Goal: Task Accomplishment & Management: Use online tool/utility

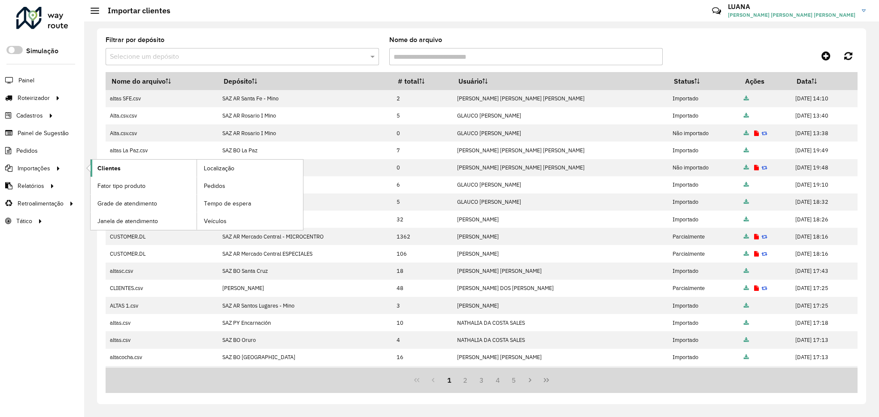
click at [121, 170] on link "Clientes" at bounding box center [144, 168] width 106 height 17
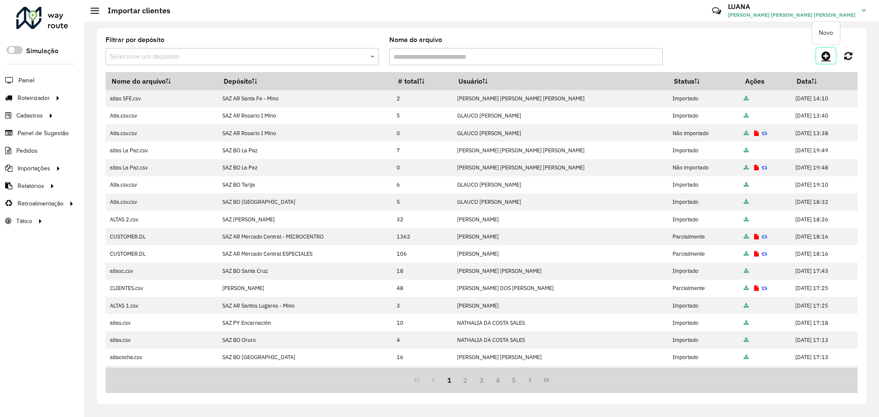
click at [829, 63] on link at bounding box center [825, 55] width 19 height 15
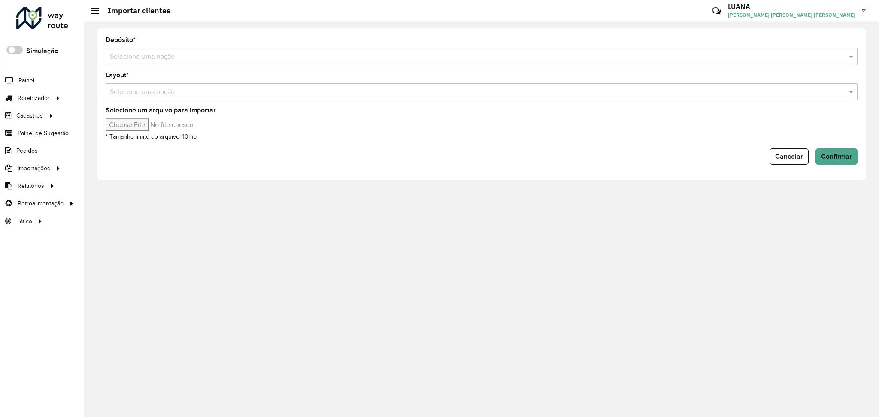
click at [610, 60] on input "text" at bounding box center [473, 57] width 726 height 10
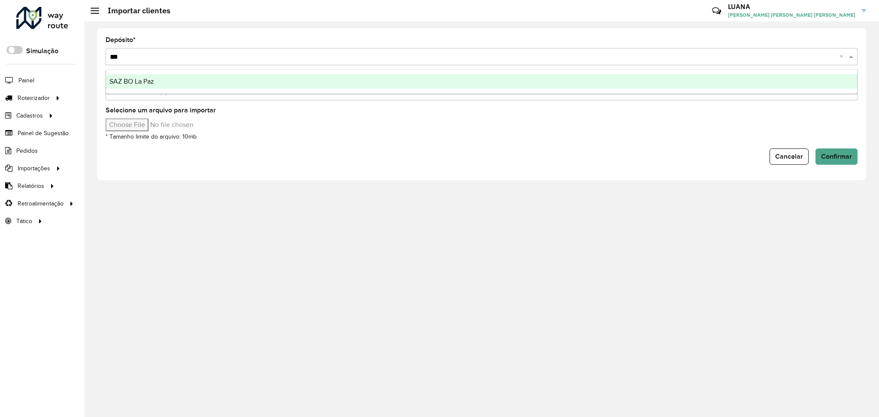
type input "****"
click at [598, 82] on div "SAZ BO La Paz" at bounding box center [481, 81] width 751 height 15
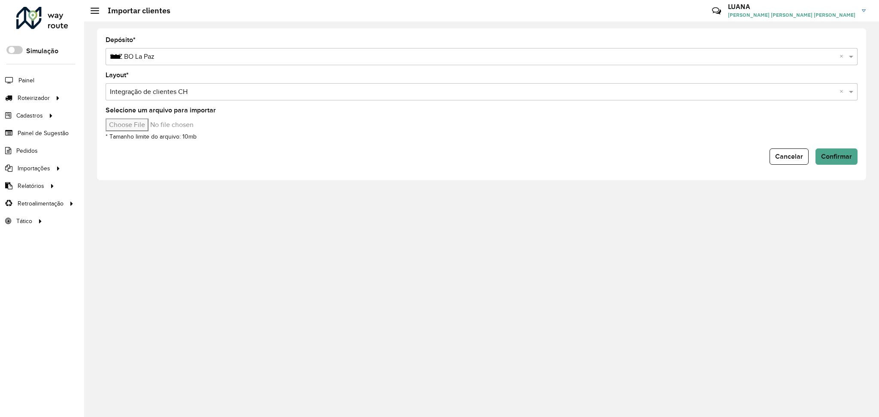
click at [126, 120] on input "Selecione um arquivo para importar" at bounding box center [179, 124] width 146 height 13
type input "**********"
click at [835, 145] on form "Depósito * Selecione uma opção × SAZ BO La Paz **** × Layout * Selecione uma op…" at bounding box center [482, 101] width 752 height 128
click at [835, 154] on span "Confirmar" at bounding box center [836, 156] width 31 height 7
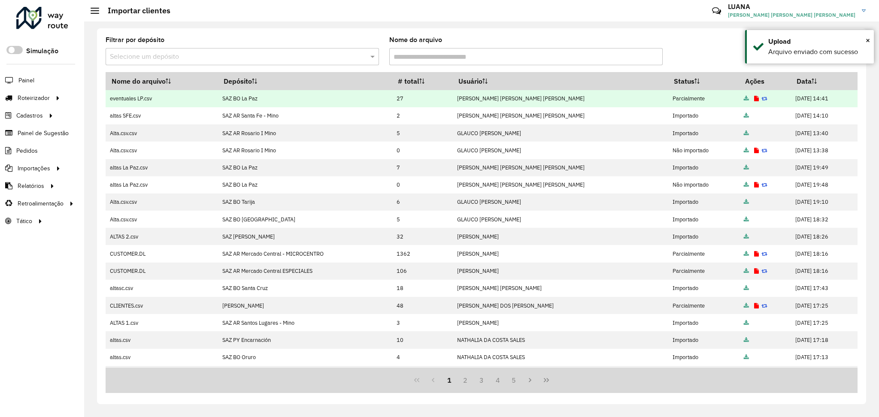
click at [754, 100] on icon at bounding box center [756, 99] width 5 height 6
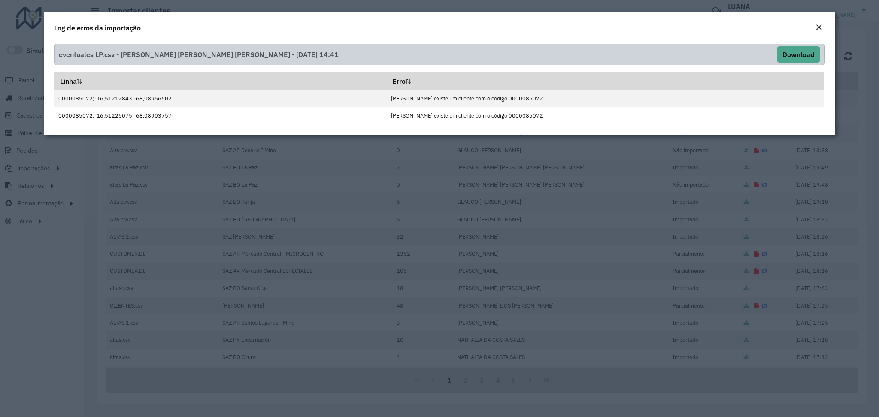
click at [818, 24] on em "Close" at bounding box center [818, 27] width 7 height 7
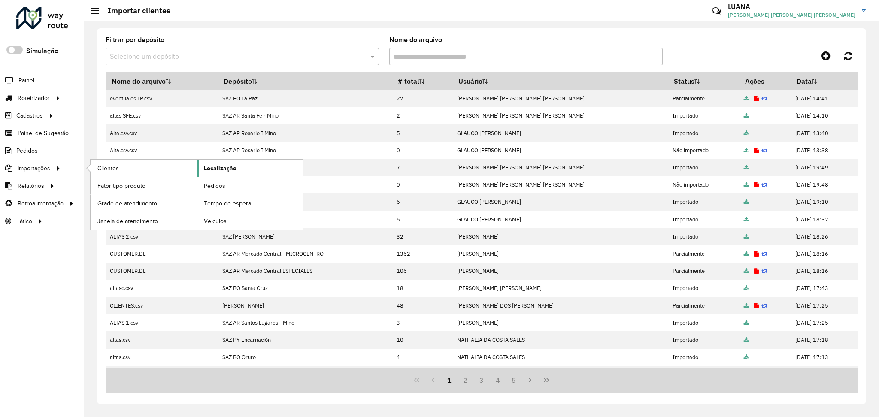
click at [214, 161] on link "Localização" at bounding box center [250, 168] width 106 height 17
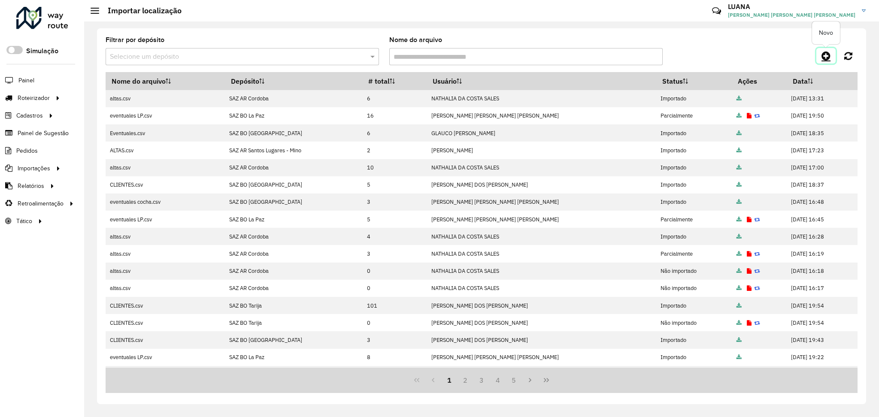
click at [826, 50] on link at bounding box center [825, 55] width 19 height 15
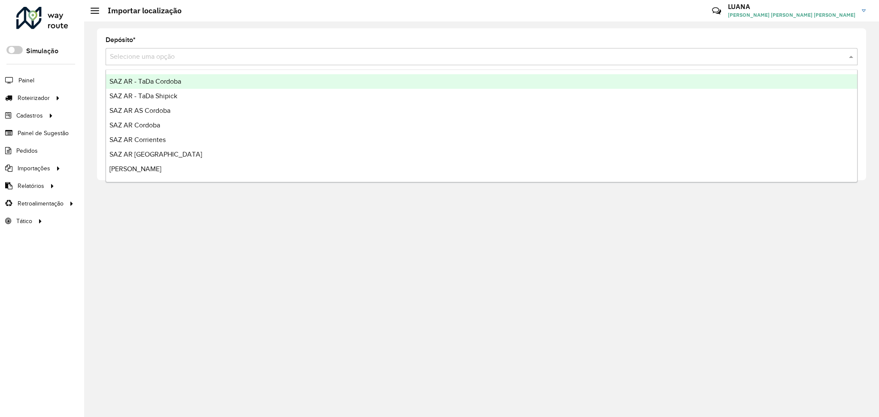
click at [541, 60] on input "text" at bounding box center [473, 57] width 726 height 10
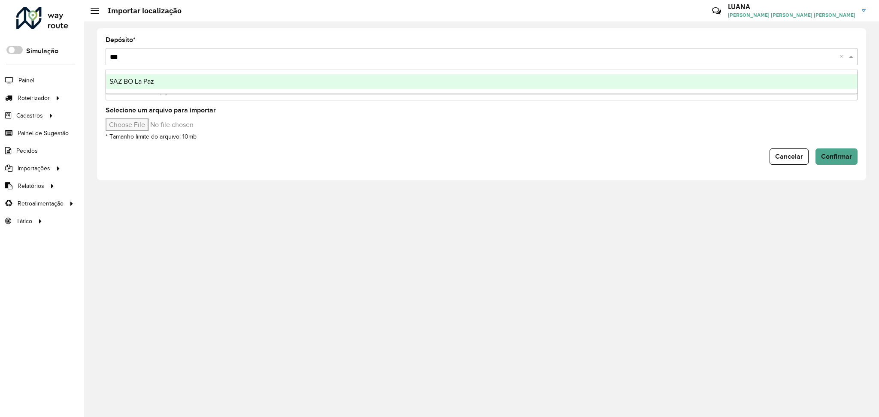
type input "****"
click at [541, 86] on div "SAZ BO La Paz" at bounding box center [481, 81] width 751 height 15
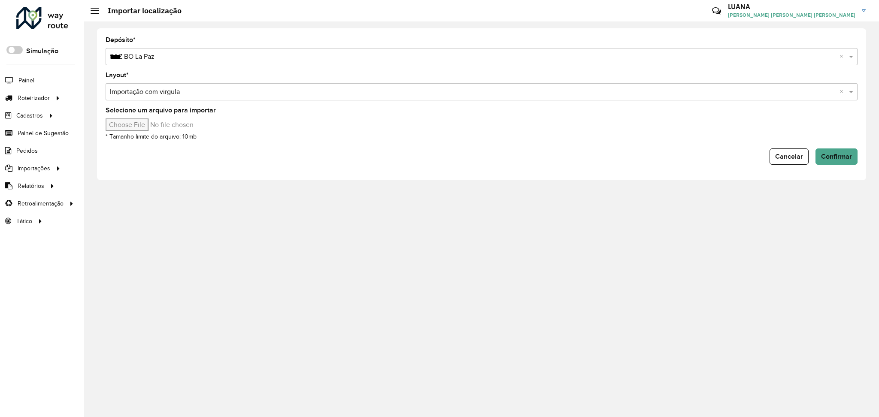
click at [140, 124] on input "Selecione um arquivo para importar" at bounding box center [179, 124] width 146 height 13
type input "**********"
click at [841, 155] on span "Confirmar" at bounding box center [836, 156] width 31 height 7
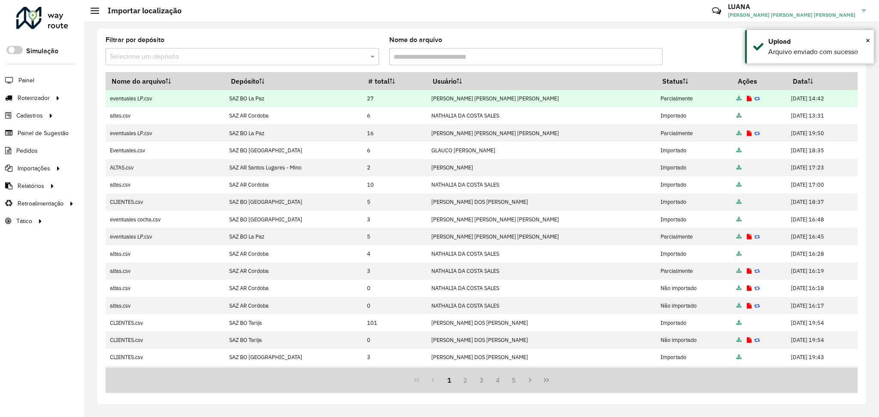
click at [746, 96] on icon at bounding box center [748, 99] width 5 height 6
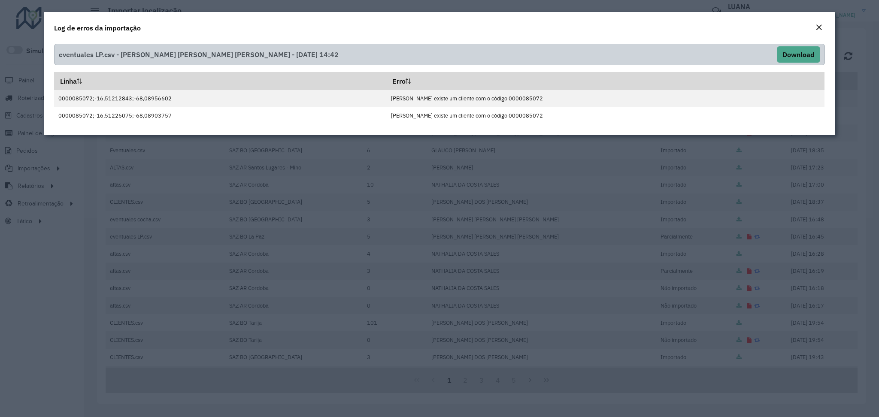
click at [812, 23] on button "Close" at bounding box center [818, 27] width 12 height 11
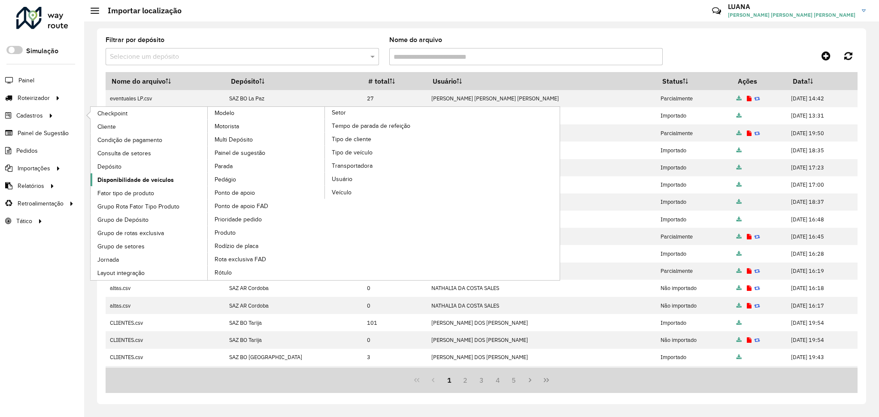
click at [151, 175] on link "Disponibilidade de veículos" at bounding box center [150, 179] width 118 height 13
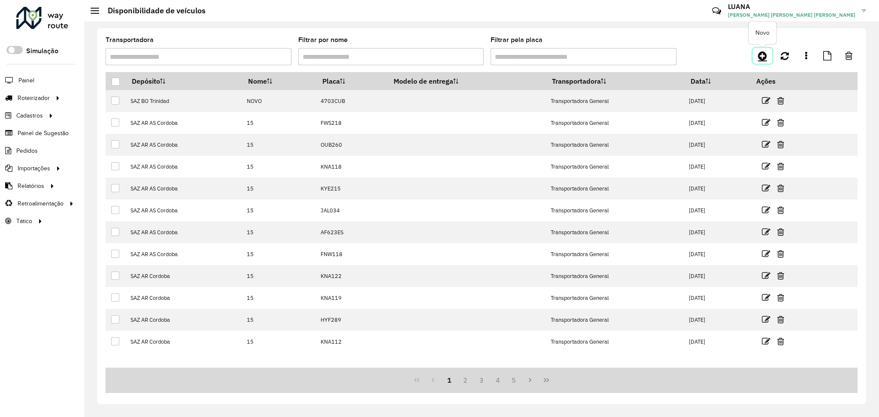
click at [765, 56] on icon at bounding box center [762, 56] width 9 height 10
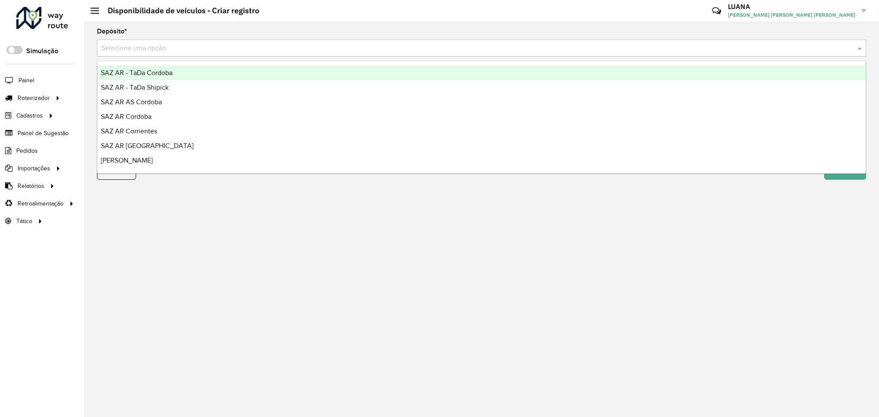
click at [236, 49] on input "text" at bounding box center [472, 48] width 743 height 10
type input "*****"
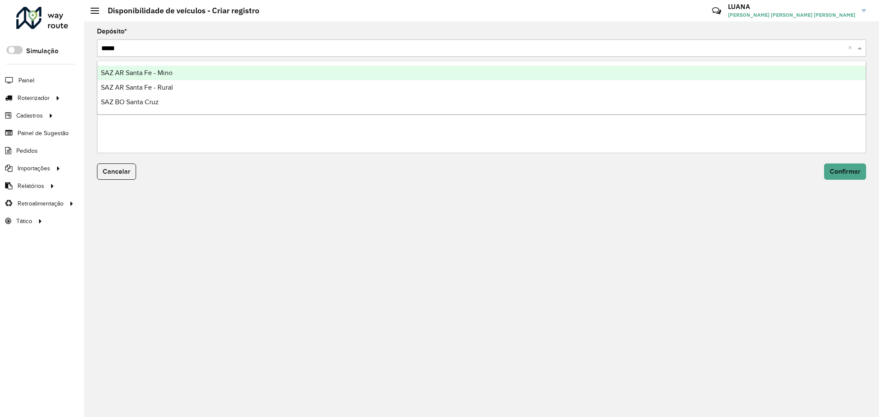
click at [202, 72] on div "SAZ AR Santa Fe - Mino" at bounding box center [481, 73] width 768 height 15
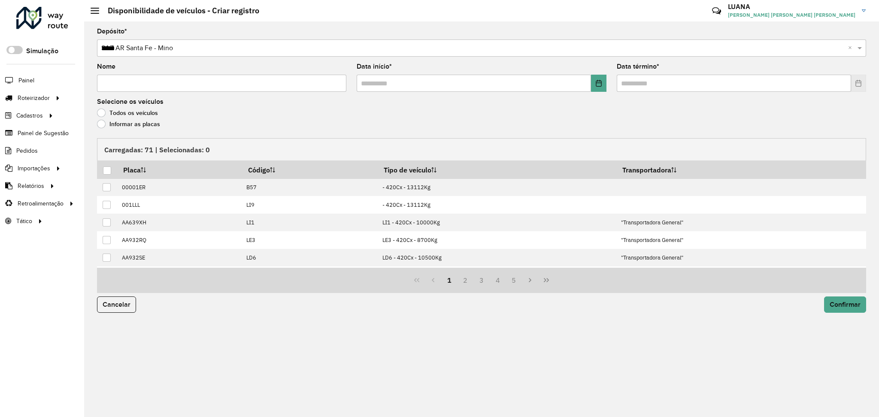
click at [259, 89] on input "Nome" at bounding box center [221, 83] width 249 height 17
type input "****"
click at [595, 90] on button "Choose Date" at bounding box center [598, 83] width 15 height 17
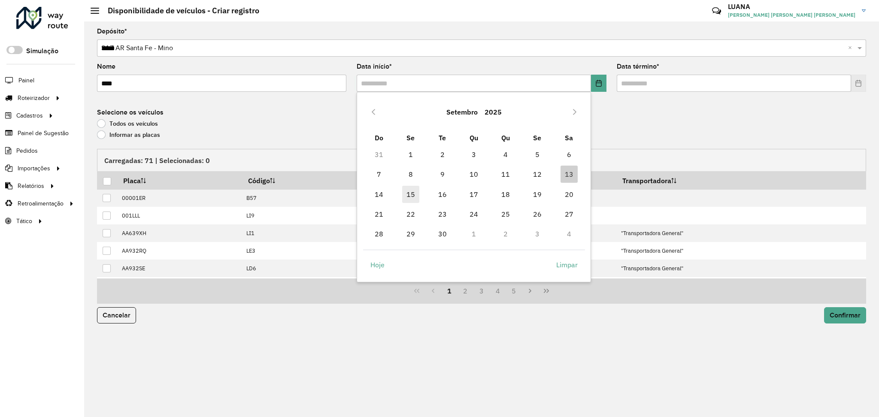
click at [414, 192] on span "15" at bounding box center [410, 194] width 17 height 17
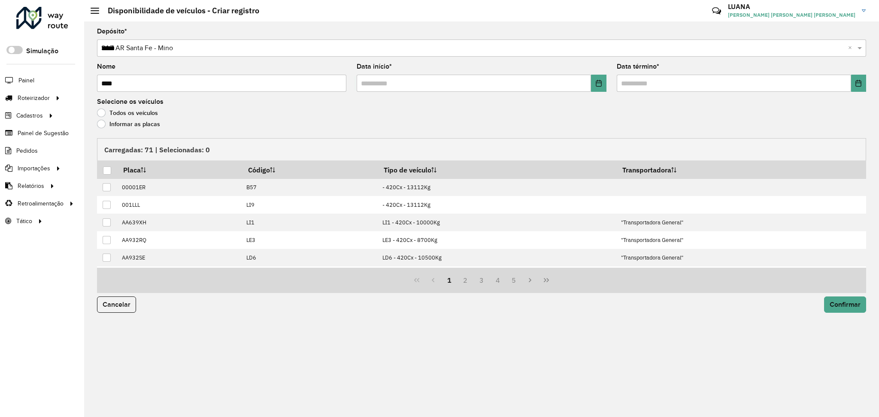
click at [847, 92] on formly-field "Data término *" at bounding box center [741, 80] width 260 height 35
click at [853, 88] on button "Choose Date" at bounding box center [858, 83] width 15 height 17
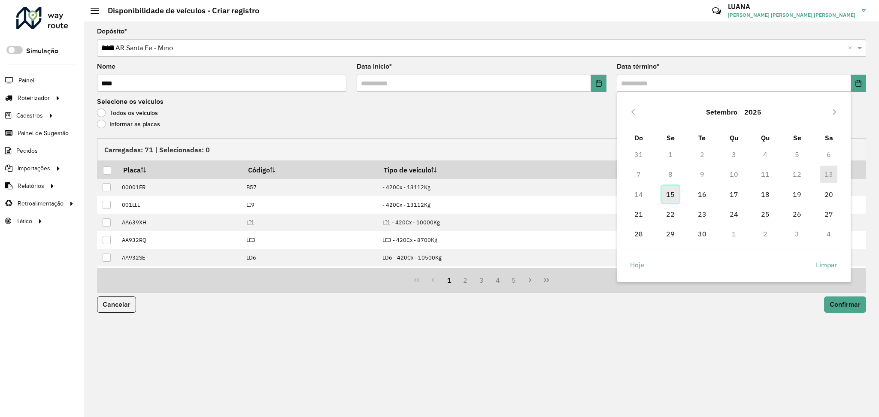
click at [674, 196] on span "15" at bounding box center [669, 194] width 17 height 17
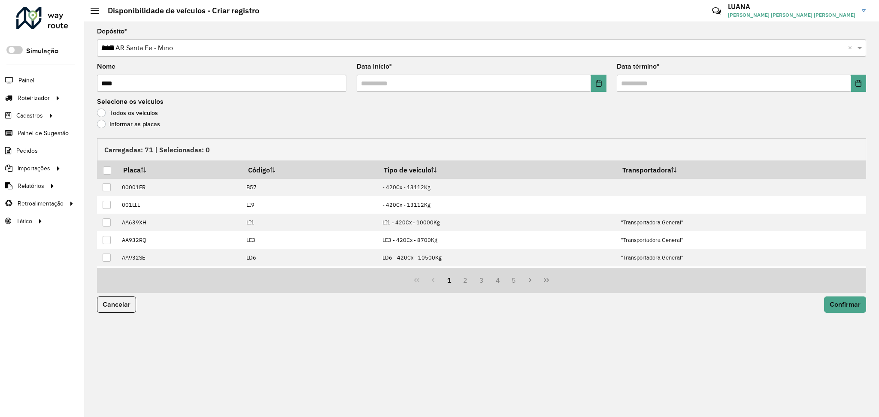
click at [112, 121] on label "Informar as placas" at bounding box center [128, 124] width 63 height 9
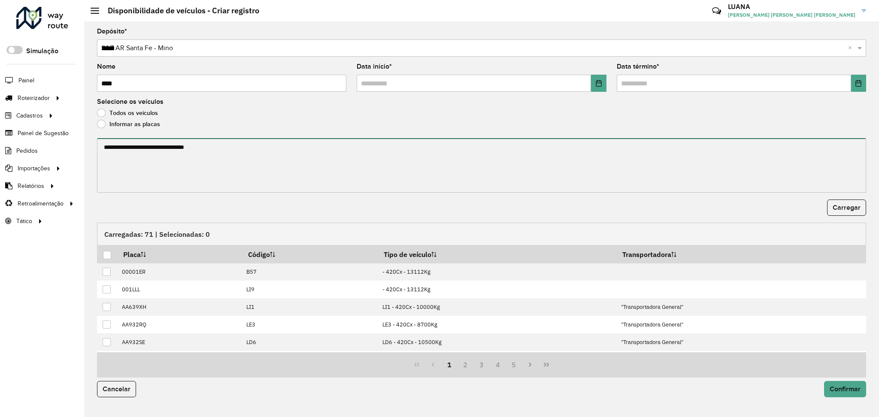
click at [145, 148] on textarea at bounding box center [481, 165] width 769 height 54
paste textarea "******* ******* ******* ******* ******* ******* ******* ******* ******* *******…"
type textarea "******* ******* ******* ******* ******* ******* ******* ******* ******* *******…"
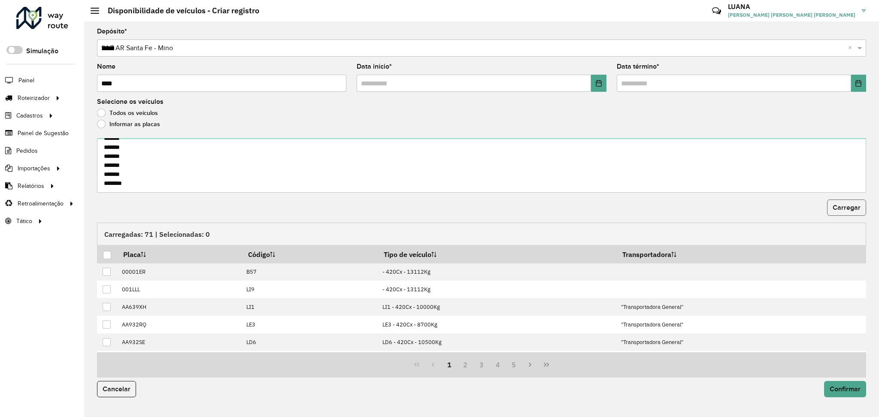
click at [865, 202] on button "Carregar" at bounding box center [846, 207] width 39 height 16
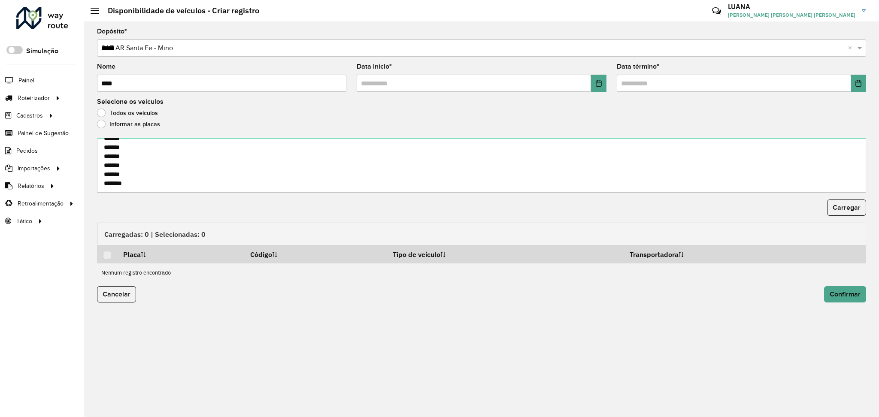
click at [173, 48] on input "*****" at bounding box center [472, 48] width 743 height 10
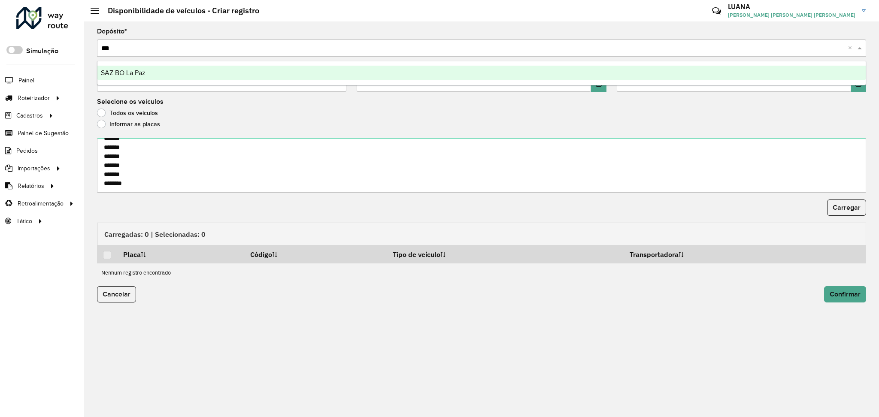
type input "****"
click at [168, 66] on div "SAZ BO La Paz" at bounding box center [481, 73] width 768 height 15
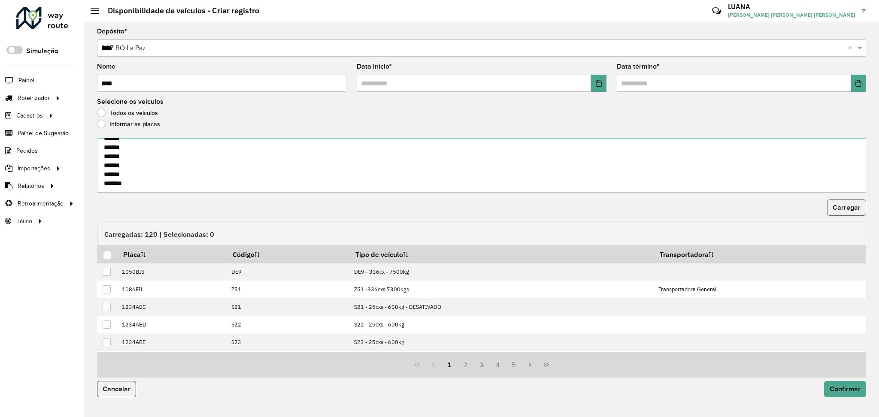
click at [847, 210] on span "Carregar" at bounding box center [846, 207] width 28 height 7
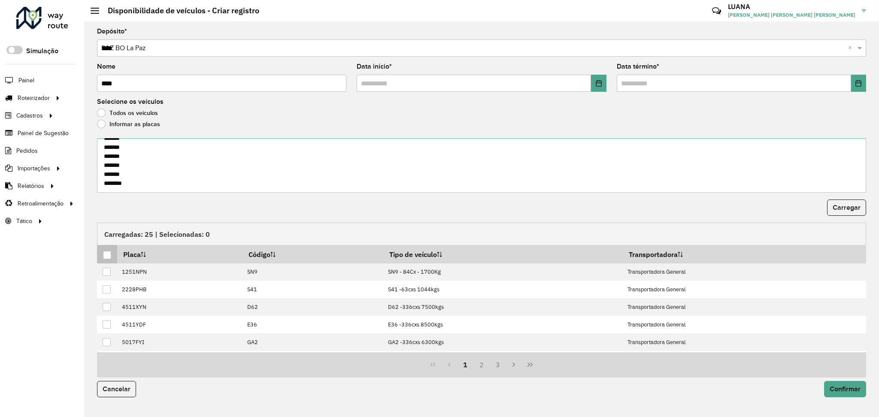
click at [110, 253] on div at bounding box center [107, 255] width 8 height 8
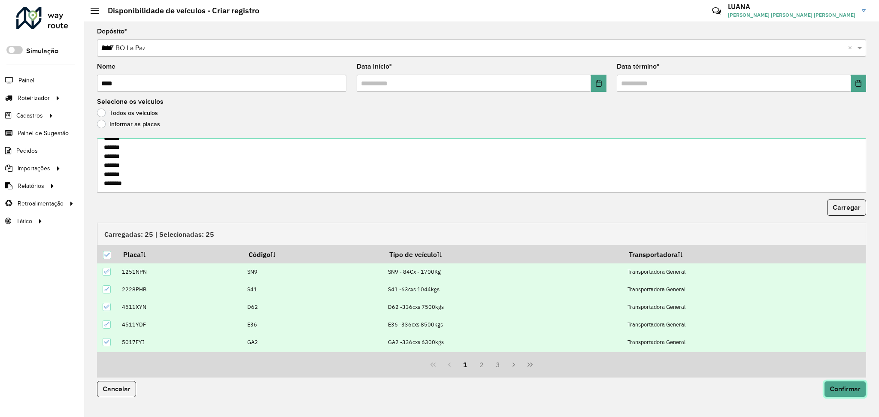
click at [837, 384] on button "Confirmar" at bounding box center [845, 389] width 42 height 16
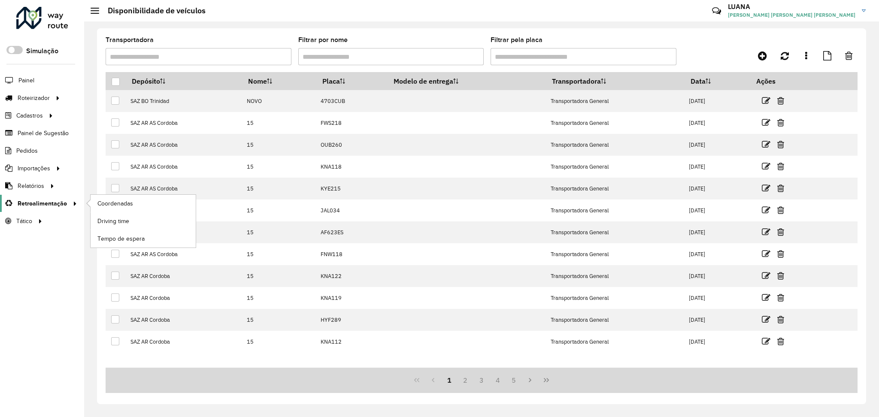
drag, startPoint x: 36, startPoint y: 272, endPoint x: 21, endPoint y: 208, distance: 66.3
click at [36, 272] on div "Roteirizador AmbevTech Simulação Painel Roteirizador Entregas Cadastros Checkpo…" at bounding box center [42, 208] width 84 height 417
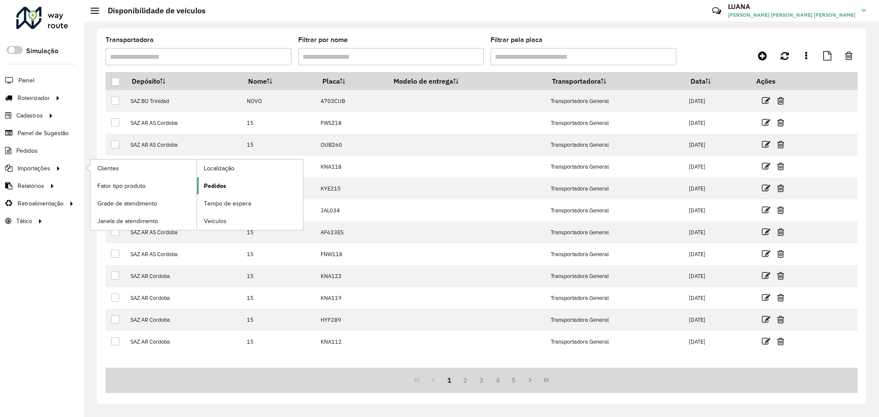
click at [225, 189] on span "Pedidos" at bounding box center [215, 185] width 22 height 9
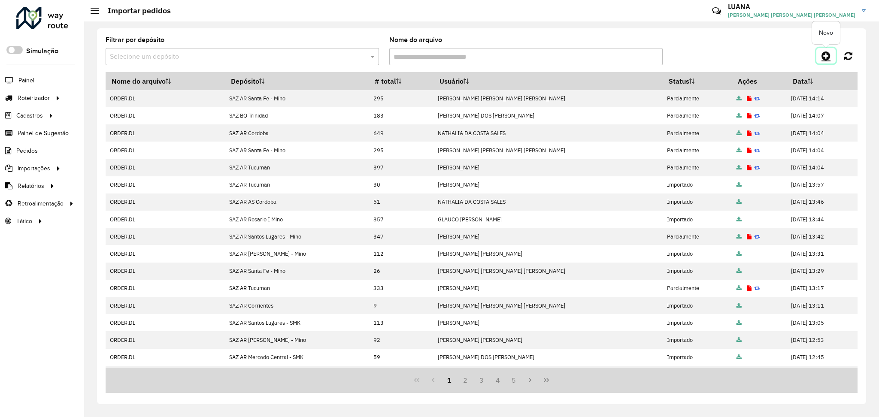
click at [833, 55] on link at bounding box center [825, 55] width 19 height 15
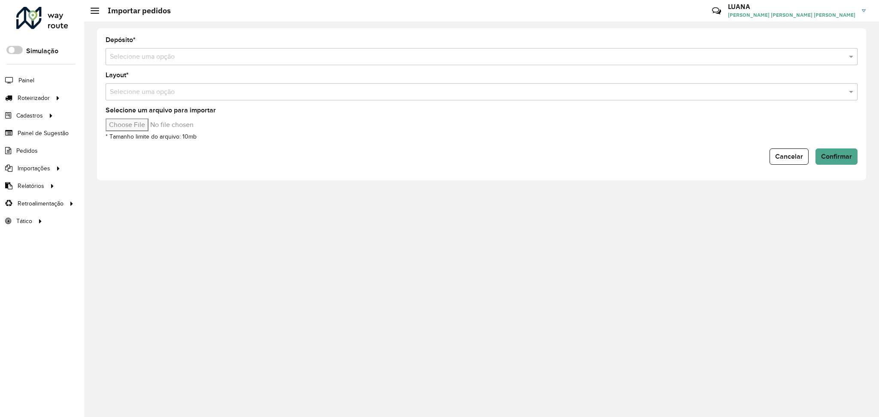
click at [769, 60] on input "text" at bounding box center [473, 57] width 726 height 10
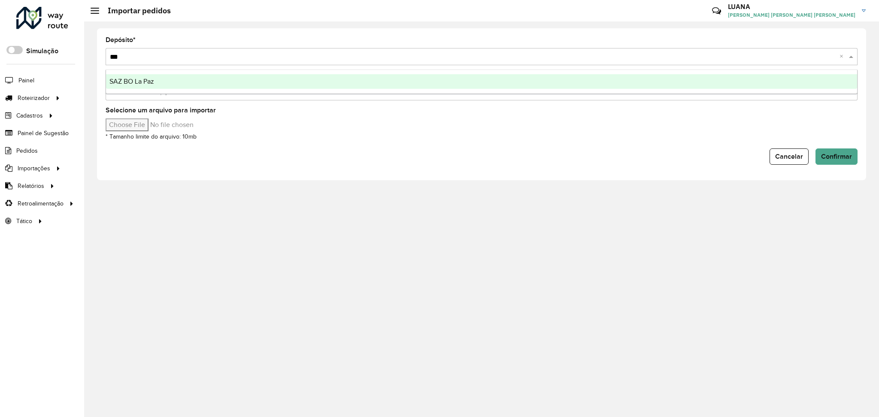
type input "****"
click at [765, 79] on div "SAZ BO La Paz" at bounding box center [481, 81] width 751 height 15
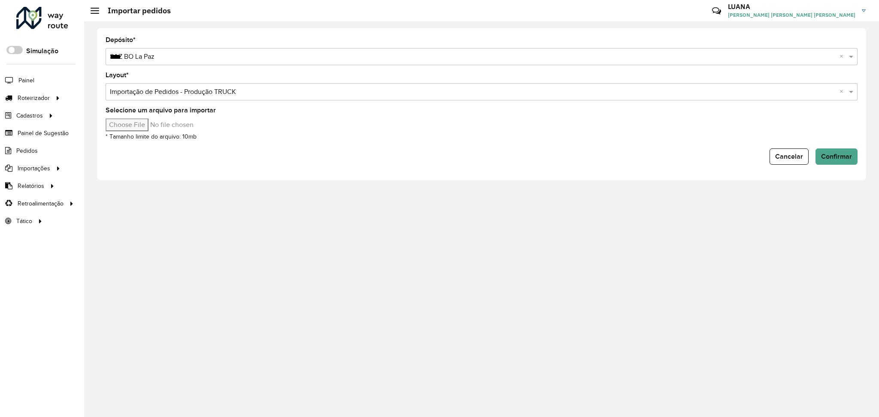
click at [161, 129] on input "Selecione um arquivo para importar" at bounding box center [179, 124] width 146 height 13
type input "**********"
click at [848, 153] on span "Confirmar" at bounding box center [836, 156] width 31 height 7
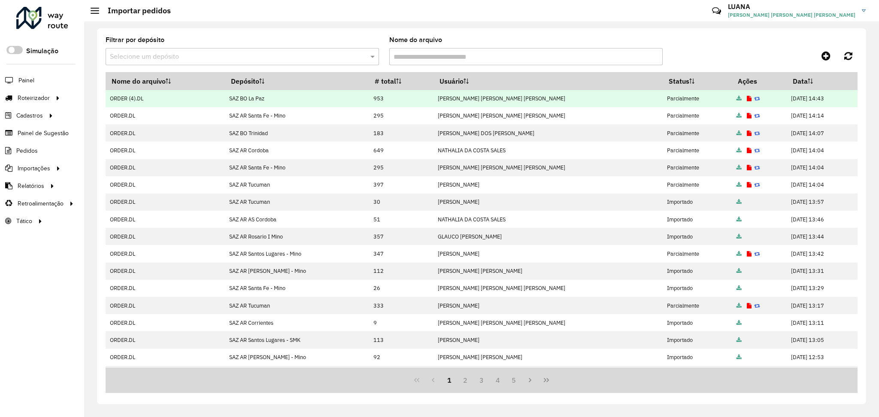
click at [746, 96] on icon at bounding box center [748, 99] width 5 height 6
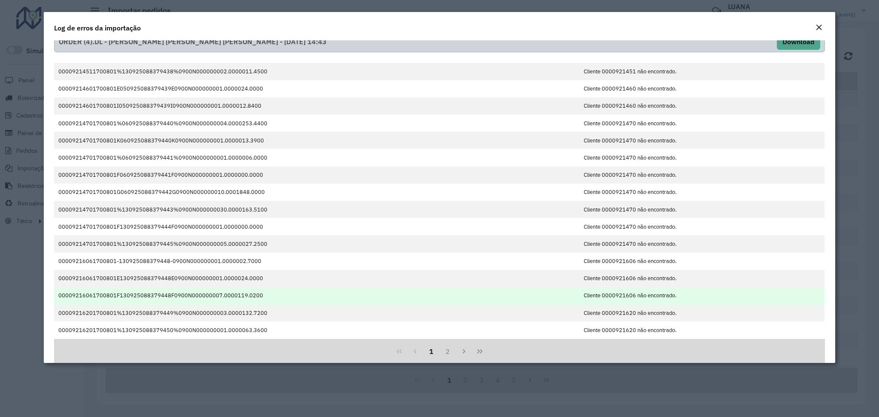
scroll to position [24, 0]
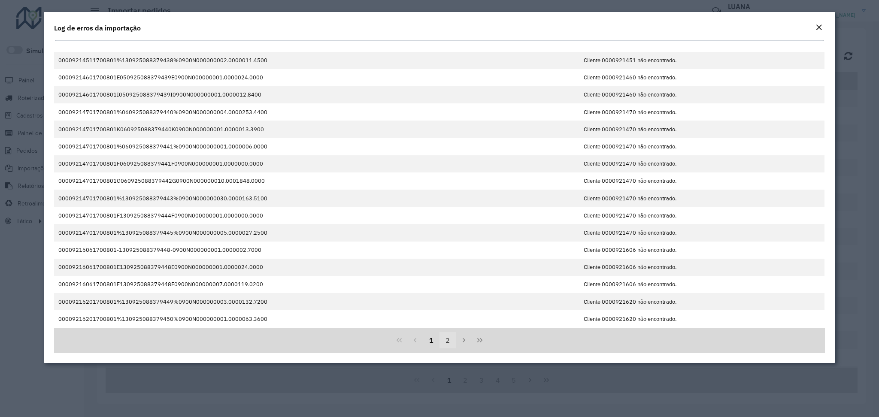
click at [447, 338] on button "2" at bounding box center [447, 340] width 16 height 16
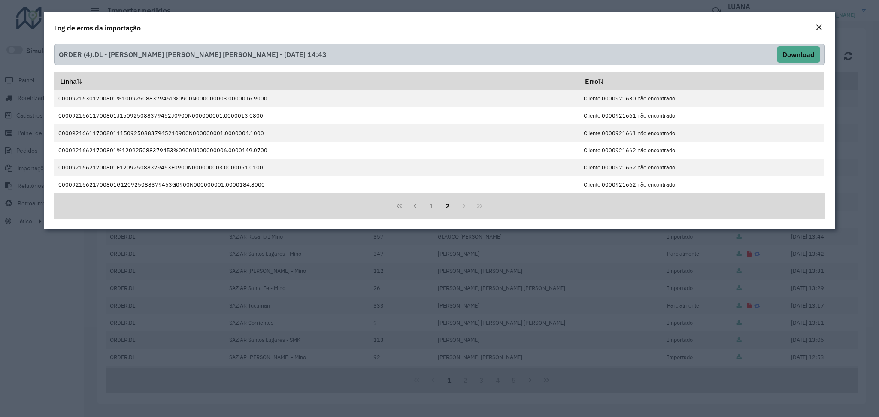
scroll to position [0, 0]
click at [433, 208] on button "1" at bounding box center [431, 206] width 16 height 16
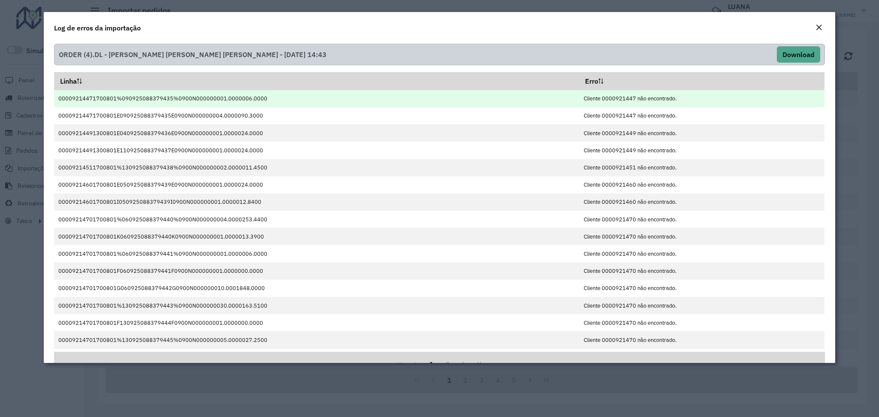
click at [614, 102] on td "Cliente 0000921447 não encontrado." at bounding box center [701, 98] width 245 height 17
copy td "0000921447"
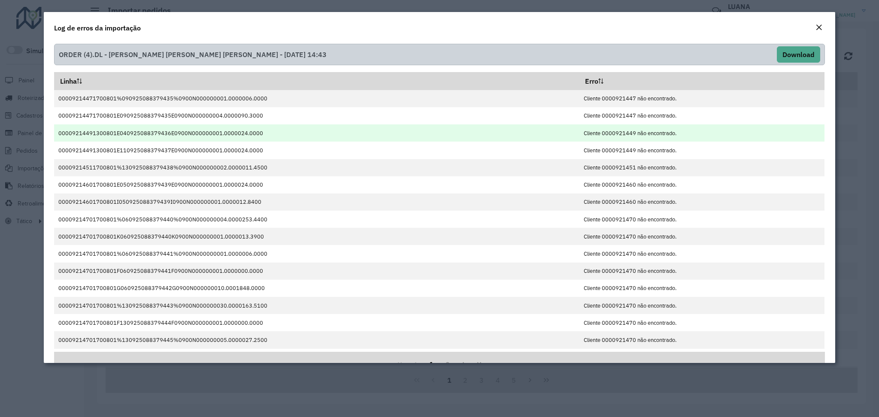
click at [612, 134] on td "Cliente 0000921449 não encontrado." at bounding box center [701, 132] width 245 height 17
copy td "0000921449"
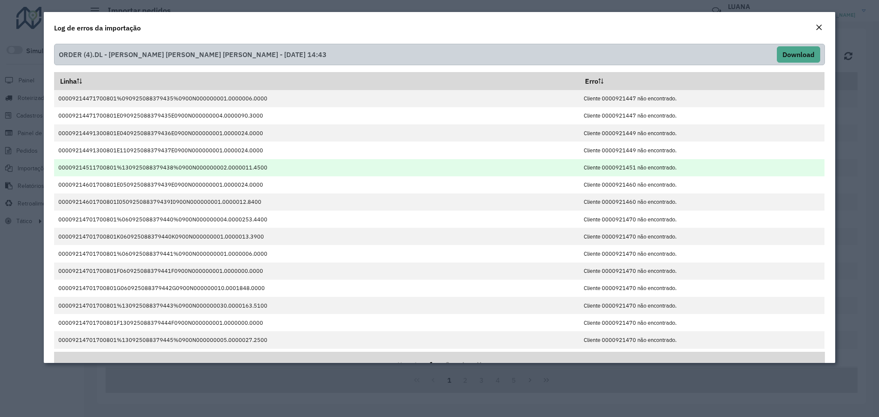
click at [618, 167] on td "Cliente 0000921451 não encontrado." at bounding box center [701, 167] width 245 height 17
copy td "0000921451"
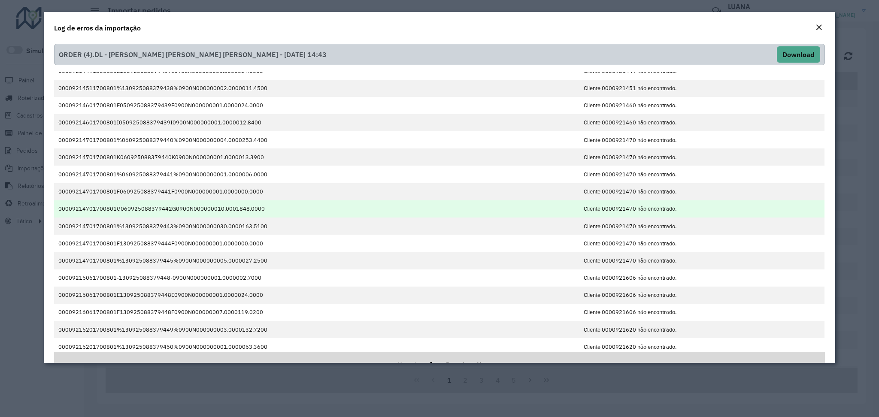
scroll to position [83, 0]
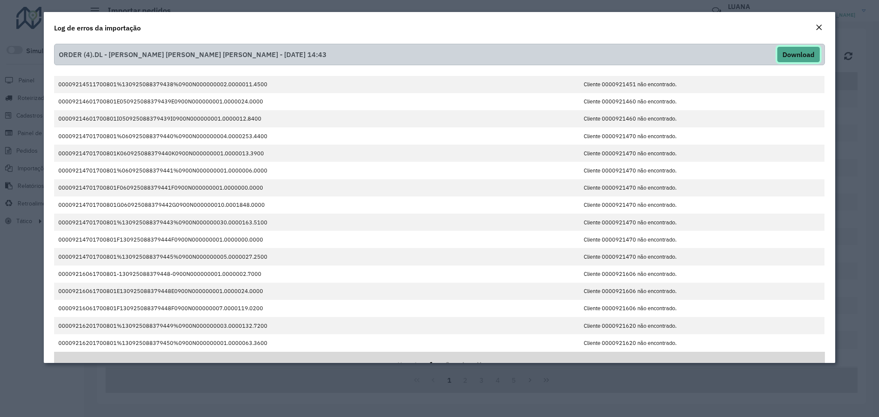
click at [797, 55] on button "Download" at bounding box center [797, 54] width 43 height 16
click at [448, 28] on div "Log de erros da importação" at bounding box center [439, 26] width 791 height 28
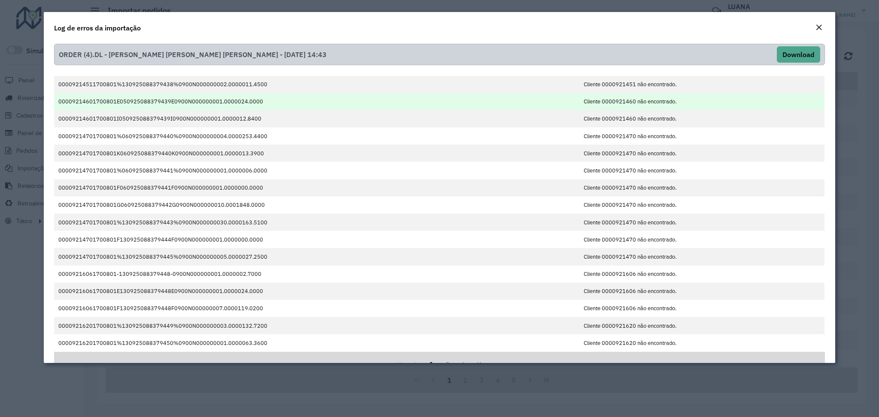
click at [603, 102] on td "Cliente 0000921460 não encontrado." at bounding box center [701, 101] width 245 height 17
copy td "0000921460"
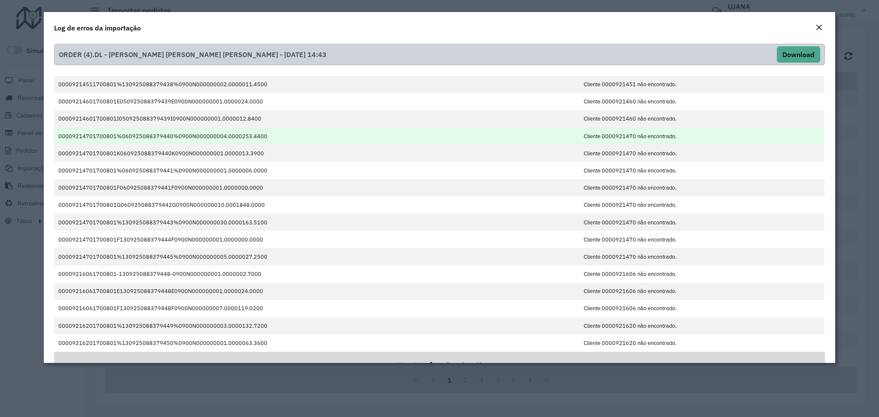
click at [616, 135] on td "Cliente 0000921470 não encontrado." at bounding box center [701, 135] width 245 height 17
copy td "0000921470"
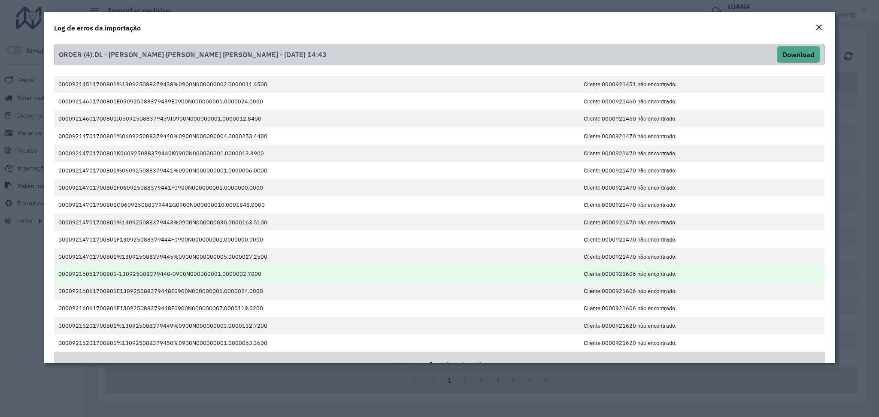
click at [613, 274] on td "Cliente 0000921606 não encontrado." at bounding box center [701, 274] width 245 height 17
copy td "0000921606"
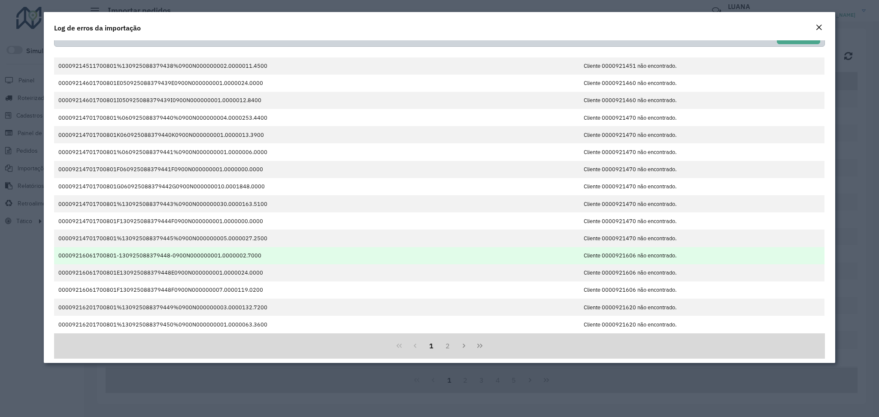
scroll to position [24, 0]
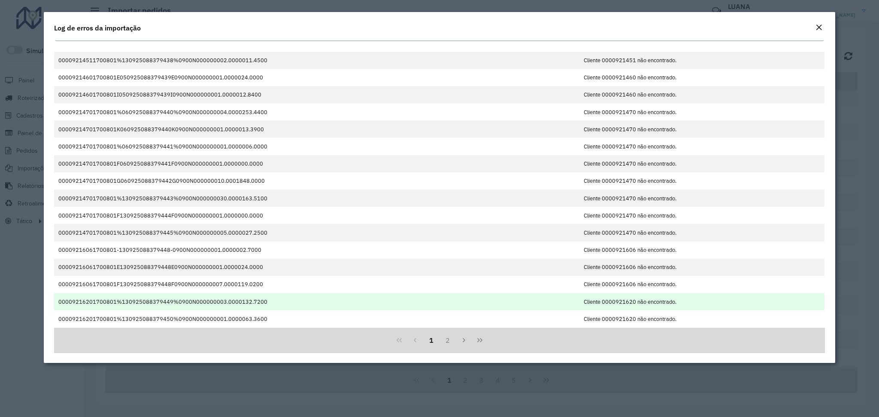
click at [627, 301] on td "Cliente 0000921620 não encontrado." at bounding box center [701, 301] width 245 height 17
click at [615, 299] on td "Cliente 0000921620 não encontrado." at bounding box center [701, 301] width 245 height 17
copy td "0000921620"
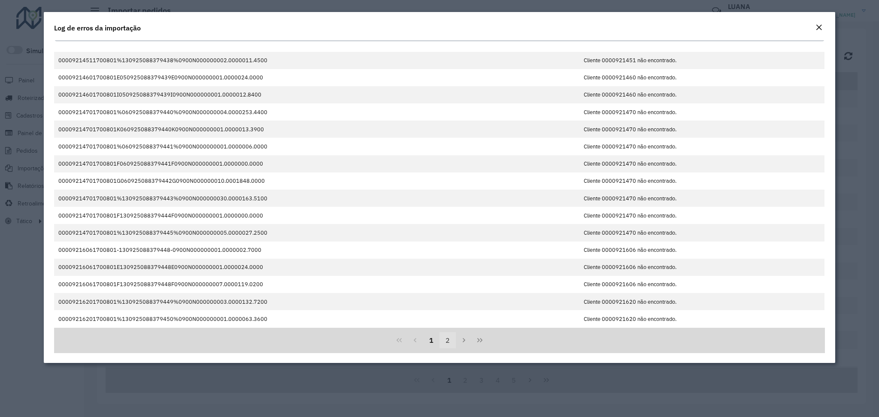
click at [445, 339] on button "2" at bounding box center [447, 340] width 16 height 16
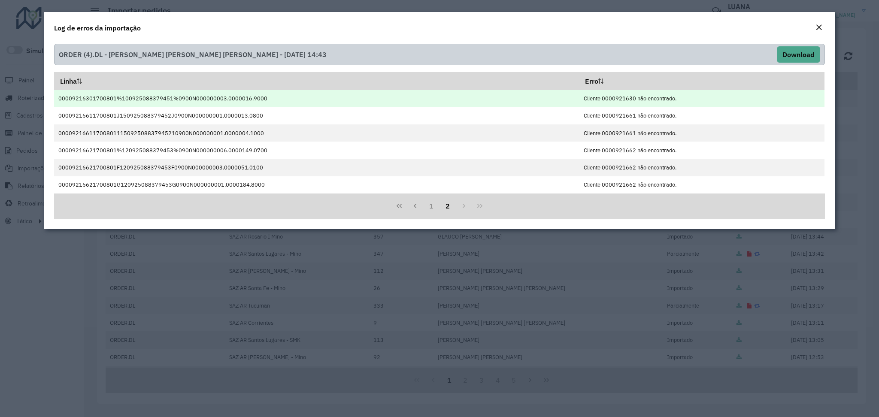
click at [607, 99] on td "Cliente 0000921630 não encontrado." at bounding box center [701, 98] width 245 height 17
click at [608, 99] on td "Cliente 0000921630 não encontrado." at bounding box center [701, 98] width 245 height 17
copy td "0000921630"
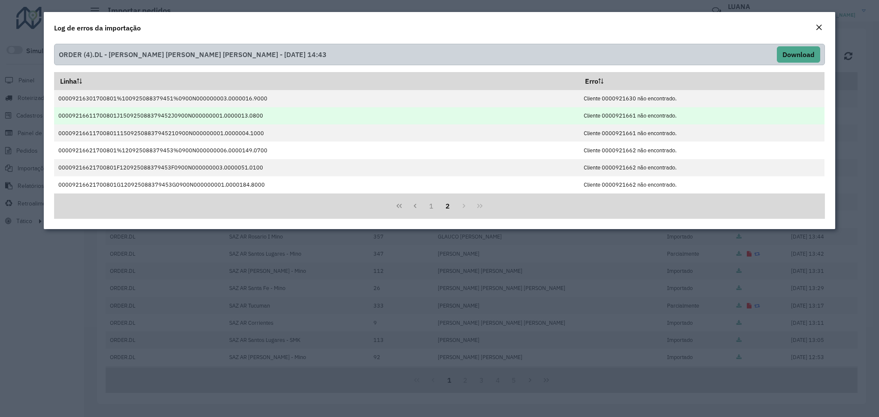
click at [615, 115] on td "Cliente 0000921661 não encontrado." at bounding box center [701, 115] width 245 height 17
copy td "0000921661"
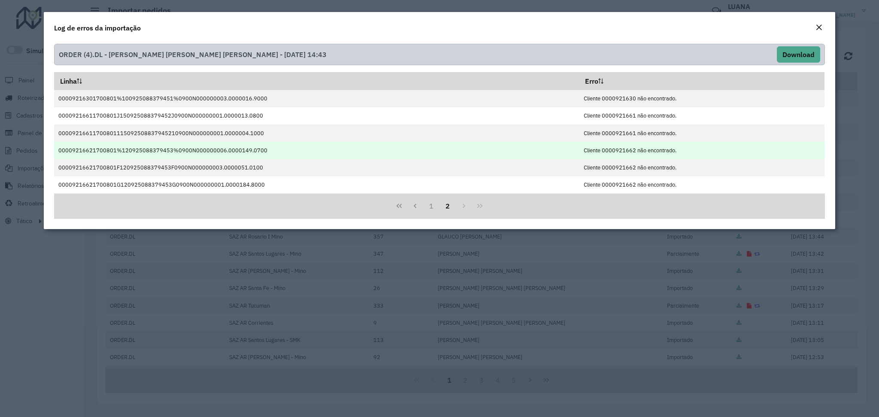
click at [625, 150] on td "Cliente 0000921662 não encontrado." at bounding box center [701, 150] width 245 height 17
copy td "0000921662"
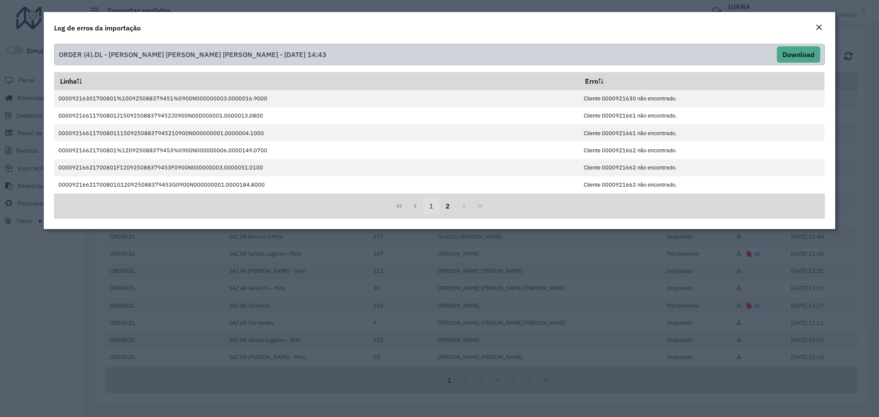
click at [431, 207] on button "1" at bounding box center [431, 206] width 16 height 16
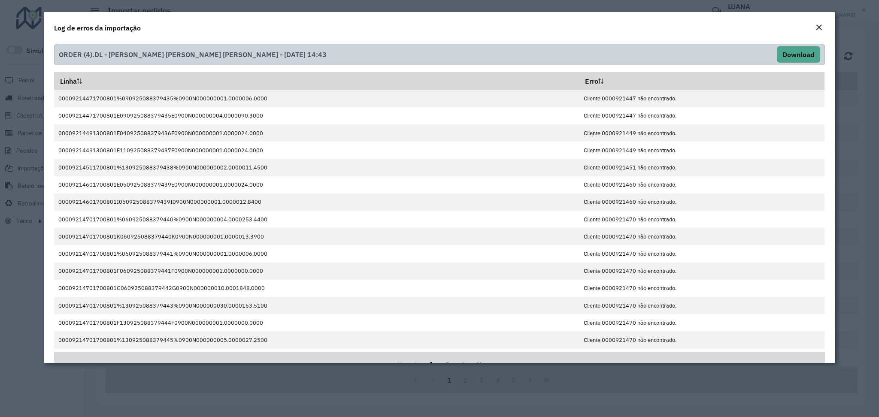
click at [190, 24] on div "Log de erros da importação" at bounding box center [439, 26] width 791 height 28
click at [815, 26] on em "Close" at bounding box center [818, 27] width 7 height 7
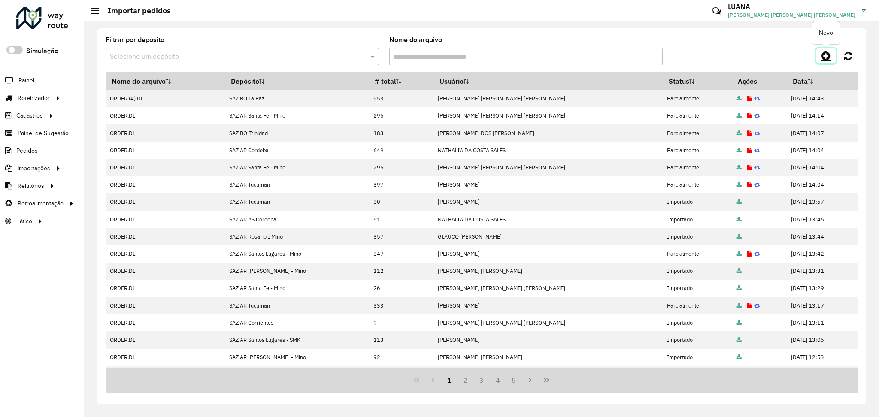
click at [828, 54] on icon at bounding box center [825, 56] width 9 height 10
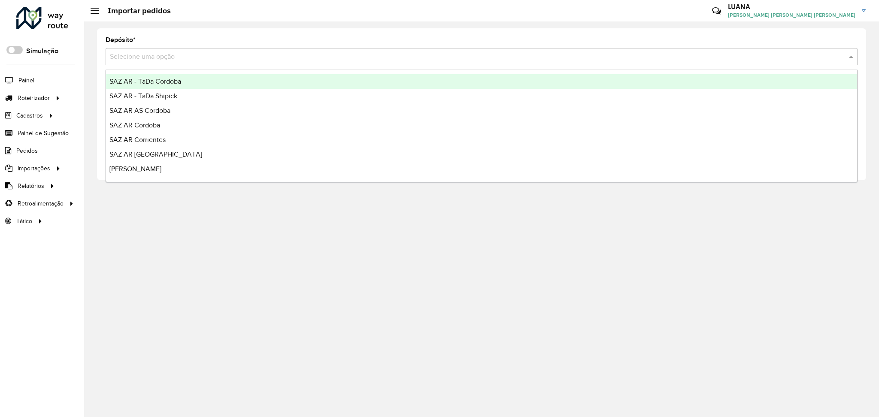
click at [414, 55] on input "text" at bounding box center [473, 57] width 726 height 10
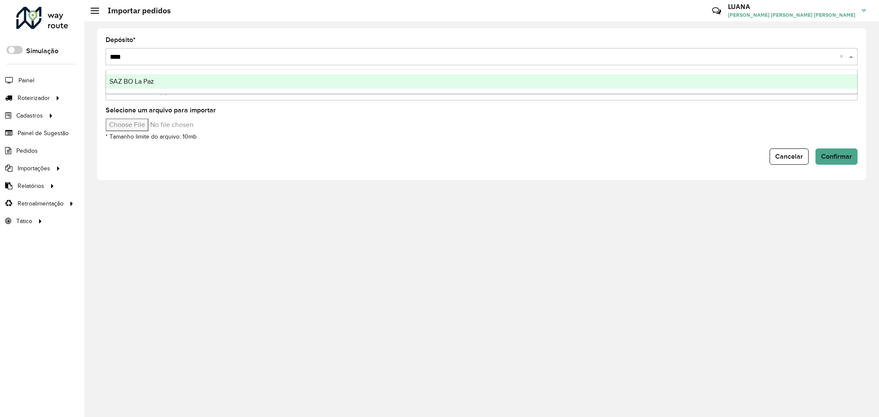
type input "*****"
click at [413, 78] on div "SAZ BO La Paz" at bounding box center [481, 81] width 751 height 15
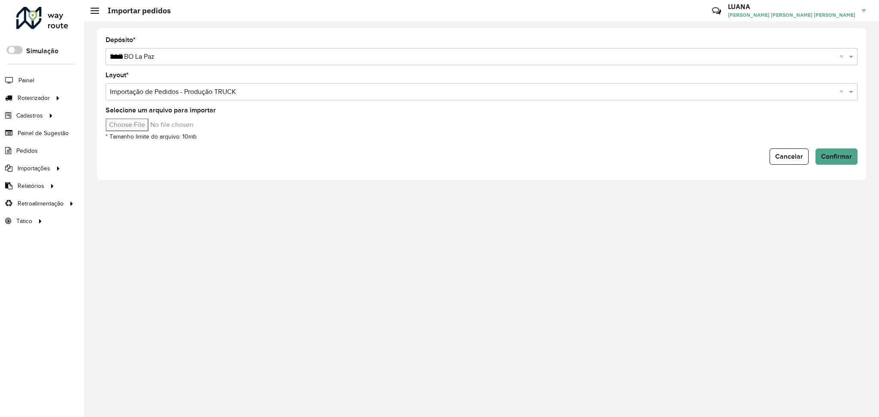
click at [132, 125] on input "Selecione um arquivo para importar" at bounding box center [179, 124] width 146 height 13
type input "**********"
click at [818, 160] on button "Confirmar" at bounding box center [836, 156] width 42 height 16
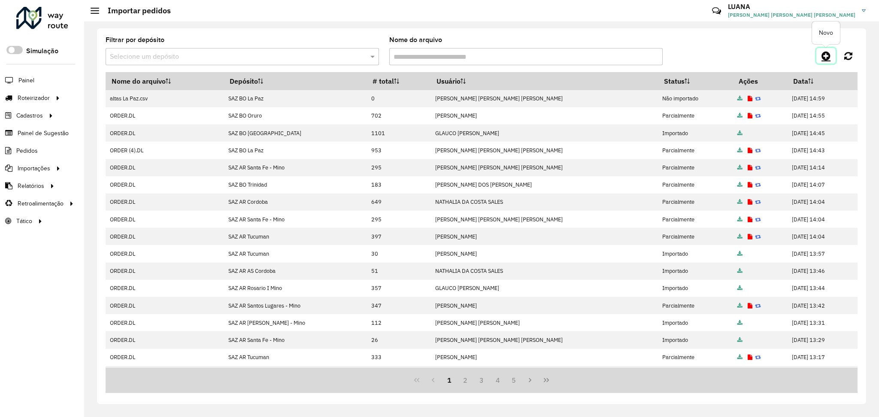
click at [818, 59] on link at bounding box center [825, 55] width 19 height 15
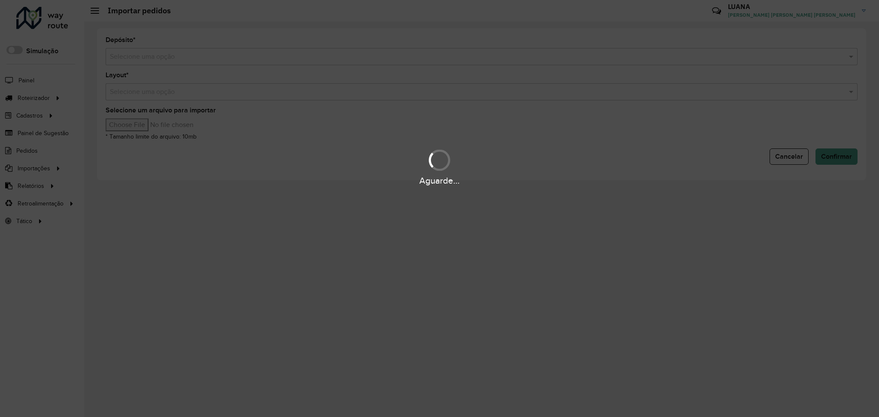
click at [340, 51] on div "Aguarde..." at bounding box center [439, 208] width 879 height 417
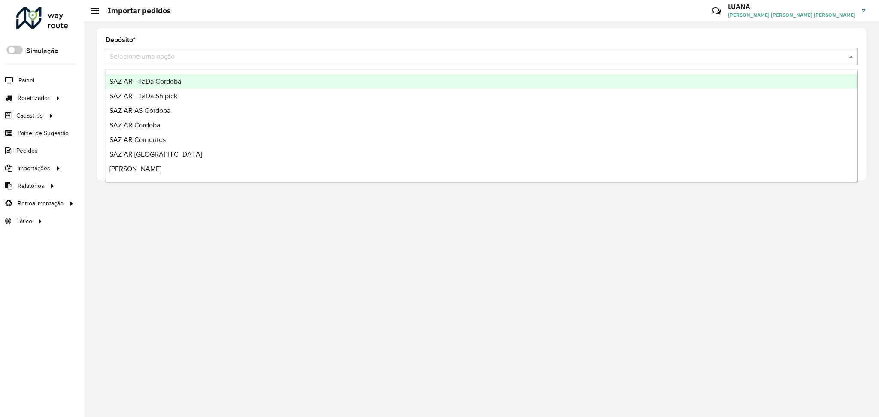
click at [341, 52] on input "text" at bounding box center [473, 57] width 726 height 10
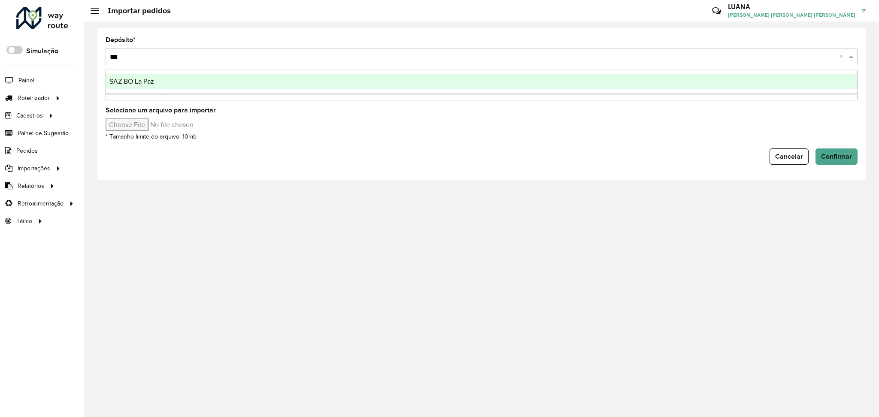
type input "****"
click at [329, 83] on div "SAZ BO La Paz" at bounding box center [481, 81] width 751 height 15
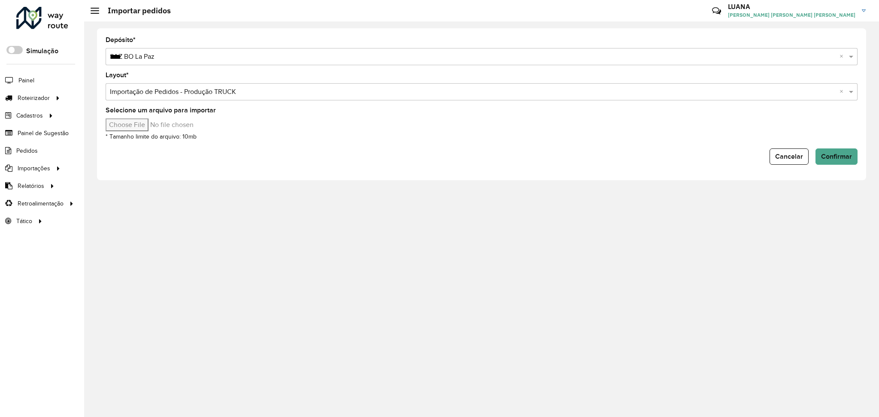
click at [158, 126] on input "Selecione um arquivo para importar" at bounding box center [179, 124] width 146 height 13
type input "**********"
click at [849, 154] on span "Confirmar" at bounding box center [836, 156] width 31 height 7
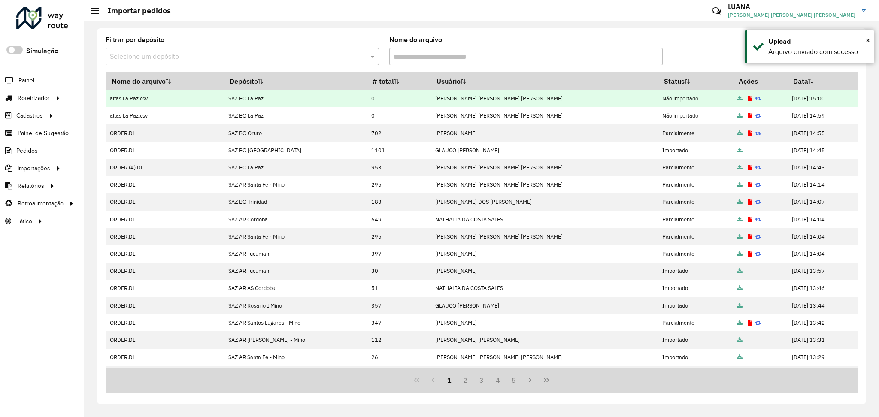
click at [747, 100] on icon at bounding box center [749, 99] width 5 height 6
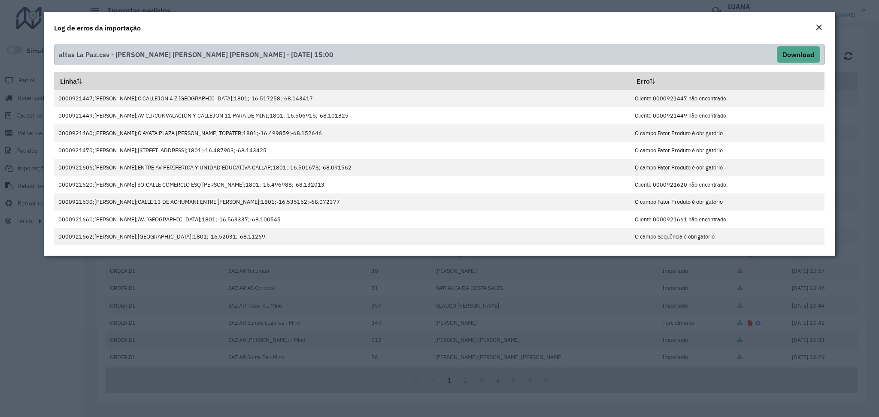
click at [816, 32] on div "Close" at bounding box center [818, 28] width 7 height 10
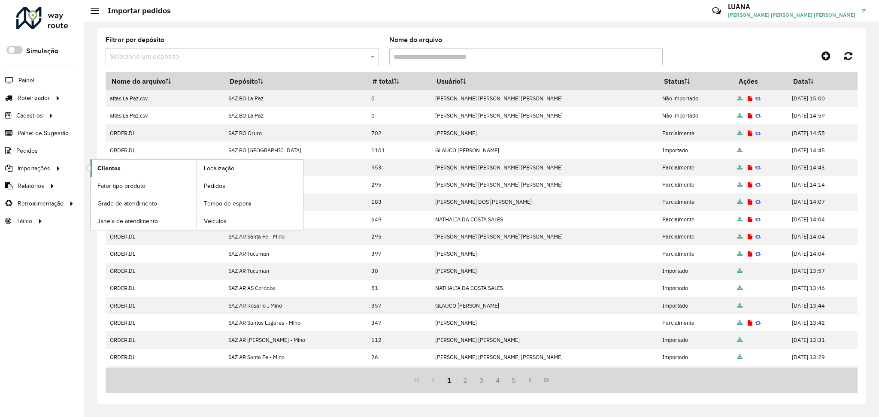
click at [101, 167] on span "Clientes" at bounding box center [108, 168] width 23 height 9
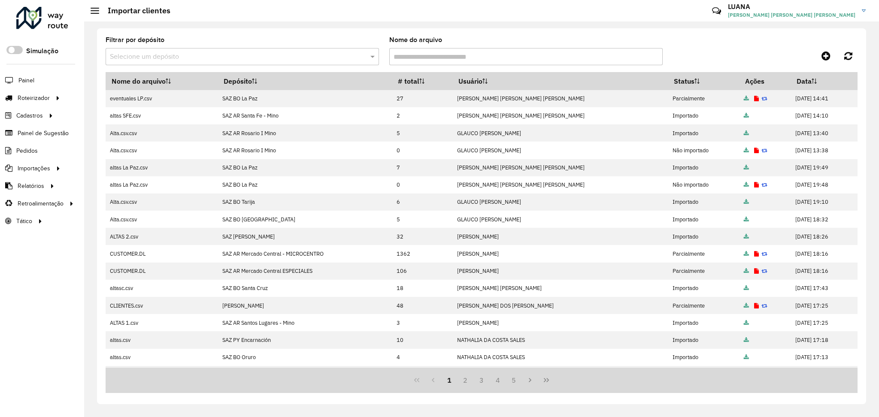
click at [826, 63] on div "Filtrar por depósito Selecione um depósito Nome do arquivo" at bounding box center [482, 54] width 752 height 35
click at [820, 62] on link at bounding box center [825, 55] width 19 height 15
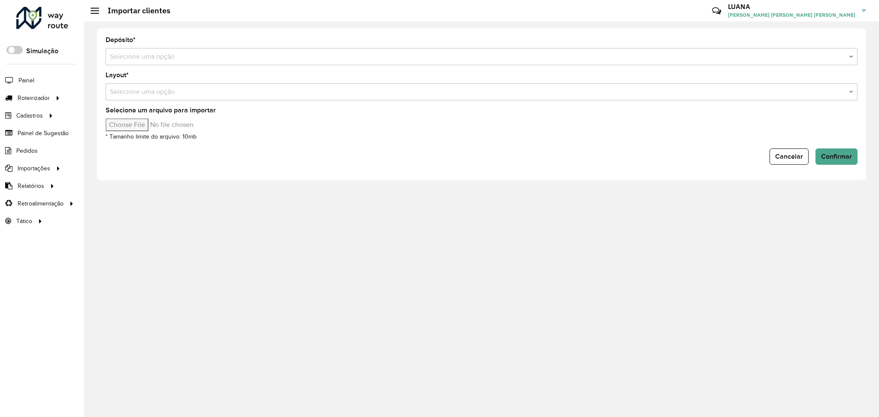
click at [538, 54] on input "text" at bounding box center [473, 57] width 726 height 10
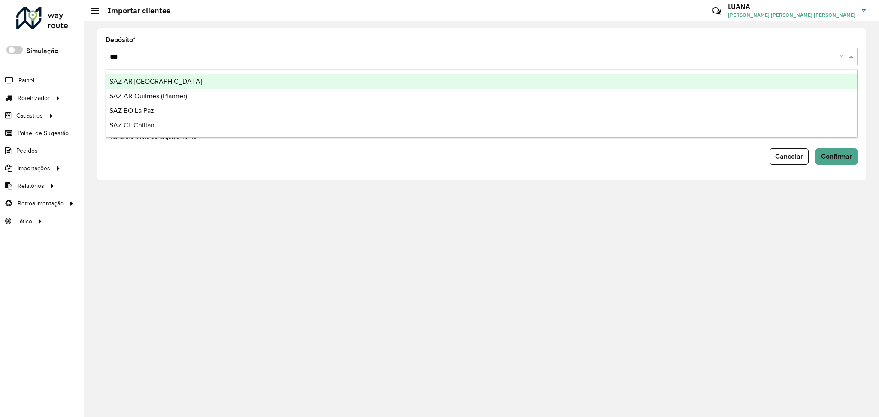
type input "****"
click at [538, 79] on div "SAZ BO La Paz" at bounding box center [481, 81] width 751 height 15
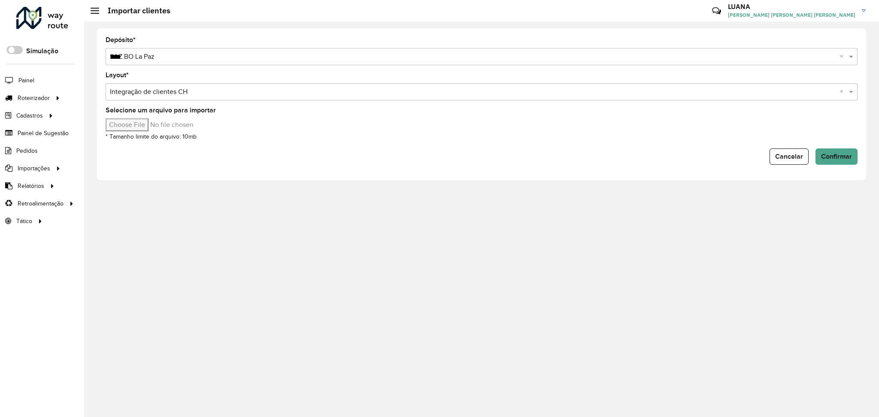
click at [126, 127] on input "Selecione um arquivo para importar" at bounding box center [179, 124] width 146 height 13
type input "**********"
click at [832, 148] on button "Confirmar" at bounding box center [836, 156] width 42 height 16
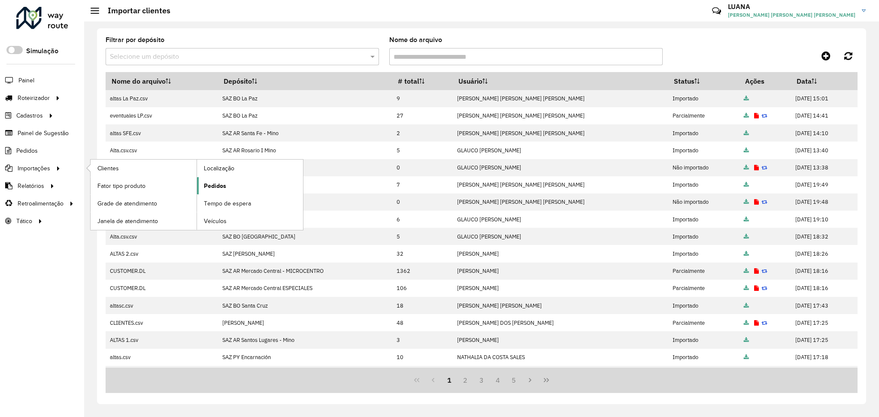
click at [235, 183] on link "Pedidos" at bounding box center [250, 185] width 106 height 17
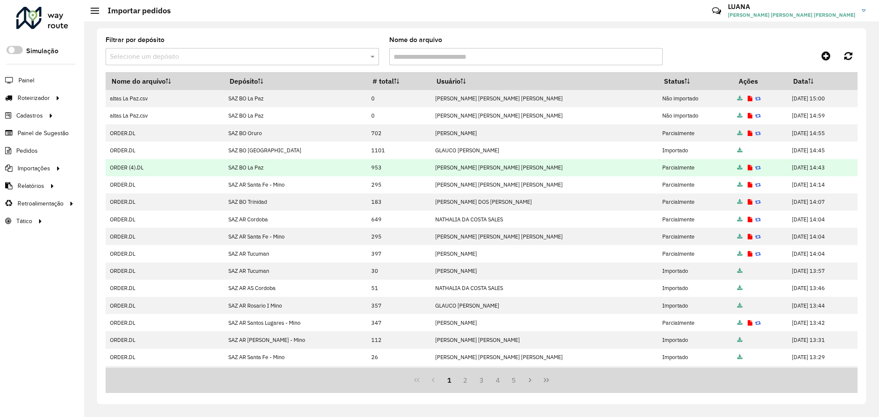
click at [755, 166] on icon at bounding box center [758, 168] width 6 height 6
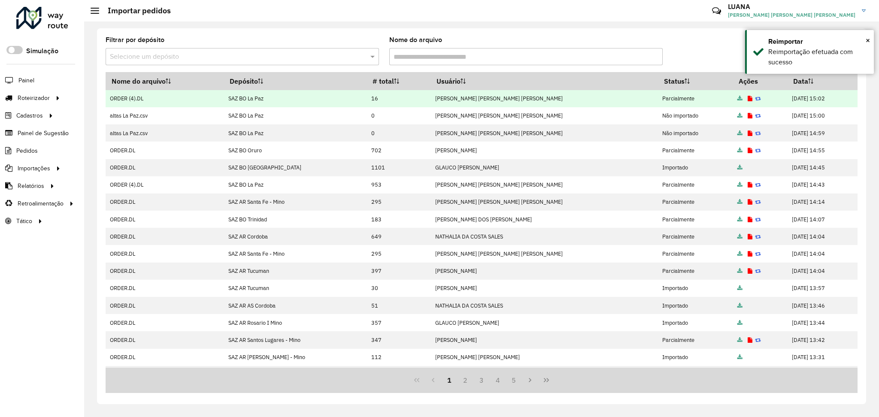
click at [747, 99] on icon at bounding box center [749, 99] width 5 height 6
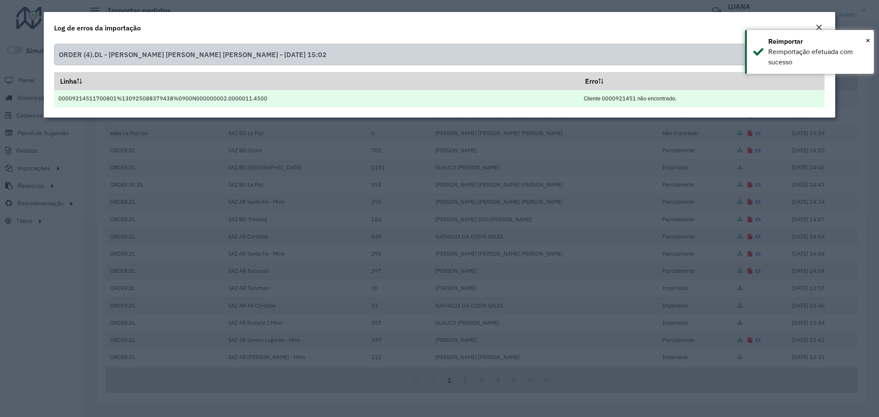
click at [625, 98] on td "Cliente 0000921451 não encontrado." at bounding box center [701, 98] width 245 height 17
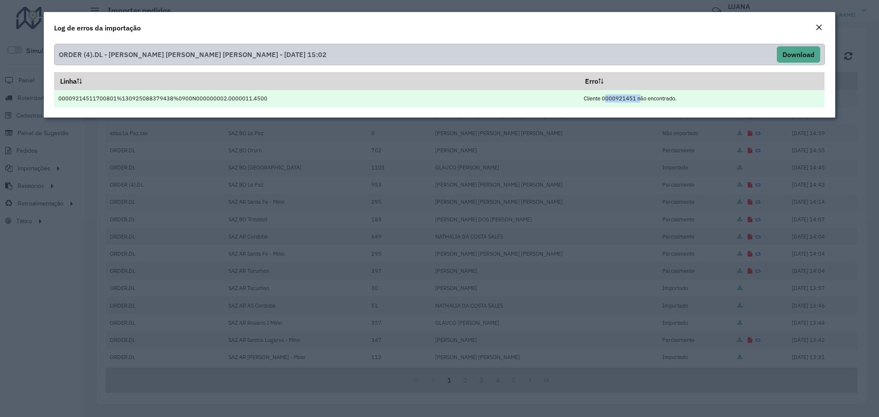
click at [625, 98] on td "Cliente 0000921451 não encontrado." at bounding box center [701, 98] width 245 height 17
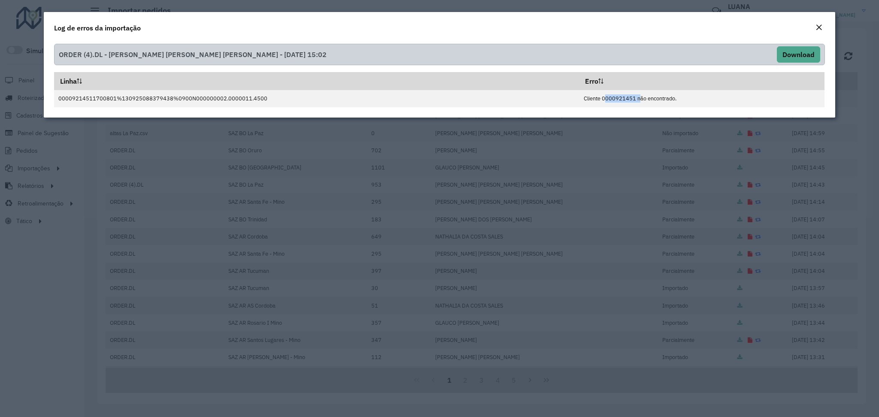
click at [816, 31] on div "Close" at bounding box center [818, 28] width 7 height 10
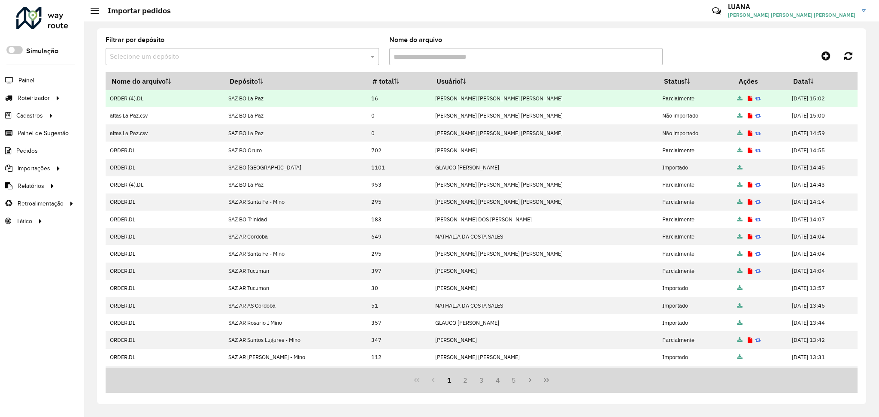
click at [755, 100] on icon at bounding box center [758, 99] width 6 height 6
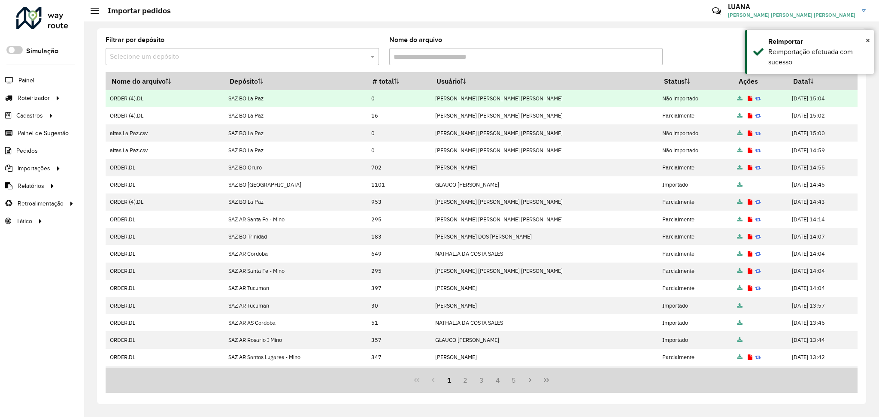
click at [747, 99] on icon at bounding box center [749, 99] width 5 height 6
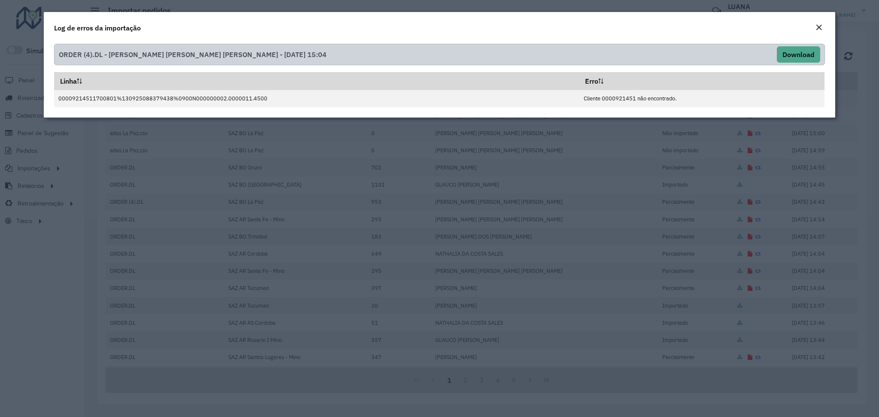
click at [818, 26] on em "Close" at bounding box center [818, 27] width 7 height 7
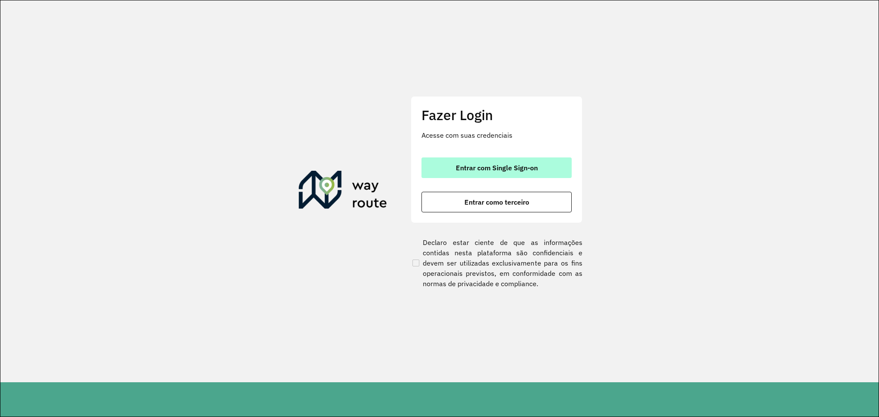
click at [506, 173] on button "Entrar com Single Sign-on" at bounding box center [496, 167] width 150 height 21
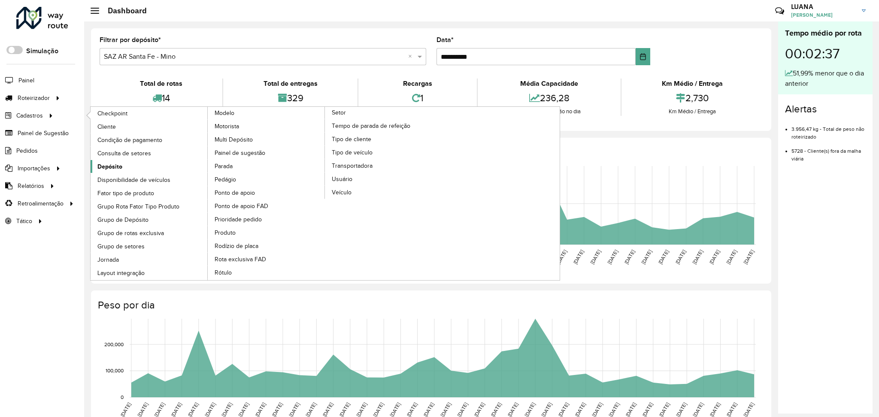
click at [144, 172] on link "Depósito" at bounding box center [150, 166] width 118 height 13
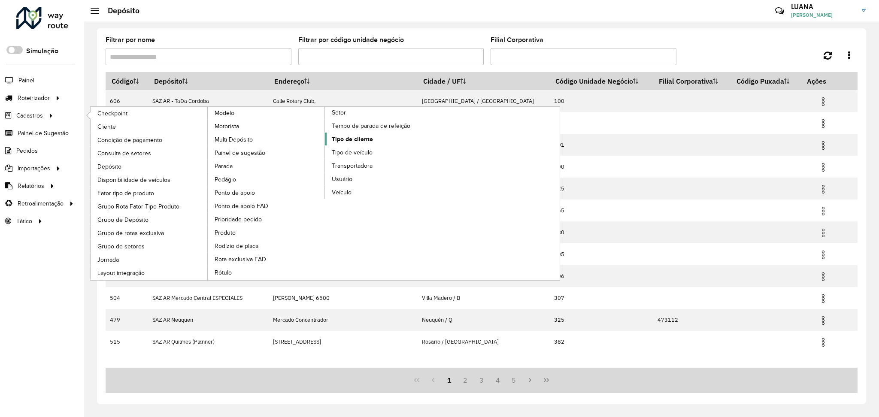
click at [378, 137] on link "Tipo de cliente" at bounding box center [384, 139] width 118 height 13
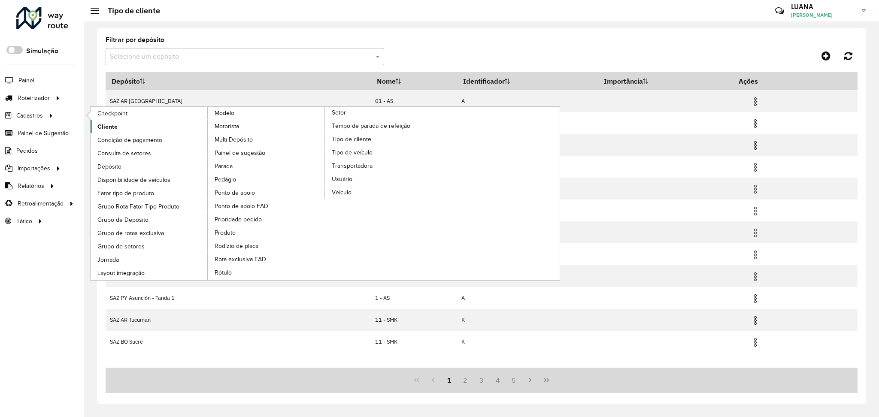
click at [128, 127] on link "Cliente" at bounding box center [150, 126] width 118 height 13
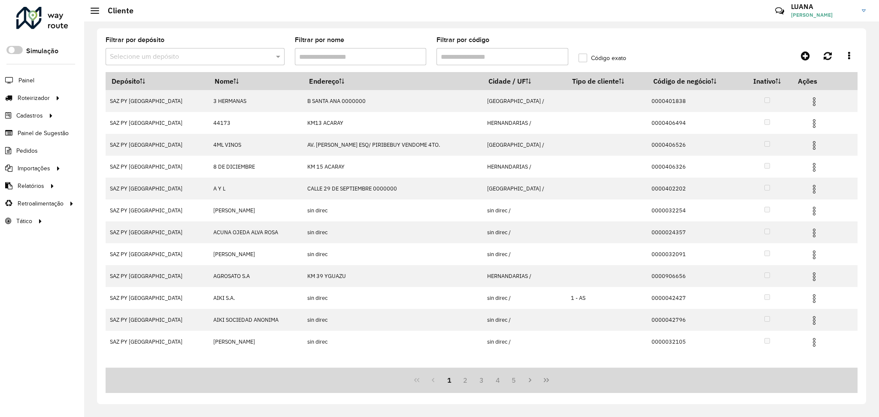
click at [476, 60] on input "Filtrar por código" at bounding box center [502, 56] width 132 height 17
paste input "**********"
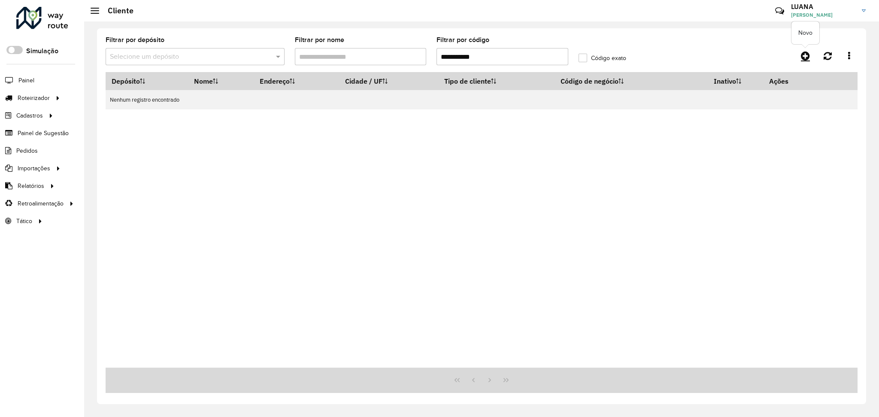
type input "**********"
click at [799, 54] on link at bounding box center [804, 55] width 19 height 15
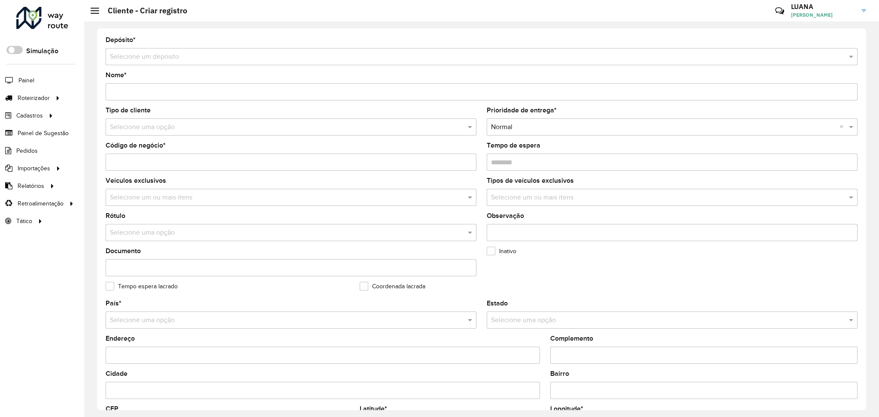
click at [218, 59] on input "text" at bounding box center [473, 57] width 726 height 10
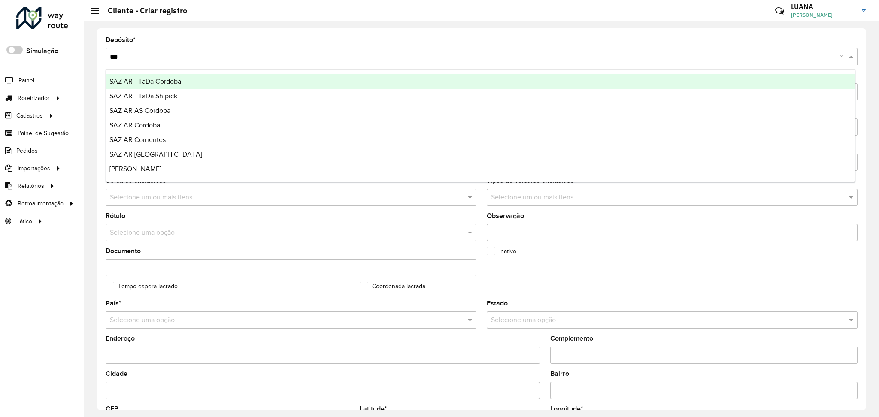
type input "****"
click at [205, 86] on div "SAZ AR Santa Fe - Mino" at bounding box center [480, 81] width 749 height 15
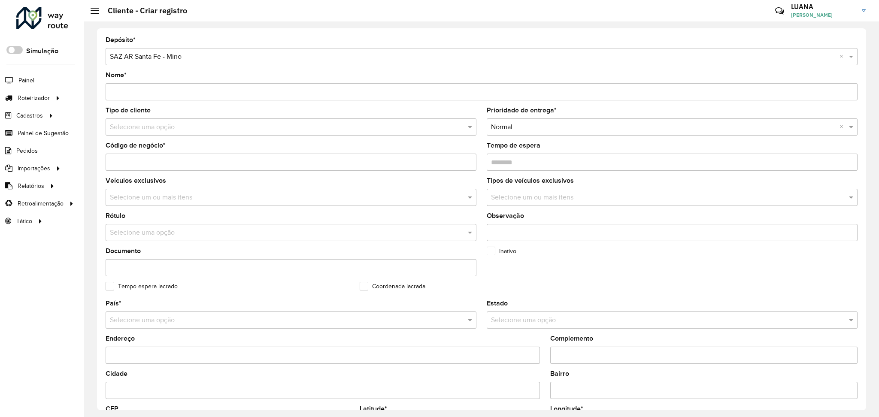
click at [158, 91] on input "Nome *" at bounding box center [482, 91] width 752 height 17
paste input "**********"
type input "**********"
click at [143, 350] on input "Endereço" at bounding box center [323, 355] width 434 height 17
paste input "**********"
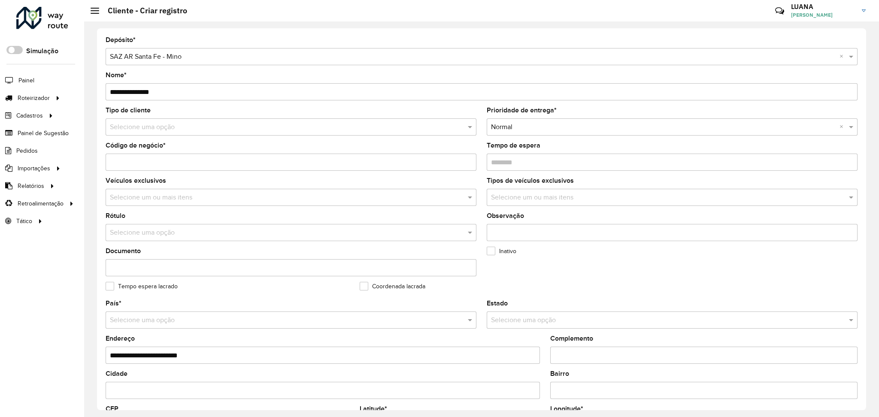
type input "**********"
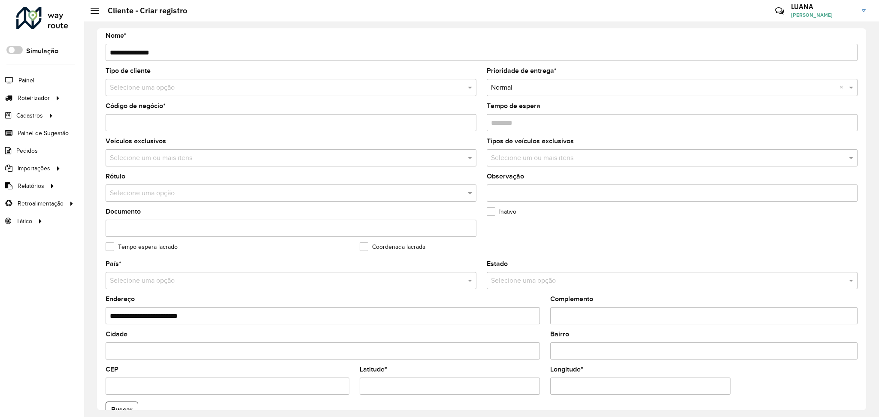
scroll to position [57, 0]
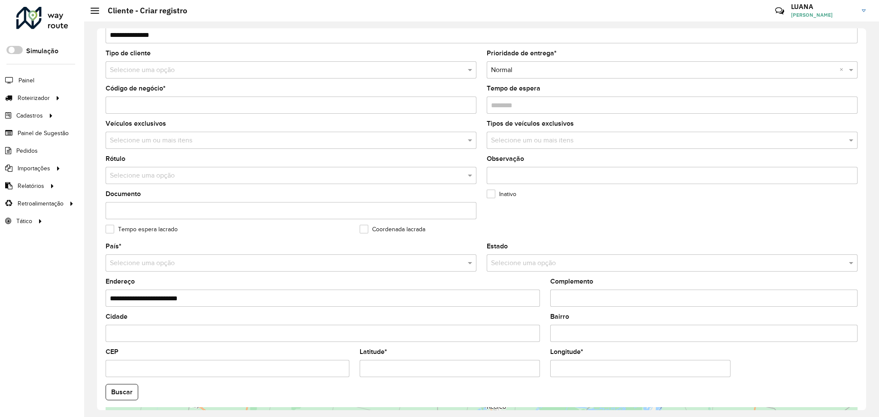
click at [389, 371] on input "Latitude *" at bounding box center [449, 368] width 180 height 17
paste input "**********"
type input "**********"
click at [627, 369] on input "Longitude *" at bounding box center [640, 368] width 180 height 17
paste input "**********"
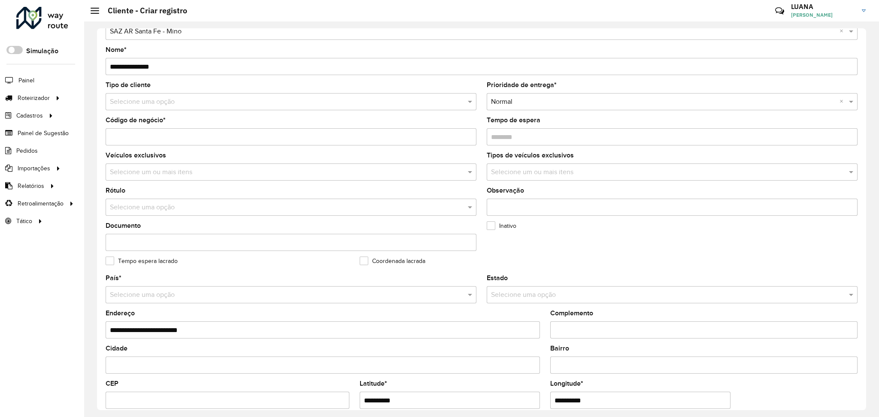
scroll to position [0, 0]
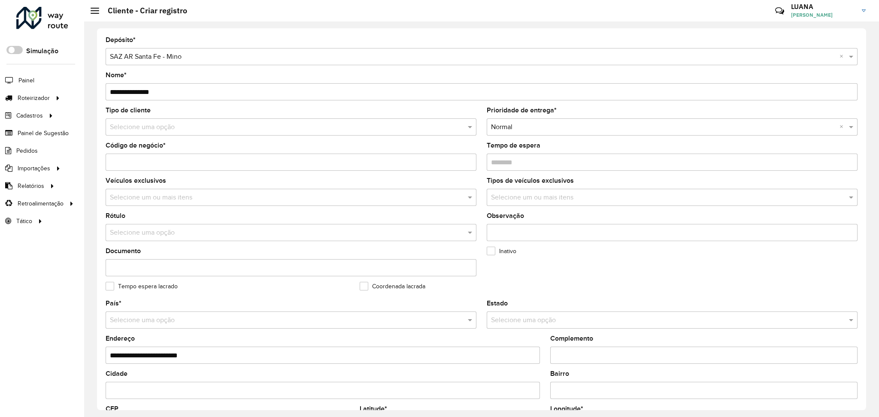
type input "**********"
click at [119, 385] on hb-app "Aguarde... Pop-up bloqueado! Seu navegador bloqueou automáticamente a abertura …" at bounding box center [439, 208] width 879 height 417
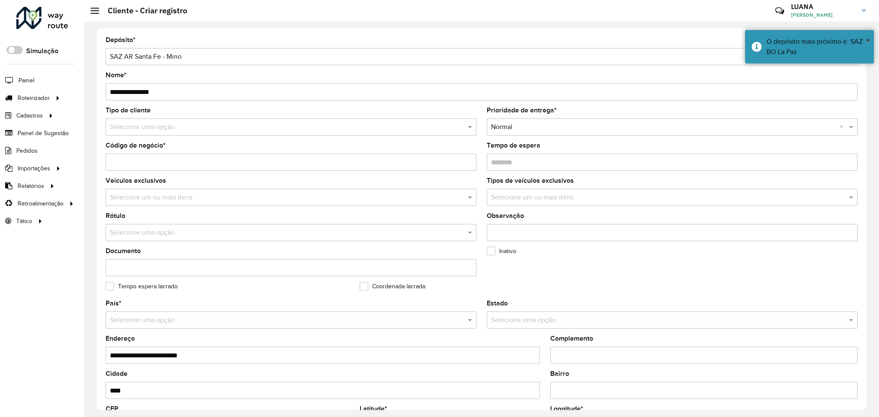
type input "******"
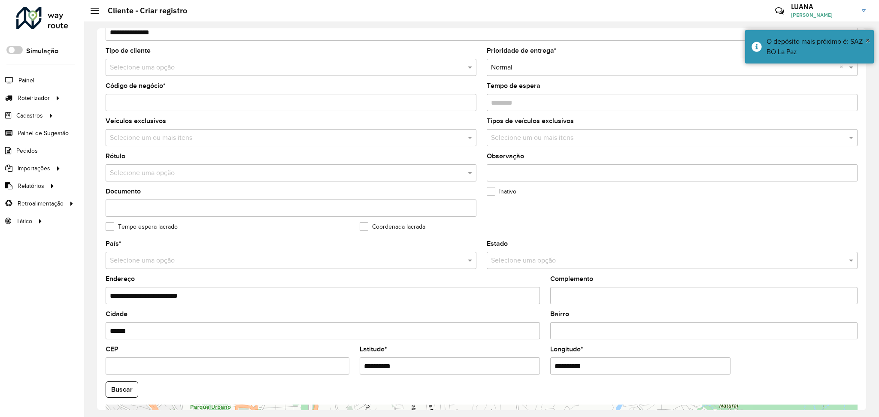
scroll to position [172, 0]
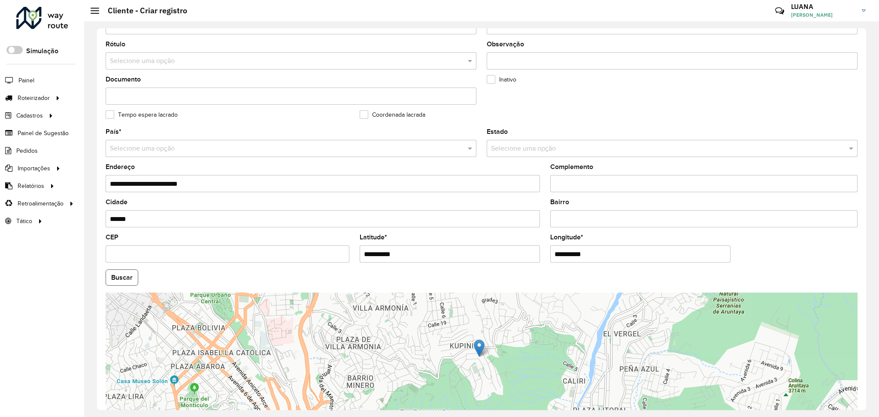
click at [132, 281] on button "Buscar" at bounding box center [122, 277] width 33 height 16
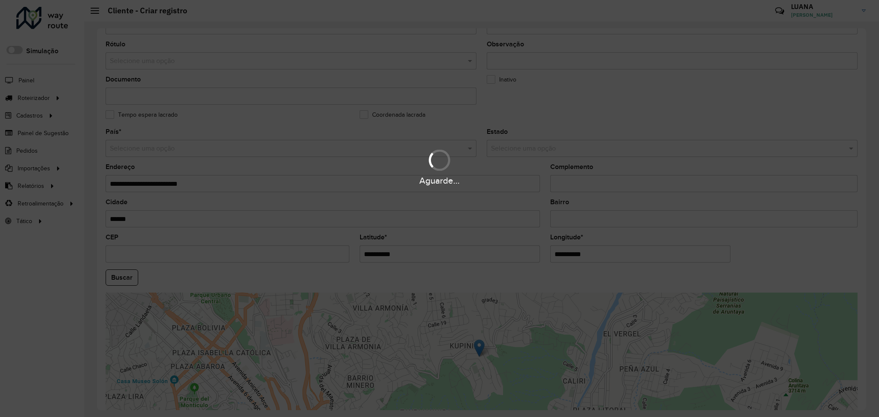
type input "**********"
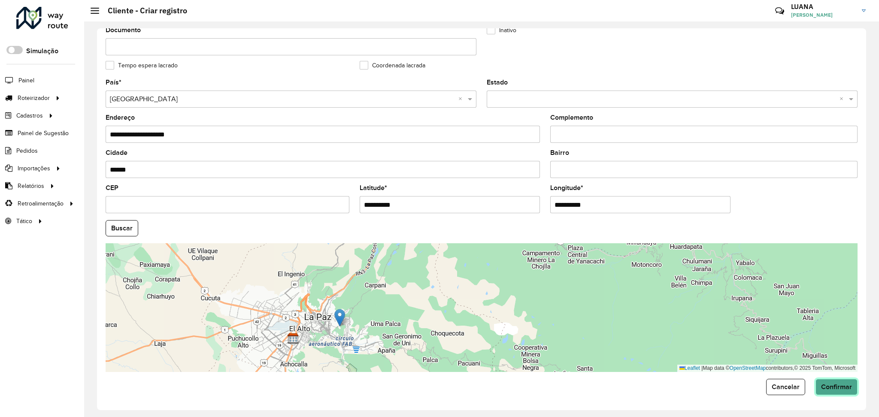
click at [845, 386] on span "Confirmar" at bounding box center [836, 386] width 31 height 7
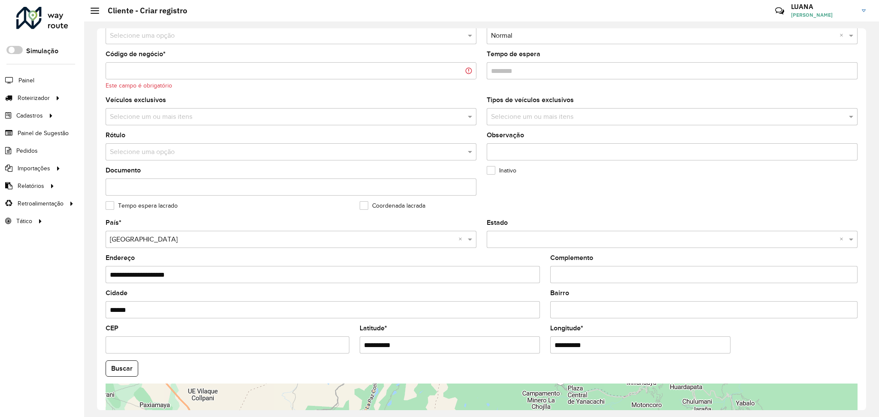
scroll to position [60, 0]
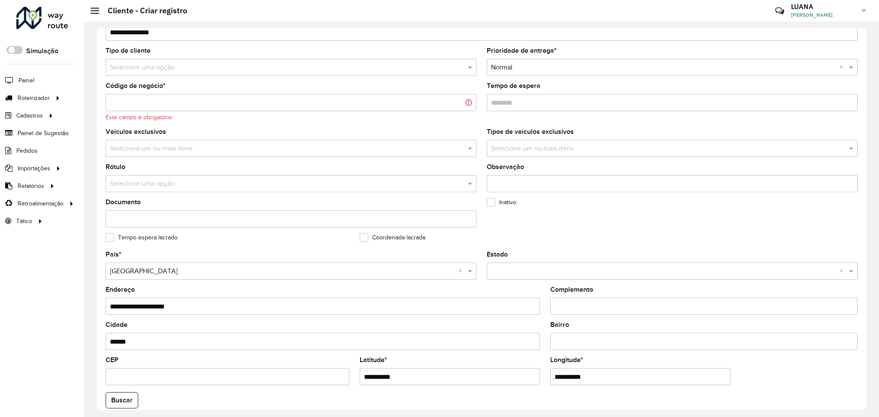
click at [161, 106] on input "Código de negócio *" at bounding box center [291, 102] width 371 height 17
paste input "**********"
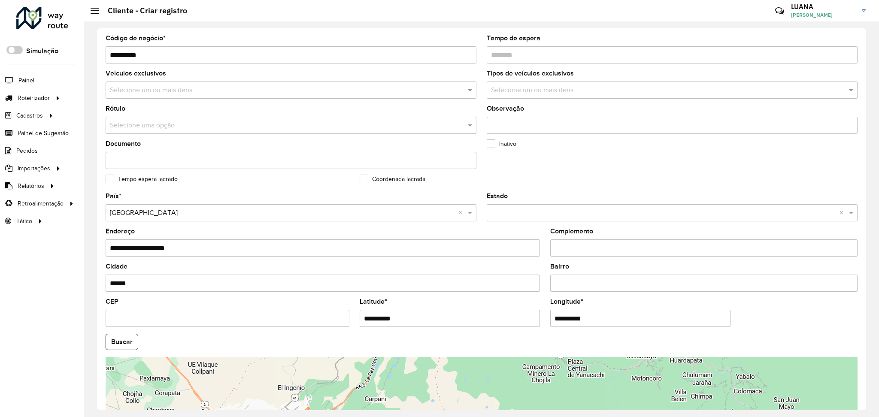
scroll to position [221, 0]
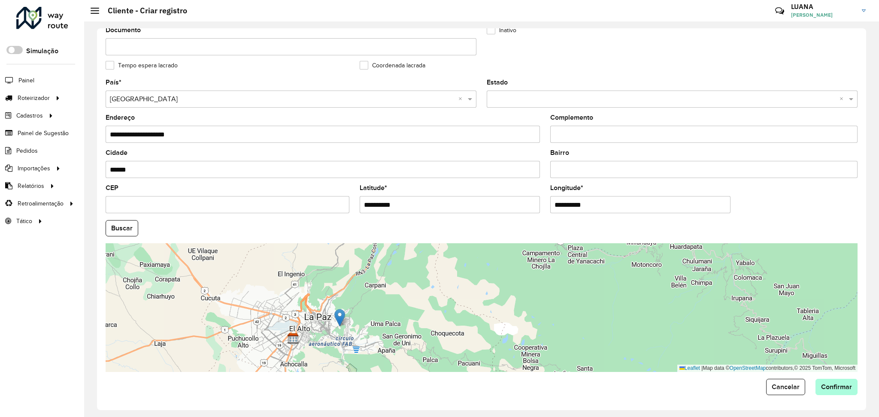
type input "**********"
click at [843, 386] on span "Confirmar" at bounding box center [836, 386] width 31 height 7
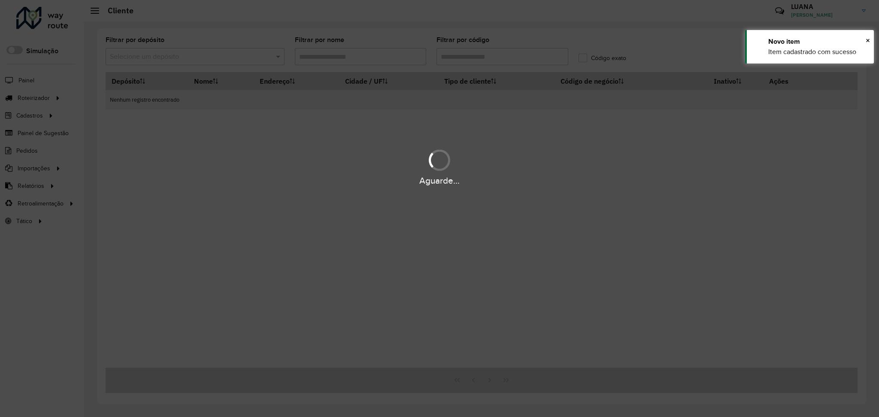
type input "**********"
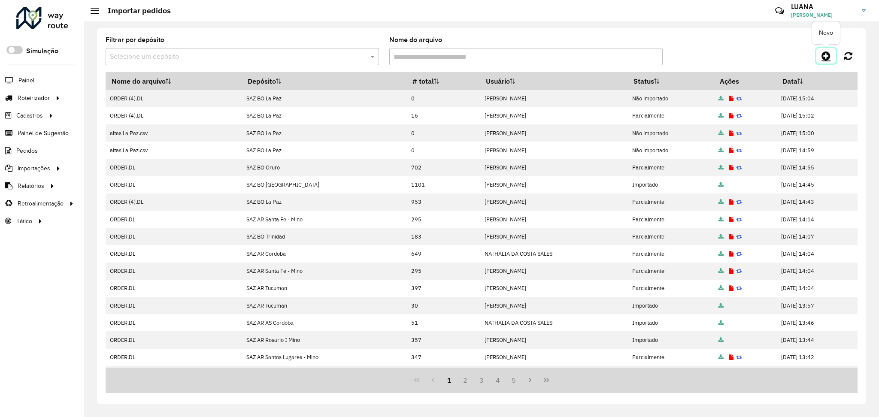
click at [831, 55] on link at bounding box center [825, 55] width 19 height 15
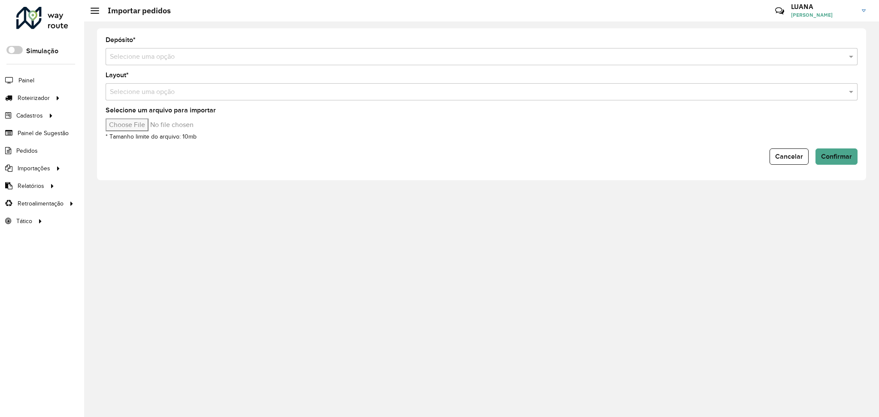
click at [475, 58] on input "text" at bounding box center [473, 57] width 726 height 10
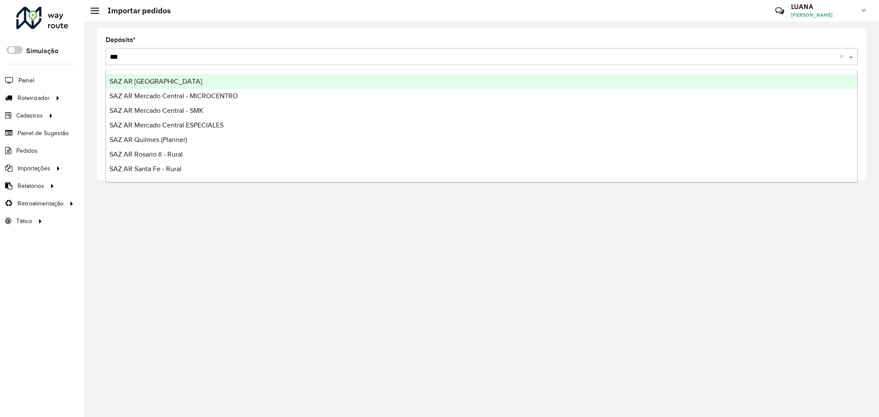
type input "****"
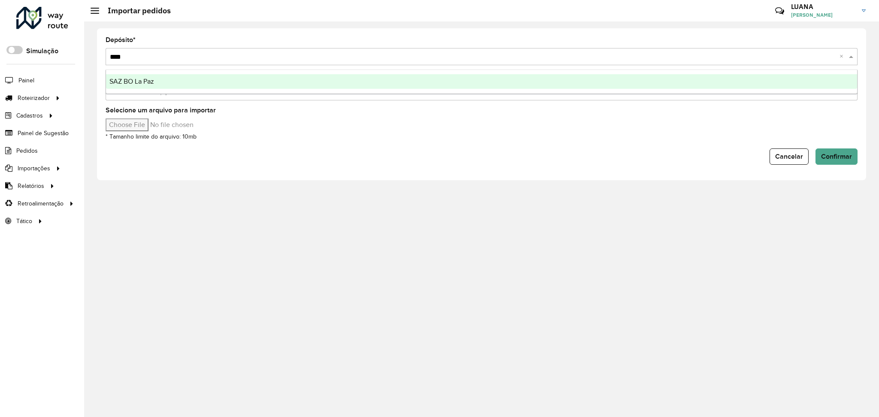
click at [424, 80] on div "SAZ BO La Paz" at bounding box center [481, 81] width 751 height 15
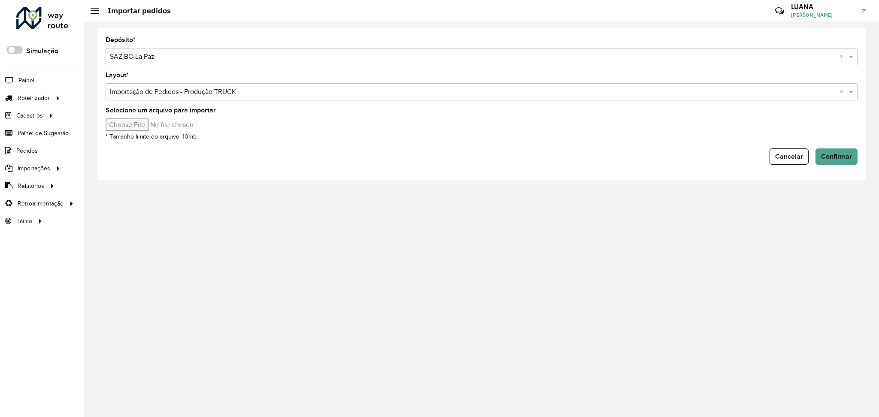
click at [150, 133] on small "* Tamanho limite do arquivo: 10mb" at bounding box center [151, 136] width 91 height 6
click at [147, 124] on input "Selecione um arquivo para importar" at bounding box center [179, 124] width 146 height 13
type input "**********"
click at [145, 122] on input "Selecione um arquivo para importar" at bounding box center [179, 124] width 146 height 13
click at [145, 211] on div "Depósito * Selecione uma opção × SAZ BO La Paz × Layout * Selecione uma opção ×…" at bounding box center [481, 219] width 794 height 396
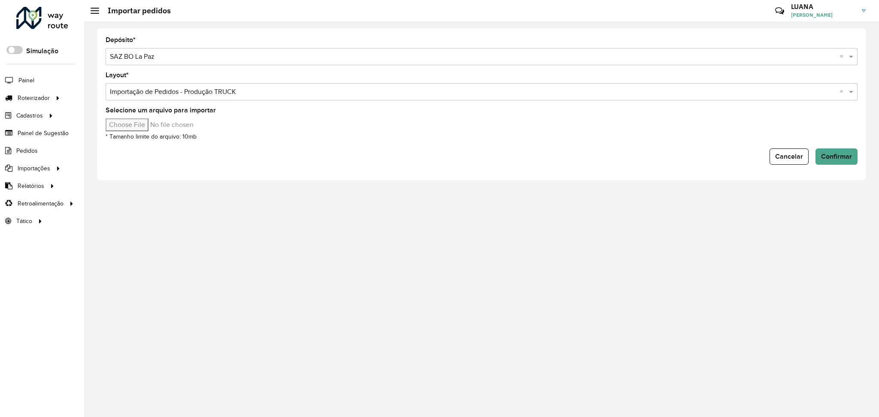
click at [146, 130] on div "Selecione um arquivo para importar * Tamanho limite do arquivo: 10mb" at bounding box center [482, 124] width 752 height 34
click at [145, 125] on input "Selecione um arquivo para importar" at bounding box center [179, 124] width 146 height 13
type input "**********"
click at [827, 158] on span "Confirmar" at bounding box center [836, 156] width 31 height 7
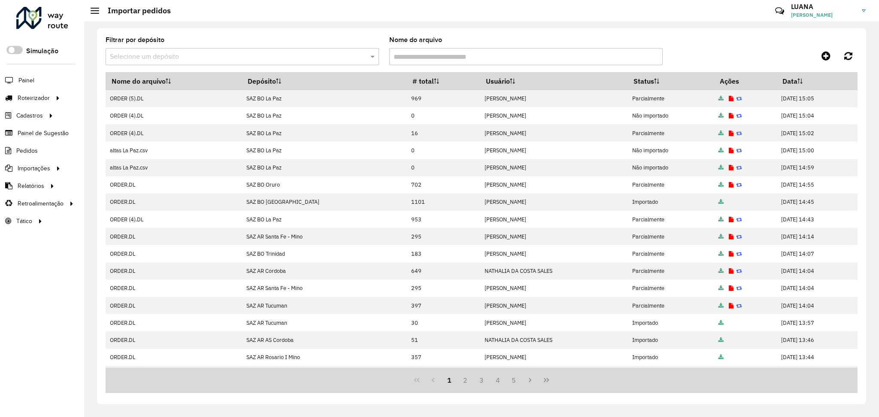
drag, startPoint x: 58, startPoint y: 360, endPoint x: 66, endPoint y: 351, distance: 12.4
click div "Roteirizador AmbevTech Simulação Painel Roteirizador Entregas Cadastros Checkpo…"
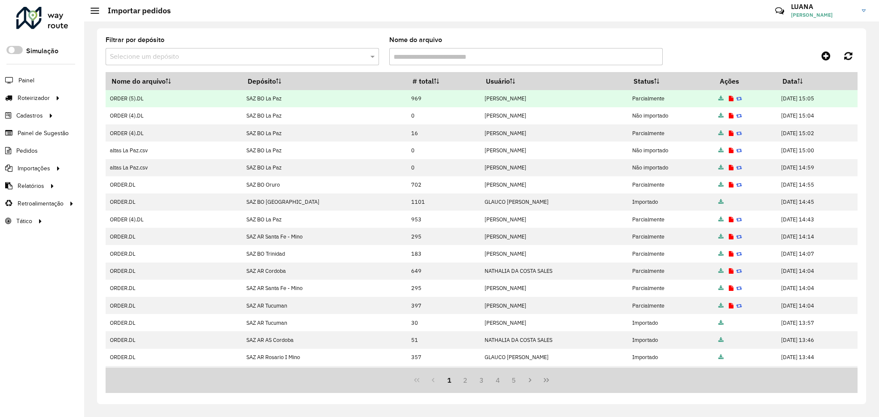
click icon
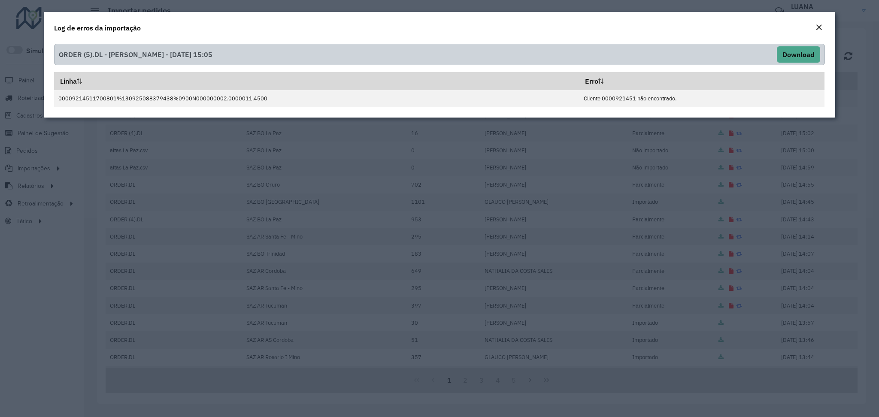
click em "Close"
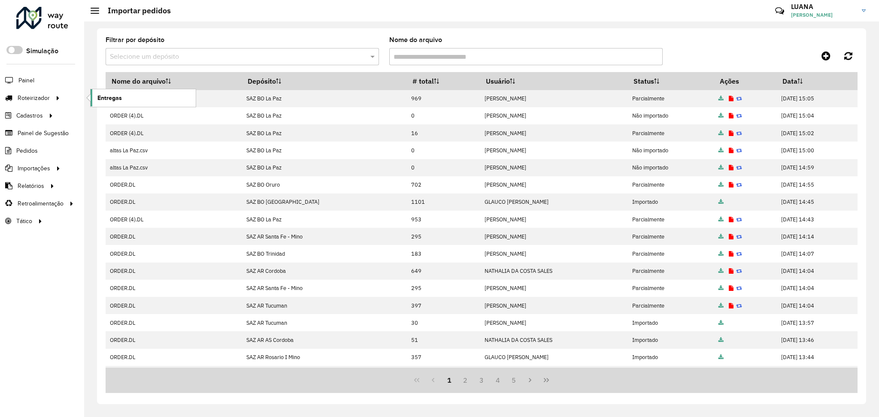
click span "Entregas"
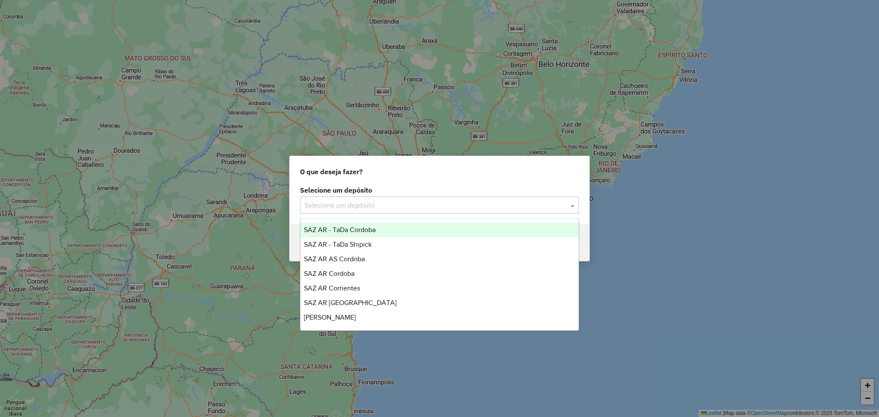
click at [377, 205] on input "text" at bounding box center [430, 205] width 253 height 10
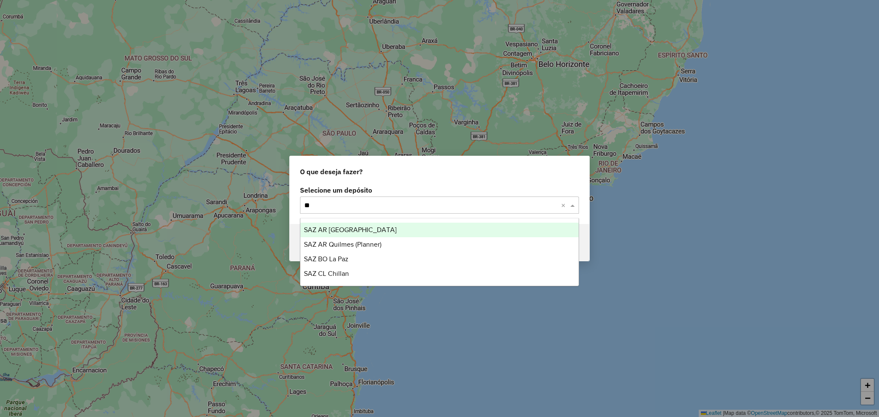
type input "**"
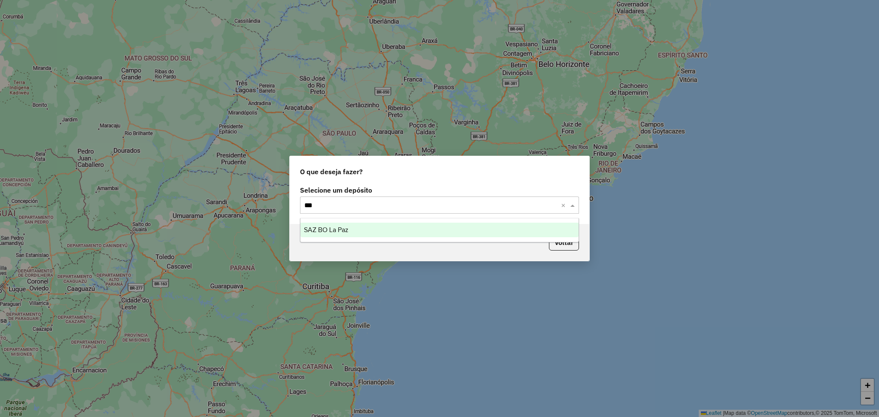
click at [372, 230] on div "SAZ BO La Paz" at bounding box center [439, 230] width 278 height 15
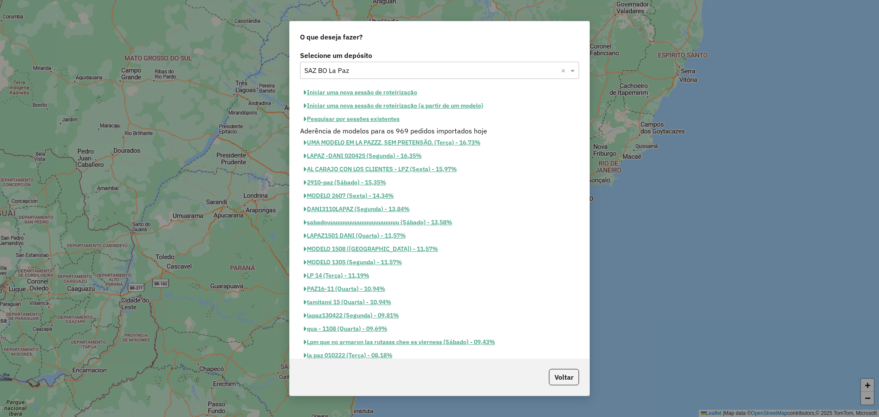
click at [374, 89] on button "Iniciar uma nova sessão de roteirização" at bounding box center [360, 92] width 121 height 13
select select "*"
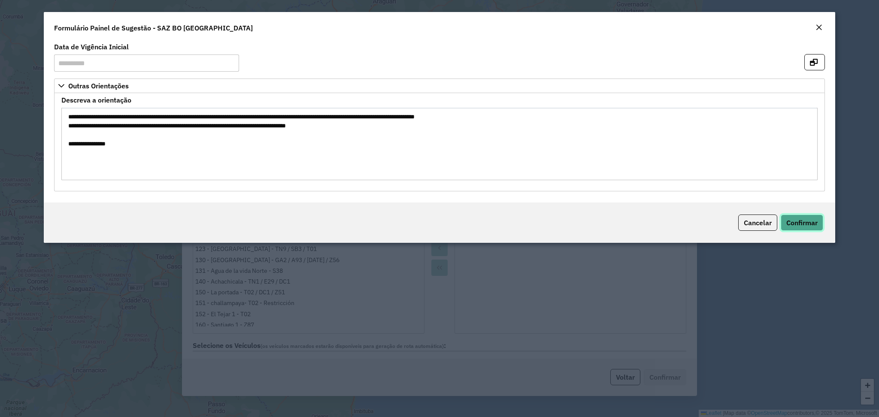
click at [792, 230] on button "Confirmar" at bounding box center [801, 222] width 42 height 16
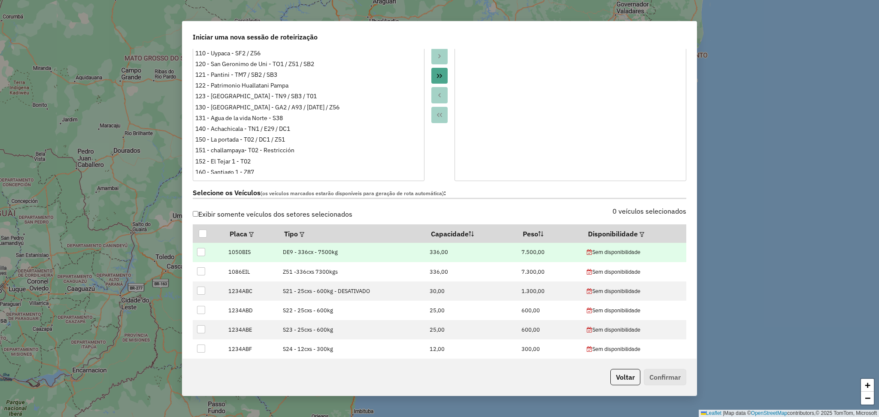
scroll to position [172, 0]
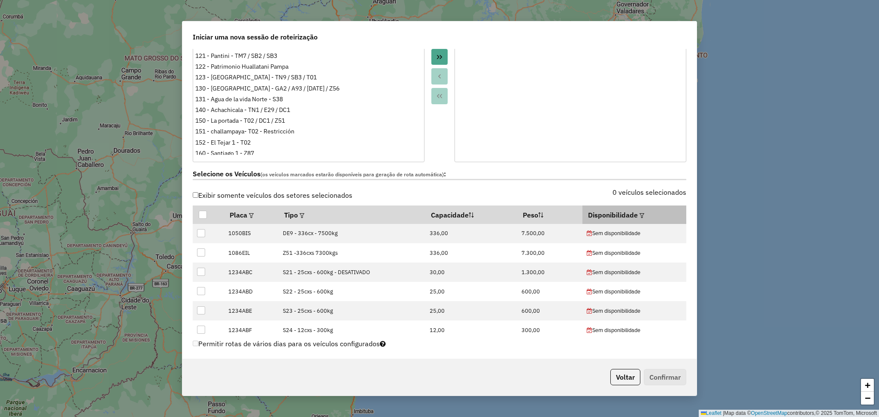
click at [640, 217] on em at bounding box center [641, 215] width 5 height 5
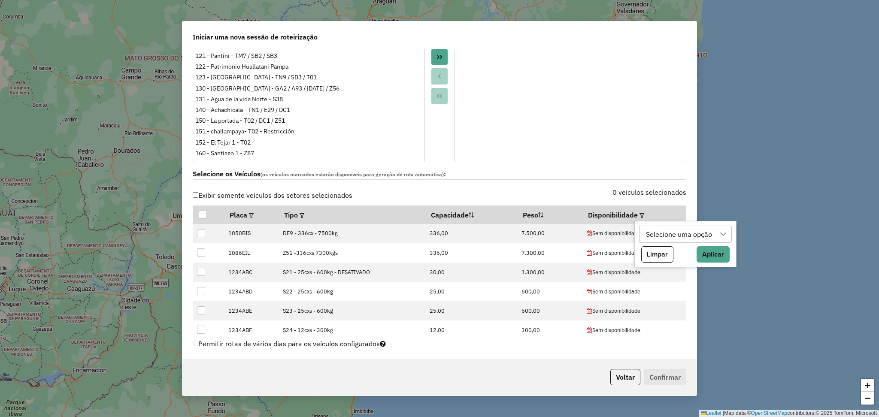
click at [666, 237] on div "Selecione uma opção" at bounding box center [679, 234] width 72 height 16
click at [700, 271] on li "disp" at bounding box center [687, 275] width 88 height 16
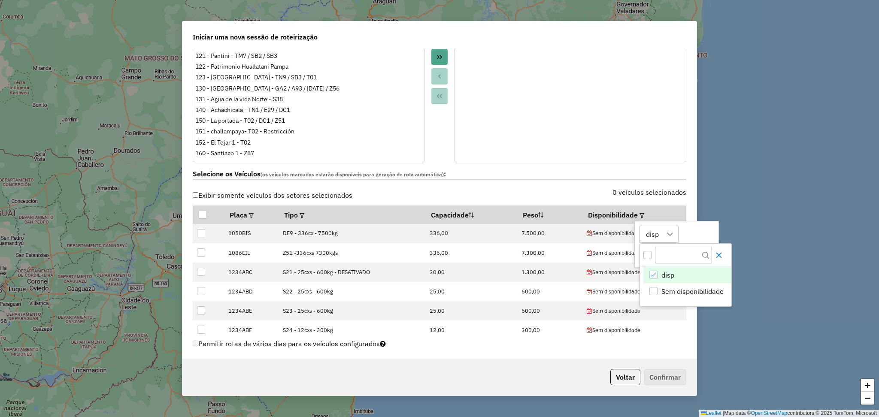
click at [716, 260] on button "Close" at bounding box center [719, 255] width 14 height 14
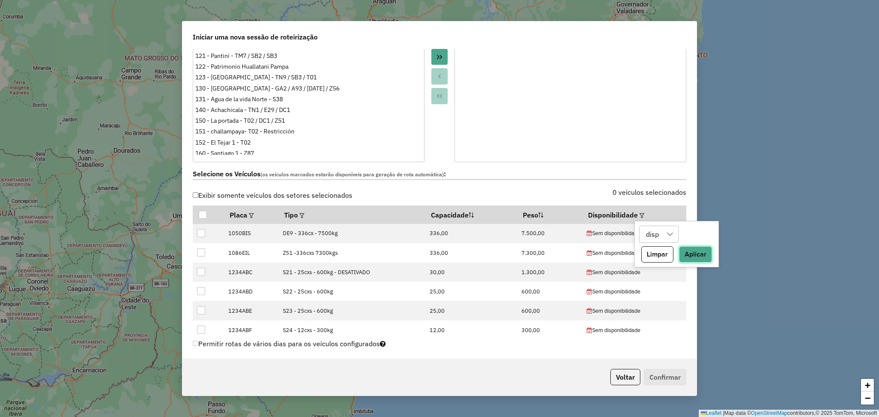
click at [689, 250] on button "Aplicar" at bounding box center [695, 254] width 33 height 16
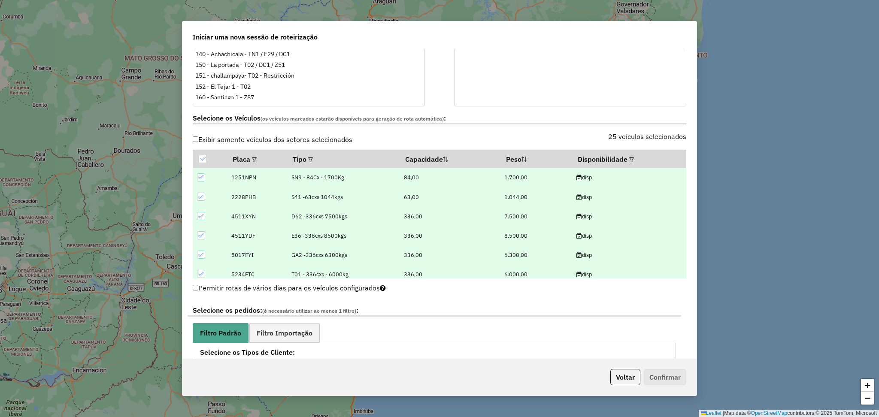
scroll to position [286, 0]
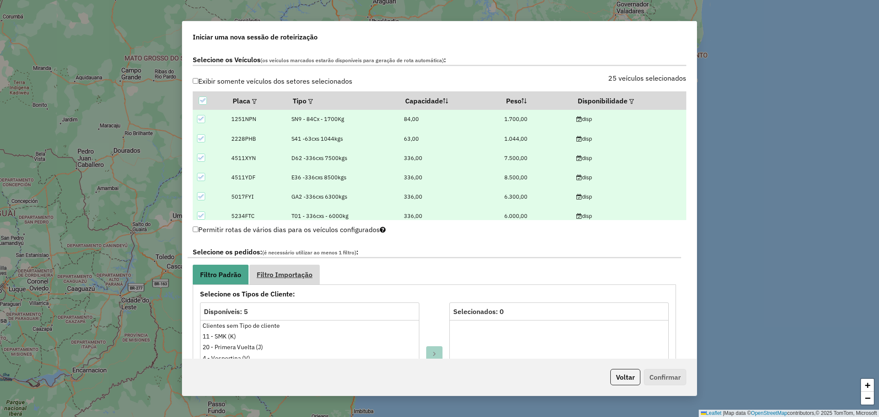
click at [302, 277] on span "Filtro Importação" at bounding box center [285, 274] width 56 height 7
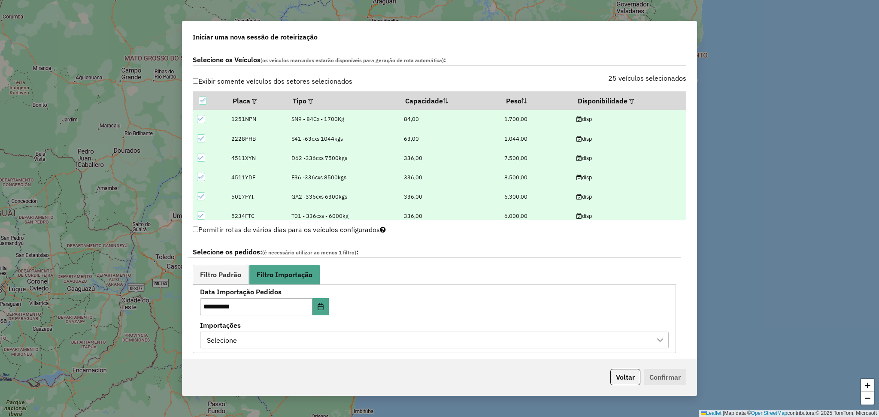
click at [383, 340] on div "Selecione" at bounding box center [428, 340] width 448 height 16
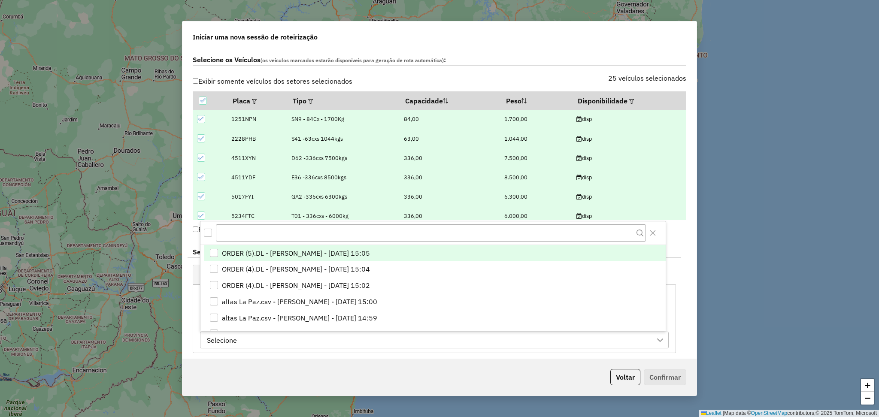
click at [278, 249] on span "ORDER (5).DL - [PERSON_NAME] - [DATE] 15:05" at bounding box center [296, 253] width 148 height 10
click at [653, 229] on button "Close" at bounding box center [653, 233] width 14 height 14
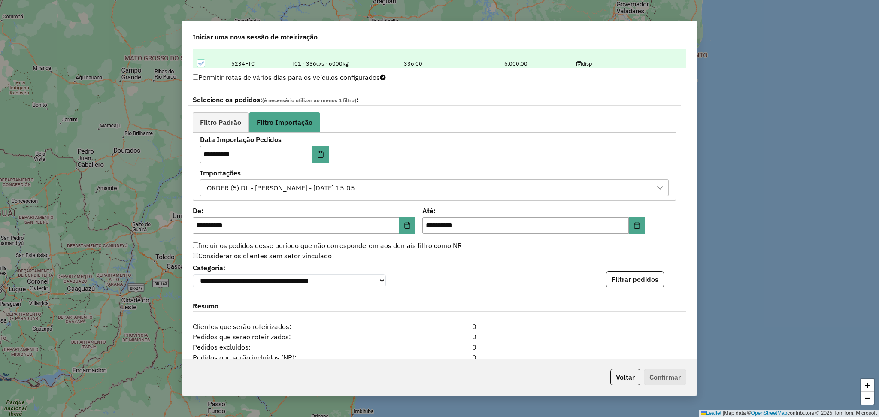
scroll to position [457, 0]
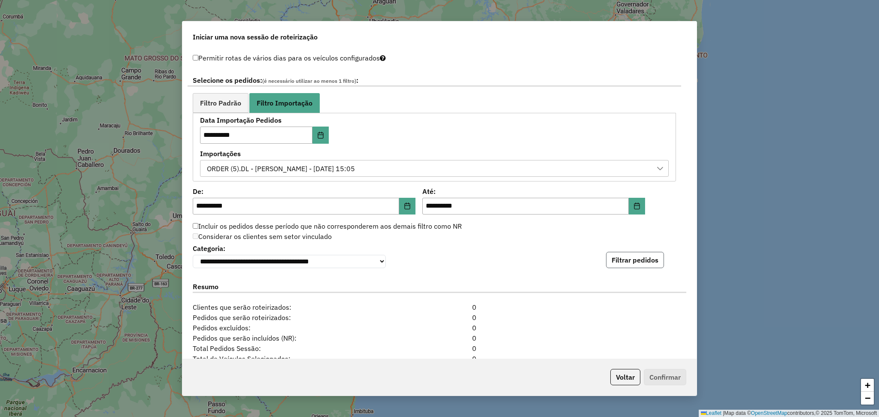
click at [649, 265] on button "Filtrar pedidos" at bounding box center [635, 260] width 58 height 16
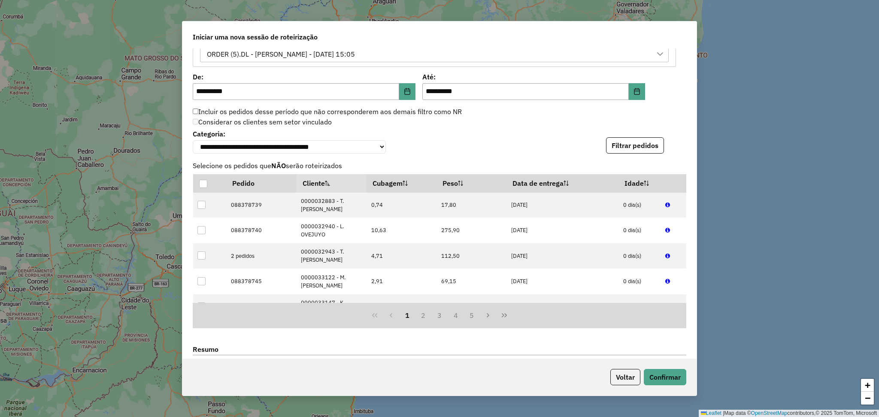
scroll to position [739, 0]
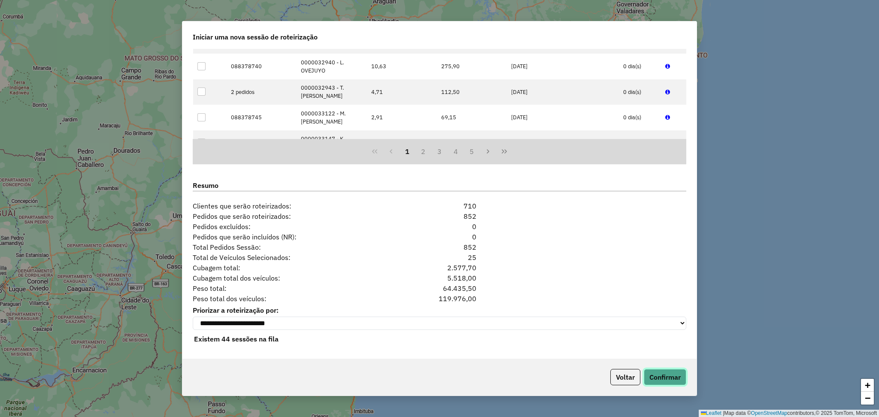
click at [653, 378] on button "Confirmar" at bounding box center [664, 377] width 42 height 16
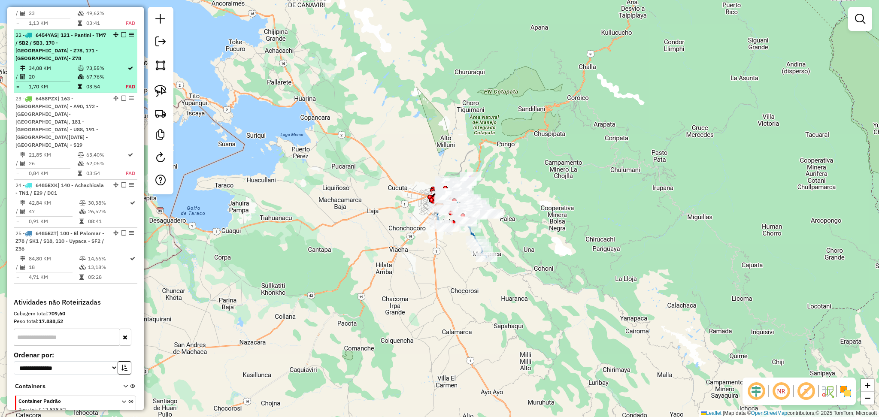
scroll to position [1528, 0]
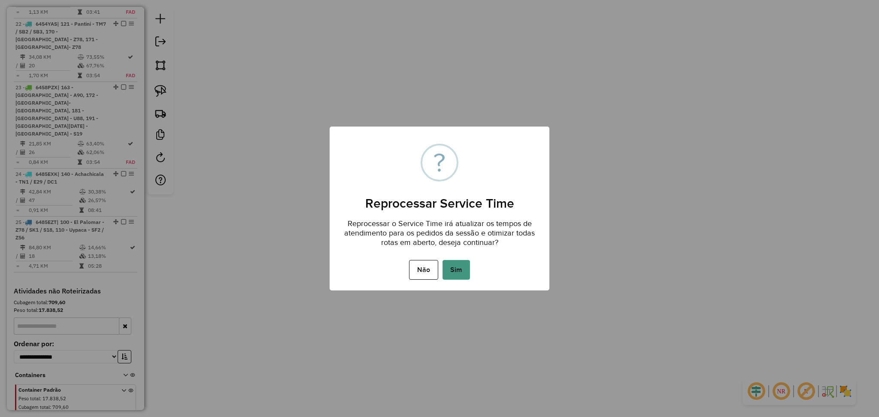
click at [453, 269] on button "Sim" at bounding box center [455, 270] width 27 height 20
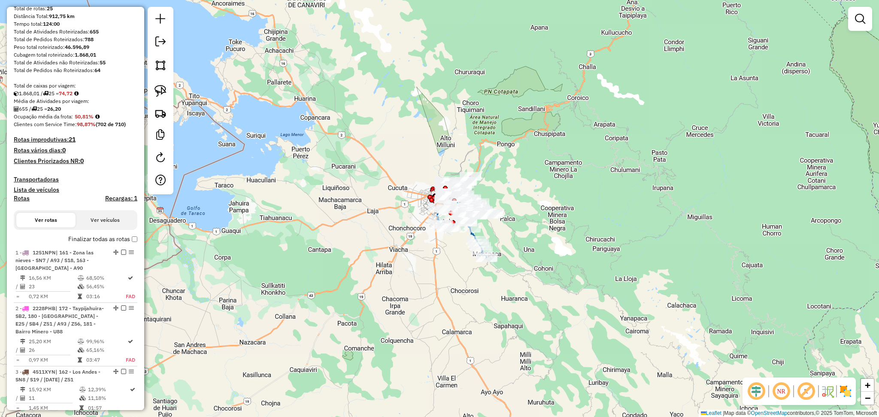
scroll to position [0, 0]
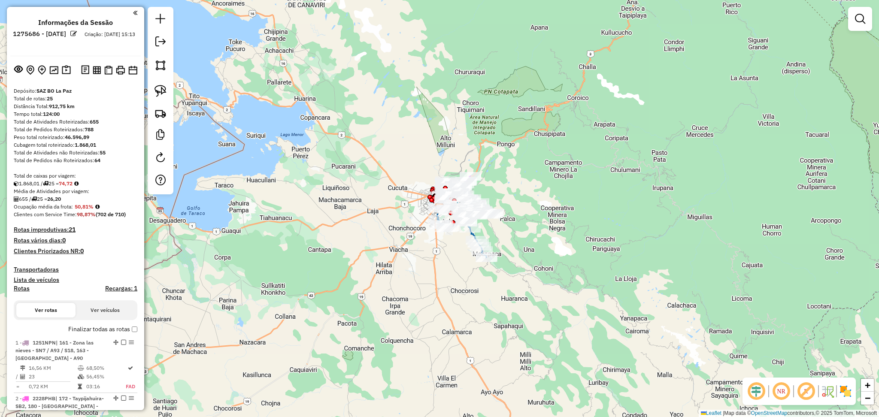
click at [21, 289] on h4 "Rotas" at bounding box center [22, 288] width 16 height 7
select select "*"
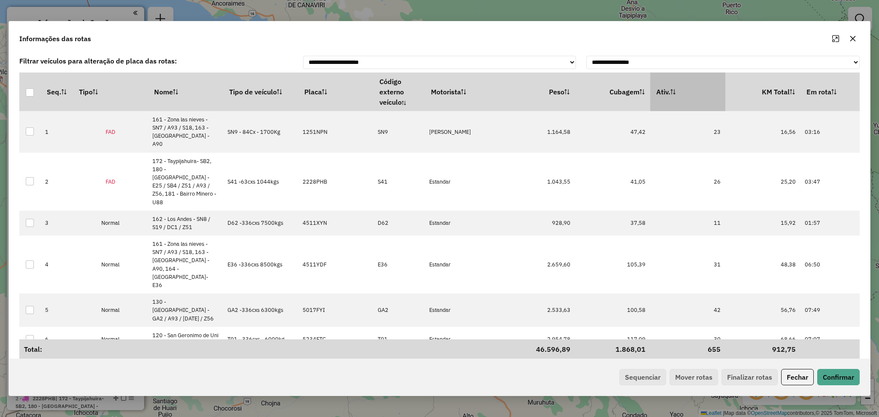
click at [696, 93] on th "Ativ." at bounding box center [687, 91] width 75 height 39
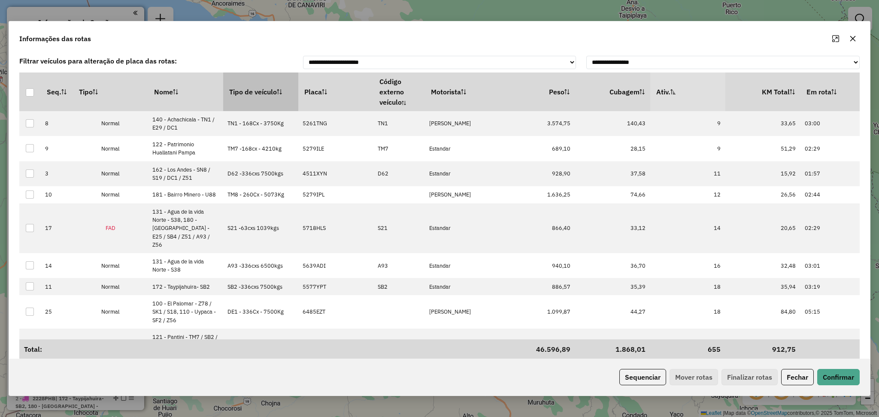
click at [261, 97] on th "Tipo de veículo" at bounding box center [260, 91] width 75 height 39
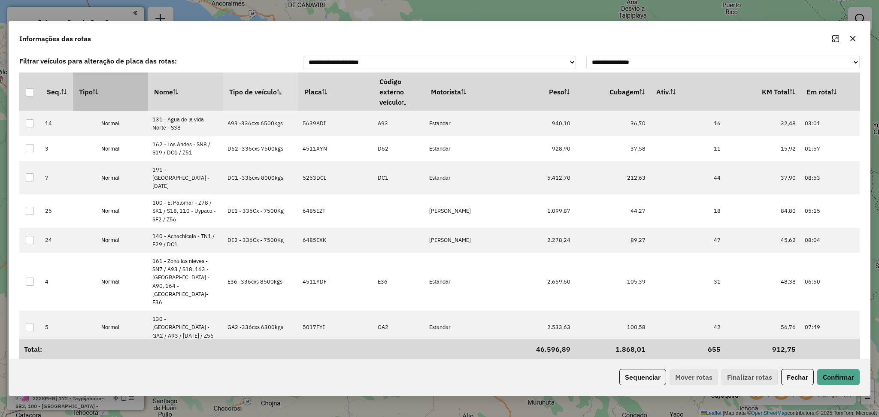
click at [124, 99] on th "Tipo" at bounding box center [110, 91] width 75 height 39
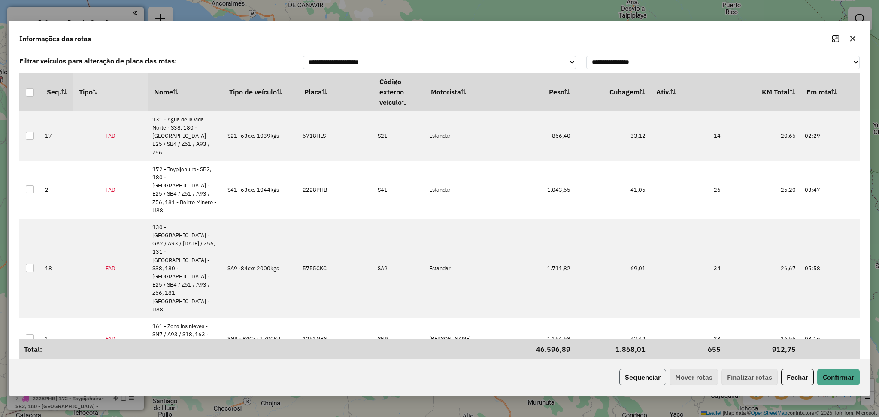
click at [640, 379] on button "Sequenciar" at bounding box center [642, 377] width 47 height 16
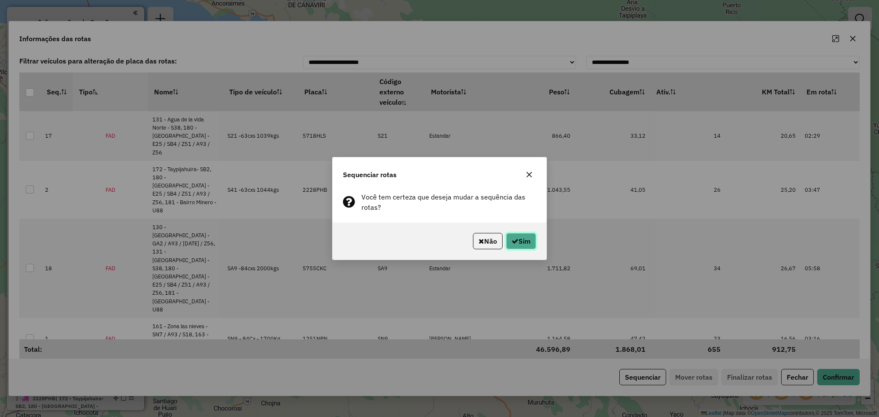
click at [524, 242] on button "Sim" at bounding box center [521, 241] width 30 height 16
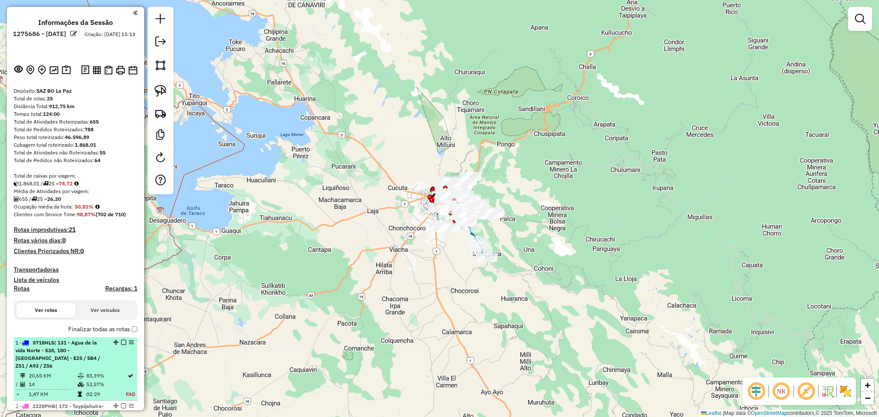
click at [112, 363] on div "1 - 5718HLS | 131 - Agua de la vida Norte - S38, 180 - [GEOGRAPHIC_DATA] - E25 …" at bounding box center [75, 354] width 120 height 31
select select "**********"
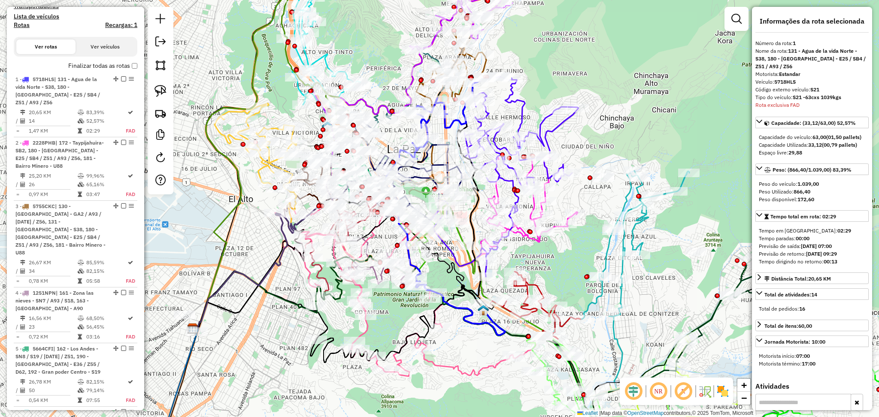
scroll to position [330, 0]
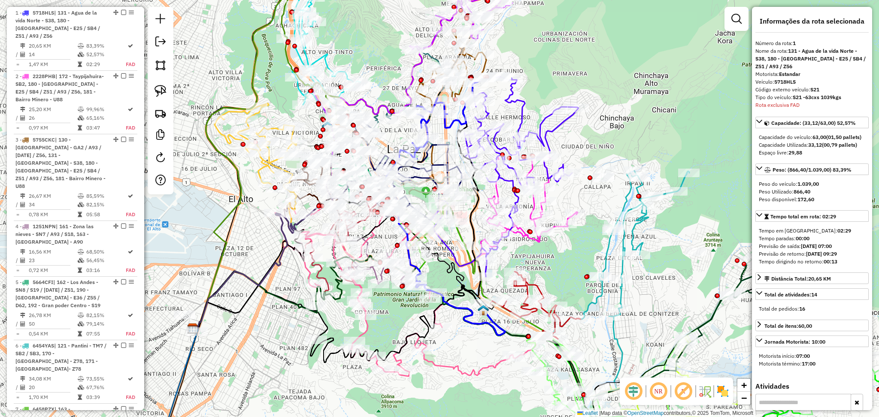
click at [728, 395] on img at bounding box center [723, 391] width 14 height 14
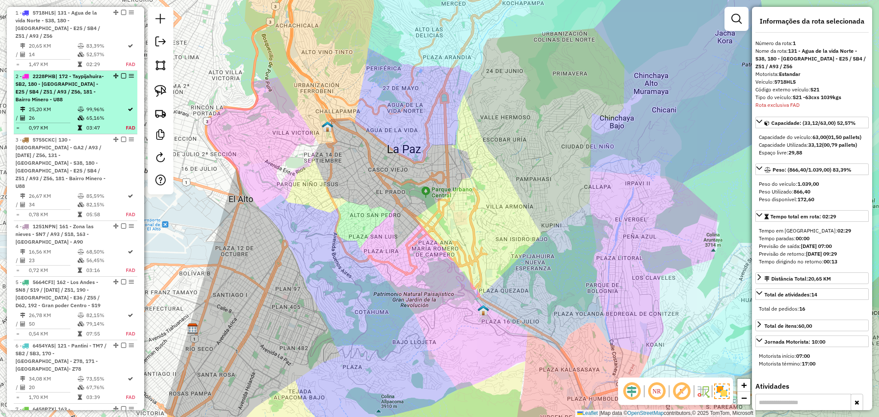
click at [40, 100] on span "| 172 - Taypijahuira- SB2, 180 - [GEOGRAPHIC_DATA] - E25 / SB4 / Z51 / A93 / Z5…" at bounding box center [59, 88] width 88 height 30
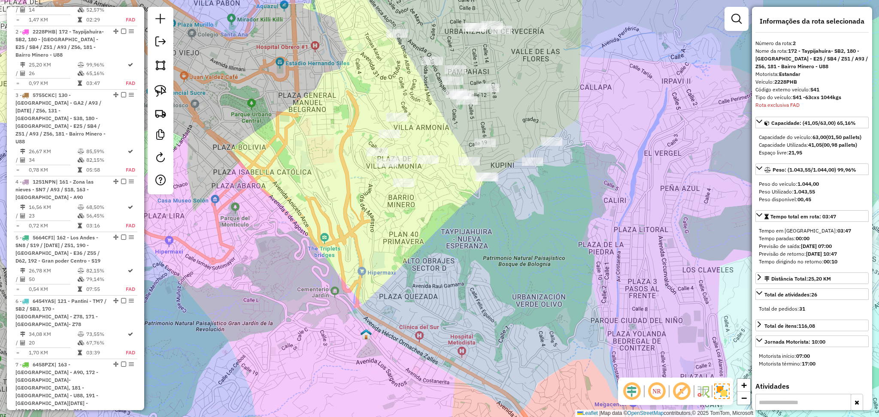
scroll to position [393, 0]
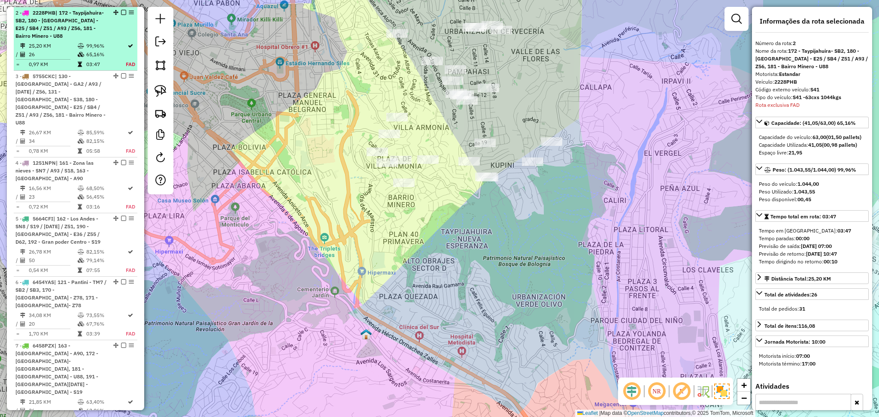
click at [121, 12] on em at bounding box center [123, 12] width 5 height 5
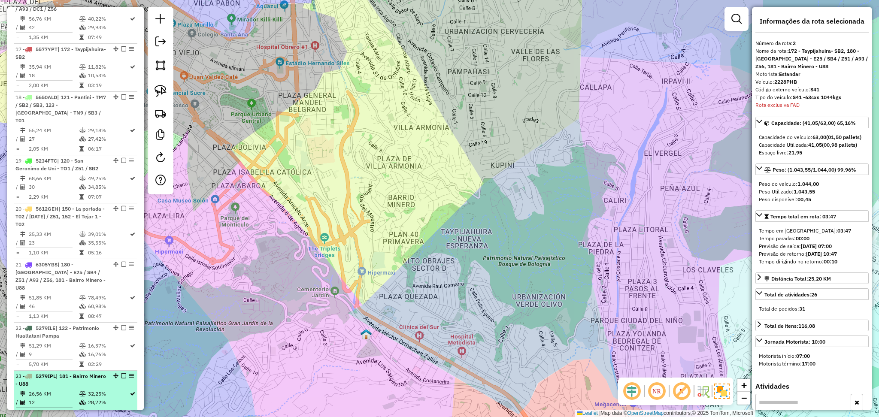
scroll to position [1251, 0]
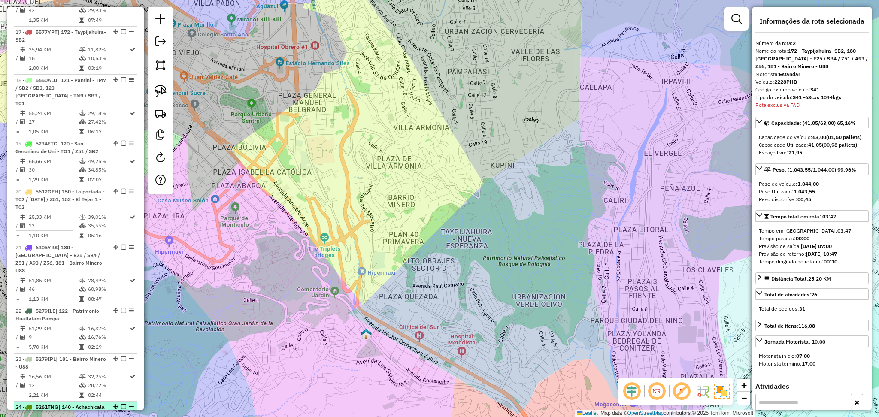
click at [35, 404] on span "| 140 - Achachicala - TN1 / E29 / DC1" at bounding box center [59, 411] width 89 height 14
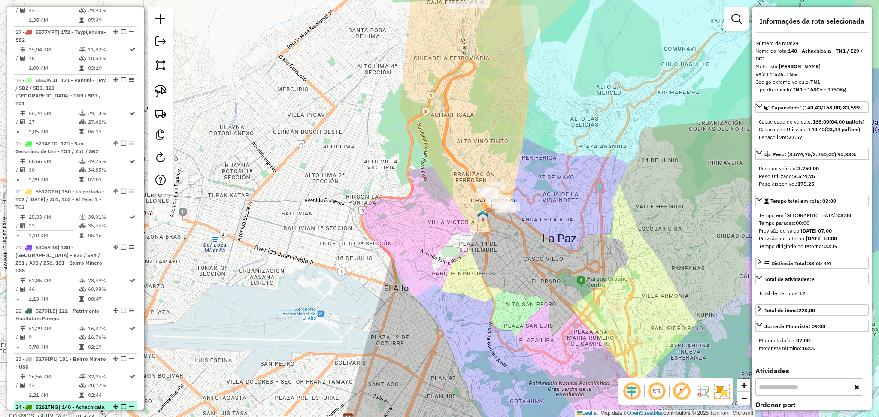
click at [121, 403] on div "24 - 5261TNG | 140 - Achachicala - TN1 / E29 / DC1" at bounding box center [75, 410] width 120 height 15
click at [121, 404] on em at bounding box center [123, 406] width 5 height 5
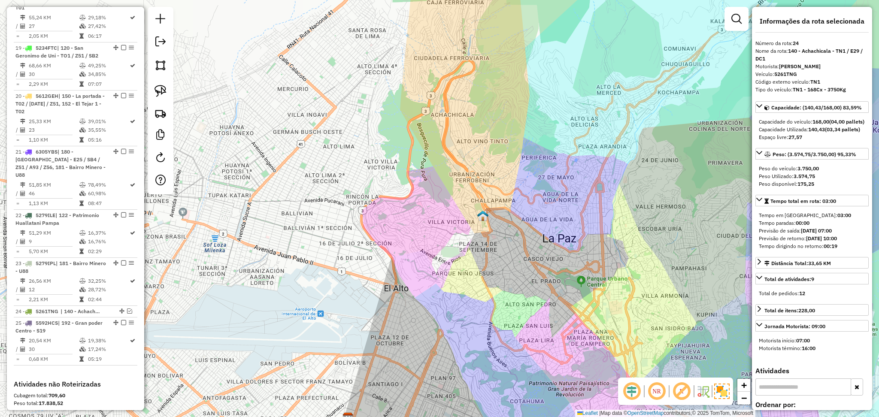
scroll to position [1366, 0]
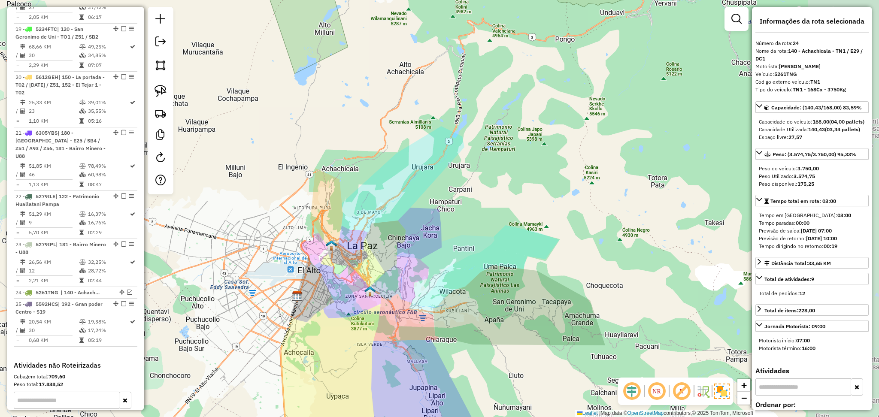
drag, startPoint x: 512, startPoint y: 296, endPoint x: 411, endPoint y: 261, distance: 107.3
click at [411, 261] on div "Janela de atendimento Grade de atendimento Capacidade Transportadoras Veículos …" at bounding box center [439, 208] width 879 height 417
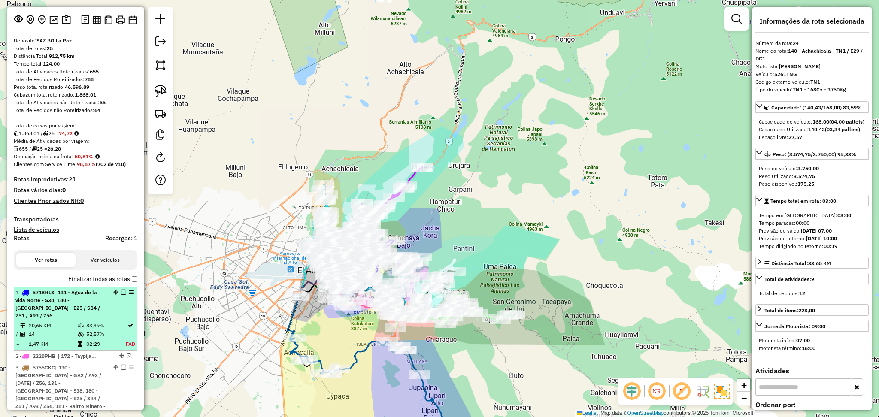
click at [56, 319] on div "1 - 5718HLS | 131 - Agua de la vida Norte - S38, 180 - Valle Hermoso - E25 / SB…" at bounding box center [60, 304] width 91 height 31
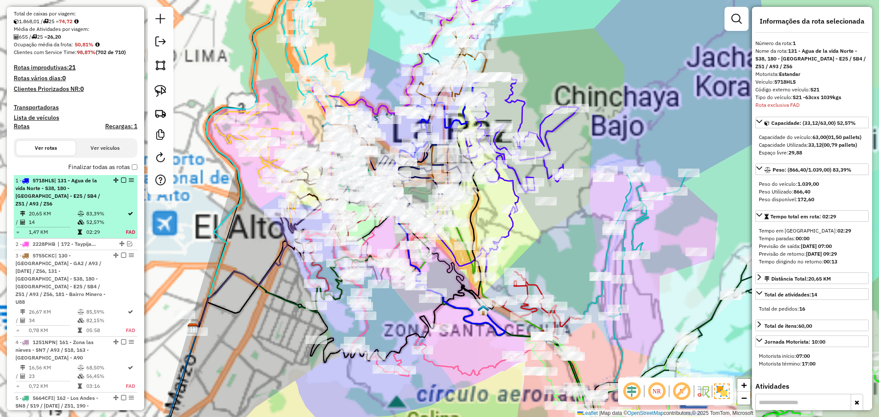
scroll to position [330, 0]
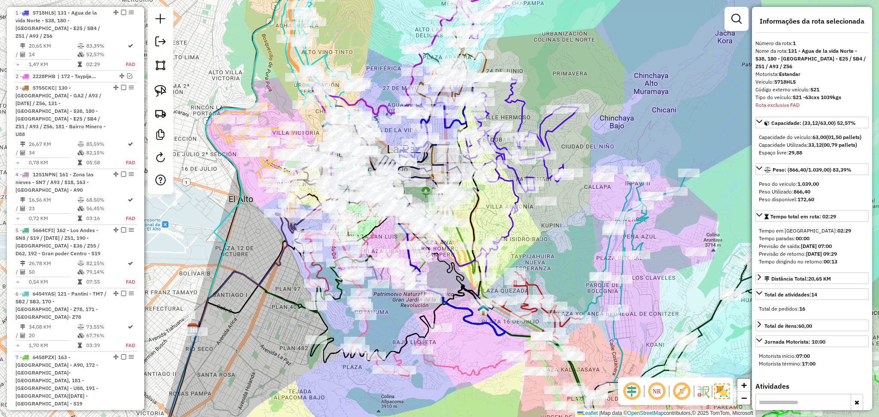
click at [737, 28] on div at bounding box center [736, 19] width 24 height 24
click at [729, 23] on link at bounding box center [736, 18] width 17 height 17
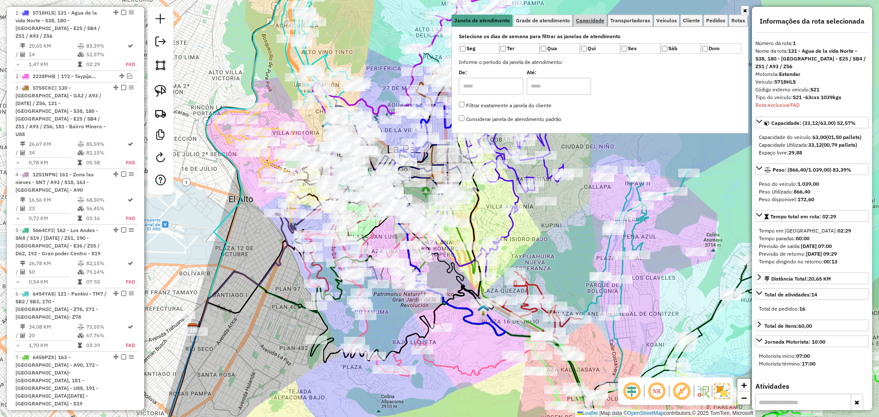
click at [588, 23] on span "Capacidade" at bounding box center [590, 20] width 28 height 5
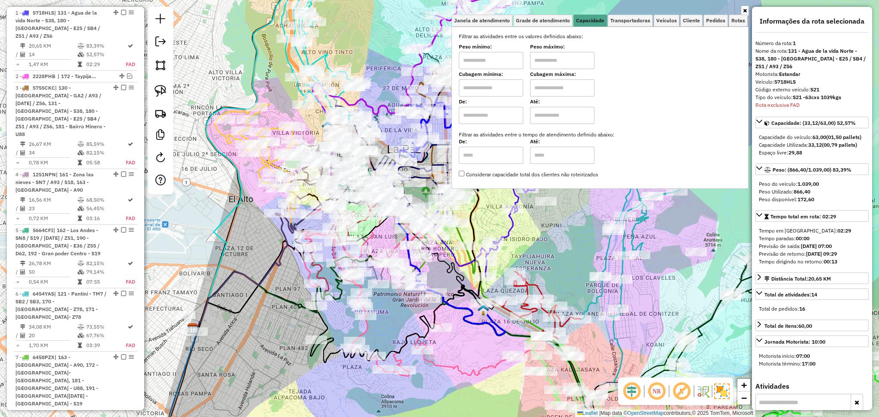
click at [504, 89] on input "text" at bounding box center [491, 87] width 64 height 17
type input "****"
click at [559, 87] on input "text" at bounding box center [562, 87] width 64 height 17
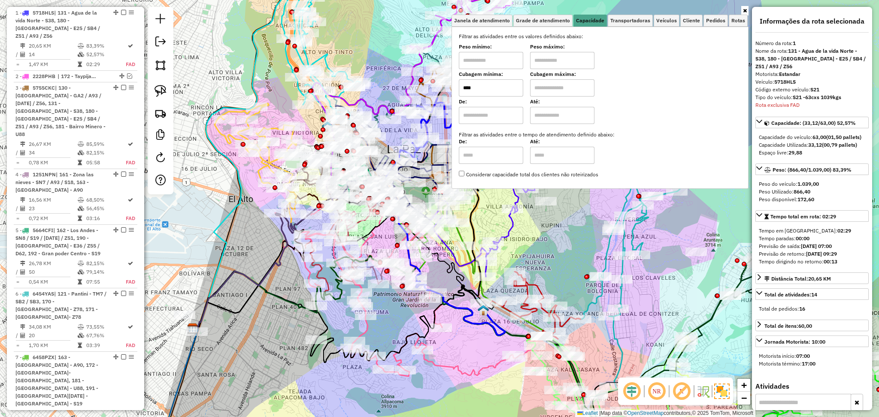
type input "****"
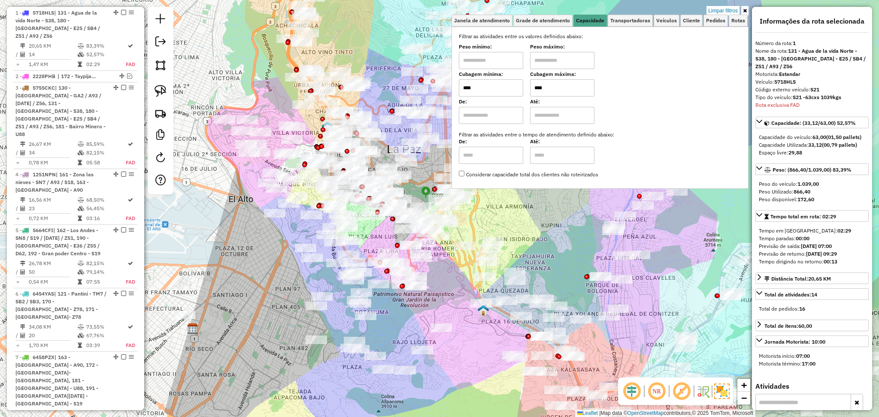
click at [194, 241] on div "Limpar filtros Janela de atendimento Grade de atendimento Capacidade Transporta…" at bounding box center [439, 208] width 879 height 417
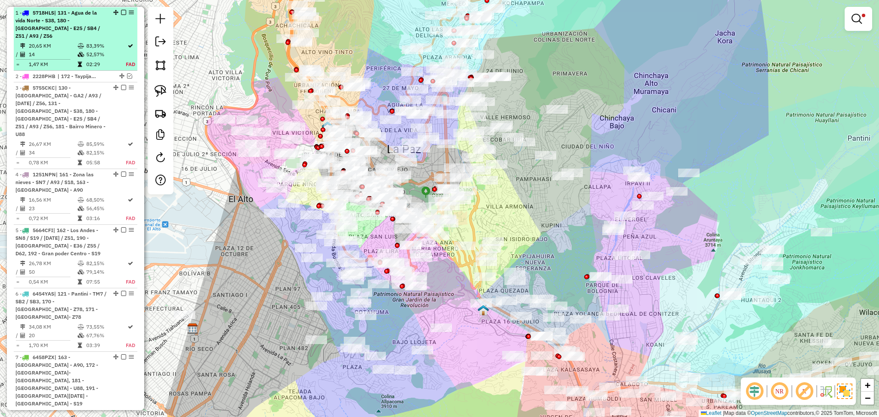
click at [77, 35] on div "1 - 5718HLS | 131 - Agua de la vida Norte - S38, 180 - Valle Hermoso - E25 / SB…" at bounding box center [60, 24] width 91 height 31
select select "**********"
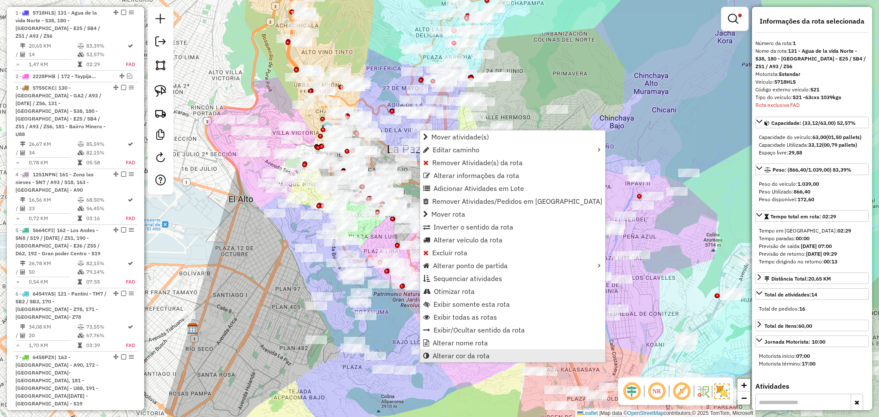
click at [468, 356] on span "Alterar cor da rota" at bounding box center [460, 355] width 57 height 7
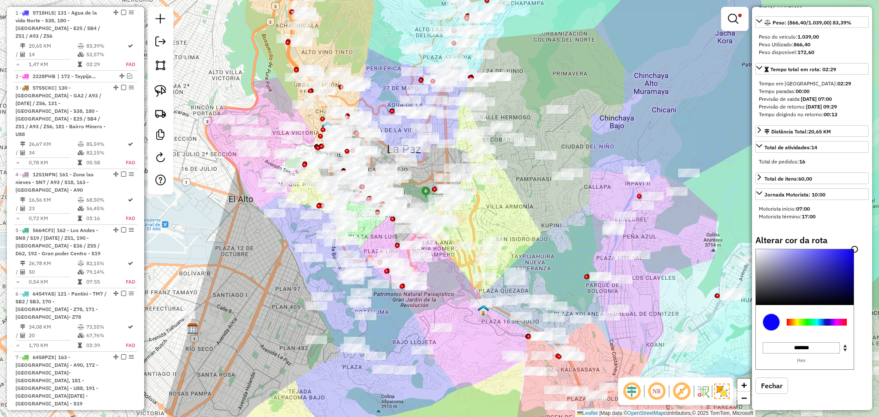
scroll to position [155, 0]
type input "*******"
click at [801, 324] on div at bounding box center [816, 322] width 60 height 7
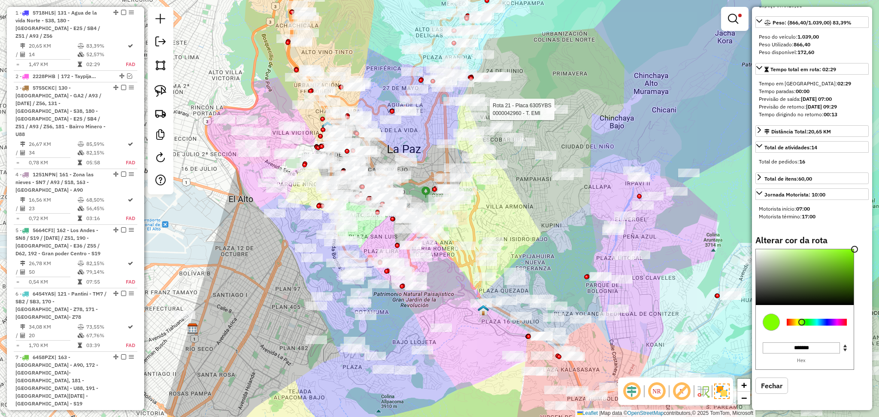
select select "**********"
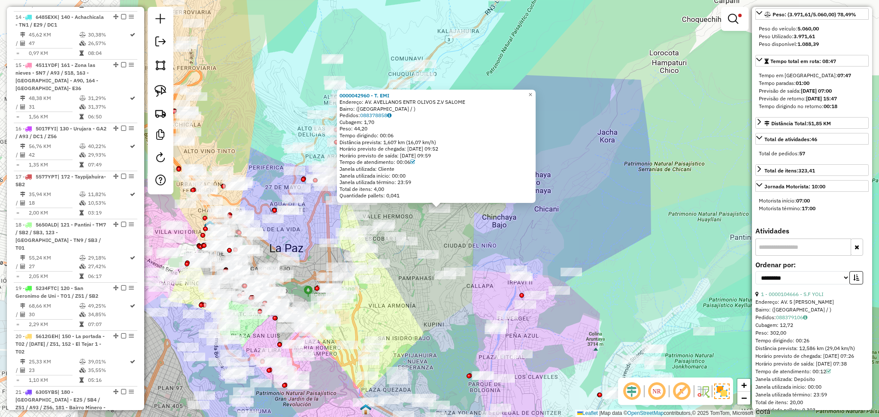
scroll to position [1440, 0]
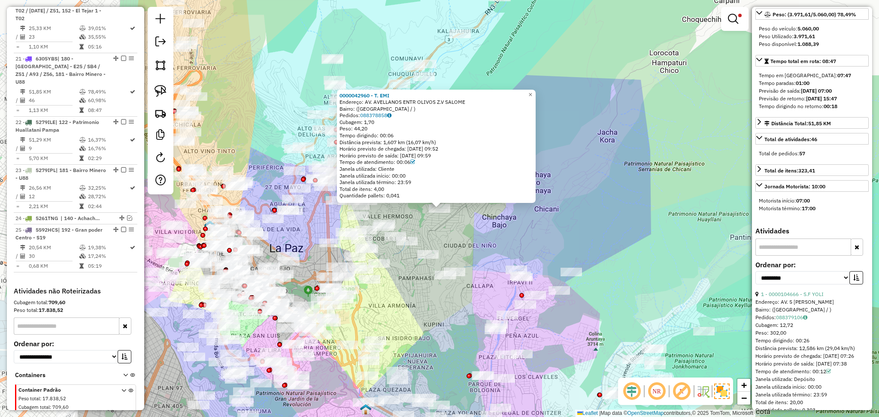
click at [601, 70] on div "0000042960 - T. EMI Endereço: AV. AVELLANOS ENTR OLIVOS Z.V SALOME Bairro: (LA …" at bounding box center [439, 208] width 879 height 417
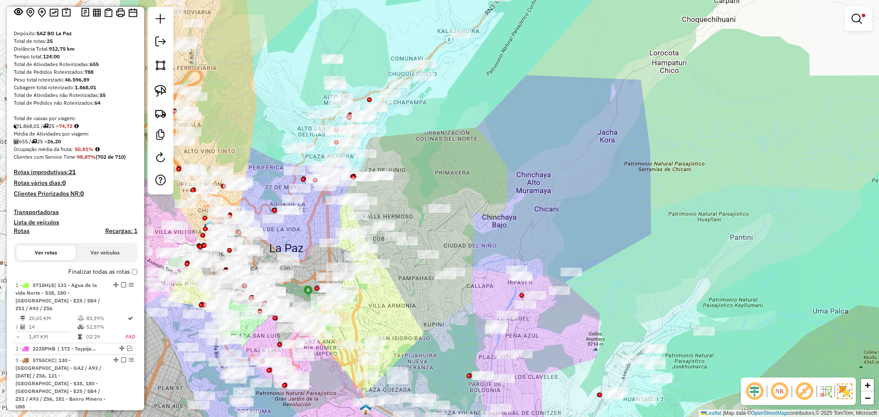
scroll to position [0, 0]
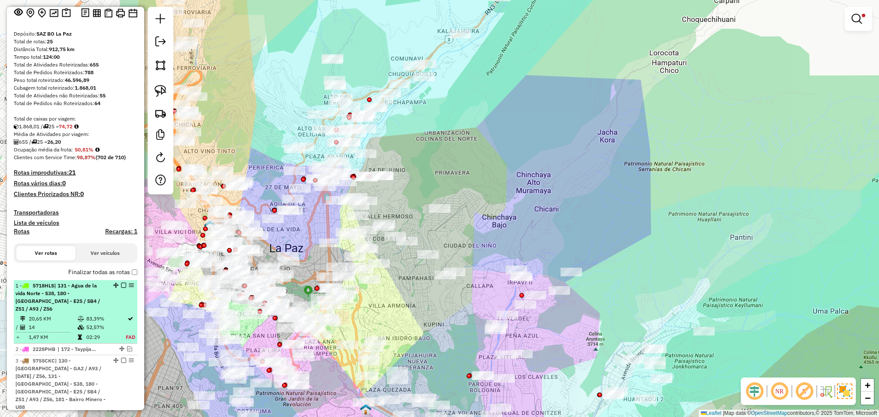
click at [69, 314] on td "20,65 KM" at bounding box center [52, 318] width 49 height 9
select select "**********"
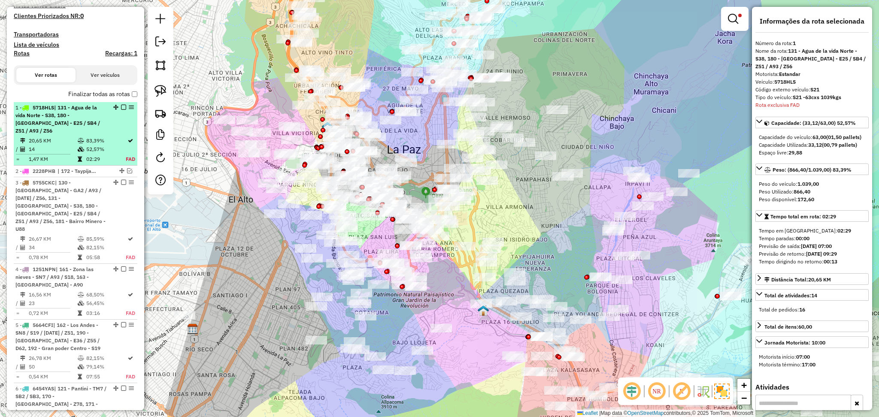
scroll to position [330, 0]
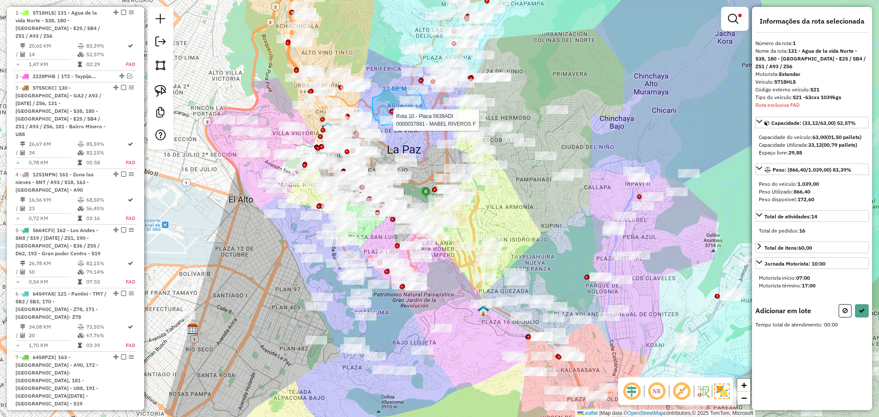
drag, startPoint x: 426, startPoint y: 116, endPoint x: 381, endPoint y: 125, distance: 45.5
click at [381, 125] on div "Rota 10 - Placa 5639ADI 0000037881 - MABEL RIVEROS F Limpar filtros Janela de a…" at bounding box center [439, 208] width 879 height 417
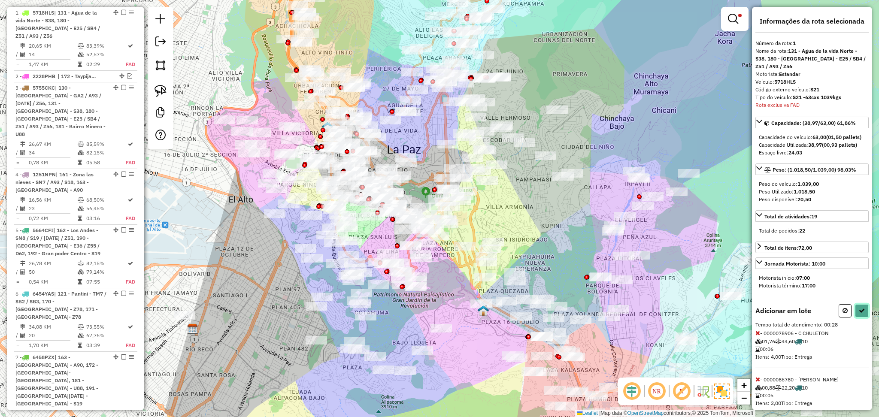
click at [858, 314] on icon at bounding box center [861, 311] width 6 height 6
select select "**********"
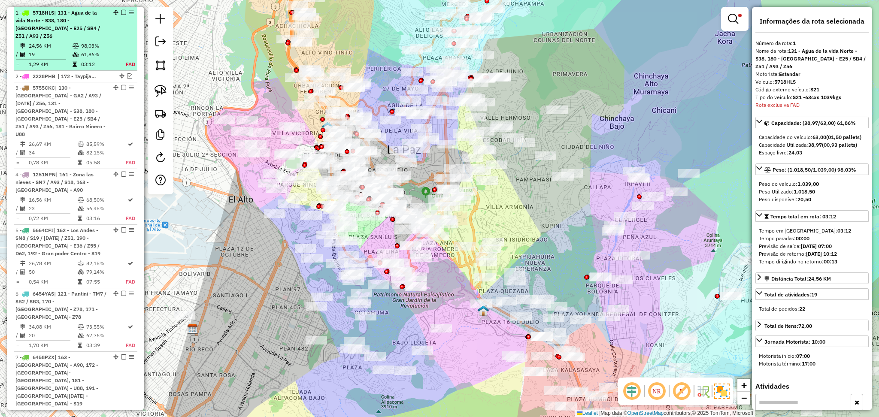
click at [121, 13] on em at bounding box center [123, 12] width 5 height 5
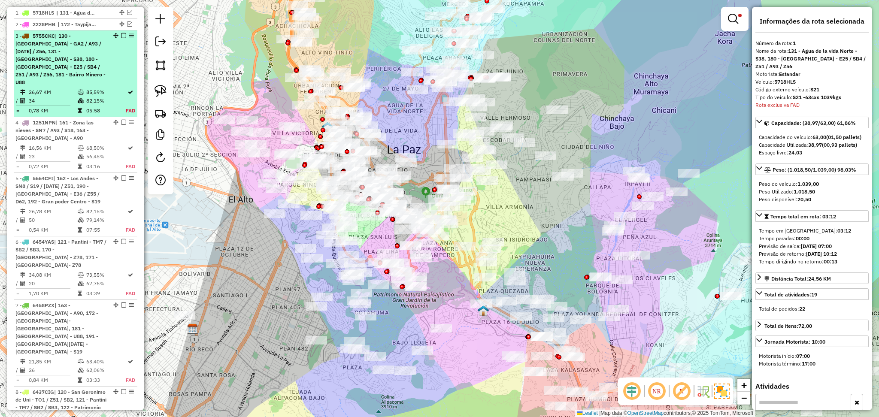
click at [88, 60] on span "| 130 - [GEOGRAPHIC_DATA] - GA2 / A93 / [DATE] / Z56, 131 - [GEOGRAPHIC_DATA] -…" at bounding box center [60, 59] width 90 height 53
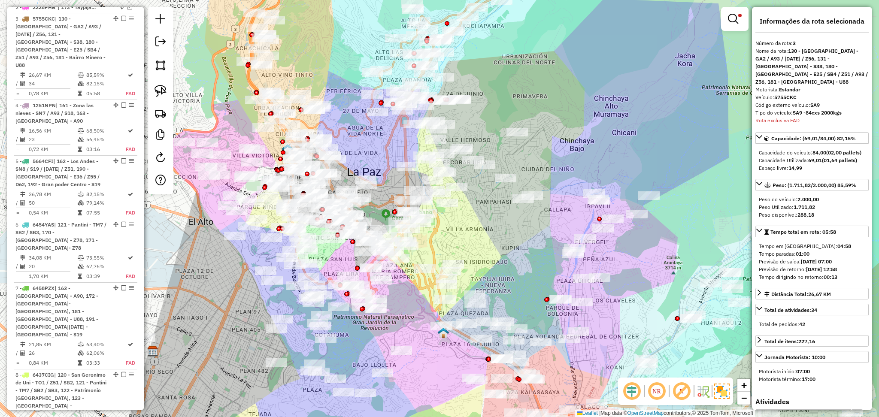
scroll to position [353, 0]
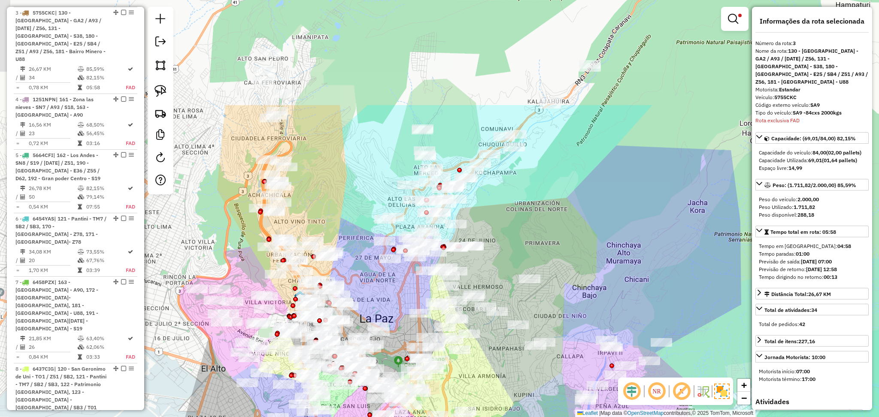
drag, startPoint x: 522, startPoint y: 74, endPoint x: 531, endPoint y: 226, distance: 152.2
click at [534, 225] on div "Limpar filtros Janela de atendimento Grade de atendimento Capacidade Transporta…" at bounding box center [439, 208] width 879 height 417
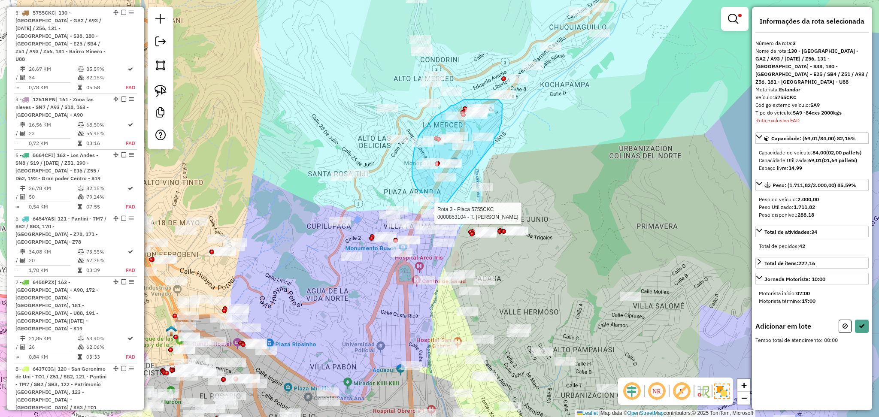
click at [442, 208] on div "Rota 3 - Placa 5755CKC 0000912894 - PAOLA ALEJANDRA Rota 3 - Placa 5755CKC 0000…" at bounding box center [439, 208] width 879 height 417
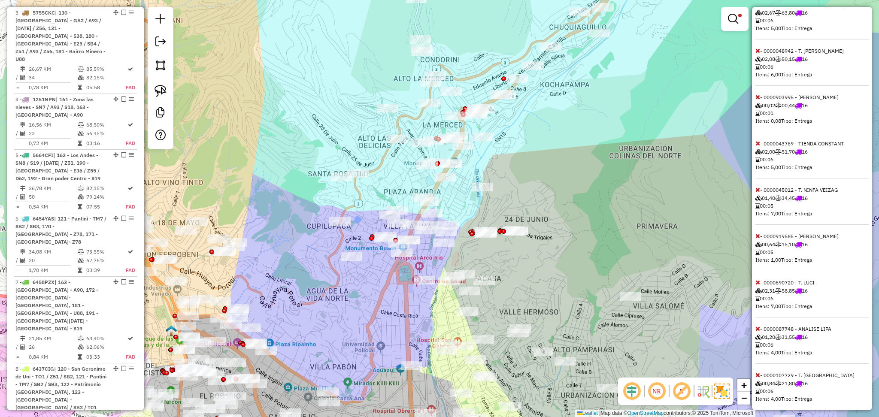
scroll to position [494, 0]
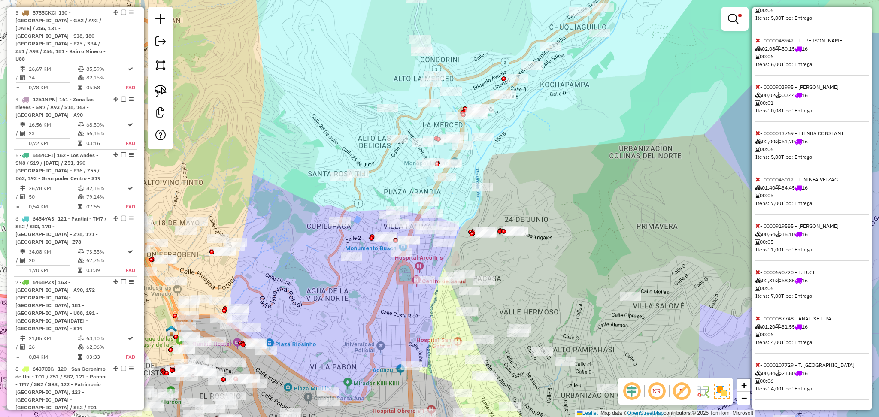
click at [757, 273] on icon at bounding box center [757, 272] width 5 height 6
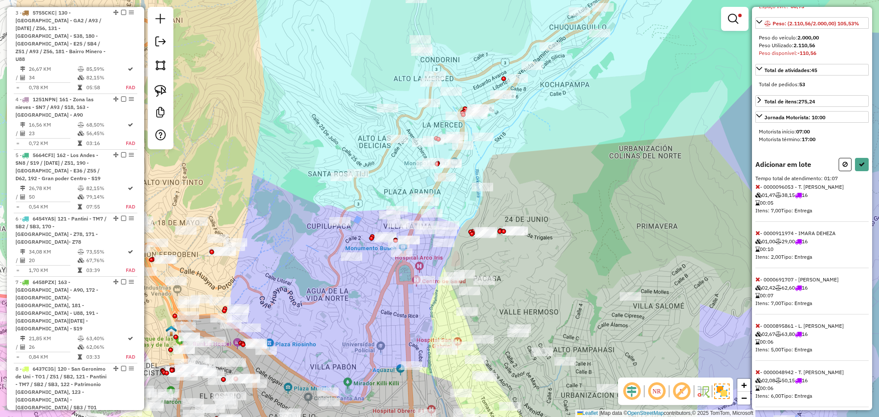
click at [756, 187] on icon at bounding box center [757, 187] width 5 height 6
click at [755, 278] on icon at bounding box center [757, 279] width 5 height 6
click at [838, 170] on button at bounding box center [844, 164] width 13 height 13
select select "**********"
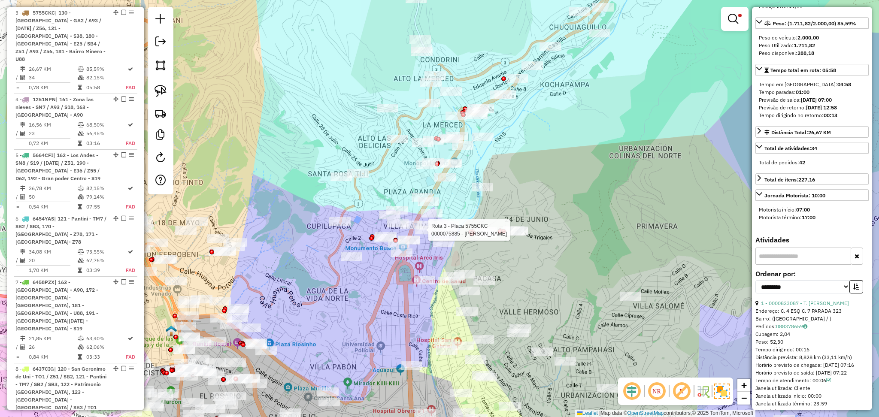
scroll to position [0, 0]
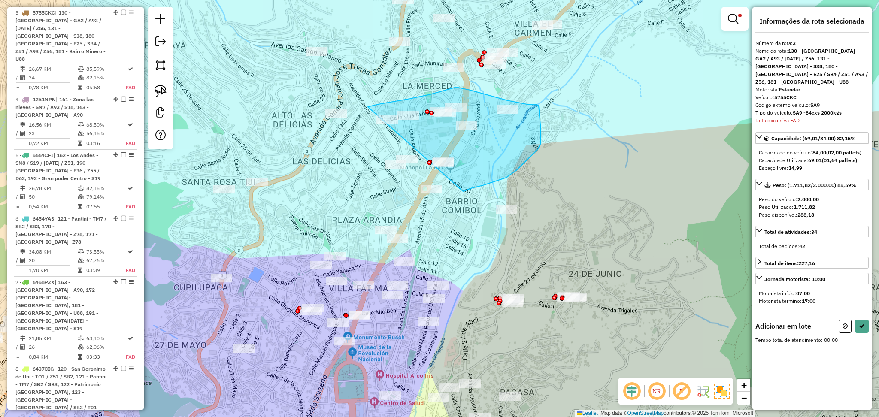
drag, startPoint x: 368, startPoint y: 107, endPoint x: 443, endPoint y: 198, distance: 118.3
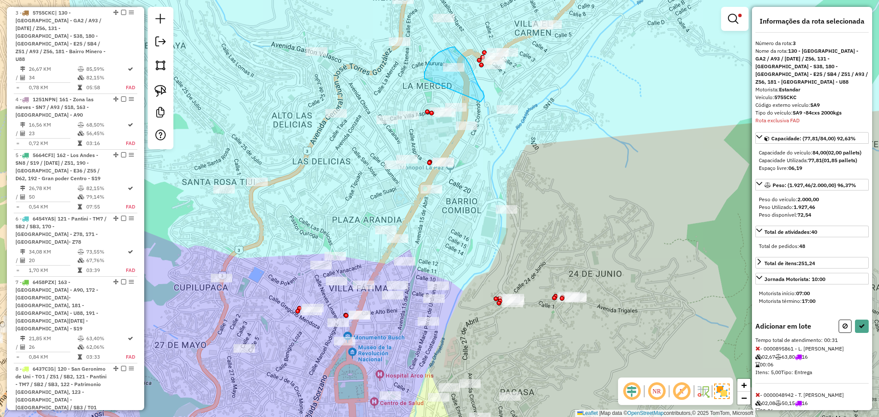
drag, startPoint x: 424, startPoint y: 79, endPoint x: 480, endPoint y: 102, distance: 60.8
click at [861, 328] on icon at bounding box center [861, 326] width 6 height 6
select select "**********"
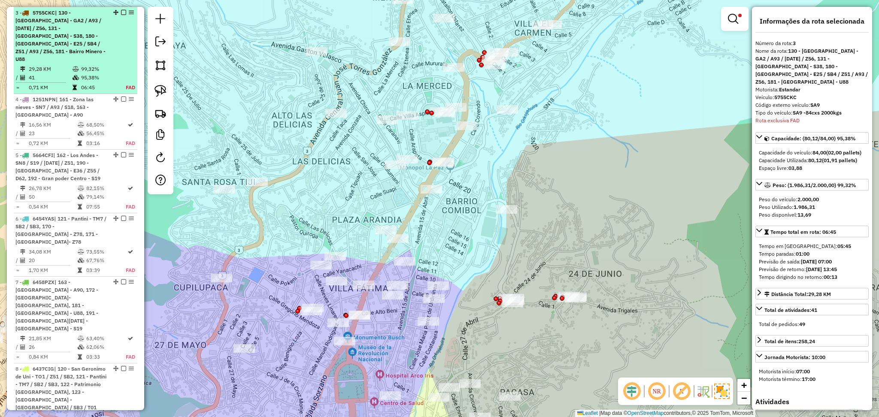
click at [121, 12] on em at bounding box center [123, 12] width 5 height 5
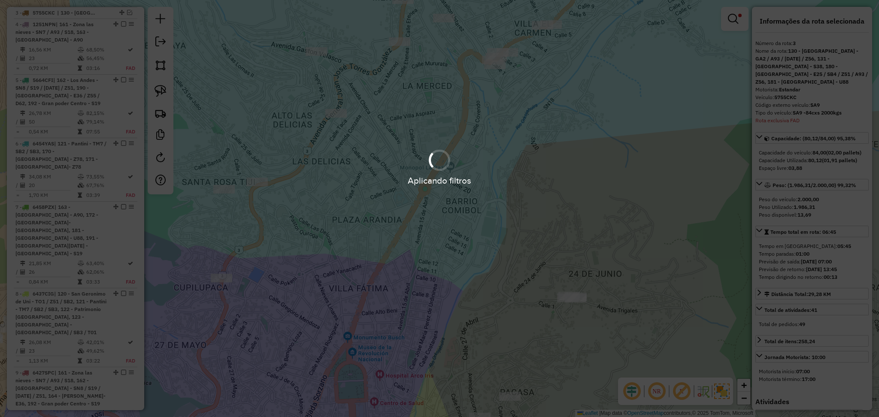
scroll to position [293, 0]
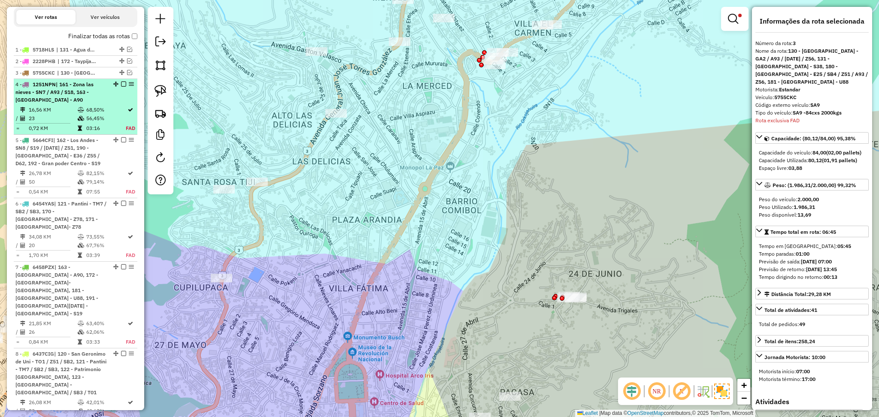
click at [45, 110] on td "16,56 KM" at bounding box center [52, 110] width 49 height 9
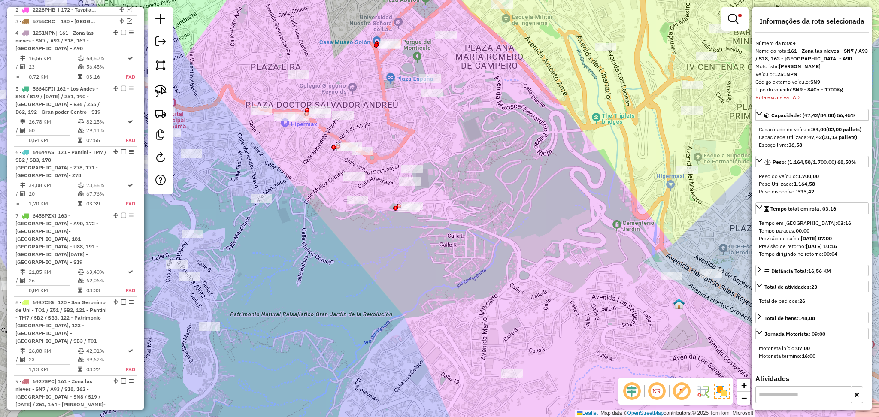
scroll to position [365, 0]
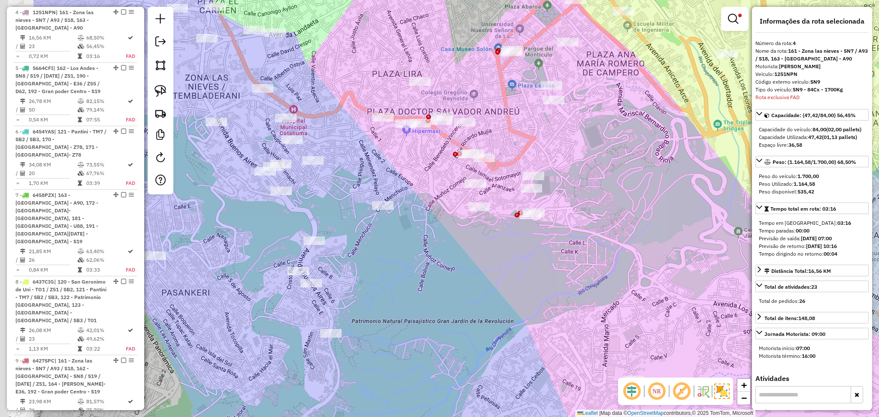
drag, startPoint x: 450, startPoint y: 154, endPoint x: 573, endPoint y: 160, distance: 122.5
click at [573, 160] on div "Limpar filtros Janela de atendimento Grade de atendimento Capacidade Transporta…" at bounding box center [439, 208] width 879 height 417
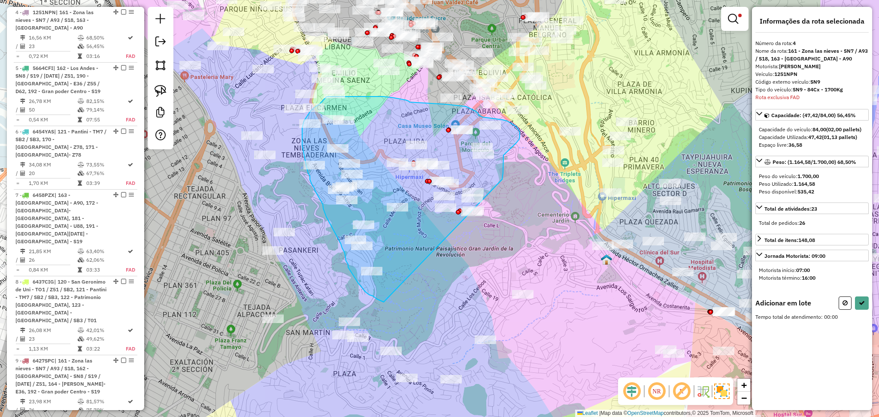
drag, startPoint x: 502, startPoint y: 179, endPoint x: 400, endPoint y: 307, distance: 163.7
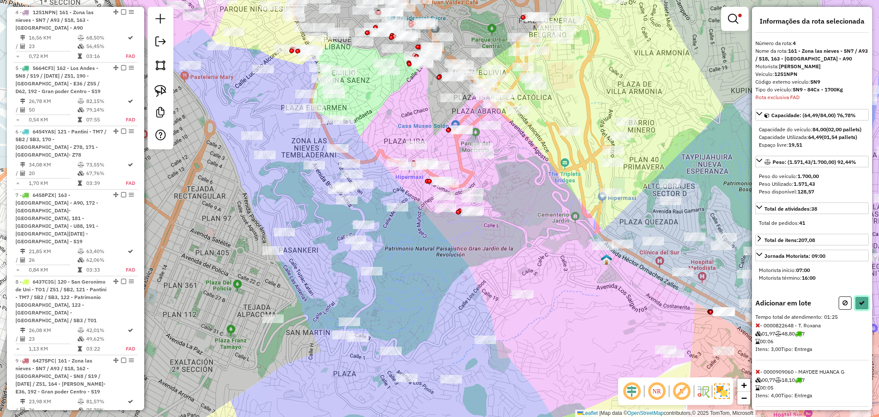
click at [862, 310] on button at bounding box center [862, 302] width 14 height 13
select select "**********"
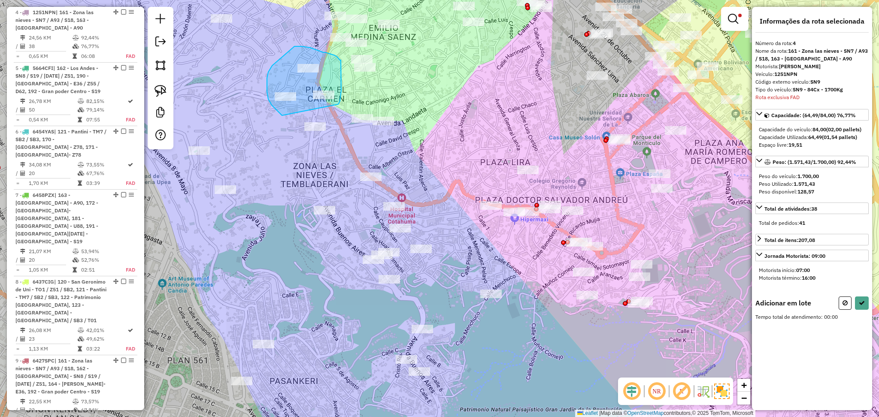
drag, startPoint x: 338, startPoint y: 104, endPoint x: 290, endPoint y: 122, distance: 51.3
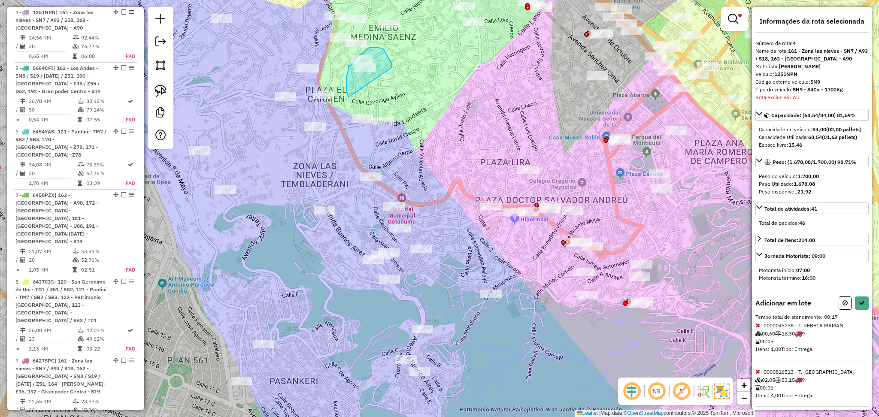
drag, startPoint x: 392, startPoint y: 67, endPoint x: 352, endPoint y: 100, distance: 51.8
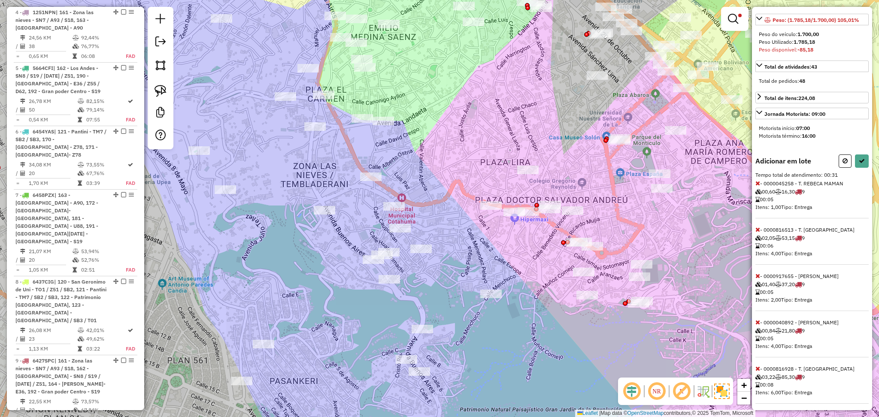
scroll to position [154, 0]
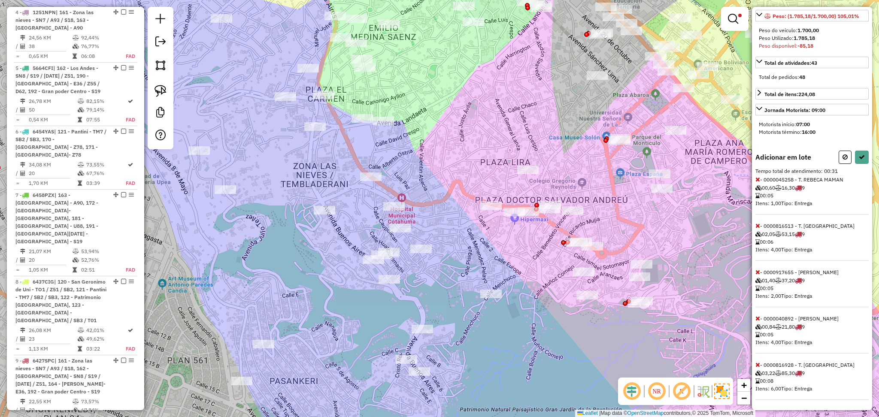
click at [756, 367] on icon at bounding box center [757, 365] width 5 height 6
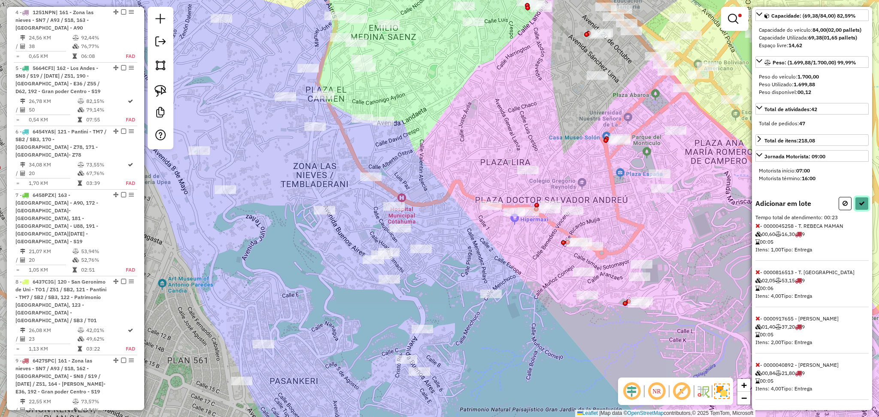
click at [862, 207] on button at bounding box center [862, 203] width 14 height 13
select select "**********"
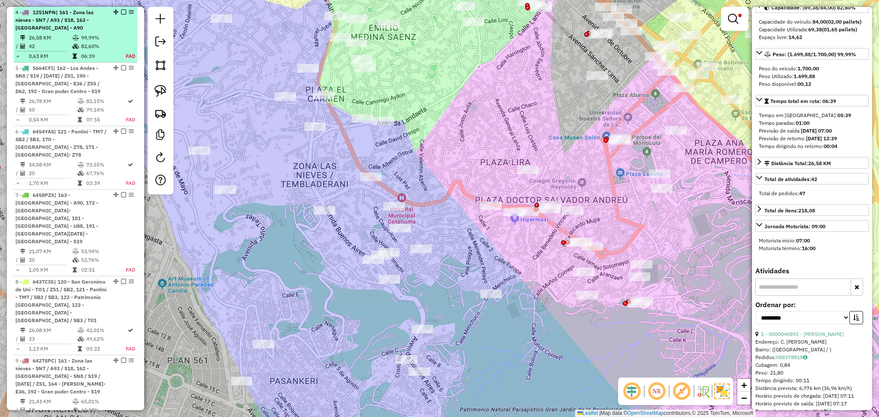
click at [121, 10] on em at bounding box center [123, 11] width 5 height 5
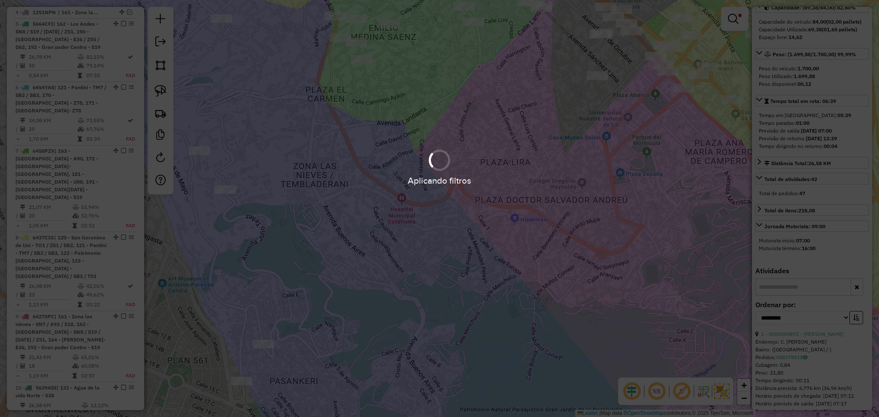
scroll to position [321, 0]
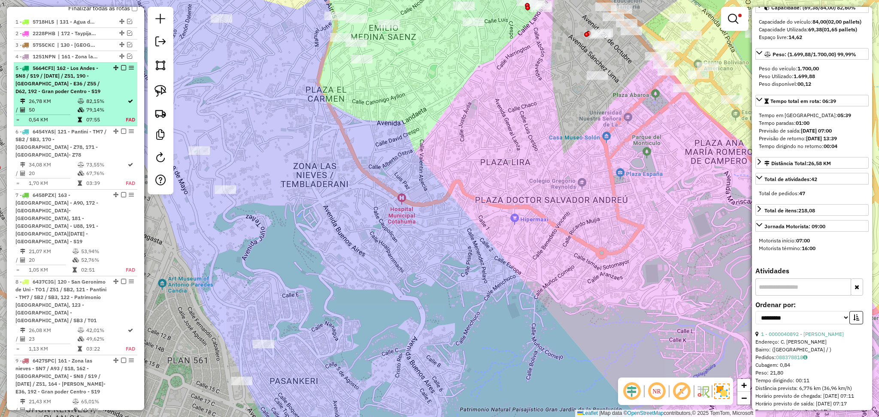
click at [83, 109] on td at bounding box center [81, 110] width 9 height 9
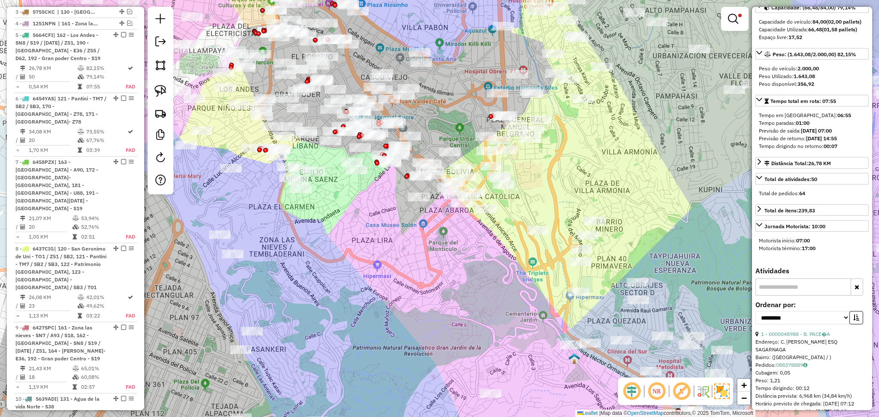
scroll to position [376, 0]
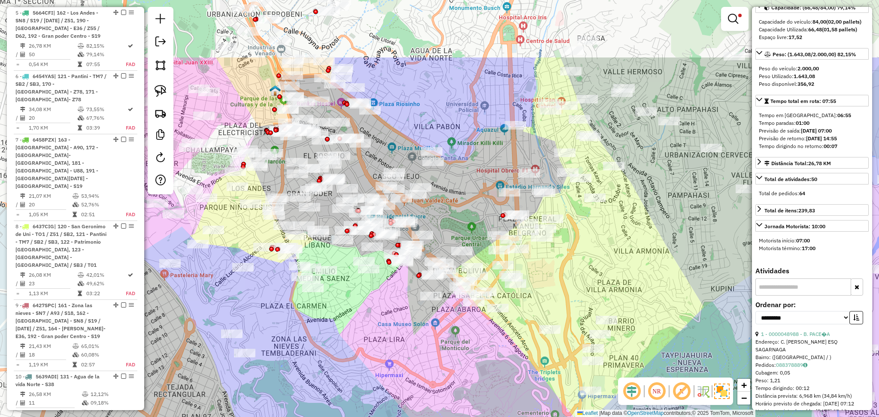
drag, startPoint x: 489, startPoint y: 78, endPoint x: 501, endPoint y: 177, distance: 99.8
click at [501, 177] on div "Limpar filtros Janela de atendimento Grade de atendimento Capacidade Transporta…" at bounding box center [439, 208] width 879 height 417
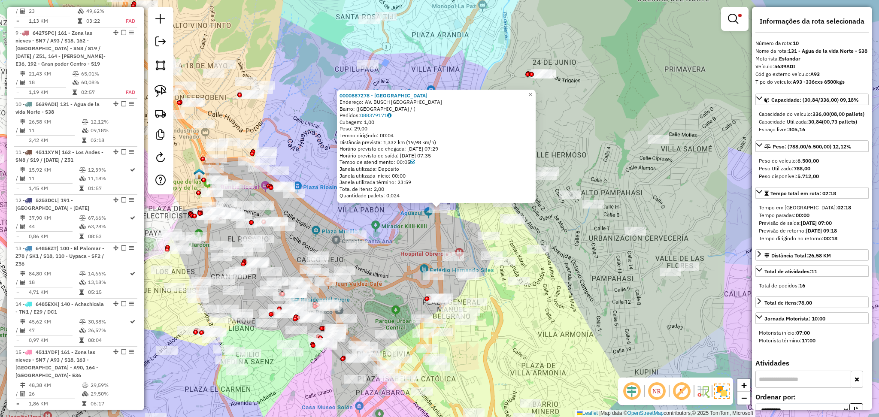
scroll to position [717, 0]
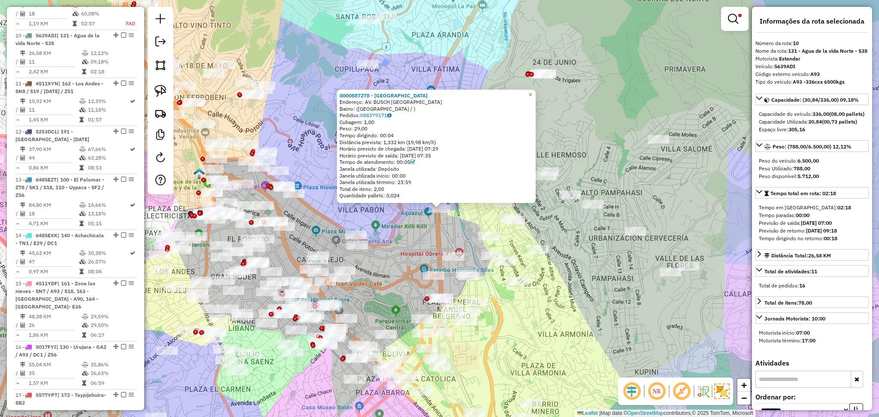
click at [258, 271] on div "0000887278 - SOFIA Endereço: AV. BUSCH CALLE GUATEMALA Bairro: (LA PAZ / ) Pedi…" at bounding box center [439, 208] width 879 height 417
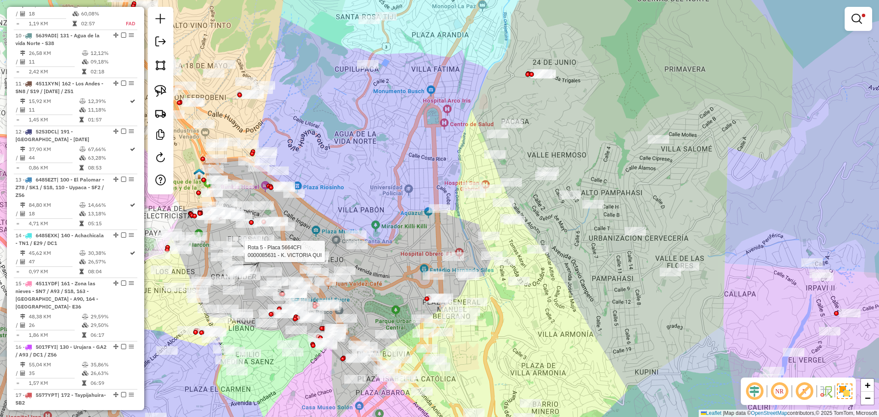
select select "**********"
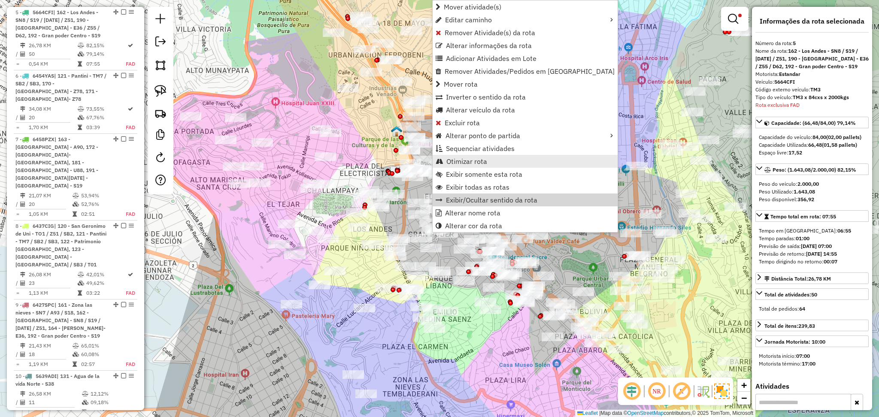
scroll to position [376, 0]
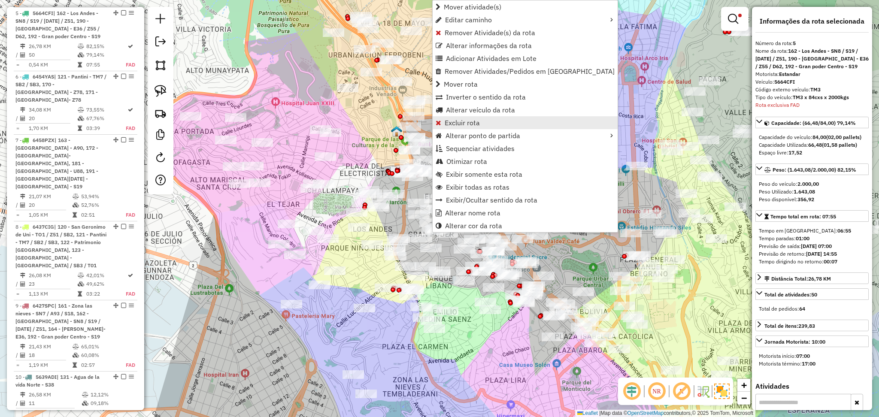
click at [478, 119] on span "Excluir rota" at bounding box center [461, 122] width 35 height 7
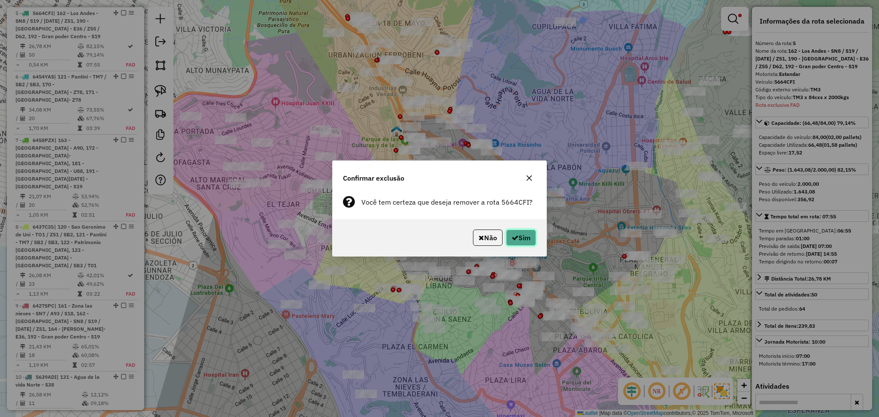
click at [513, 238] on icon "button" at bounding box center [514, 237] width 7 height 7
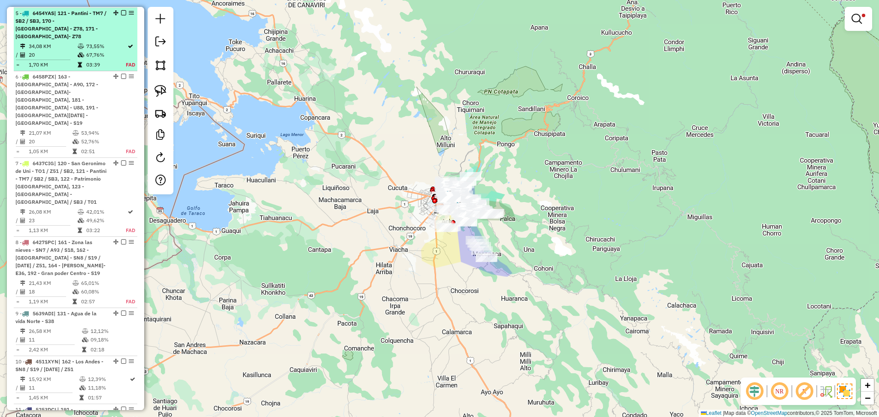
click at [87, 59] on table "34,08 KM 73,55% / 20 67,76% = 1,70 KM 03:39 FAD" at bounding box center [75, 55] width 120 height 27
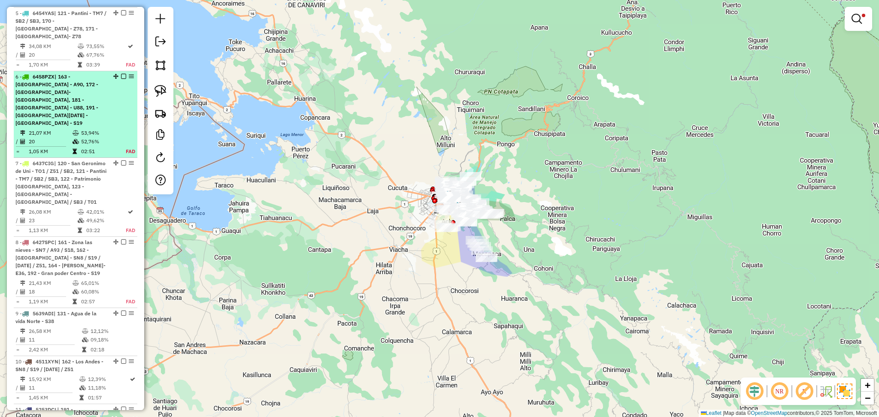
select select "**********"
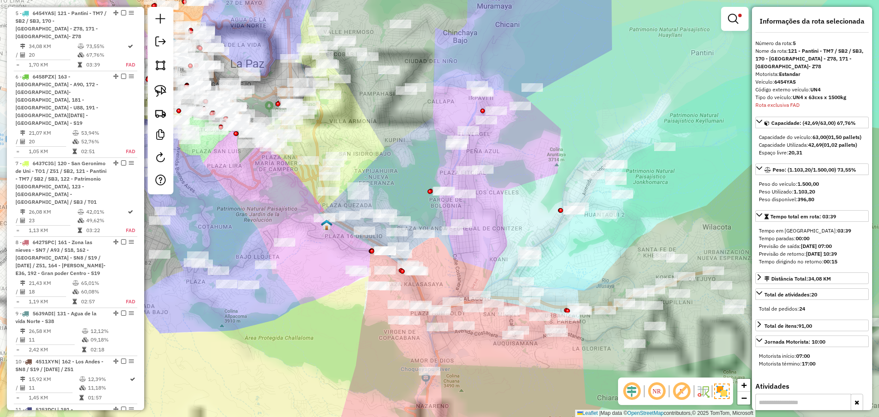
scroll to position [376, 0]
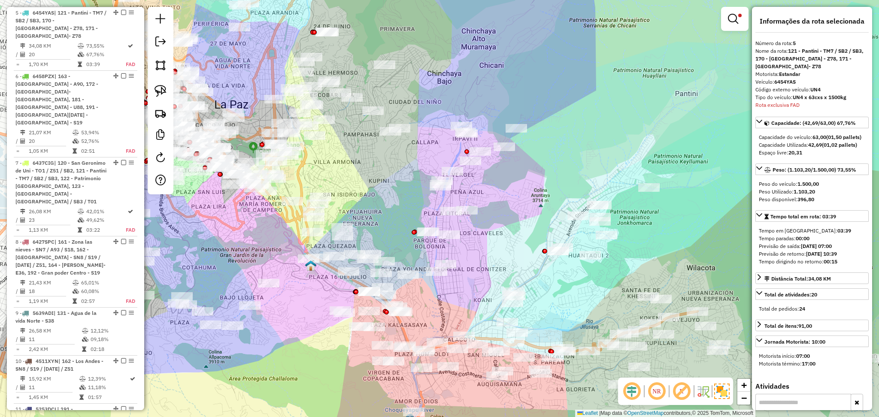
drag, startPoint x: 385, startPoint y: 135, endPoint x: 364, endPoint y: 180, distance: 49.9
click at [364, 180] on div "Limpar filtros Janela de atendimento Grade de atendimento Capacidade Transporta…" at bounding box center [439, 208] width 879 height 417
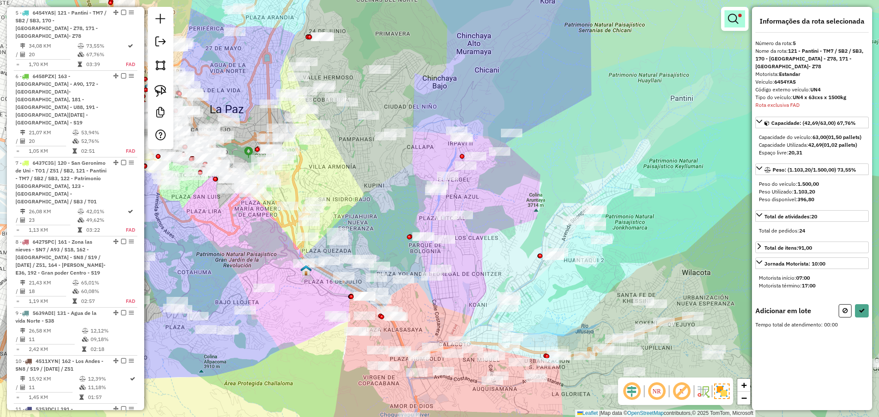
click at [738, 11] on link at bounding box center [734, 18] width 21 height 17
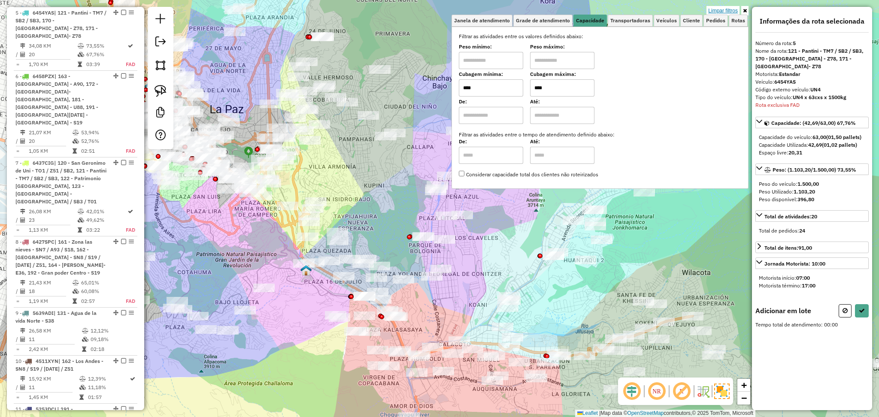
click at [731, 9] on link "Limpar filtros" at bounding box center [722, 10] width 33 height 9
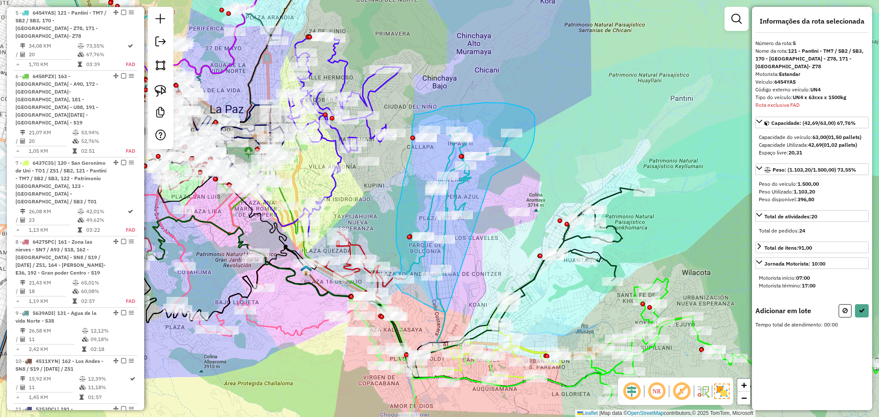
drag, startPoint x: 490, startPoint y: 178, endPoint x: 446, endPoint y: 312, distance: 140.5
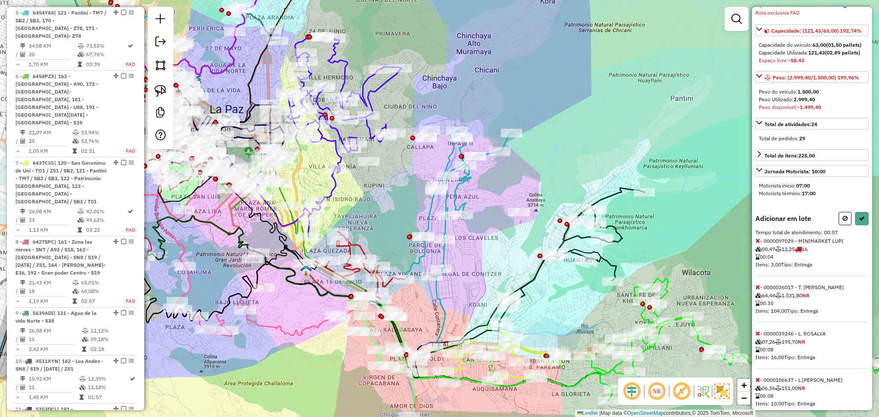
scroll to position [114, 0]
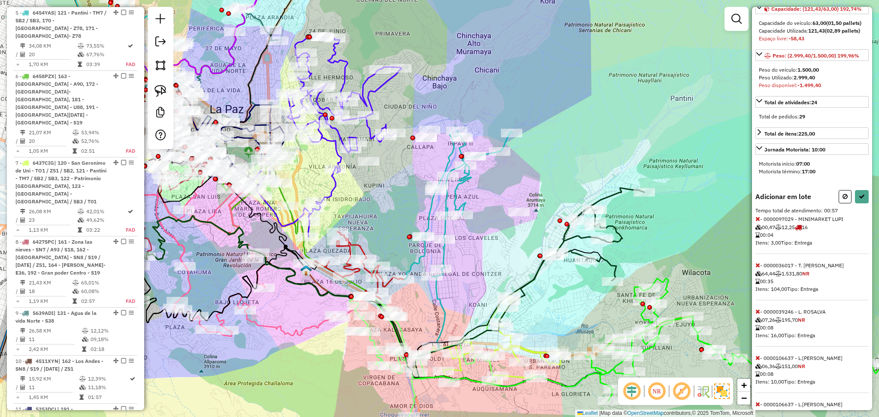
click at [756, 268] on icon at bounding box center [757, 265] width 5 height 6
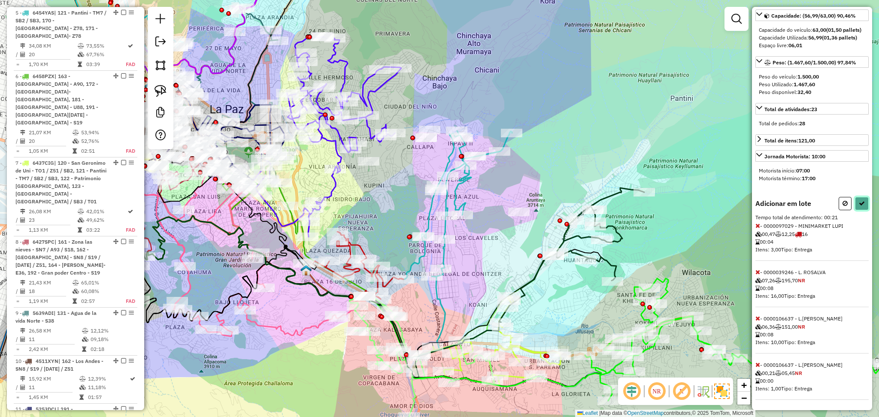
click at [862, 202] on button at bounding box center [862, 203] width 14 height 13
select select "**********"
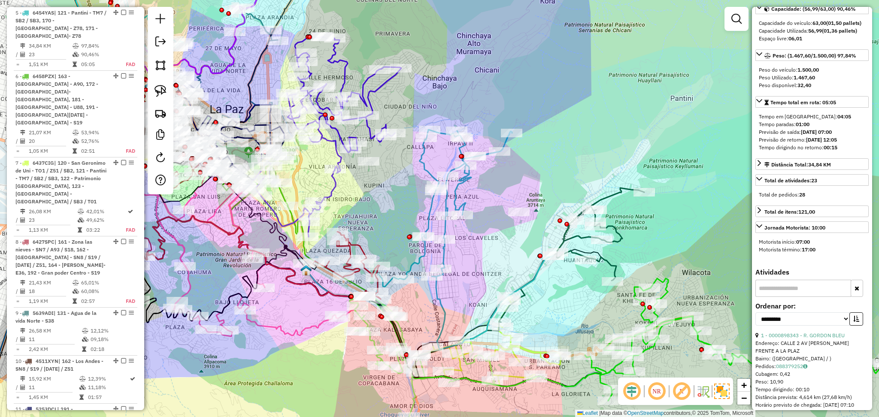
click at [612, 199] on icon at bounding box center [571, 255] width 145 height 134
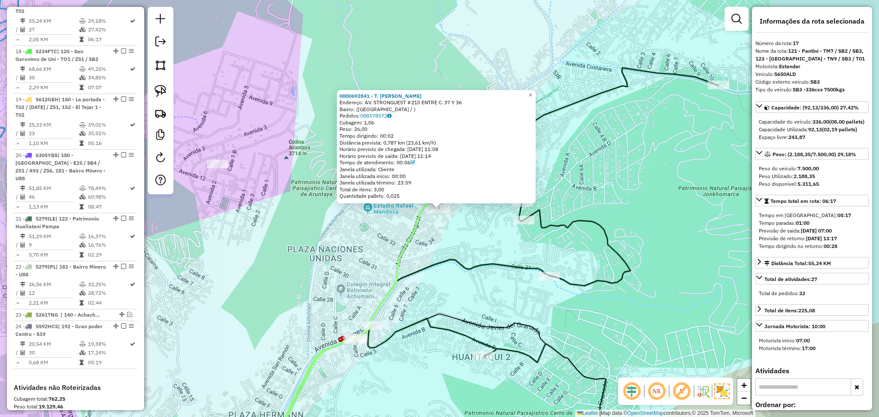
scroll to position [1061, 0]
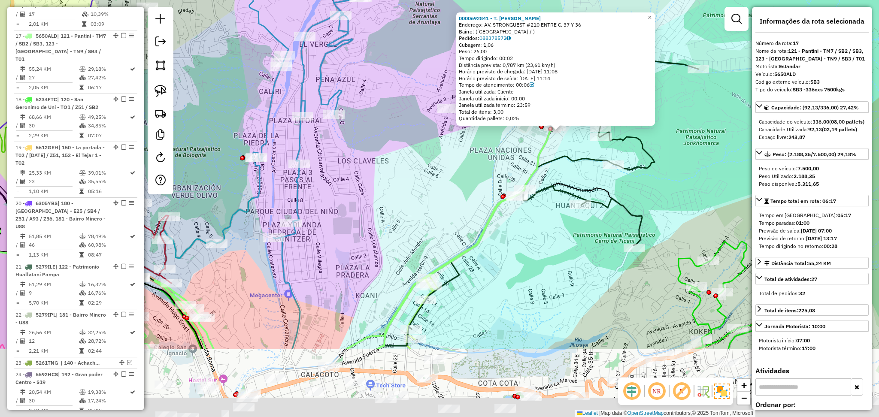
drag, startPoint x: 435, startPoint y: 367, endPoint x: 545, endPoint y: 208, distance: 193.8
click at [545, 208] on div "0000692841 - T. Patricia Endereço: AV. STRONGUEST #210 ENTRE C. 37 Y 36 Bairro:…" at bounding box center [439, 208] width 879 height 417
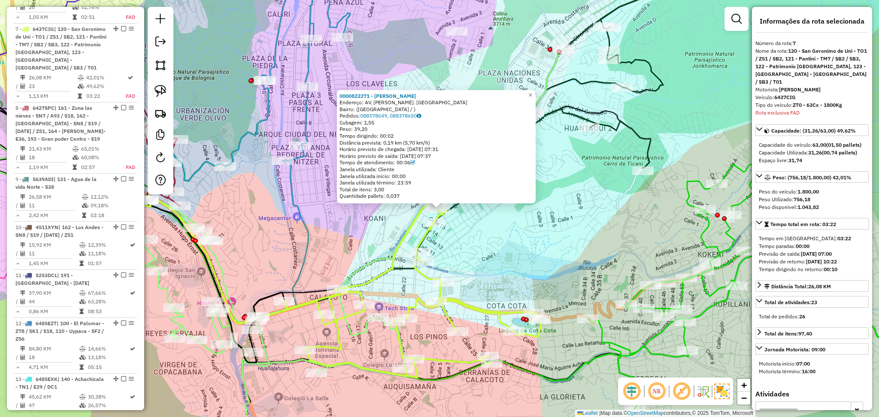
scroll to position [511, 0]
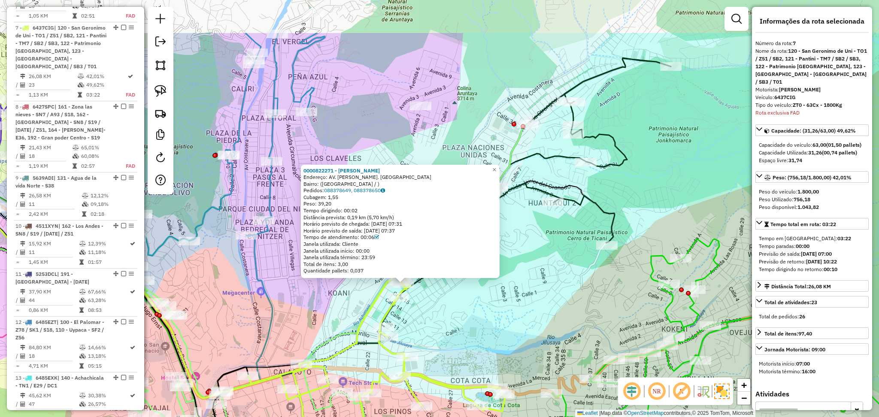
drag, startPoint x: 513, startPoint y: 238, endPoint x: 476, endPoint y: 315, distance: 85.8
click at [476, 315] on div "0000822271 - MARY QUISPE Endereço: AV. GARCIA LANZAZ. ACHUMANI Bairro: (LA PAZ …" at bounding box center [439, 208] width 879 height 417
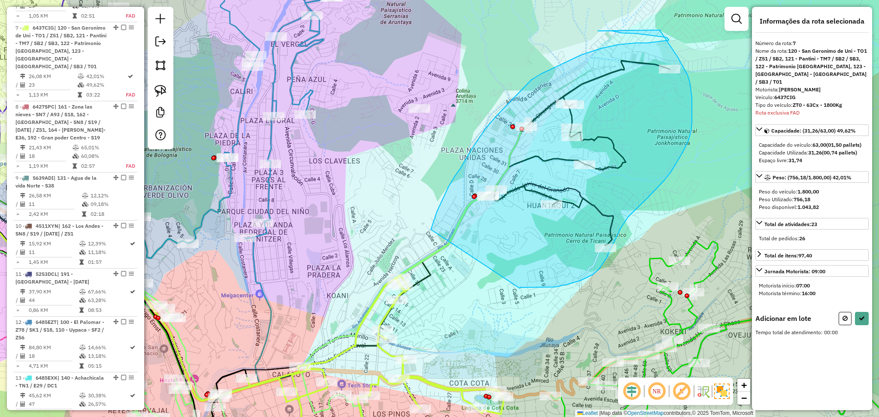
drag, startPoint x: 431, startPoint y: 230, endPoint x: 483, endPoint y: 296, distance: 84.0
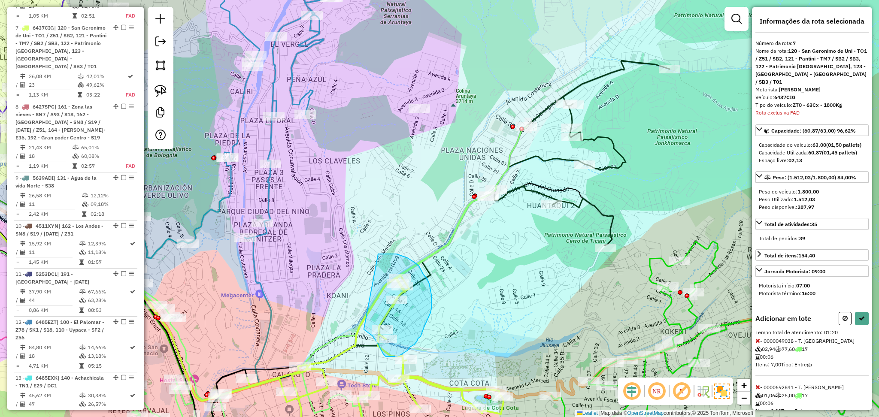
drag, startPoint x: 378, startPoint y: 254, endPoint x: 364, endPoint y: 329, distance: 76.0
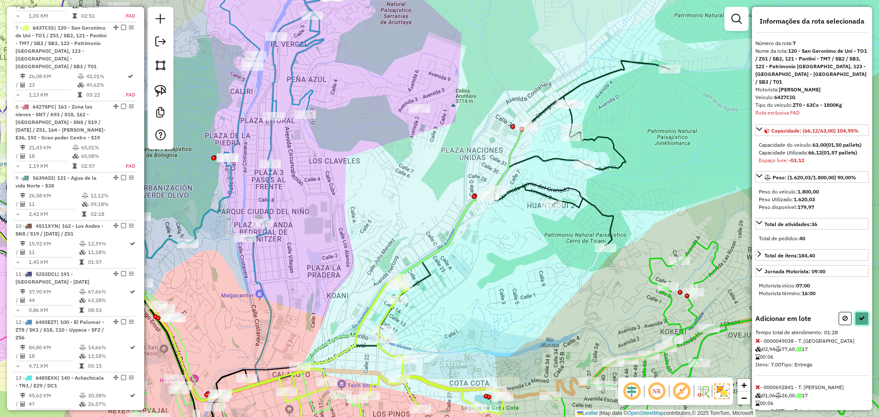
click at [855, 325] on button at bounding box center [862, 318] width 14 height 13
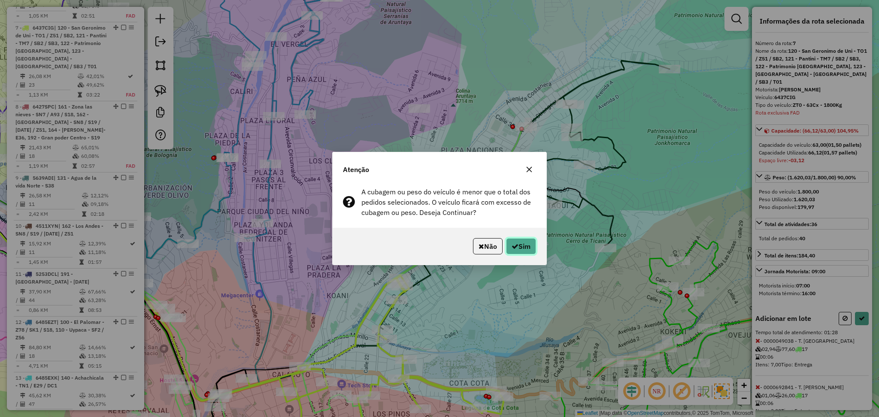
click at [515, 249] on icon "button" at bounding box center [514, 246] width 7 height 7
select select "**********"
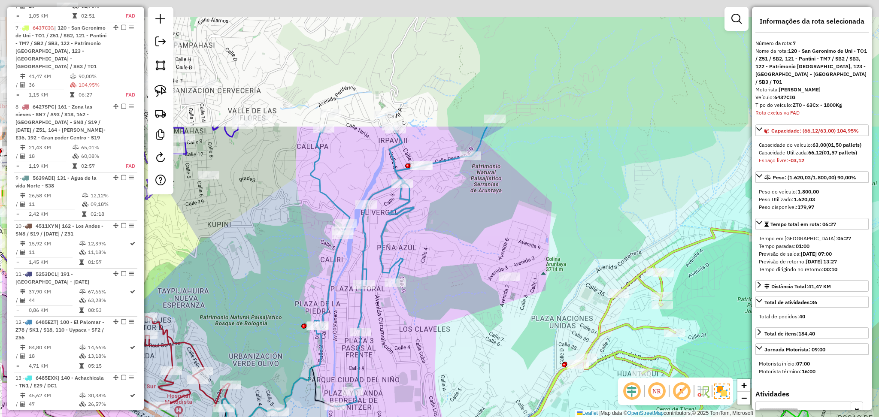
drag, startPoint x: 335, startPoint y: 216, endPoint x: 440, endPoint y: 420, distance: 229.1
click at [440, 417] on html "Aguarde... Pop-up bloqueado! Seu navegador bloqueou automáticamente a abertura …" at bounding box center [439, 208] width 879 height 417
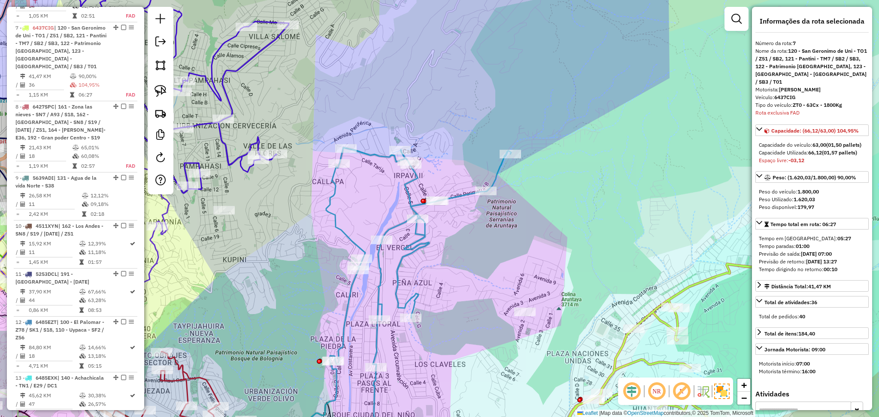
click at [224, 155] on icon at bounding box center [134, 161] width 310 height 400
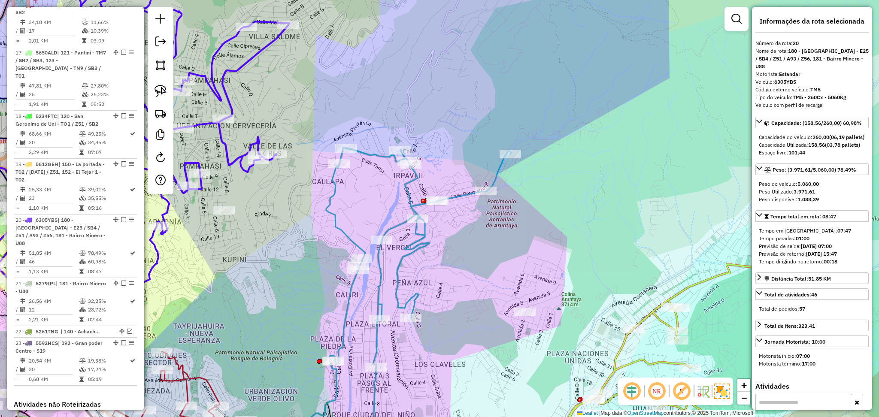
scroll to position [1173, 0]
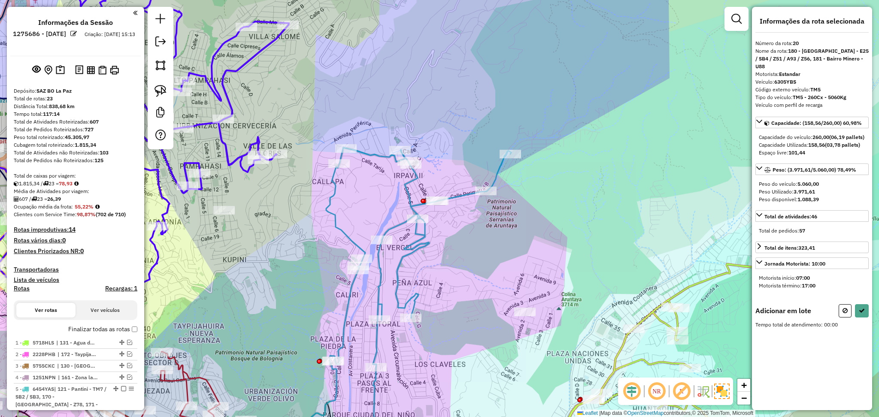
scroll to position [1173, 0]
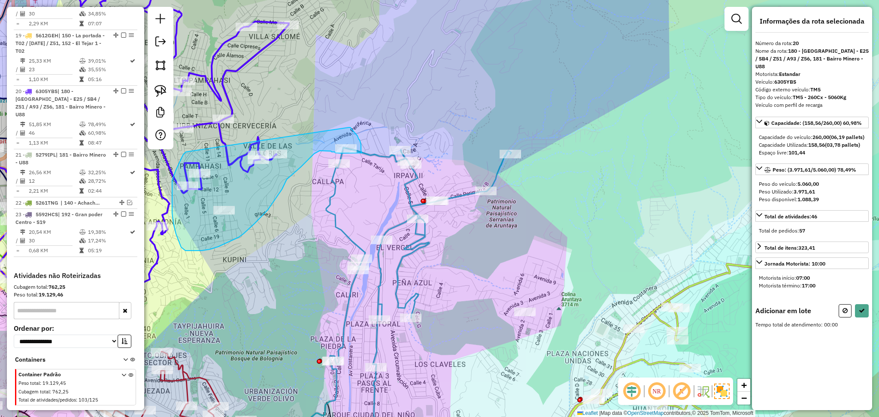
drag, startPoint x: 348, startPoint y: 127, endPoint x: 186, endPoint y: 152, distance: 164.4
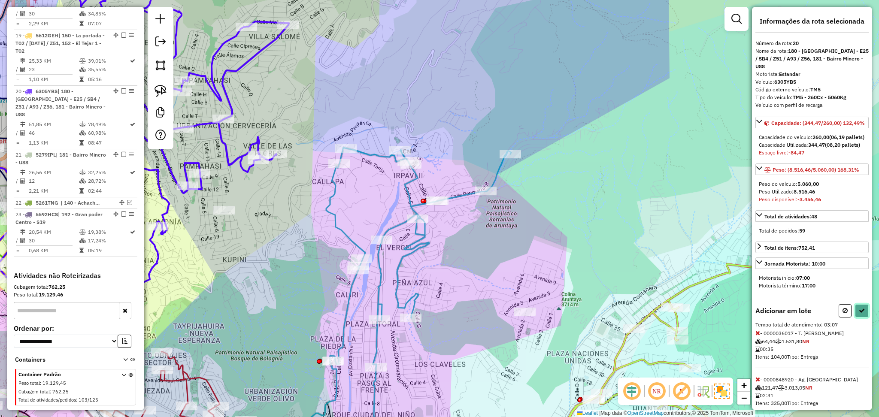
click at [855, 317] on button at bounding box center [862, 310] width 14 height 13
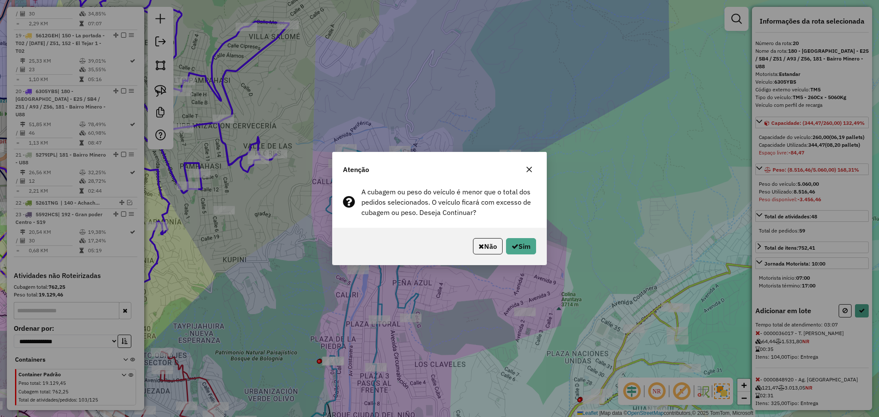
click at [502, 246] on p-footer "Não Sim" at bounding box center [502, 246] width 66 height 16
click at [513, 247] on icon "button" at bounding box center [514, 246] width 7 height 7
select select "**********"
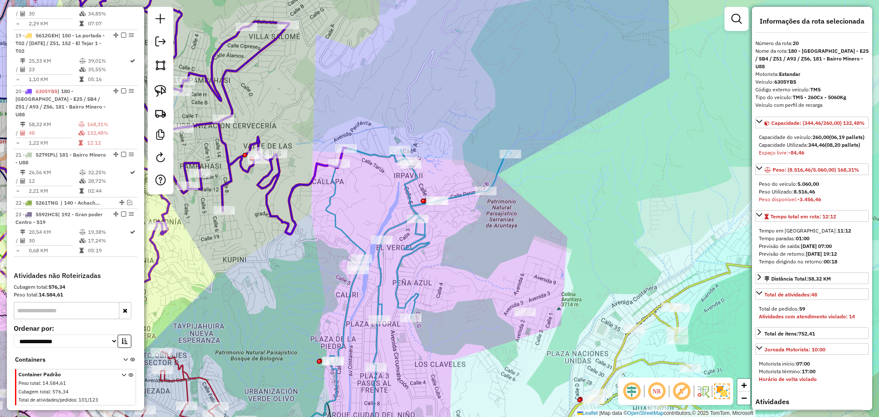
click at [463, 195] on icon at bounding box center [401, 297] width 217 height 299
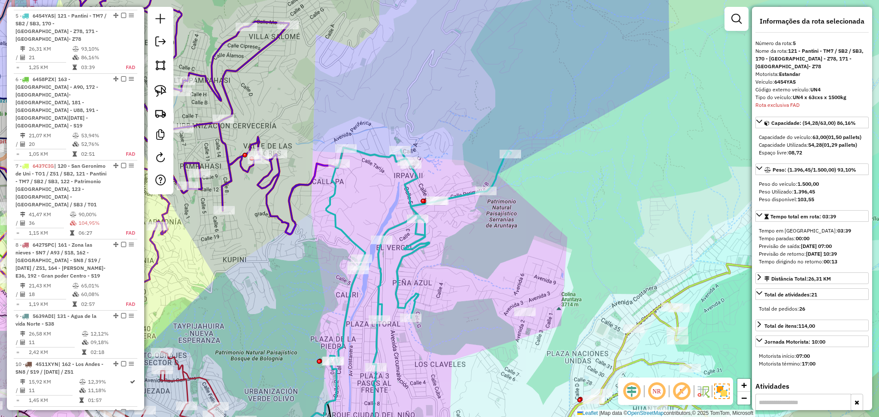
scroll to position [376, 0]
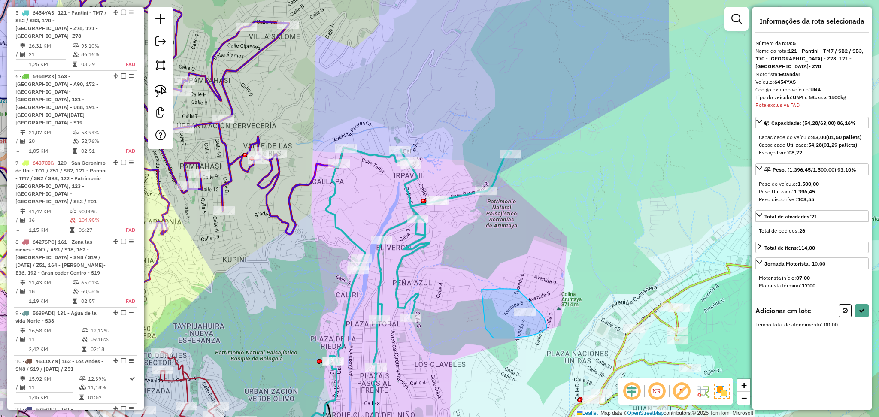
drag, startPoint x: 486, startPoint y: 290, endPoint x: 485, endPoint y: 329, distance: 39.0
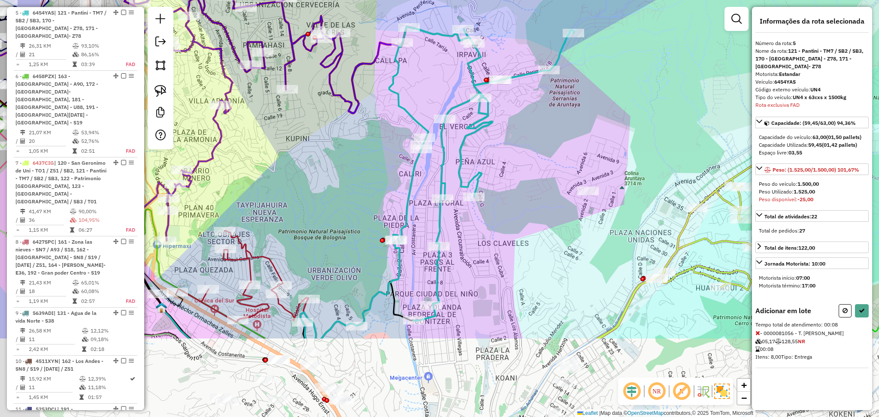
drag, startPoint x: 441, startPoint y: 346, endPoint x: 520, endPoint y: 190, distance: 174.4
click at [520, 190] on div "Janela de atendimento Grade de atendimento Capacidade Transportadoras Veículos …" at bounding box center [439, 208] width 879 height 417
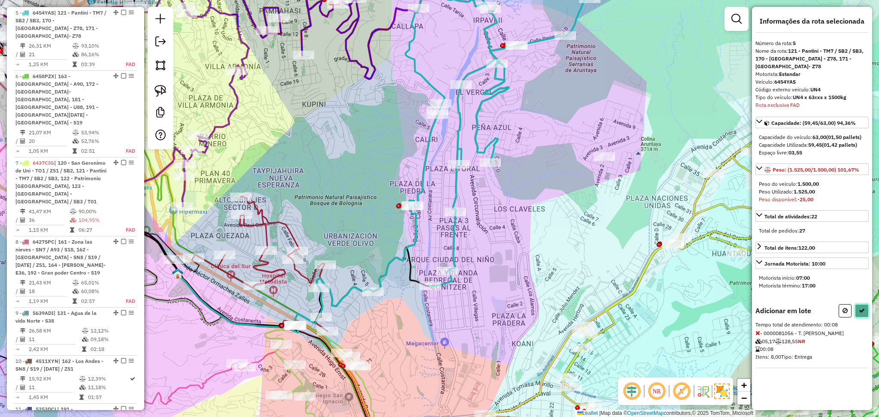
click at [864, 310] on icon at bounding box center [861, 311] width 6 height 6
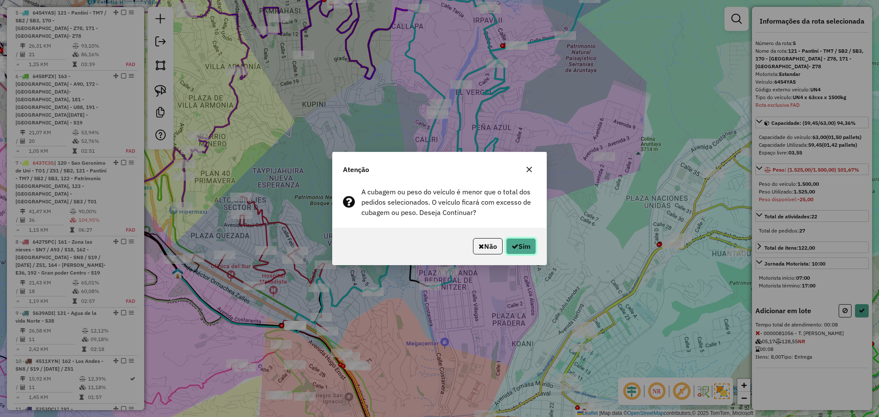
click at [525, 251] on button "Sim" at bounding box center [521, 246] width 30 height 16
select select "**********"
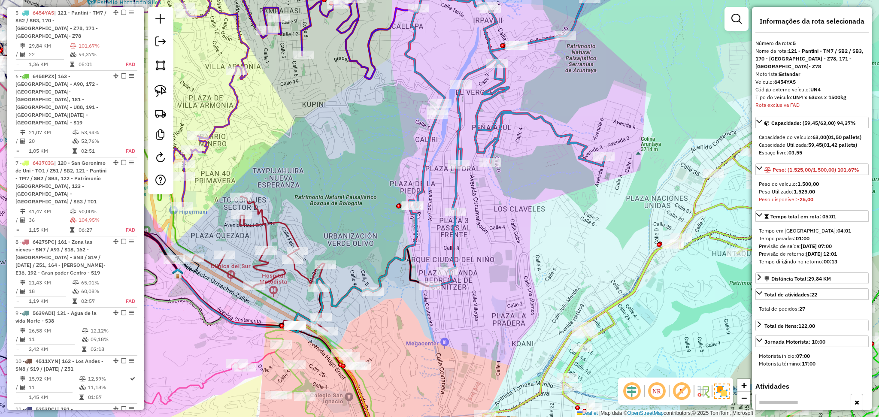
click at [293, 229] on icon at bounding box center [260, 264] width 134 height 136
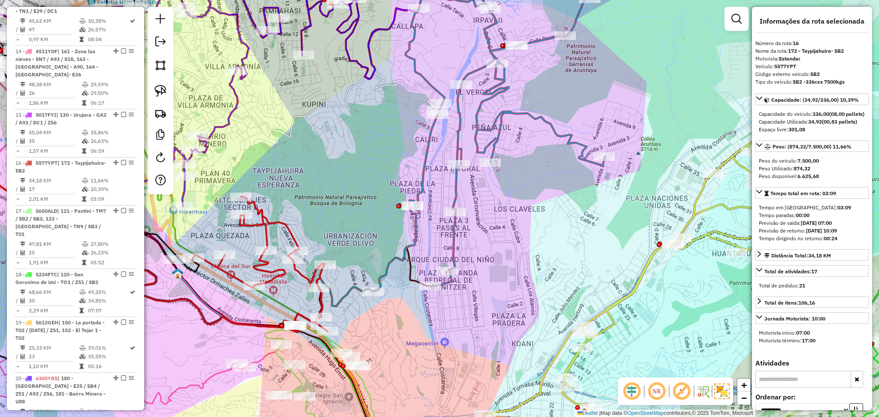
scroll to position [1013, 0]
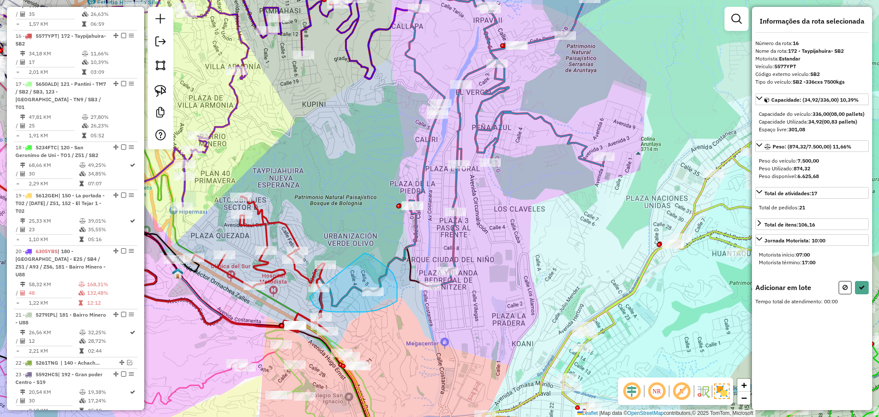
drag, startPoint x: 364, startPoint y: 253, endPoint x: 356, endPoint y: 290, distance: 38.2
click at [310, 293] on div "Janela de atendimento Grade de atendimento Capacidade Transportadoras Veículos …" at bounding box center [439, 208] width 879 height 417
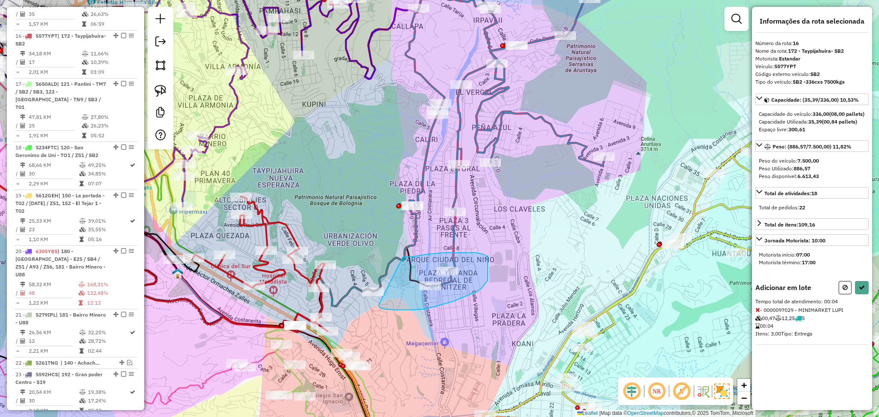
drag, startPoint x: 402, startPoint y: 257, endPoint x: 378, endPoint y: 305, distance: 54.1
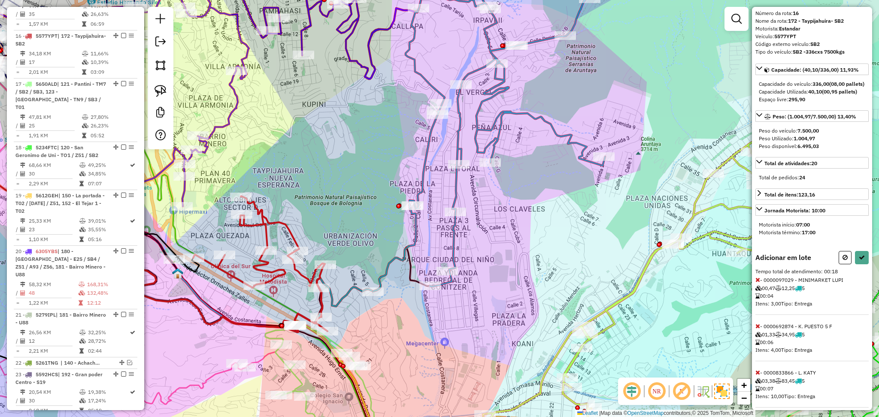
scroll to position [46, 0]
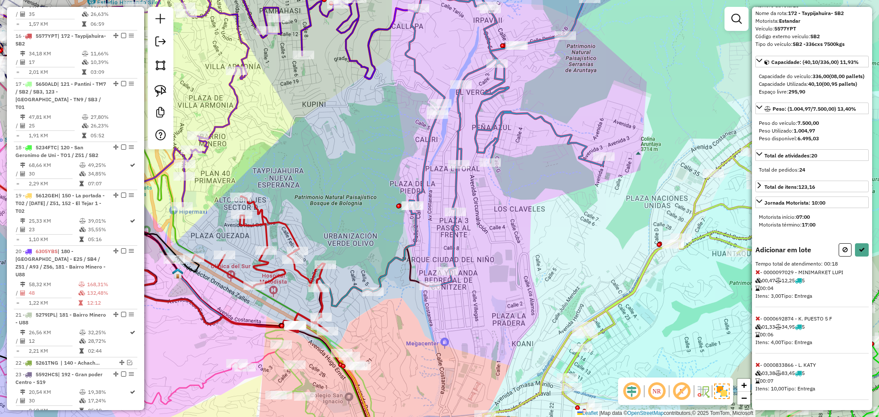
click at [758, 273] on icon at bounding box center [757, 272] width 5 height 6
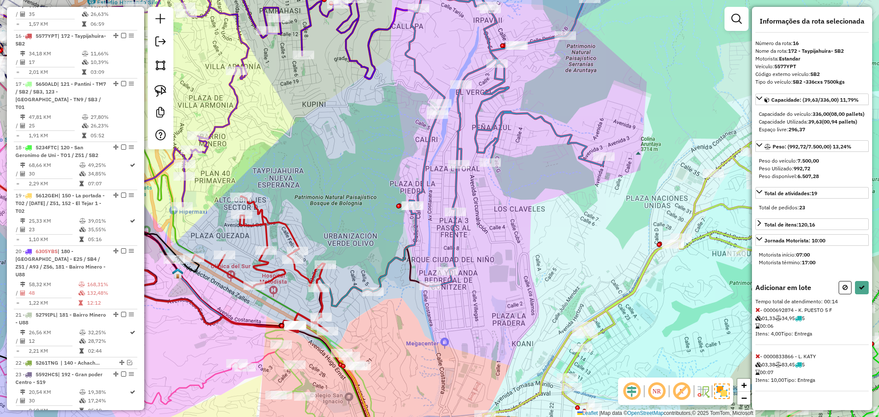
scroll to position [0, 0]
click at [756, 360] on span at bounding box center [757, 356] width 5 height 8
click at [861, 294] on button at bounding box center [862, 287] width 14 height 13
select select "**********"
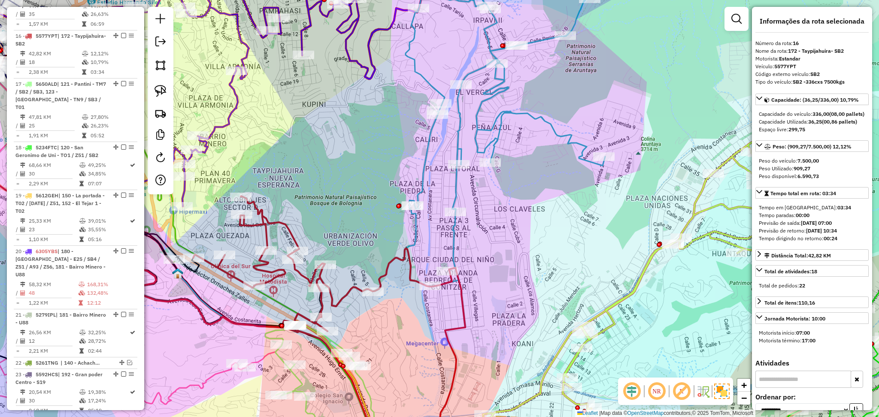
click at [457, 182] on icon at bounding box center [489, 141] width 232 height 299
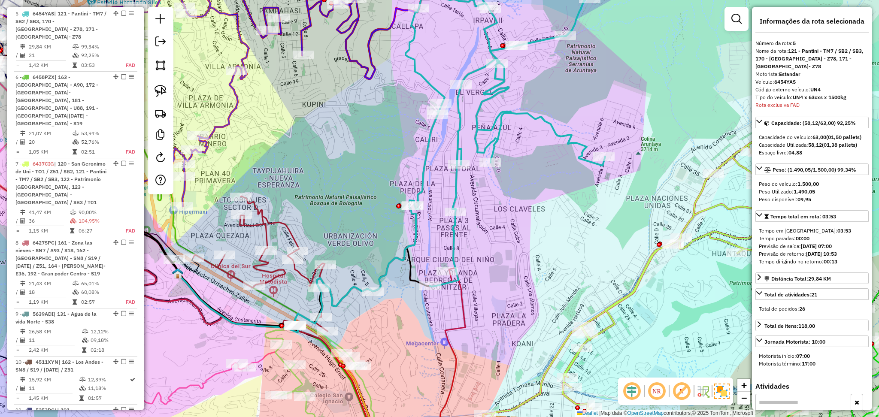
scroll to position [376, 0]
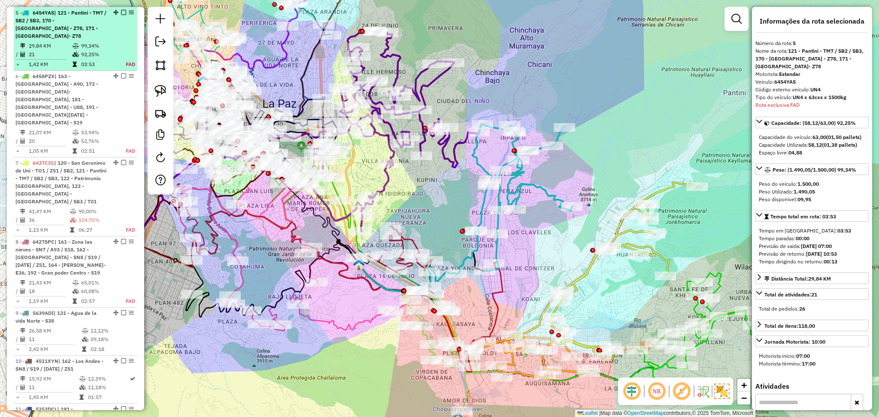
click at [121, 10] on em at bounding box center [123, 12] width 5 height 5
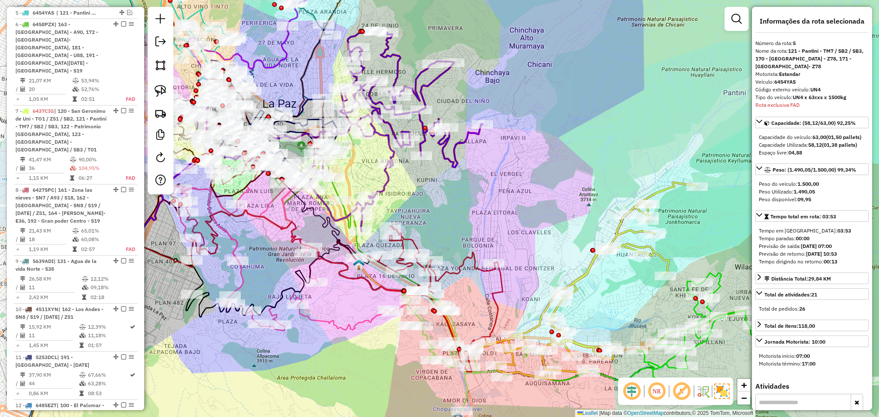
click at [172, 358] on div "Janela de atendimento Grade de atendimento Capacidade Transportadoras Veículos …" at bounding box center [439, 208] width 879 height 417
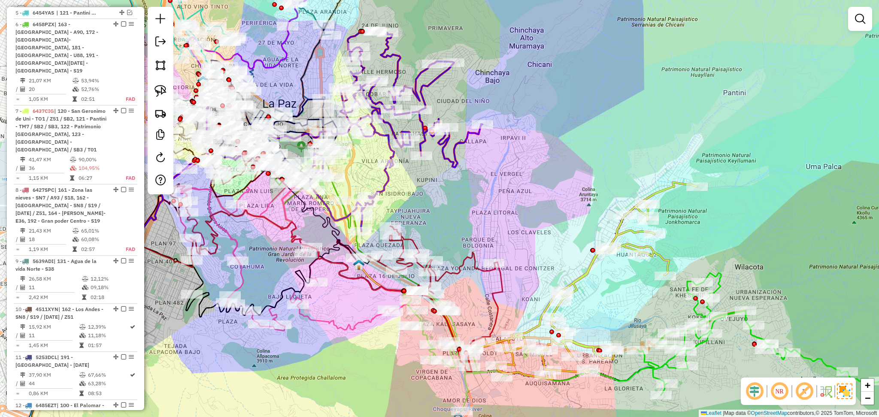
drag, startPoint x: 501, startPoint y: 182, endPoint x: 468, endPoint y: 127, distance: 64.7
click at [468, 127] on div "Janela de atendimento Grade de atendimento Capacidade Transportadoras Veículos …" at bounding box center [439, 208] width 879 height 417
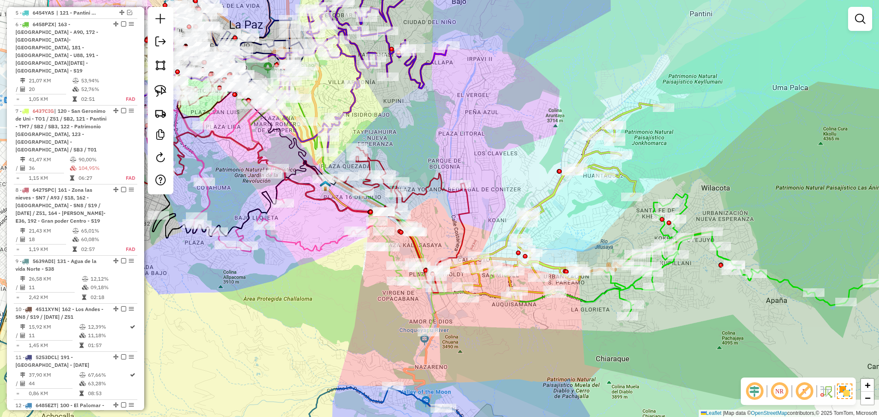
drag, startPoint x: 578, startPoint y: 262, endPoint x: 577, endPoint y: 209, distance: 53.2
click at [577, 209] on div "Janela de atendimento Grade de atendimento Capacidade Transportadoras Veículos …" at bounding box center [439, 208] width 879 height 417
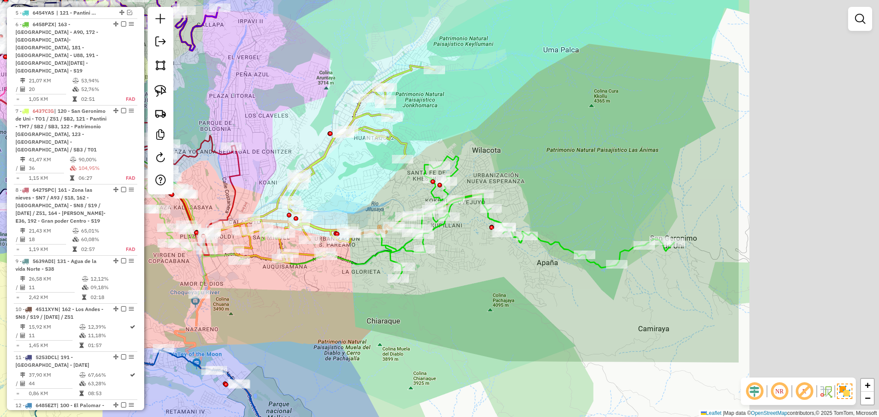
drag, startPoint x: 731, startPoint y: 298, endPoint x: 489, endPoint y: 278, distance: 242.0
click at [489, 285] on div "Janela de atendimento Grade de atendimento Capacidade Transportadoras Veículos …" at bounding box center [439, 208] width 879 height 417
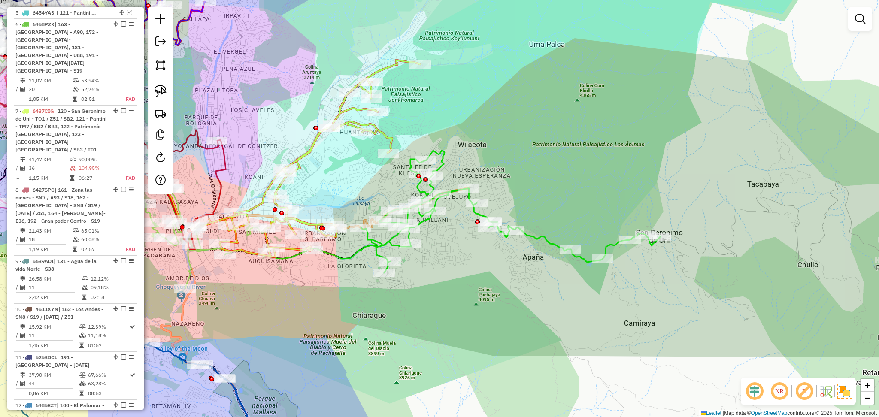
click at [537, 243] on icon at bounding box center [510, 212] width 299 height 122
select select "**********"
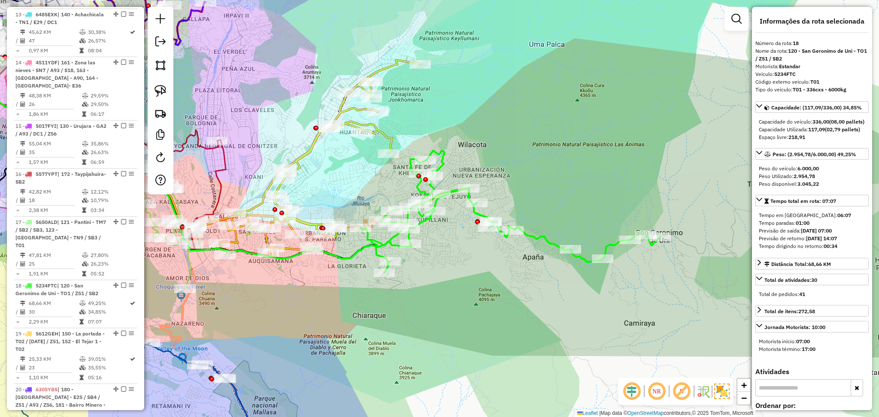
scroll to position [1065, 0]
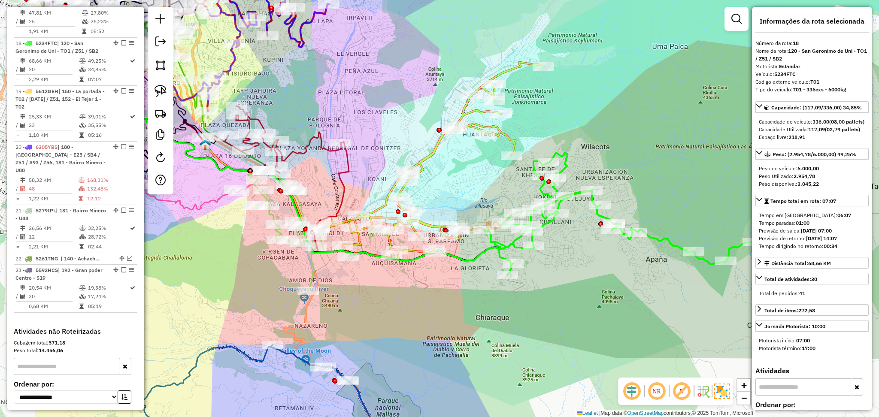
drag, startPoint x: 464, startPoint y: 315, endPoint x: 587, endPoint y: 317, distance: 123.1
click at [587, 317] on div "Janela de atendimento Grade de atendimento Capacidade Transportadoras Veículos …" at bounding box center [439, 208] width 879 height 417
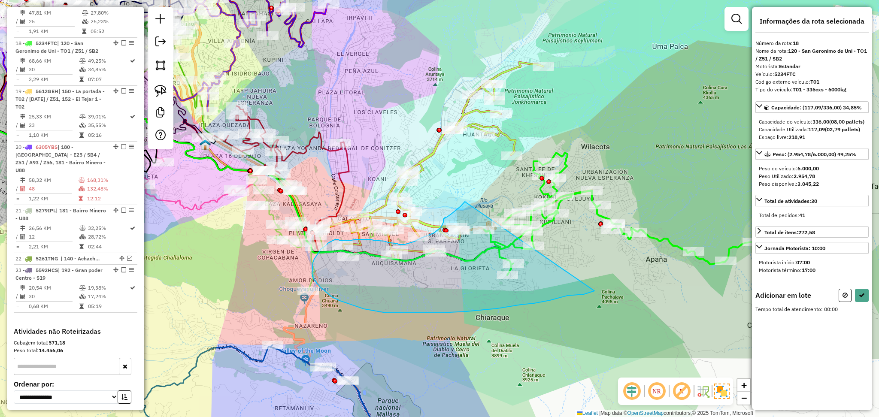
drag, startPoint x: 465, startPoint y: 202, endPoint x: 594, endPoint y: 291, distance: 157.3
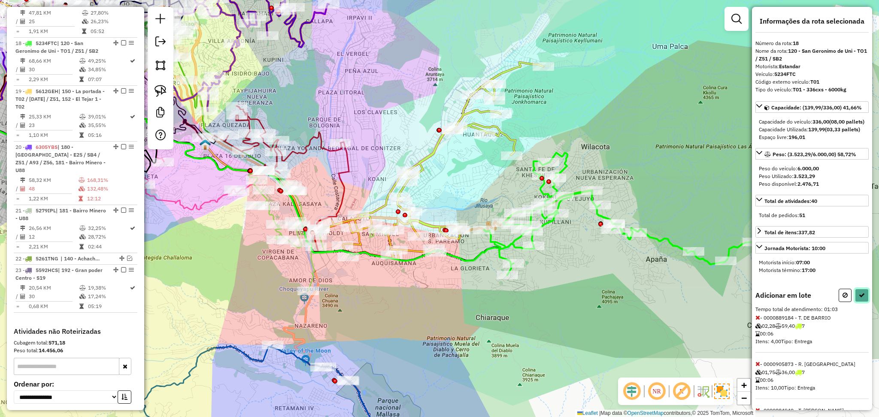
click at [861, 302] on button at bounding box center [862, 295] width 14 height 13
select select "**********"
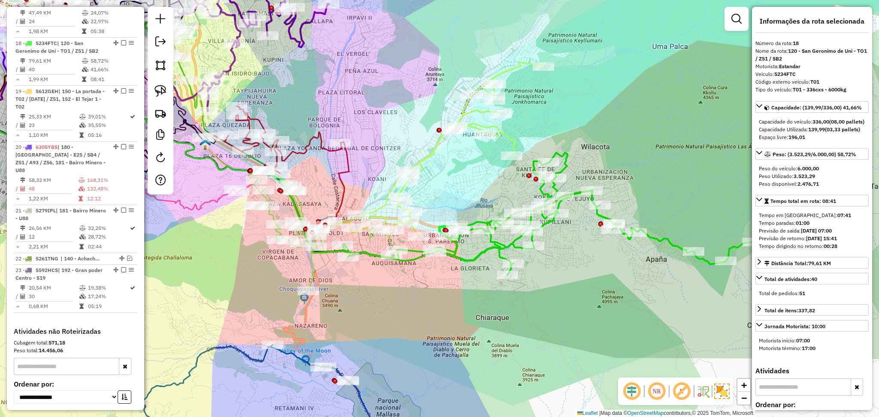
click at [460, 267] on div "Janela de atendimento Grade de atendimento Capacidade Transportadoras Veículos …" at bounding box center [439, 208] width 879 height 417
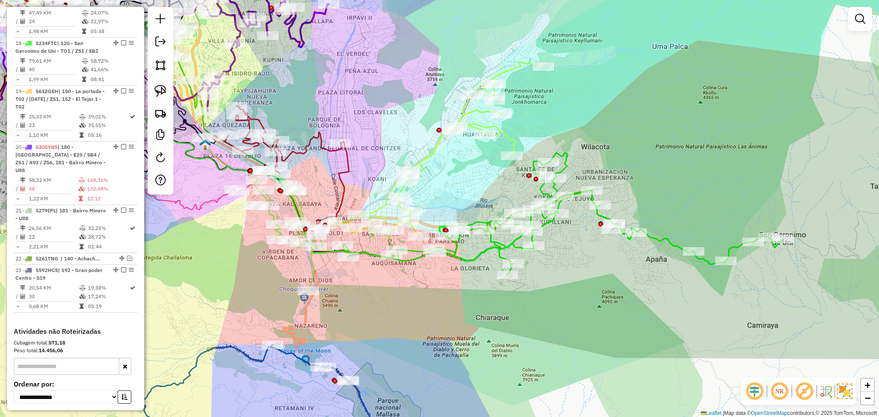
click at [462, 263] on icon at bounding box center [563, 214] width 440 height 122
select select "**********"
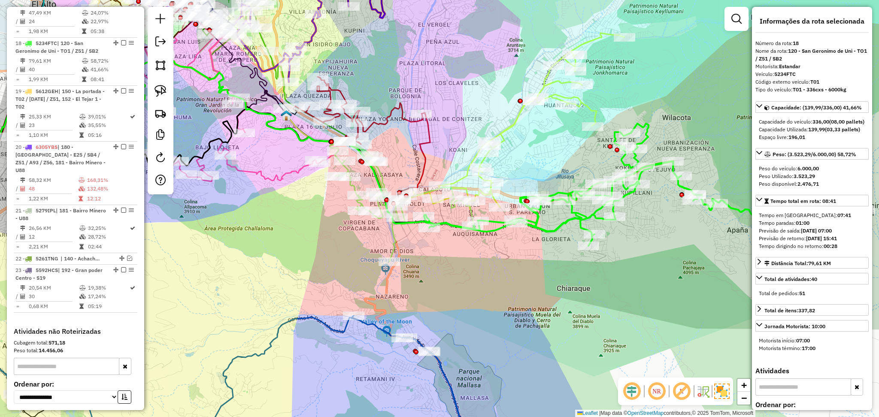
drag, startPoint x: 415, startPoint y: 324, endPoint x: 498, endPoint y: 297, distance: 86.7
click at [498, 297] on div "Janela de atendimento Grade de atendimento Capacidade Transportadoras Veículos …" at bounding box center [439, 208] width 879 height 417
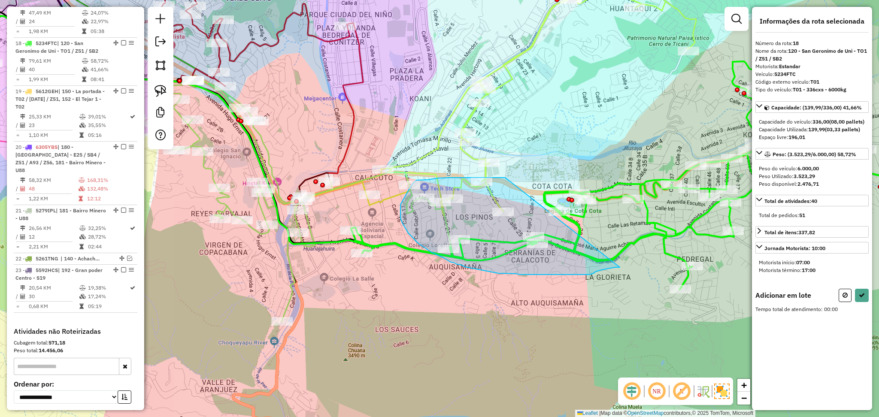
drag, startPoint x: 505, startPoint y: 178, endPoint x: 620, endPoint y: 267, distance: 145.8
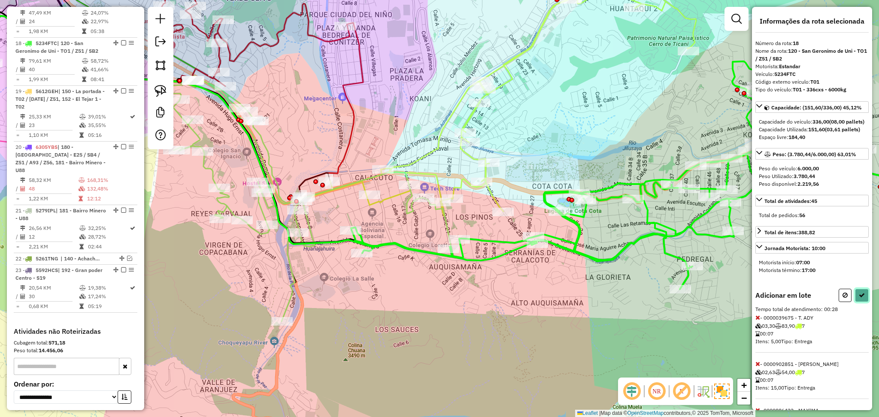
click at [861, 302] on button at bounding box center [862, 295] width 14 height 13
select select "**********"
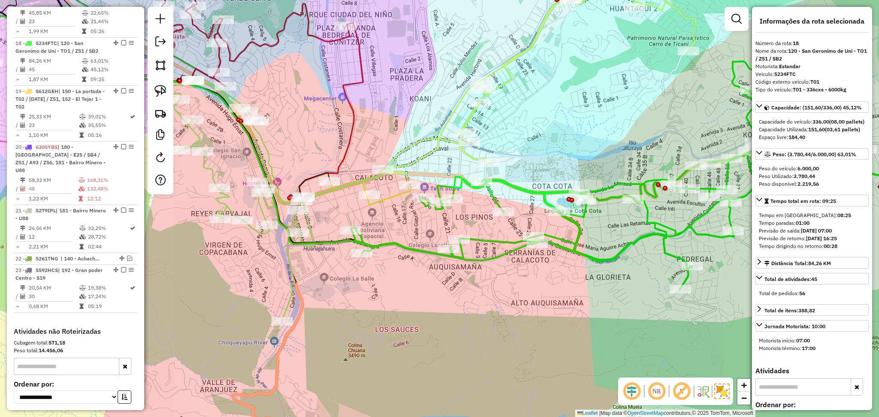
click at [515, 184] on icon at bounding box center [659, 167] width 616 height 245
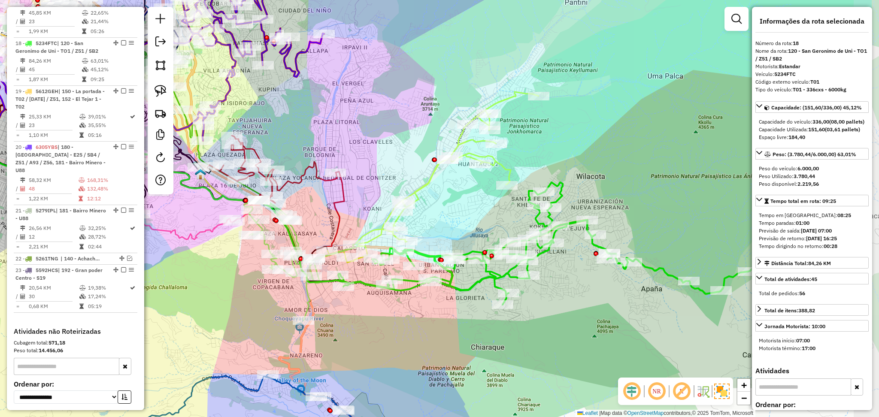
drag, startPoint x: 529, startPoint y: 317, endPoint x: 432, endPoint y: 340, distance: 100.1
click at [434, 350] on div "Janela de atendimento Grade de atendimento Capacidade Transportadoras Veículos …" at bounding box center [439, 208] width 879 height 417
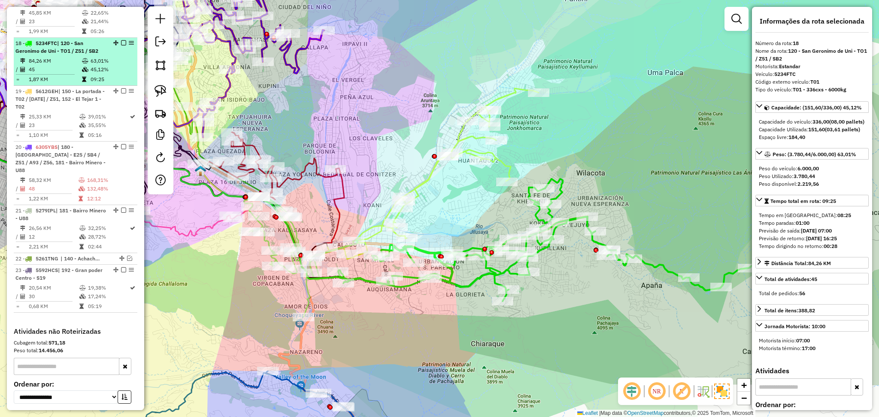
click at [121, 39] on div "18 - 5234FTC | 120 - San Geronimo de Uni - TO1 / Z51 / SB2" at bounding box center [75, 46] width 120 height 15
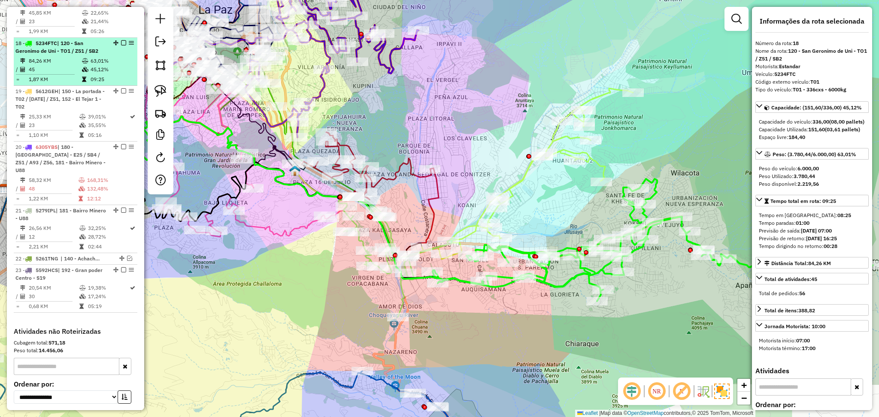
click at [121, 40] on em at bounding box center [123, 42] width 5 height 5
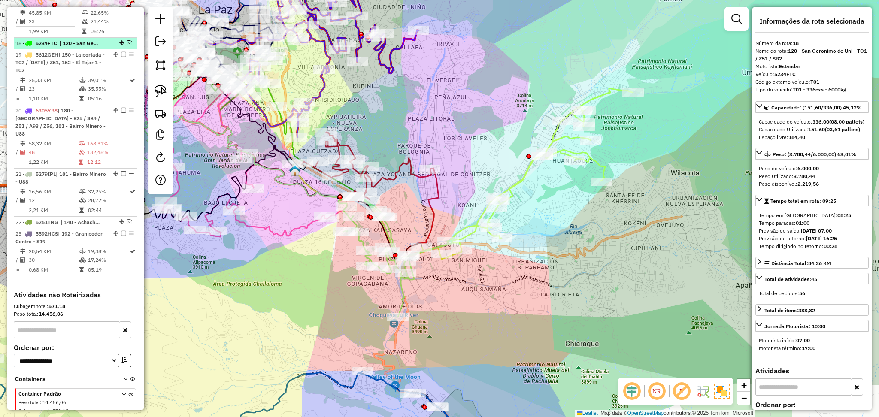
scroll to position [1029, 0]
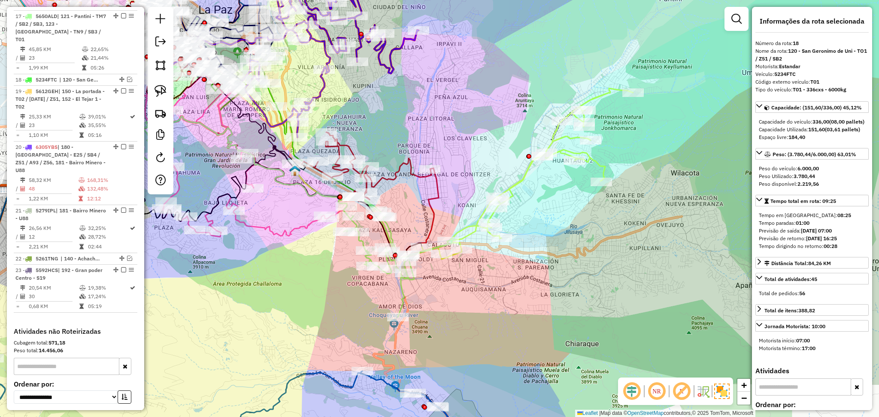
click at [517, 178] on icon at bounding box center [527, 173] width 211 height 171
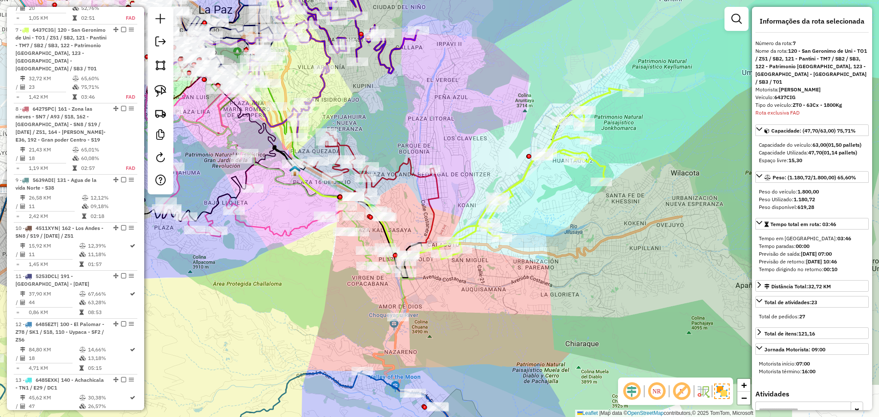
scroll to position [459, 0]
click at [517, 184] on icon at bounding box center [527, 173] width 211 height 171
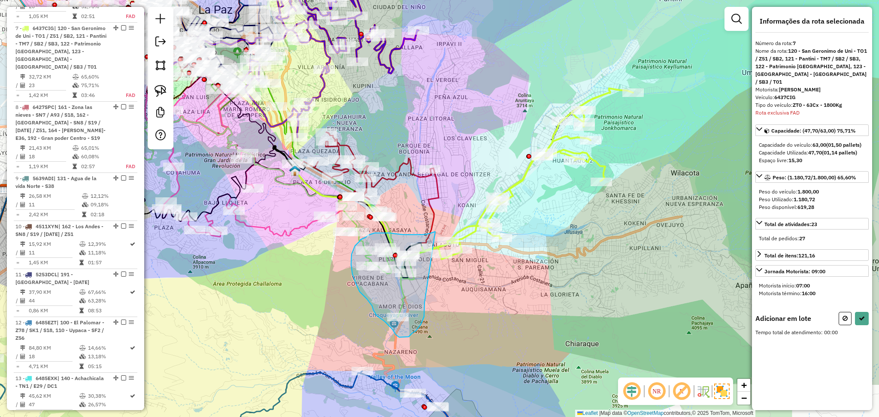
drag, startPoint x: 424, startPoint y: 303, endPoint x: 435, endPoint y: 232, distance: 72.0
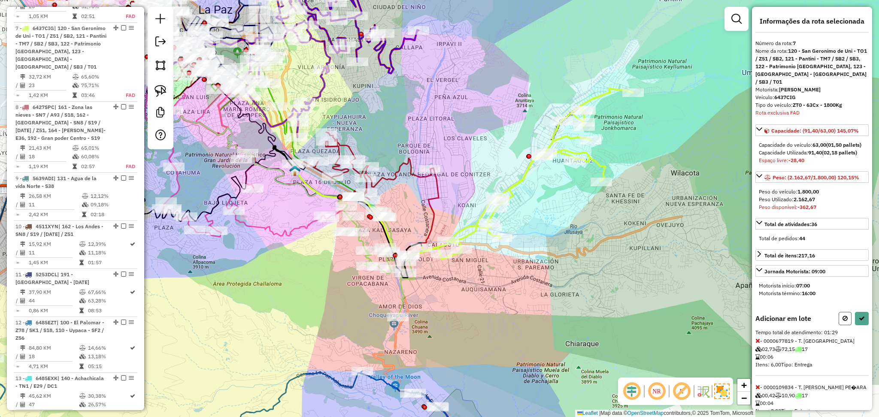
click at [843, 321] on icon at bounding box center [844, 318] width 5 height 6
select select "**********"
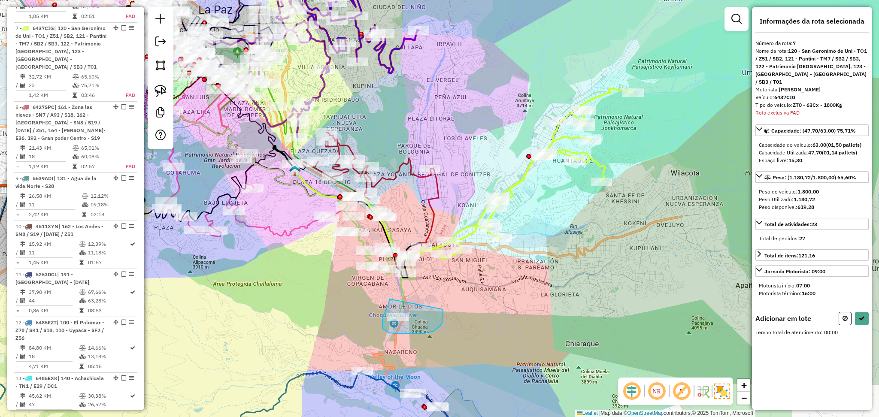
drag, startPoint x: 390, startPoint y: 299, endPoint x: 443, endPoint y: 309, distance: 54.2
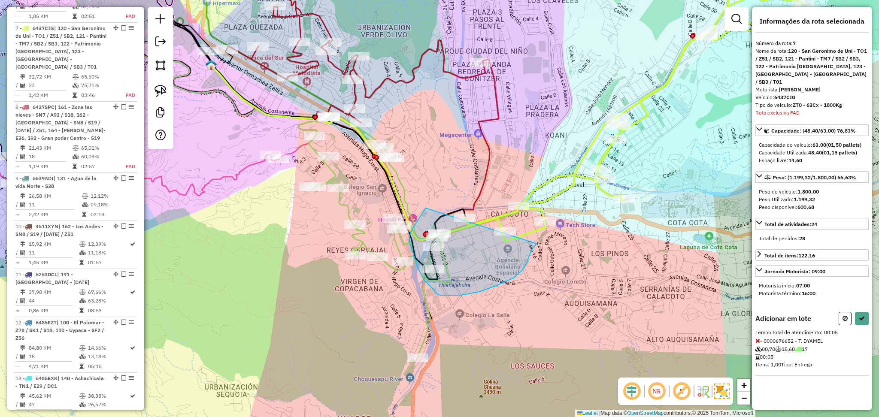
drag, startPoint x: 426, startPoint y: 208, endPoint x: 547, endPoint y: 233, distance: 124.3
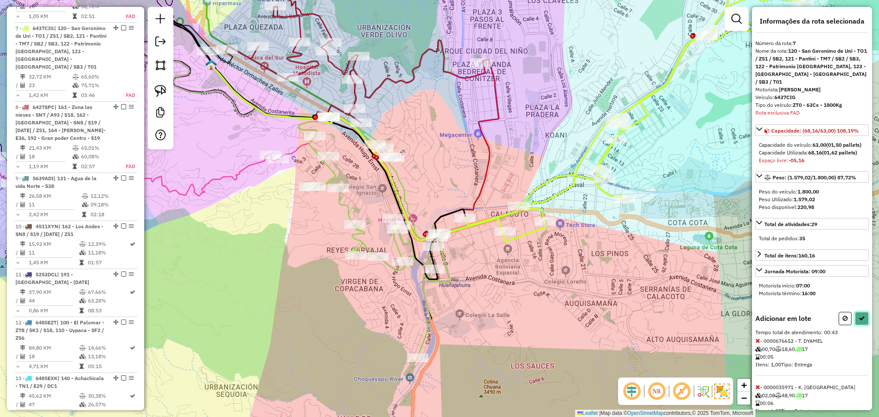
click at [857, 323] on button at bounding box center [862, 318] width 14 height 13
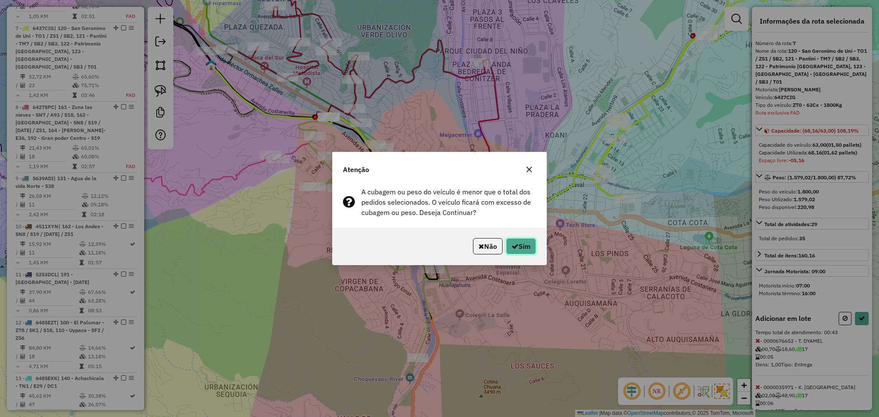
click at [522, 242] on button "Sim" at bounding box center [521, 246] width 30 height 16
select select "**********"
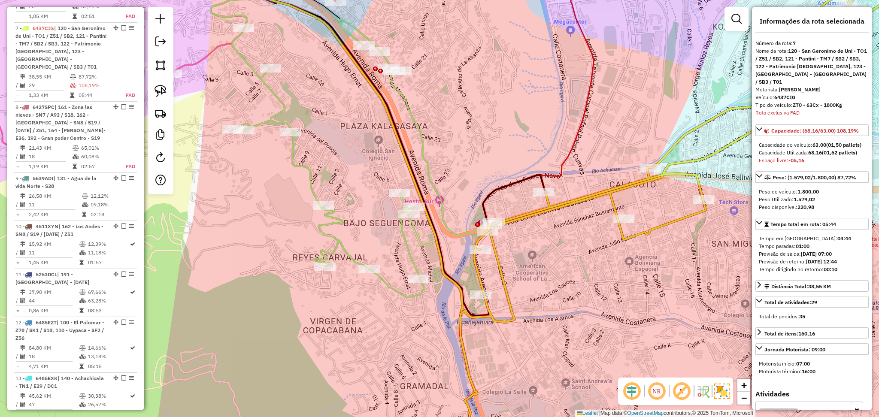
click at [397, 243] on div "Janela de atendimento Grade de atendimento Capacidade Transportadoras Veículos …" at bounding box center [439, 208] width 879 height 417
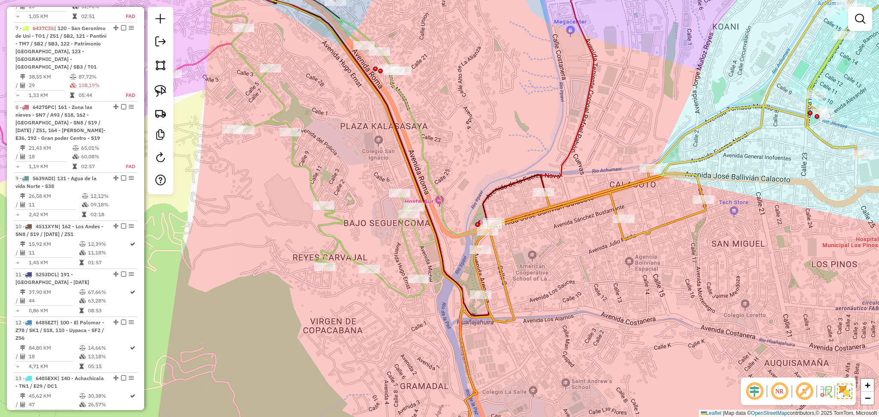
click at [408, 247] on icon at bounding box center [373, 170] width 282 height 303
select select "**********"
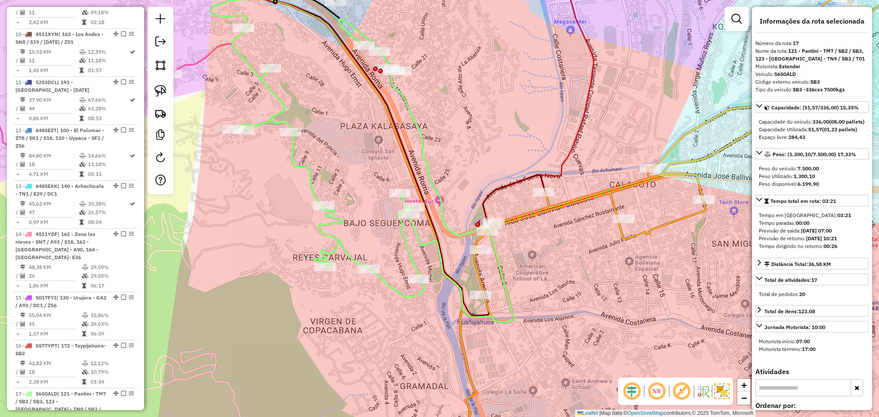
scroll to position [1009, 0]
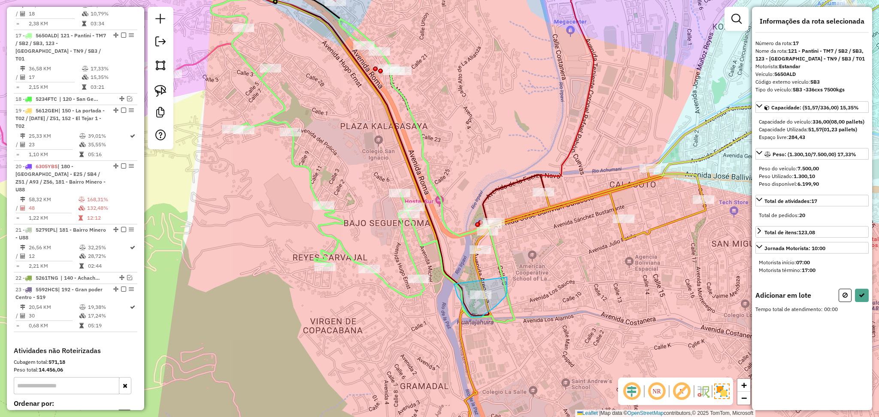
drag, startPoint x: 457, startPoint y: 295, endPoint x: 506, endPoint y: 275, distance: 52.7
click at [862, 302] on button at bounding box center [862, 295] width 14 height 13
select select "**********"
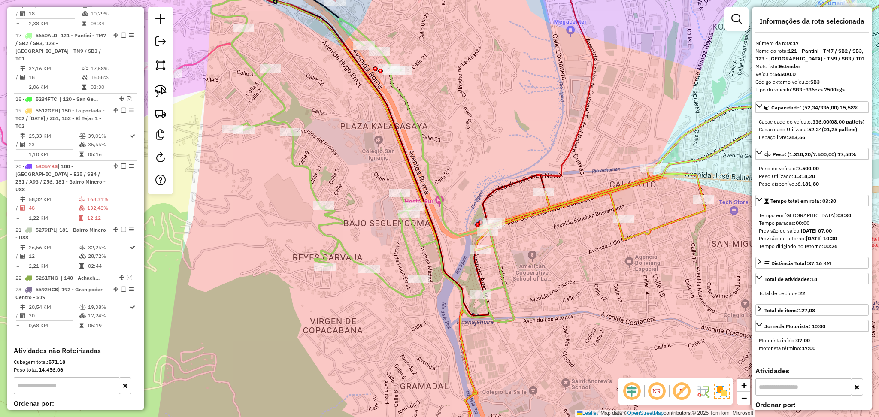
click at [567, 201] on icon at bounding box center [681, 208] width 456 height 501
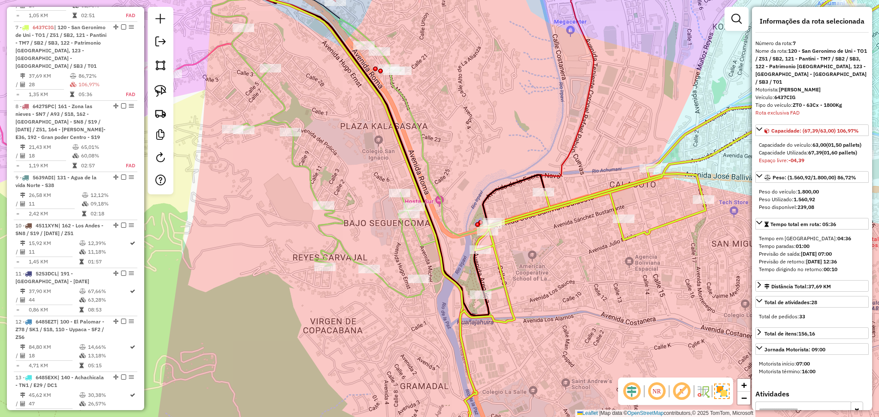
scroll to position [459, 0]
click at [427, 250] on div "Janela de atendimento Grade de atendimento Capacidade Transportadoras Veículos …" at bounding box center [439, 208] width 879 height 417
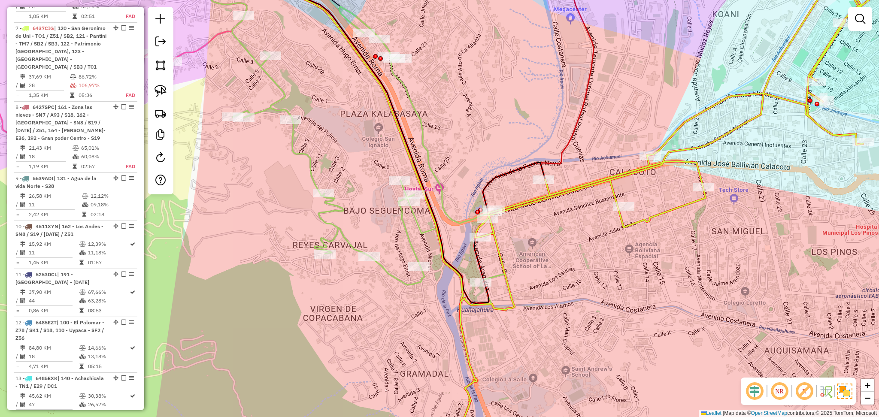
drag, startPoint x: 608, startPoint y: 333, endPoint x: 570, endPoint y: 229, distance: 111.3
click at [571, 229] on div "Janela de atendimento Grade de atendimento Capacidade Transportadoras Veículos …" at bounding box center [439, 208] width 879 height 417
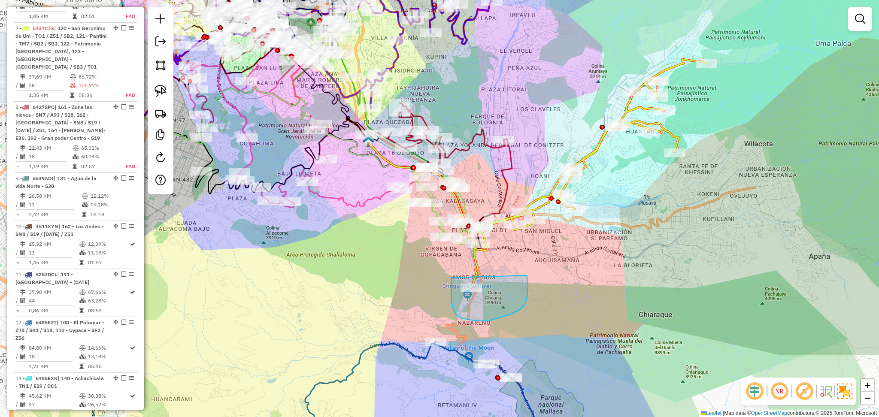
drag, startPoint x: 451, startPoint y: 278, endPoint x: 524, endPoint y: 258, distance: 75.1
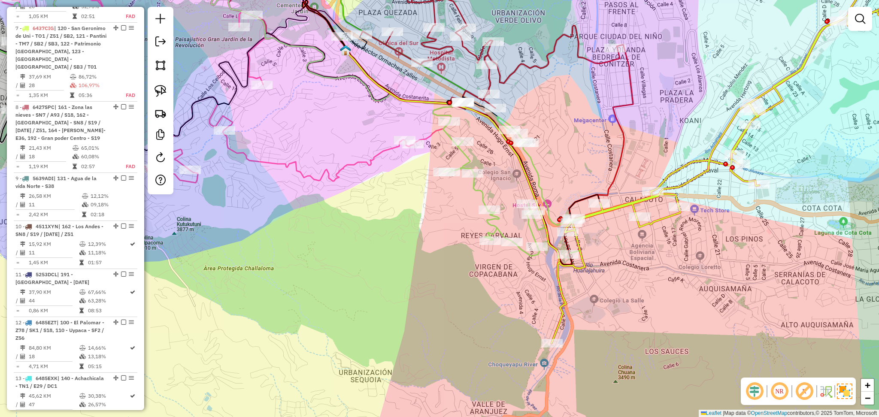
click at [479, 194] on icon at bounding box center [514, 193] width 142 height 152
select select "**********"
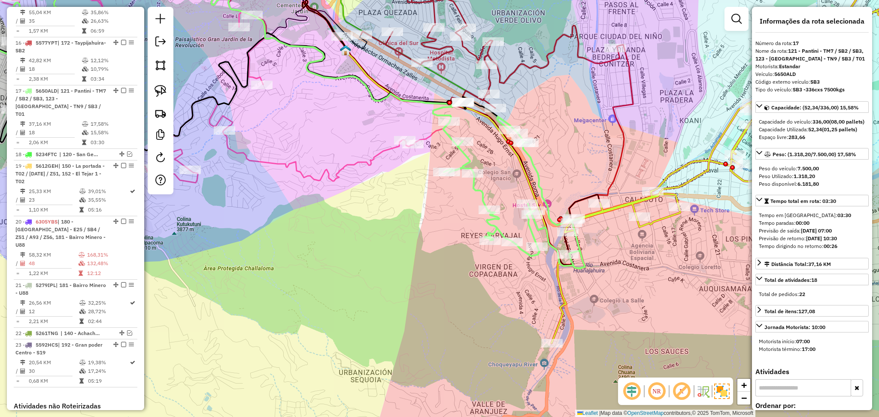
scroll to position [1009, 0]
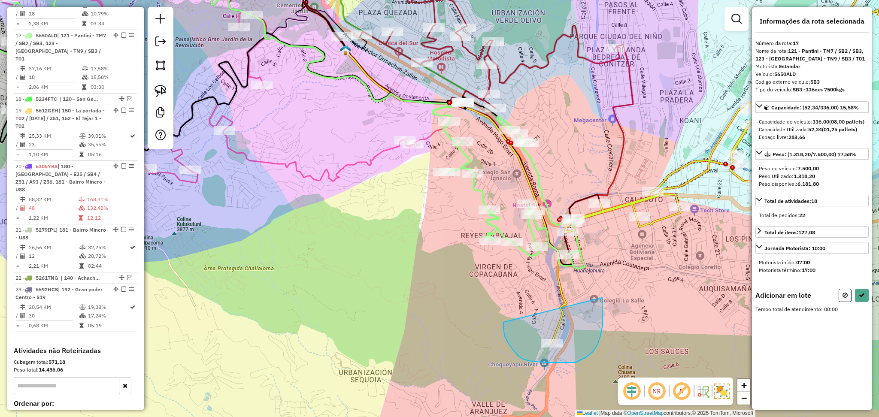
drag, startPoint x: 503, startPoint y: 322, endPoint x: 602, endPoint y: 298, distance: 101.6
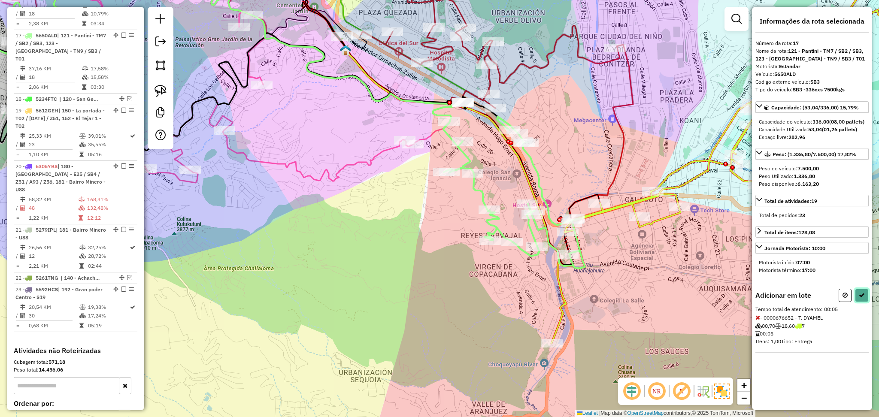
click at [859, 298] on icon at bounding box center [861, 295] width 6 height 6
select select "**********"
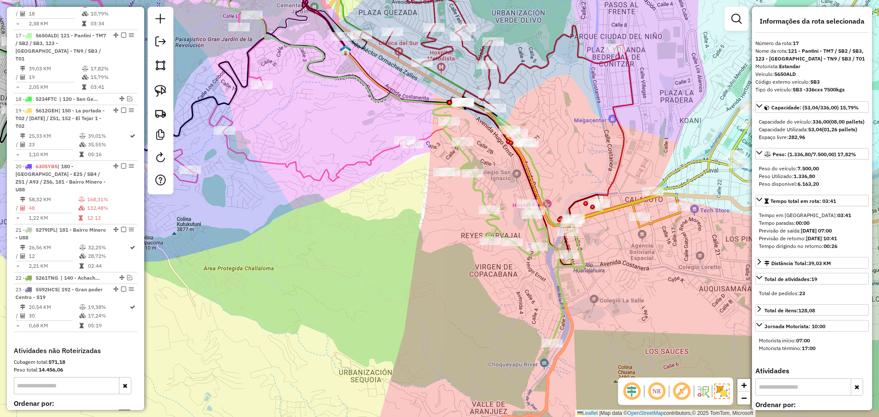
click at [637, 199] on icon at bounding box center [765, 95] width 401 height 274
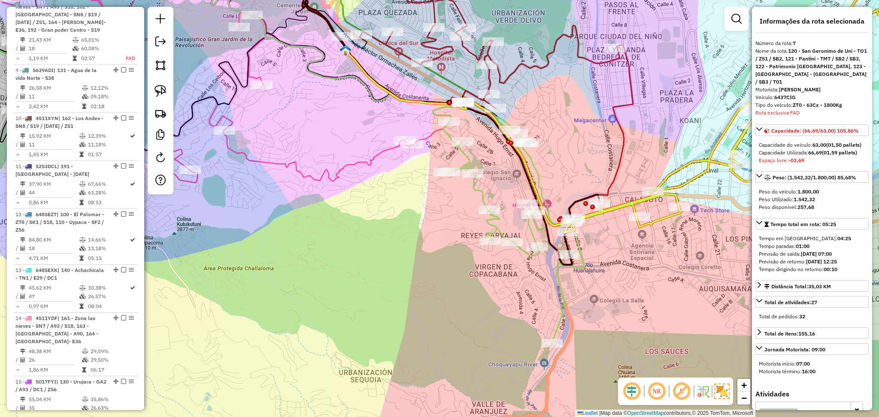
scroll to position [459, 0]
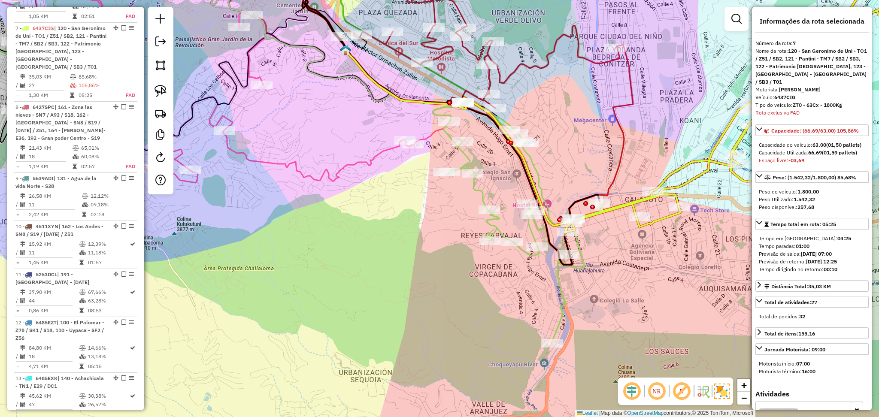
click at [582, 264] on icon at bounding box center [514, 230] width 142 height 226
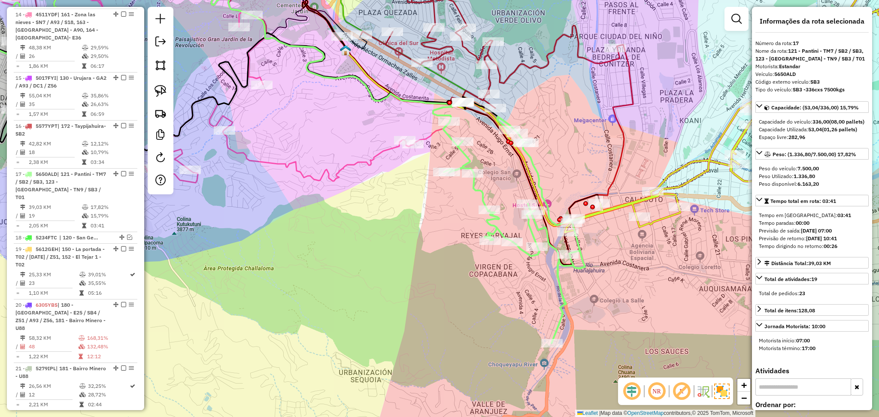
scroll to position [1009, 0]
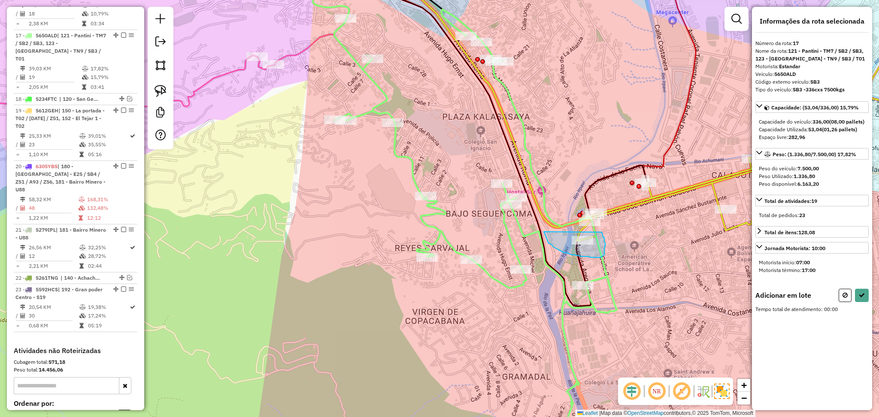
drag, startPoint x: 544, startPoint y: 232, endPoint x: 601, endPoint y: 232, distance: 57.9
click at [862, 298] on icon at bounding box center [861, 295] width 6 height 6
select select "**********"
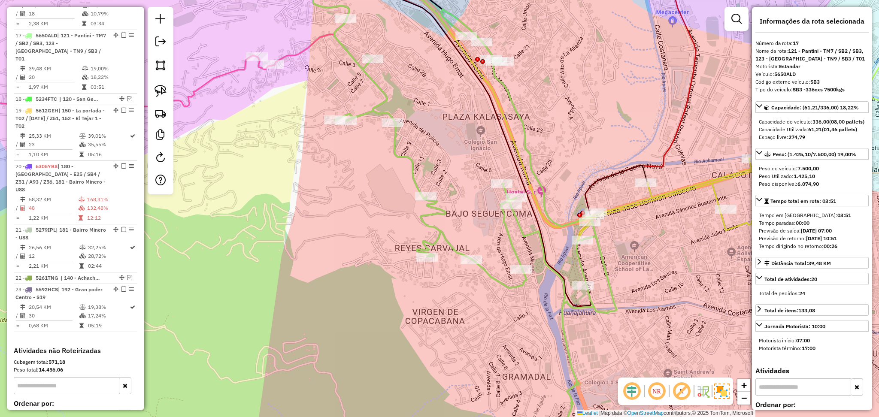
click at [676, 195] on icon at bounding box center [772, 105] width 390 height 272
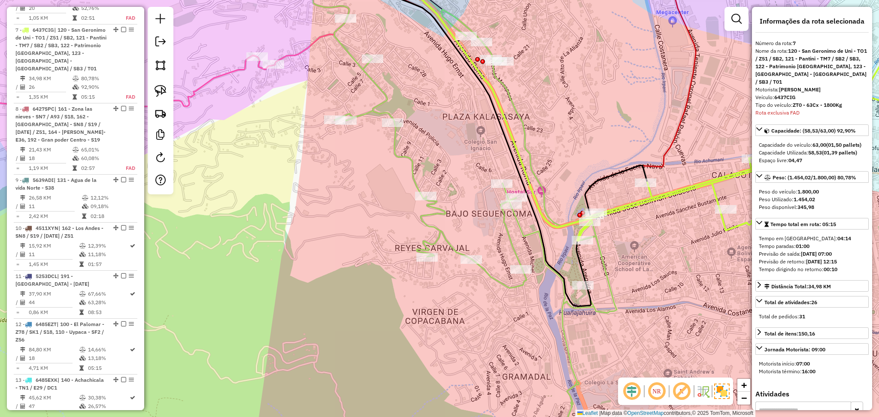
scroll to position [459, 0]
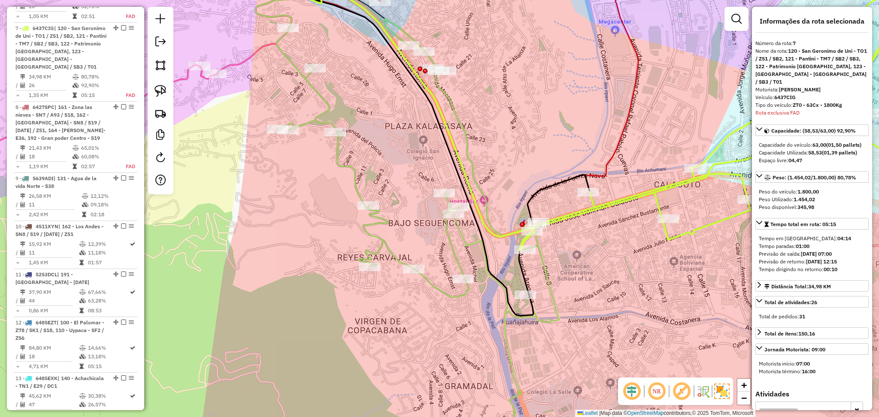
drag, startPoint x: 637, startPoint y: 265, endPoint x: 579, endPoint y: 275, distance: 59.5
click at [579, 275] on div "Janela de atendimento Grade de atendimento Capacidade Transportadoras Veículos …" at bounding box center [439, 208] width 879 height 417
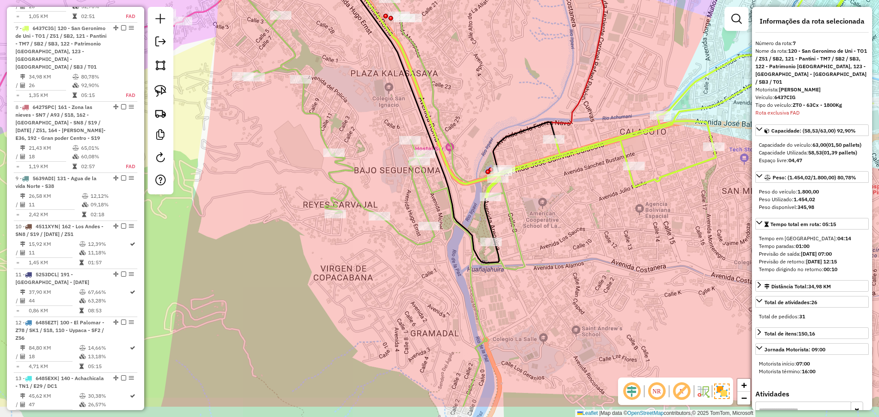
drag, startPoint x: 568, startPoint y: 299, endPoint x: 535, endPoint y: 246, distance: 62.3
click at [535, 246] on div "Janela de atendimento Grade de atendimento Capacidade Transportadoras Veículos …" at bounding box center [439, 208] width 879 height 417
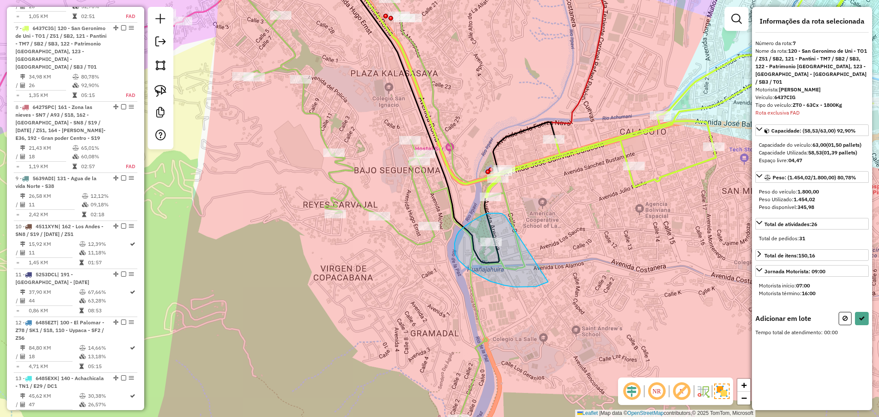
drag, startPoint x: 499, startPoint y: 213, endPoint x: 554, endPoint y: 278, distance: 85.5
click at [554, 278] on div "Janela de atendimento Grade de atendimento Capacidade Transportadoras Veículos …" at bounding box center [439, 208] width 879 height 417
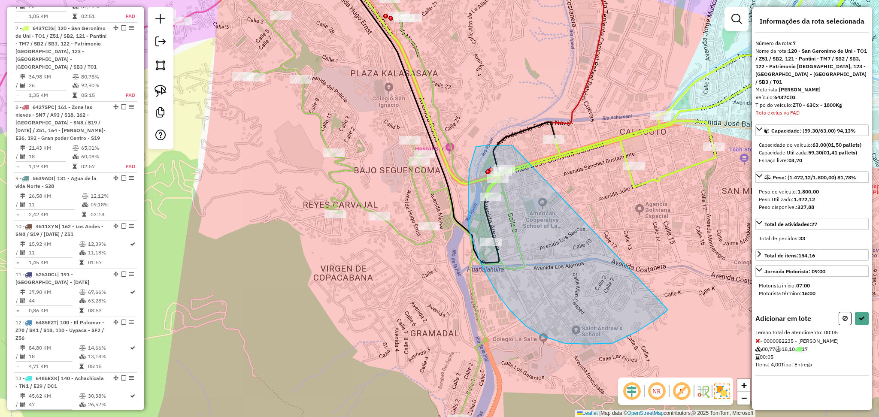
drag, startPoint x: 512, startPoint y: 146, endPoint x: 667, endPoint y: 309, distance: 225.2
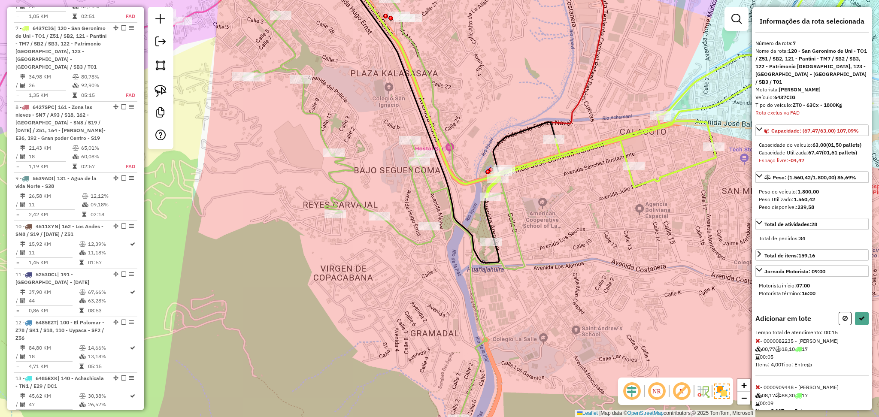
scroll to position [23, 0]
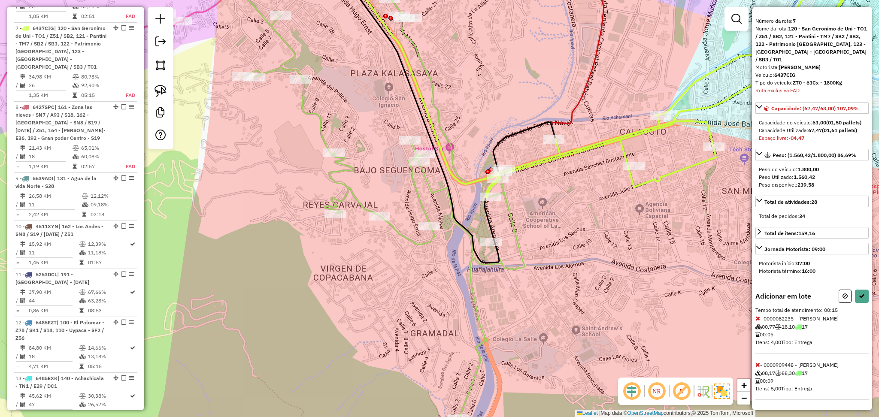
click at [755, 361] on span at bounding box center [757, 365] width 5 height 8
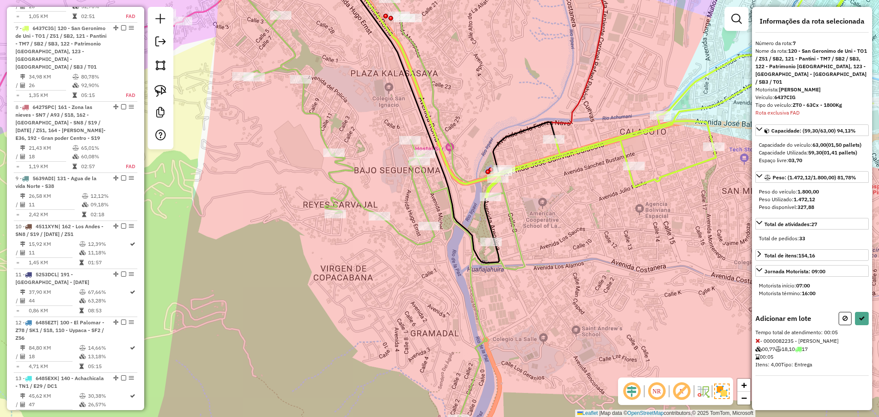
drag, startPoint x: 465, startPoint y: 277, endPoint x: 433, endPoint y: 177, distance: 105.0
click at [433, 177] on icon at bounding box center [383, 192] width 282 height 453
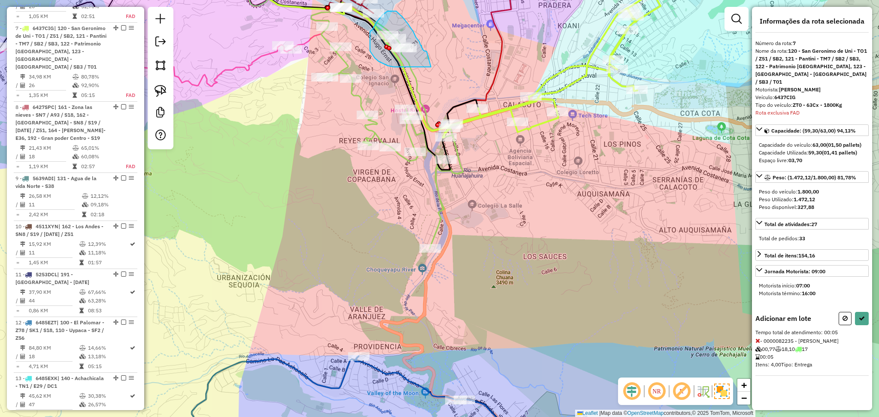
drag, startPoint x: 426, startPoint y: 51, endPoint x: 431, endPoint y: 67, distance: 16.0
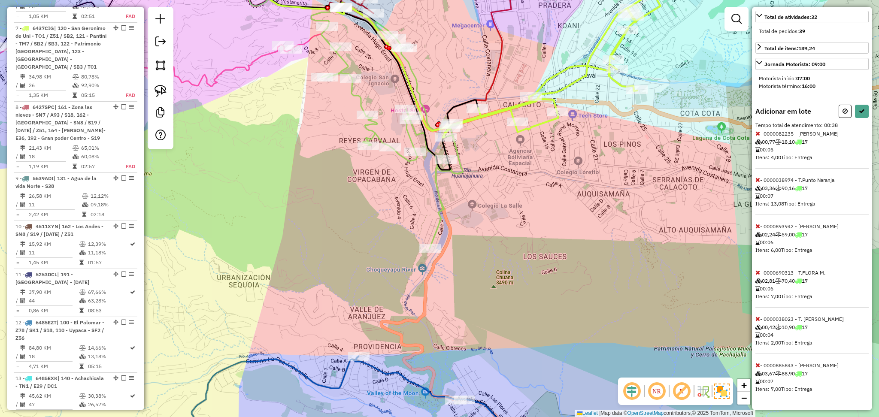
scroll to position [208, 0]
click at [759, 179] on icon at bounding box center [757, 179] width 5 height 6
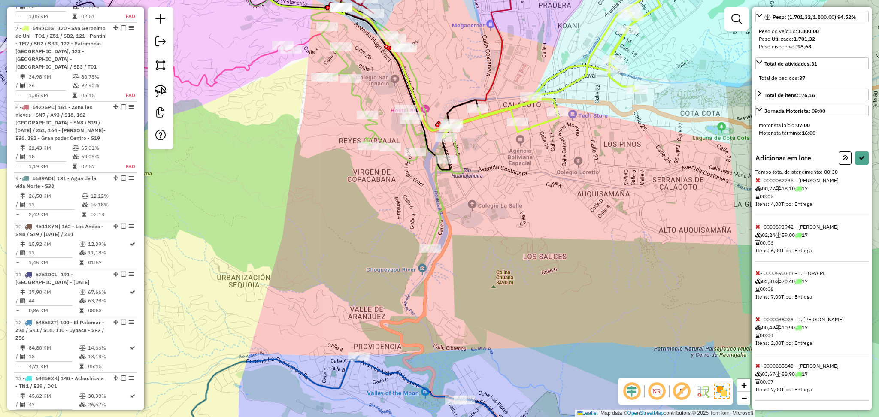
scroll to position [162, 0]
click at [757, 364] on icon at bounding box center [757, 365] width 5 height 6
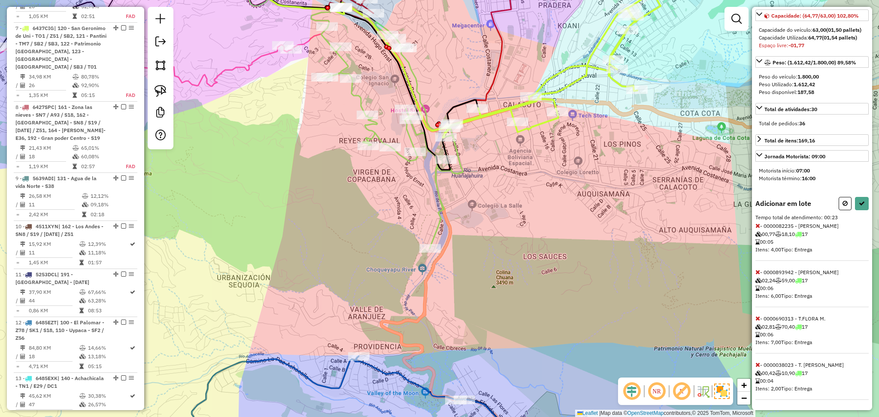
click at [757, 268] on span at bounding box center [757, 272] width 5 height 8
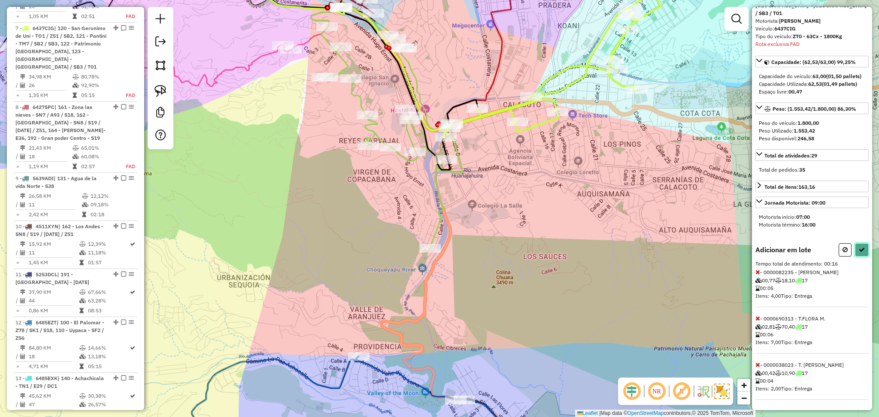
click at [862, 250] on button at bounding box center [862, 249] width 14 height 13
select select "**********"
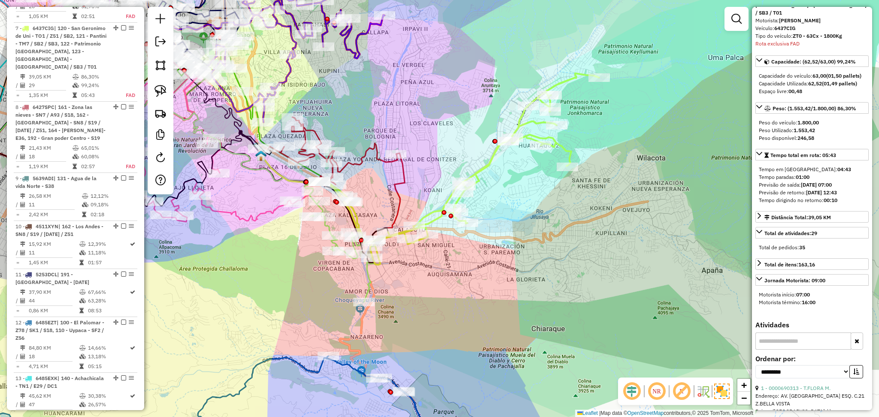
drag, startPoint x: 523, startPoint y: 181, endPoint x: 518, endPoint y: 198, distance: 17.0
click at [518, 198] on div "Janela de atendimento Grade de atendimento Capacidade Transportadoras Veículos …" at bounding box center [439, 208] width 879 height 417
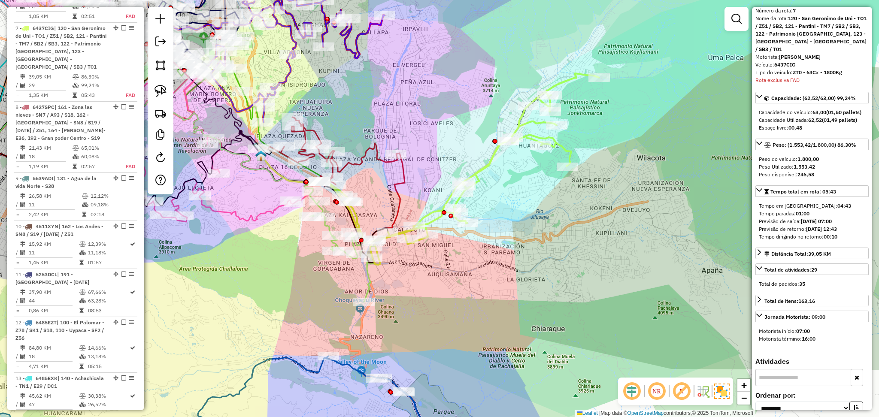
scroll to position [0, 0]
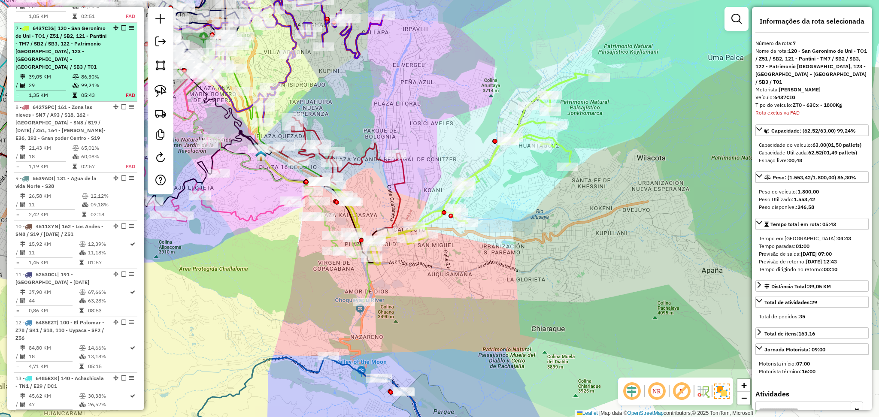
click at [121, 25] on em at bounding box center [123, 27] width 5 height 5
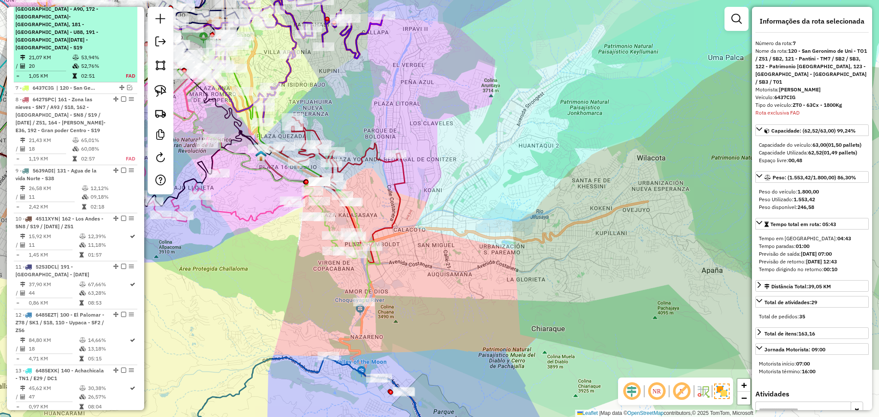
click at [104, 35] on div "6 - 6458PZX | 163 - Plaza Lira - A90, 172 - Taypijahuira- SB2, 181 - Bairro Min…" at bounding box center [60, 24] width 91 height 54
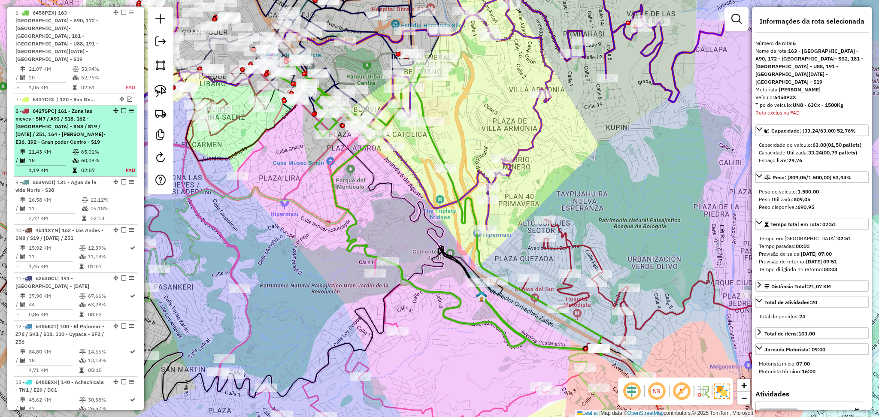
scroll to position [331, 0]
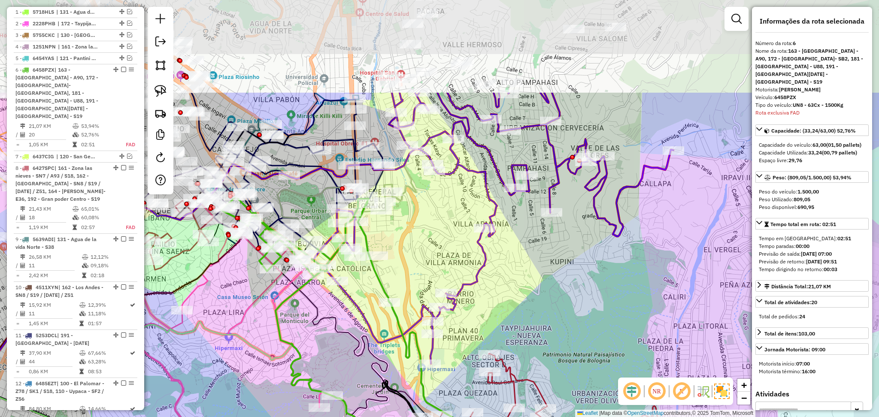
drag, startPoint x: 275, startPoint y: 170, endPoint x: 218, endPoint y: 306, distance: 147.5
click at [218, 306] on div "Janela de atendimento Grade de atendimento Capacidade Transportadoras Veículos …" at bounding box center [439, 208] width 879 height 417
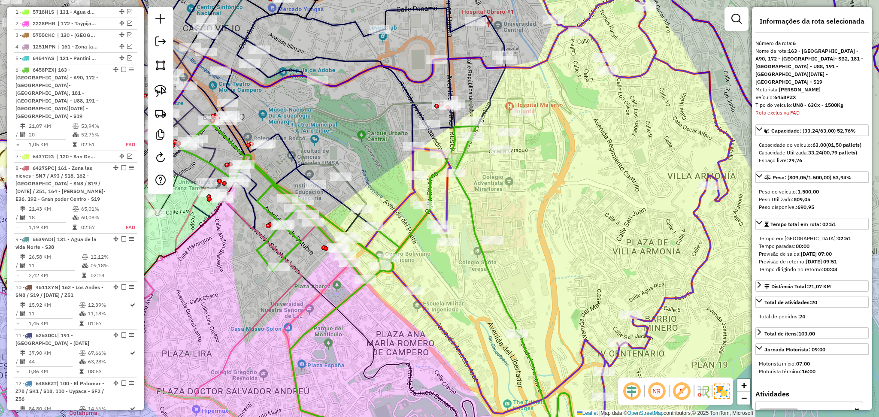
click at [296, 240] on icon at bounding box center [380, 291] width 399 height 337
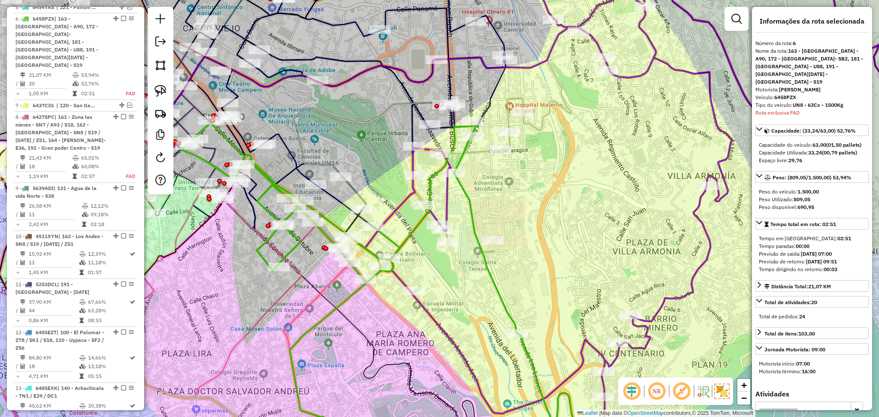
scroll to position [388, 0]
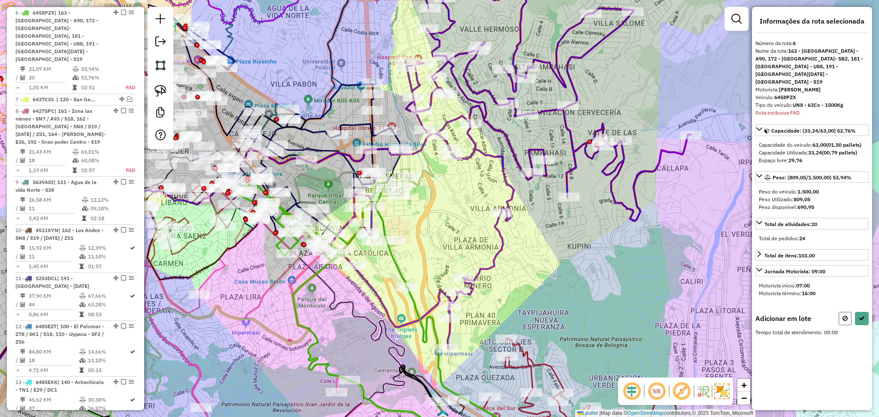
click at [840, 312] on button at bounding box center [844, 318] width 13 height 13
select select "**********"
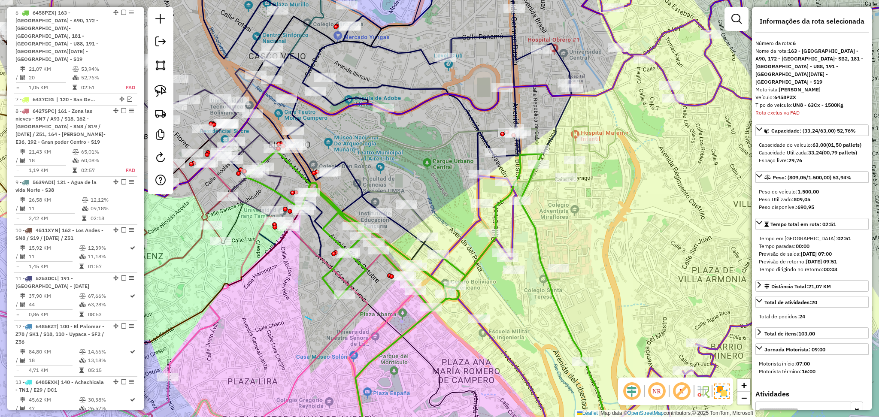
drag, startPoint x: 305, startPoint y: 317, endPoint x: 366, endPoint y: 352, distance: 70.9
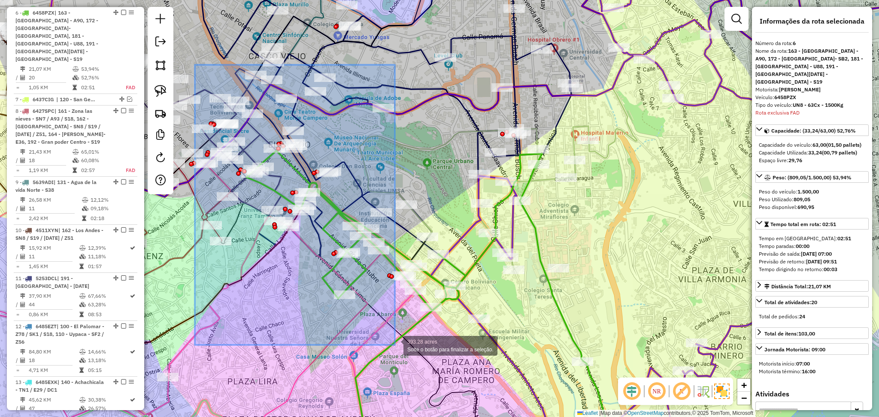
drag, startPoint x: 194, startPoint y: 65, endPoint x: 395, endPoint y: 345, distance: 344.4
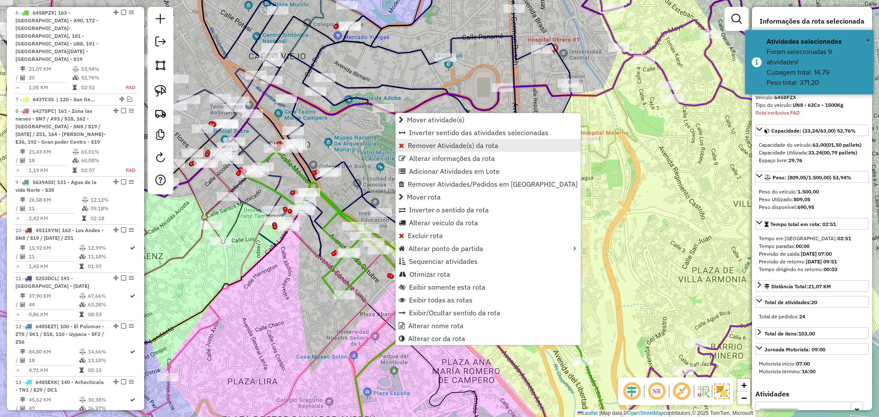
click at [452, 151] on link "Remover Atividade(s) da rota" at bounding box center [488, 145] width 185 height 13
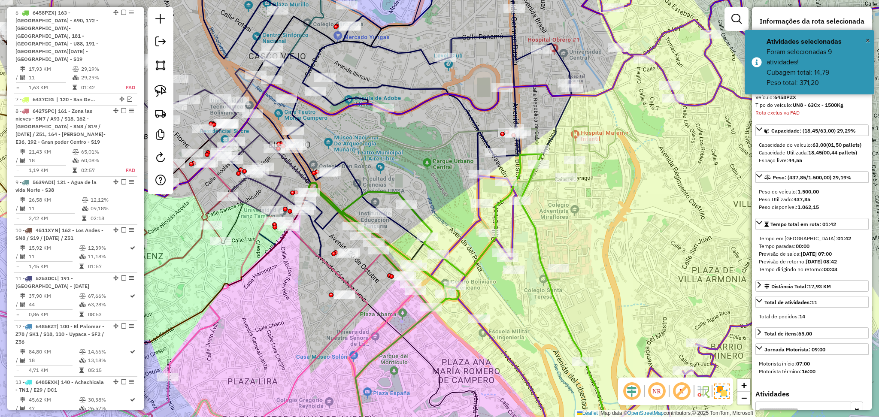
click at [455, 263] on icon at bounding box center [476, 307] width 334 height 306
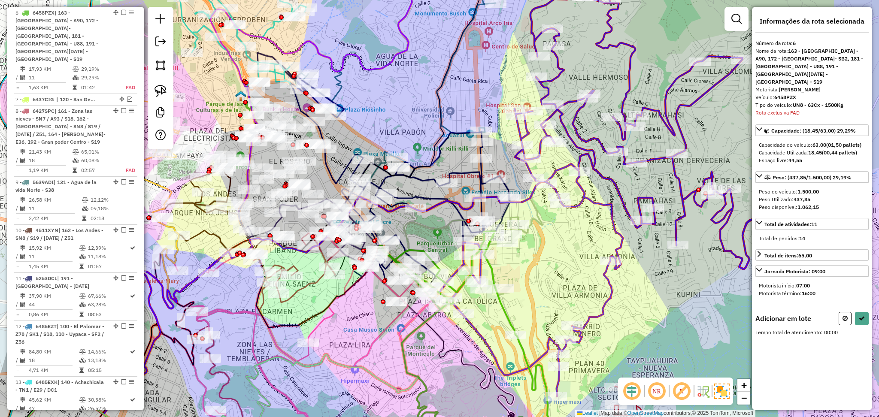
click at [732, 9] on div at bounding box center [736, 19] width 24 height 24
click at [734, 20] on em at bounding box center [736, 19] width 10 height 10
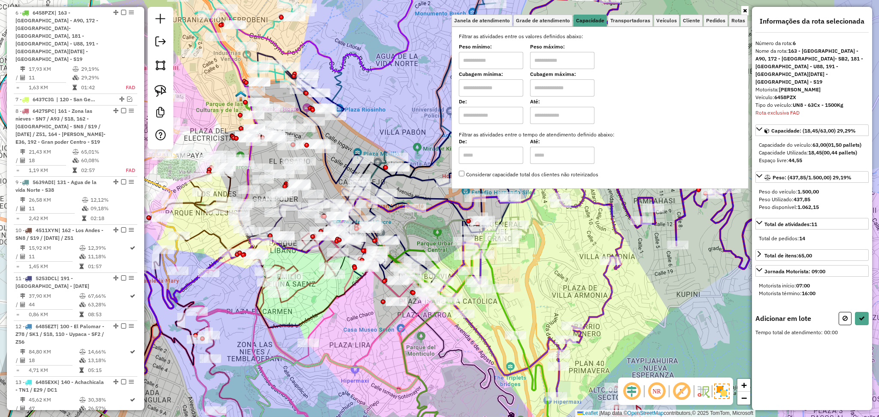
click at [493, 90] on input "text" at bounding box center [491, 87] width 64 height 17
type input "****"
drag, startPoint x: 575, startPoint y: 87, endPoint x: 575, endPoint y: 96, distance: 9.4
click at [575, 87] on input "text" at bounding box center [562, 87] width 64 height 17
type input "****"
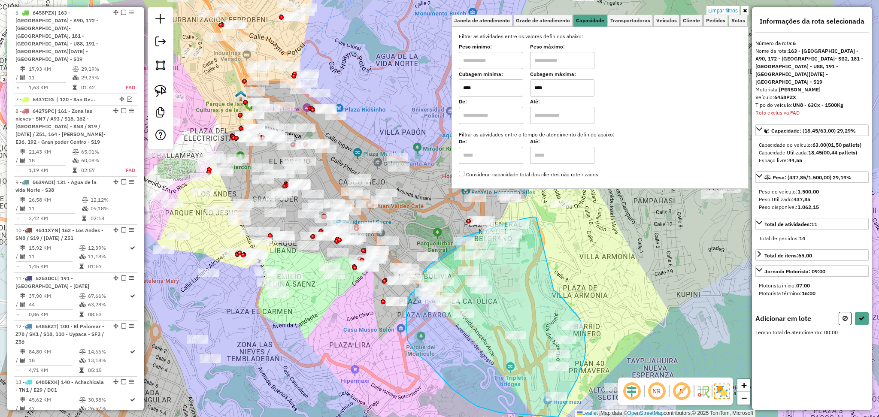
drag, startPoint x: 554, startPoint y: 290, endPoint x: 536, endPoint y: 217, distance: 75.5
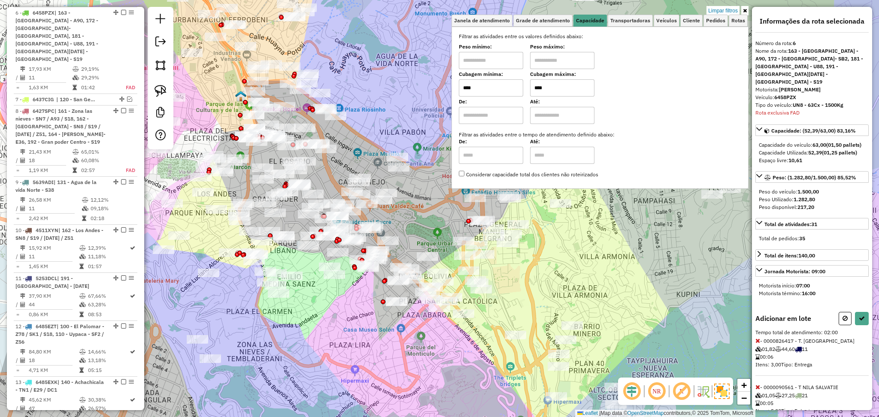
click at [861, 311] on div "Informações da rota selecionada Número da rota: 6 Nome da rota: 163 - Plaza Lir…" at bounding box center [812, 208] width 120 height 403
click at [858, 319] on icon at bounding box center [861, 318] width 6 height 6
select select "**********"
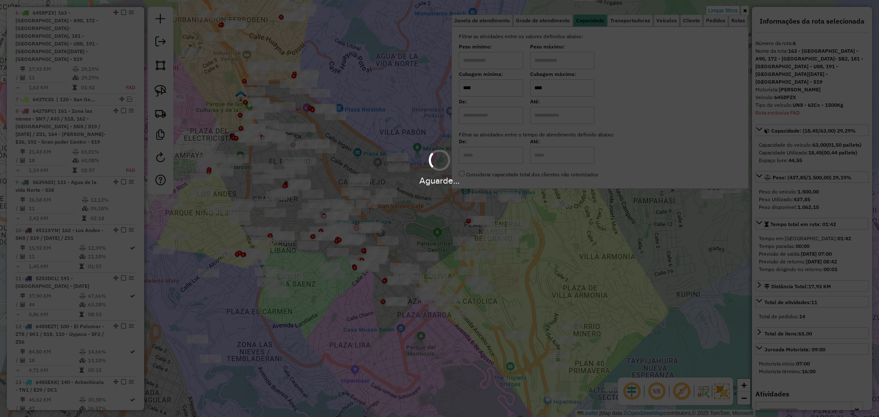
click at [165, 299] on div "Aguarde..." at bounding box center [439, 208] width 879 height 417
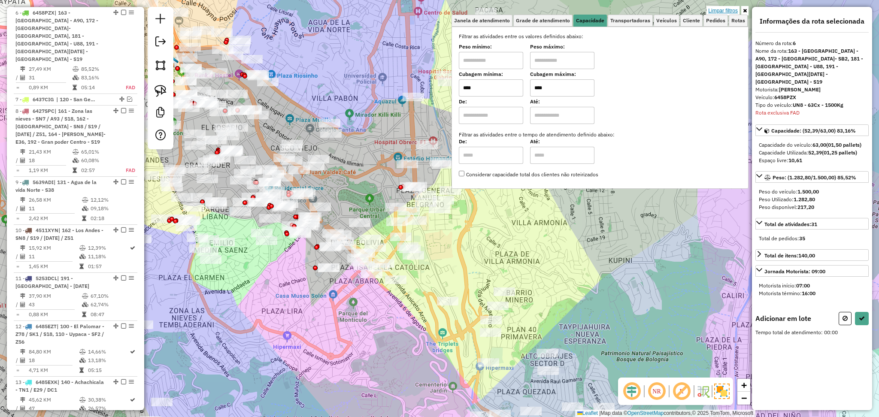
click at [719, 12] on link "Limpar filtros" at bounding box center [722, 10] width 33 height 9
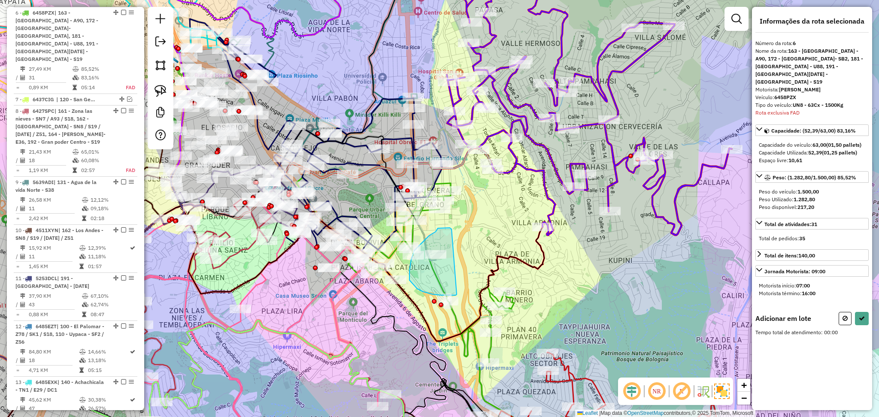
drag, startPoint x: 451, startPoint y: 229, endPoint x: 460, endPoint y: 289, distance: 60.7
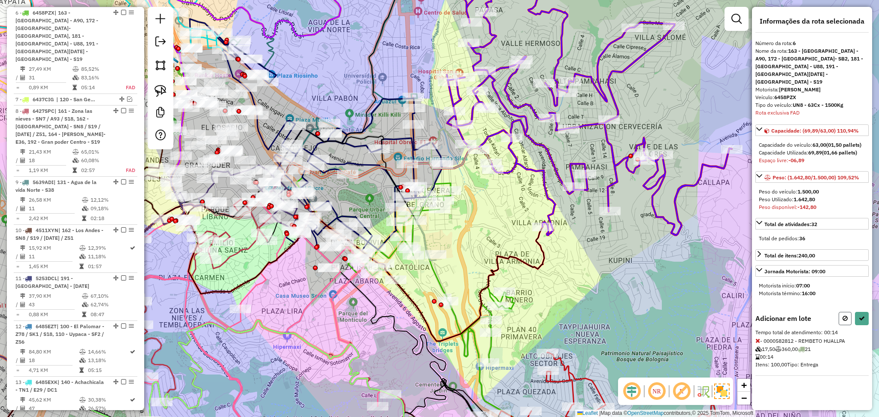
click at [844, 317] on button at bounding box center [844, 318] width 13 height 13
select select "**********"
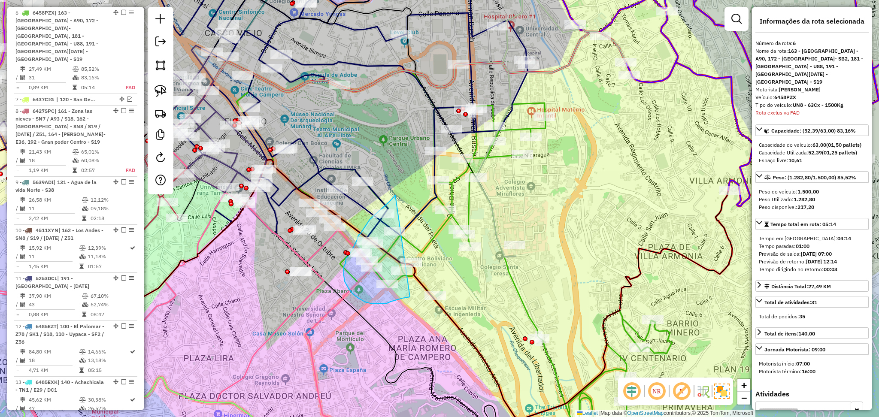
drag, startPoint x: 395, startPoint y: 195, endPoint x: 420, endPoint y: 294, distance: 101.9
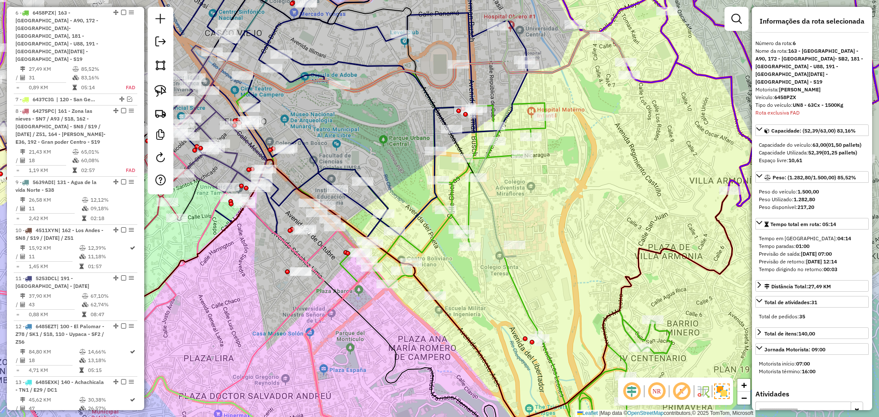
click at [421, 247] on icon at bounding box center [453, 264] width 435 height 389
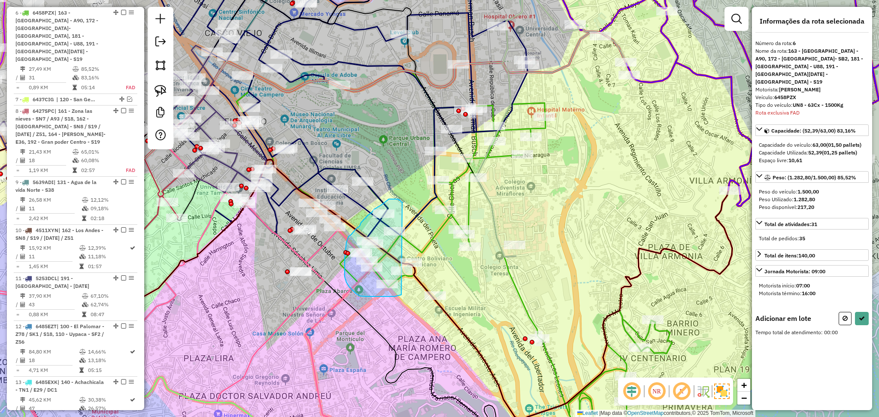
drag, startPoint x: 402, startPoint y: 202, endPoint x: 404, endPoint y: 294, distance: 91.8
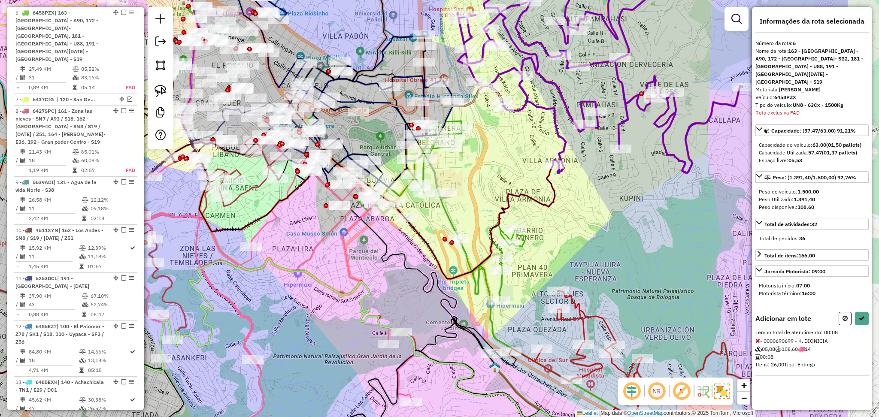
drag, startPoint x: 670, startPoint y: 289, endPoint x: 551, endPoint y: 251, distance: 125.1
click at [551, 251] on div "Janela de atendimento Grade de atendimento Capacidade Transportadoras Veículos …" at bounding box center [439, 208] width 879 height 417
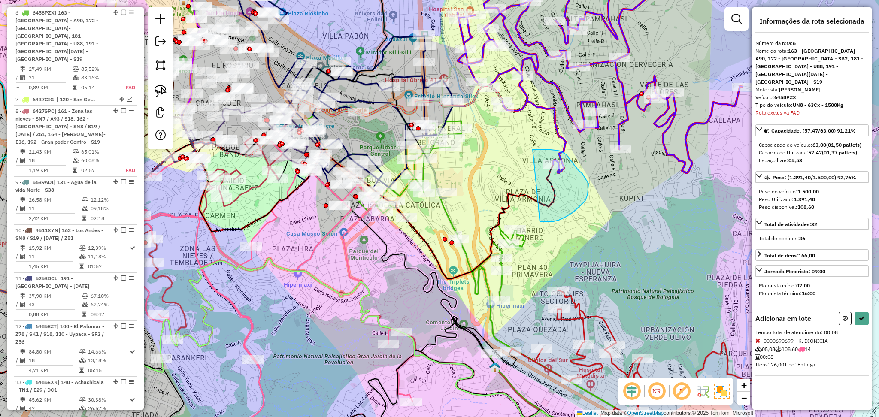
drag, startPoint x: 532, startPoint y: 149, endPoint x: 540, endPoint y: 222, distance: 72.9
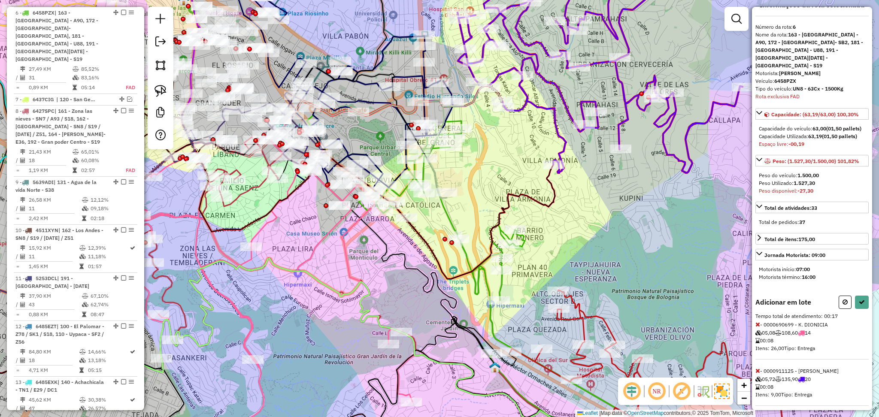
scroll to position [23, 0]
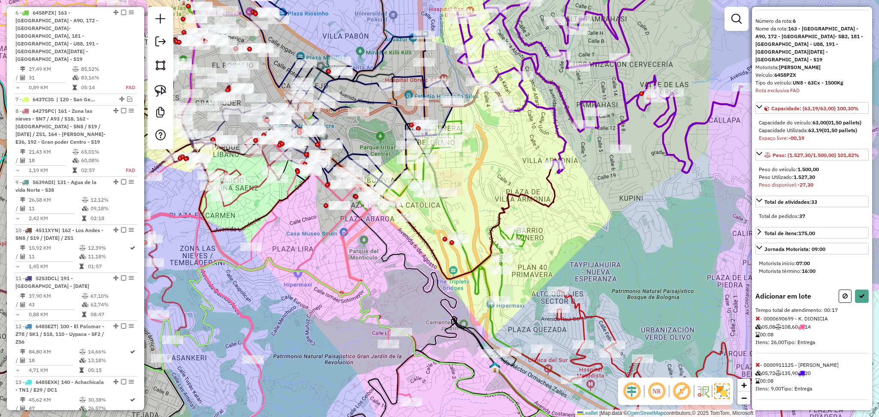
click at [756, 365] on icon at bounding box center [757, 365] width 5 height 6
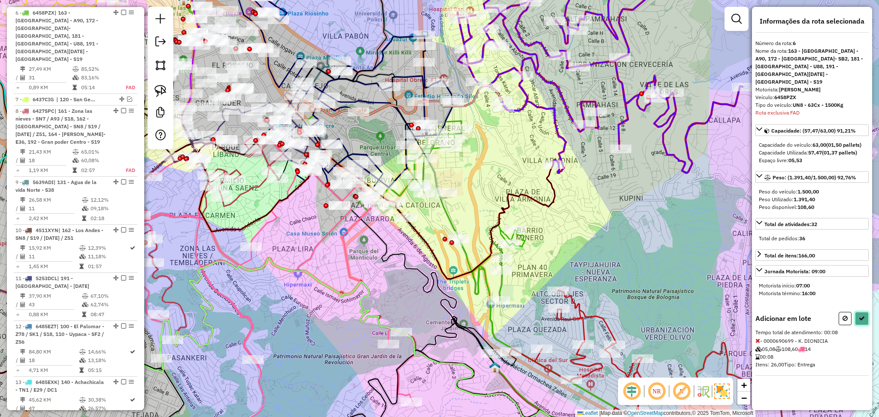
click at [863, 315] on icon at bounding box center [861, 318] width 6 height 6
select select "**********"
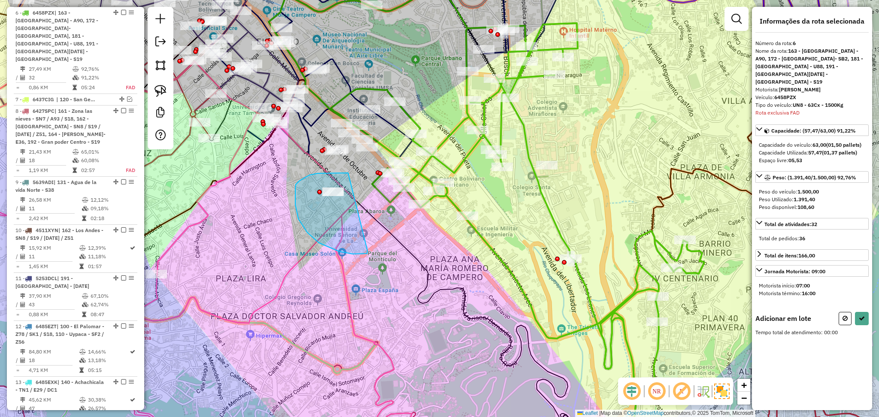
drag, startPoint x: 348, startPoint y: 173, endPoint x: 367, endPoint y: 251, distance: 80.0
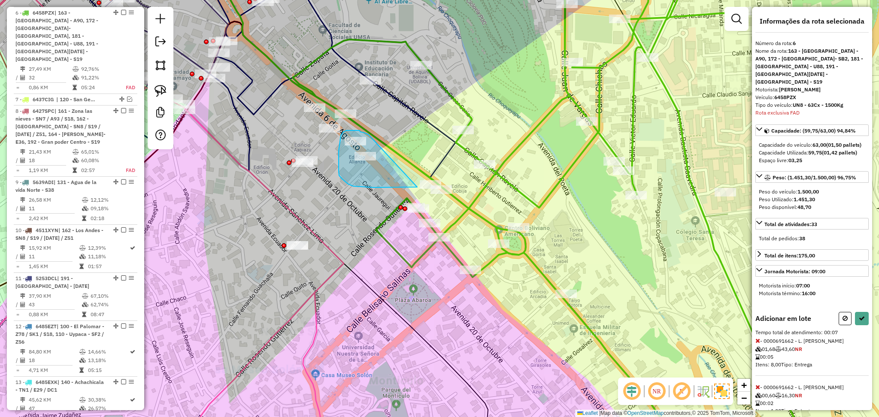
drag, startPoint x: 368, startPoint y: 135, endPoint x: 417, endPoint y: 187, distance: 71.3
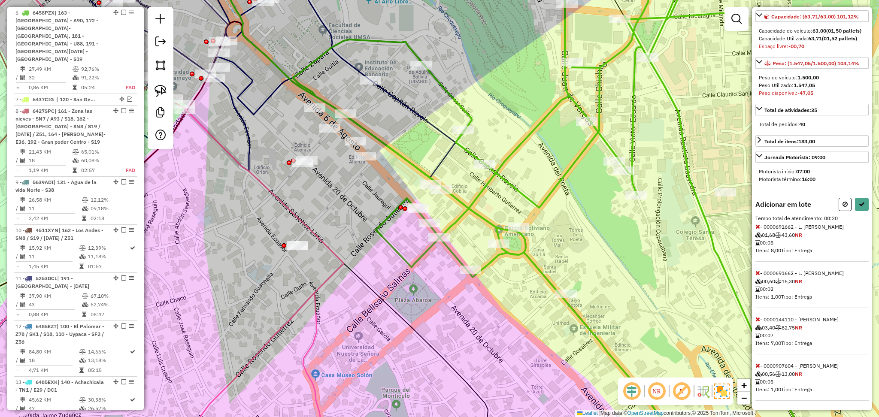
scroll to position [115, 0]
click at [758, 317] on icon at bounding box center [757, 318] width 5 height 6
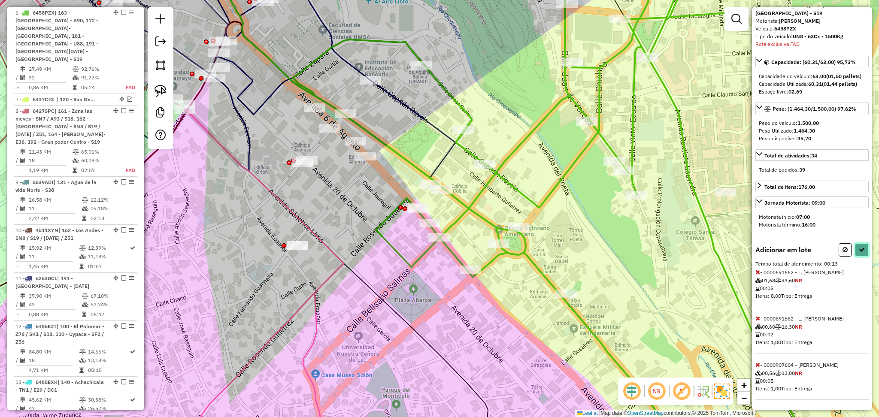
click at [861, 247] on icon at bounding box center [861, 250] width 6 height 6
select select "**********"
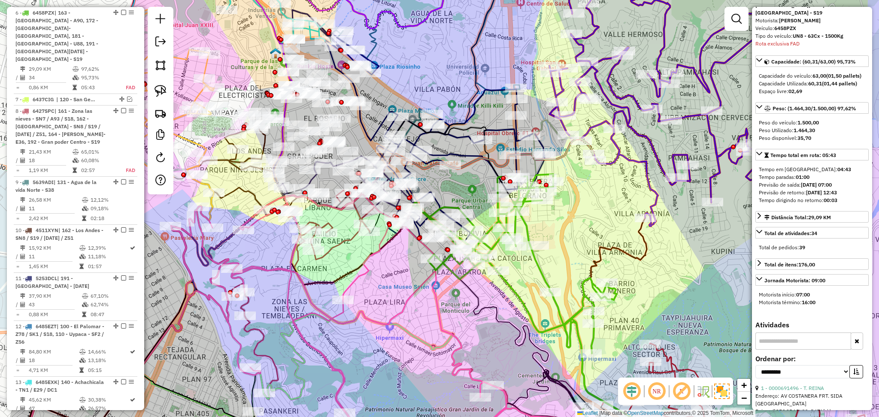
drag, startPoint x: 593, startPoint y: 264, endPoint x: 565, endPoint y: 249, distance: 32.4
click at [565, 249] on div "Janela de atendimento Grade de atendimento Capacidade Transportadoras Veículos …" at bounding box center [439, 208] width 879 height 417
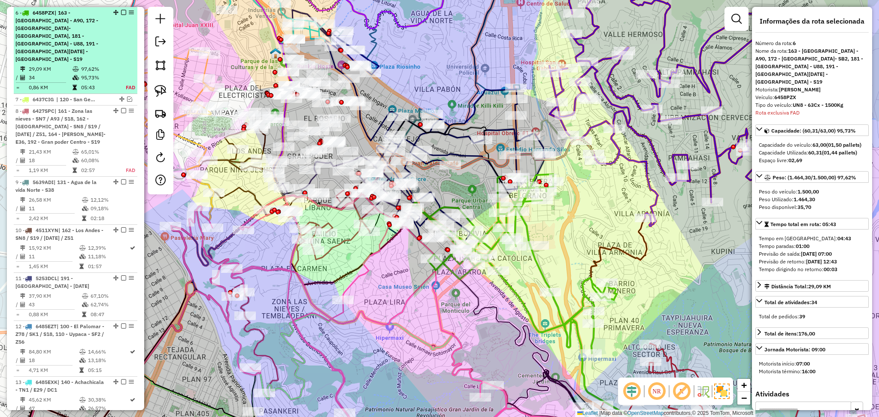
click at [121, 14] on em at bounding box center [123, 12] width 5 height 5
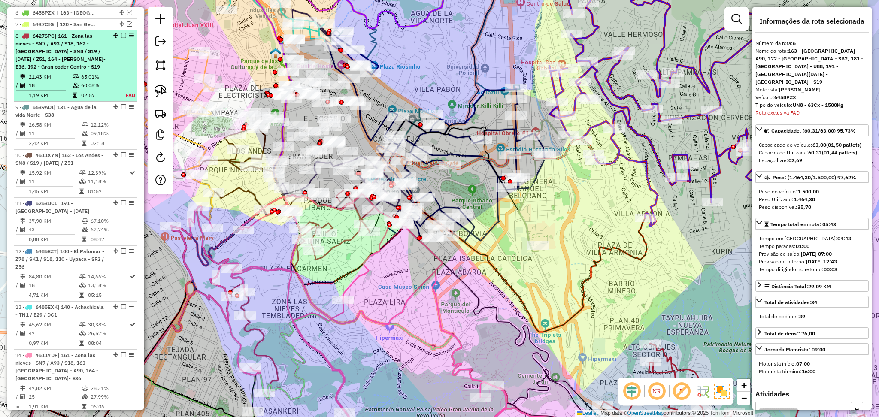
click at [80, 58] on span "| 161 - Zona las nieves - SN7 / A93 / S18, 162 - [GEOGRAPHIC_DATA] - SN8 / S19 …" at bounding box center [60, 51] width 90 height 37
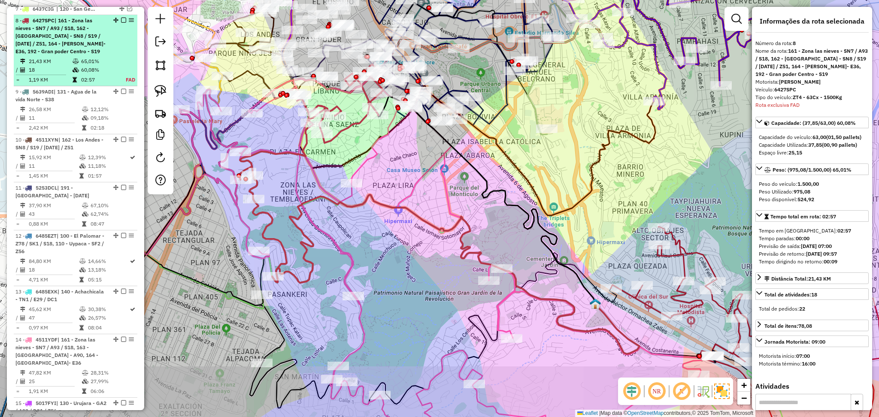
scroll to position [411, 0]
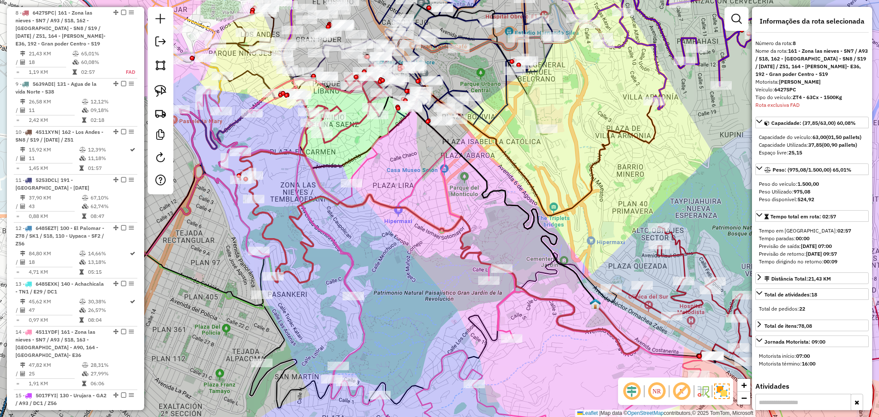
click at [358, 122] on icon at bounding box center [311, 173] width 144 height 218
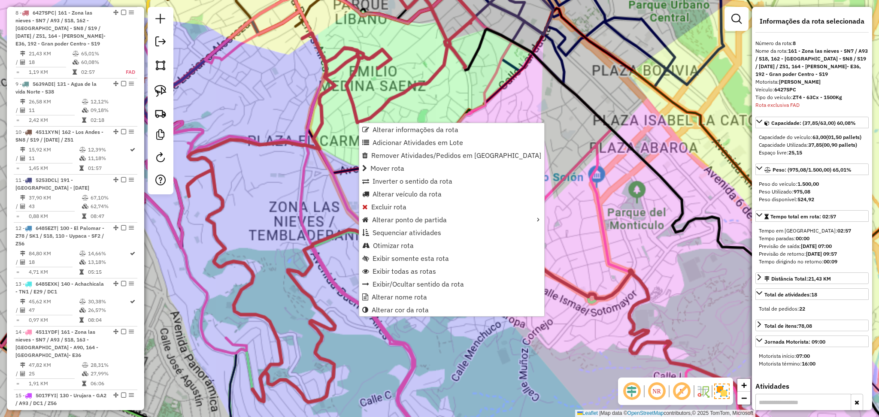
click at [292, 163] on div "Janela de atendimento Grade de atendimento Capacidade Transportadoras Veículos …" at bounding box center [439, 208] width 879 height 417
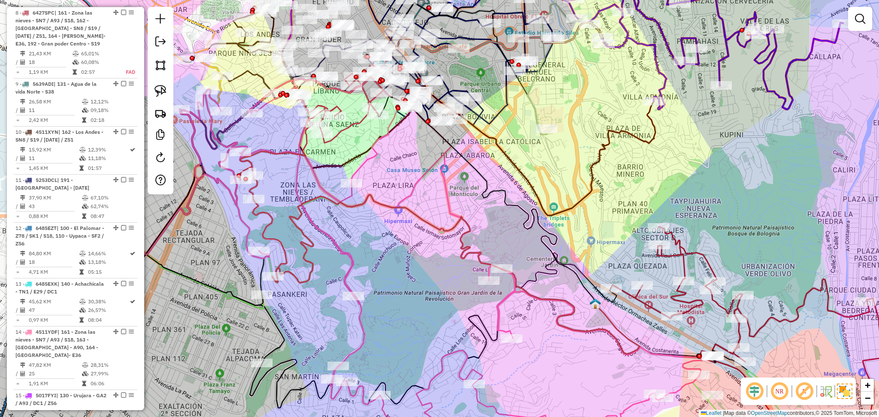
click at [354, 123] on icon at bounding box center [311, 173] width 144 height 218
select select "**********"
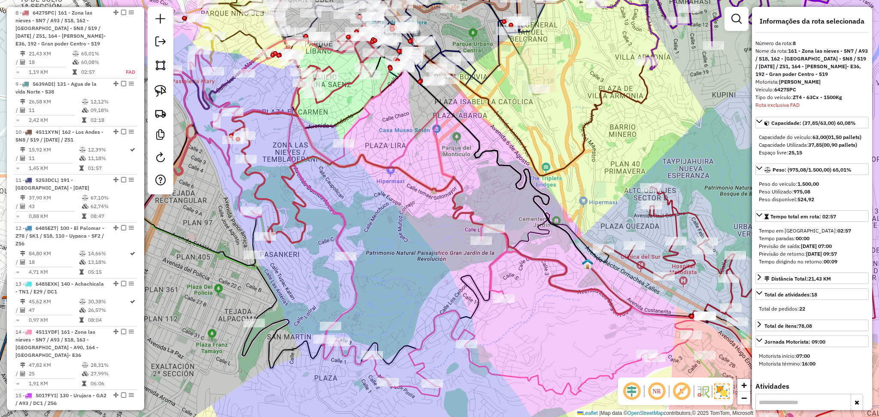
drag, startPoint x: 393, startPoint y: 191, endPoint x: 385, endPoint y: 149, distance: 42.9
click at [385, 149] on div "Janela de atendimento Grade de atendimento Capacidade Transportadoras Veículos …" at bounding box center [439, 208] width 879 height 417
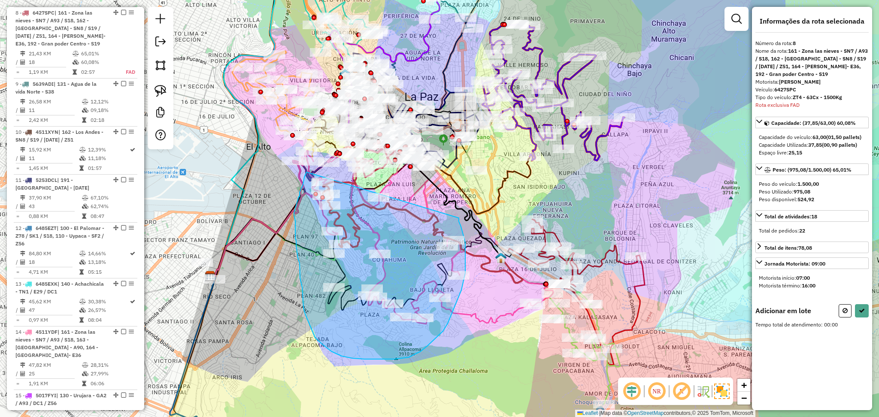
drag, startPoint x: 459, startPoint y: 218, endPoint x: 307, endPoint y: 172, distance: 158.2
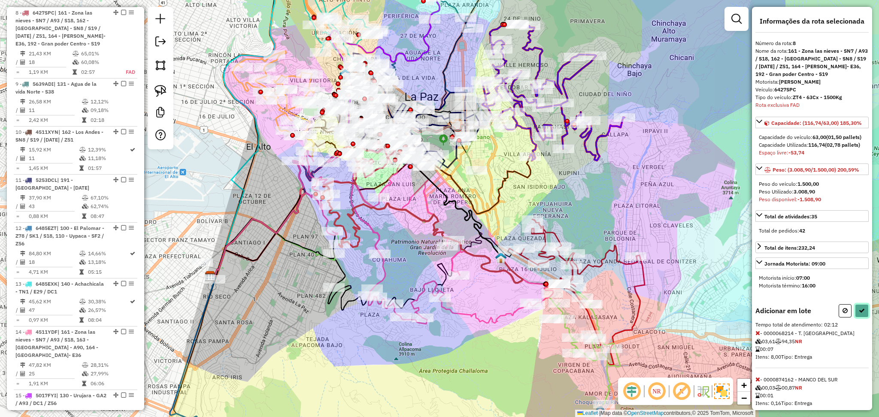
click at [855, 317] on button at bounding box center [862, 310] width 14 height 13
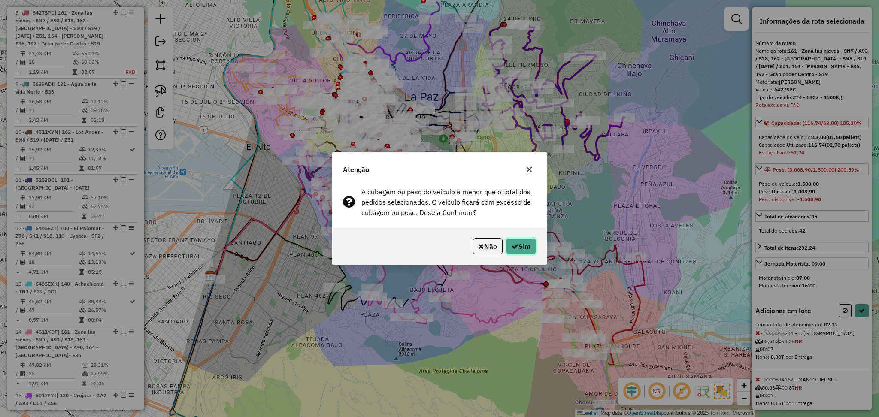
click at [526, 254] on button "Sim" at bounding box center [521, 246] width 30 height 16
select select "**********"
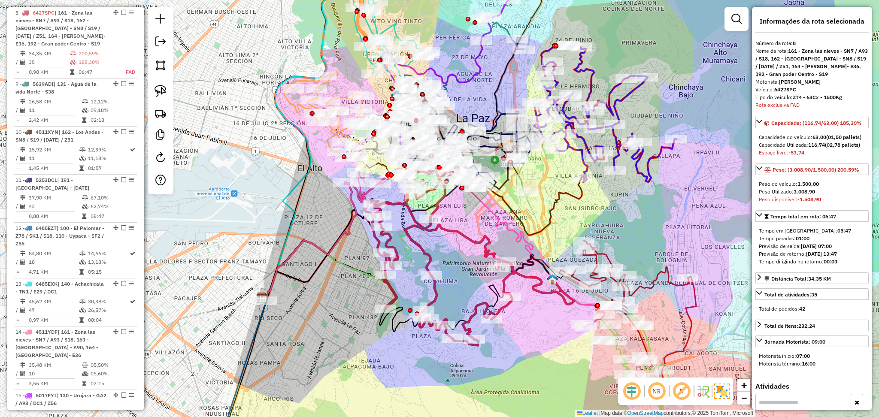
drag, startPoint x: 550, startPoint y: 193, endPoint x: 613, endPoint y: 217, distance: 68.1
click at [613, 217] on div "Janela de atendimento Grade de atendimento Capacidade Transportadoras Veículos …" at bounding box center [439, 208] width 879 height 417
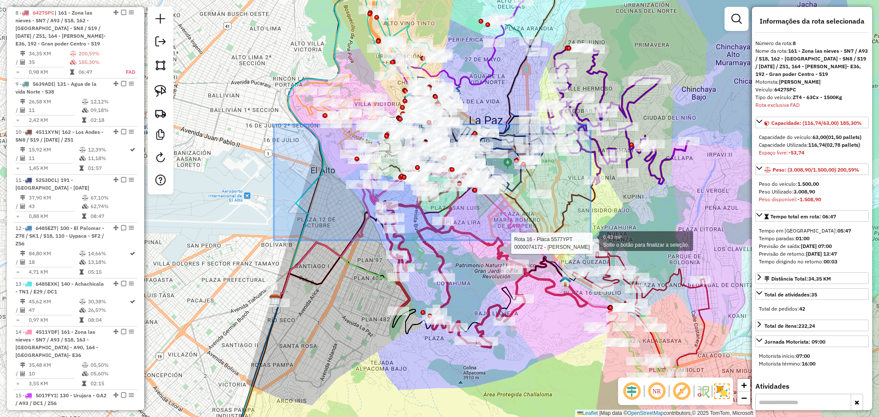
click at [590, 240] on div "Rota 16 - Placa 5577YPT 0000074172 - FELIPA HERRERA 6.43 mi² Solte o botão para…" at bounding box center [439, 208] width 879 height 417
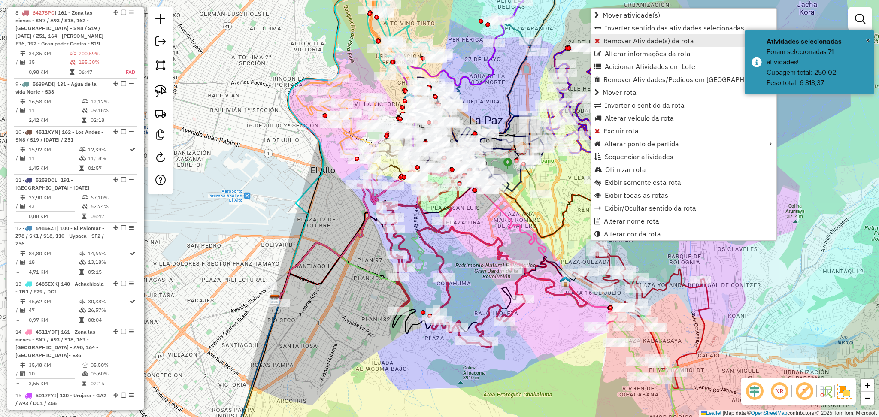
click at [676, 43] on span "Remover Atividade(s) da rota" at bounding box center [648, 40] width 91 height 7
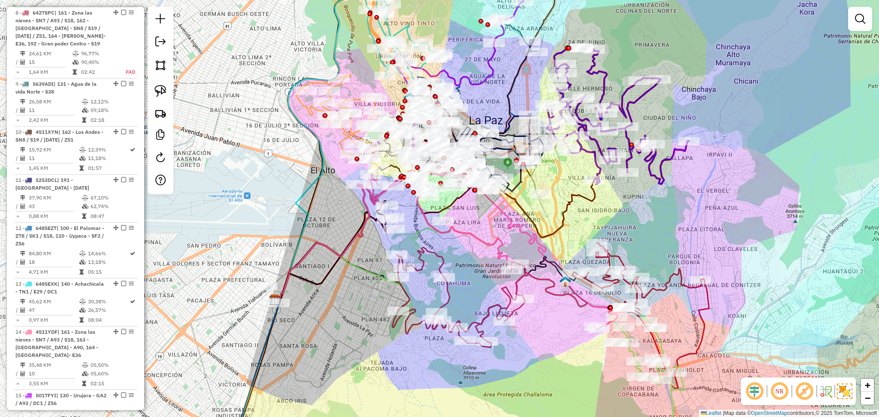
click at [421, 254] on icon at bounding box center [462, 298] width 131 height 100
select select "**********"
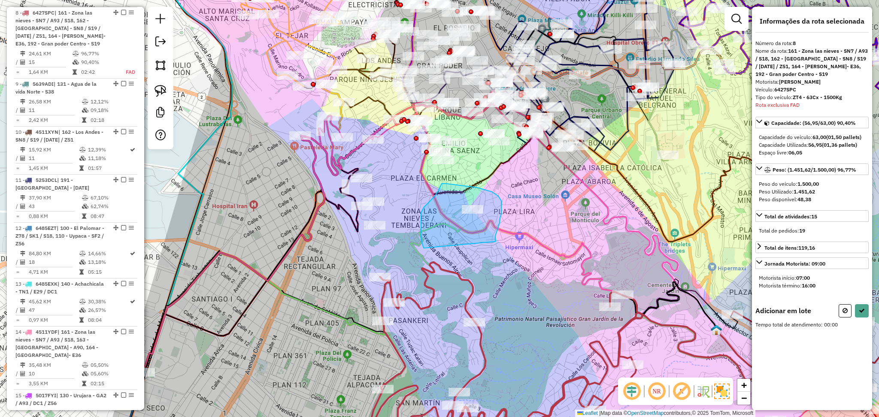
drag, startPoint x: 495, startPoint y: 242, endPoint x: 424, endPoint y: 248, distance: 71.1
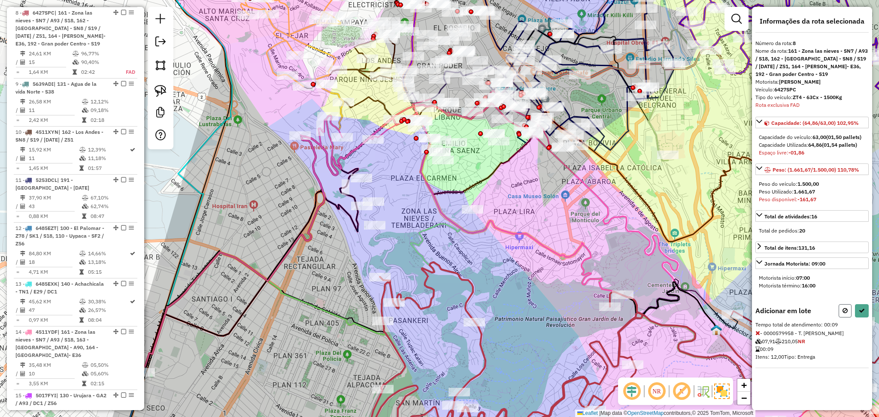
click at [846, 310] on icon at bounding box center [844, 311] width 5 height 6
select select "**********"
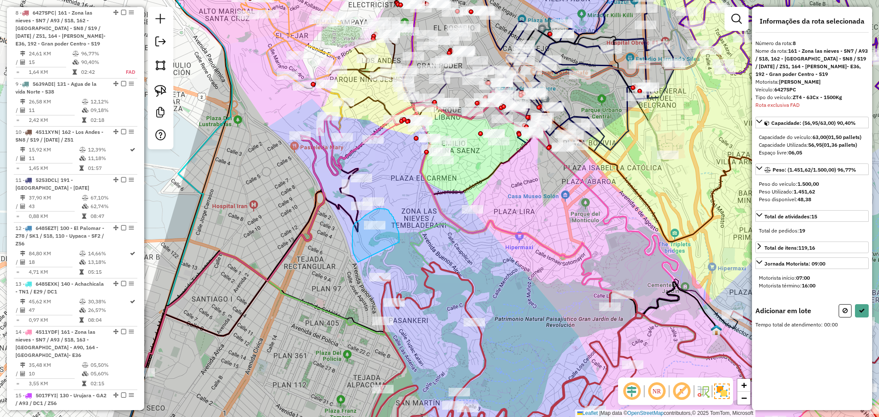
drag, startPoint x: 399, startPoint y: 242, endPoint x: 358, endPoint y: 263, distance: 46.0
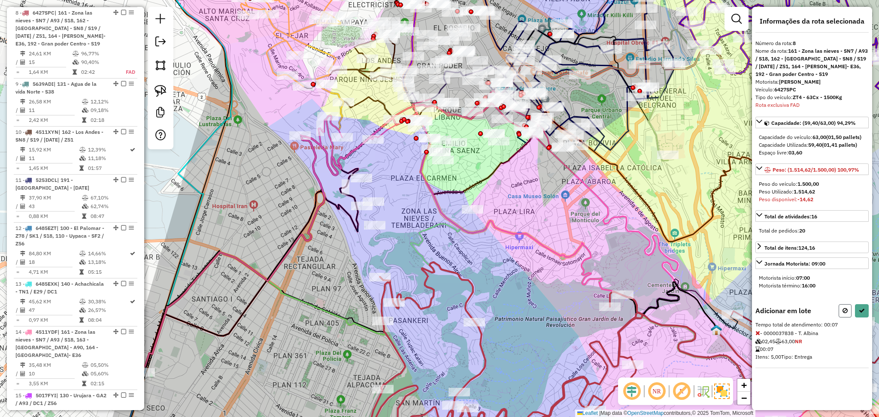
click at [846, 314] on icon at bounding box center [844, 311] width 5 height 6
select select "**********"
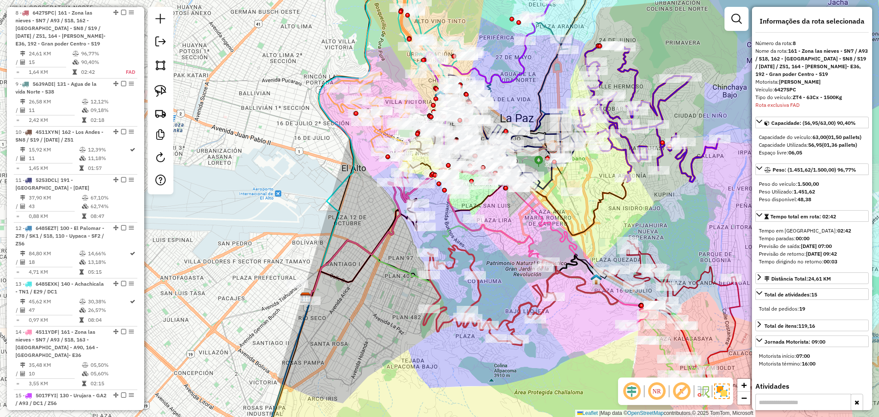
drag, startPoint x: 595, startPoint y: 351, endPoint x: 568, endPoint y: 318, distance: 42.7
click at [568, 318] on div "Janela de atendimento Grade de atendimento Capacidade Transportadoras Veículos …" at bounding box center [439, 208] width 879 height 417
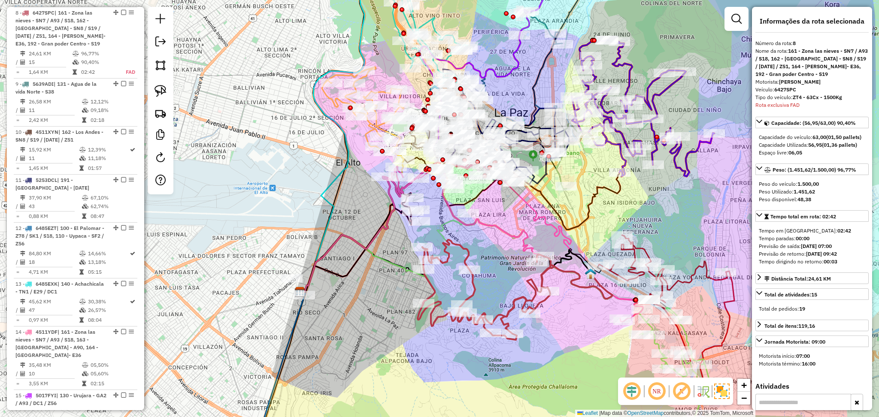
click at [550, 272] on icon at bounding box center [487, 290] width 131 height 100
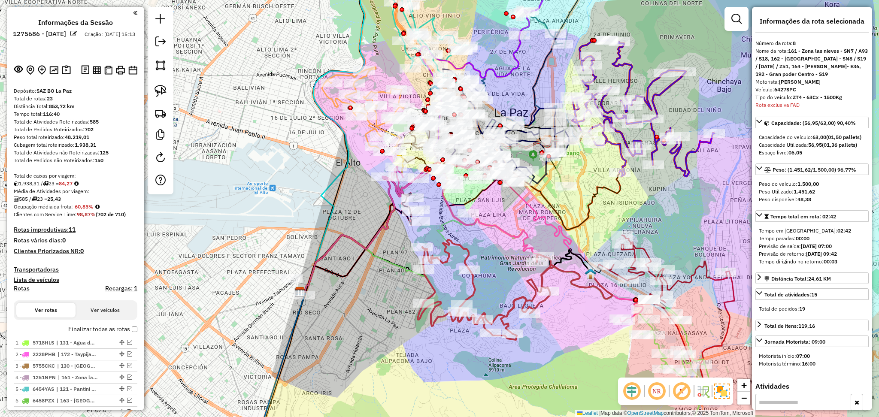
select select "**********"
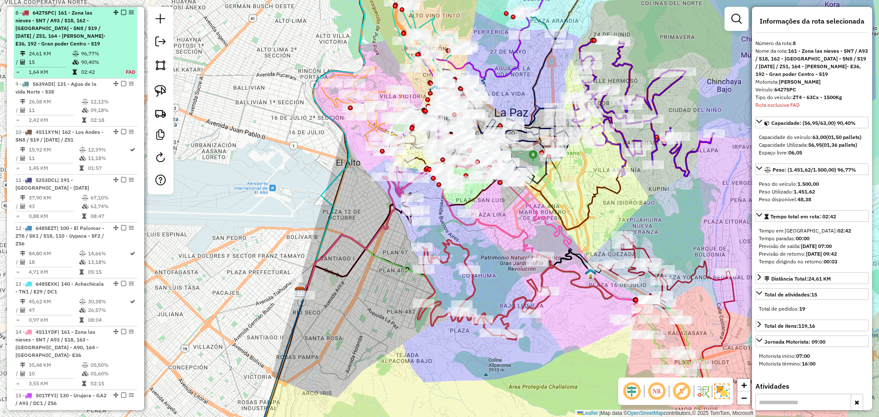
click at [120, 15] on div "8 - 6427SPC | 161 - Zona las nieves - SN7 / A93 / S18, 162 - [GEOGRAPHIC_DATA] …" at bounding box center [75, 28] width 120 height 39
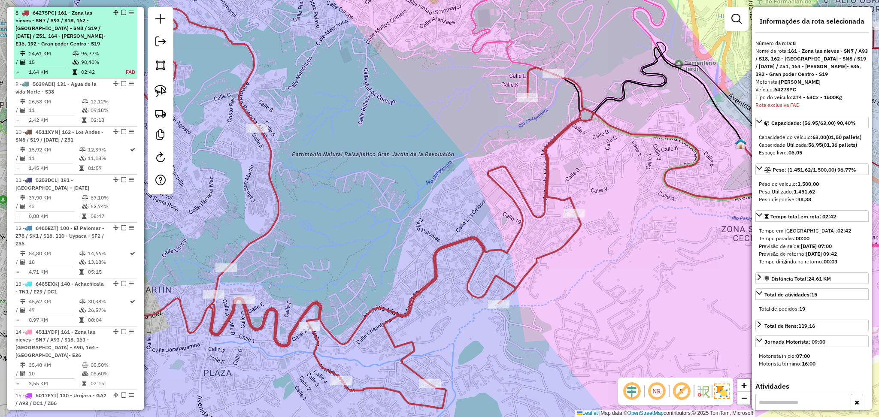
click at [121, 12] on em at bounding box center [123, 12] width 5 height 5
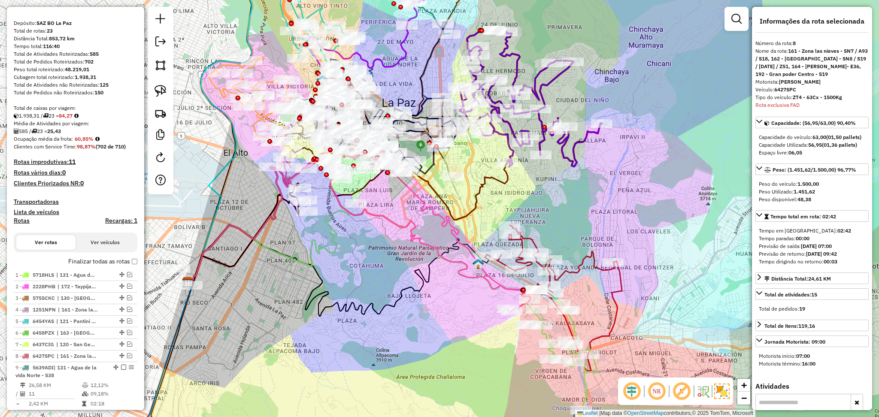
scroll to position [0, 0]
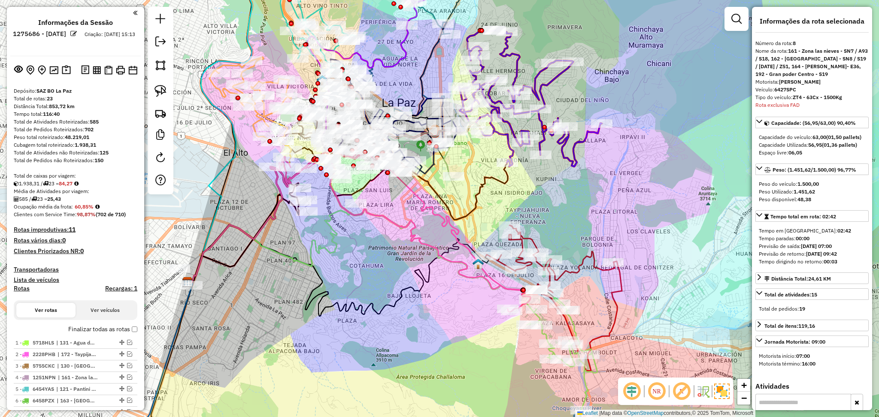
click at [21, 287] on h4 "Rotas" at bounding box center [22, 288] width 16 height 7
select select "*"
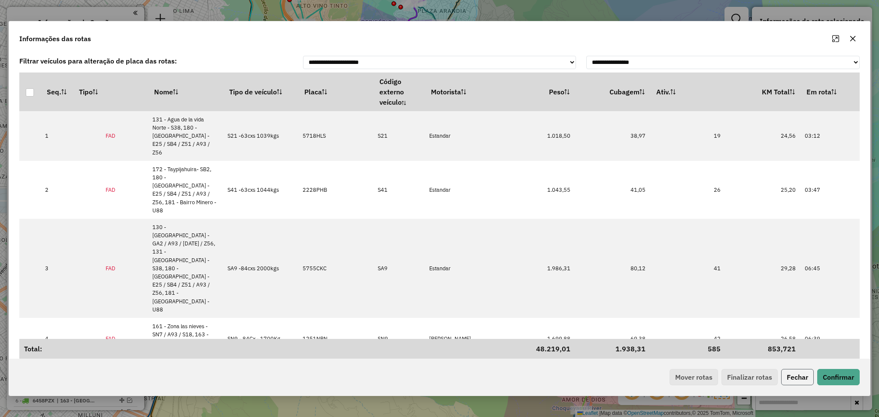
click at [788, 380] on button "Fechar" at bounding box center [797, 377] width 33 height 16
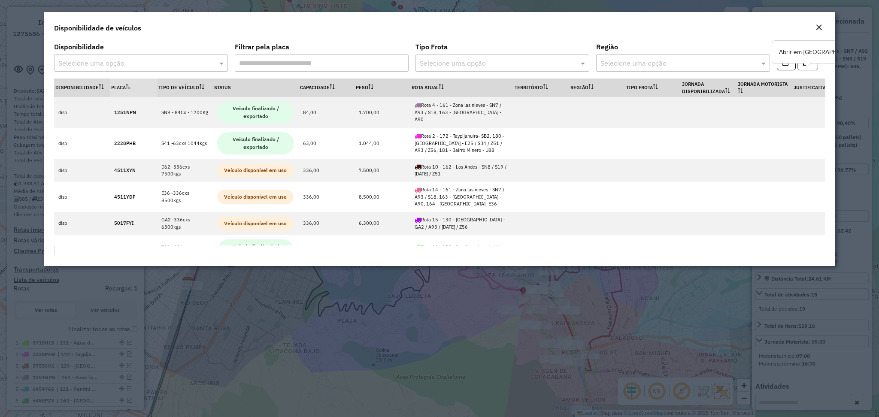
click at [800, 68] on button "button" at bounding box center [807, 62] width 21 height 16
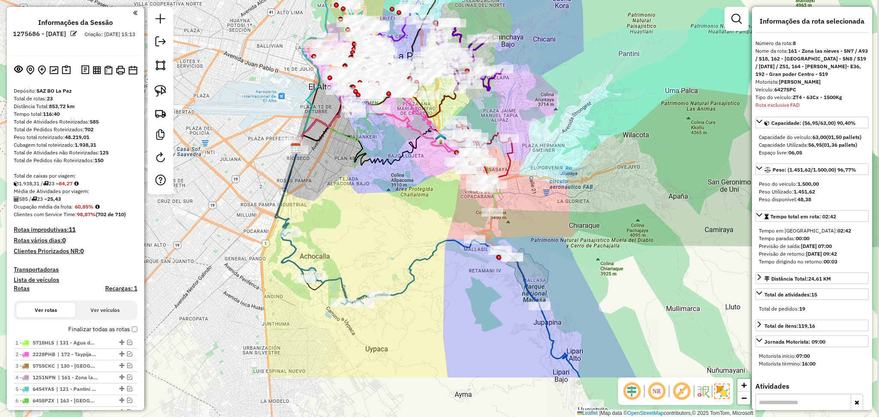
drag, startPoint x: 613, startPoint y: 278, endPoint x: 579, endPoint y: 173, distance: 109.5
click at [580, 173] on div "Janela de atendimento Grade de atendimento Capacidade Transportadoras Veículos …" at bounding box center [439, 208] width 879 height 417
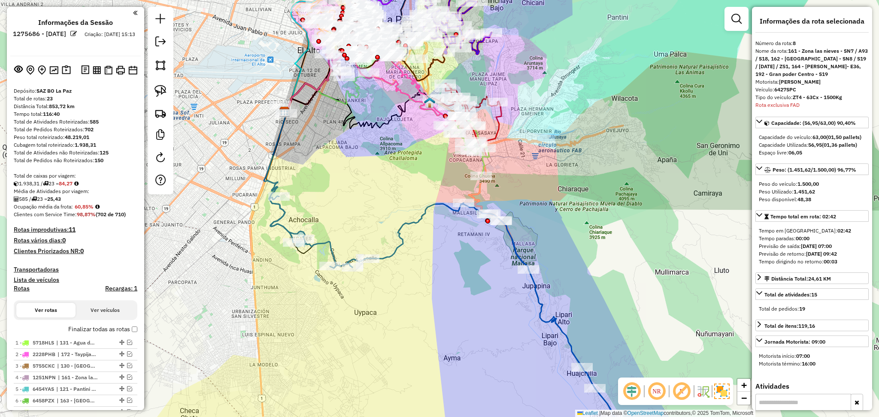
click at [397, 243] on icon at bounding box center [451, 327] width 364 height 263
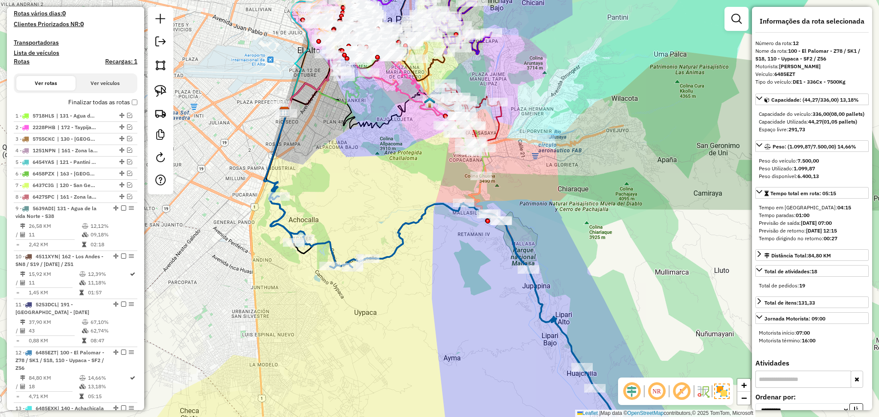
scroll to position [567, 0]
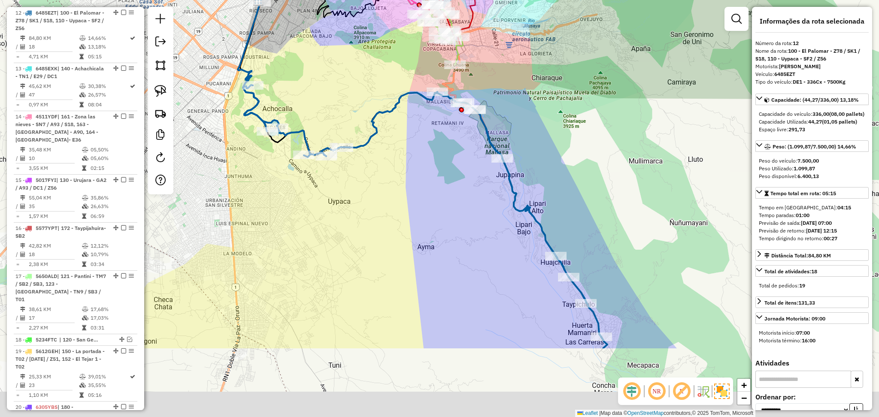
drag, startPoint x: 419, startPoint y: 295, endPoint x: 382, endPoint y: 151, distance: 148.3
click at [382, 151] on div "Janela de atendimento Grade de atendimento Capacidade Transportadoras Veículos …" at bounding box center [439, 208] width 879 height 417
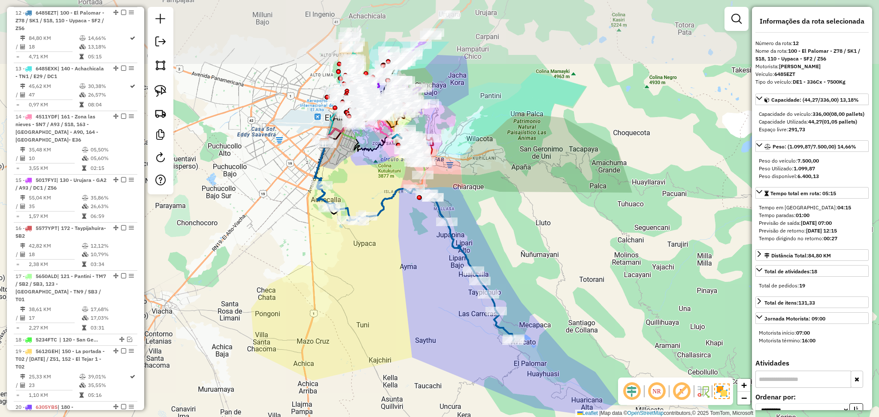
drag, startPoint x: 393, startPoint y: 154, endPoint x: 402, endPoint y: 237, distance: 84.2
click at [402, 237] on div "Janela de atendimento Grade de atendimento Capacidade Transportadoras Veículos …" at bounding box center [439, 208] width 879 height 417
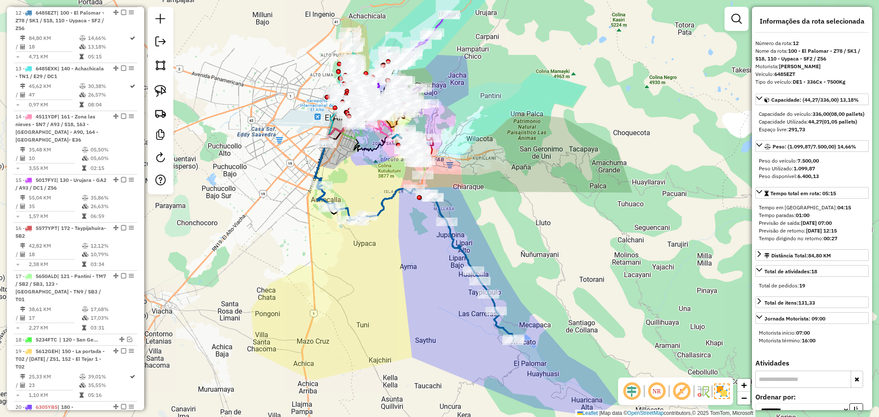
click at [394, 190] on icon at bounding box center [415, 262] width 196 height 155
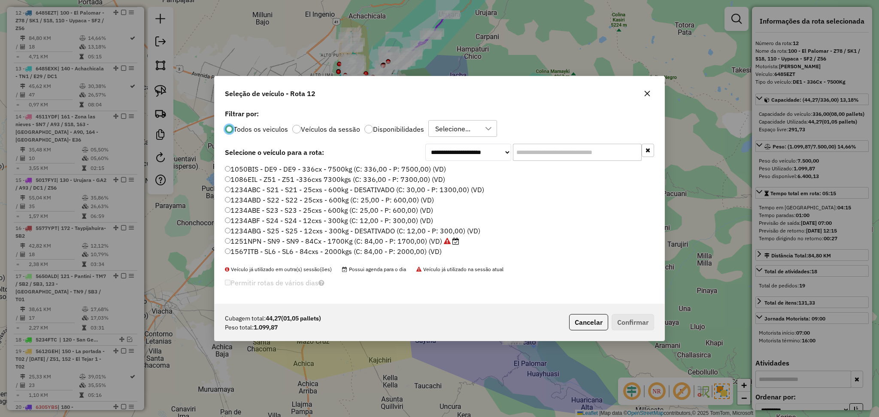
scroll to position [4, 3]
click at [529, 151] on input "text" at bounding box center [577, 152] width 129 height 17
paste input "*******"
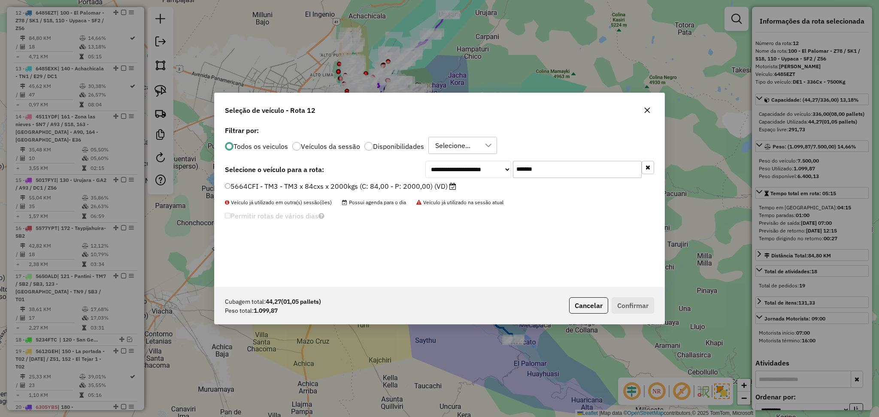
type input "*******"
click at [402, 147] on label "Disponibilidades" at bounding box center [398, 146] width 51 height 7
click at [402, 184] on label "5664CFI - TM3 - TM3 x 84cxs x 2000kgs (C: 84,00 - P: 2000,00) (VD)" at bounding box center [340, 186] width 231 height 10
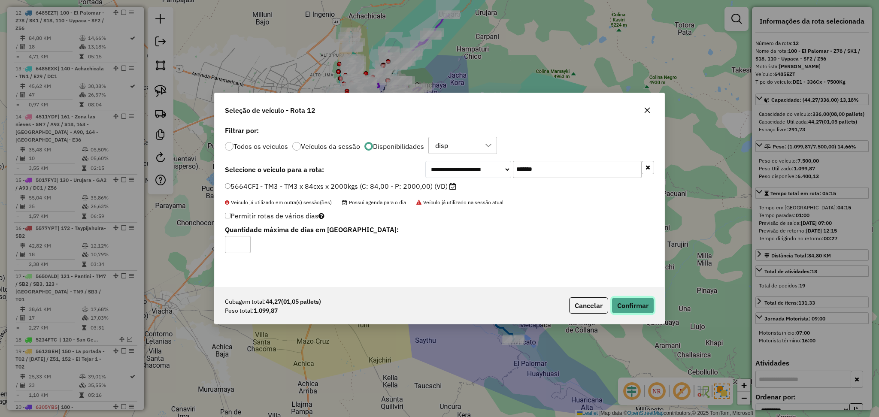
click at [620, 305] on button "Confirmar" at bounding box center [632, 305] width 42 height 16
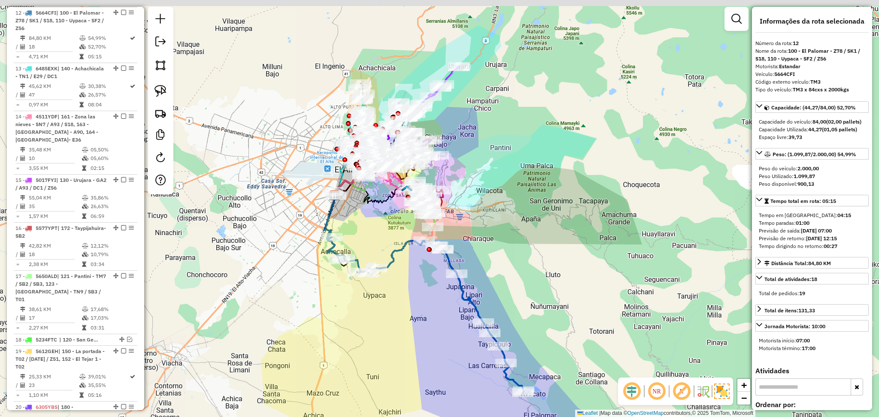
drag, startPoint x: 403, startPoint y: 222, endPoint x: 420, endPoint y: 290, distance: 69.8
click at [420, 290] on div "Janela de atendimento Grade de atendimento Capacidade Transportadoras Veículos …" at bounding box center [439, 208] width 879 height 417
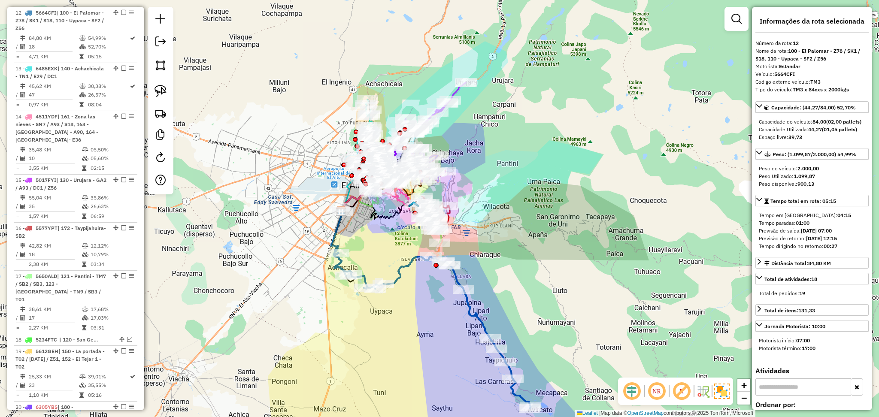
click at [406, 264] on icon at bounding box center [432, 330] width 196 height 155
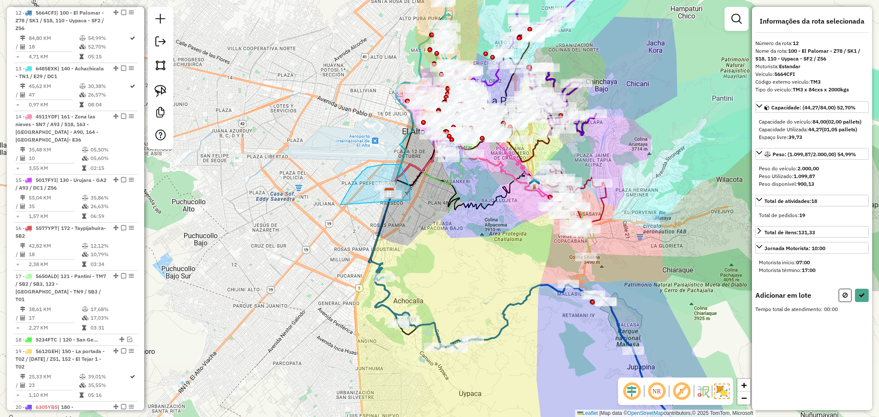
drag, startPoint x: 344, startPoint y: 196, endPoint x: 396, endPoint y: 220, distance: 57.2
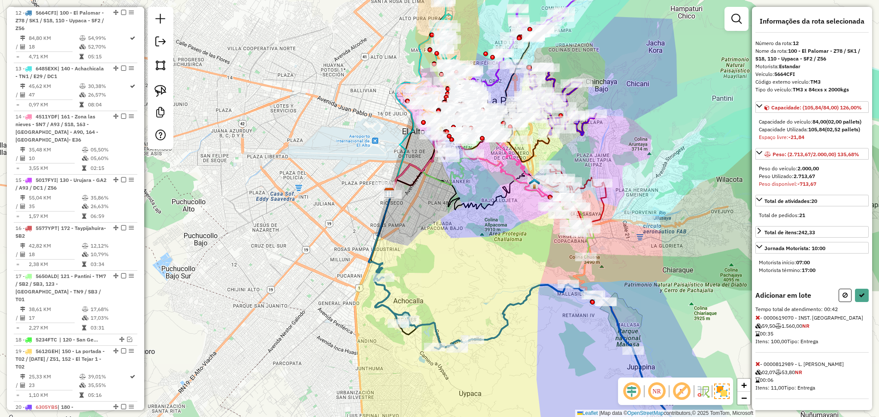
click at [756, 320] on icon at bounding box center [757, 317] width 5 height 6
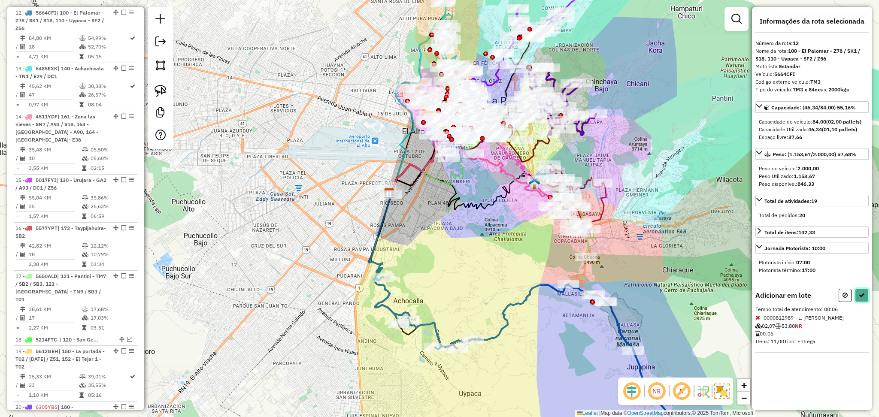
click at [864, 291] on button at bounding box center [862, 295] width 14 height 13
select select "**********"
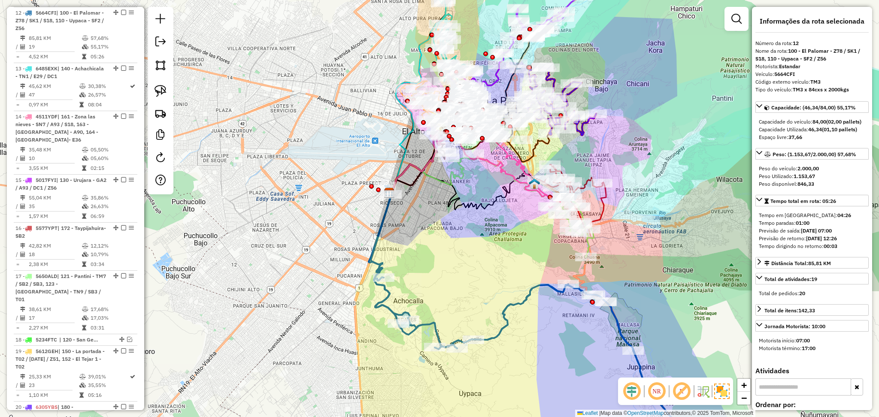
click at [546, 288] on icon at bounding box center [532, 322] width 323 height 274
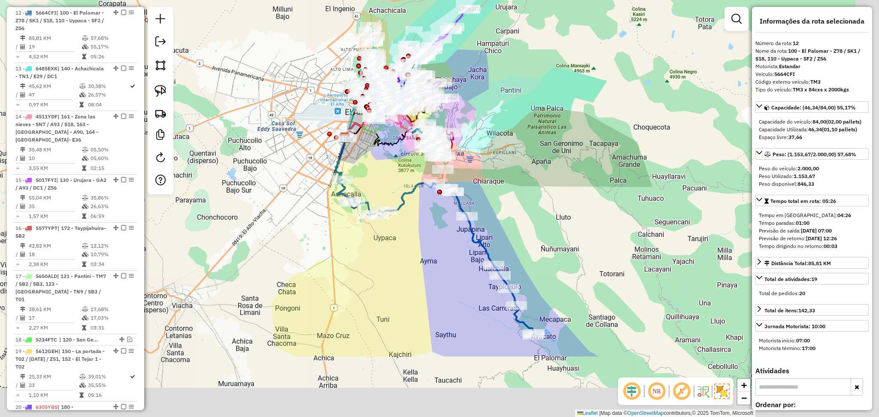
drag, startPoint x: 545, startPoint y: 351, endPoint x: 422, endPoint y: 248, distance: 160.2
click at [422, 248] on div "Janela de atendimento Grade de atendimento Capacidade Transportadoras Veículos …" at bounding box center [439, 208] width 879 height 417
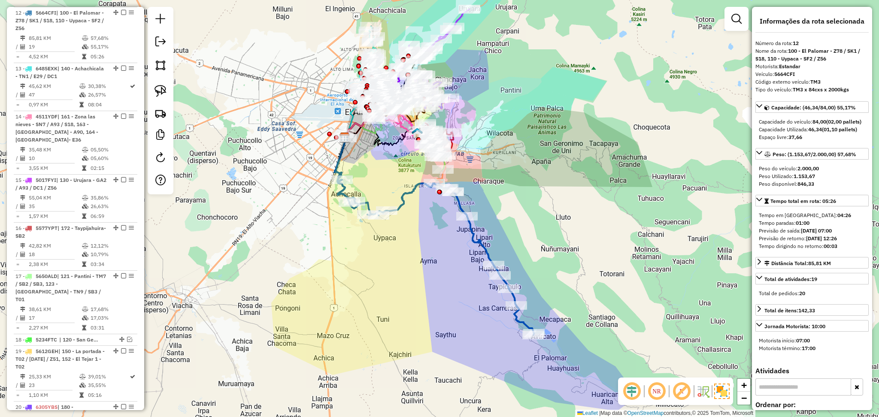
click at [406, 194] on icon at bounding box center [434, 234] width 198 height 201
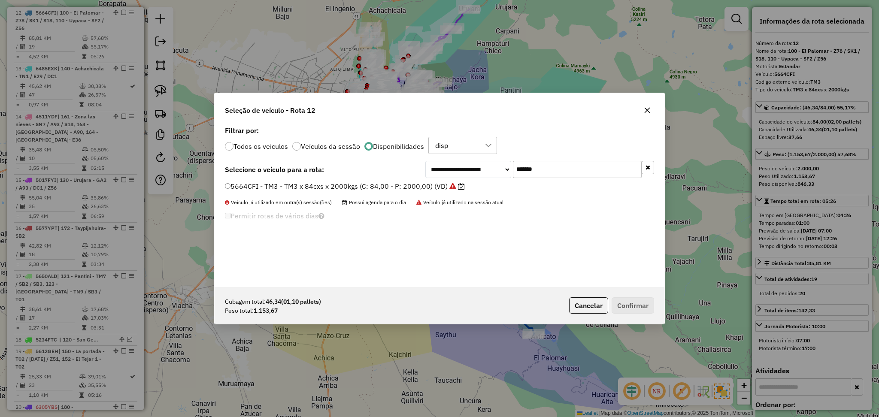
drag, startPoint x: 554, startPoint y: 165, endPoint x: 488, endPoint y: 150, distance: 67.3
click at [488, 150] on div "**********" at bounding box center [439, 205] width 450 height 163
click at [646, 114] on button "button" at bounding box center [647, 110] width 14 height 14
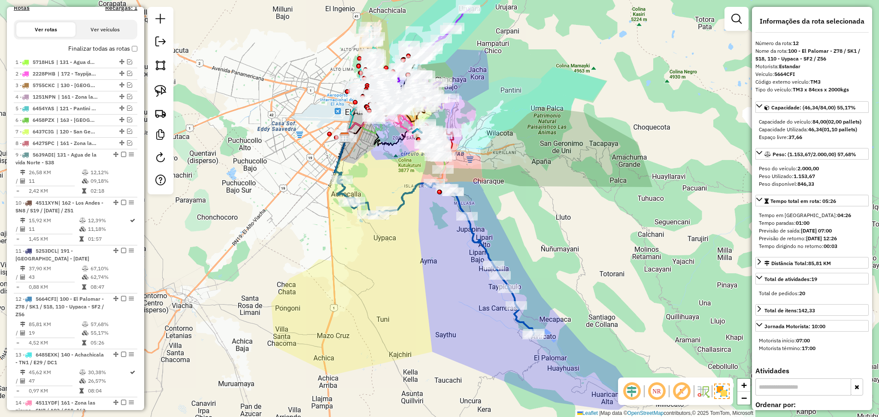
scroll to position [0, 0]
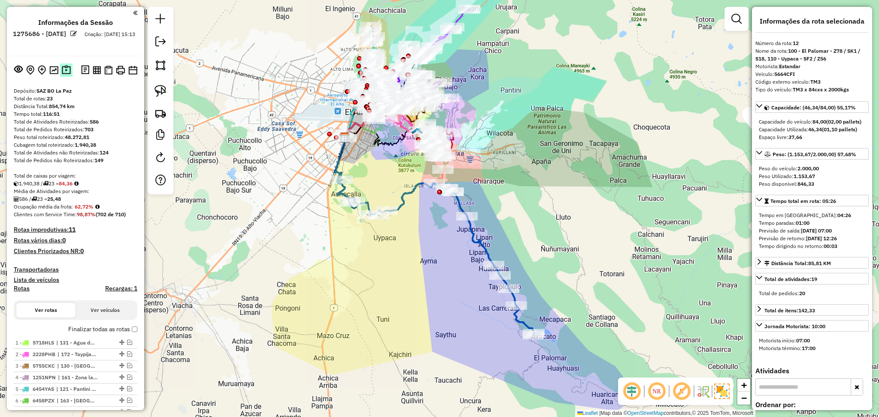
click at [68, 70] on img at bounding box center [66, 70] width 9 height 10
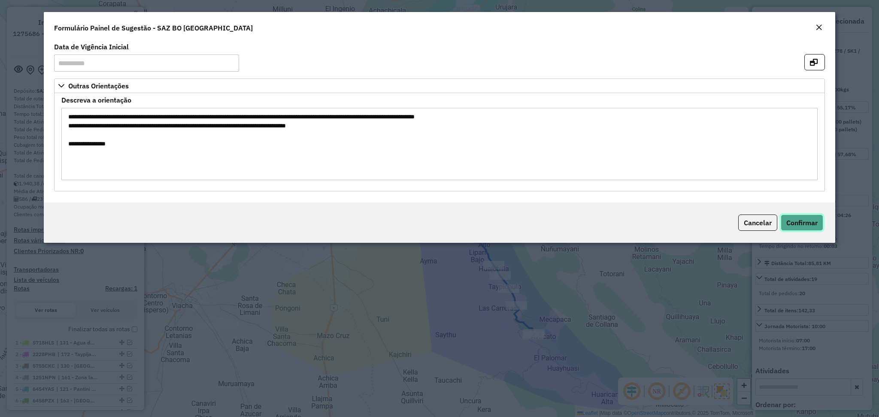
click at [796, 223] on span "Confirmar" at bounding box center [801, 222] width 31 height 9
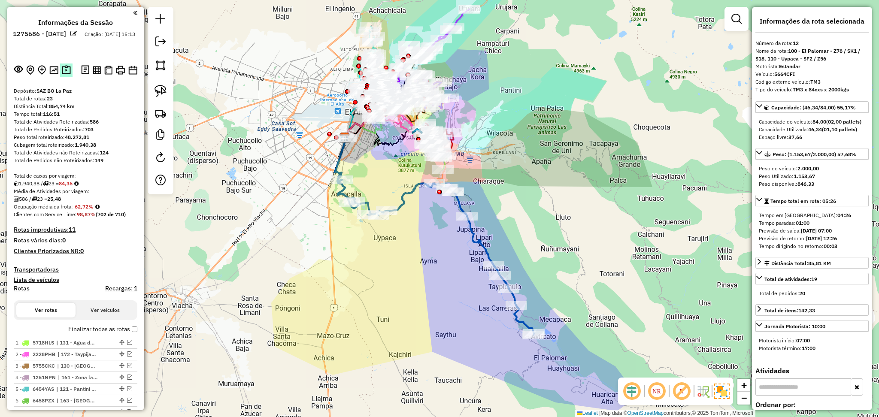
click at [60, 70] on button at bounding box center [66, 69] width 12 height 13
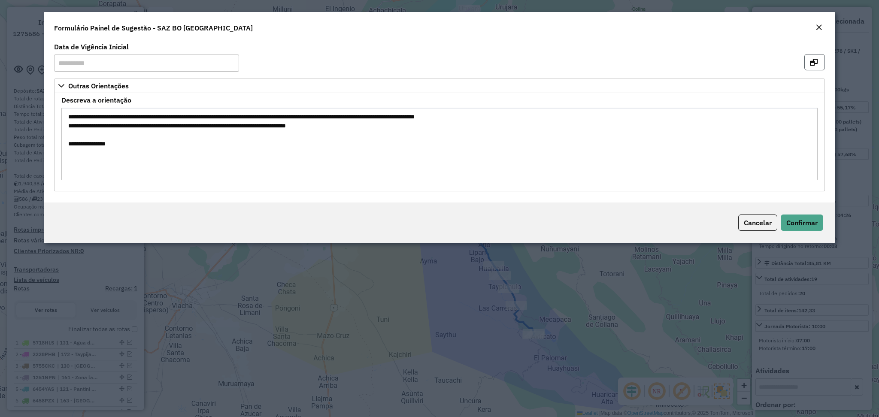
click at [817, 63] on button "button" at bounding box center [814, 62] width 21 height 16
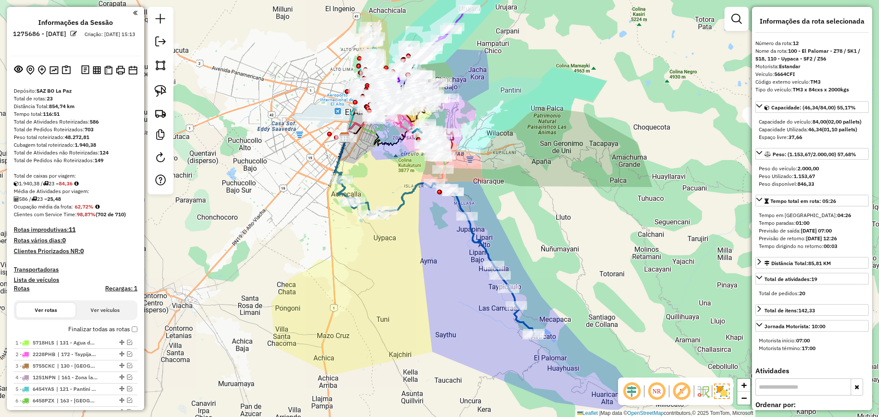
click at [397, 199] on icon at bounding box center [434, 234] width 198 height 201
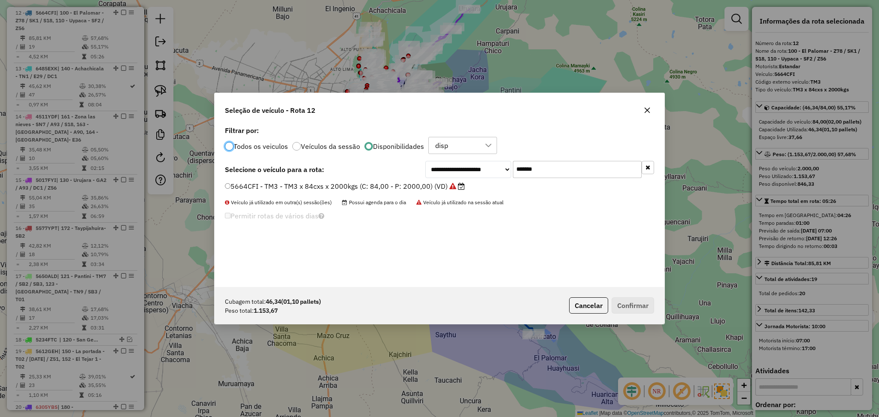
scroll to position [4, 3]
drag, startPoint x: 556, startPoint y: 160, endPoint x: 498, endPoint y: 148, distance: 59.2
click at [498, 148] on div "**********" at bounding box center [439, 205] width 450 height 163
type input "***"
click at [422, 187] on label "5718HLS - S21 - S21 -63cxs 1039kgs (C: 63,00 - P: 1039,00) (VD)" at bounding box center [340, 186] width 231 height 10
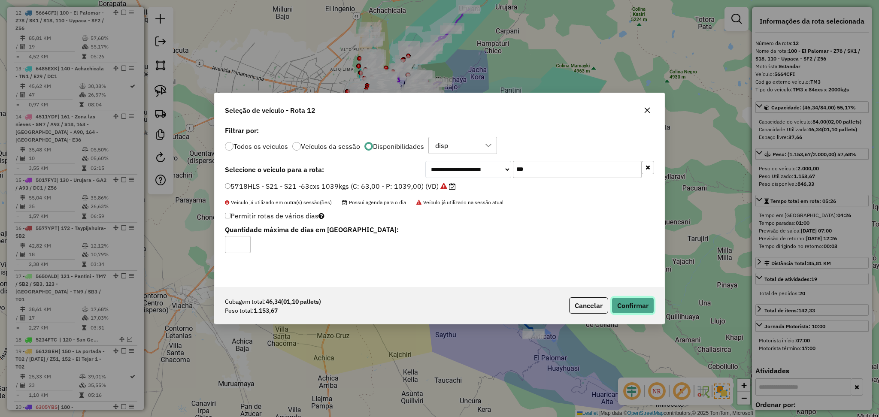
click at [619, 304] on button "Confirmar" at bounding box center [632, 305] width 42 height 16
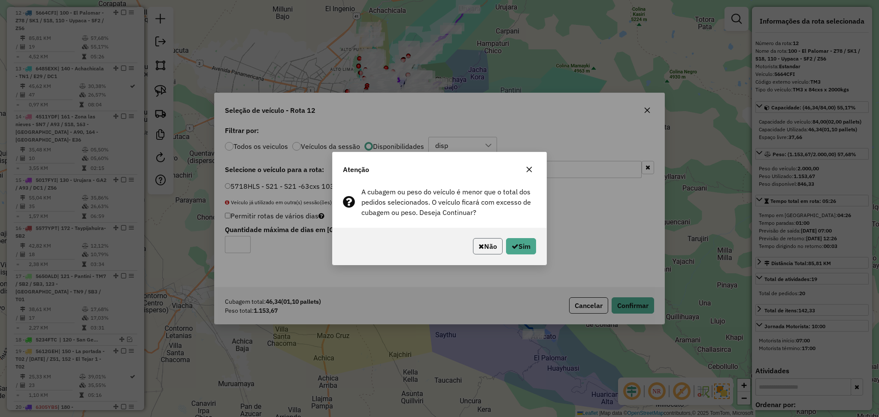
click at [483, 249] on button "Não" at bounding box center [488, 246] width 30 height 16
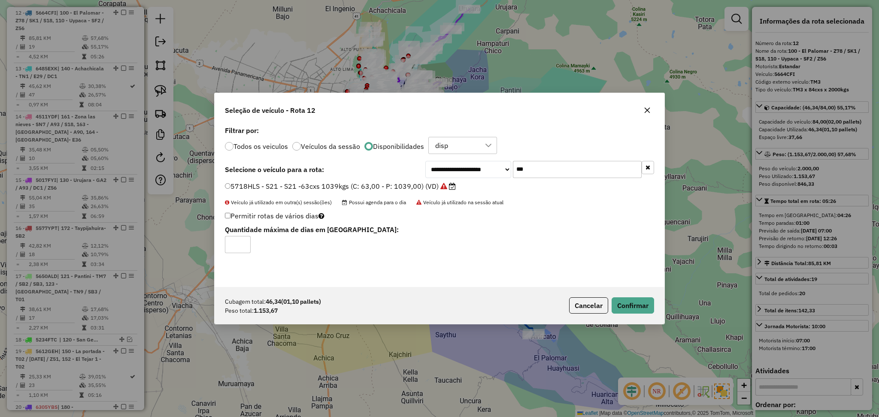
click at [651, 109] on button "button" at bounding box center [647, 110] width 14 height 14
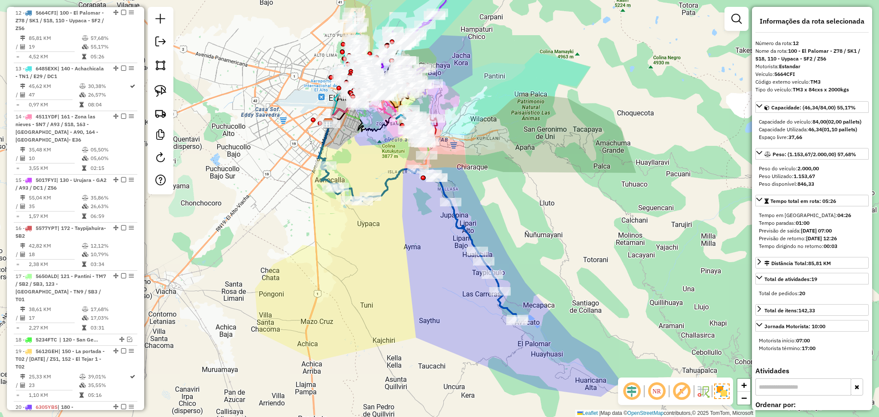
drag, startPoint x: 636, startPoint y: 190, endPoint x: 620, endPoint y: 177, distance: 21.3
click at [620, 177] on div "Janela de atendimento Grade de atendimento Capacidade Transportadoras Veículos …" at bounding box center [439, 208] width 879 height 417
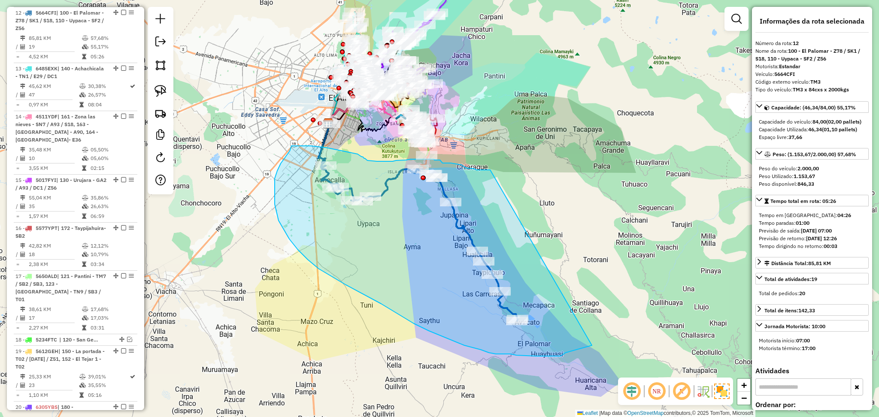
drag, startPoint x: 490, startPoint y: 170, endPoint x: 592, endPoint y: 345, distance: 202.8
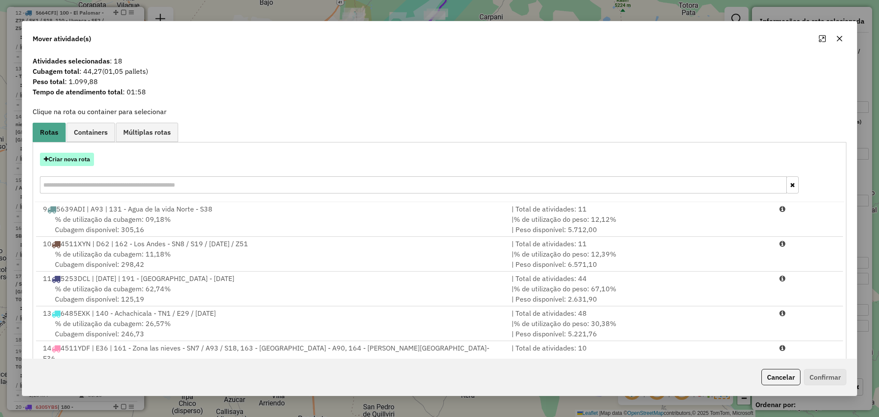
click at [60, 154] on button "Criar nova rota" at bounding box center [67, 159] width 54 height 13
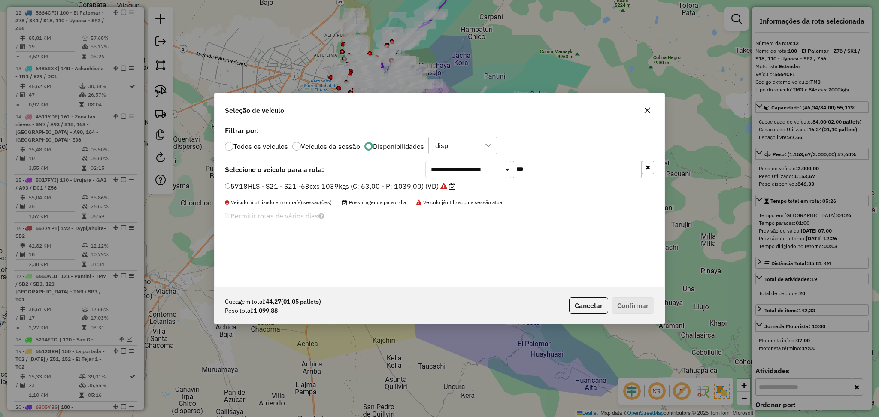
click at [644, 116] on button "button" at bounding box center [647, 110] width 14 height 14
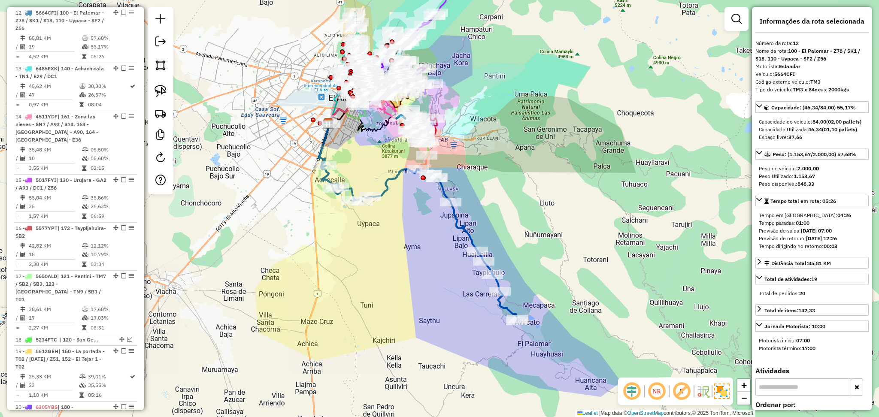
click at [383, 184] on icon at bounding box center [418, 220] width 198 height 201
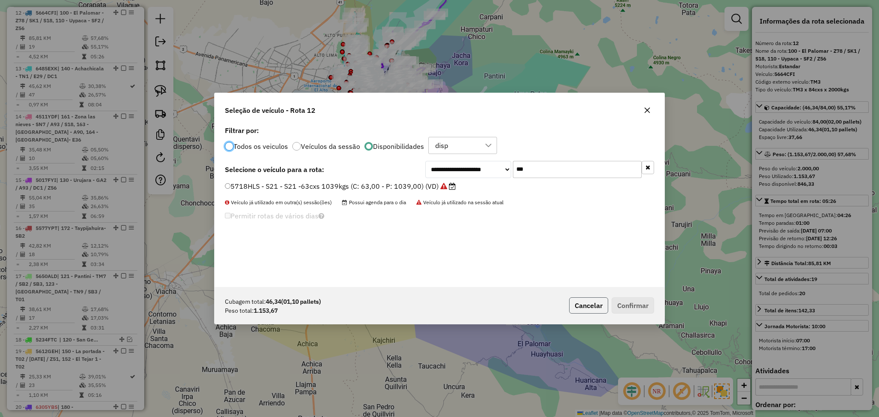
click at [587, 311] on button "Cancelar" at bounding box center [588, 305] width 39 height 16
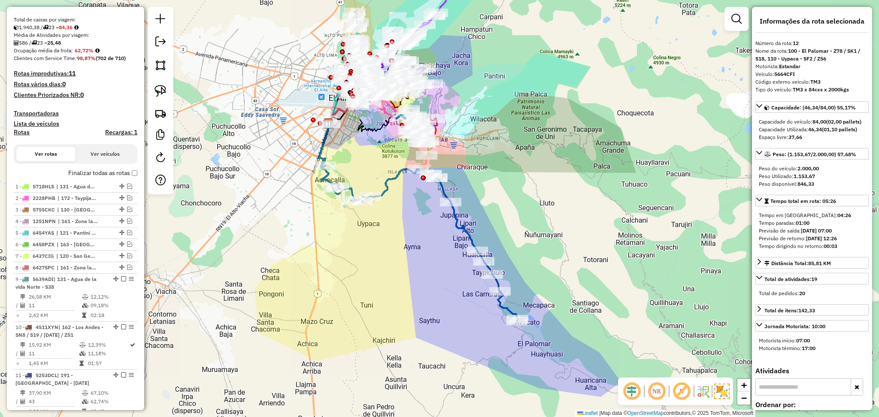
scroll to position [52, 0]
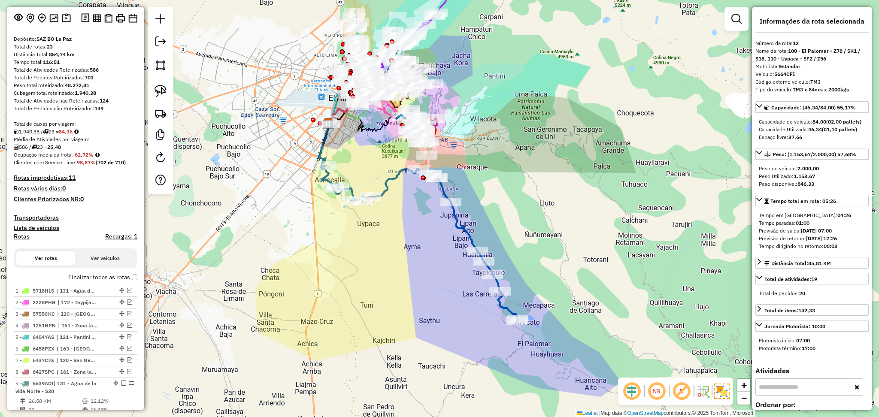
click at [24, 238] on h4 "Rotas" at bounding box center [22, 236] width 16 height 7
select select
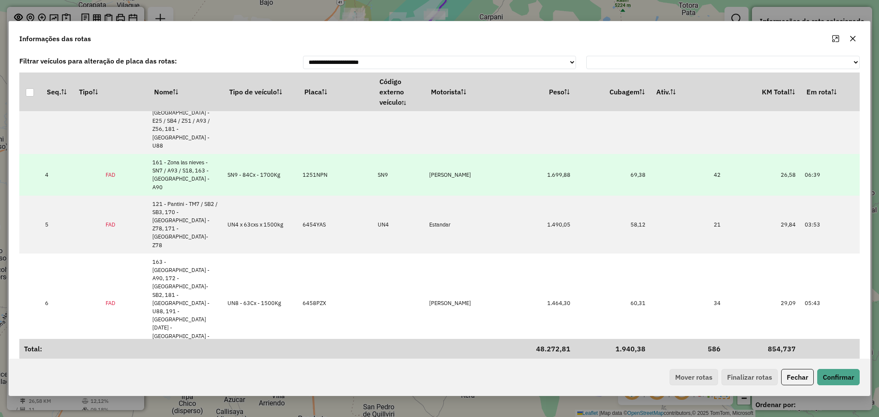
scroll to position [172, 0]
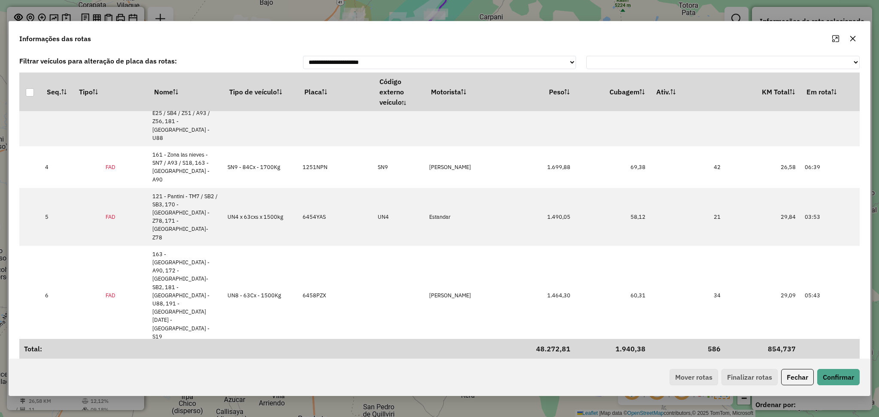
click at [855, 37] on button "button" at bounding box center [853, 39] width 14 height 14
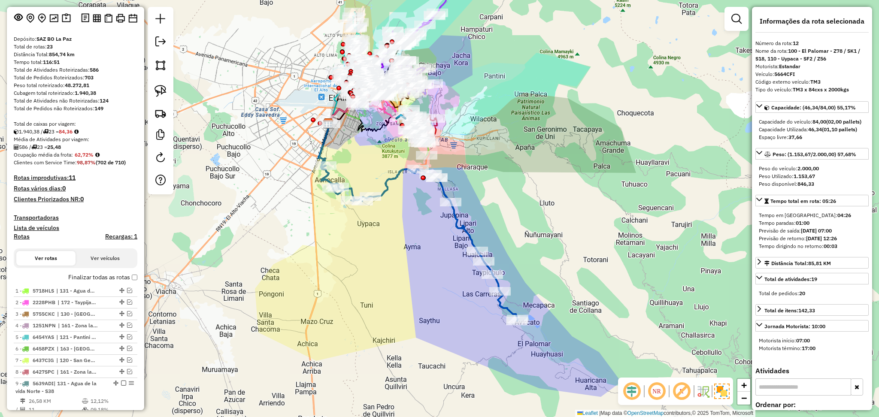
click at [389, 170] on div "Janela de atendimento Grade de atendimento Capacidade Transportadoras Veículos …" at bounding box center [439, 208] width 879 height 417
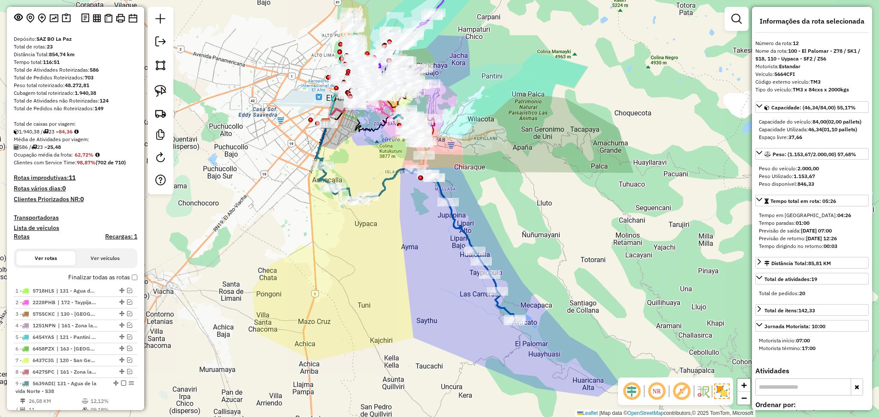
click at [393, 178] on icon at bounding box center [416, 220] width 198 height 201
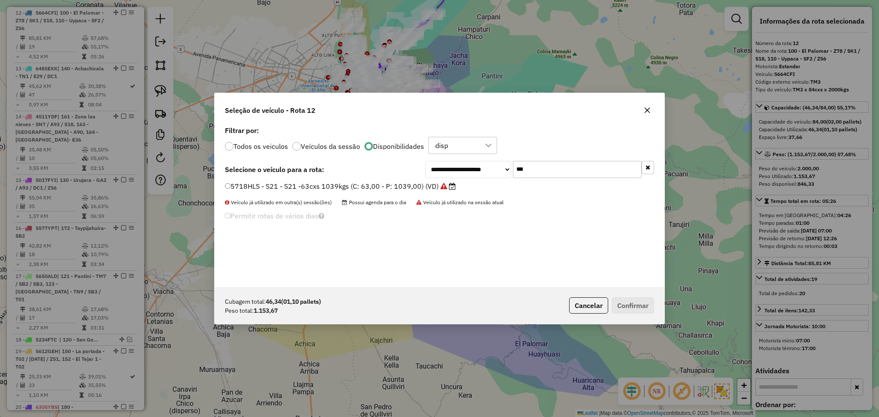
scroll to position [4, 3]
drag, startPoint x: 547, startPoint y: 170, endPoint x: 477, endPoint y: 165, distance: 71.0
click at [477, 165] on div "**********" at bounding box center [539, 169] width 229 height 17
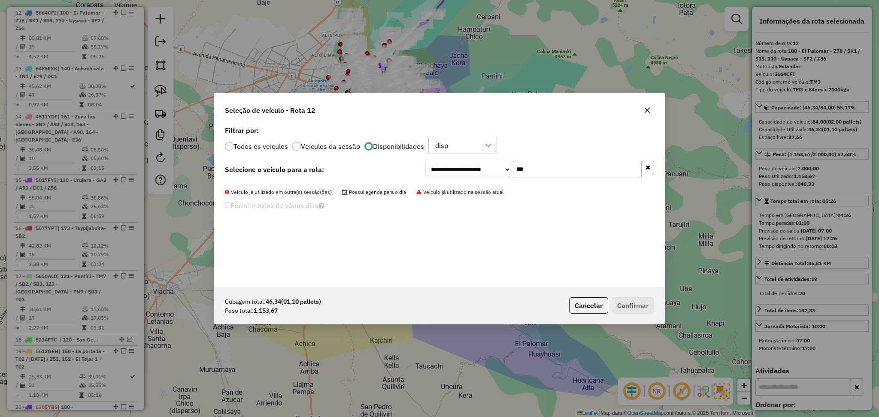
drag, startPoint x: 511, startPoint y: 164, endPoint x: 493, endPoint y: 162, distance: 18.2
click at [493, 162] on div "**********" at bounding box center [539, 169] width 229 height 17
paste input "text"
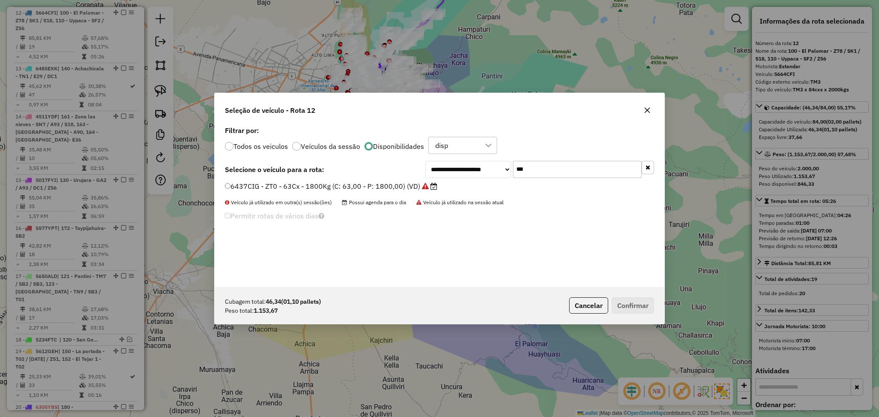
click at [398, 186] on label "6437CIG - ZT0 - 63Cx - 1800Kg (C: 63,00 - P: 1800,00) (VD)" at bounding box center [331, 186] width 212 height 10
drag, startPoint x: 529, startPoint y: 172, endPoint x: 505, endPoint y: 160, distance: 26.7
click at [505, 160] on div "**********" at bounding box center [439, 205] width 450 height 163
paste input "text"
type input "***"
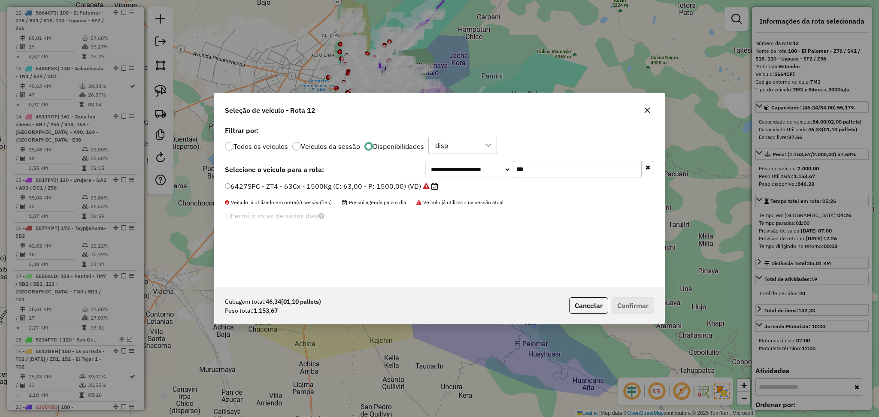
click at [388, 185] on label "6427SPC - ZT4 - 63Cx - 1500Kg (C: 63,00 - P: 1500,00) (VD)" at bounding box center [331, 186] width 213 height 10
click at [623, 305] on button "Confirmar" at bounding box center [632, 305] width 42 height 16
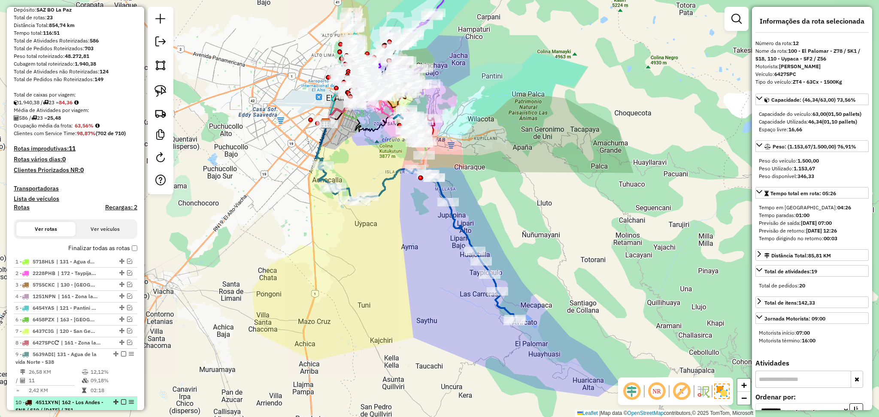
scroll to position [52, 0]
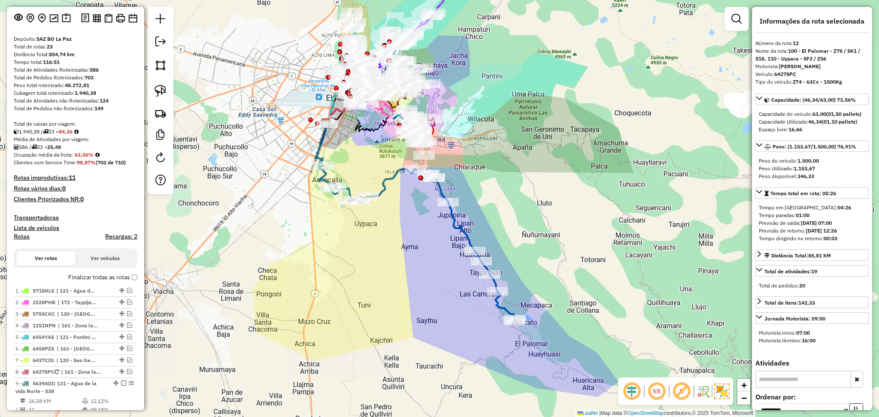
click at [17, 236] on h4 "Rotas" at bounding box center [22, 236] width 16 height 7
select select
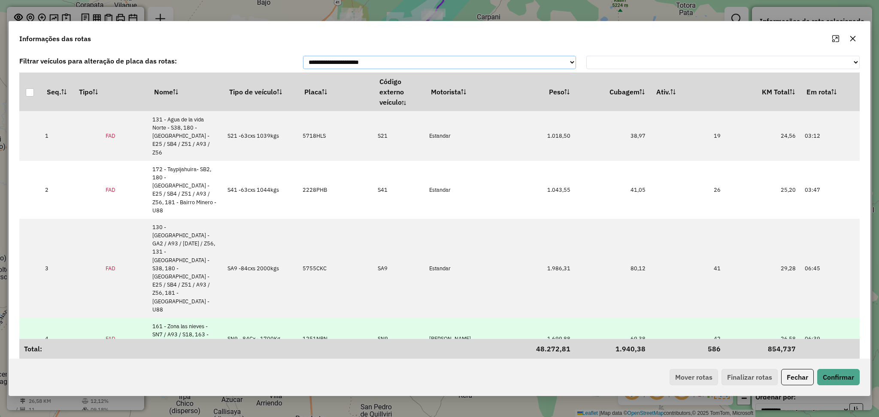
scroll to position [57, 0]
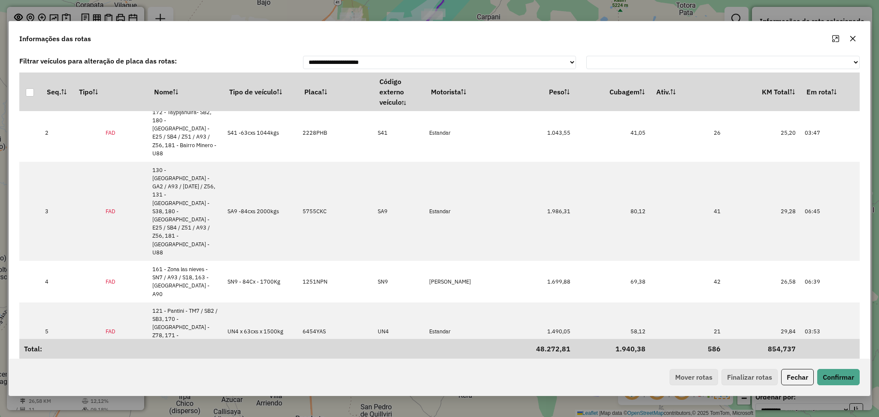
click at [857, 38] on button "button" at bounding box center [853, 39] width 14 height 14
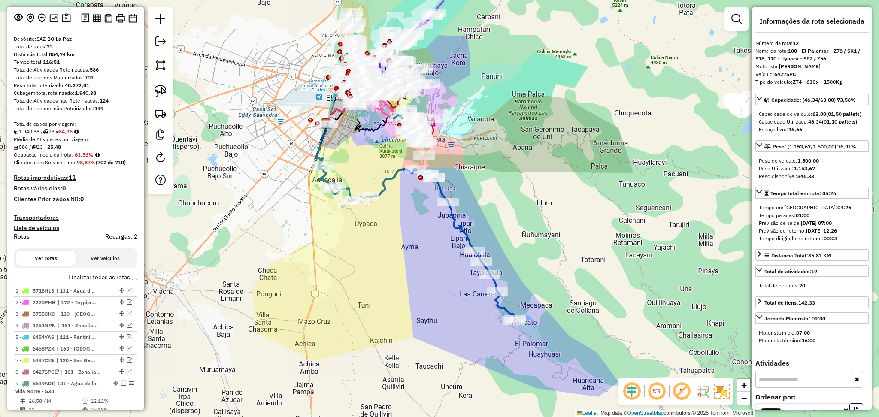
click at [399, 175] on icon at bounding box center [416, 220] width 198 height 201
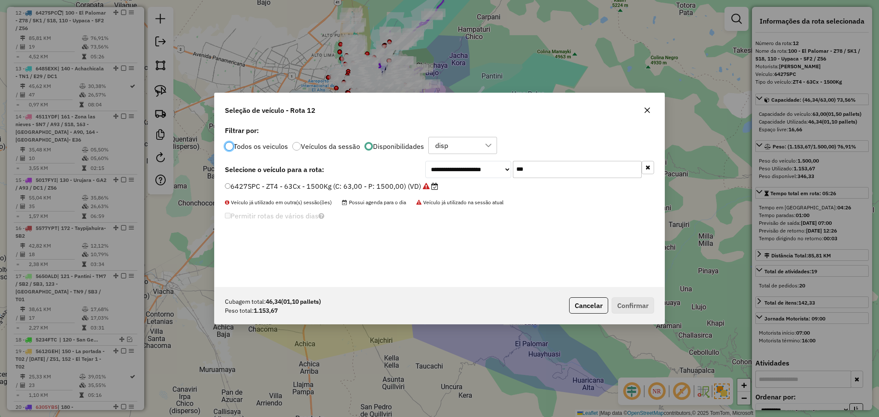
scroll to position [4, 3]
drag, startPoint x: 545, startPoint y: 167, endPoint x: 477, endPoint y: 166, distance: 68.2
click at [477, 166] on div "**********" at bounding box center [539, 169] width 229 height 17
type input "***"
click at [419, 189] on label "6454YAS - UN4 - UN4 x 63cxs x 1500kg (C: 63,00 - P: 1500,00) (VD)" at bounding box center [343, 186] width 237 height 10
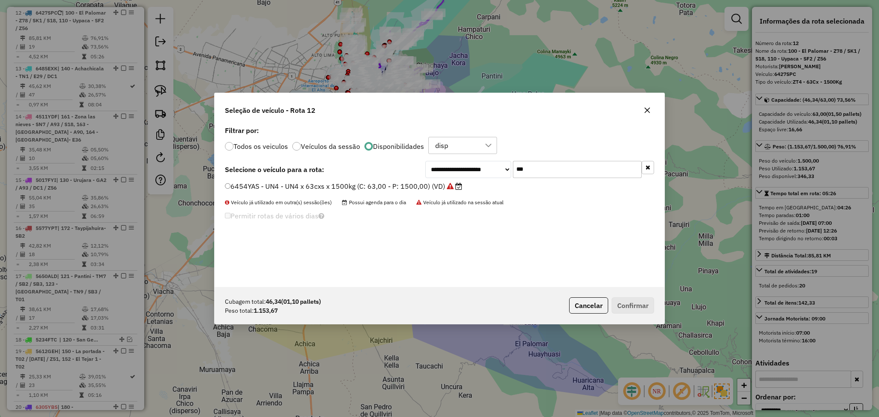
click at [400, 187] on label "6454YAS - UN4 - UN4 x 63cxs x 1500kg (C: 63,00 - P: 1500,00) (VD)" at bounding box center [343, 186] width 237 height 10
click at [619, 302] on button "Confirmar" at bounding box center [632, 305] width 42 height 16
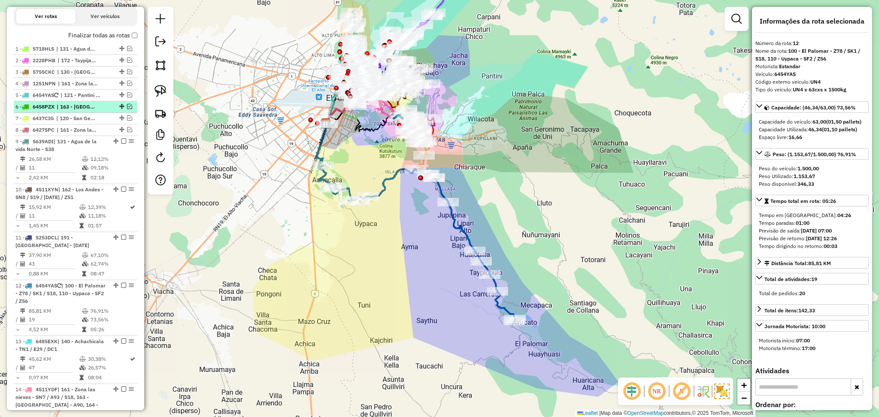
scroll to position [281, 0]
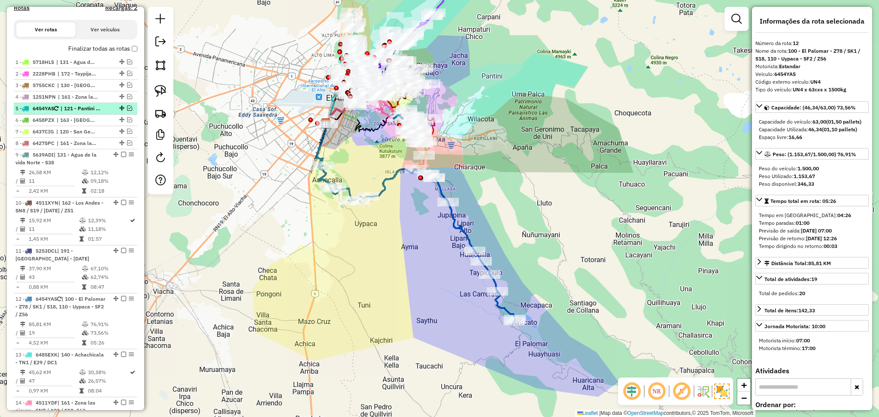
click at [83, 107] on span "| 121 - Pantini - TM7 / SB2 / SB3, 170 - [GEOGRAPHIC_DATA] - Z78, 171 - [GEOGRA…" at bounding box center [79, 109] width 39 height 8
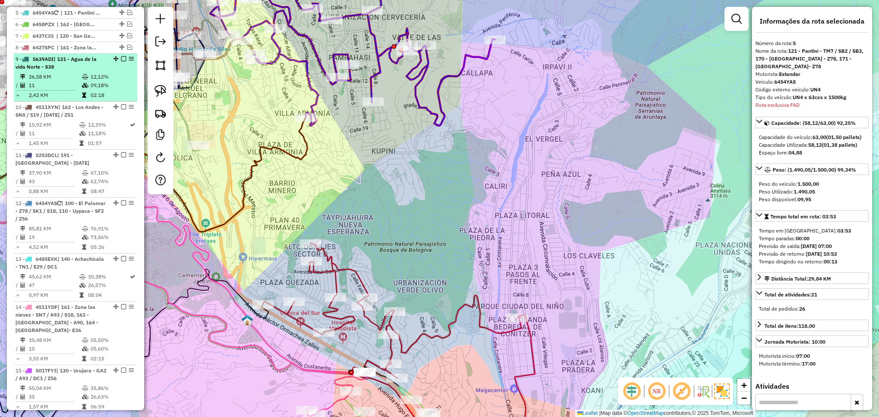
scroll to position [319, 0]
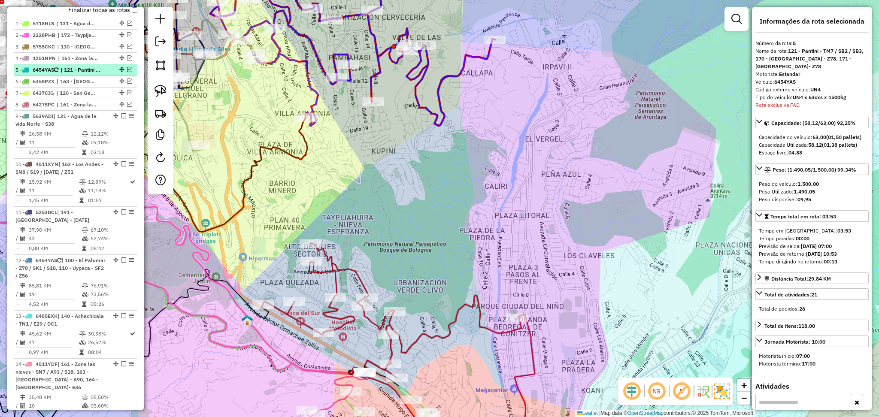
click at [129, 69] on em at bounding box center [129, 69] width 5 height 5
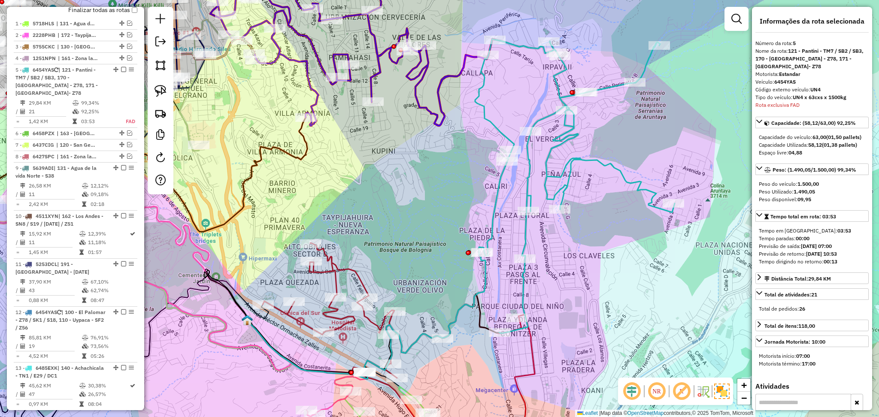
click at [607, 89] on icon at bounding box center [558, 188] width 232 height 299
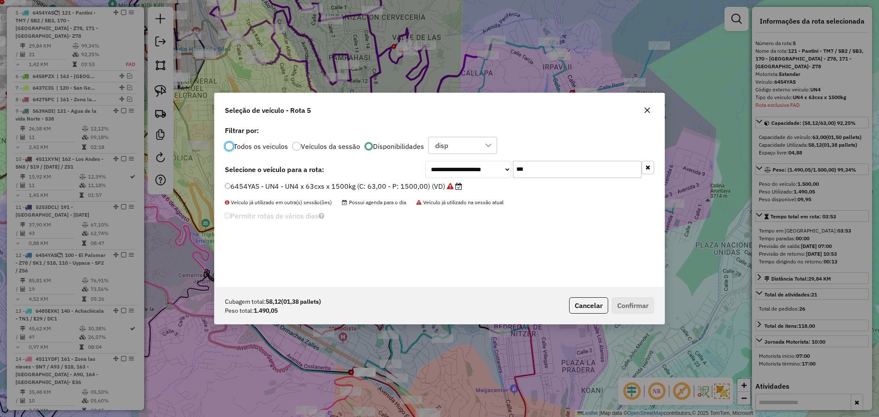
scroll to position [4, 3]
drag, startPoint x: 552, startPoint y: 171, endPoint x: 484, endPoint y: 157, distance: 69.2
click at [484, 157] on div "**********" at bounding box center [439, 205] width 450 height 163
paste input "text"
type input "***"
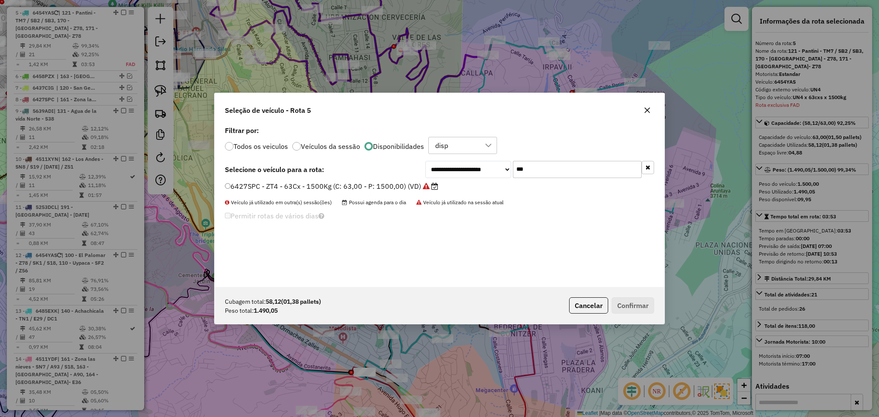
click at [383, 183] on label "6427SPC - ZT4 - 63Cx - 1500Kg (C: 63,00 - P: 1500,00) (VD)" at bounding box center [331, 186] width 213 height 10
click at [616, 306] on button "Confirmar" at bounding box center [632, 305] width 42 height 16
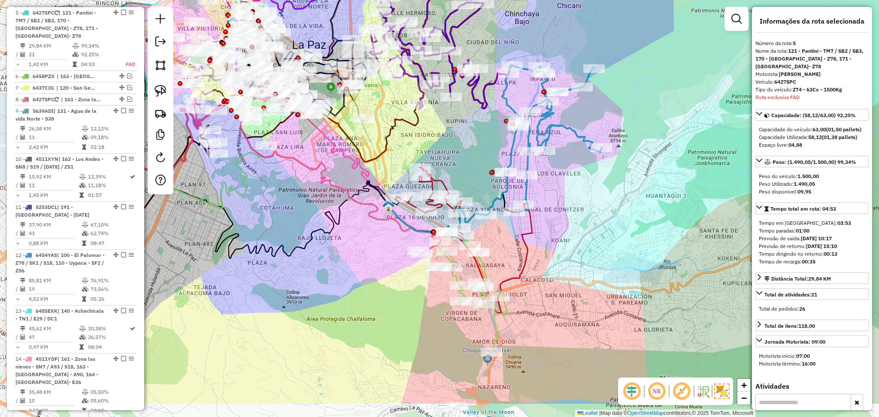
drag, startPoint x: 555, startPoint y: 270, endPoint x: 564, endPoint y: 213, distance: 57.3
click at [564, 213] on div "Janela de atendimento Grade de atendimento Capacidade Transportadoras Veículos …" at bounding box center [439, 208] width 879 height 417
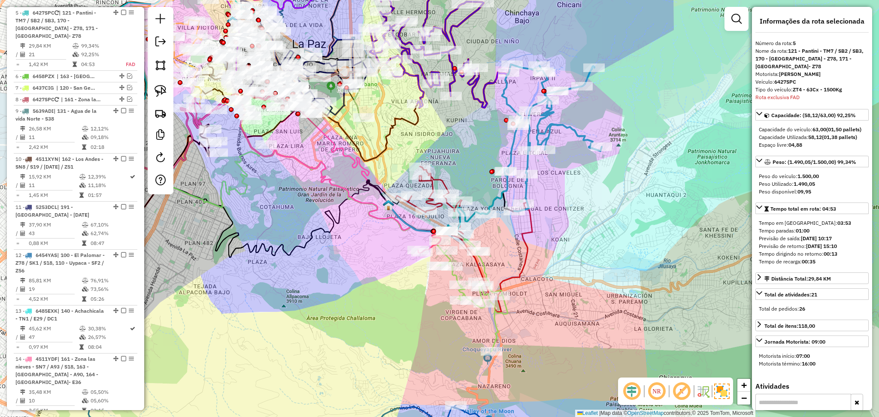
click at [572, 129] on icon at bounding box center [544, 139] width 116 height 150
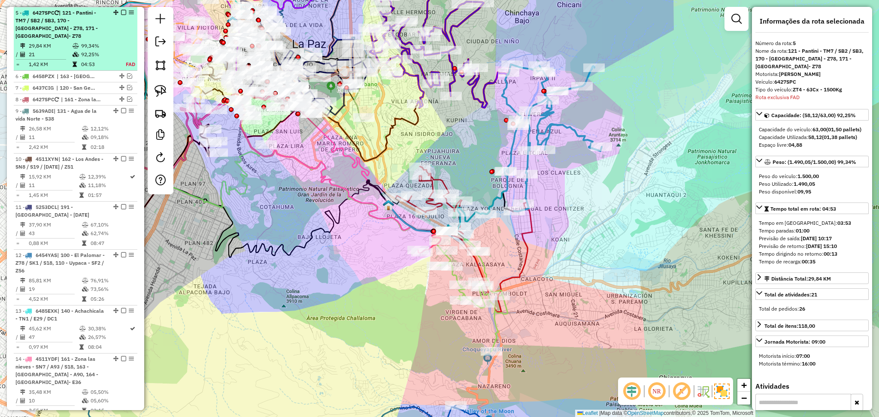
click at [123, 12] on em at bounding box center [123, 12] width 5 height 5
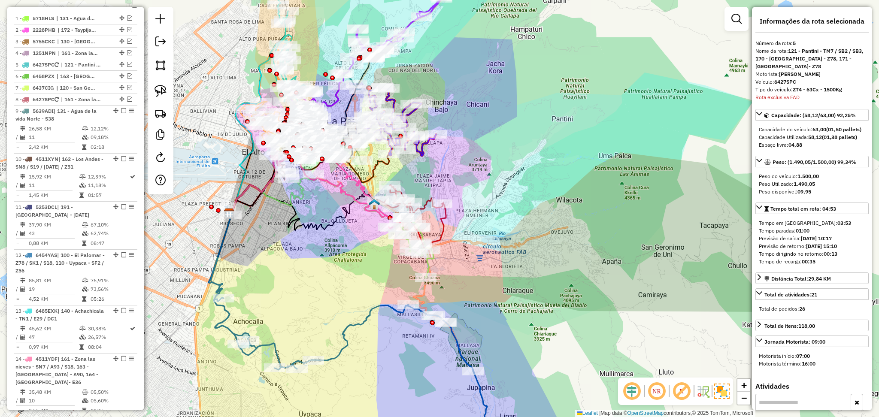
click at [367, 312] on icon at bounding box center [366, 333] width 310 height 254
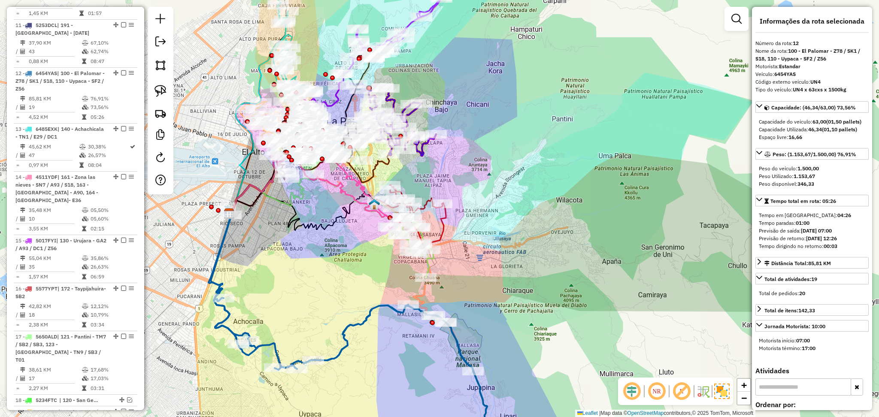
scroll to position [567, 0]
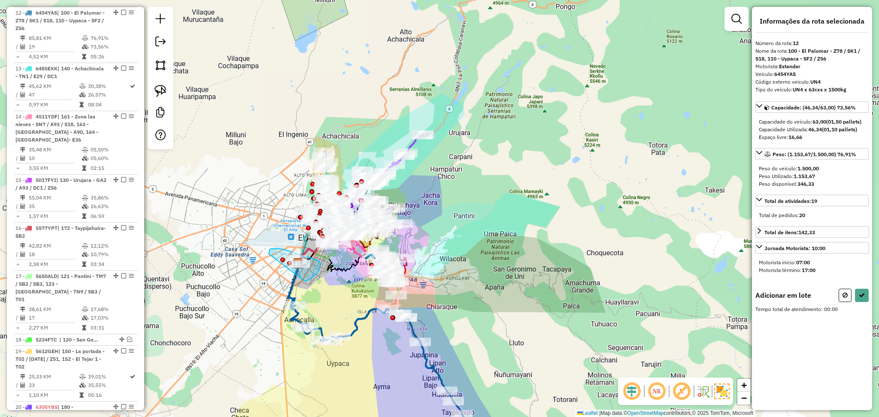
drag, startPoint x: 306, startPoint y: 281, endPoint x: 268, endPoint y: 254, distance: 46.7
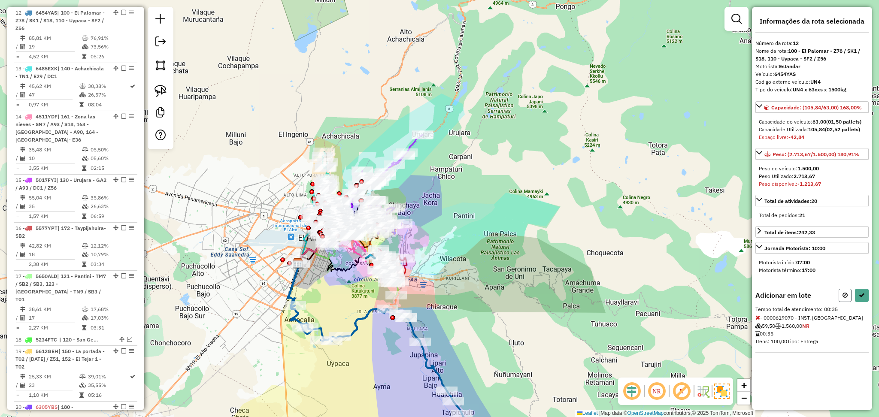
click at [843, 301] on button at bounding box center [844, 295] width 13 height 13
select select "**********"
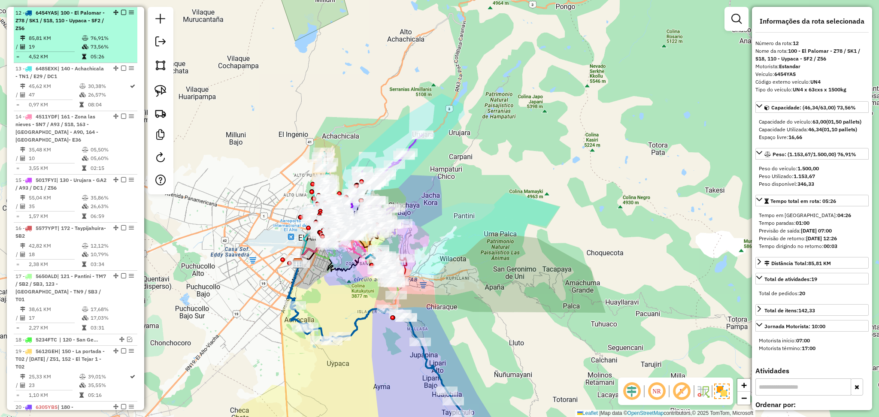
click at [122, 10] on em at bounding box center [123, 12] width 5 height 5
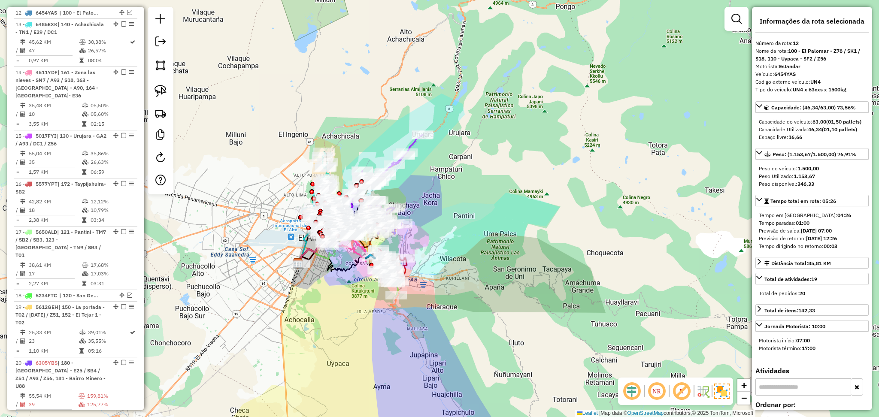
click at [519, 122] on div "Rota 13 - Placa 6485EXK 0000912825 - PILAR MARTINEZ Janela de atendimento Grade…" at bounding box center [439, 208] width 879 height 417
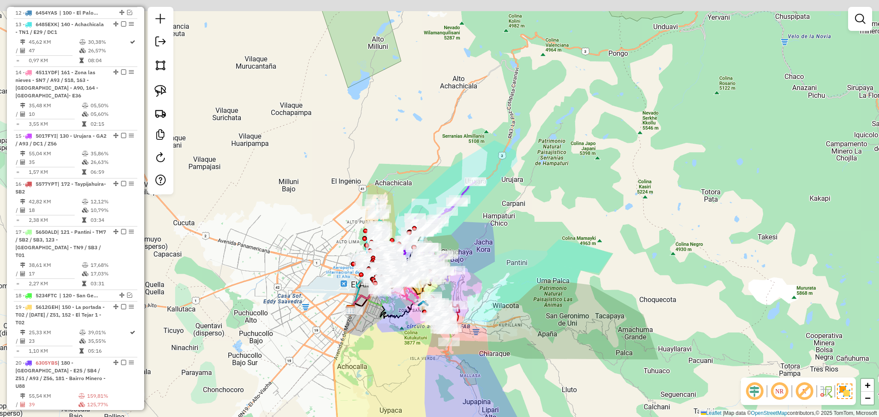
drag, startPoint x: 468, startPoint y: 245, endPoint x: 521, endPoint y: 292, distance: 70.5
click at [521, 292] on div "Janela de atendimento Grade de atendimento Capacidade Transportadoras Veículos …" at bounding box center [439, 208] width 879 height 417
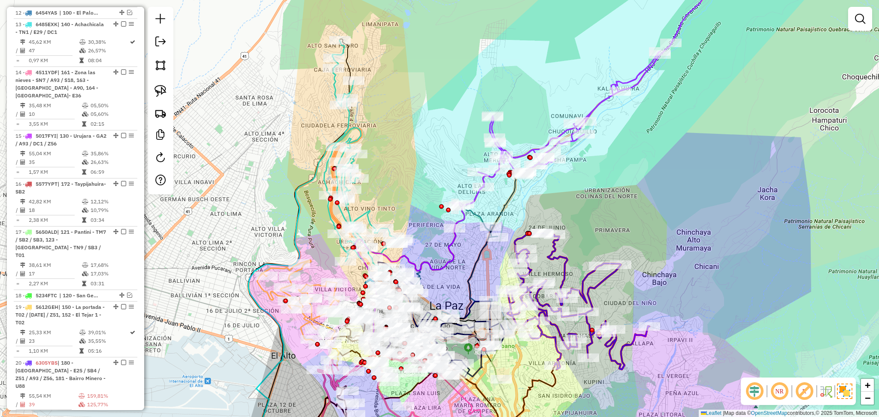
click at [349, 119] on icon at bounding box center [363, 159] width 79 height 238
select select "**********"
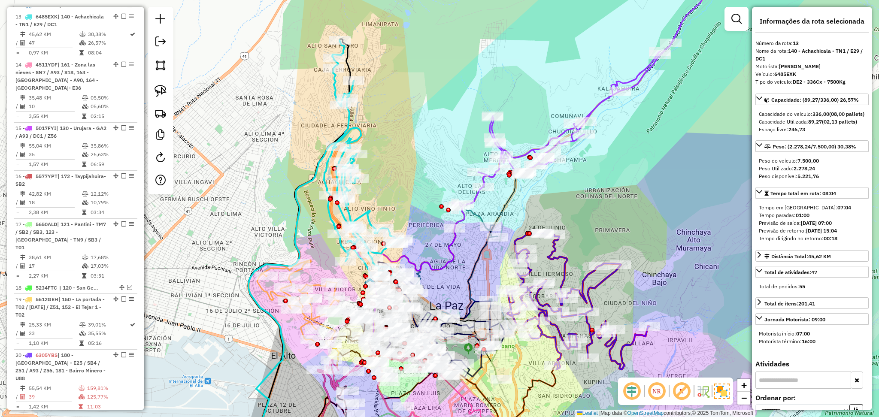
scroll to position [579, 0]
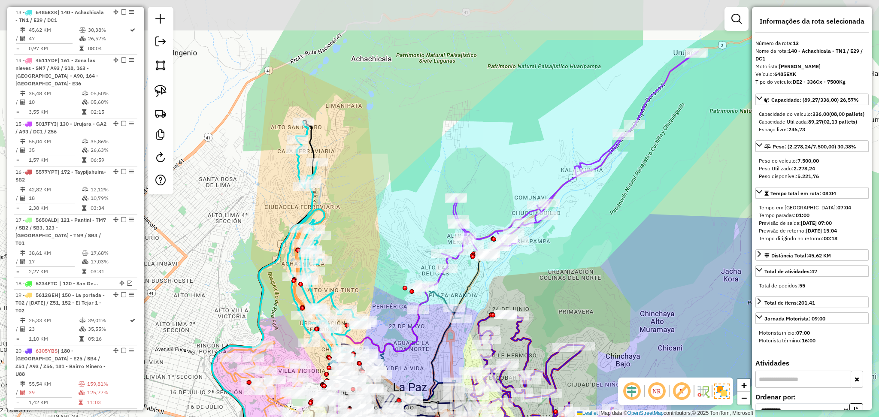
drag, startPoint x: 390, startPoint y: 174, endPoint x: 324, endPoint y: 282, distance: 126.8
click at [324, 286] on div "Janela de atendimento Grade de atendimento Capacidade Transportadoras Veículos …" at bounding box center [439, 208] width 879 height 417
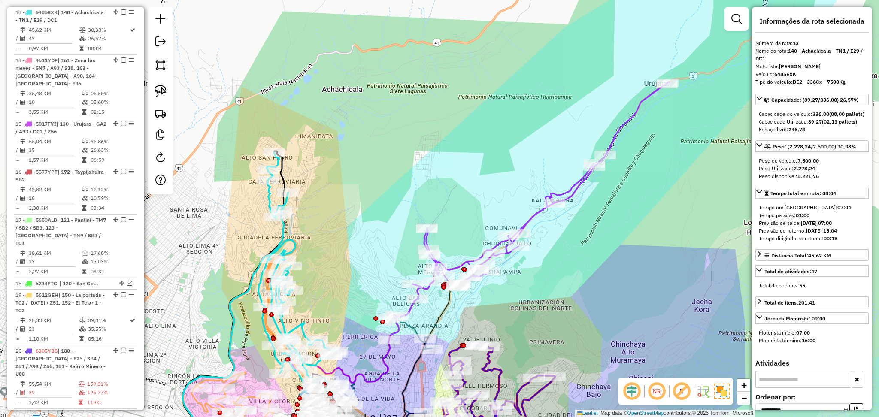
click at [630, 115] on icon at bounding box center [528, 200] width 282 height 237
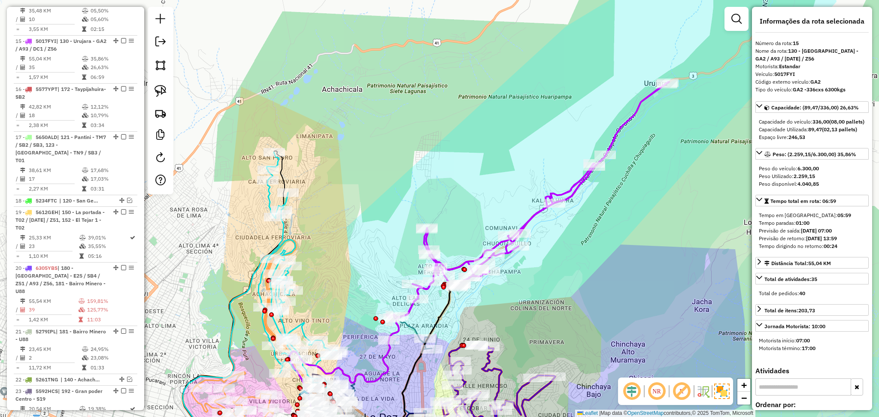
scroll to position [690, 0]
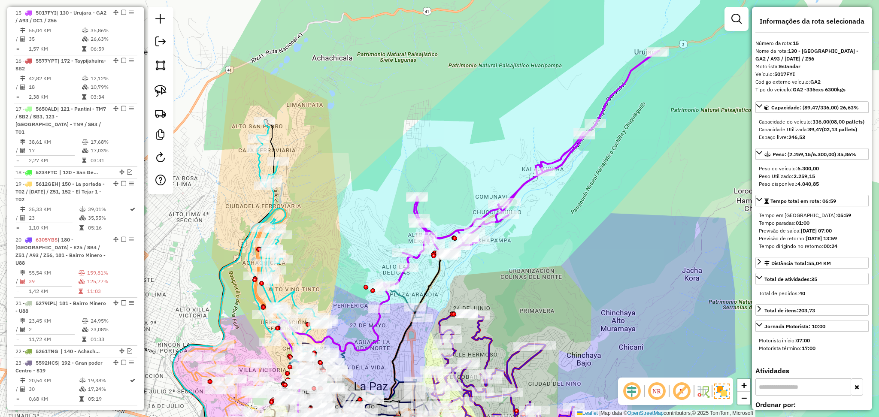
drag, startPoint x: 602, startPoint y: 290, endPoint x: 589, endPoint y: 253, distance: 38.8
click at [589, 253] on div "Janela de atendimento Grade de atendimento Capacidade Transportadoras Veículos …" at bounding box center [439, 208] width 879 height 417
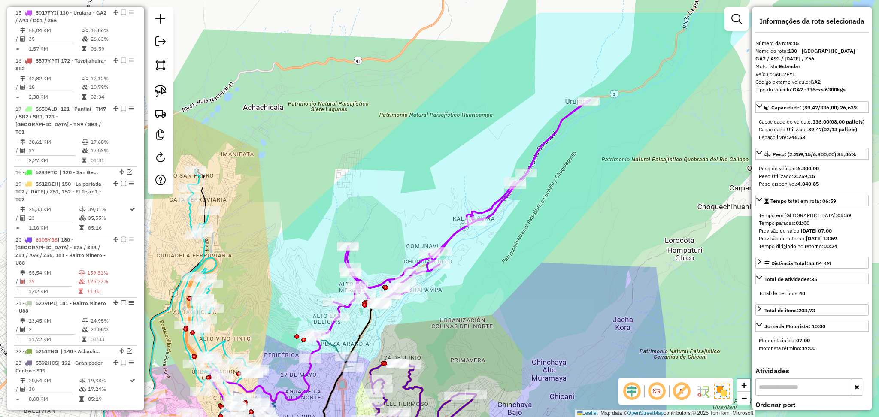
drag, startPoint x: 589, startPoint y: 253, endPoint x: 523, endPoint y: 308, distance: 85.3
click at [523, 308] on div "Janela de atendimento Grade de atendimento Capacidade Transportadoras Veículos …" at bounding box center [439, 208] width 879 height 417
click at [513, 277] on div "Janela de atendimento Grade de atendimento Capacidade Transportadoras Veículos …" at bounding box center [439, 208] width 879 height 417
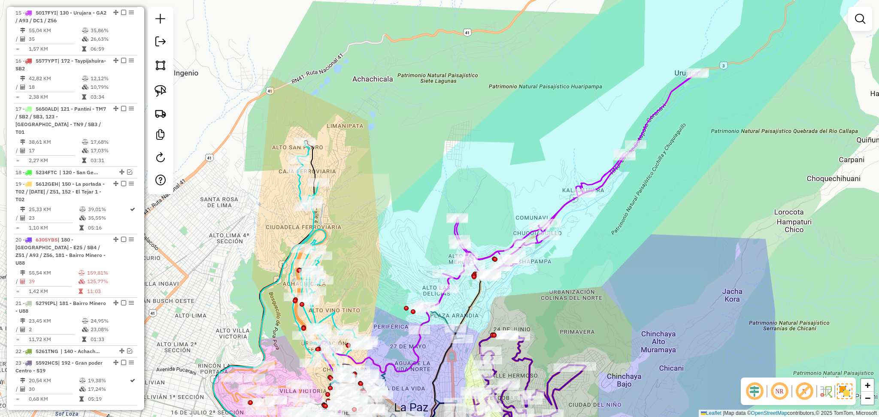
drag, startPoint x: 271, startPoint y: 248, endPoint x: 381, endPoint y: 221, distance: 112.7
click at [381, 221] on div "Janela de atendimento Grade de atendimento Capacidade Transportadoras Veículos …" at bounding box center [439, 208] width 879 height 417
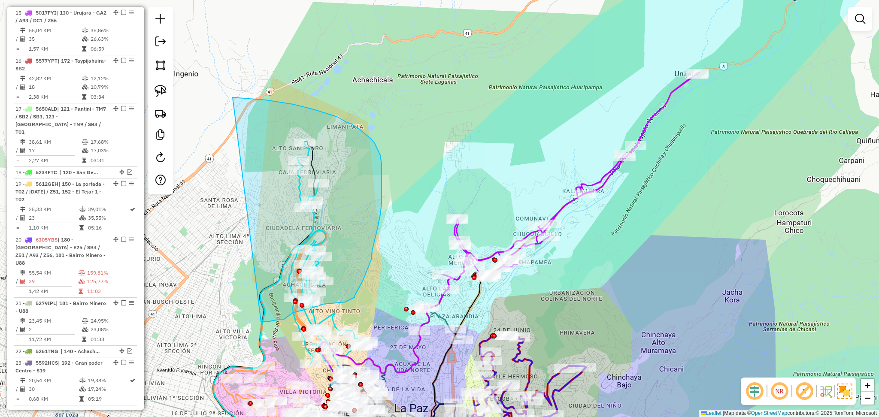
drag, startPoint x: 261, startPoint y: 321, endPoint x: 233, endPoint y: 97, distance: 225.7
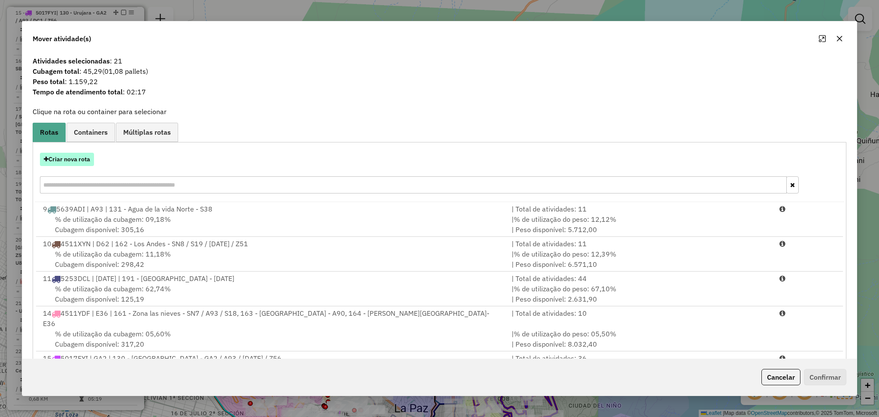
click at [79, 164] on button "Criar nova rota" at bounding box center [67, 159] width 54 height 13
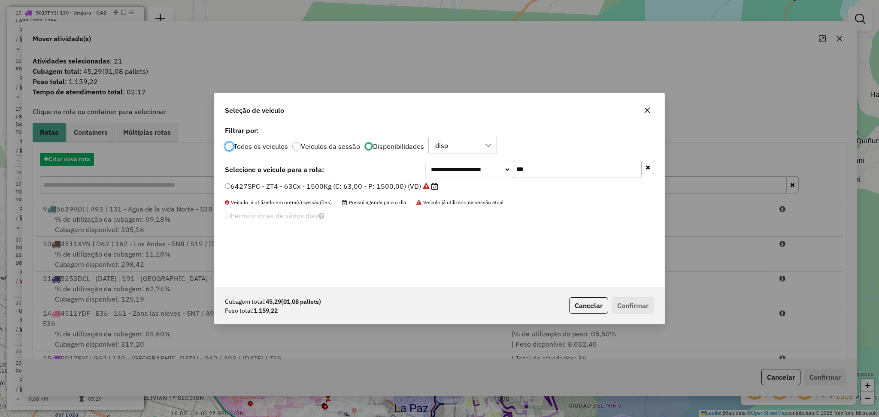
scroll to position [4, 3]
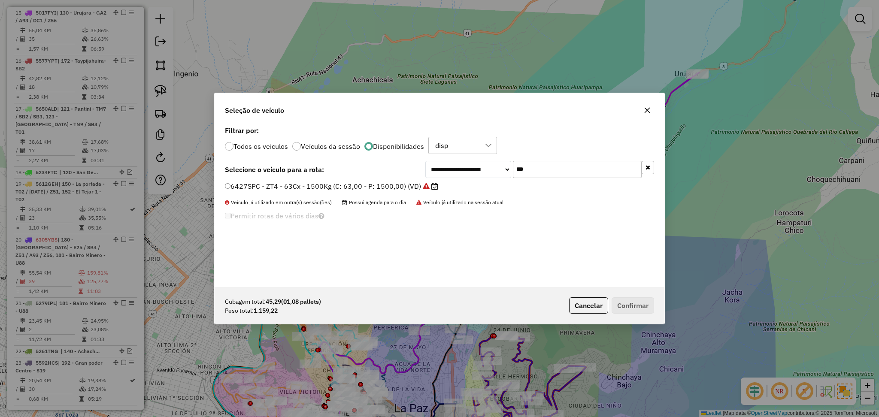
drag, startPoint x: 545, startPoint y: 177, endPoint x: 447, endPoint y: 171, distance: 98.8
click at [447, 171] on div "**********" at bounding box center [539, 169] width 229 height 17
paste input "****"
type input "*******"
click at [374, 182] on label "5664CFI - TM3 - TM3 x 84cxs x 2000kgs (C: 84,00 - P: 2000,00) (VD)" at bounding box center [340, 186] width 231 height 10
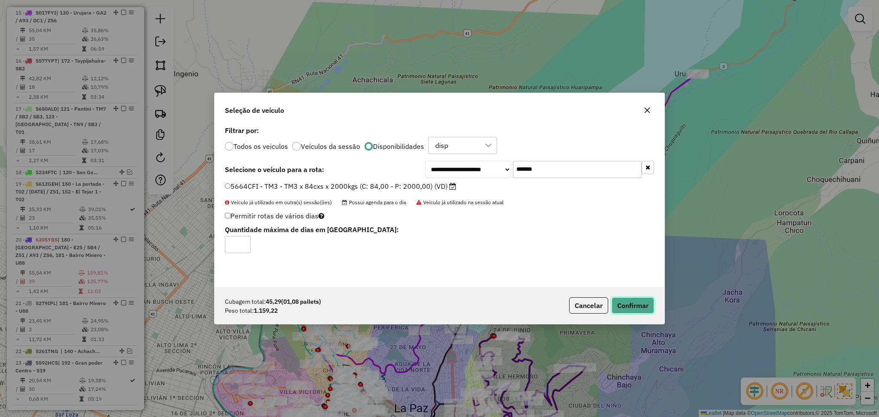
click at [613, 305] on button "Confirmar" at bounding box center [632, 305] width 42 height 16
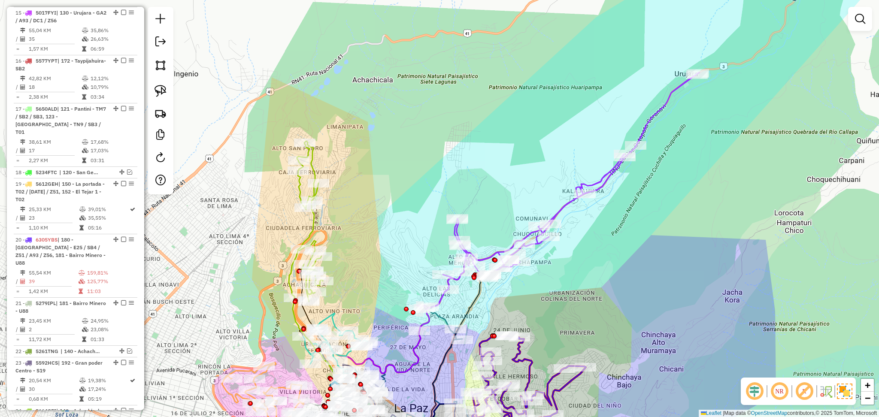
click at [298, 193] on icon at bounding box center [306, 221] width 34 height 160
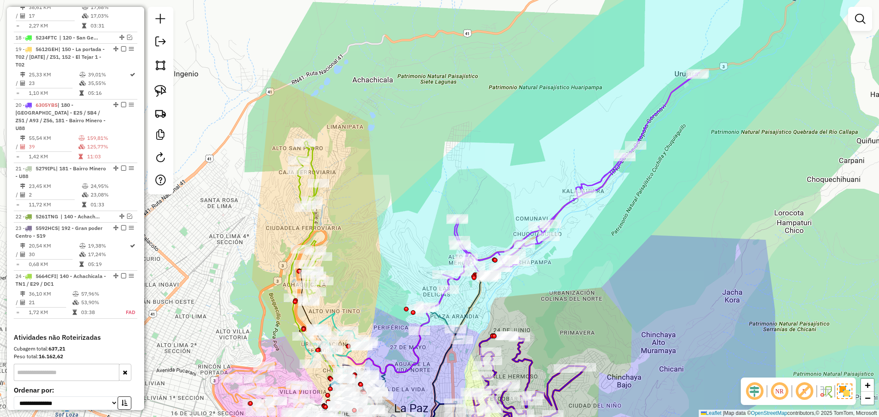
select select "**********"
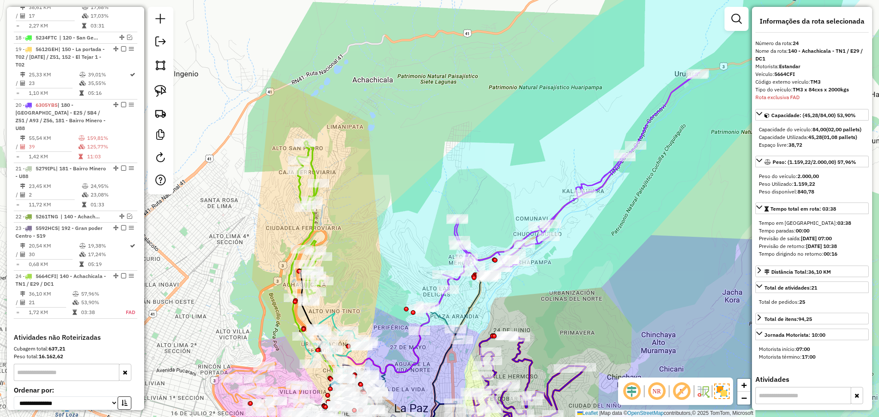
scroll to position [910, 0]
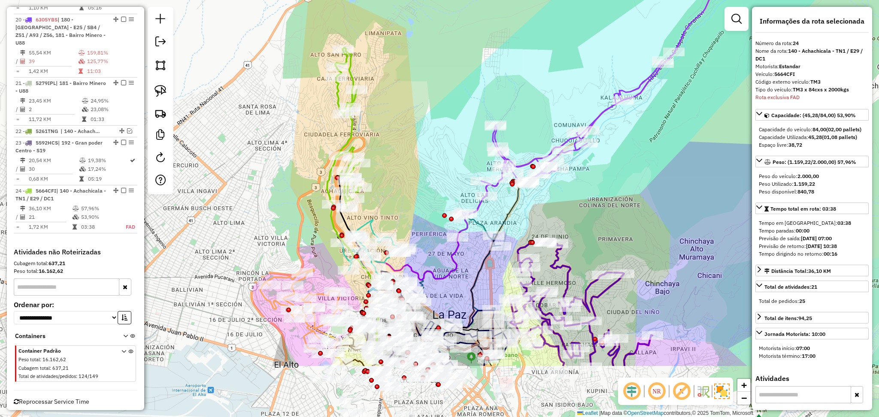
drag, startPoint x: 347, startPoint y: 275, endPoint x: 386, endPoint y: 181, distance: 101.0
click at [386, 181] on div "Janela de atendimento Grade de atendimento Capacidade Transportadoras Veículos …" at bounding box center [439, 208] width 879 height 417
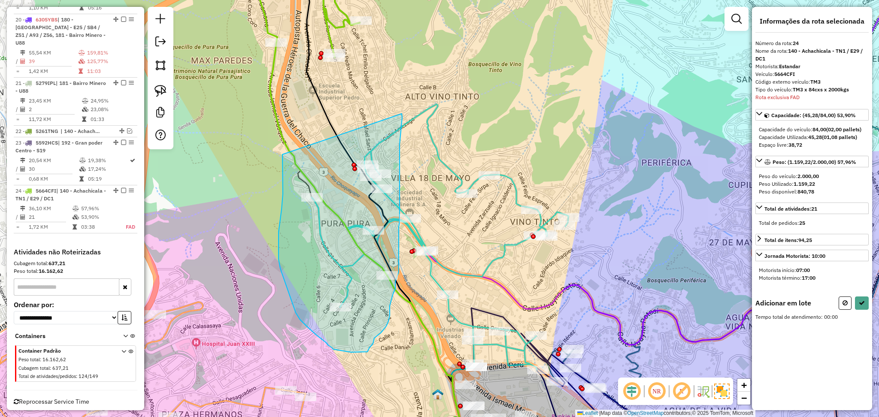
drag, startPoint x: 282, startPoint y: 154, endPoint x: 402, endPoint y: 114, distance: 126.0
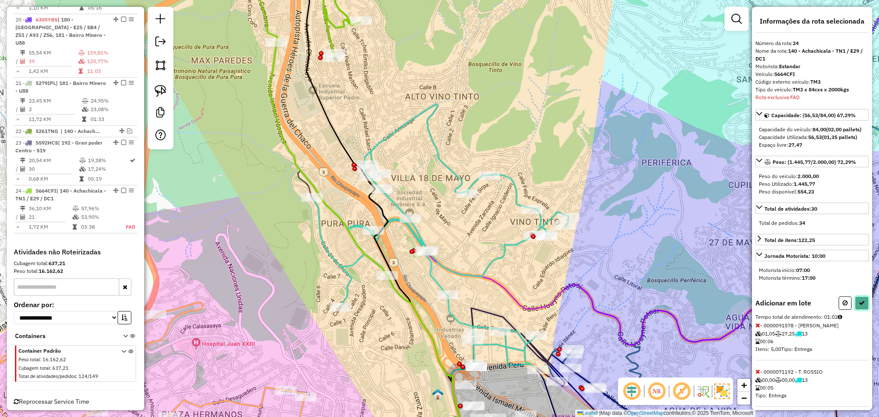
click at [860, 306] on button at bounding box center [862, 302] width 14 height 13
select select "**********"
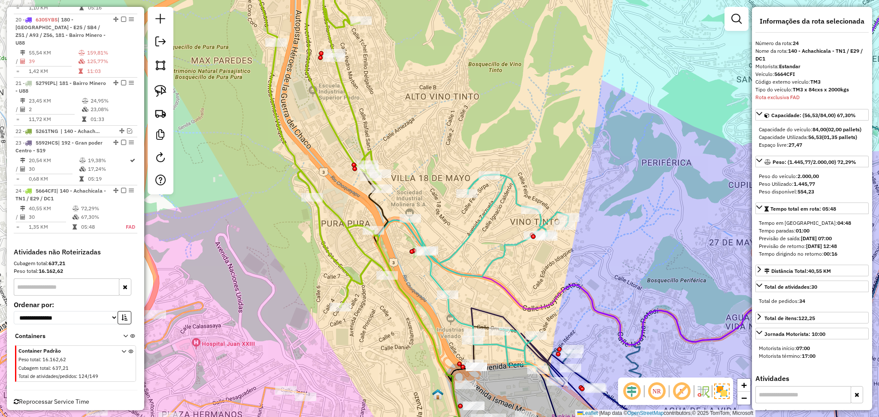
click at [362, 148] on icon at bounding box center [322, 132] width 136 height 349
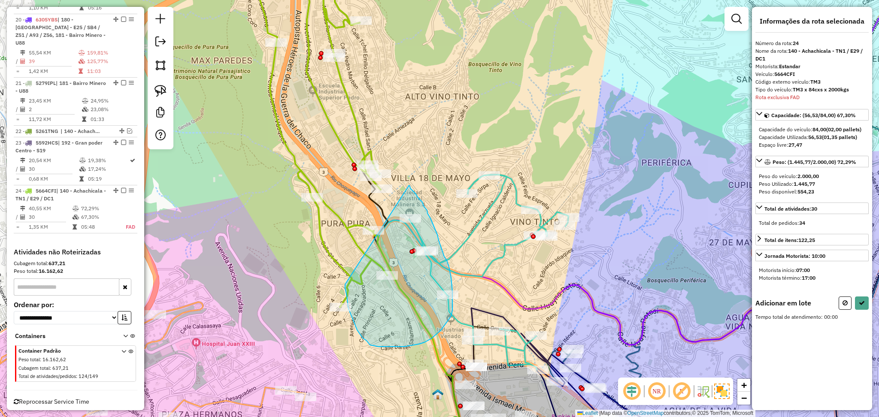
drag, startPoint x: 409, startPoint y: 185, endPoint x: 345, endPoint y: 284, distance: 117.9
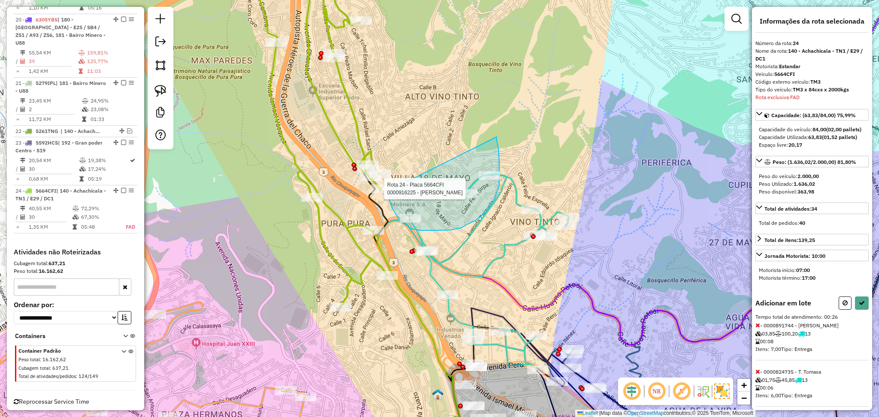
click at [388, 191] on div "Rota 24 - Placa 5664CFI 0000916225 - DAIANA YOSELI G Janela de atendimento Grad…" at bounding box center [439, 208] width 879 height 417
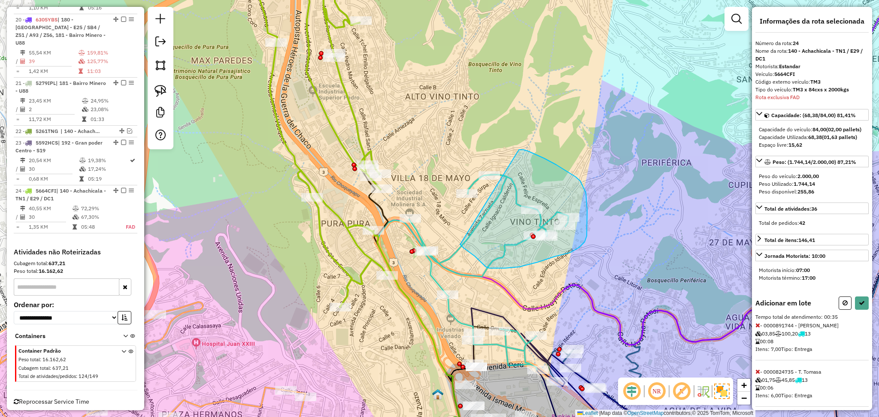
drag, startPoint x: 519, startPoint y: 150, endPoint x: 460, endPoint y: 244, distance: 110.8
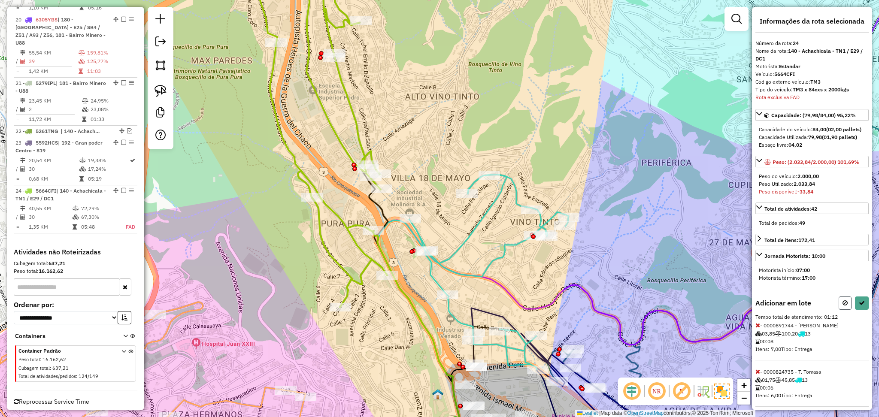
click at [838, 310] on button at bounding box center [844, 302] width 13 height 13
select select "**********"
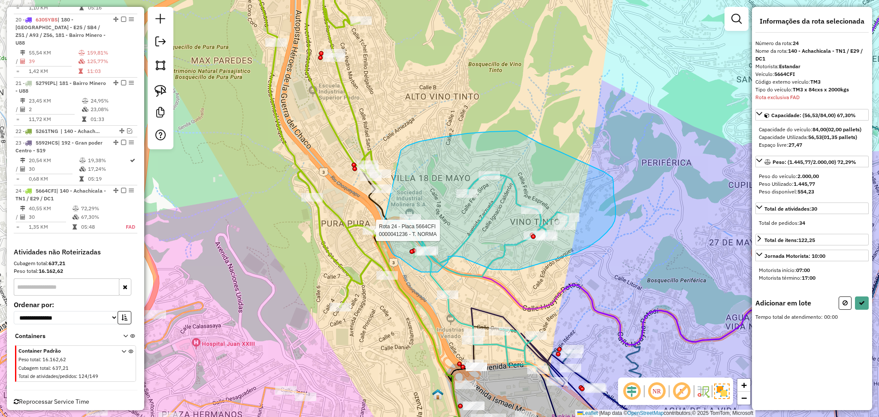
click at [381, 233] on div "Rota 24 - Placa 5664CFI 0000041236 - T. NORMA Janela de atendimento Grade de at…" at bounding box center [439, 208] width 879 height 417
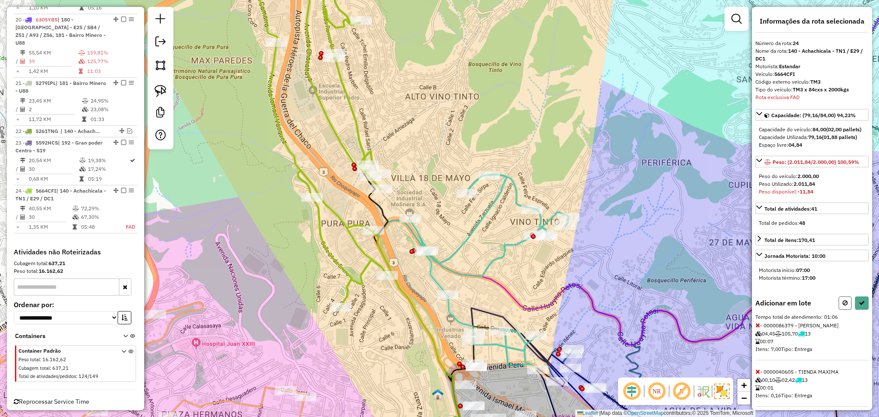
click at [838, 310] on button at bounding box center [844, 302] width 13 height 13
select select "**********"
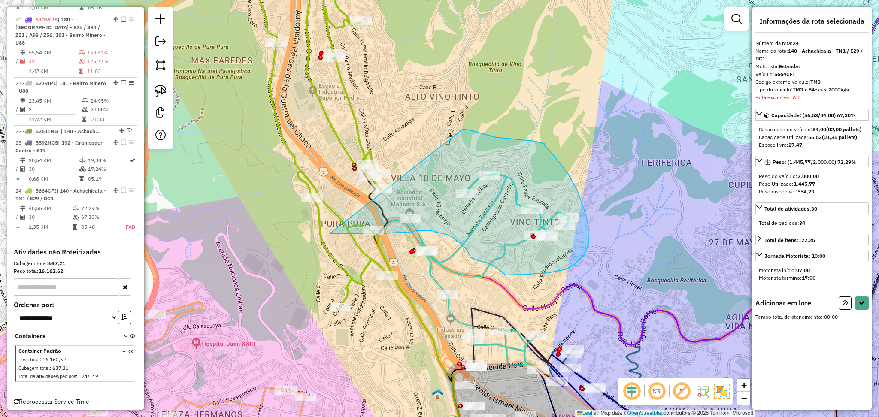
drag, startPoint x: 462, startPoint y: 129, endPoint x: 314, endPoint y: 215, distance: 171.7
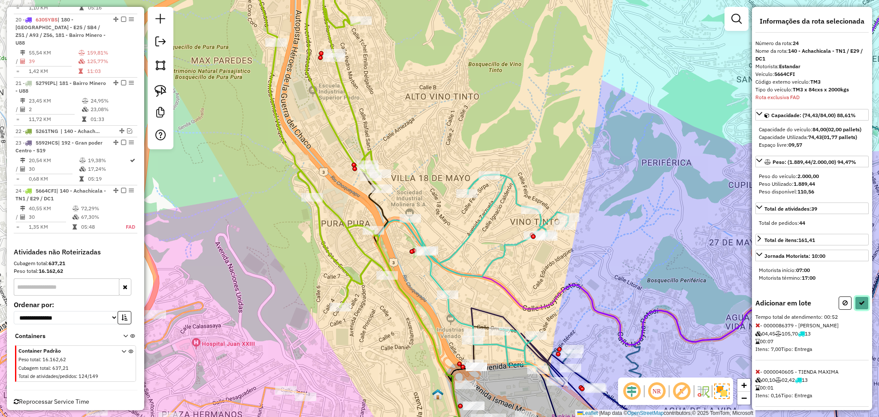
click at [860, 310] on button at bounding box center [862, 302] width 14 height 13
select select "**********"
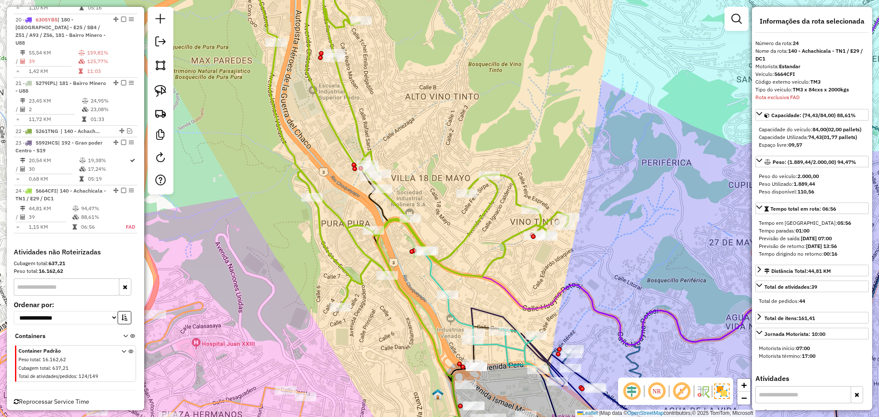
click at [467, 236] on icon at bounding box center [411, 132] width 314 height 349
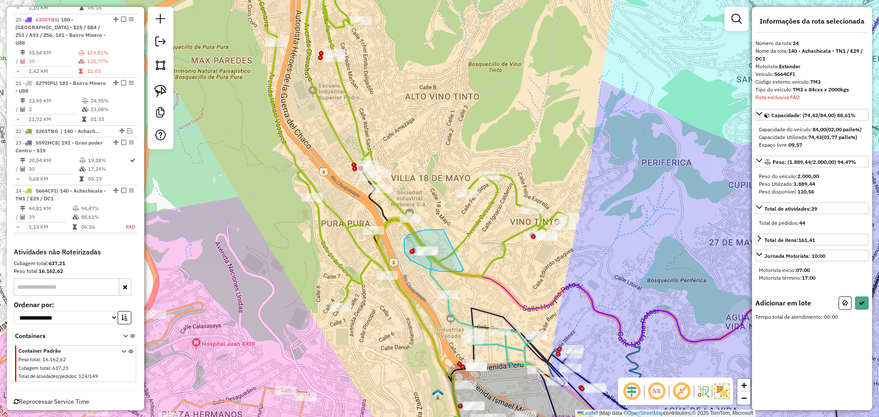
drag, startPoint x: 443, startPoint y: 230, endPoint x: 463, endPoint y: 270, distance: 45.1
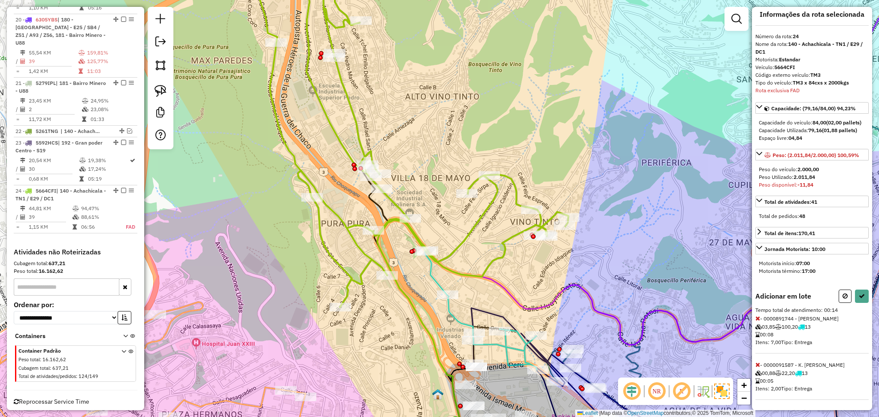
scroll to position [15, 0]
click at [756, 365] on icon at bounding box center [757, 365] width 5 height 6
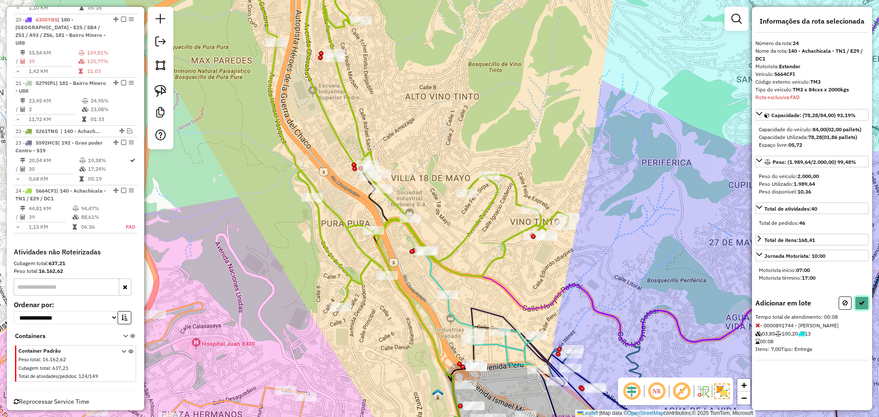
click at [863, 304] on icon at bounding box center [861, 303] width 6 height 6
select select "**********"
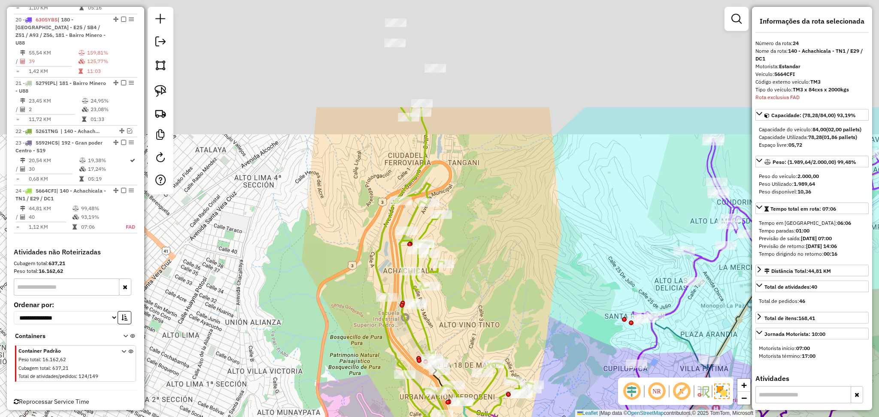
drag, startPoint x: 481, startPoint y: 136, endPoint x: 498, endPoint y: 285, distance: 149.8
click at [498, 285] on div "Janela de atendimento Grade de atendimento Capacidade Transportadoras Veículos …" at bounding box center [439, 208] width 879 height 417
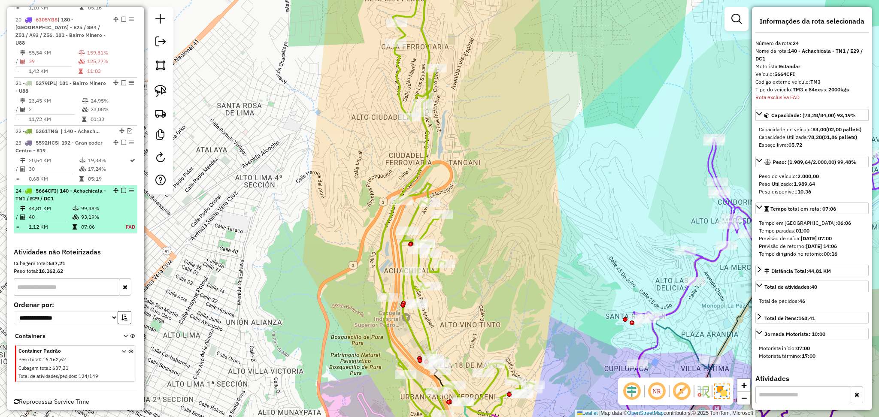
click at [121, 188] on em at bounding box center [123, 190] width 5 height 5
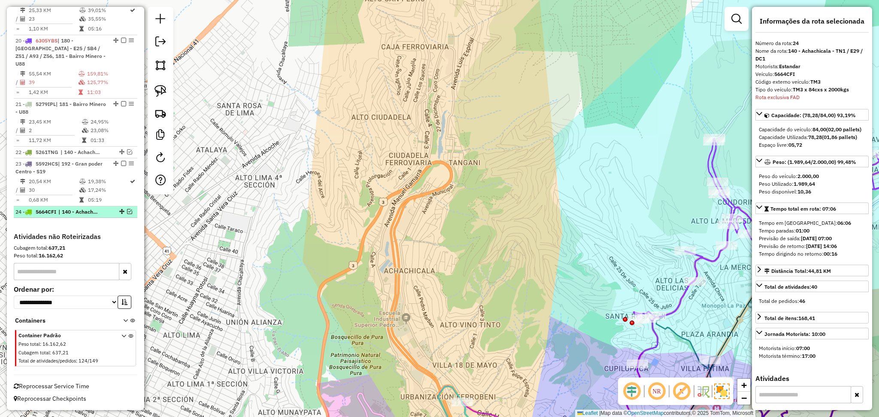
scroll to position [873, 0]
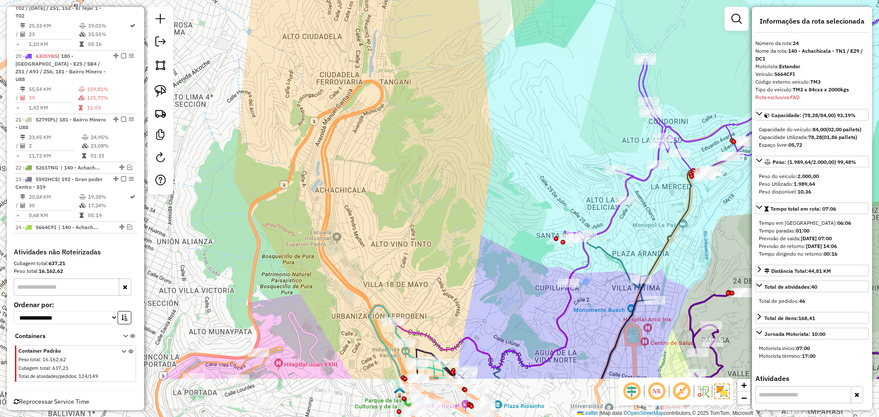
drag, startPoint x: 464, startPoint y: 266, endPoint x: 382, endPoint y: 167, distance: 128.9
click at [382, 167] on div "Janela de atendimento Grade de atendimento Capacidade Transportadoras Veículos …" at bounding box center [439, 208] width 879 height 417
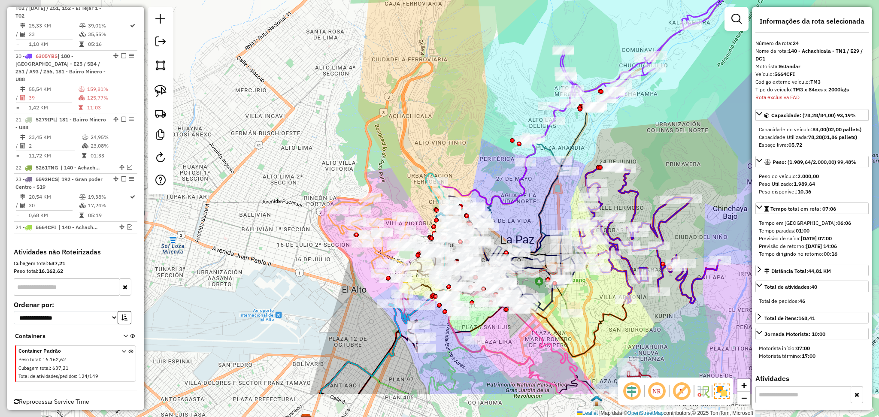
drag, startPoint x: 377, startPoint y: 190, endPoint x: 430, endPoint y: 116, distance: 91.6
click at [430, 116] on div "Janela de atendimento Grade de atendimento Capacidade Transportadoras Veículos …" at bounding box center [439, 208] width 879 height 417
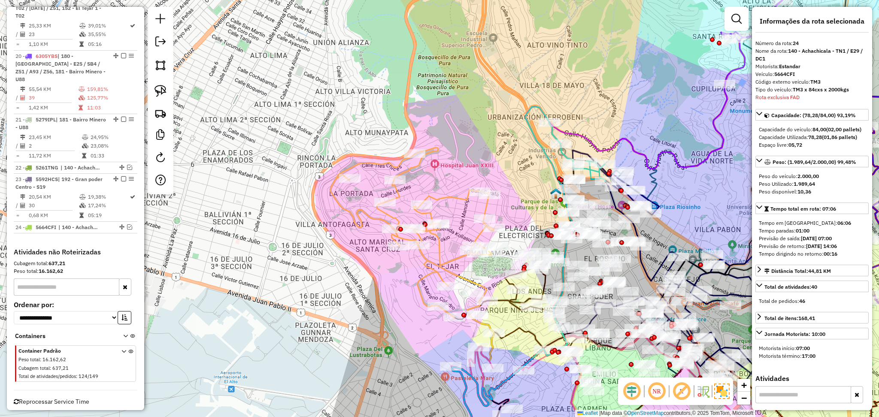
click at [445, 192] on icon at bounding box center [412, 233] width 164 height 170
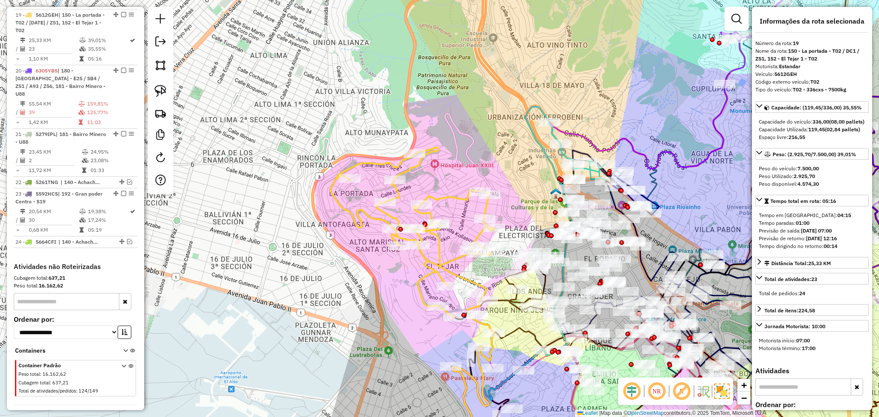
scroll to position [854, 0]
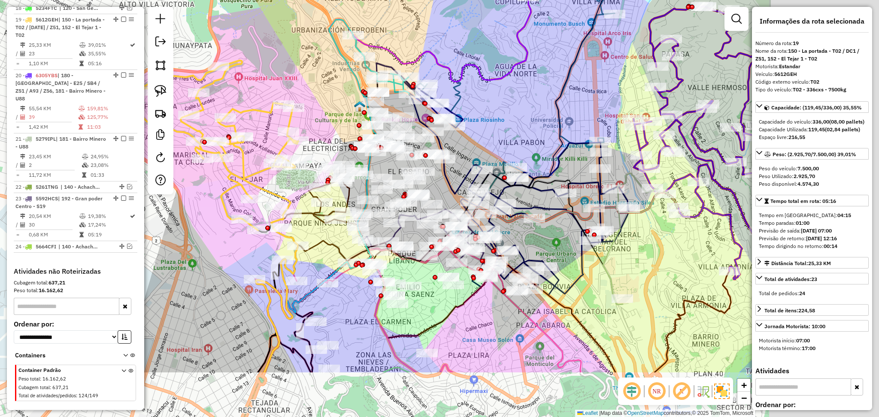
drag, startPoint x: 691, startPoint y: 208, endPoint x: 493, endPoint y: 119, distance: 216.6
click at [493, 119] on div "Janela de atendimento Grade de atendimento Capacidade Transportadoras Veículos …" at bounding box center [439, 208] width 879 height 417
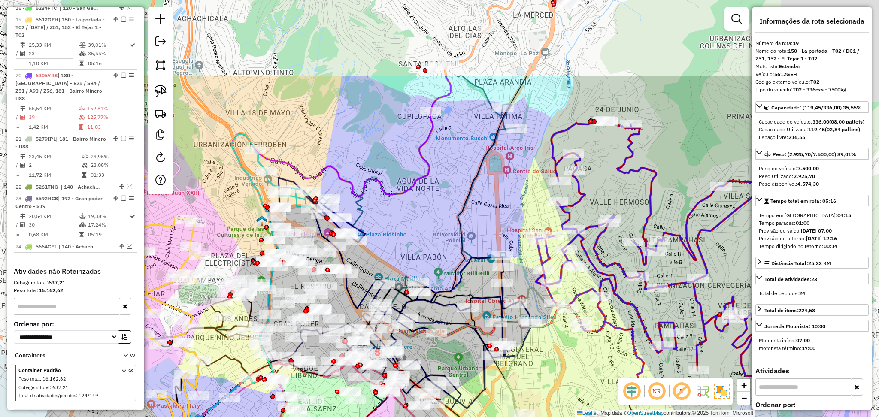
drag, startPoint x: 574, startPoint y: 326, endPoint x: 468, endPoint y: 444, distance: 157.9
click at [468, 417] on html "Aguarde... Pop-up bloqueado! Seu navegador bloqueou automáticamente a abertura …" at bounding box center [439, 208] width 879 height 417
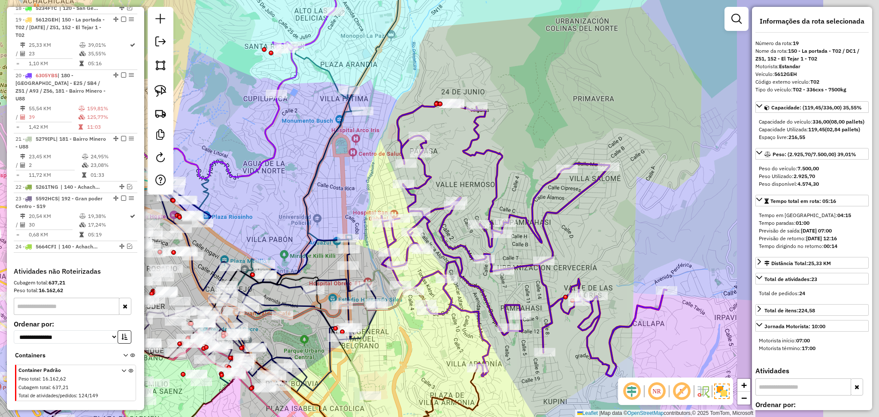
drag, startPoint x: 478, startPoint y: 193, endPoint x: 326, endPoint y: 169, distance: 154.2
click at [326, 169] on div "Janela de atendimento Grade de atendimento Capacidade Transportadoras Veículos …" at bounding box center [439, 208] width 879 height 417
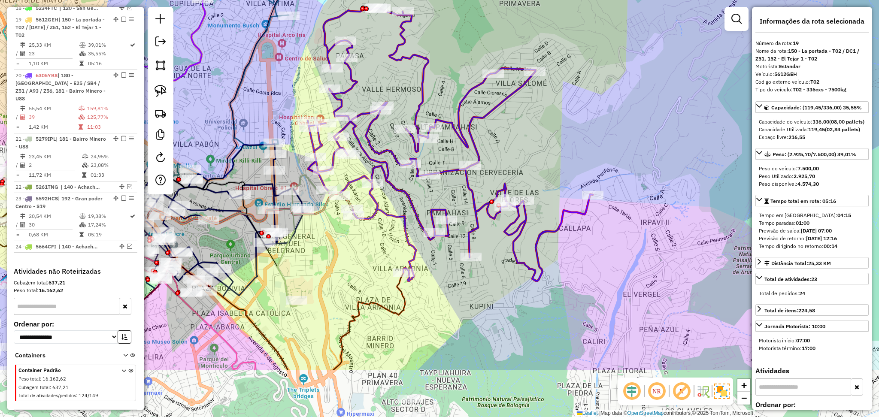
drag, startPoint x: 591, startPoint y: 243, endPoint x: 519, endPoint y: 147, distance: 120.5
click at [519, 147] on div "Janela de atendimento Grade de atendimento Capacidade Transportadoras Veículos …" at bounding box center [439, 208] width 879 height 417
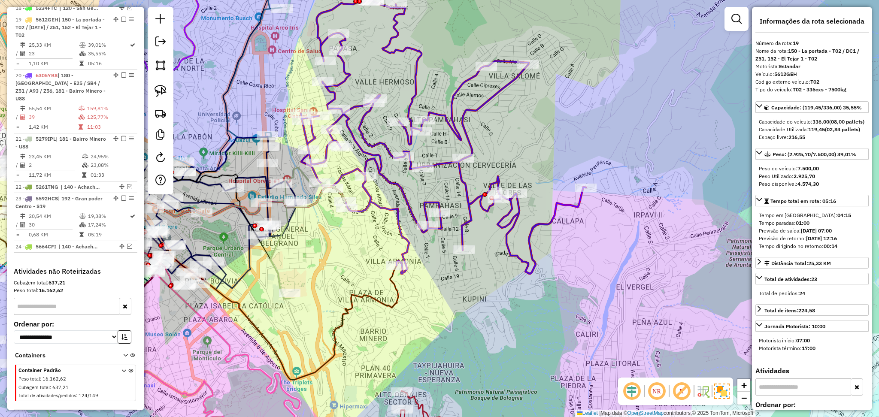
drag, startPoint x: 475, startPoint y: 356, endPoint x: 435, endPoint y: 188, distance: 173.3
click at [435, 188] on div "Janela de atendimento Grade de atendimento Capacidade Transportadoras Veículos …" at bounding box center [439, 208] width 879 height 417
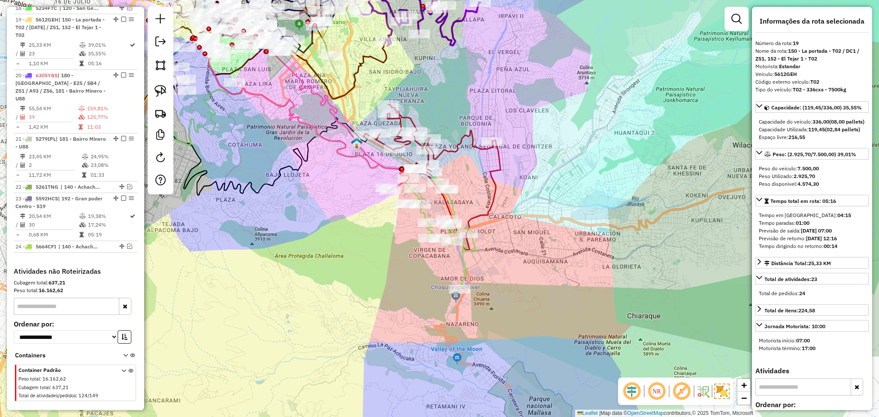
click at [462, 272] on icon at bounding box center [440, 232] width 71 height 113
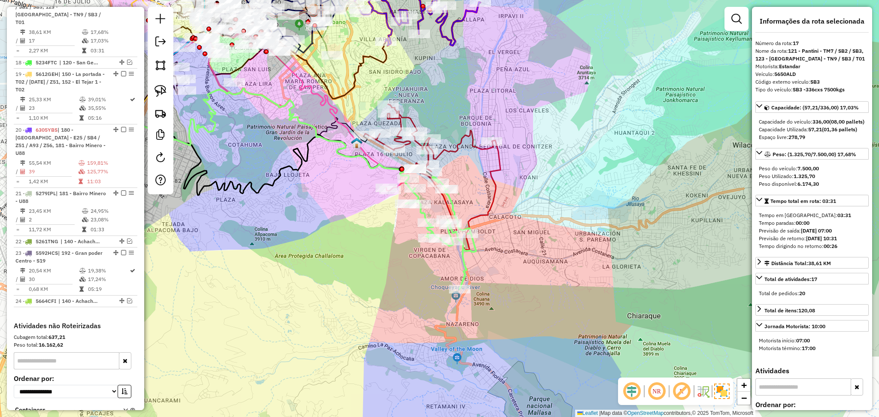
scroll to position [786, 0]
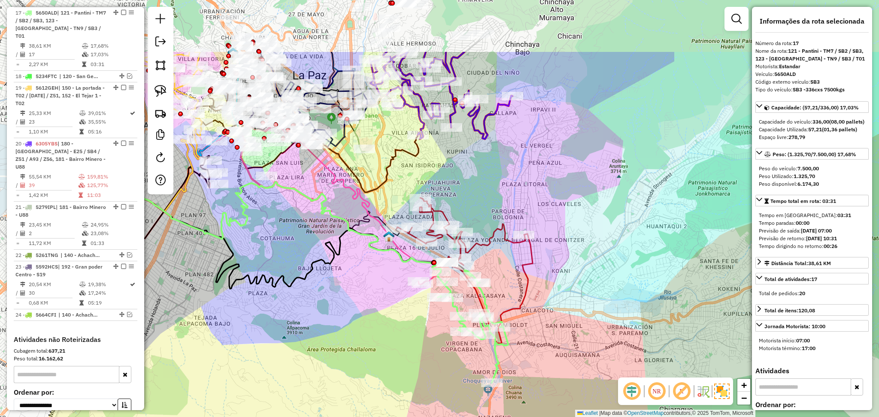
drag, startPoint x: 492, startPoint y: 263, endPoint x: 523, endPoint y: 350, distance: 93.2
click at [523, 350] on div "Janela de atendimento Grade de atendimento Capacidade Transportadoras Veículos …" at bounding box center [439, 208] width 879 height 417
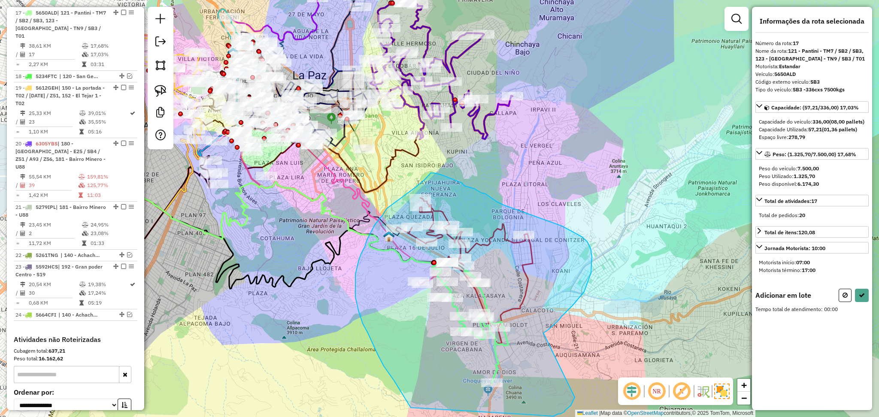
drag, startPoint x: 543, startPoint y: 333, endPoint x: 574, endPoint y: 397, distance: 71.6
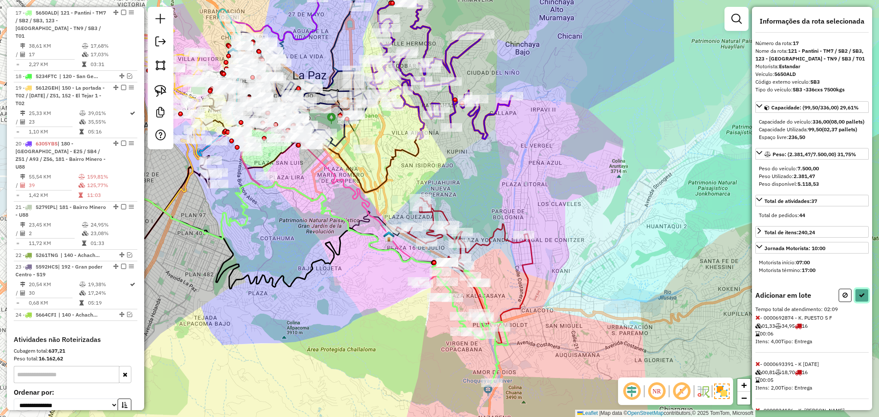
click at [860, 298] on icon at bounding box center [861, 295] width 6 height 6
select select "**********"
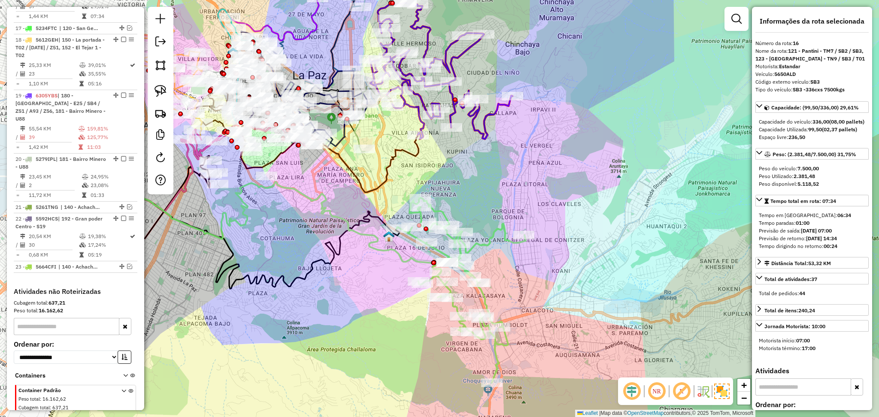
click at [502, 239] on icon at bounding box center [460, 290] width 129 height 185
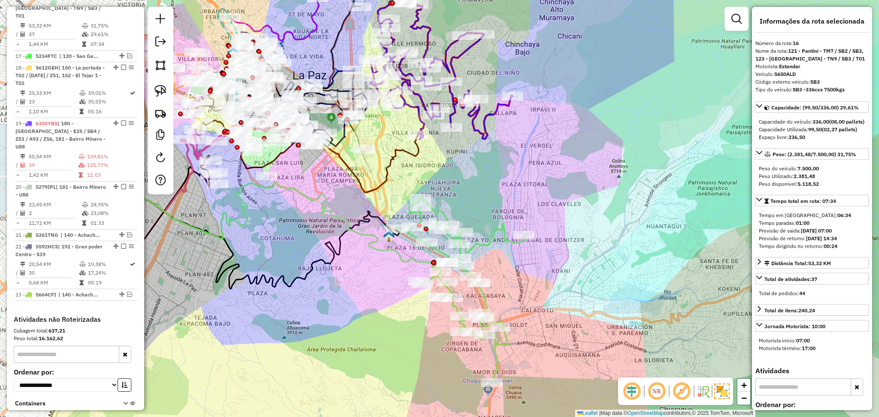
scroll to position [738, 0]
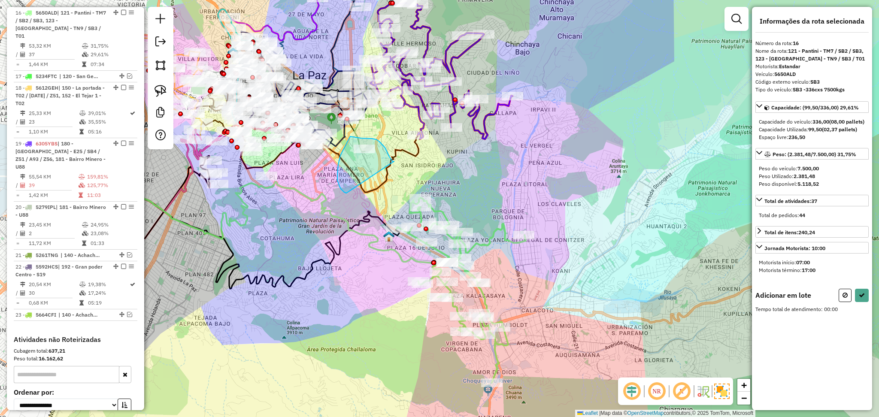
drag, startPoint x: 394, startPoint y: 161, endPoint x: 357, endPoint y: 193, distance: 48.6
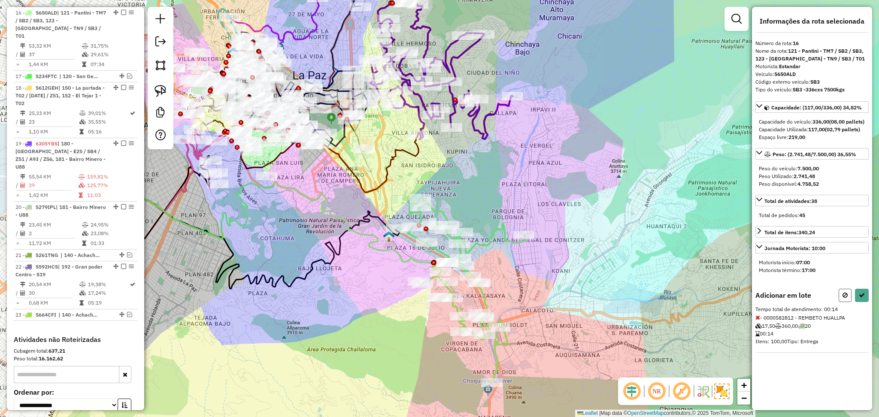
click at [847, 298] on icon at bounding box center [844, 295] width 5 height 6
select select "**********"
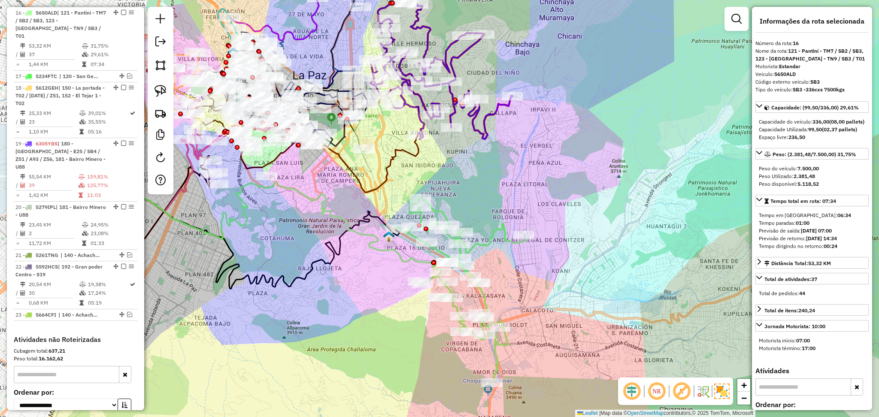
click at [478, 235] on div "Janela de atendimento Grade de atendimento Capacidade Transportadoras Veículos …" at bounding box center [439, 208] width 879 height 417
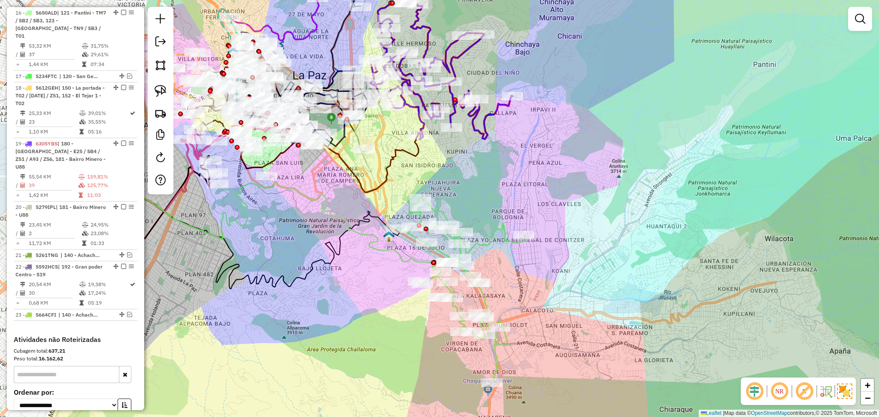
click at [493, 244] on icon at bounding box center [460, 290] width 129 height 185
select select "**********"
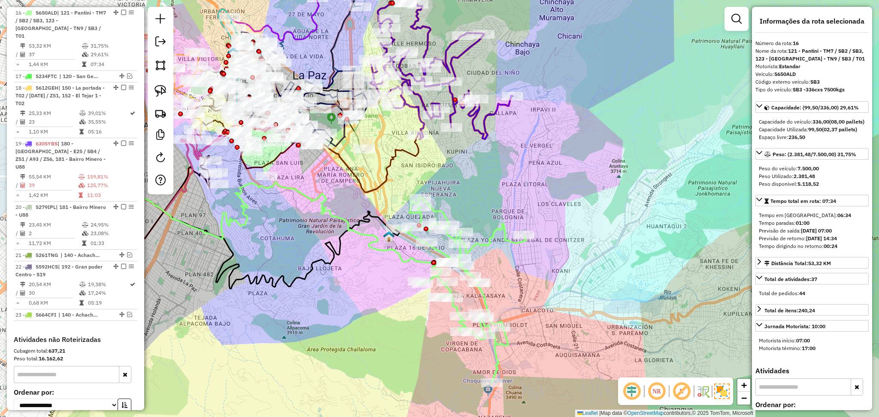
click at [486, 247] on icon at bounding box center [460, 290] width 129 height 185
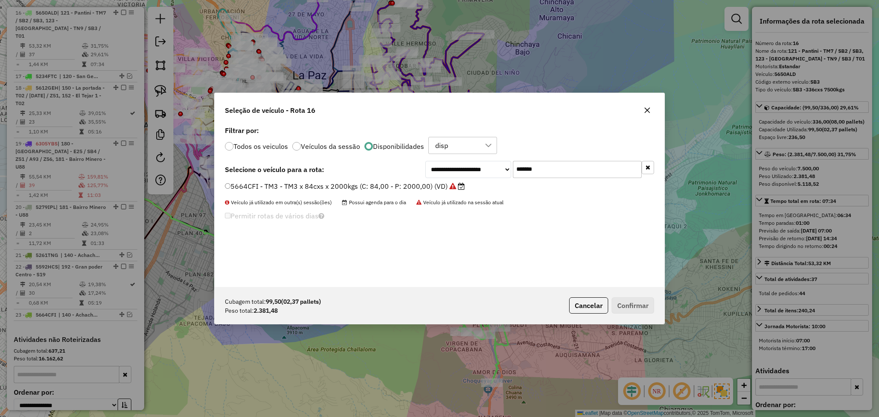
scroll to position [4, 3]
drag, startPoint x: 520, startPoint y: 167, endPoint x: 504, endPoint y: 166, distance: 16.8
click at [504, 166] on div "**********" at bounding box center [539, 169] width 229 height 17
paste input "text"
type input "*******"
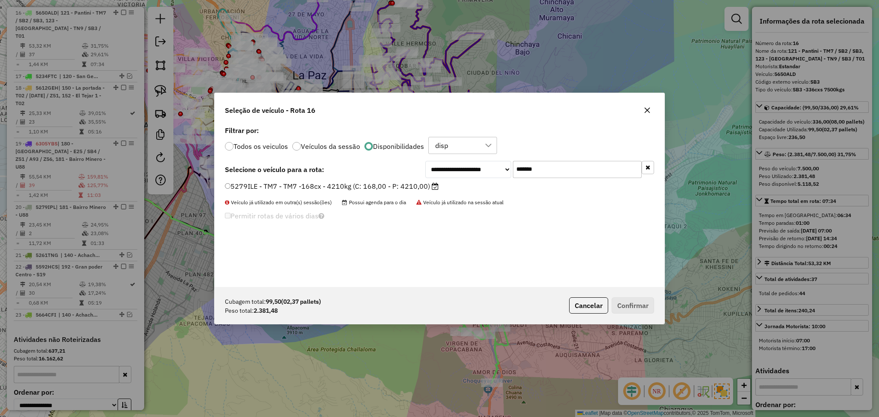
click at [408, 186] on label "5279ILE - TM7 - TM7 -168cx - 4210kg (C: 168,00 - P: 4210,00)" at bounding box center [332, 186] width 214 height 10
click at [629, 309] on button "Confirmar" at bounding box center [632, 305] width 42 height 16
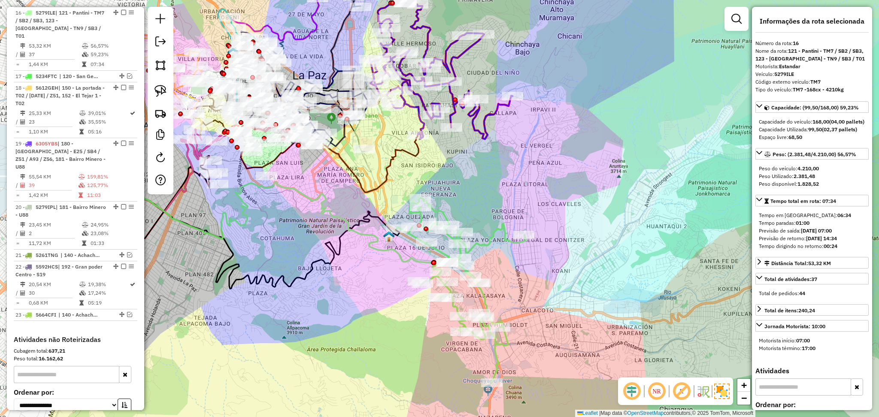
click at [489, 241] on icon at bounding box center [460, 290] width 129 height 185
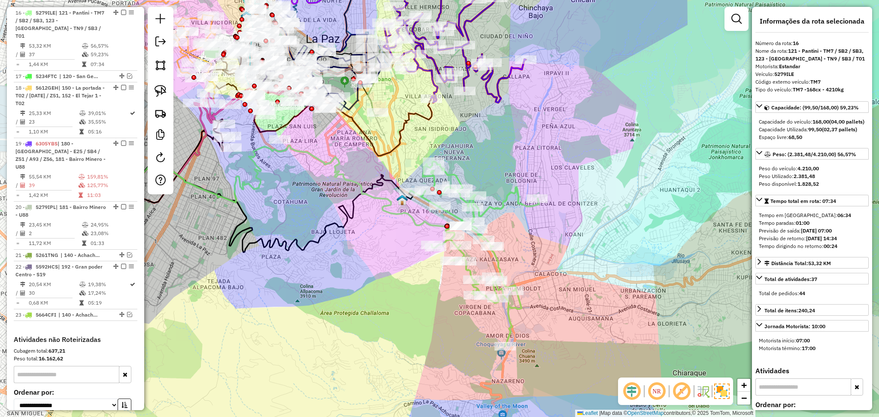
drag, startPoint x: 496, startPoint y: 199, endPoint x: 509, endPoint y: 163, distance: 38.4
click at [509, 163] on div "Janela de atendimento Grade de atendimento Capacidade Transportadoras Veículos …" at bounding box center [439, 208] width 879 height 417
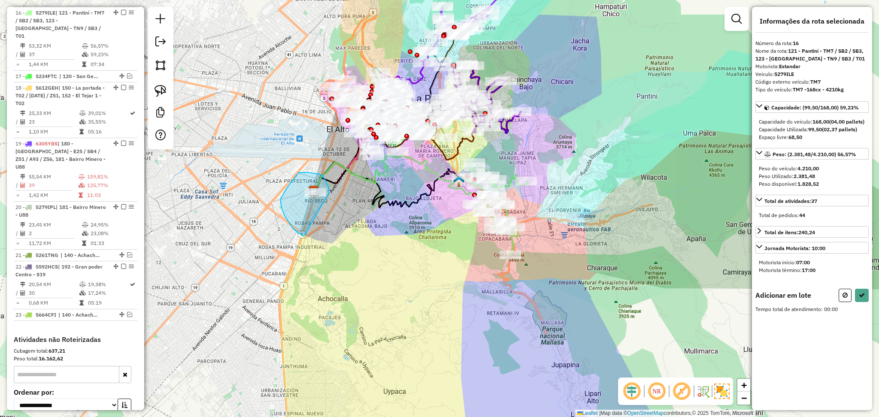
drag, startPoint x: 326, startPoint y: 181, endPoint x: 335, endPoint y: 233, distance: 51.9
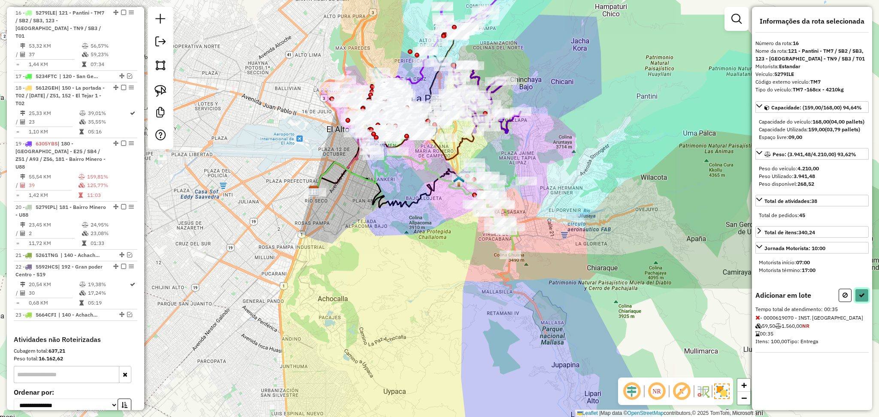
click at [860, 302] on button at bounding box center [862, 295] width 14 height 13
select select "**********"
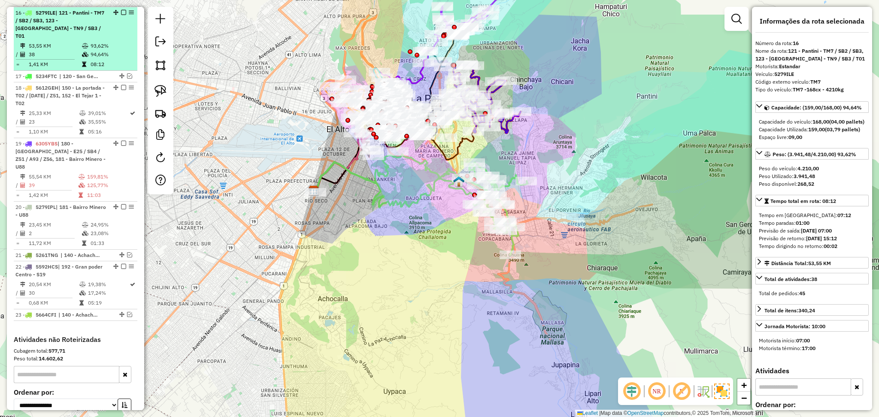
click at [121, 15] on em at bounding box center [123, 12] width 5 height 5
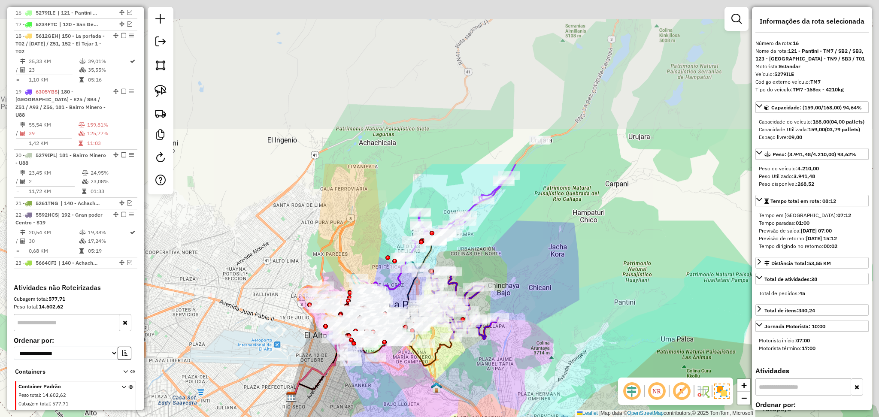
drag, startPoint x: 473, startPoint y: 188, endPoint x: 427, endPoint y: 444, distance: 259.3
click at [427, 417] on html "Aguarde... Pop-up bloqueado! Seu navegador bloqueou automáticamente a abertura …" at bounding box center [439, 208] width 879 height 417
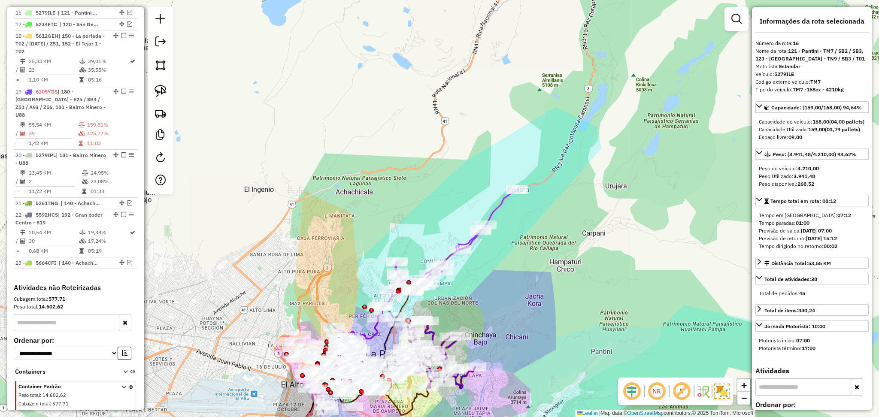
click at [493, 207] on icon at bounding box center [446, 248] width 141 height 118
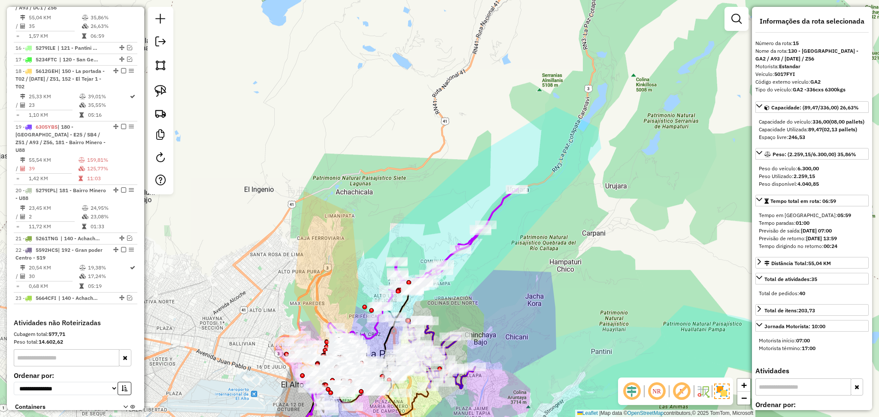
scroll to position [690, 0]
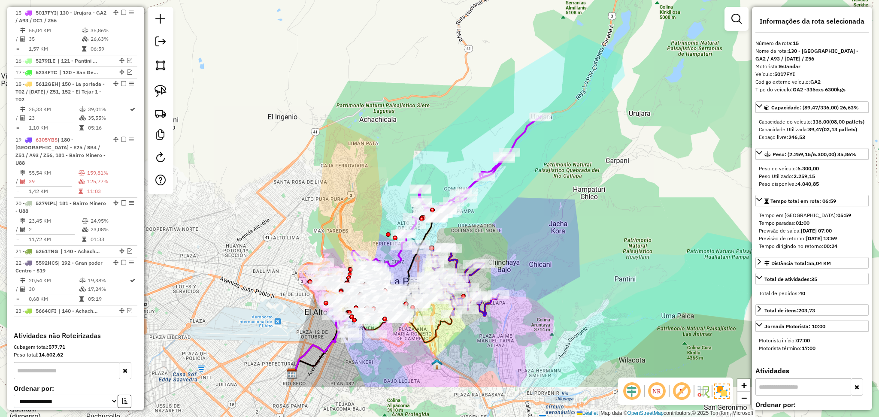
drag, startPoint x: 510, startPoint y: 308, endPoint x: 533, endPoint y: 236, distance: 76.2
click at [533, 236] on div "Janela de atendimento Grade de atendimento Capacidade Transportadoras Veículos …" at bounding box center [439, 208] width 879 height 417
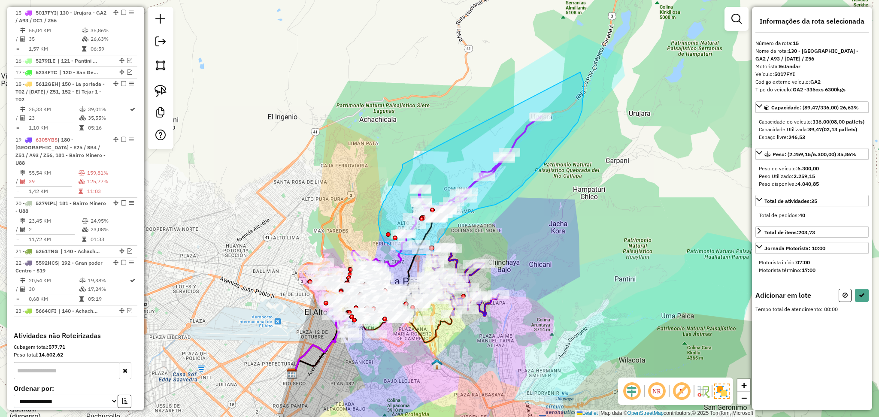
drag, startPoint x: 403, startPoint y: 164, endPoint x: 580, endPoint y: 72, distance: 199.6
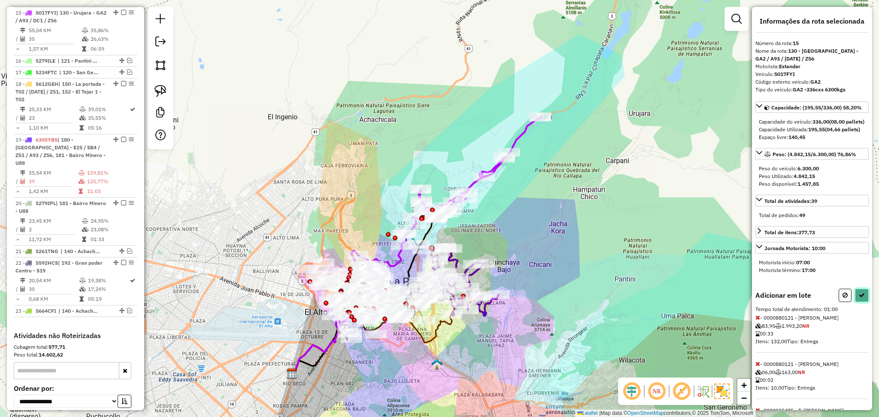
click at [860, 298] on icon at bounding box center [861, 295] width 6 height 6
select select "**********"
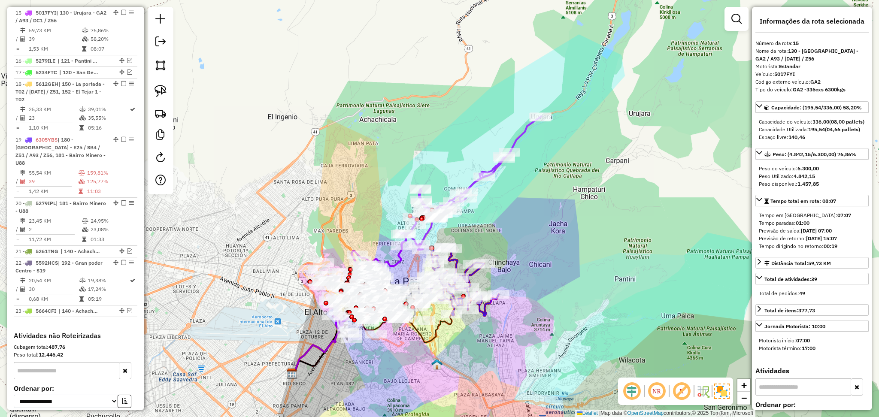
click at [517, 139] on icon at bounding box center [470, 182] width 141 height 133
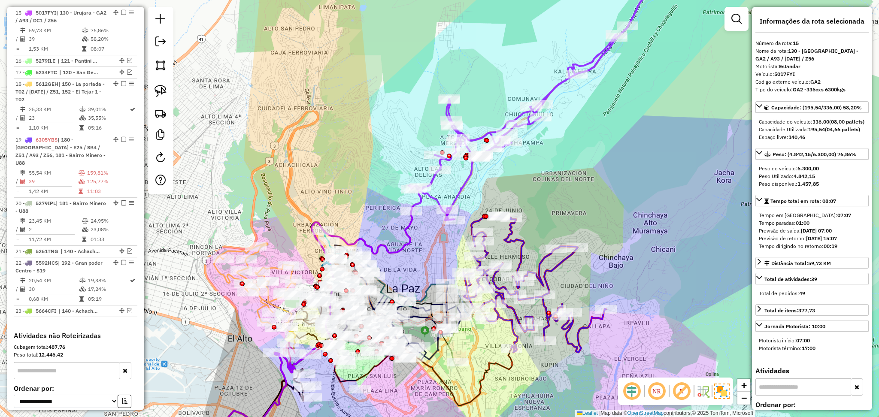
drag, startPoint x: 408, startPoint y: 287, endPoint x: 420, endPoint y: 261, distance: 28.6
click at [420, 261] on div "Janela de atendimento Grade de atendimento Capacidade Transportadoras Veículos …" at bounding box center [439, 208] width 879 height 417
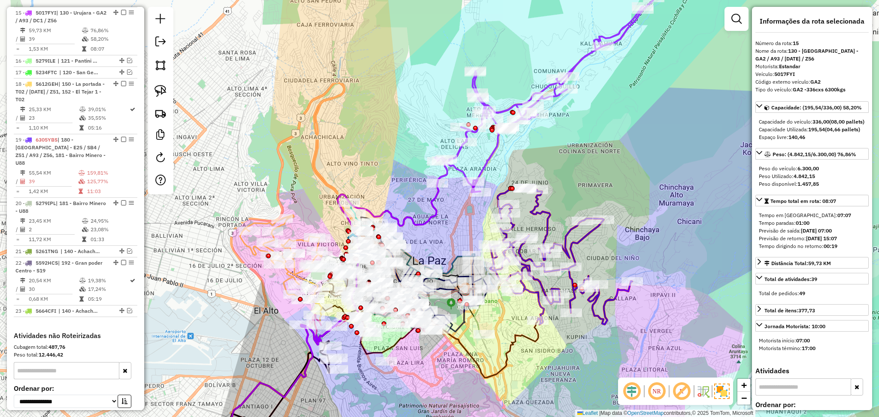
drag, startPoint x: 403, startPoint y: 269, endPoint x: 429, endPoint y: 241, distance: 38.2
click at [429, 241] on div "Janela de atendimento Grade de atendimento Capacidade Transportadoras Veículos …" at bounding box center [439, 208] width 879 height 417
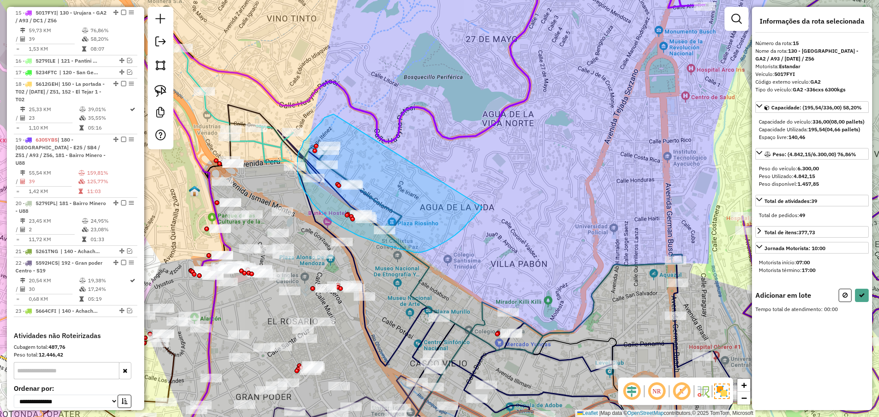
drag, startPoint x: 333, startPoint y: 114, endPoint x: 482, endPoint y: 207, distance: 175.6
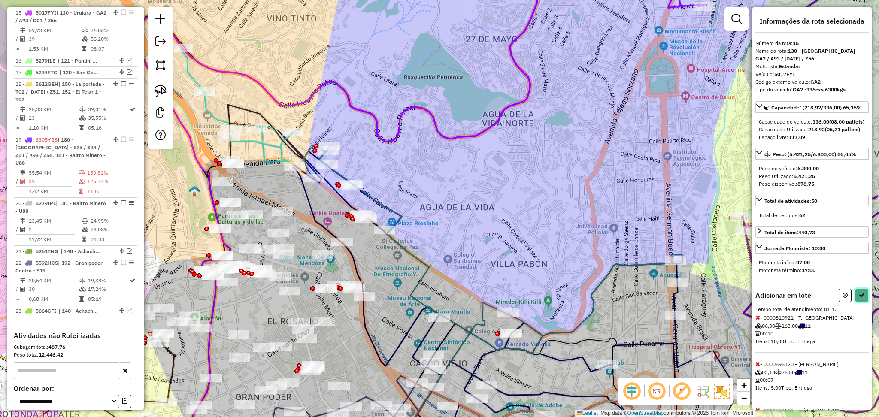
click at [856, 302] on button at bounding box center [862, 295] width 14 height 13
select select "**********"
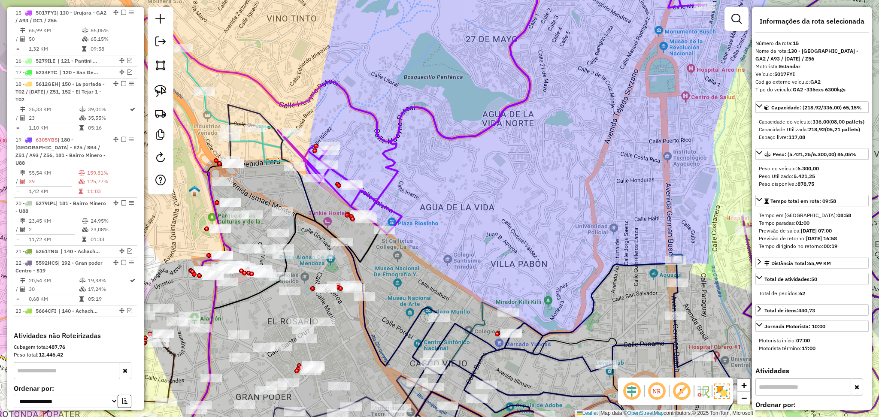
click at [441, 138] on icon at bounding box center [491, 95] width 427 height 275
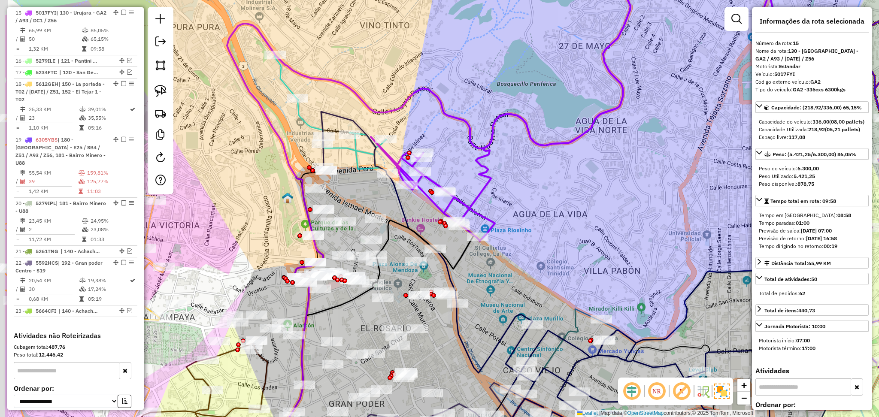
drag, startPoint x: 461, startPoint y: 215, endPoint x: 558, endPoint y: 223, distance: 97.7
click at [558, 223] on div "Janela de atendimento Grade de atendimento Capacidade Transportadoras Veículos …" at bounding box center [439, 208] width 879 height 417
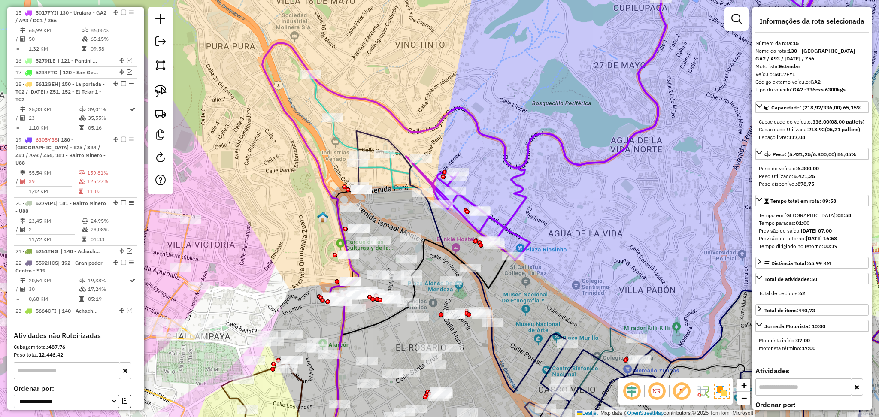
click at [341, 139] on icon at bounding box center [366, 133] width 112 height 118
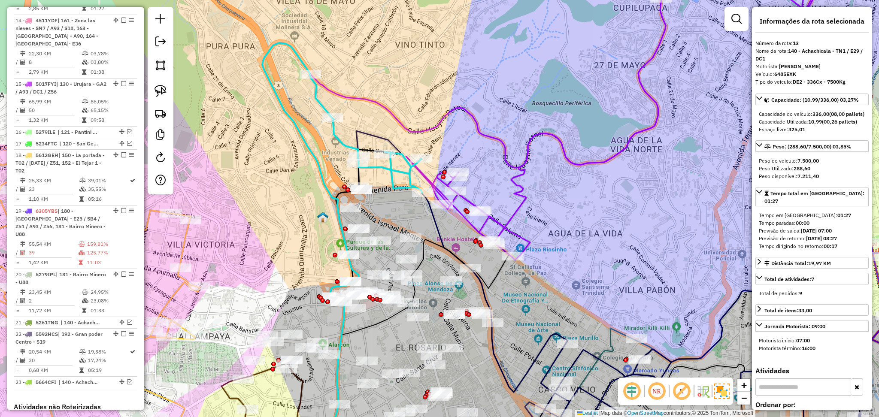
scroll to position [579, 0]
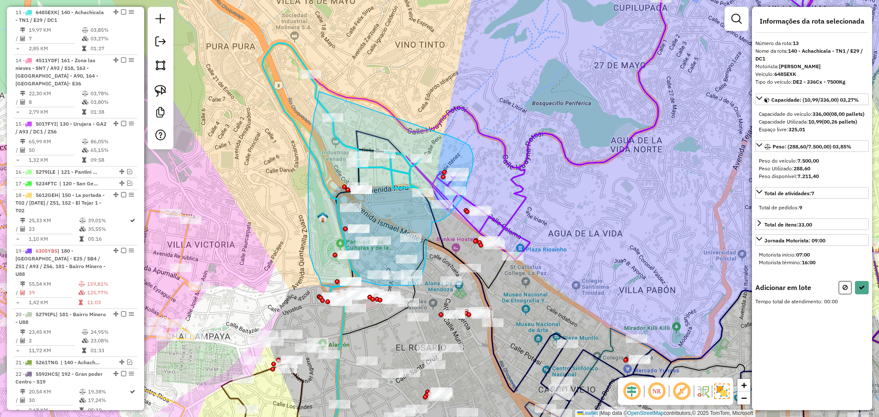
drag, startPoint x: 443, startPoint y: 134, endPoint x: 319, endPoint y: 91, distance: 131.2
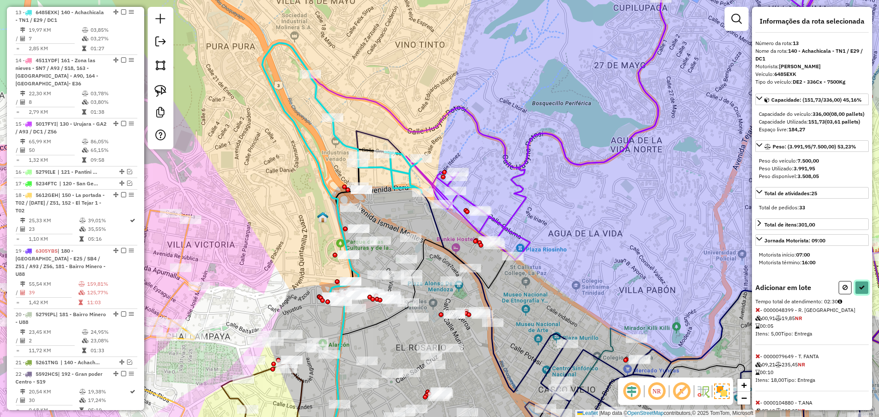
click at [859, 290] on icon at bounding box center [861, 287] width 6 height 6
select select "**********"
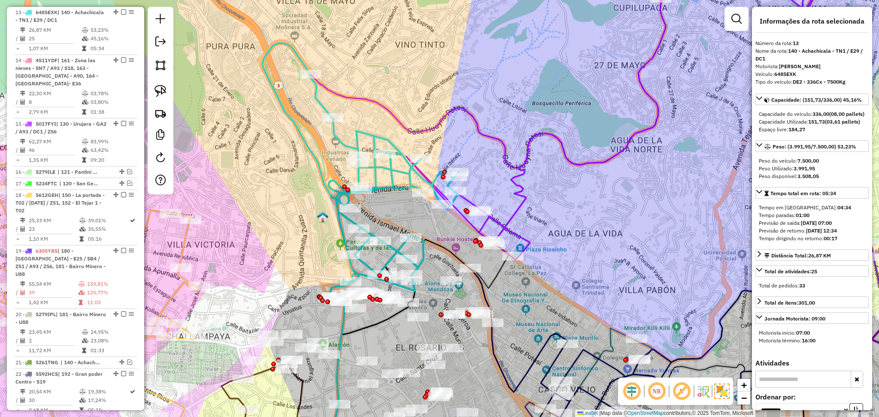
click at [516, 211] on icon at bounding box center [620, 109] width 429 height 302
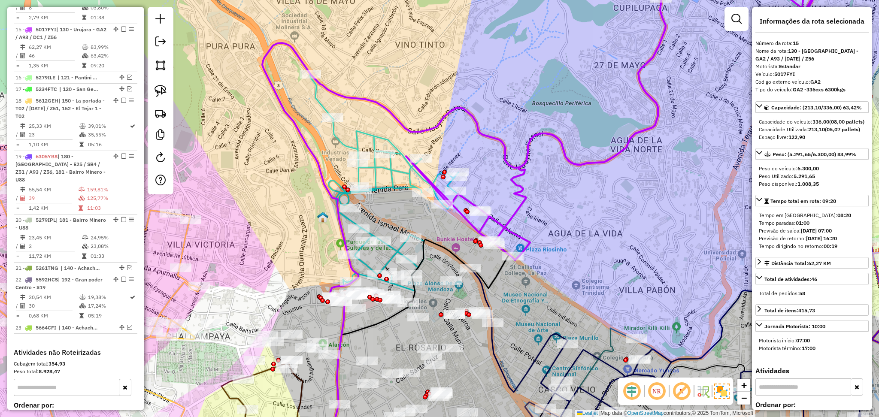
scroll to position [690, 0]
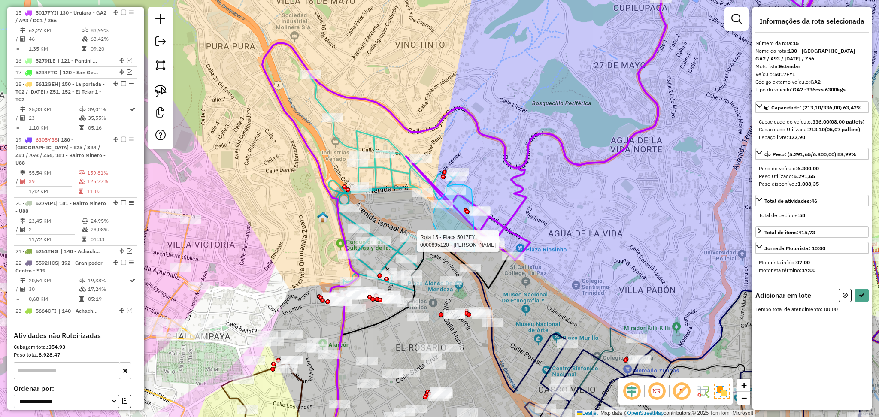
drag, startPoint x: 471, startPoint y: 190, endPoint x: 474, endPoint y: 251, distance: 61.8
click at [474, 251] on div "Rota 15 - Placa 5017FYI 0000895120 - DON JUSTO Janela de atendimento Grade de a…" at bounding box center [439, 208] width 879 height 417
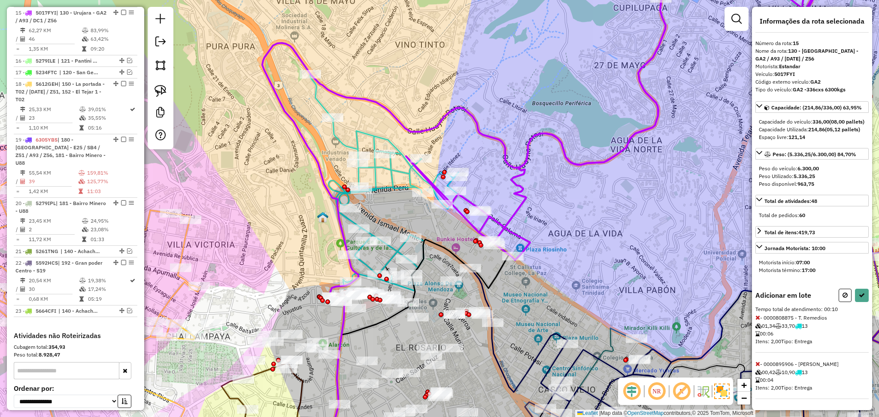
click at [850, 302] on div at bounding box center [853, 295] width 30 height 13
click at [855, 302] on button at bounding box center [862, 295] width 14 height 13
select select "**********"
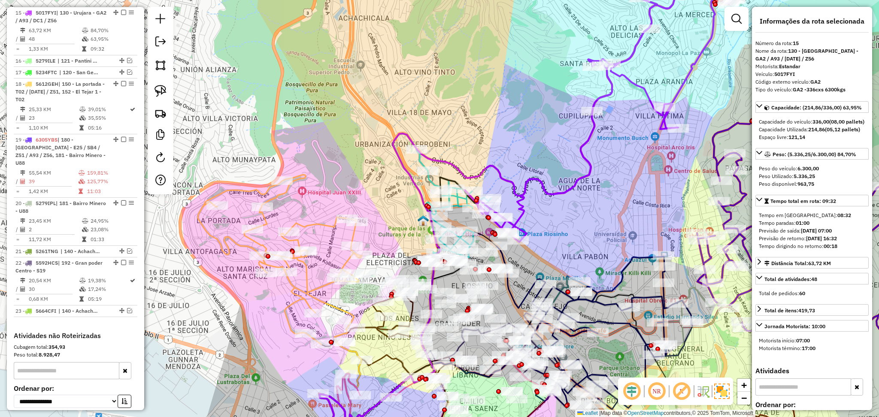
click at [574, 179] on icon at bounding box center [629, 100] width 328 height 284
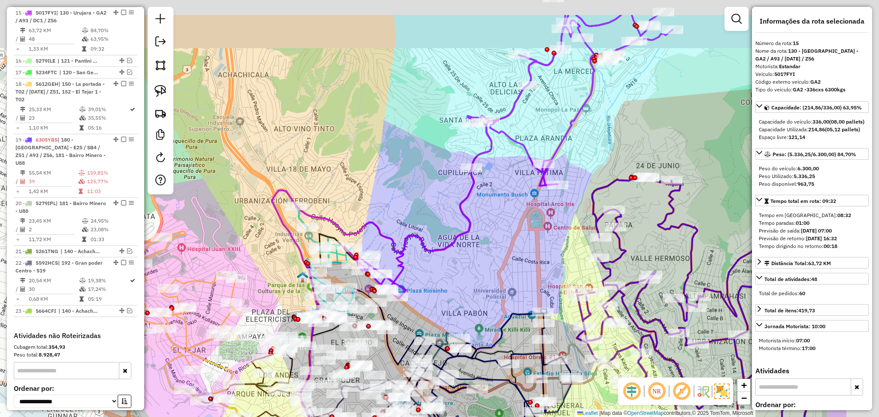
drag, startPoint x: 599, startPoint y: 201, endPoint x: 477, endPoint y: 260, distance: 135.5
click at [477, 260] on div "Janela de atendimento Grade de atendimento Capacidade Transportadoras Veículos …" at bounding box center [439, 208] width 879 height 417
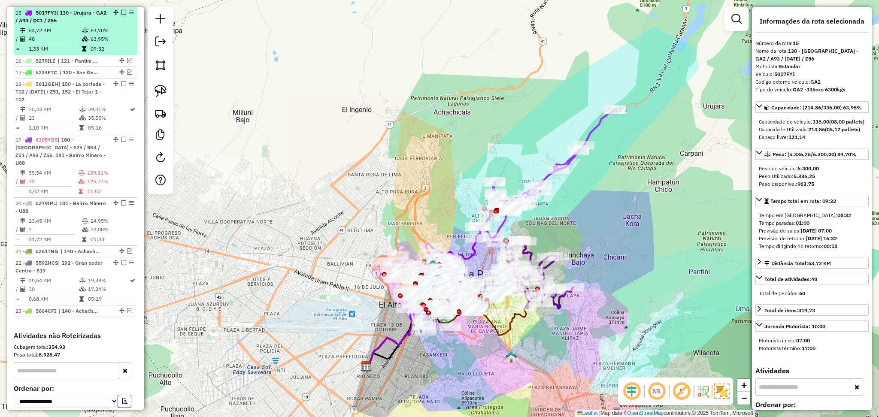
click at [122, 12] on em at bounding box center [123, 12] width 5 height 5
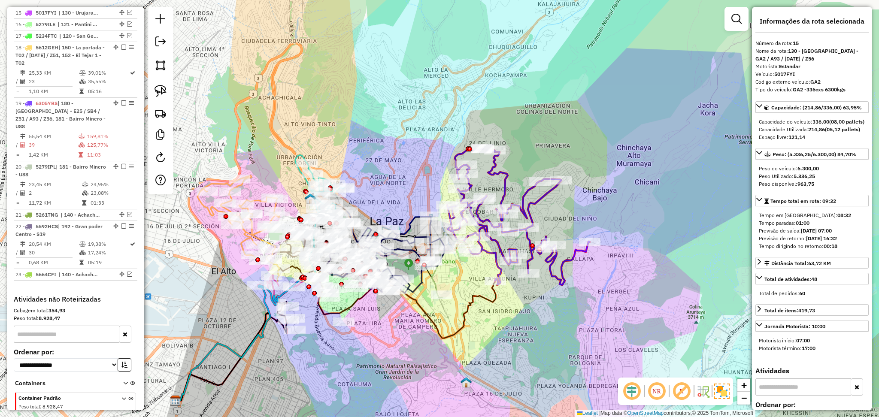
click at [541, 200] on icon at bounding box center [518, 216] width 142 height 136
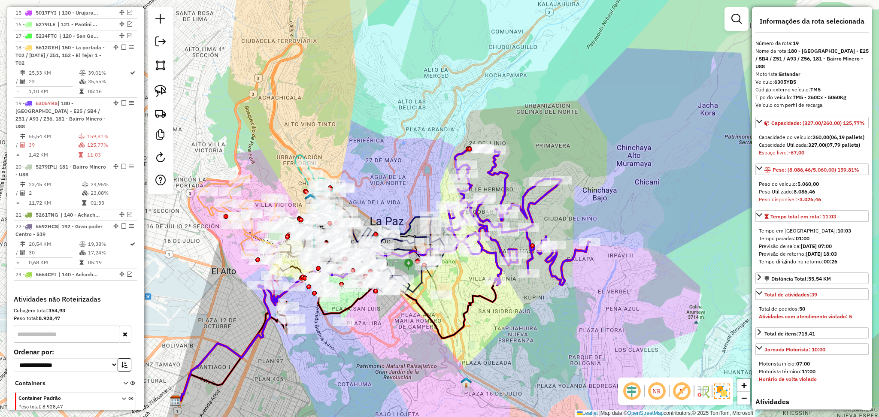
scroll to position [745, 0]
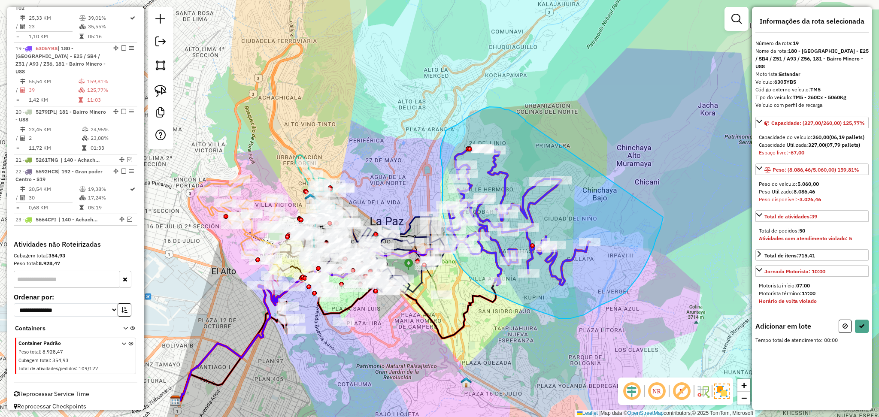
drag, startPoint x: 522, startPoint y: 118, endPoint x: 665, endPoint y: 211, distance: 170.1
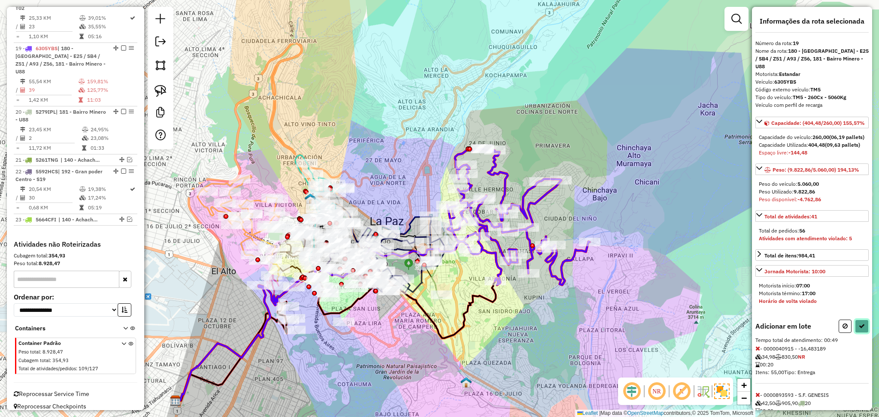
click at [858, 329] on icon at bounding box center [861, 326] width 6 height 6
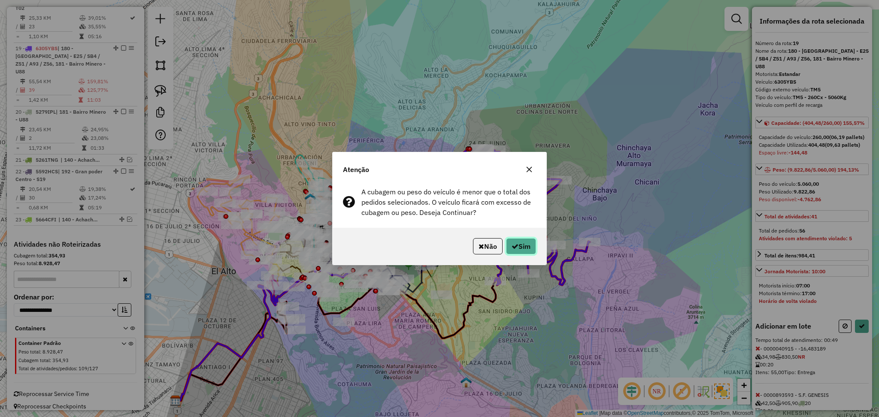
click at [523, 246] on button "Sim" at bounding box center [521, 246] width 30 height 16
select select "**********"
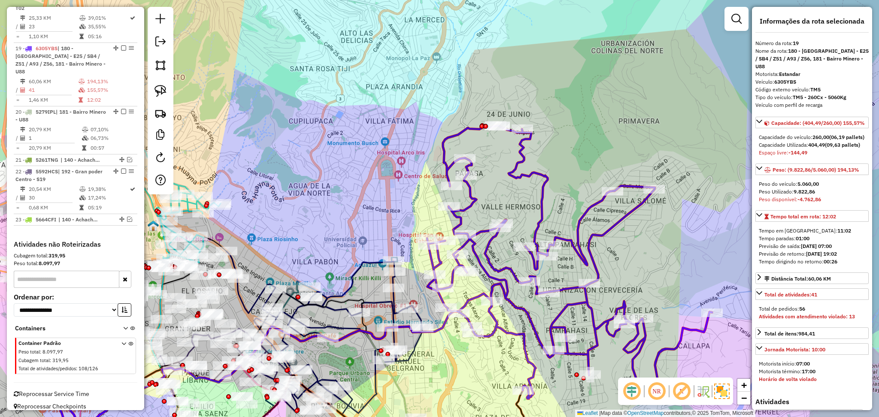
click at [525, 175] on icon at bounding box center [569, 262] width 285 height 273
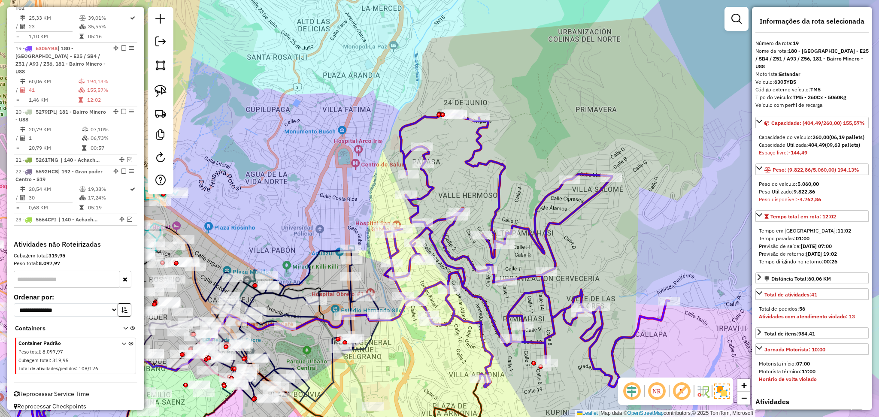
drag, startPoint x: 606, startPoint y: 144, endPoint x: 563, endPoint y: 133, distance: 44.4
click at [563, 133] on div "Janela de atendimento Grade de atendimento Capacidade Transportadoras Veículos …" at bounding box center [439, 208] width 879 height 417
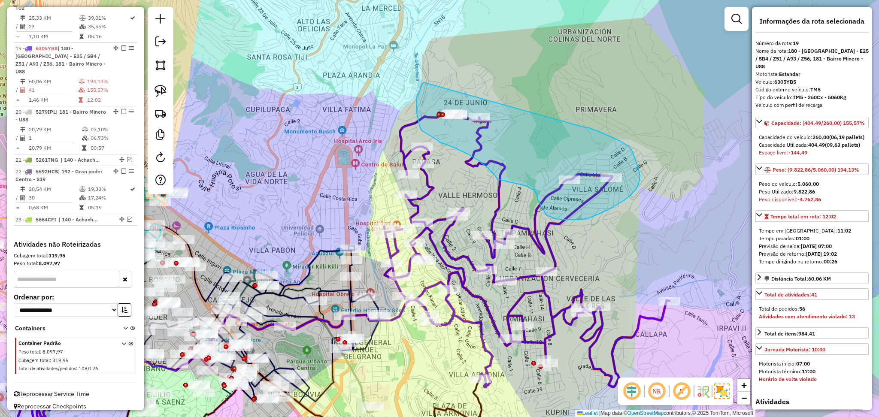
drag, startPoint x: 582, startPoint y: 127, endPoint x: 423, endPoint y: 82, distance: 164.3
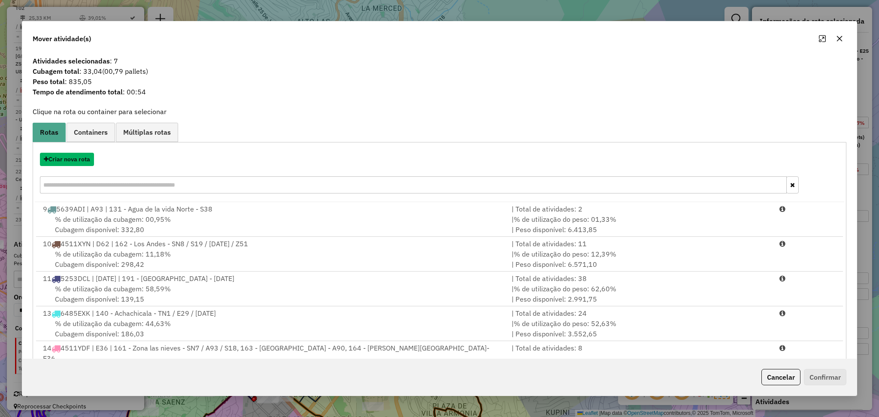
click at [77, 167] on div "Criar nova rota" at bounding box center [439, 174] width 809 height 56
click at [79, 165] on button "Criar nova rota" at bounding box center [67, 159] width 54 height 13
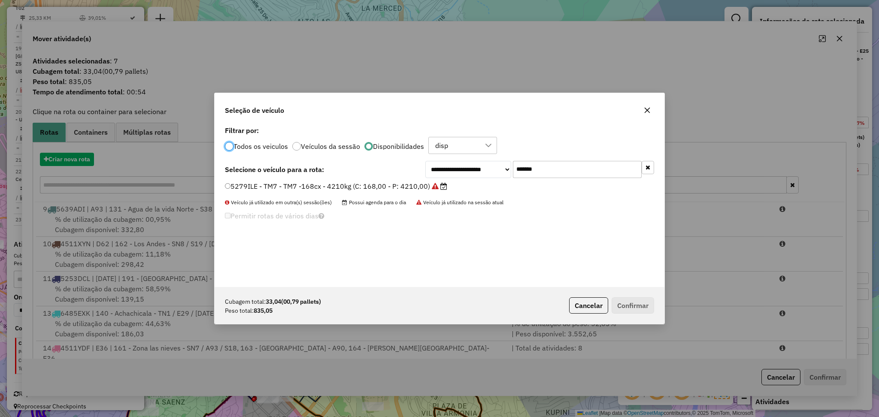
scroll to position [4, 3]
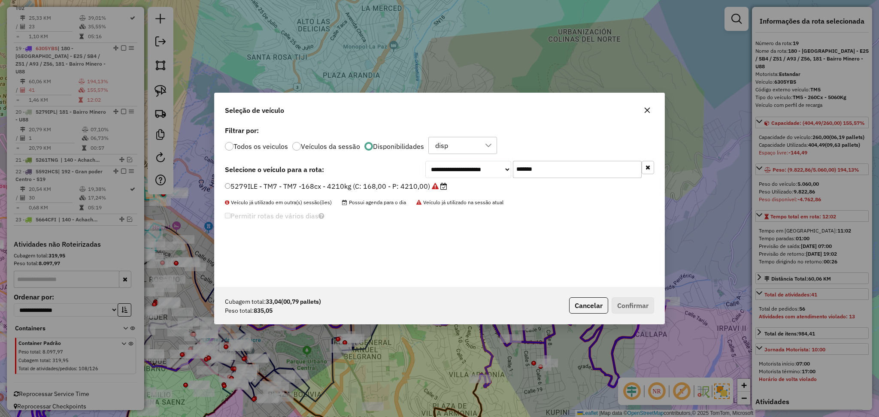
drag, startPoint x: 544, startPoint y: 169, endPoint x: 436, endPoint y: 157, distance: 107.9
click at [436, 157] on div "**********" at bounding box center [439, 205] width 450 height 163
type input "***"
click at [385, 186] on label "5718HLS - S21 - S21 -63cxs 1039kgs (C: 63,00 - P: 1039,00) (VD)" at bounding box center [340, 186] width 231 height 10
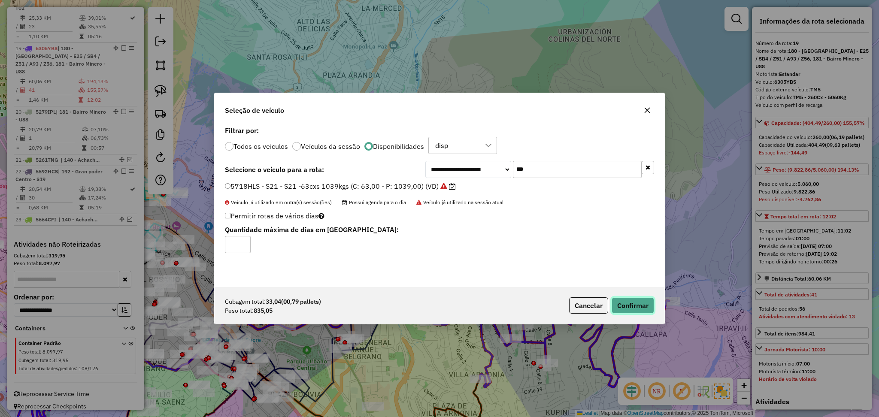
click at [631, 299] on button "Confirmar" at bounding box center [632, 305] width 42 height 16
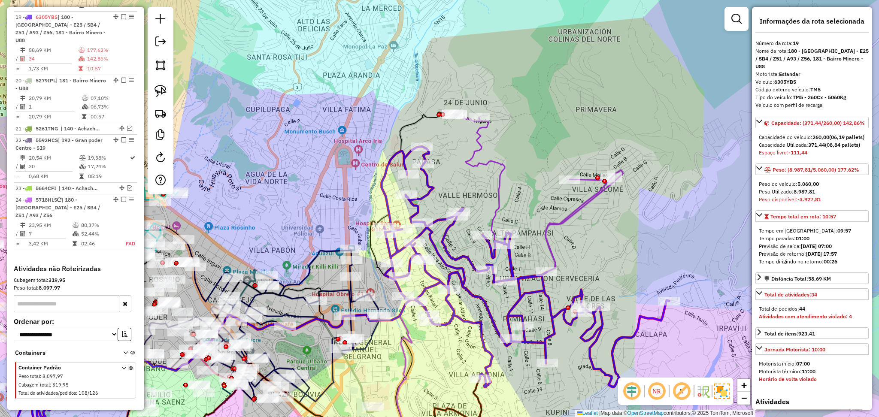
scroll to position [781, 0]
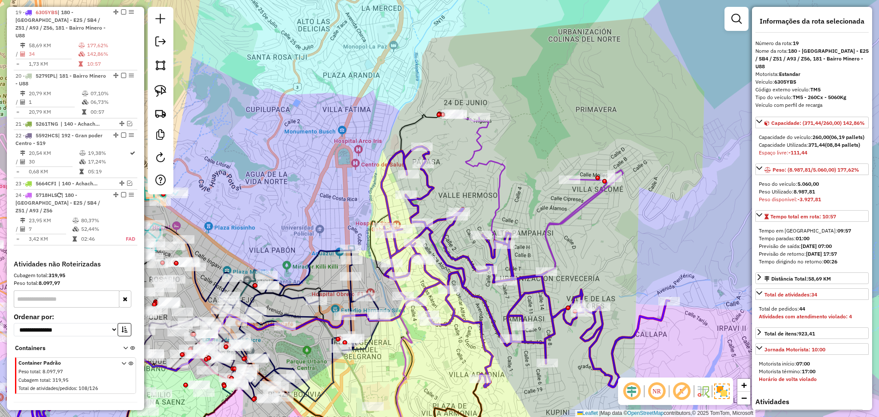
click at [476, 164] on icon at bounding box center [531, 196] width 159 height 165
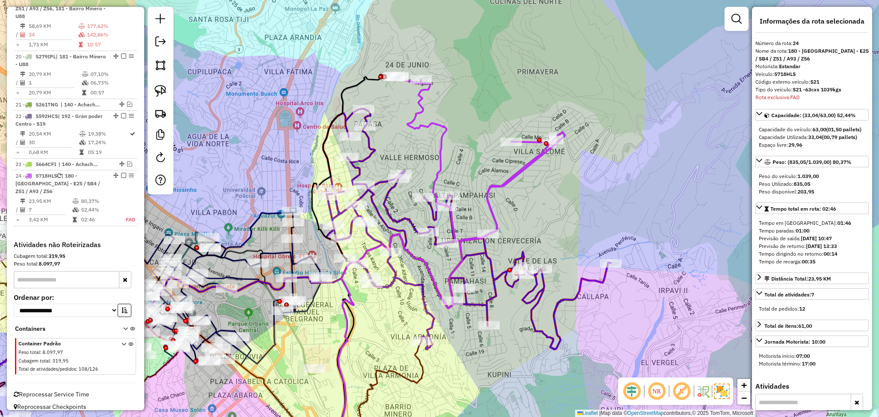
drag, startPoint x: 550, startPoint y: 159, endPoint x: 492, endPoint y: 121, distance: 69.5
click at [492, 121] on div "Janela de atendimento Grade de atendimento Capacidade Transportadoras Veículos …" at bounding box center [439, 208] width 879 height 417
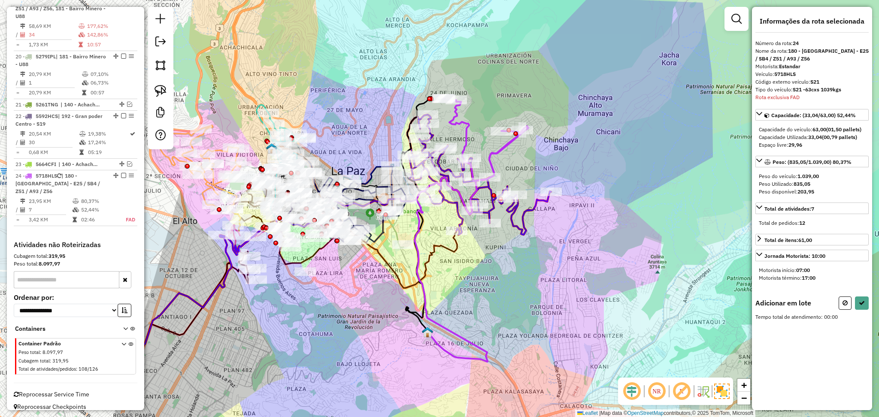
click at [739, 16] on em at bounding box center [736, 19] width 10 height 10
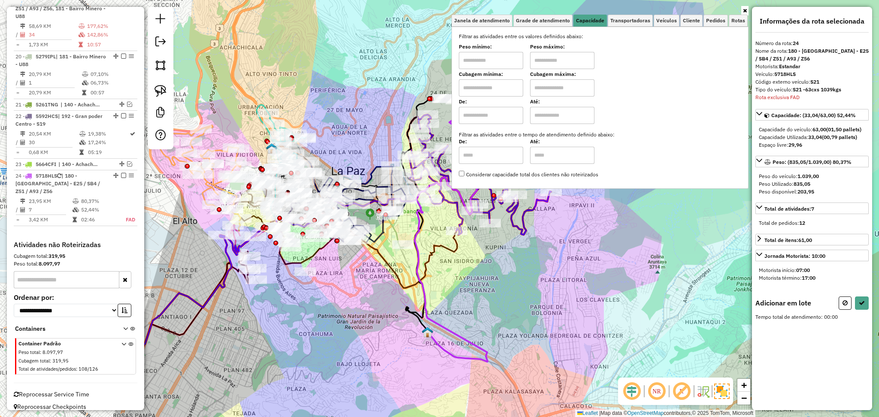
click at [484, 94] on input "text" at bounding box center [491, 87] width 64 height 17
type input "****"
click at [565, 88] on input "text" at bounding box center [562, 87] width 64 height 17
type input "****"
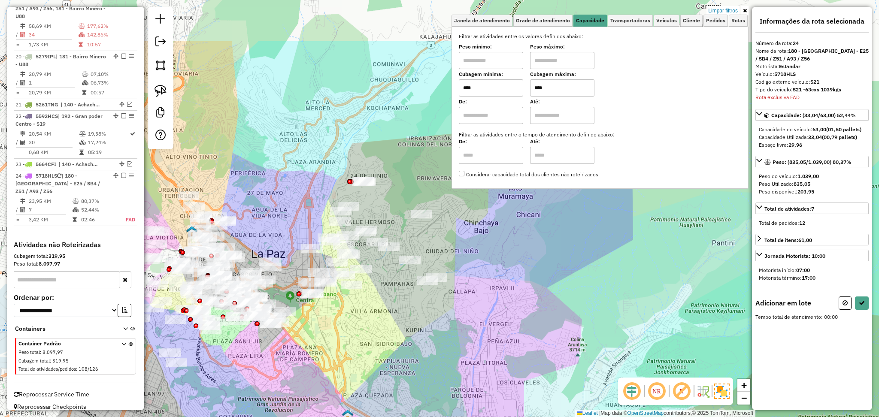
drag, startPoint x: 474, startPoint y: 219, endPoint x: 388, endPoint y: 283, distance: 107.3
click at [393, 298] on div "Limpar filtros Janela de atendimento Grade de atendimento Capacidade Transporta…" at bounding box center [439, 208] width 879 height 417
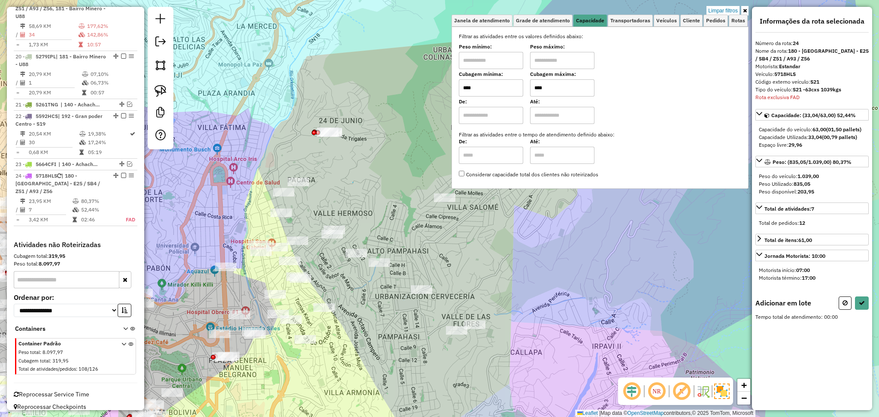
drag, startPoint x: 353, startPoint y: 182, endPoint x: 309, endPoint y: 164, distance: 47.1
click at [309, 164] on div "Limpar filtros Janela de atendimento Grade de atendimento Capacidade Transporta…" at bounding box center [439, 208] width 879 height 417
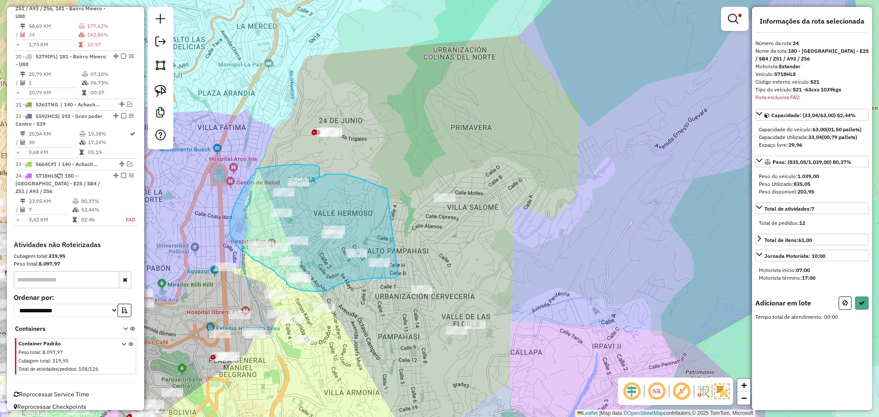
drag, startPoint x: 387, startPoint y: 189, endPoint x: 387, endPoint y: 275, distance: 85.4
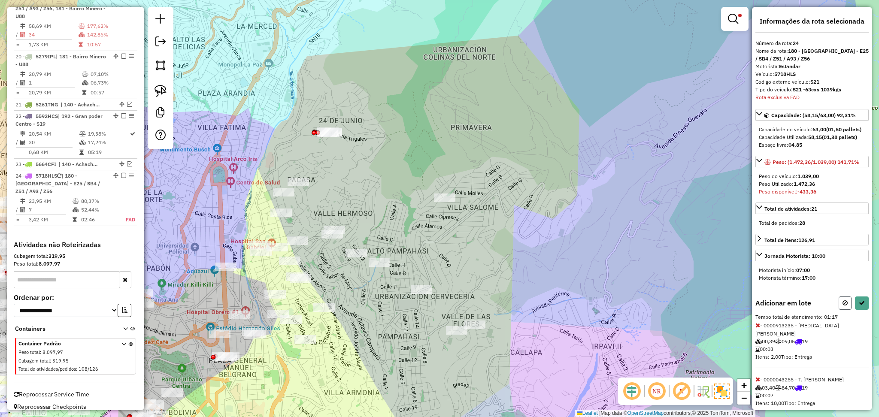
click at [843, 306] on icon at bounding box center [844, 303] width 5 height 6
select select "**********"
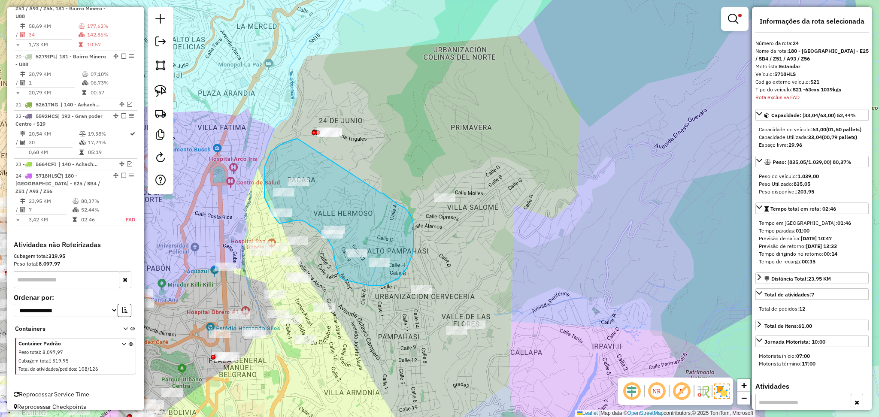
drag, startPoint x: 381, startPoint y: 193, endPoint x: 297, endPoint y: 139, distance: 99.5
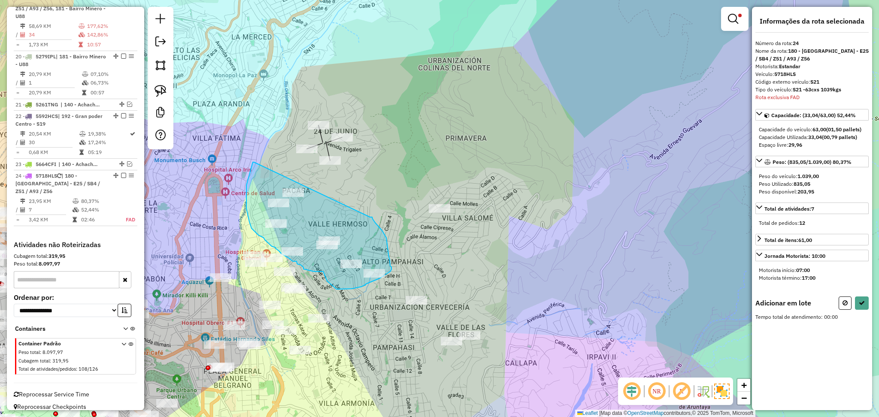
drag, startPoint x: 370, startPoint y: 217, endPoint x: 254, endPoint y: 162, distance: 128.2
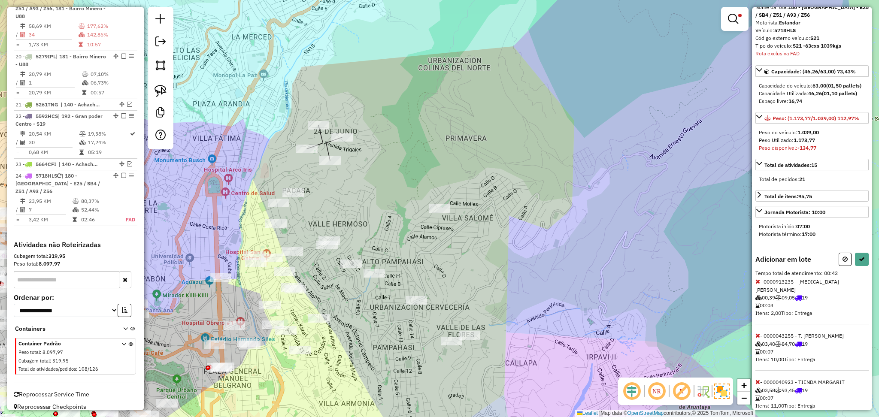
scroll to position [7, 0]
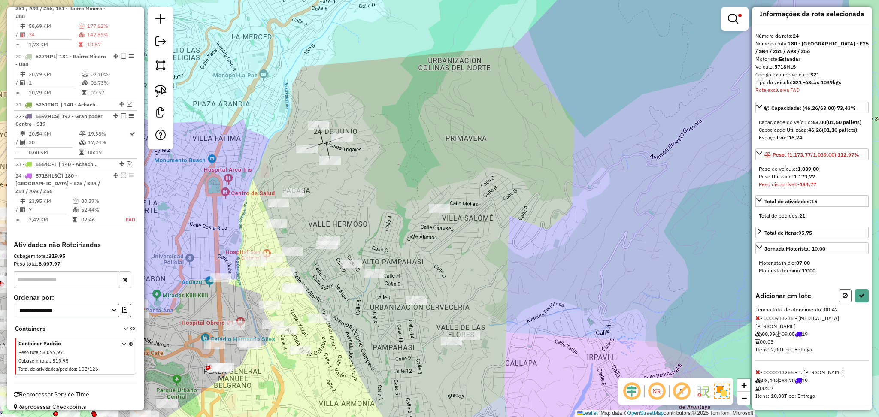
click at [843, 302] on button at bounding box center [844, 295] width 13 height 13
select select "**********"
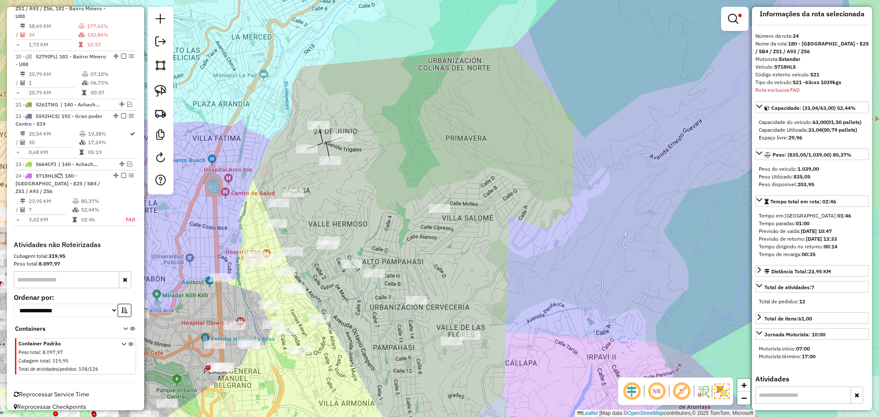
click at [734, 18] on em at bounding box center [733, 19] width 10 height 10
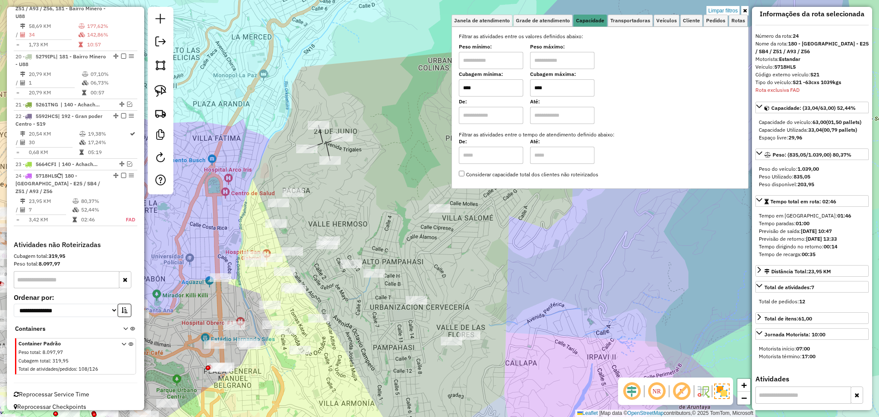
click at [555, 82] on input "****" at bounding box center [562, 87] width 64 height 17
click at [556, 82] on input "****" at bounding box center [562, 87] width 64 height 17
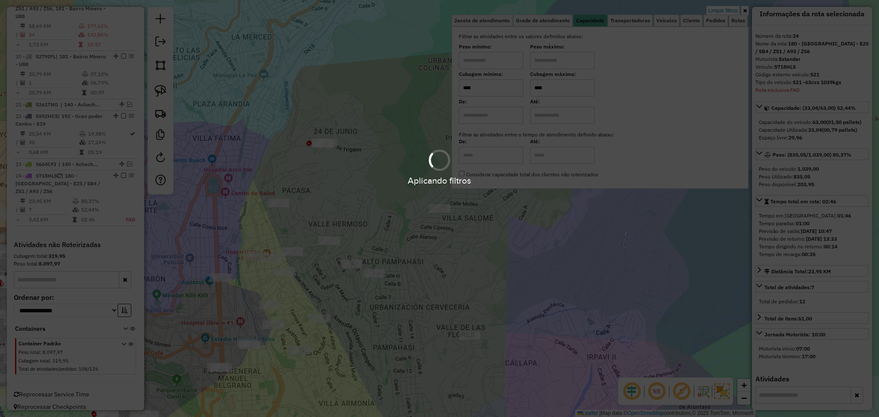
type input "****"
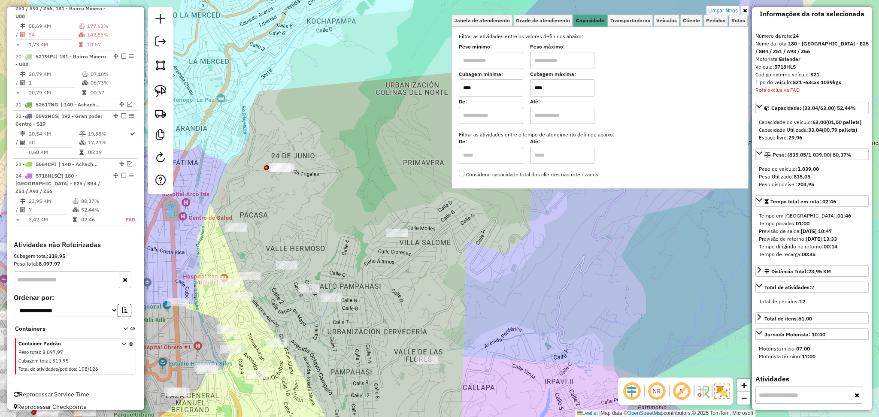
drag, startPoint x: 372, startPoint y: 200, endPoint x: 287, endPoint y: 233, distance: 90.8
click at [287, 233] on div "Limpar filtros Janela de atendimento Grade de atendimento Capacidade Transporta…" at bounding box center [439, 208] width 879 height 417
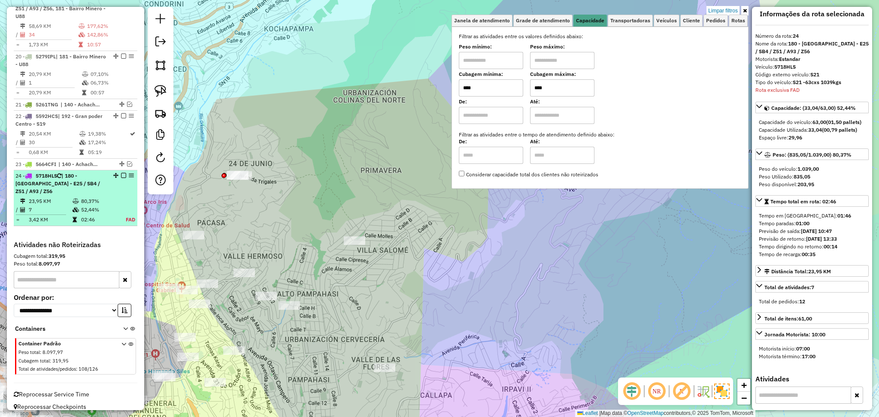
click at [82, 205] on td "52,44%" at bounding box center [99, 209] width 36 height 9
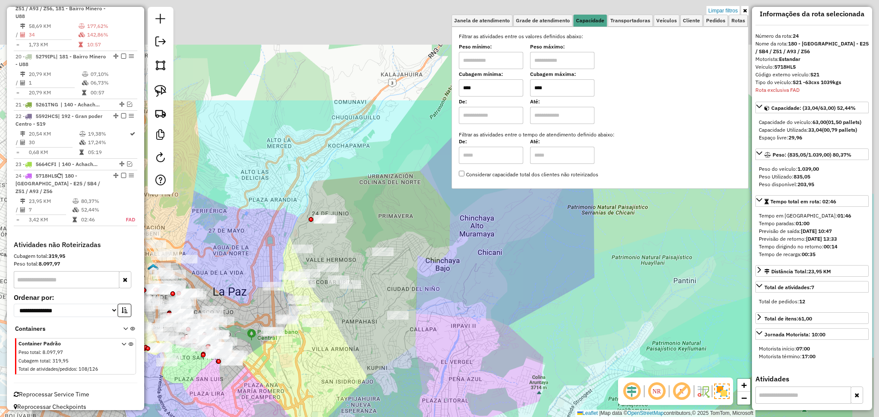
drag, startPoint x: 350, startPoint y: 274, endPoint x: 257, endPoint y: 416, distance: 169.8
click at [257, 416] on div "Limpar filtros Janela de atendimento Grade de atendimento Capacidade Transporta…" at bounding box center [439, 208] width 879 height 417
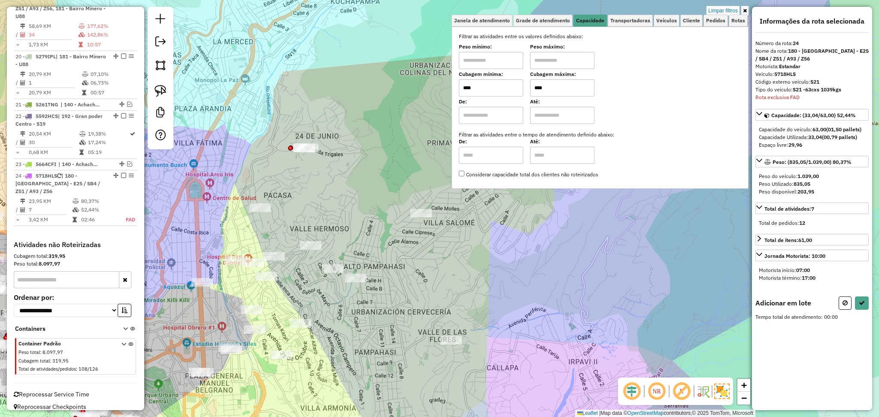
scroll to position [0, 0]
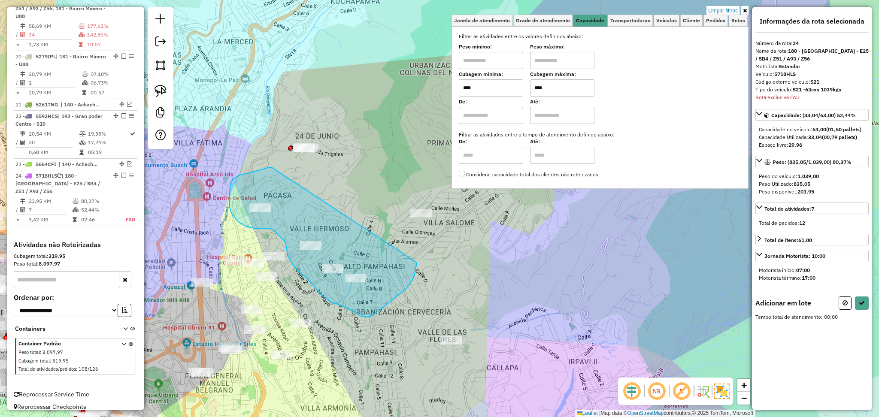
drag, startPoint x: 268, startPoint y: 168, endPoint x: 417, endPoint y: 263, distance: 176.5
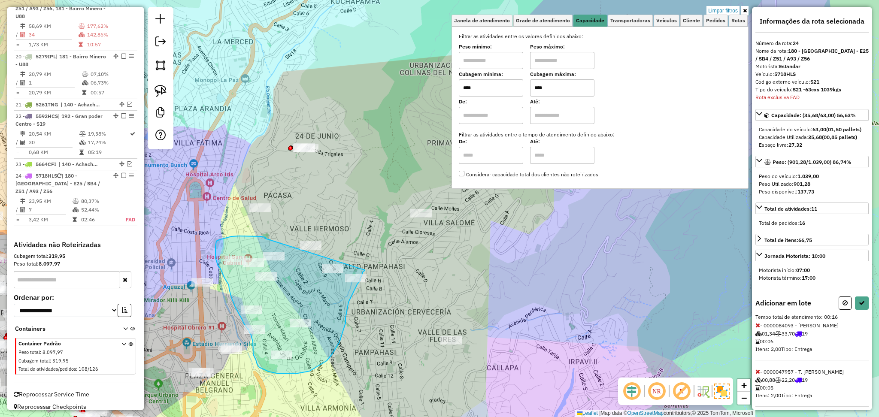
drag, startPoint x: 265, startPoint y: 237, endPoint x: 364, endPoint y: 270, distance: 104.3
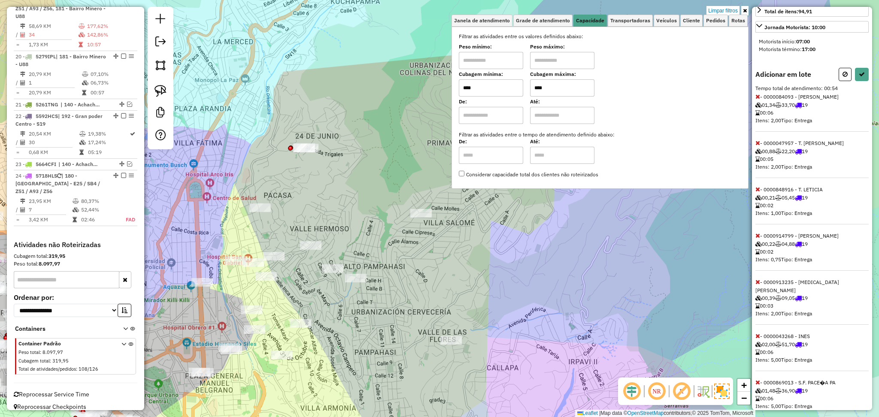
scroll to position [286, 0]
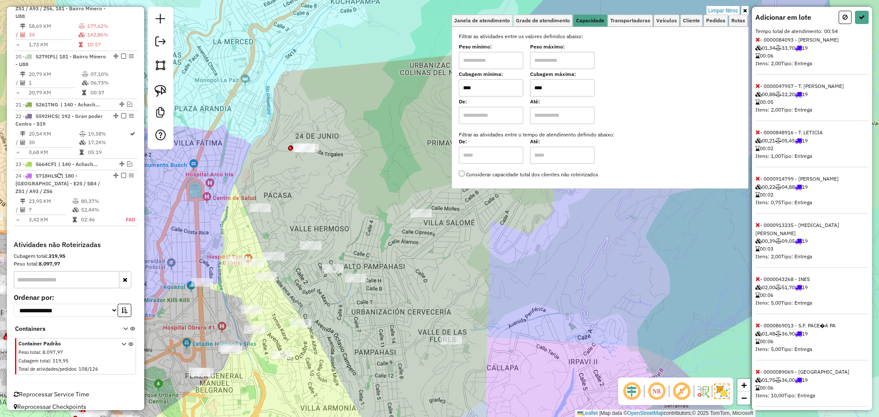
click at [757, 322] on span at bounding box center [757, 325] width 5 height 8
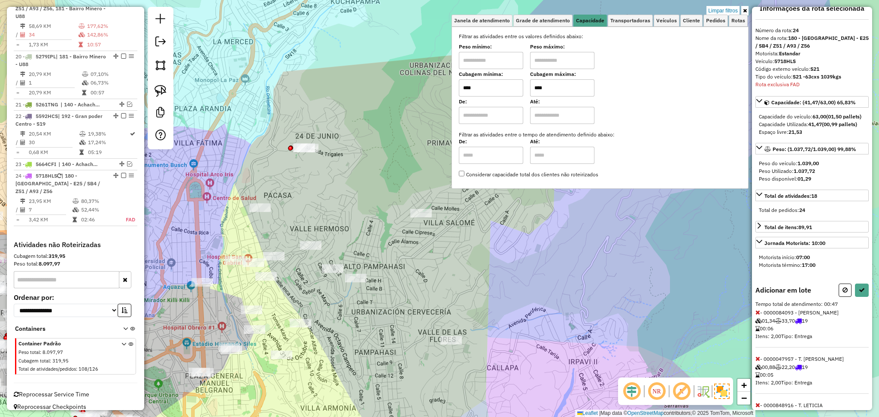
scroll to position [0, 0]
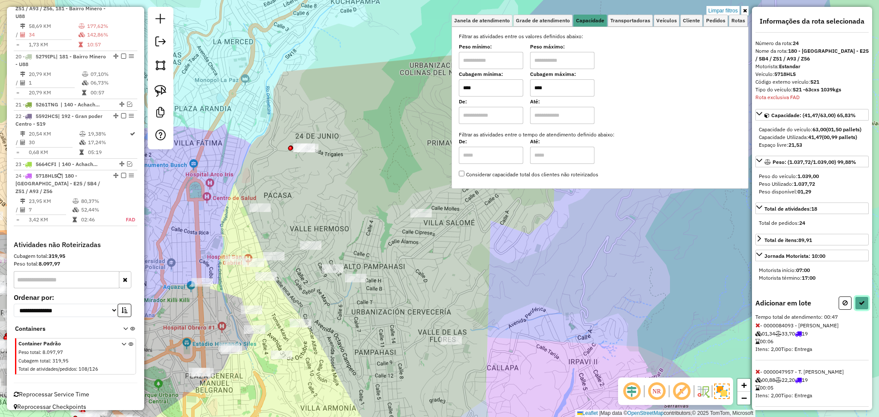
click at [858, 306] on icon at bounding box center [861, 303] width 6 height 6
select select "**********"
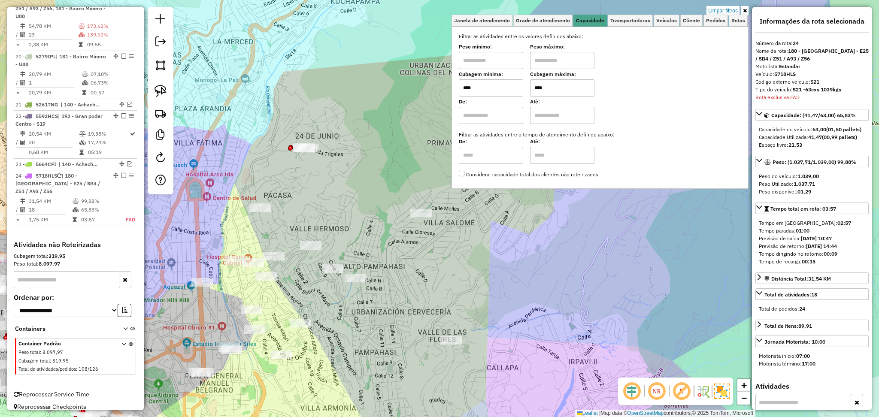
click at [718, 9] on link "Limpar filtros" at bounding box center [722, 10] width 33 height 9
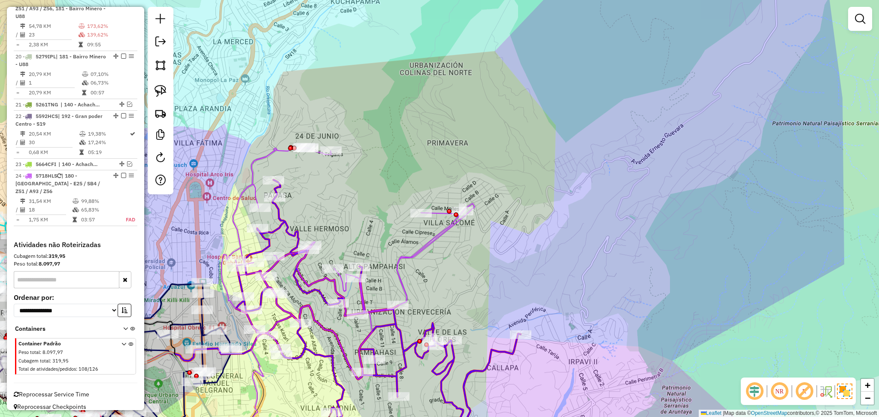
click at [421, 251] on icon at bounding box center [342, 251] width 242 height 207
select select "**********"
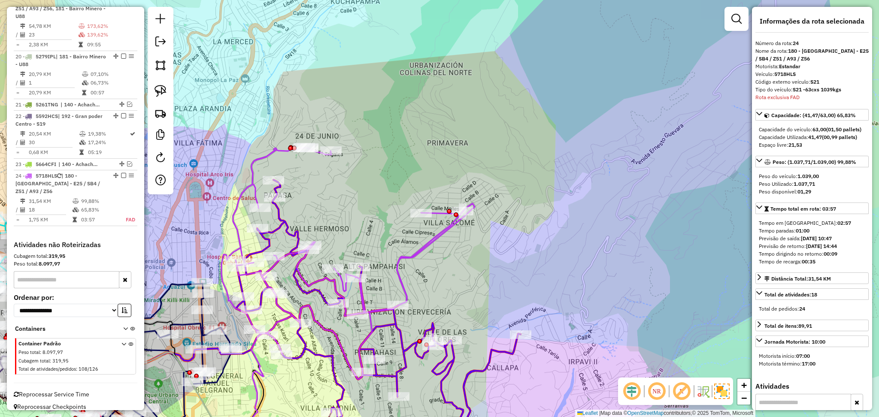
click at [426, 248] on icon at bounding box center [342, 251] width 242 height 207
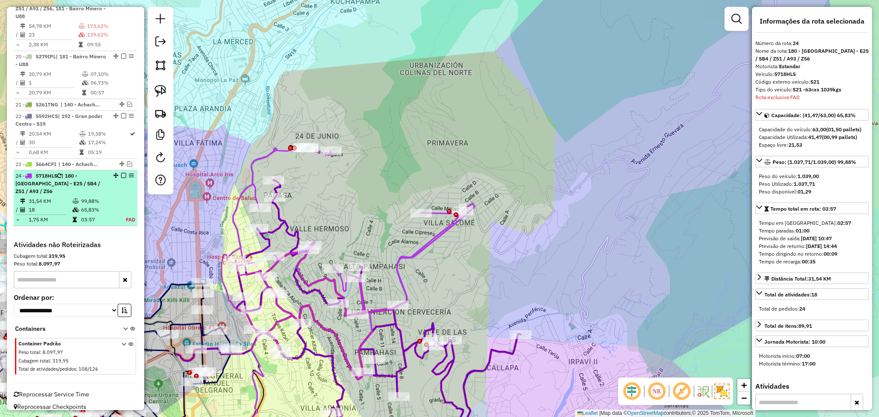
click at [121, 173] on em at bounding box center [123, 175] width 5 height 5
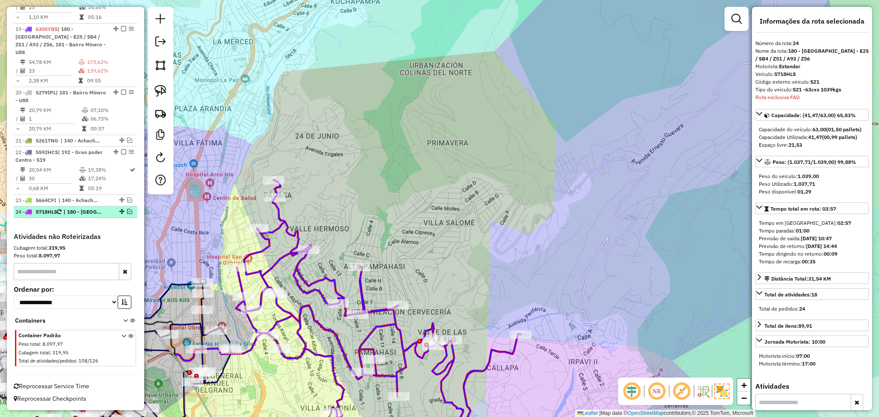
scroll to position [756, 0]
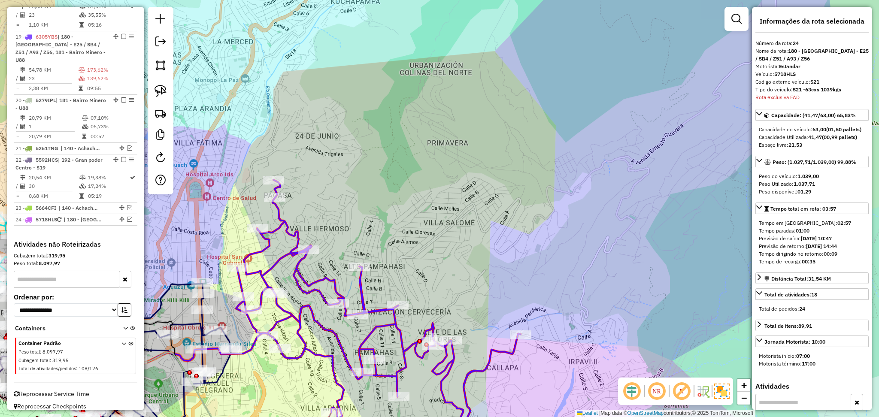
click at [360, 284] on icon at bounding box center [378, 300] width 284 height 241
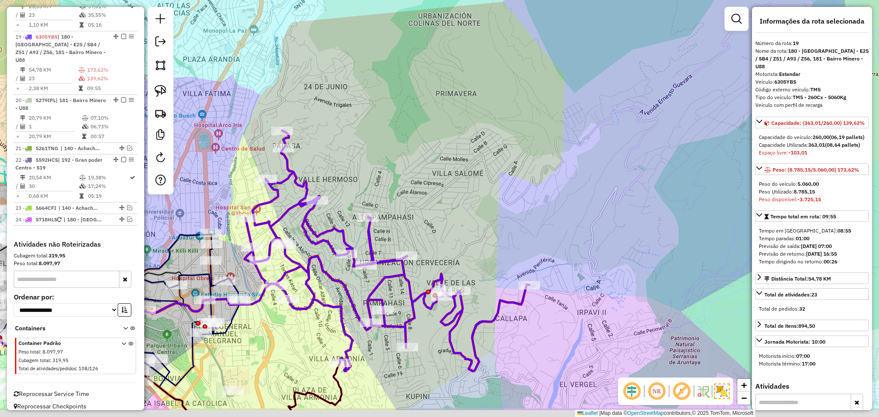
drag, startPoint x: 479, startPoint y: 278, endPoint x: 488, endPoint y: 228, distance: 50.5
click at [488, 228] on div "Janela de atendimento Grade de atendimento Capacidade Transportadoras Veículos …" at bounding box center [439, 208] width 879 height 417
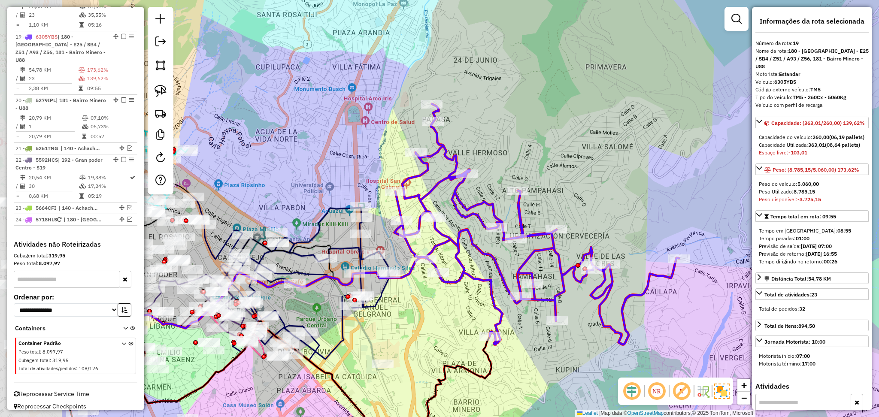
drag, startPoint x: 489, startPoint y: 228, endPoint x: 638, endPoint y: 201, distance: 152.1
click at [638, 201] on div "Janela de atendimento Grade de atendimento Capacidade Transportadoras Veículos …" at bounding box center [439, 208] width 879 height 417
click at [347, 248] on icon at bounding box center [291, 278] width 196 height 163
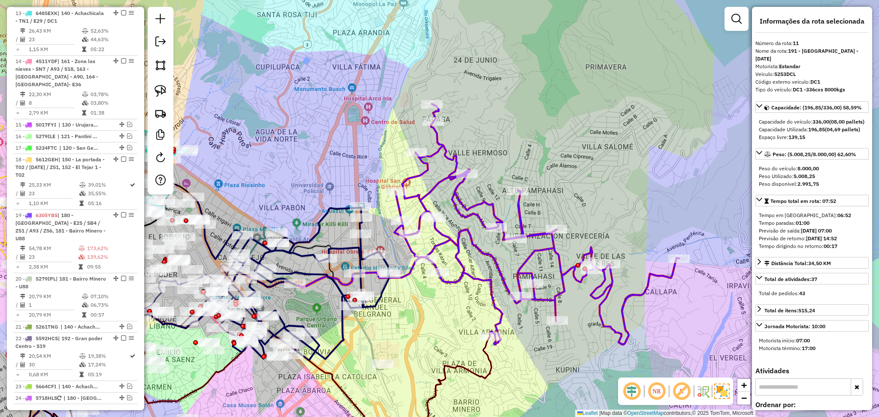
scroll to position [519, 0]
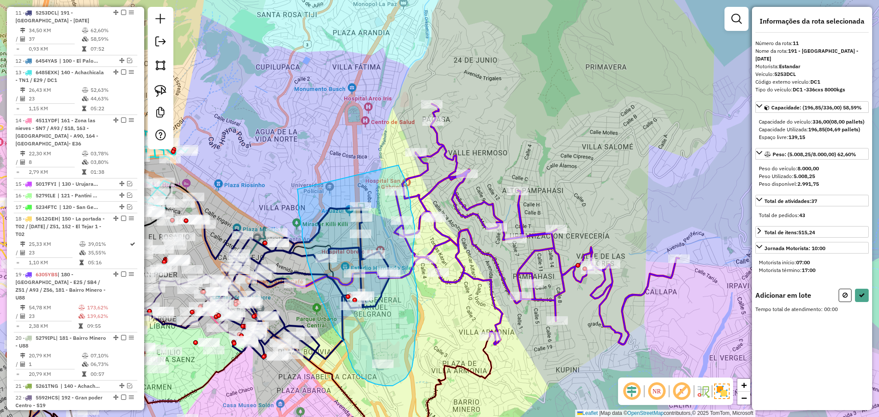
drag, startPoint x: 297, startPoint y: 189, endPoint x: 397, endPoint y: 165, distance: 102.4
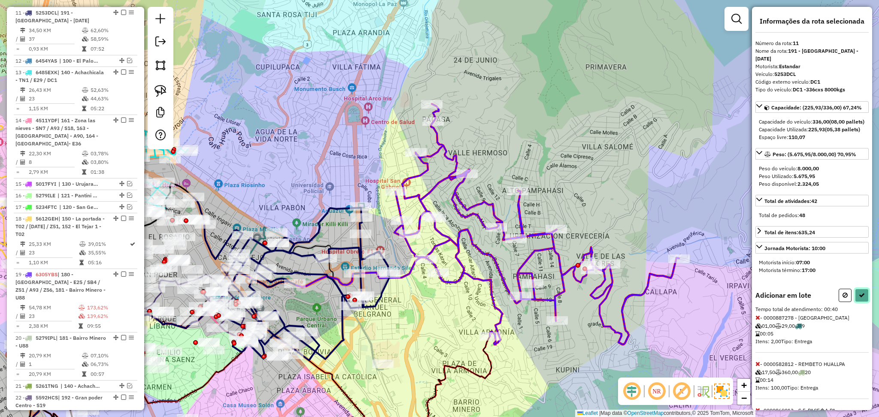
click at [857, 302] on button at bounding box center [862, 295] width 14 height 13
select select "**********"
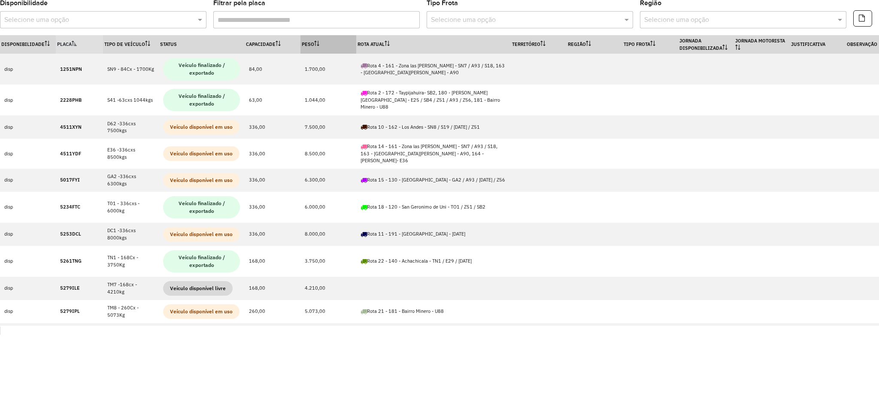
click at [355, 48] on th "Peso" at bounding box center [328, 44] width 56 height 18
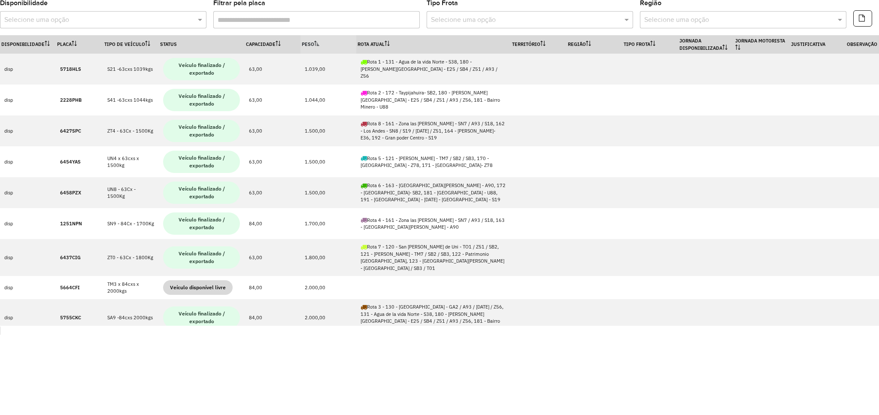
click at [355, 48] on th "Peso" at bounding box center [328, 44] width 56 height 18
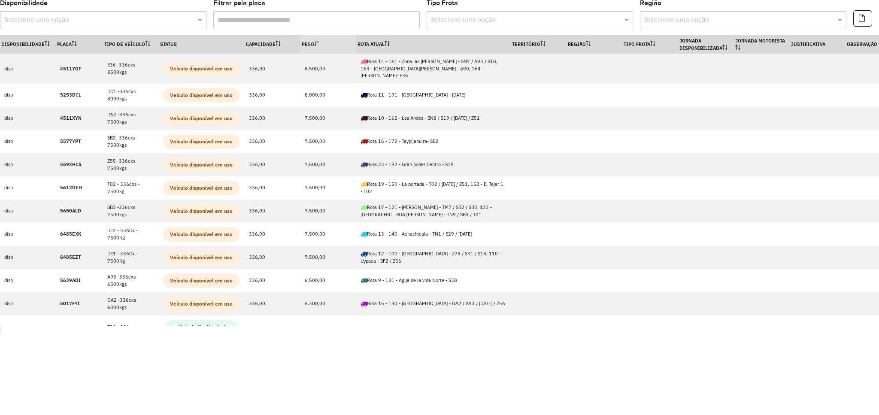
click at [324, 43] on th "Peso" at bounding box center [328, 44] width 56 height 18
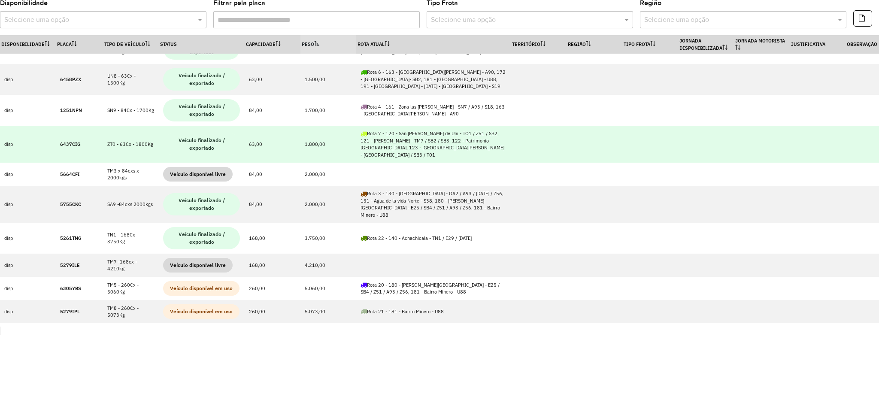
scroll to position [114, 0]
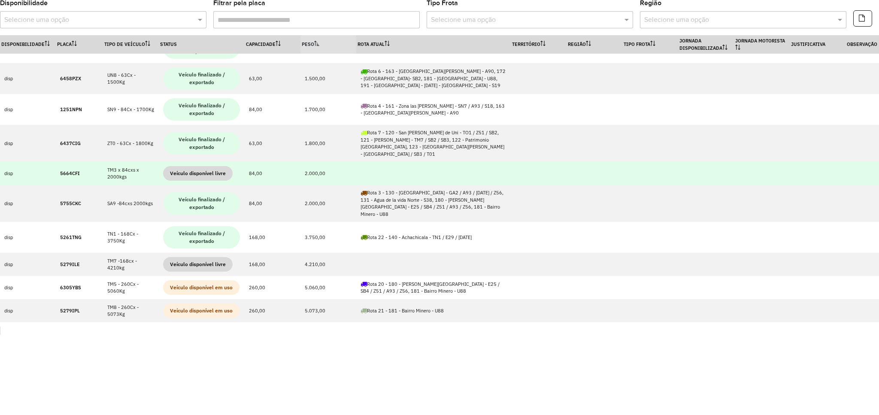
click at [66, 170] on strong "5664CFI" at bounding box center [70, 173] width 20 height 6
copy strong "5664CFI"
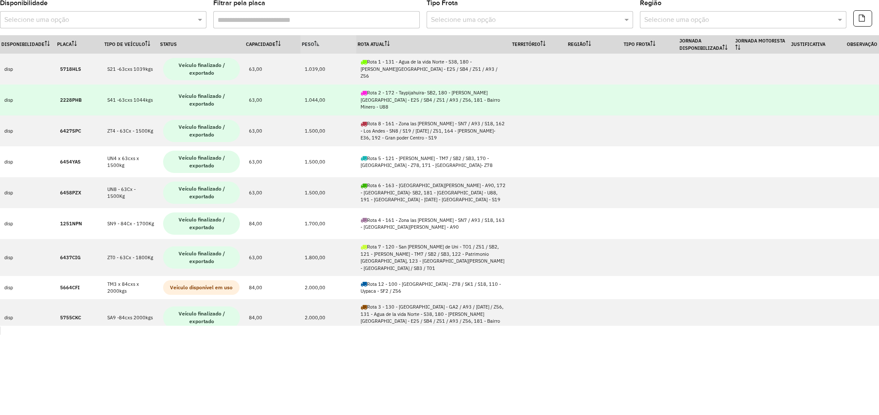
click at [70, 98] on strong "2228PHB" at bounding box center [70, 100] width 21 height 6
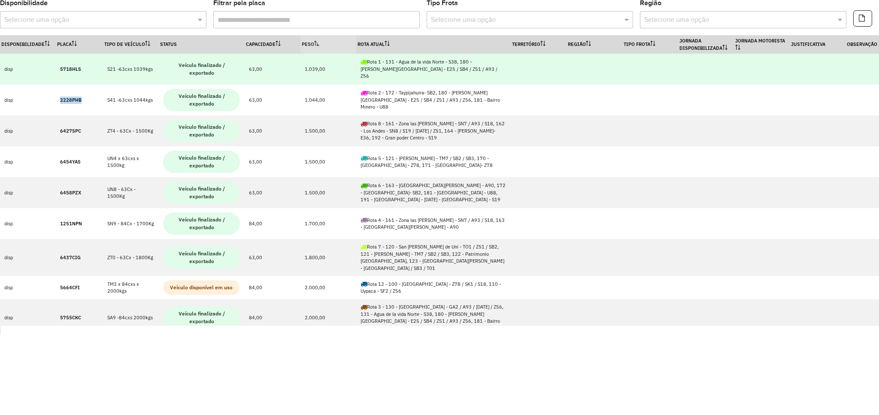
copy strong "2228PHB"
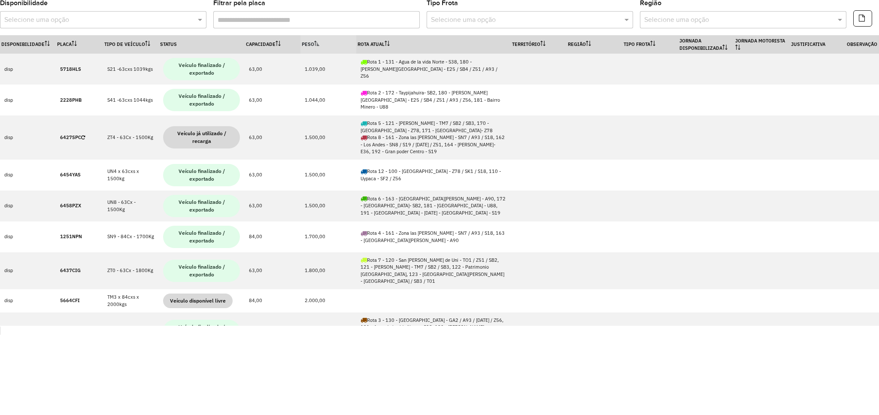
click at [391, 366] on body "Aguardando dados da sessão 1275688 Pop-up bloqueado! Seu navegador bloqueou aut…" at bounding box center [439, 207] width 879 height 415
click at [357, 41] on th "Rota Atual" at bounding box center [433, 44] width 154 height 18
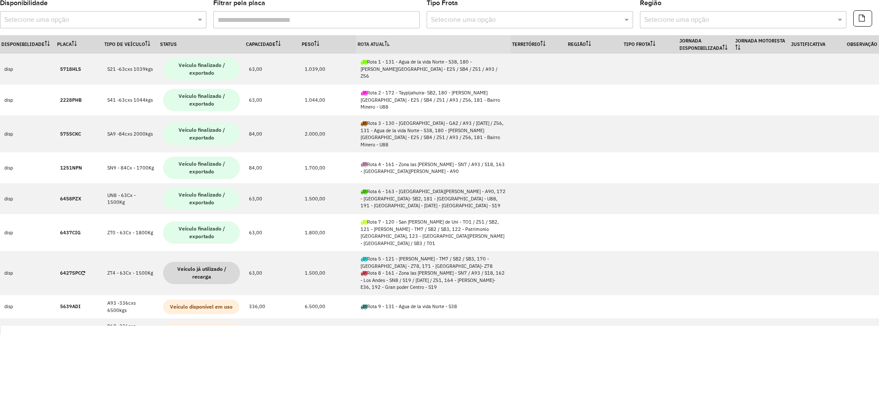
click at [357, 41] on th "Rota Atual" at bounding box center [433, 44] width 154 height 18
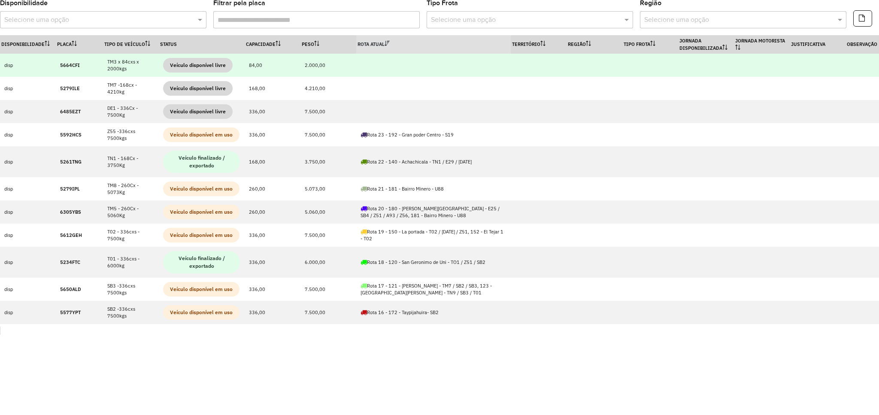
click at [59, 66] on td "5664CFI" at bounding box center [79, 65] width 47 height 23
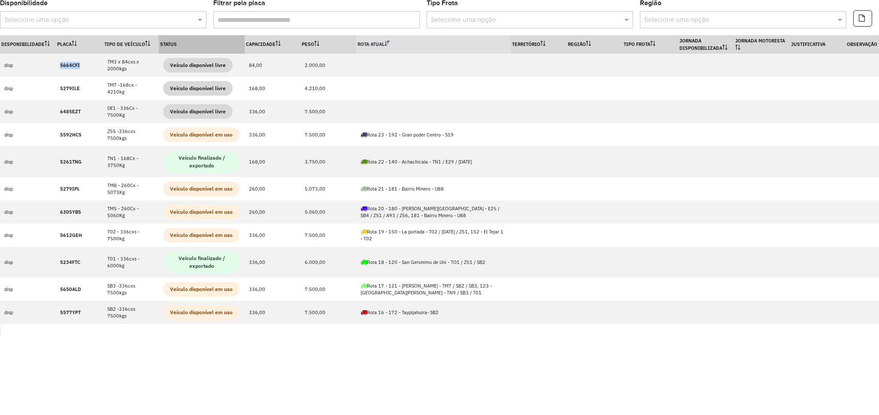
copy strong "5664CFI"
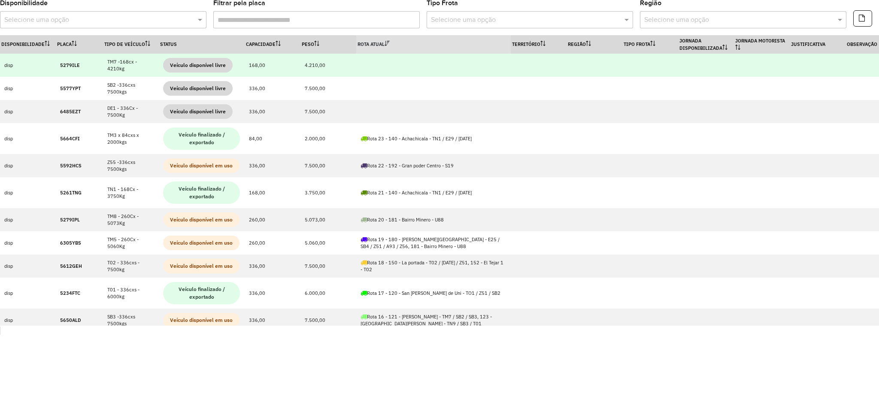
click at [71, 66] on strong "5279ILE" at bounding box center [70, 65] width 20 height 6
copy strong "5279ILE"
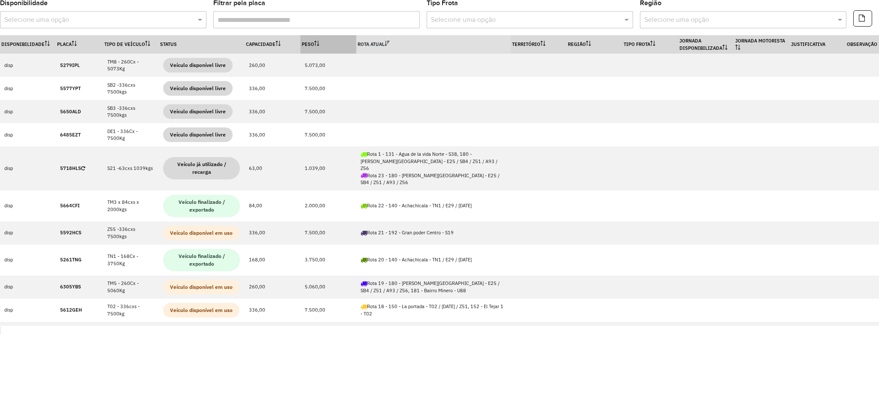
click at [318, 47] on p-sorticon at bounding box center [316, 44] width 5 height 6
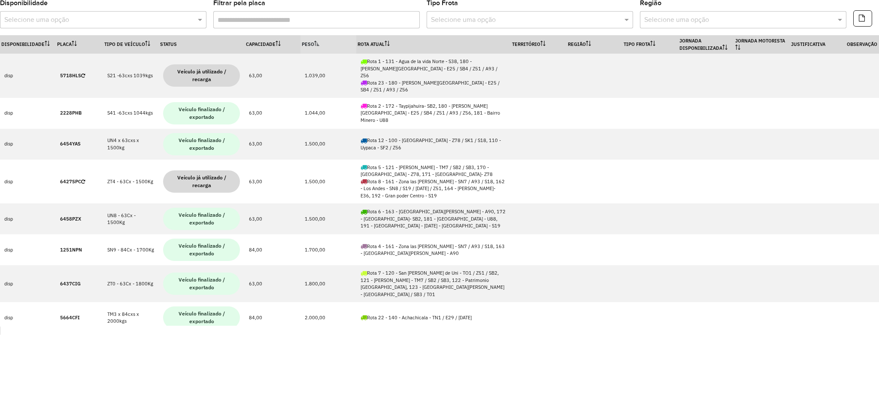
click at [318, 47] on p-sorticon at bounding box center [316, 44] width 5 height 6
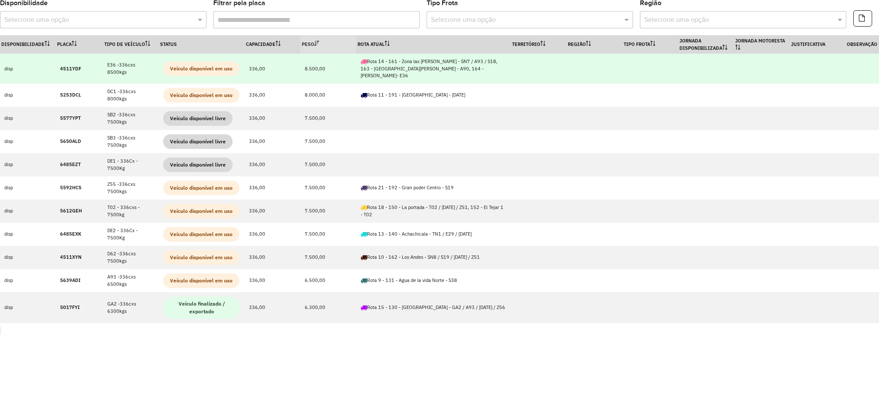
click at [63, 66] on strong "4511YDF" at bounding box center [70, 69] width 21 height 6
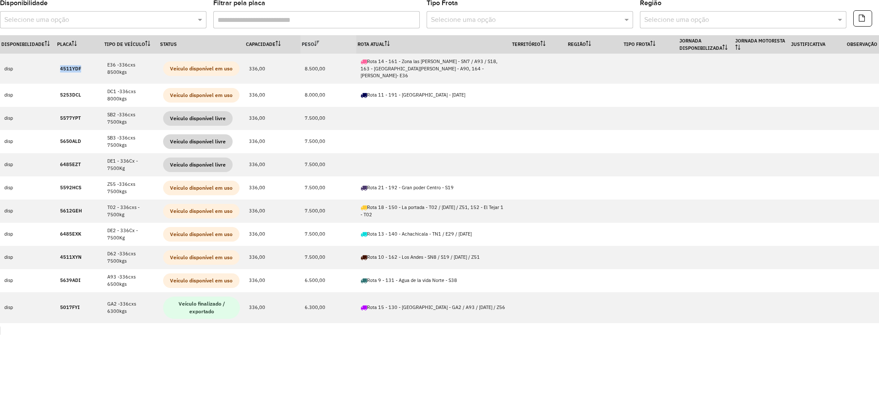
copy strong "4511YDF"
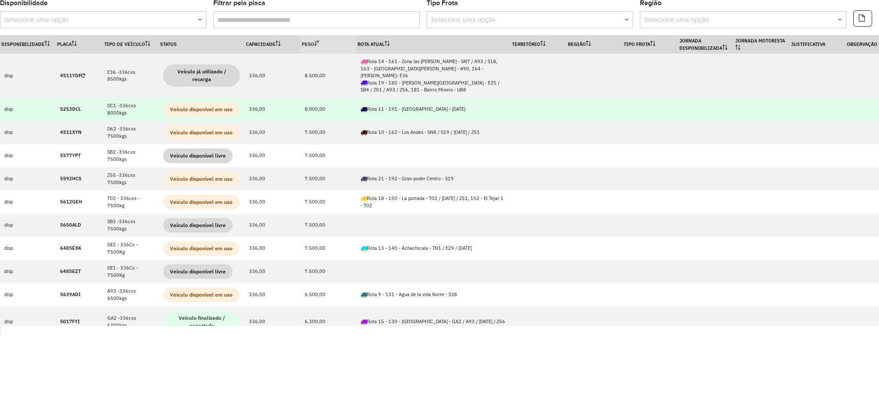
click at [79, 106] on strong "5253DCL" at bounding box center [70, 109] width 21 height 6
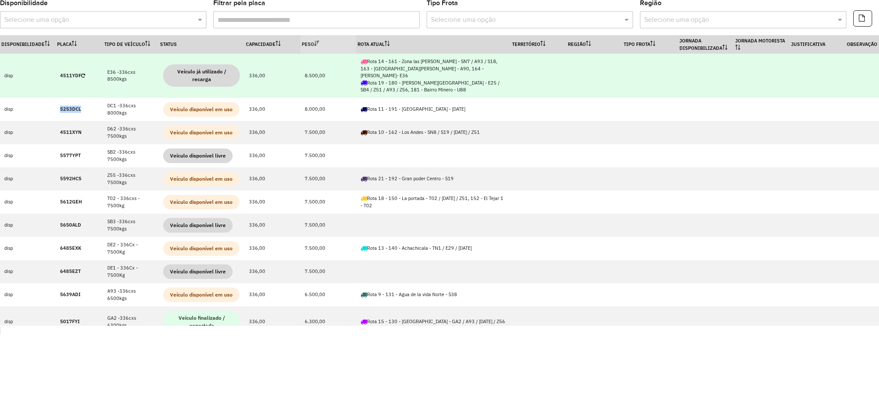
copy strong "5253DCL"
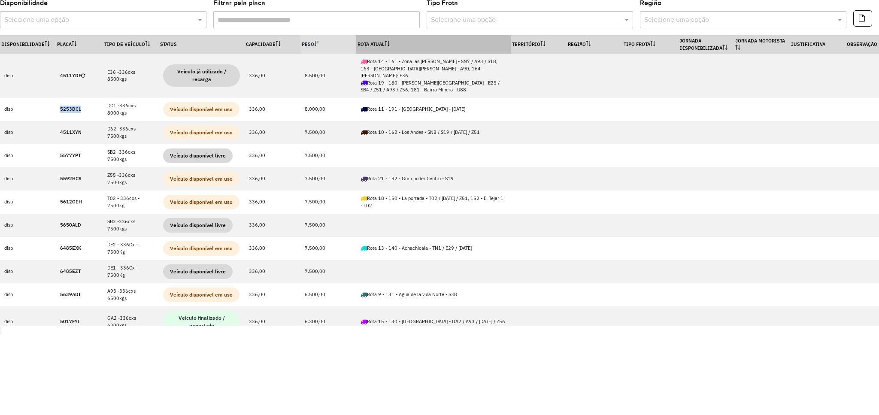
click at [390, 42] on icon at bounding box center [386, 43] width 5 height 5
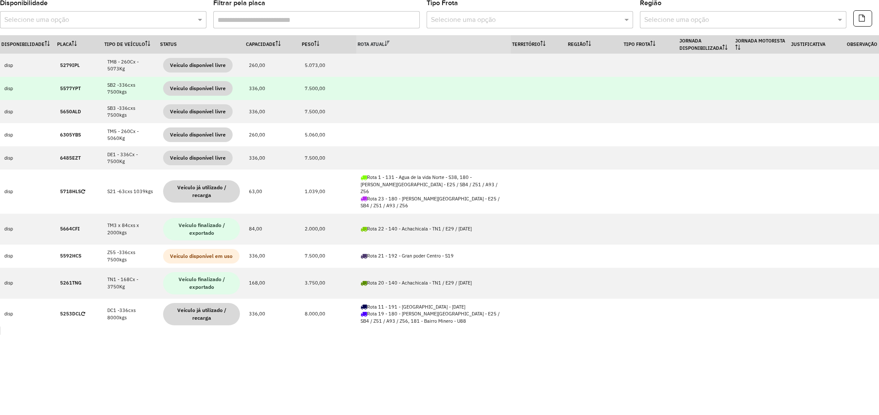
click at [65, 89] on strong "5577YPT" at bounding box center [70, 88] width 21 height 6
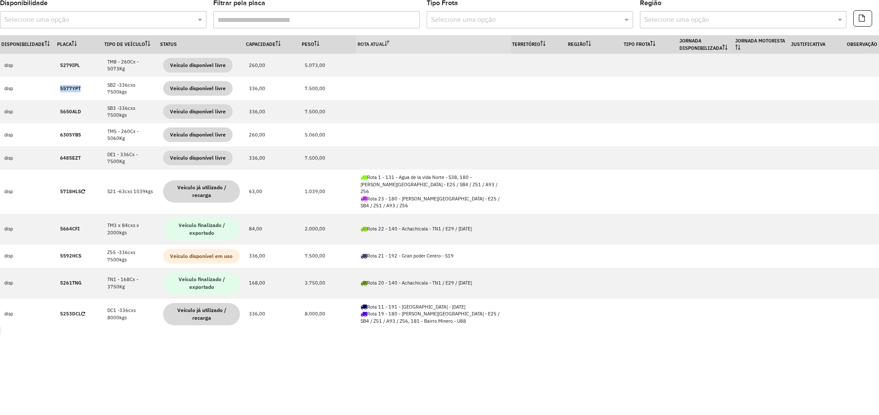
copy strong "5577YPT"
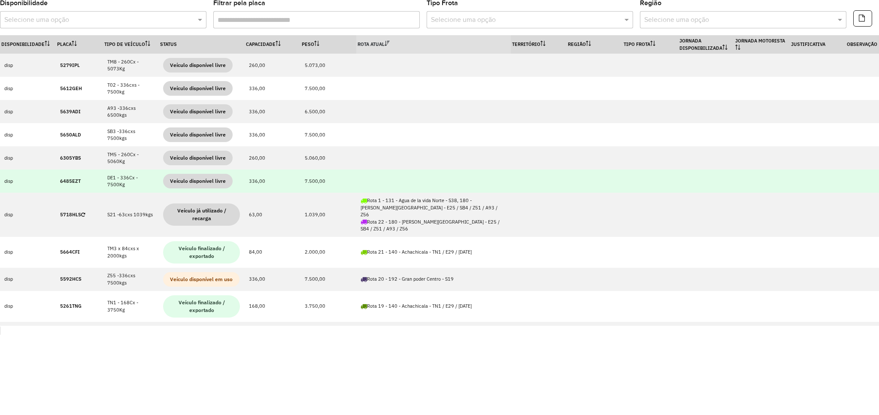
click at [62, 182] on strong "6485EZT" at bounding box center [70, 181] width 21 height 6
copy strong "6485EZT"
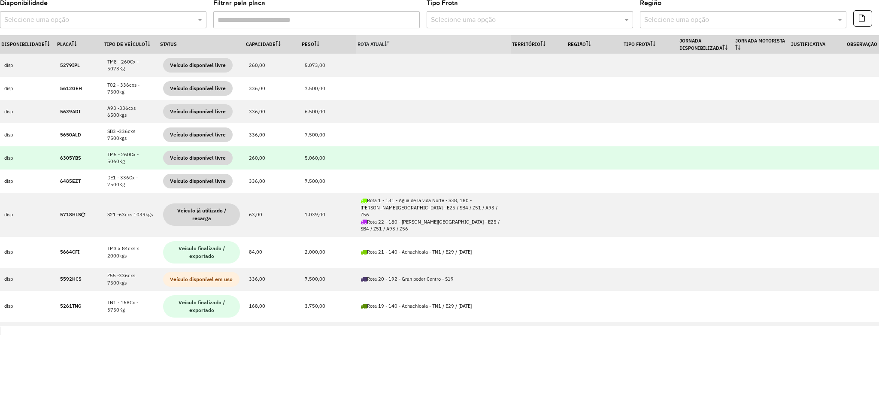
click at [69, 162] on td "6305YBS" at bounding box center [79, 157] width 47 height 23
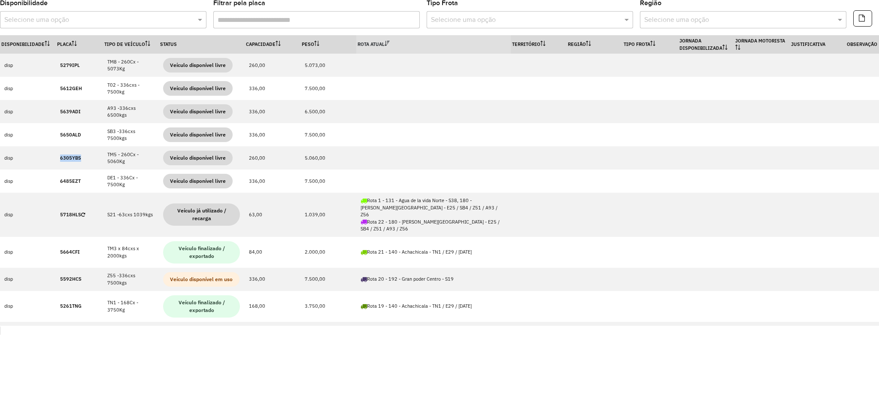
copy strong "6305YBS"
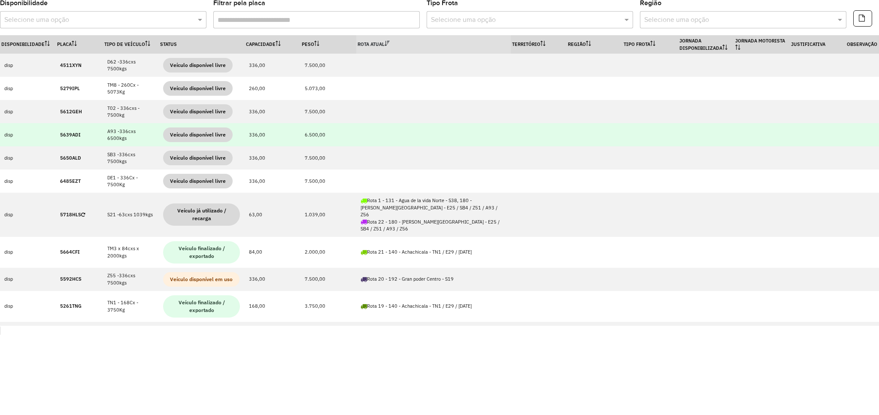
click at [73, 133] on strong "5639ADI" at bounding box center [70, 135] width 21 height 6
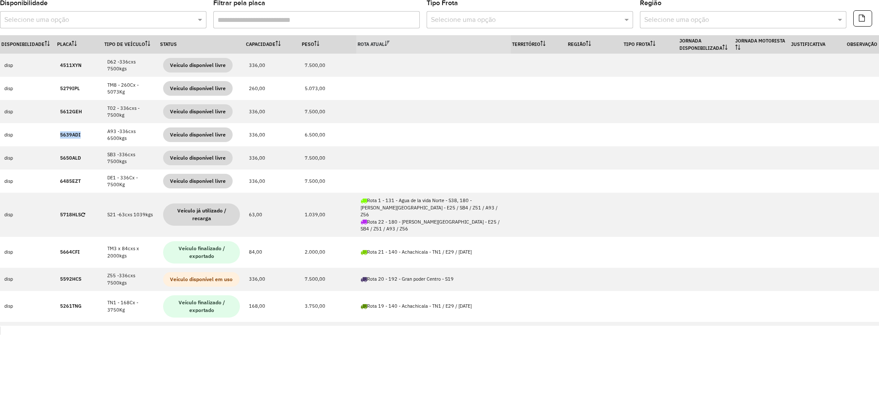
copy strong "5639ADI"
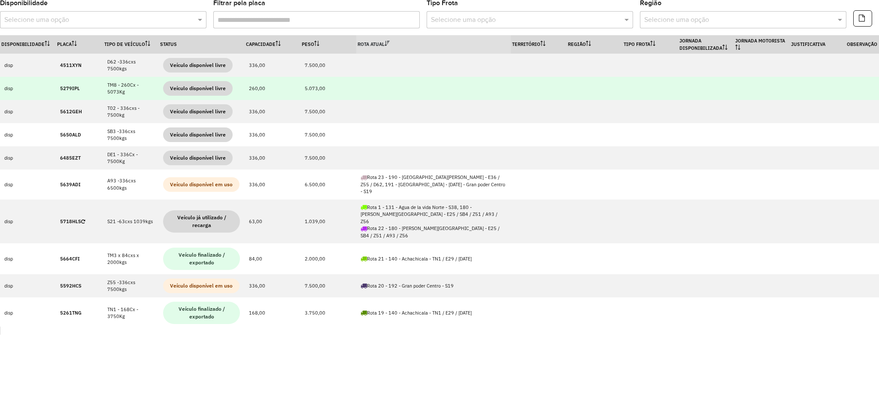
click at [71, 88] on strong "5279IPL" at bounding box center [70, 88] width 20 height 6
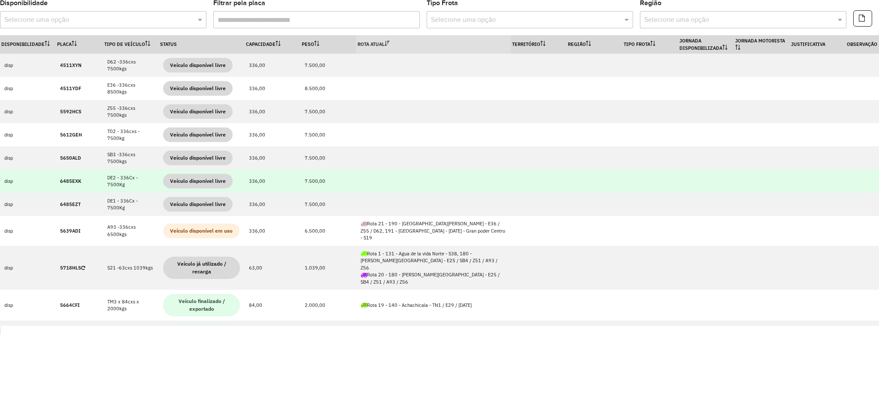
click at [68, 179] on strong "6485EXK" at bounding box center [70, 181] width 21 height 6
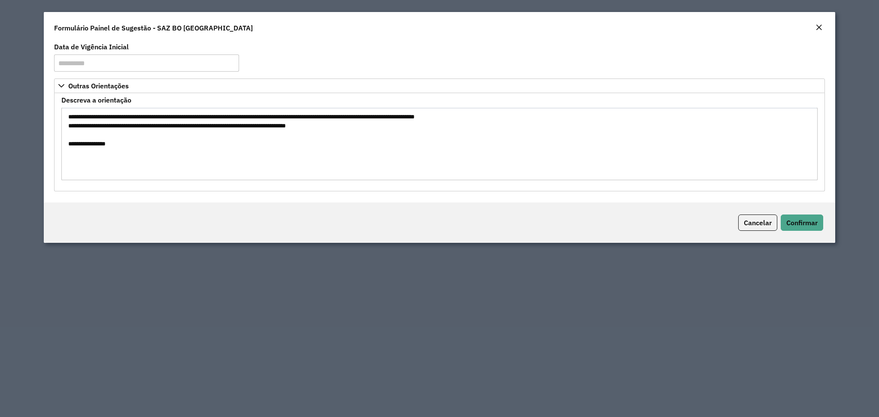
drag, startPoint x: 220, startPoint y: 129, endPoint x: 181, endPoint y: 127, distance: 39.1
click at [181, 127] on textarea "**********" at bounding box center [438, 144] width 755 height 72
click at [357, 120] on textarea "**********" at bounding box center [438, 144] width 755 height 72
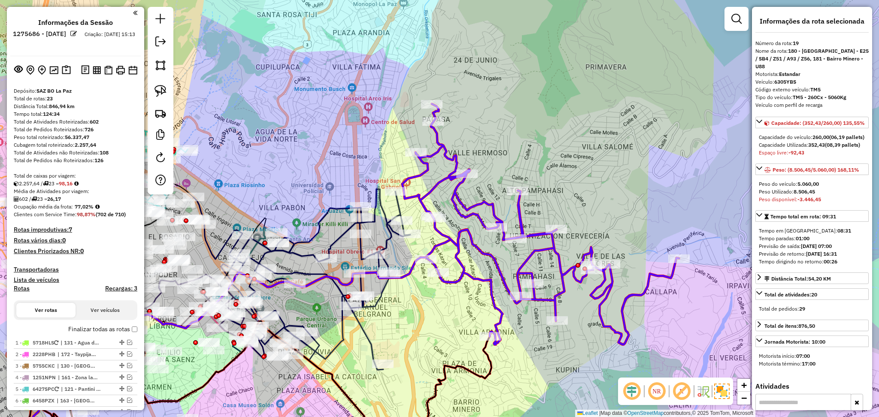
select select "**********"
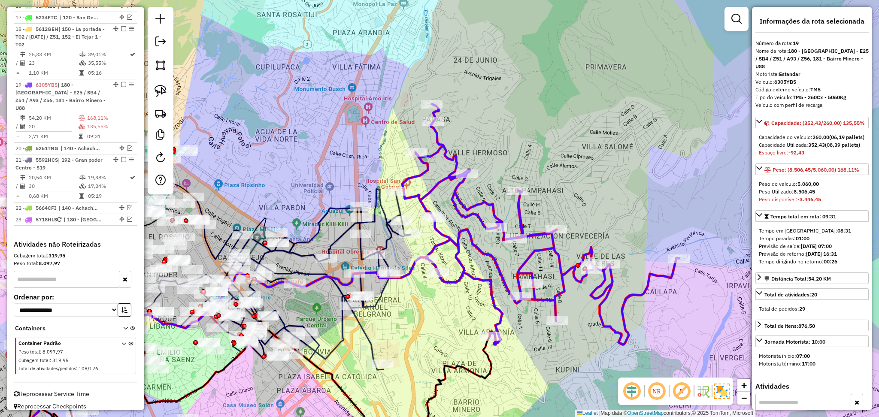
click at [450, 157] on icon at bounding box center [540, 224] width 277 height 241
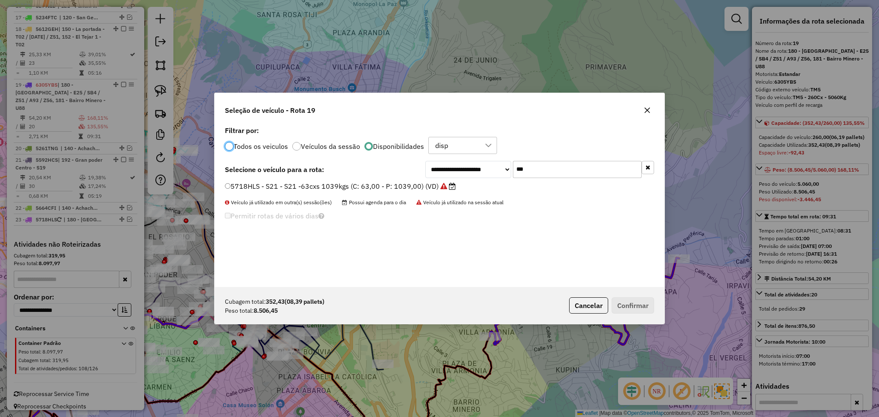
scroll to position [4, 3]
drag, startPoint x: 545, startPoint y: 170, endPoint x: 502, endPoint y: 172, distance: 43.0
click at [502, 172] on div "**********" at bounding box center [539, 169] width 229 height 17
paste input "****"
type input "*******"
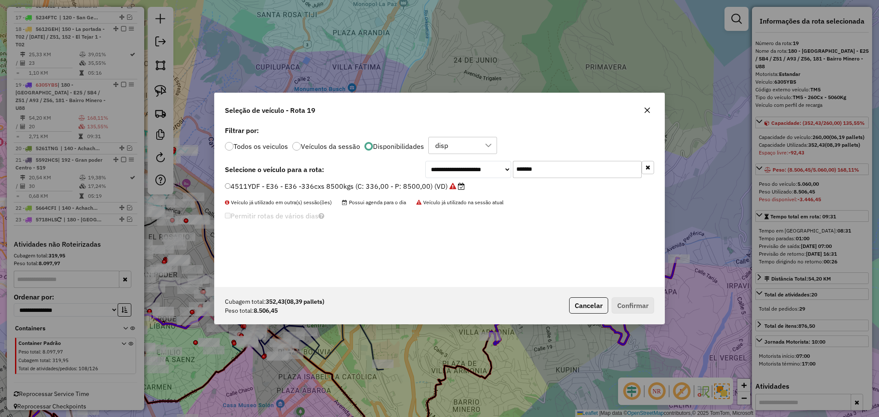
click at [403, 187] on label "4511YDF - E36 - E36 -336cxs 8500kgs (C: 336,00 - P: 8500,00) (VD)" at bounding box center [345, 186] width 240 height 10
click at [619, 305] on button "Confirmar" at bounding box center [632, 305] width 42 height 16
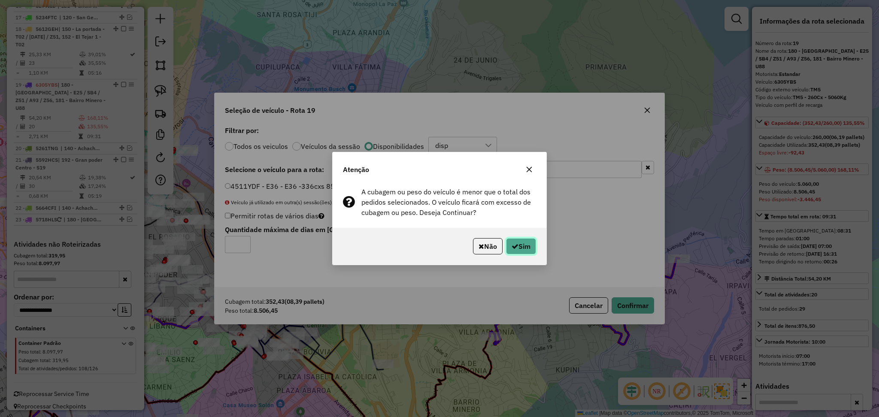
click at [520, 244] on button "Sim" at bounding box center [521, 246] width 30 height 16
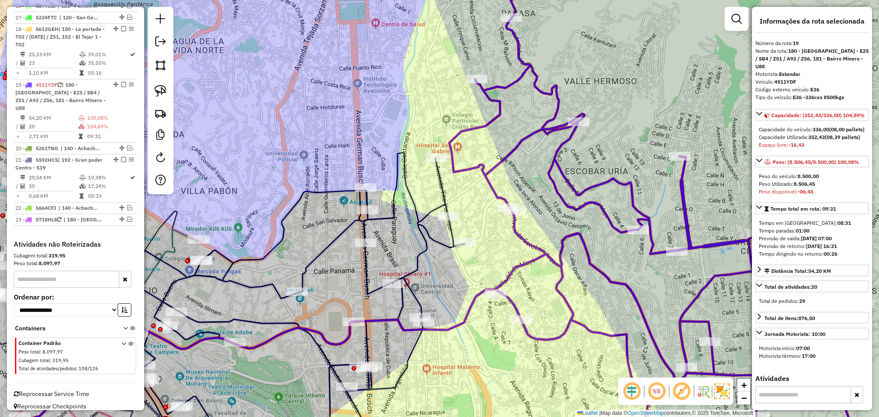
click at [407, 194] on icon at bounding box center [248, 306] width 433 height 307
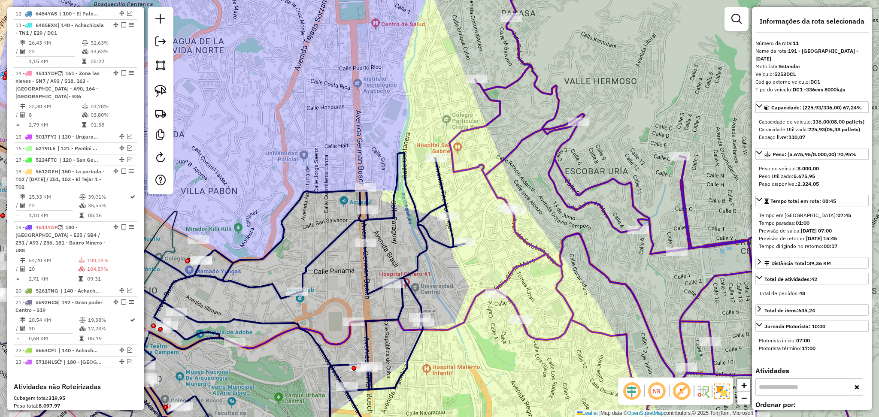
scroll to position [519, 0]
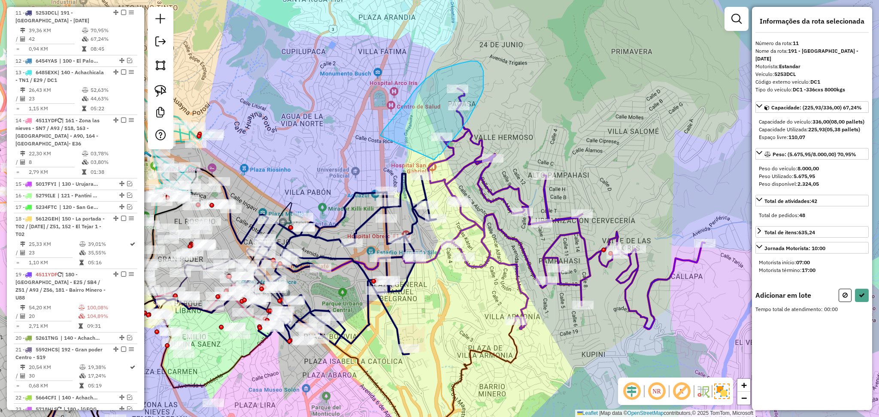
drag, startPoint x: 380, startPoint y: 136, endPoint x: 434, endPoint y: 160, distance: 59.0
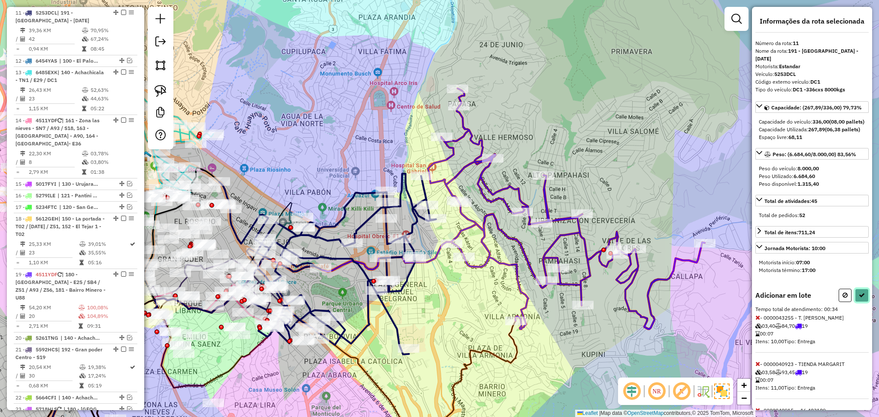
click at [863, 299] on button at bounding box center [862, 295] width 14 height 13
select select "**********"
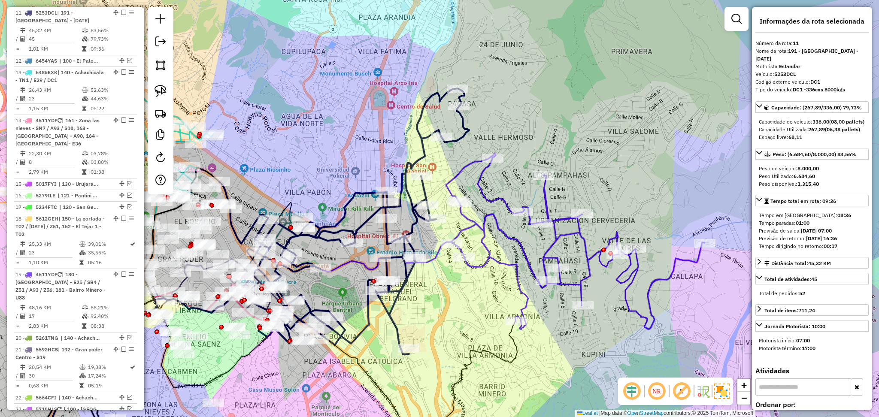
click at [501, 223] on icon at bounding box center [575, 241] width 259 height 175
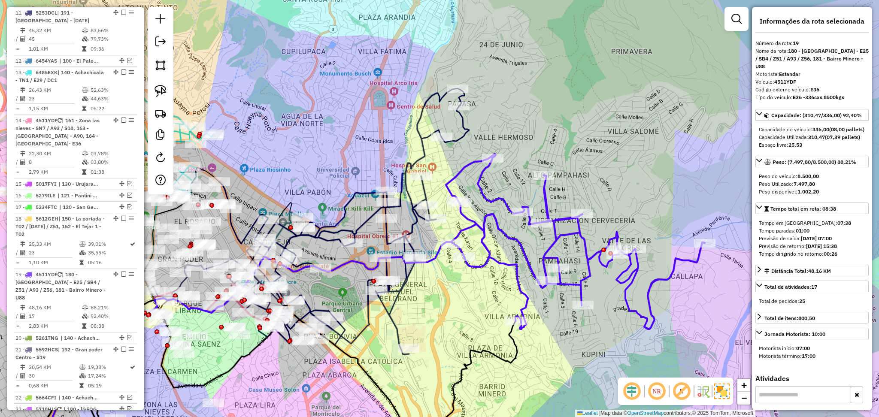
scroll to position [708, 0]
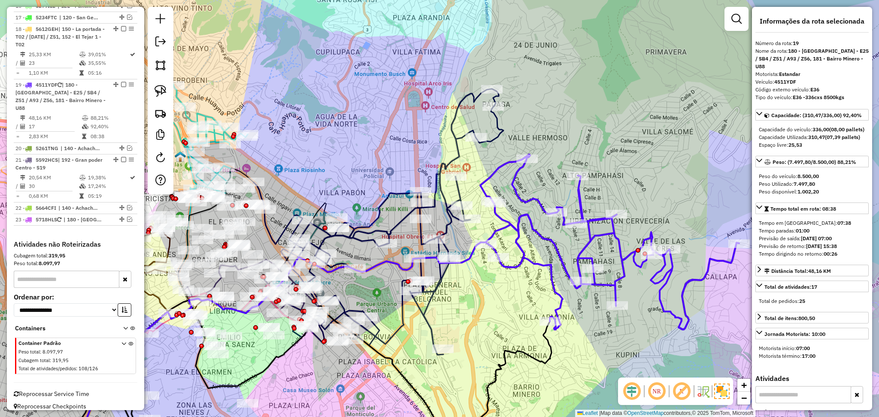
drag, startPoint x: 464, startPoint y: 341, endPoint x: 489, endPoint y: 381, distance: 46.8
click at [489, 381] on div "Janela de atendimento Grade de atendimento Capacidade Transportadoras Veículos …" at bounding box center [439, 208] width 879 height 417
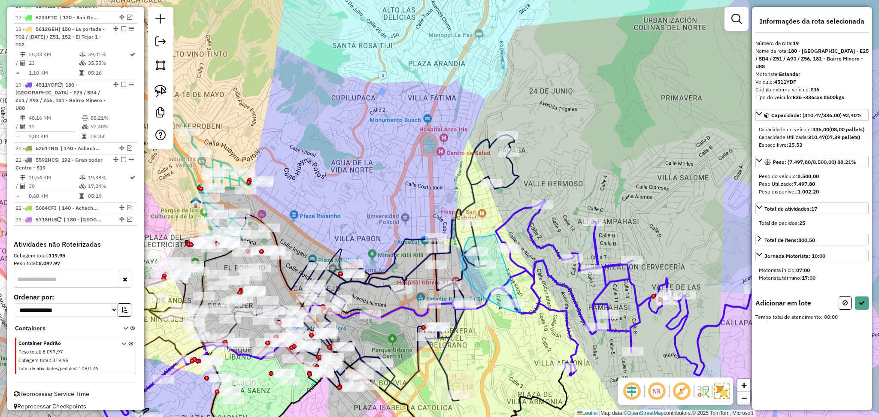
drag, startPoint x: 495, startPoint y: 234, endPoint x: 521, endPoint y: 312, distance: 82.3
click at [521, 312] on icon at bounding box center [624, 287] width 259 height 175
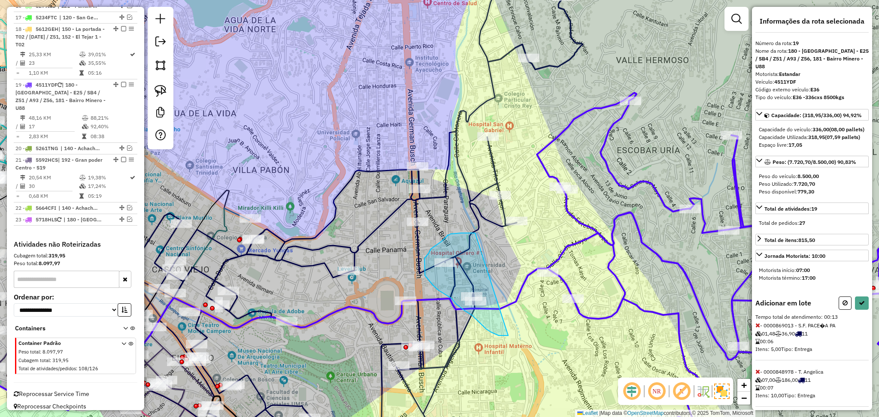
drag, startPoint x: 475, startPoint y: 233, endPoint x: 517, endPoint y: 335, distance: 110.8
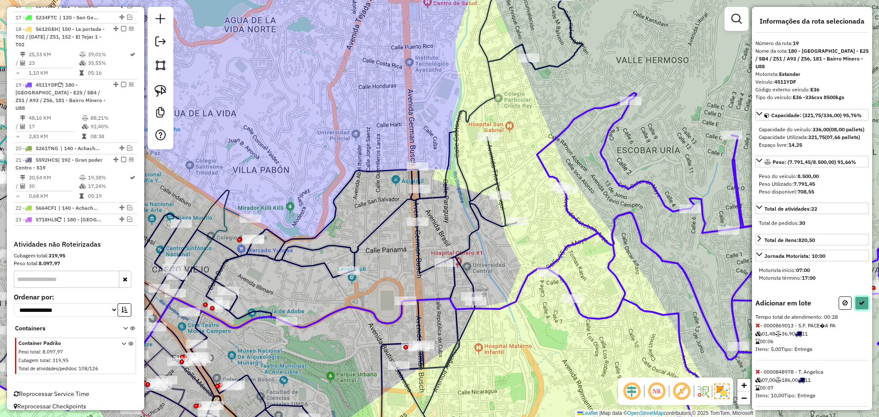
click at [858, 306] on icon at bounding box center [861, 303] width 6 height 6
select select "**********"
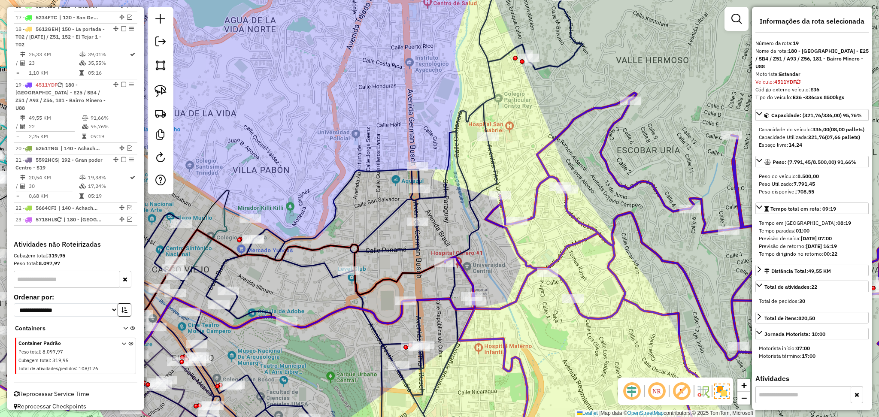
click at [404, 246] on icon at bounding box center [333, 211] width 499 height 498
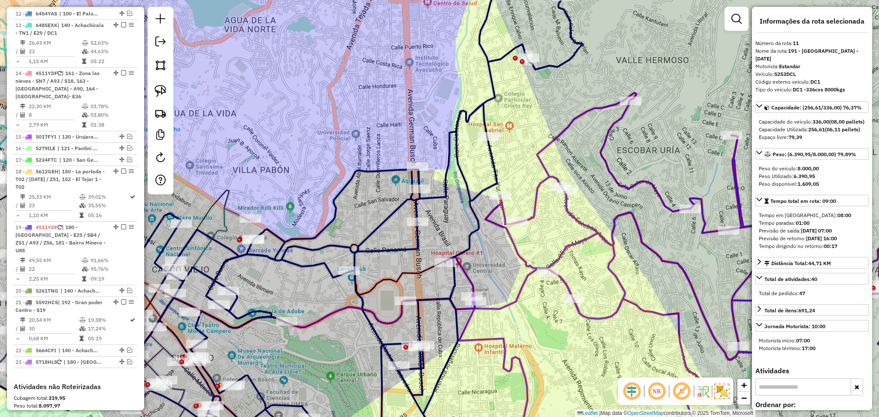
scroll to position [519, 0]
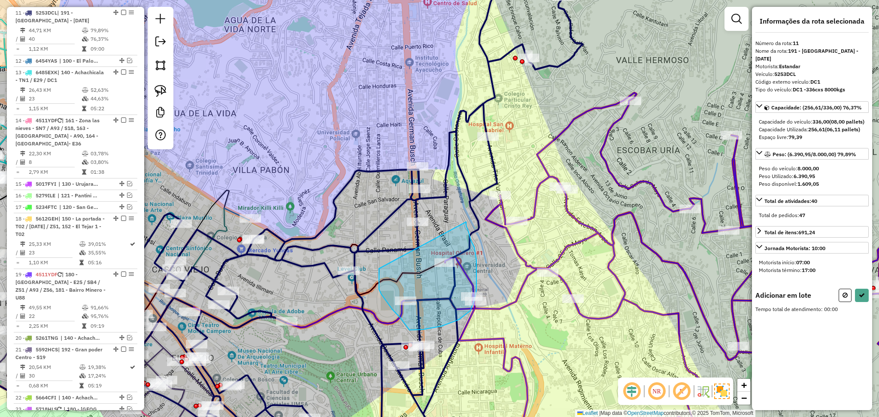
drag, startPoint x: 466, startPoint y: 222, endPoint x: 379, endPoint y: 269, distance: 98.8
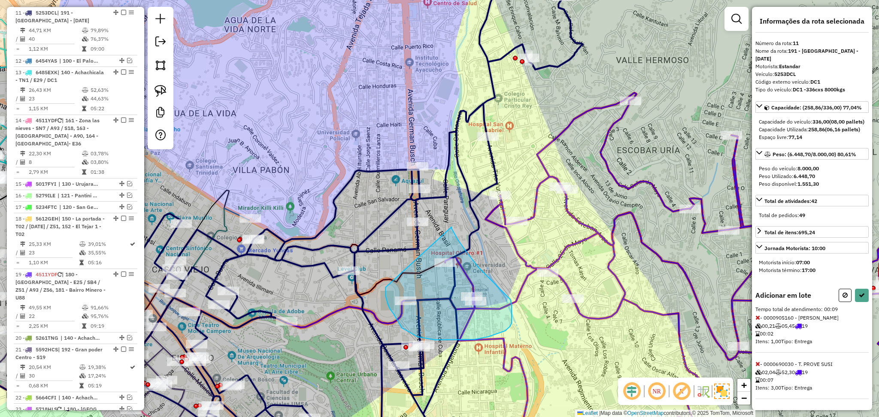
drag, startPoint x: 451, startPoint y: 227, endPoint x: 385, endPoint y: 287, distance: 89.6
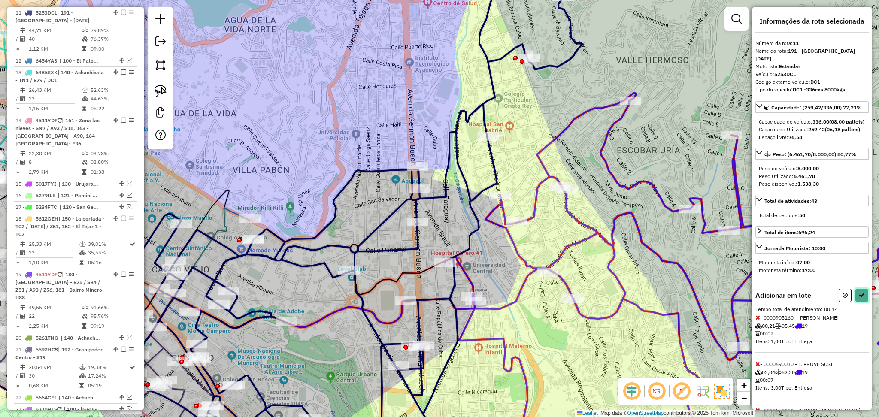
click at [855, 302] on button at bounding box center [862, 295] width 14 height 13
select select "**********"
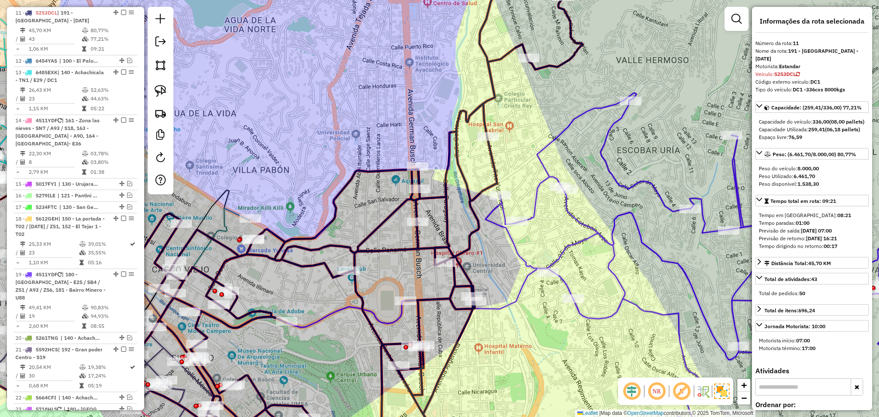
click at [557, 255] on icon at bounding box center [337, 316] width 851 height 209
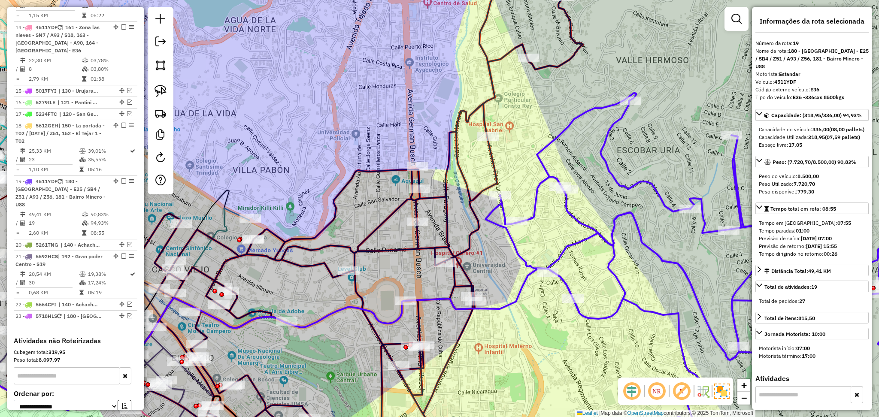
scroll to position [708, 0]
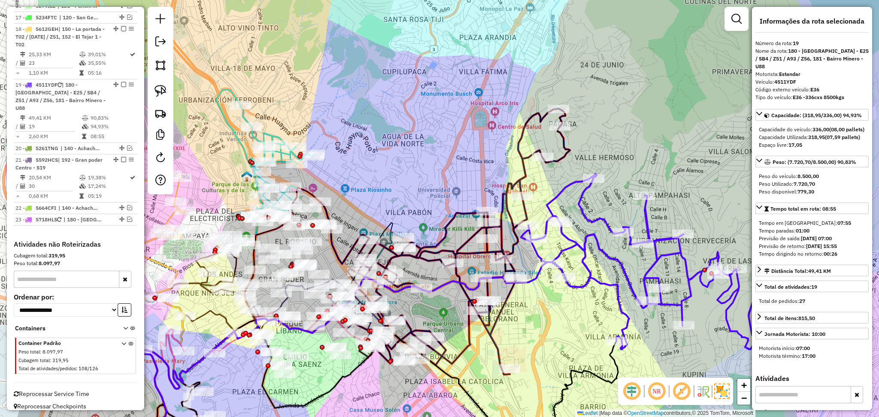
click at [474, 249] on icon at bounding box center [445, 242] width 250 height 266
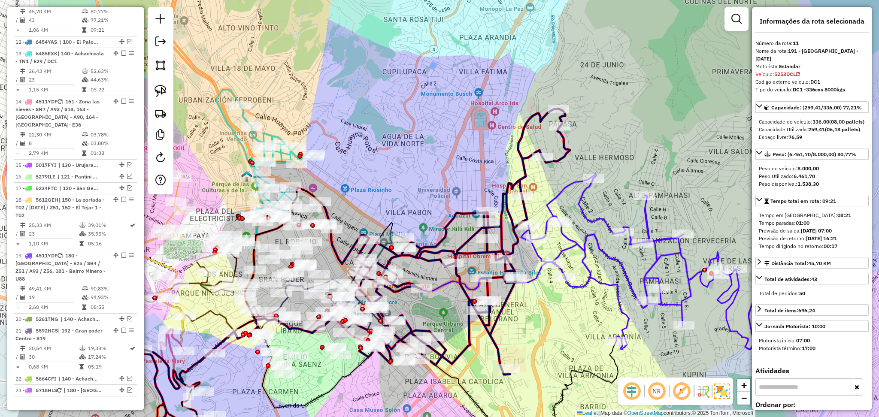
scroll to position [519, 0]
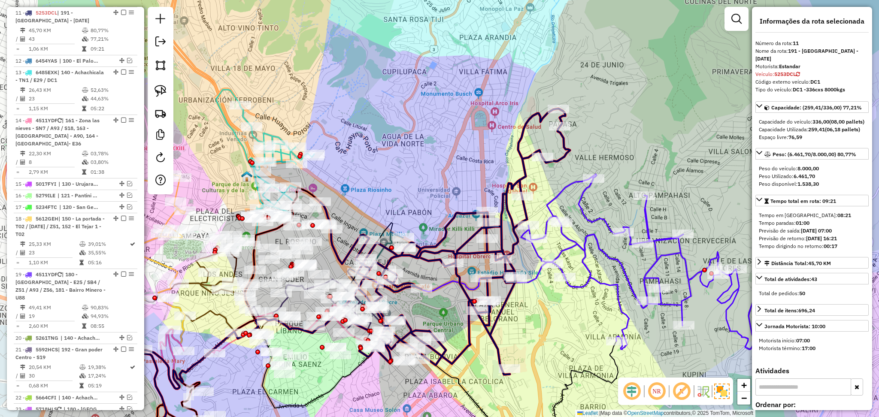
click at [589, 216] on icon at bounding box center [663, 261] width 284 height 175
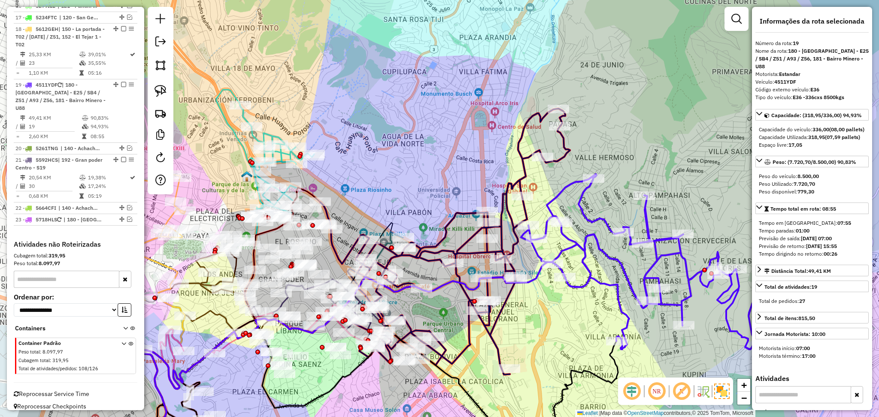
scroll to position [708, 0]
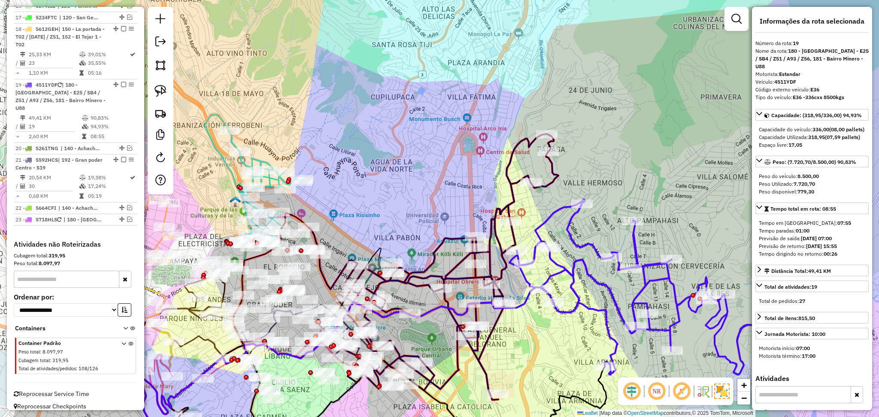
drag, startPoint x: 607, startPoint y: 207, endPoint x: 595, endPoint y: 233, distance: 27.8
click at [595, 233] on div "Janela de atendimento Grade de atendimento Capacidade Transportadoras Veículos …" at bounding box center [439, 208] width 879 height 417
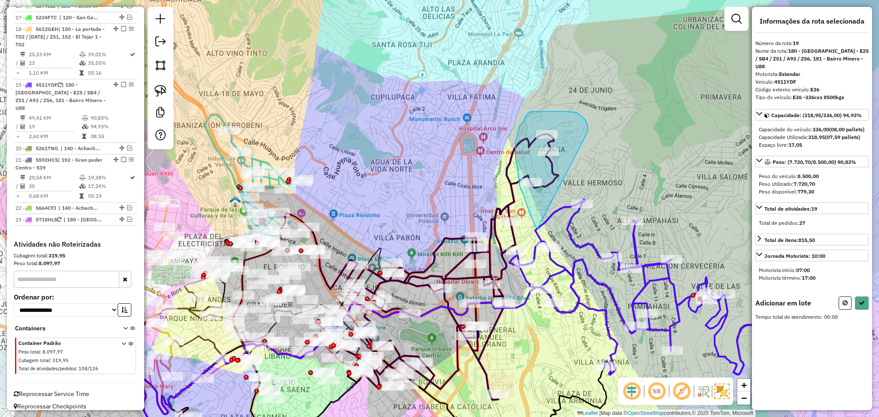
drag, startPoint x: 587, startPoint y: 132, endPoint x: 568, endPoint y: 243, distance: 112.8
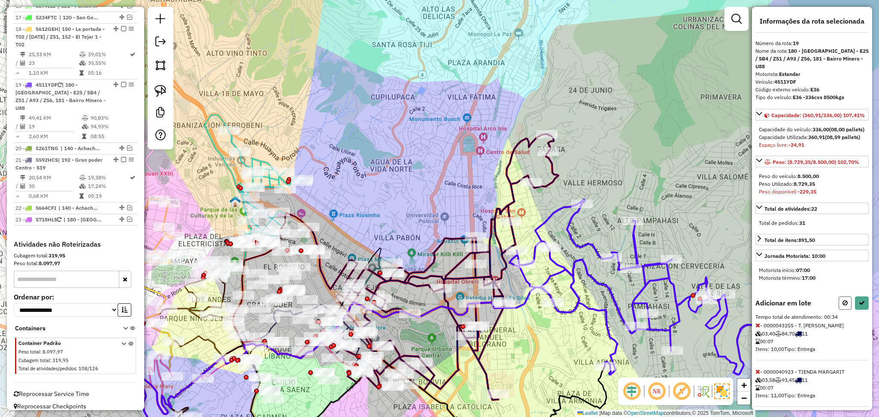
click at [839, 310] on button at bounding box center [844, 302] width 13 height 13
select select "**********"
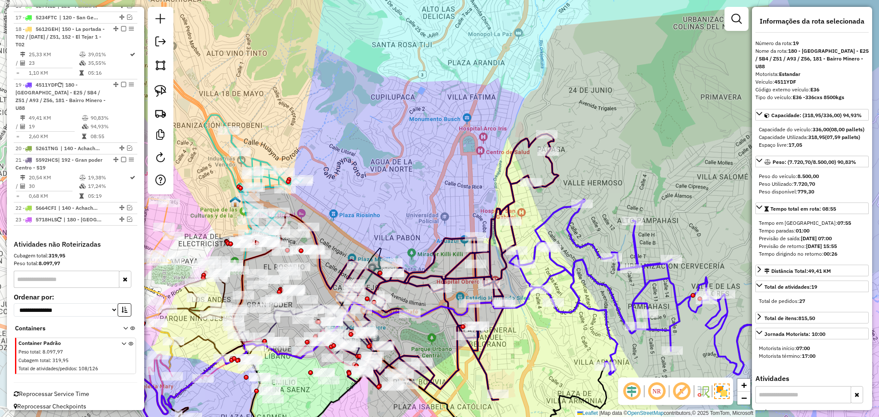
click at [543, 226] on icon at bounding box center [651, 286] width 284 height 175
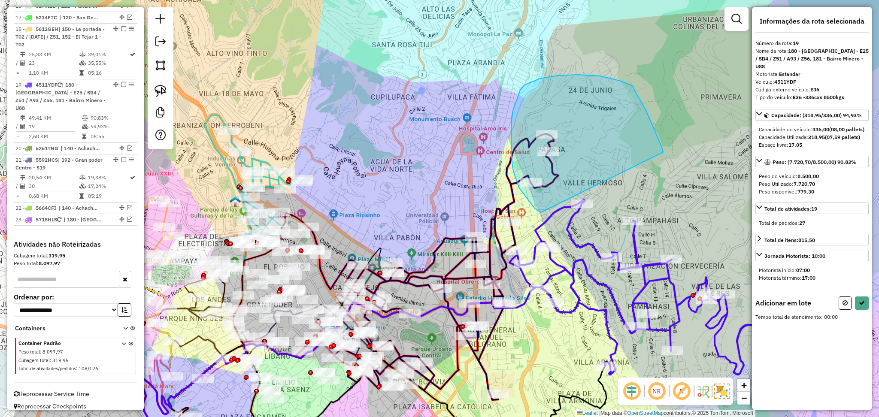
drag, startPoint x: 536, startPoint y: 210, endPoint x: 663, endPoint y: 153, distance: 139.0
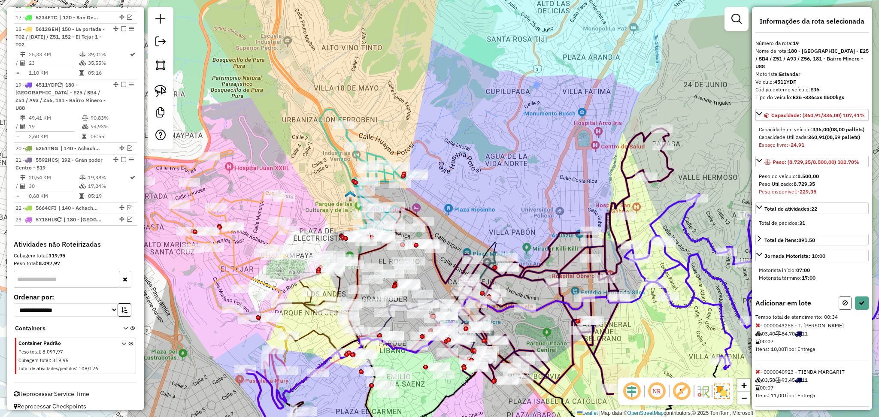
click at [842, 306] on icon at bounding box center [844, 303] width 5 height 6
select select "**********"
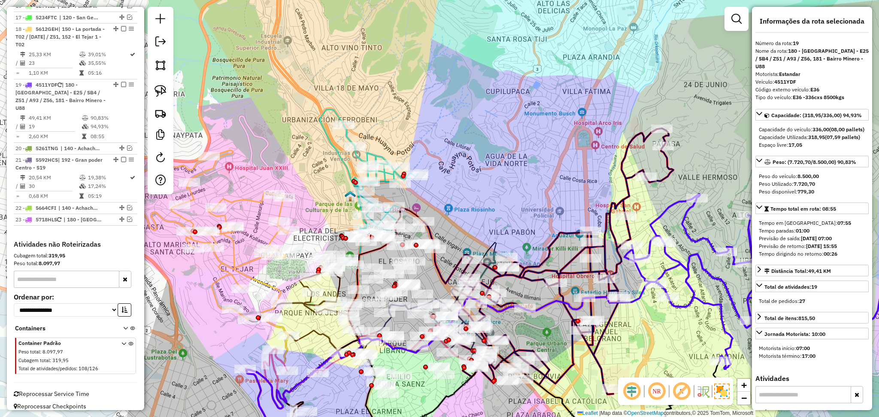
click at [664, 217] on icon at bounding box center [766, 281] width 284 height 175
click at [666, 216] on icon at bounding box center [766, 281] width 284 height 175
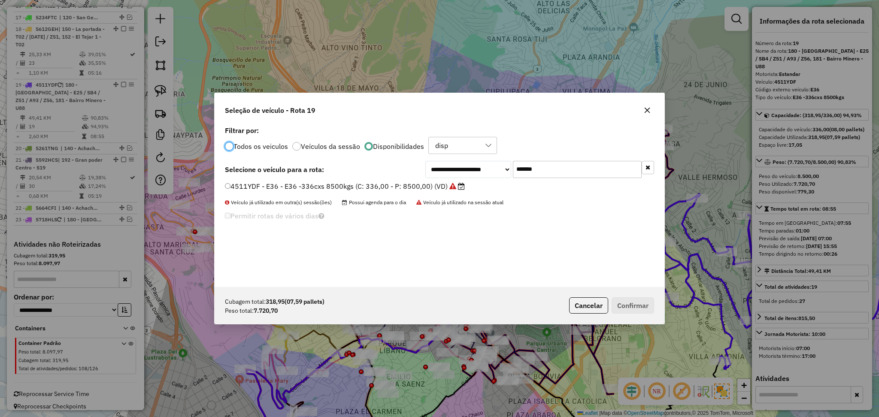
scroll to position [4, 3]
drag, startPoint x: 540, startPoint y: 170, endPoint x: 500, endPoint y: 170, distance: 39.9
click at [500, 170] on div "**********" at bounding box center [539, 169] width 229 height 17
paste input "text"
type input "*******"
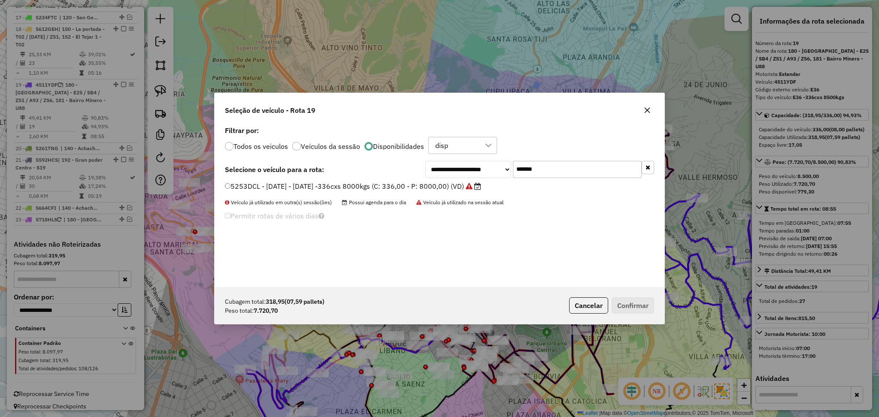
click at [433, 184] on label "5253DCL - [DATE] - [DATE] -336cxs 8000kgs (C: 336,00 - P: 8000,00) (VD)" at bounding box center [353, 186] width 256 height 10
click at [638, 311] on button "Confirmar" at bounding box center [632, 305] width 42 height 16
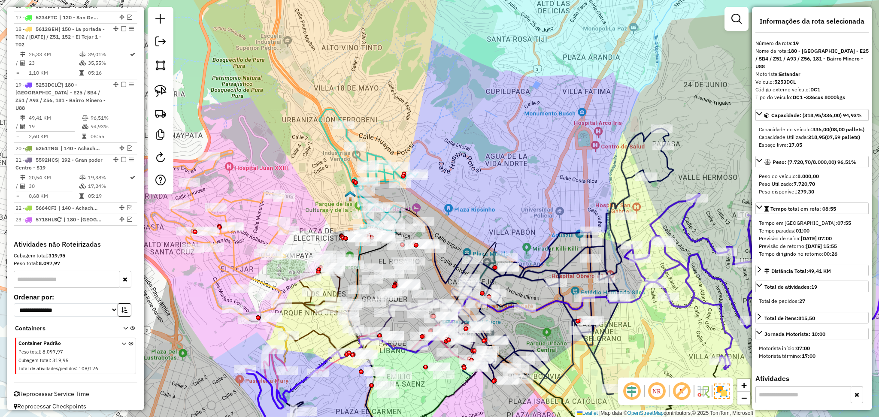
click at [659, 226] on div "Janela de atendimento Grade de atendimento Capacidade Transportadoras Veículos …" at bounding box center [439, 208] width 879 height 417
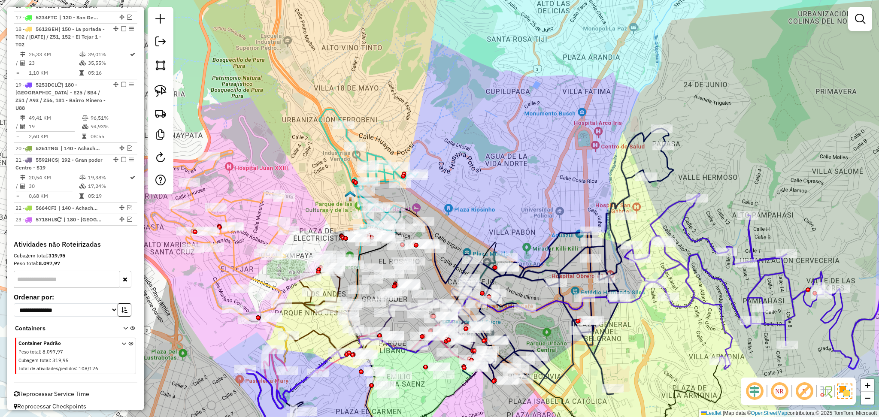
click at [659, 221] on icon at bounding box center [766, 281] width 284 height 175
select select "**********"
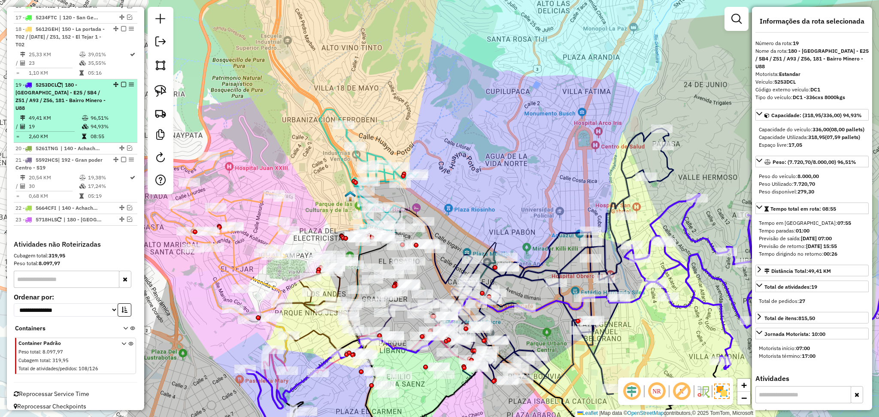
click at [121, 86] on em at bounding box center [123, 84] width 5 height 5
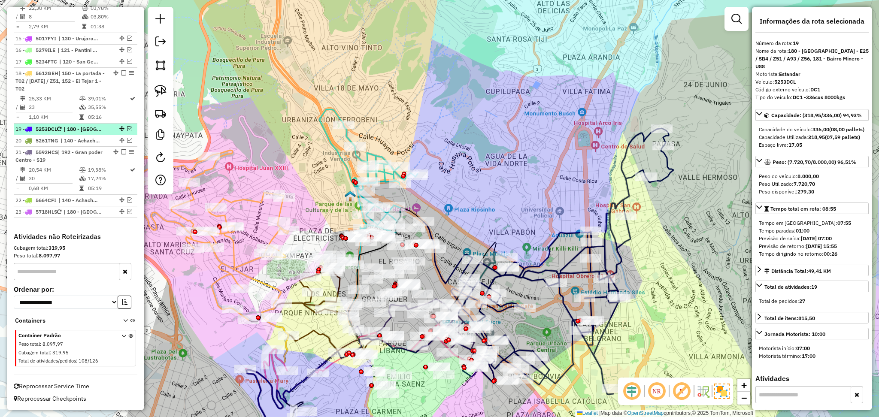
scroll to position [664, 0]
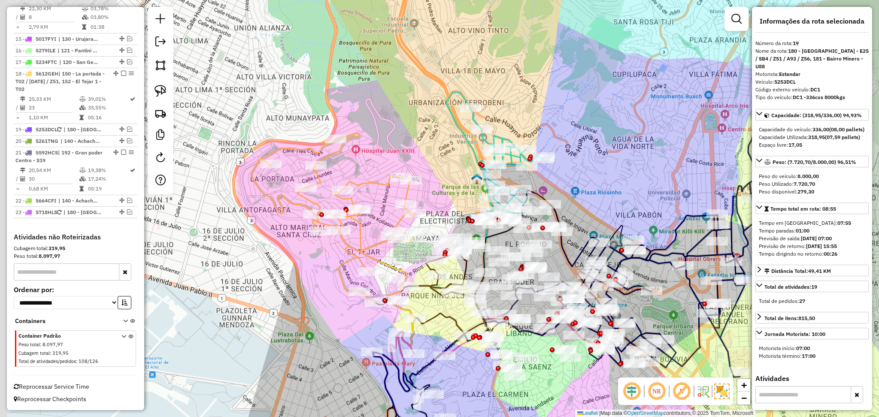
drag, startPoint x: 544, startPoint y: 181, endPoint x: 673, endPoint y: 168, distance: 129.3
click at [673, 168] on div "Janela de atendimento Grade de atendimento Capacidade Transportadoras Veículos …" at bounding box center [439, 208] width 879 height 417
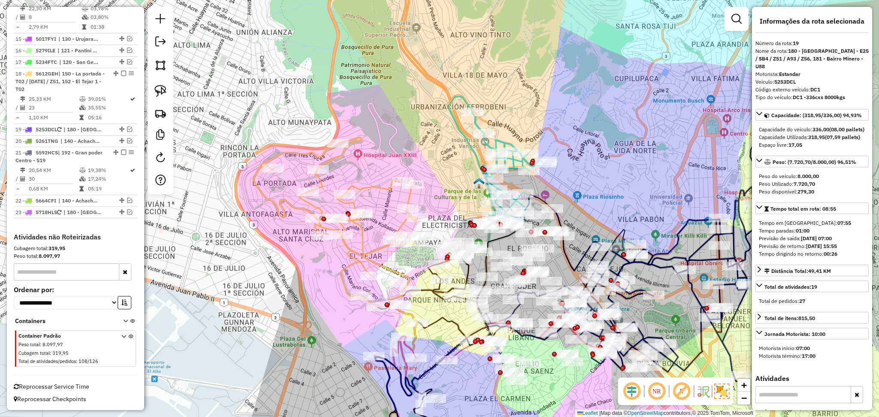
click at [369, 190] on icon at bounding box center [336, 222] width 164 height 170
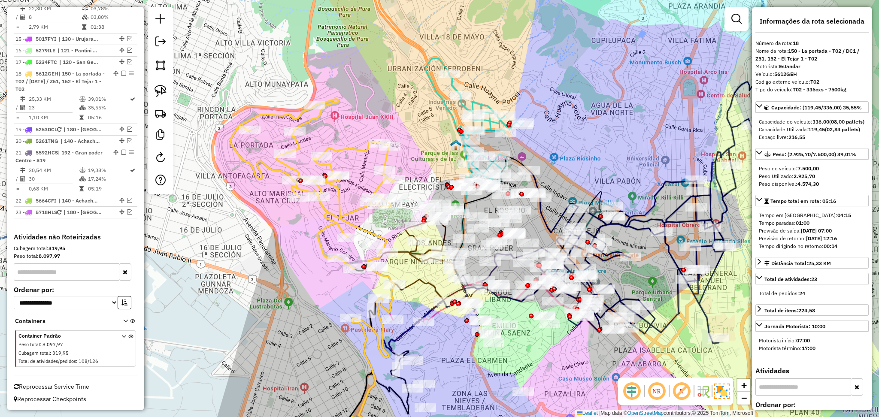
drag, startPoint x: 392, startPoint y: 164, endPoint x: 368, endPoint y: 126, distance: 44.7
click at [368, 126] on div "Janela de atendimento Grade de atendimento Capacidade Transportadoras Veículos …" at bounding box center [439, 208] width 879 height 417
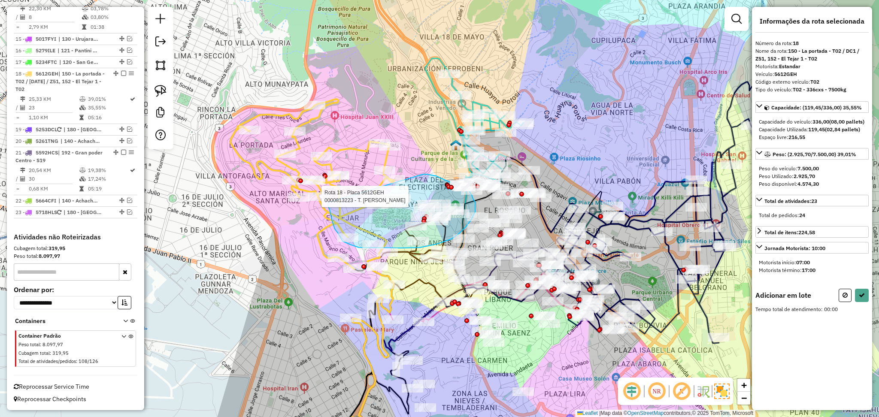
drag, startPoint x: 423, startPoint y: 174, endPoint x: 328, endPoint y: 202, distance: 99.8
click at [328, 202] on div "Rota 18 - Placa 5612GEH 0000813223 - T. Victor Janela de atendimento Grade de a…" at bounding box center [439, 208] width 879 height 417
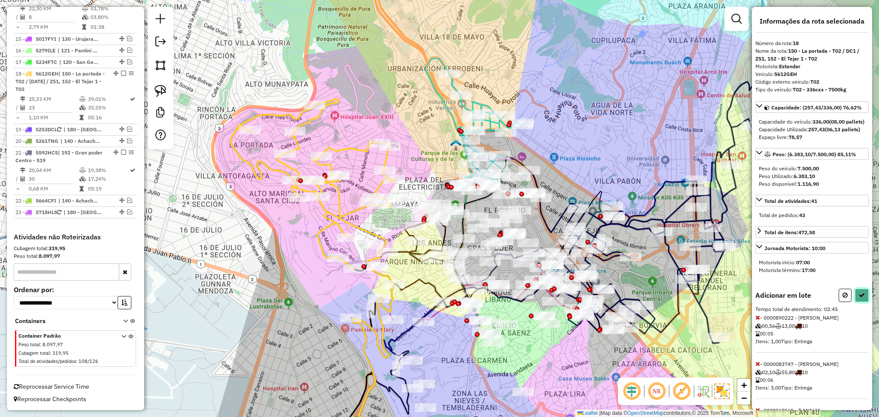
click at [860, 302] on button at bounding box center [862, 295] width 14 height 13
select select "**********"
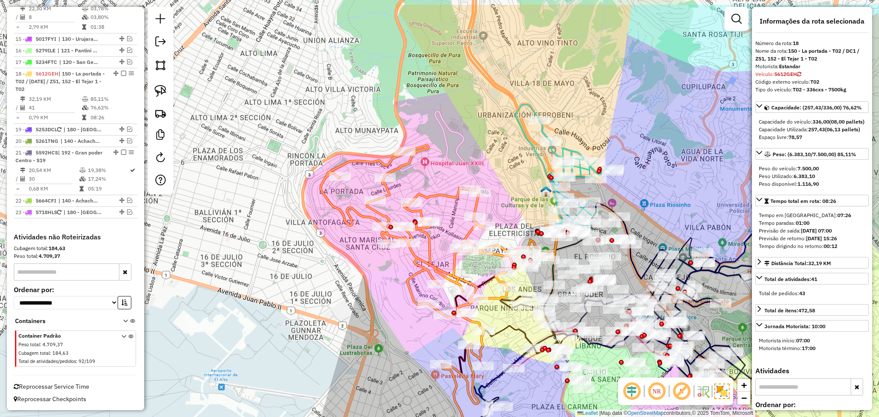
drag, startPoint x: 236, startPoint y: 272, endPoint x: 326, endPoint y: 318, distance: 101.3
click at [326, 318] on div "Janela de atendimento Grade de atendimento Capacidade Transportadoras Veículos …" at bounding box center [439, 208] width 879 height 417
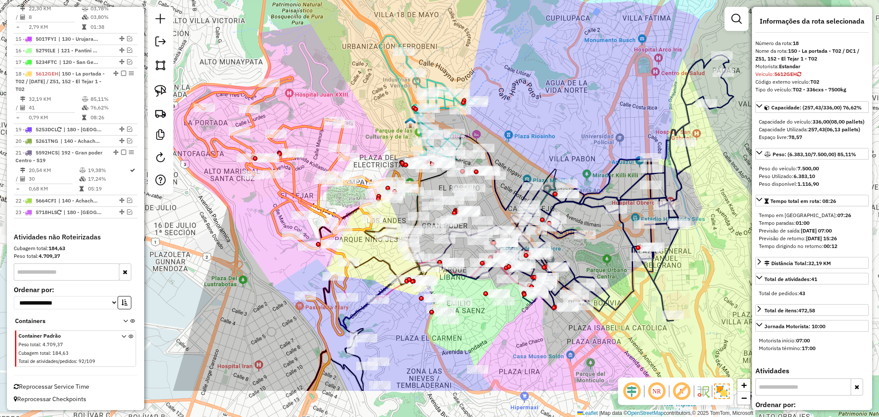
drag, startPoint x: 366, startPoint y: 352, endPoint x: 277, endPoint y: 226, distance: 153.8
click at [231, 282] on div "Janela de atendimento Grade de atendimento Capacidade Transportadoras Veículos …" at bounding box center [439, 208] width 879 height 417
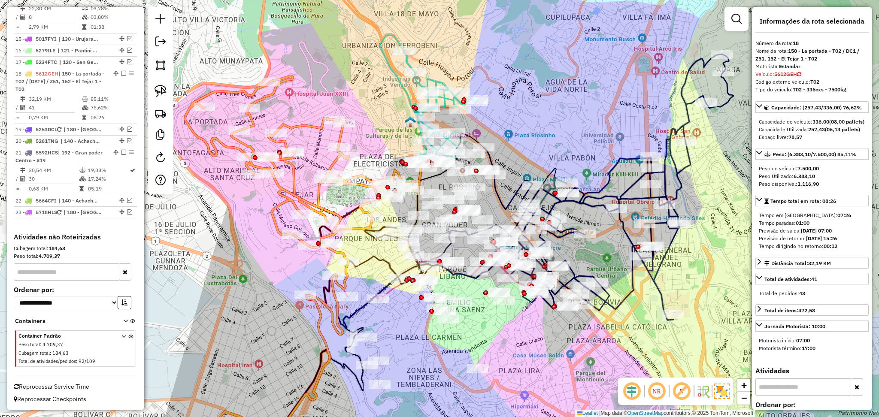
click at [304, 126] on icon at bounding box center [303, 162] width 236 height 172
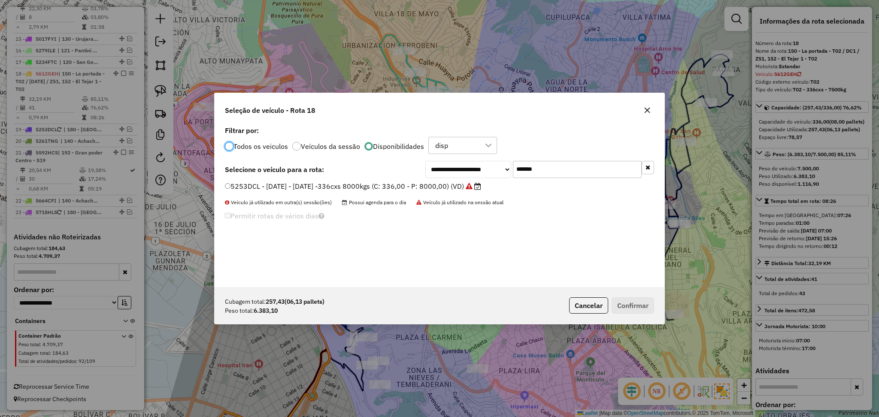
scroll to position [4, 3]
drag, startPoint x: 560, startPoint y: 169, endPoint x: 486, endPoint y: 179, distance: 75.3
click at [486, 179] on div "**********" at bounding box center [439, 205] width 450 height 163
paste input "text"
type input "*******"
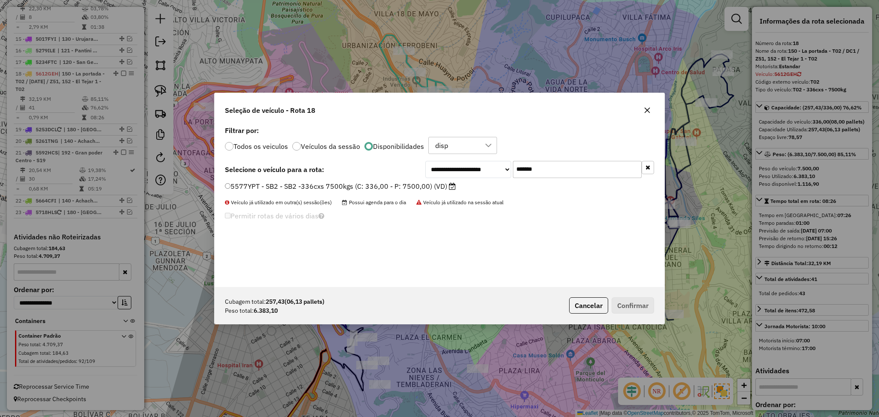
click at [417, 183] on label "5577YPT - SB2 - SB2 -336cxs 7500kgs (C: 336,00 - P: 7500,00) (VD)" at bounding box center [340, 186] width 231 height 10
click at [628, 303] on button "Confirmar" at bounding box center [632, 305] width 42 height 16
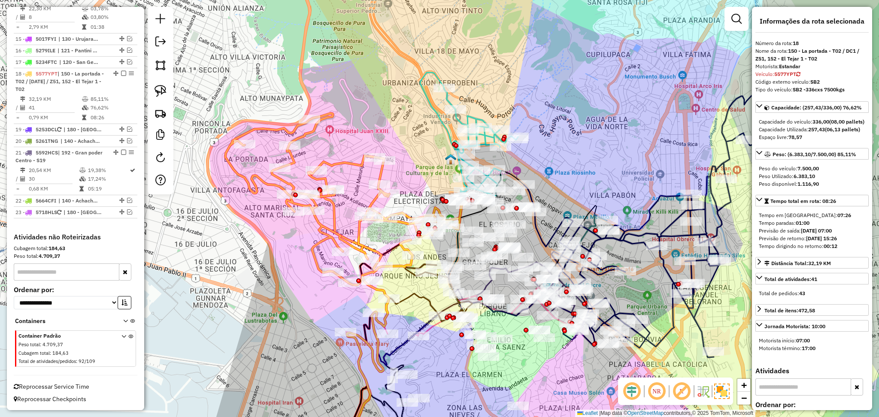
drag, startPoint x: 246, startPoint y: 227, endPoint x: 286, endPoint y: 264, distance: 54.9
click at [286, 264] on div "Janela de atendimento Grade de atendimento Capacidade Transportadoras Veículos …" at bounding box center [439, 208] width 879 height 417
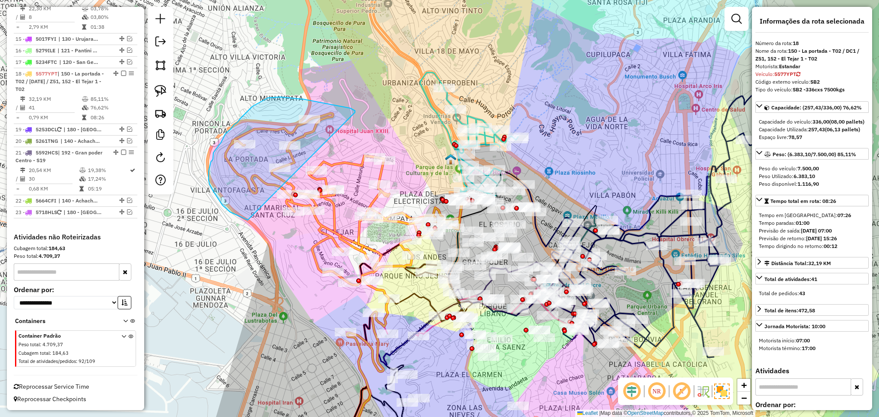
drag, startPoint x: 355, startPoint y: 113, endPoint x: 248, endPoint y: 220, distance: 151.7
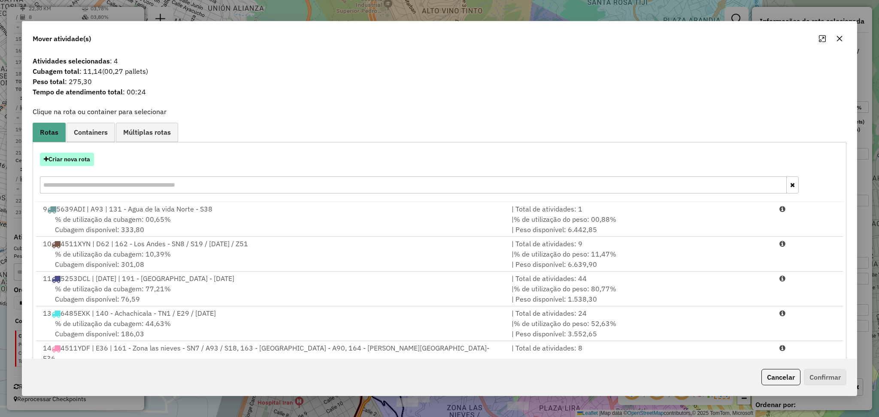
click at [69, 160] on button "Criar nova rota" at bounding box center [67, 159] width 54 height 13
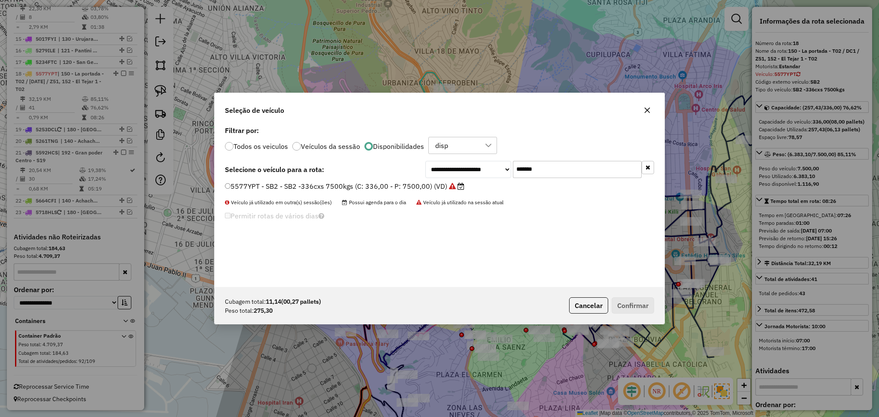
drag, startPoint x: 575, startPoint y: 171, endPoint x: 498, endPoint y: 170, distance: 76.4
click at [498, 170] on div "**********" at bounding box center [539, 169] width 229 height 17
paste input "text"
type input "***"
click at [416, 187] on label "6437CIG - ZT0 - 63Cx - 1800Kg (C: 63,00 - P: 1800,00) (VD)" at bounding box center [331, 186] width 212 height 10
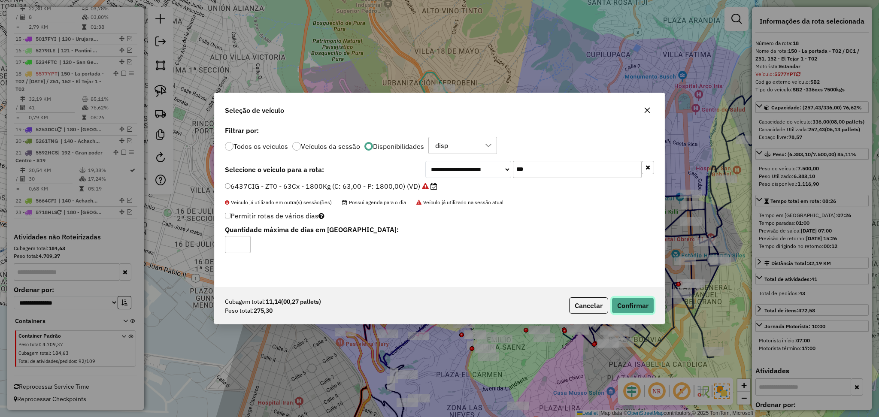
click at [619, 305] on button "Confirmar" at bounding box center [632, 305] width 42 height 16
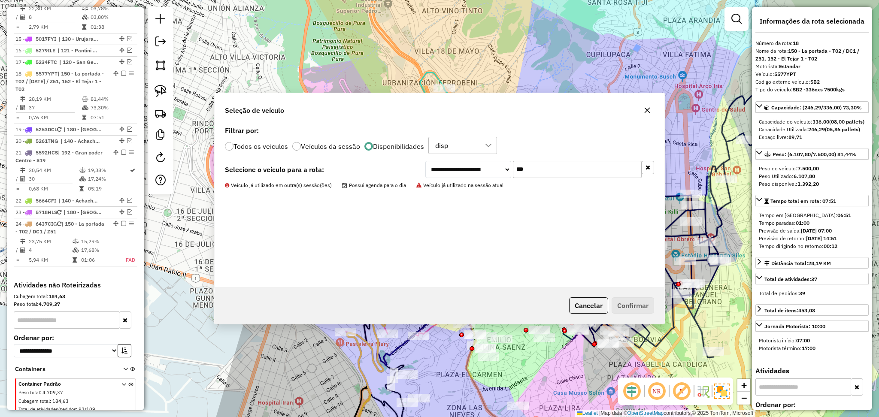
scroll to position [712, 0]
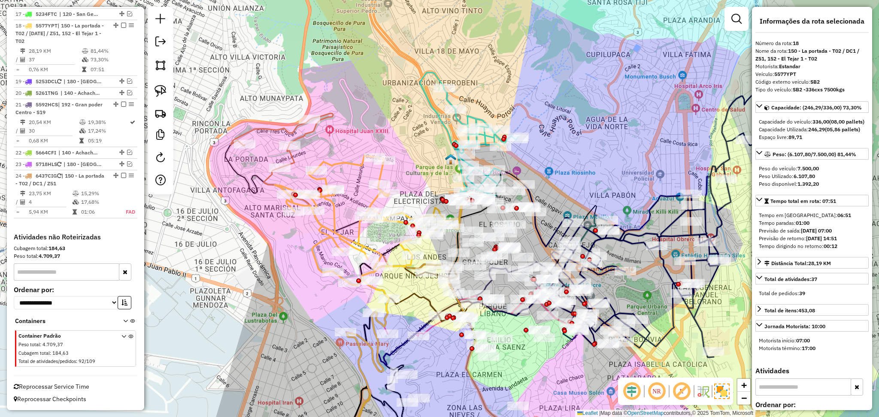
click at [270, 129] on icon at bounding box center [282, 140] width 102 height 54
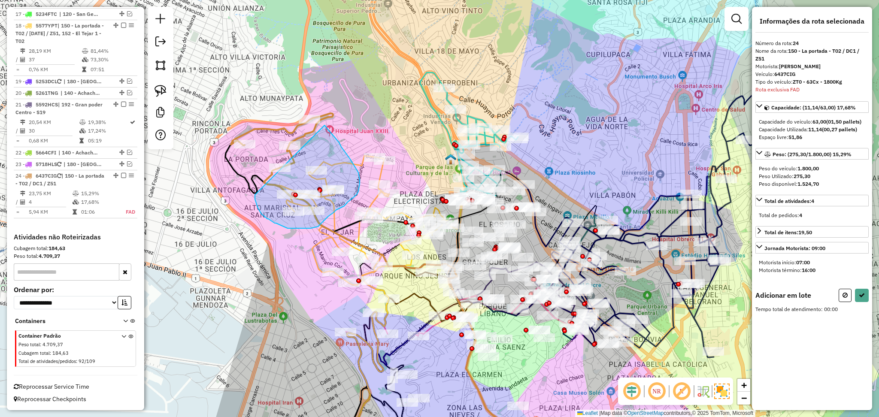
drag, startPoint x: 255, startPoint y: 195, endPoint x: 324, endPoint y: 124, distance: 98.9
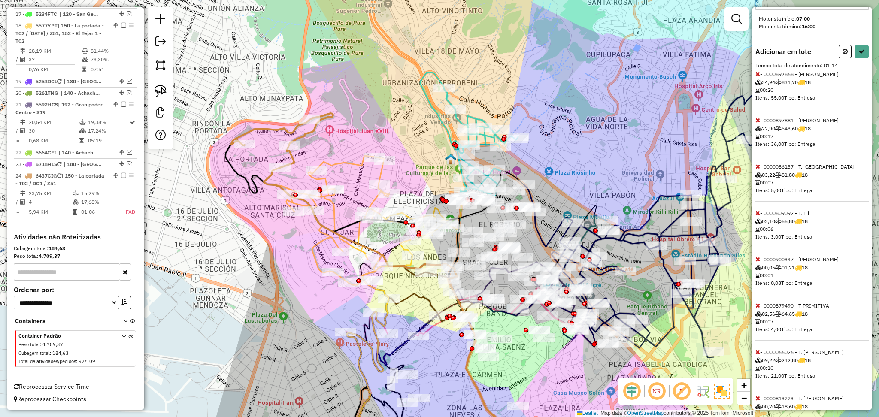
scroll to position [285, 0]
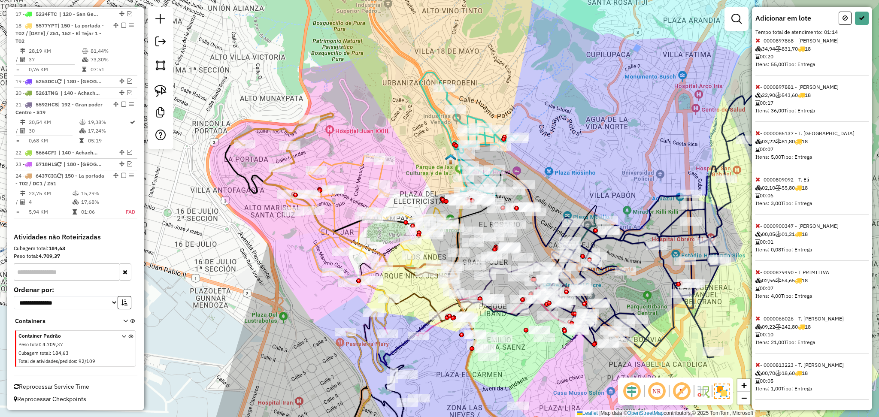
click at [756, 319] on icon at bounding box center [757, 318] width 5 height 6
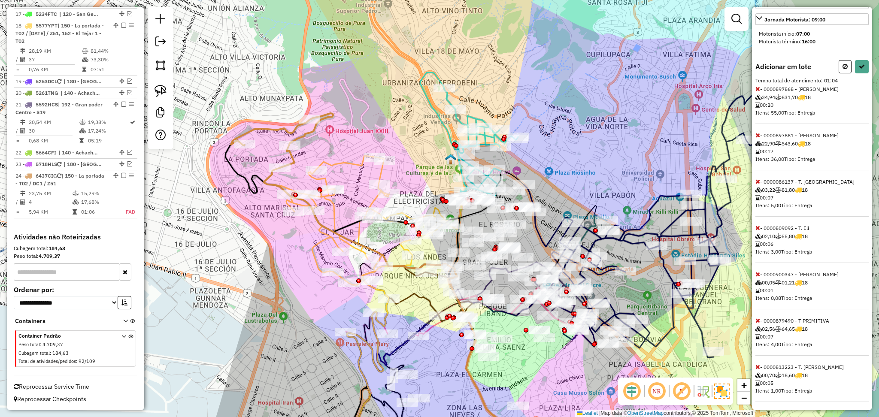
scroll to position [239, 0]
click at [757, 179] on icon at bounding box center [757, 179] width 5 height 6
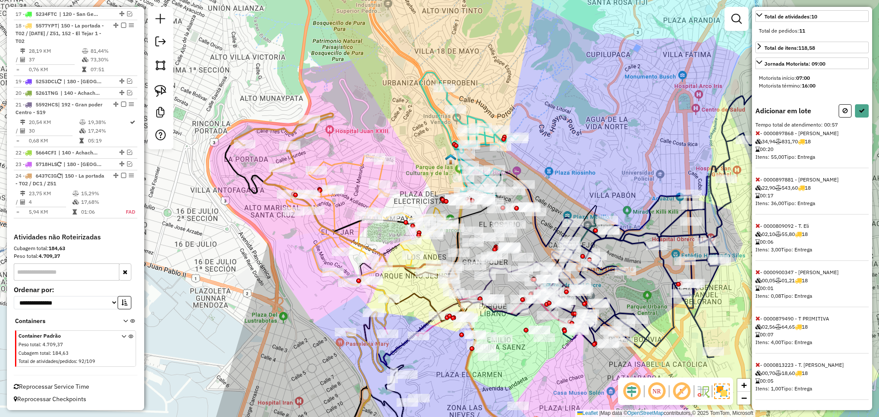
scroll to position [193, 0]
click at [756, 182] on span at bounding box center [757, 179] width 5 height 8
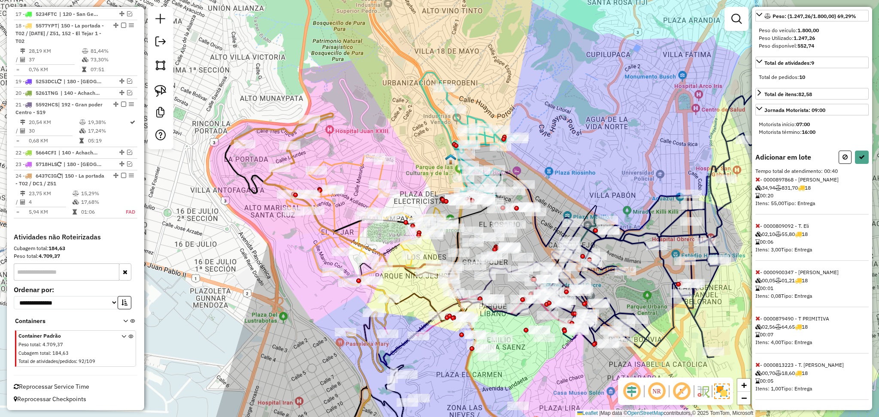
click at [847, 146] on div "Informações da rota selecionada Número da rota: 24 Nome da rota: 150 - La porta…" at bounding box center [812, 208] width 120 height 403
click at [843, 155] on icon at bounding box center [844, 157] width 5 height 6
select select "**********"
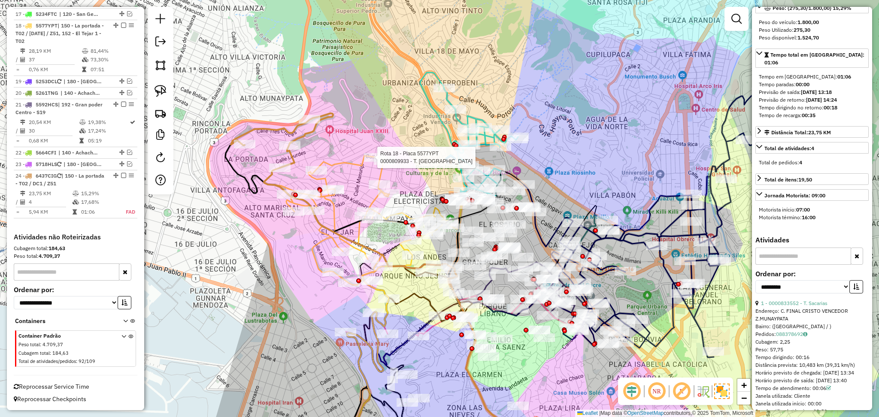
scroll to position [0, 0]
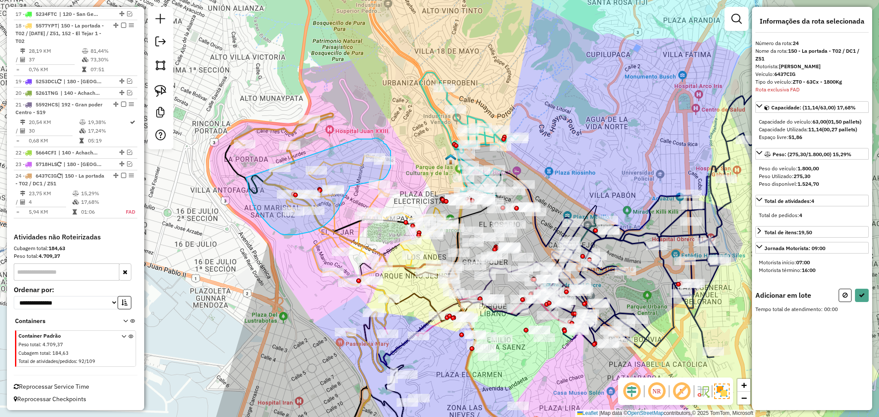
drag, startPoint x: 357, startPoint y: 139, endPoint x: 246, endPoint y: 173, distance: 116.2
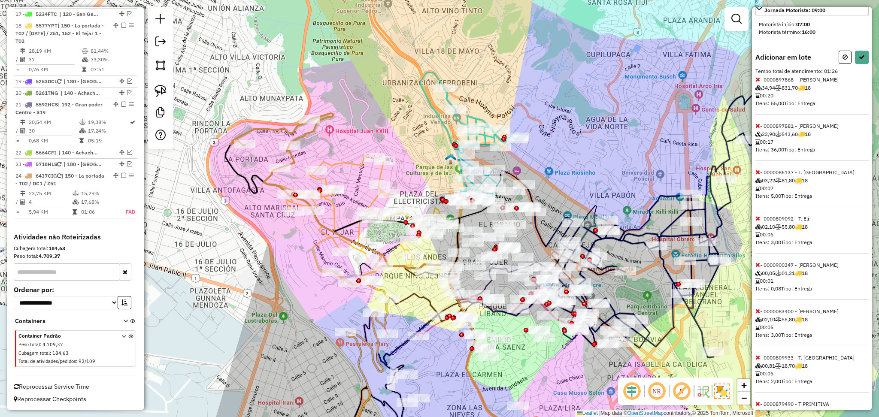
scroll to position [207, 0]
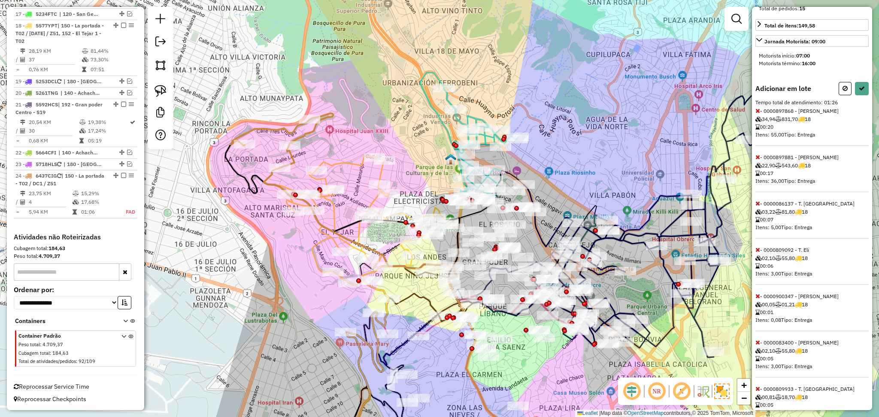
click at [759, 114] on icon at bounding box center [757, 111] width 5 height 6
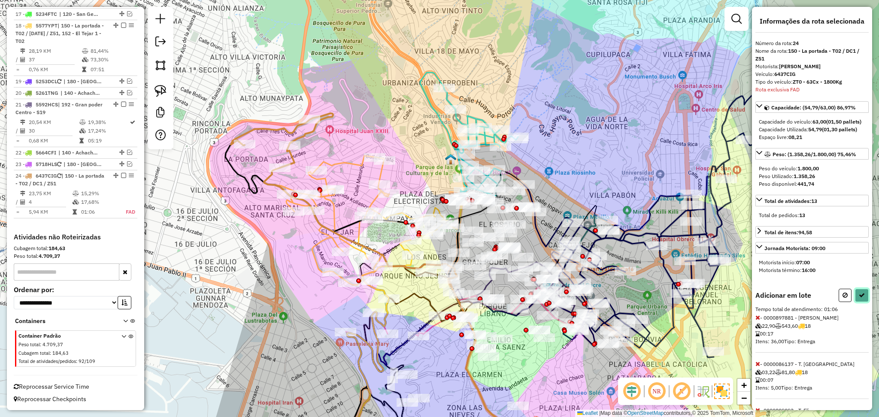
click at [860, 298] on icon at bounding box center [861, 295] width 6 height 6
select select "**********"
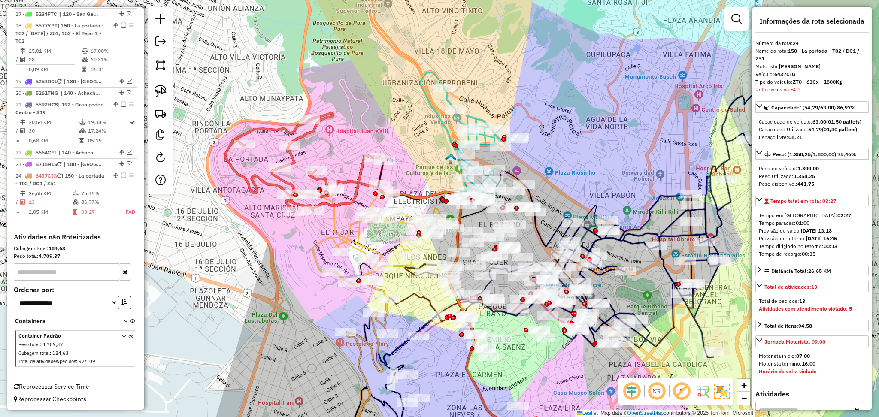
click at [356, 229] on icon at bounding box center [386, 234] width 149 height 100
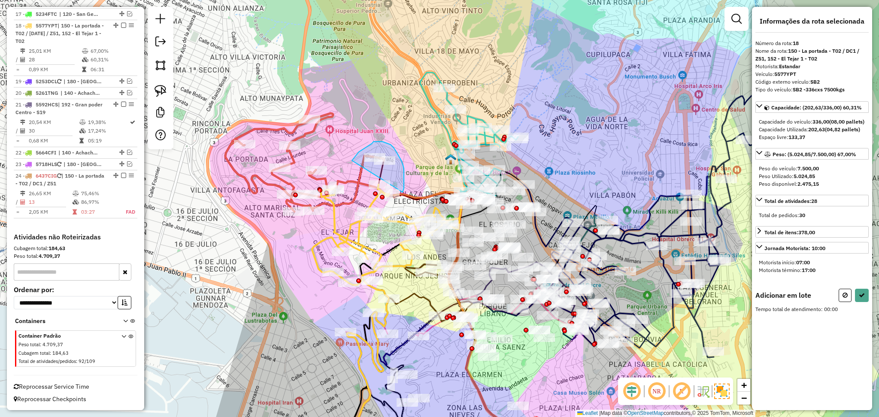
drag, startPoint x: 352, startPoint y: 160, endPoint x: 402, endPoint y: 192, distance: 59.7
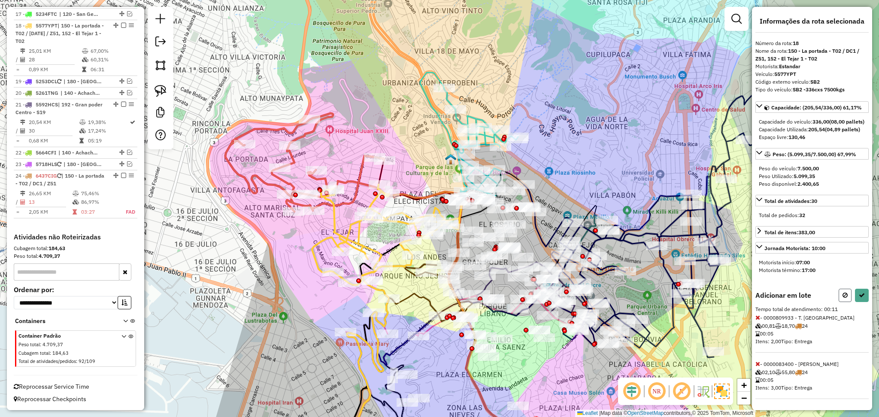
click at [839, 302] on button at bounding box center [844, 295] width 13 height 13
select select "**********"
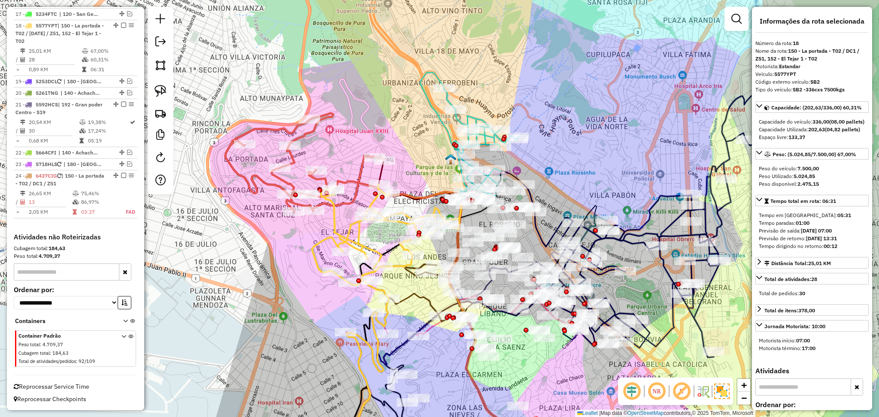
click at [309, 138] on icon at bounding box center [304, 162] width 159 height 98
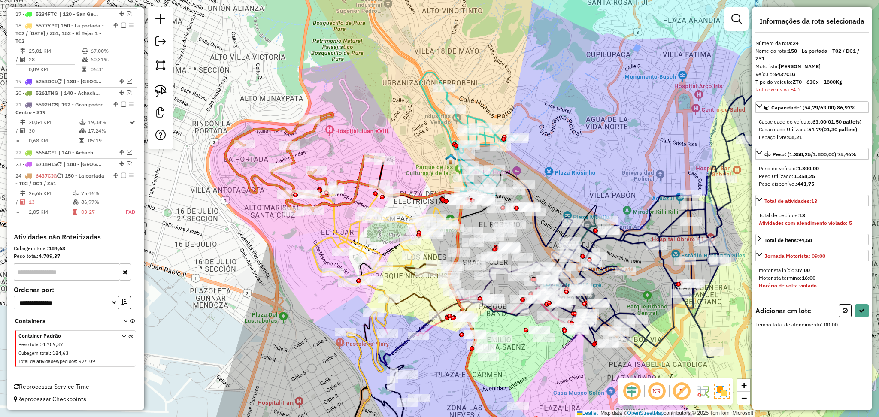
click at [842, 320] on div "Adicionar em lote Tempo total de atendimento: 00:00" at bounding box center [811, 316] width 113 height 24
click at [848, 306] on button at bounding box center [844, 310] width 13 height 13
select select "**********"
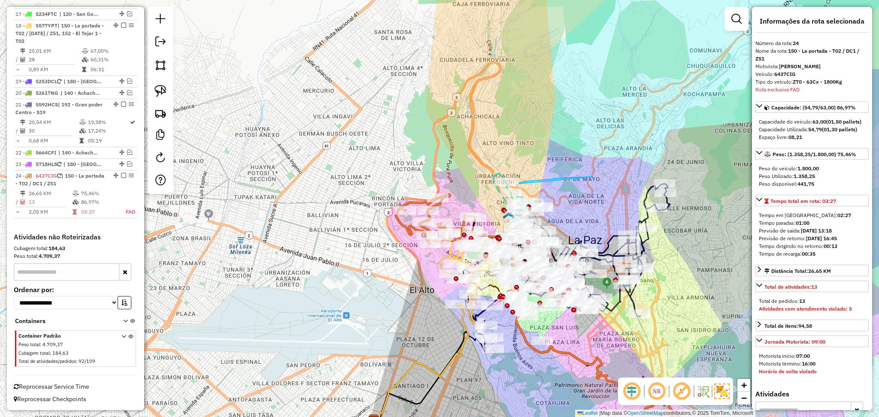
drag, startPoint x: 593, startPoint y: 177, endPoint x: 519, endPoint y: 184, distance: 74.5
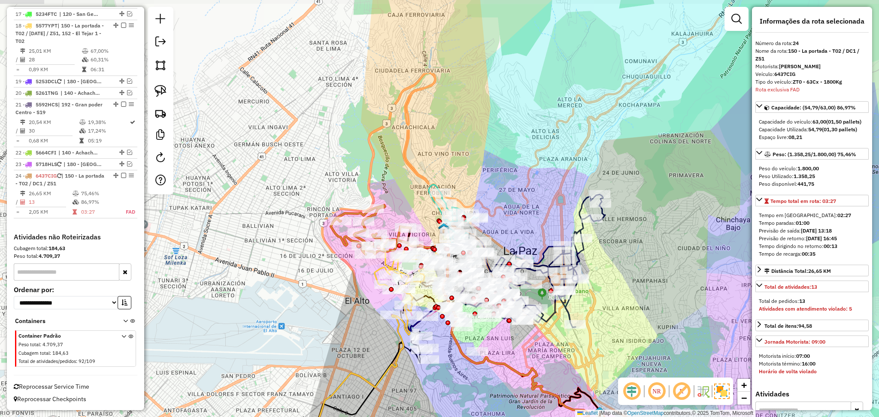
drag, startPoint x: 599, startPoint y: 171, endPoint x: 533, endPoint y: 182, distance: 66.6
click at [533, 182] on div "Janela de atendimento Grade de atendimento Capacidade Transportadoras Veículos …" at bounding box center [439, 208] width 879 height 417
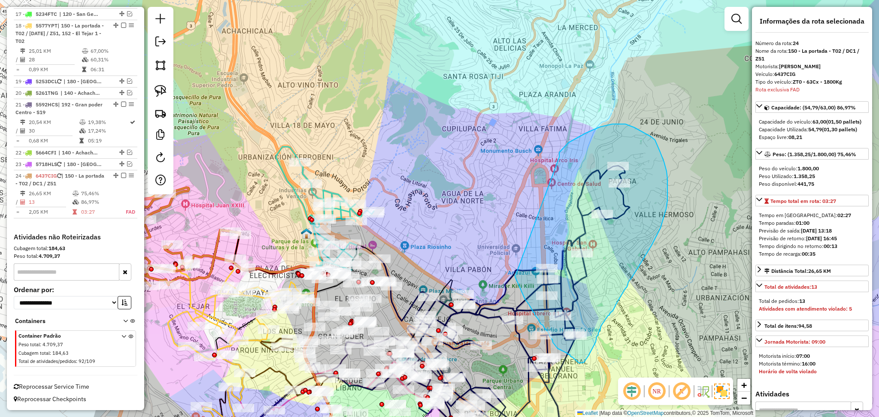
drag, startPoint x: 559, startPoint y: 157, endPoint x: 515, endPoint y: 277, distance: 127.6
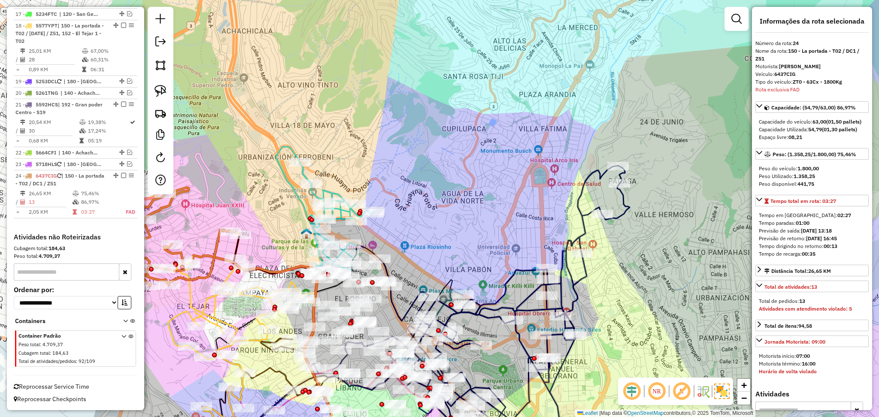
click at [215, 251] on icon at bounding box center [160, 236] width 159 height 98
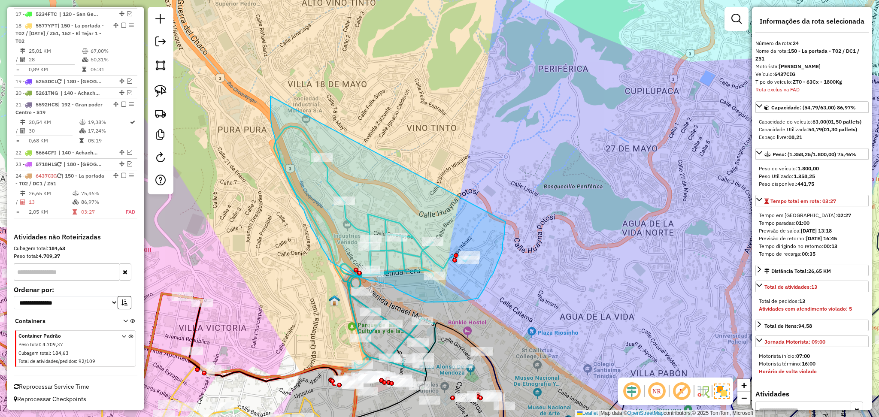
drag, startPoint x: 270, startPoint y: 96, endPoint x: 505, endPoint y: 222, distance: 266.6
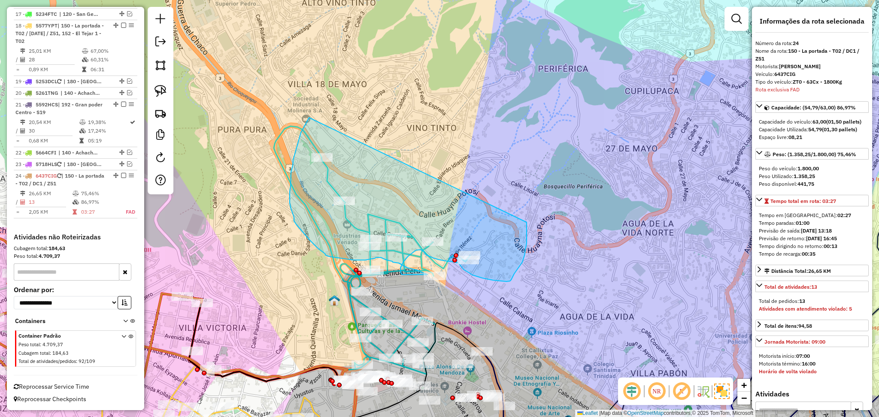
drag, startPoint x: 309, startPoint y: 118, endPoint x: 526, endPoint y: 222, distance: 241.4
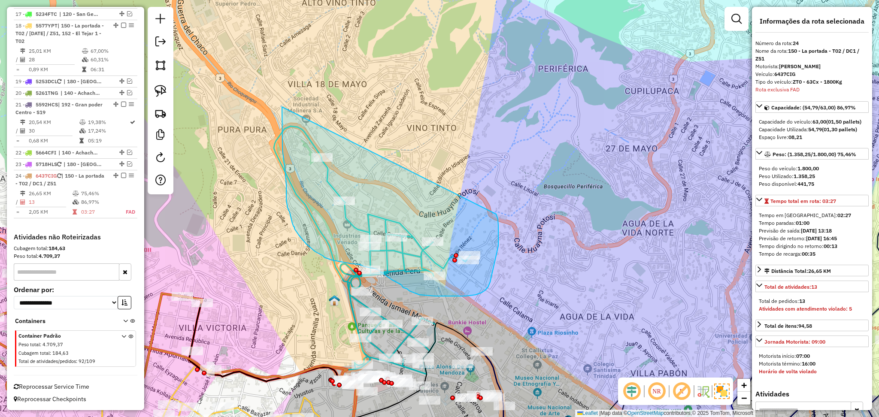
drag, startPoint x: 282, startPoint y: 107, endPoint x: 496, endPoint y: 214, distance: 239.4
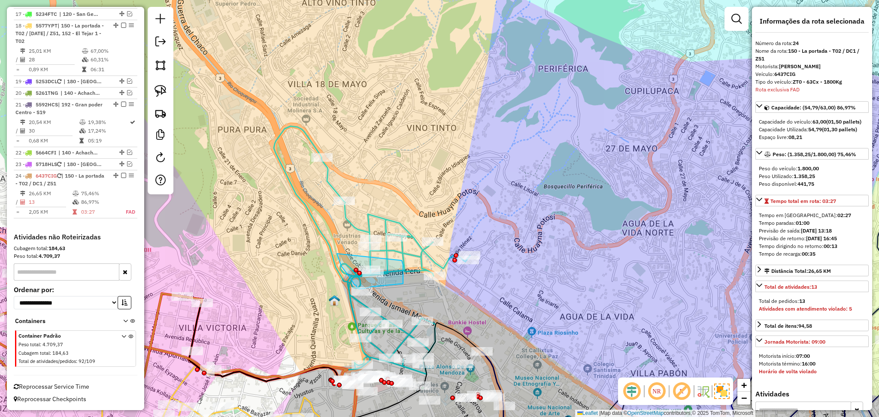
drag, startPoint x: 337, startPoint y: 254, endPoint x: 402, endPoint y: 260, distance: 65.1
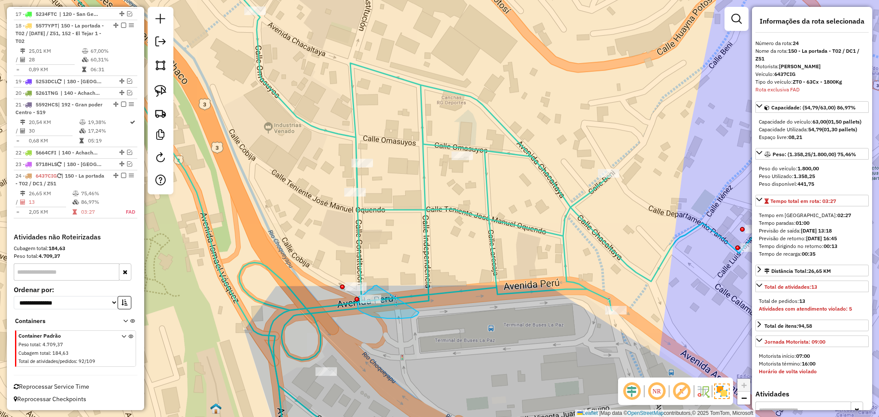
drag, startPoint x: 378, startPoint y: 287, endPoint x: 422, endPoint y: 305, distance: 47.7
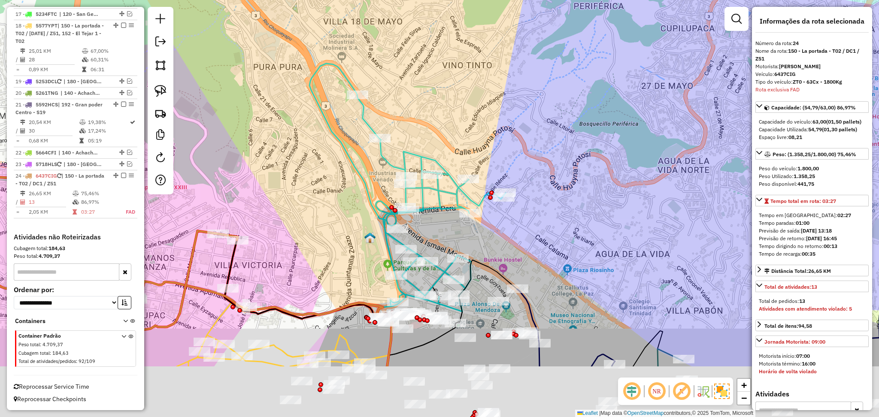
drag, startPoint x: 434, startPoint y: 320, endPoint x: 423, endPoint y: 159, distance: 161.7
click at [423, 160] on div "Janela de atendimento Grade de atendimento Capacidade Transportadoras Veículos …" at bounding box center [439, 208] width 879 height 417
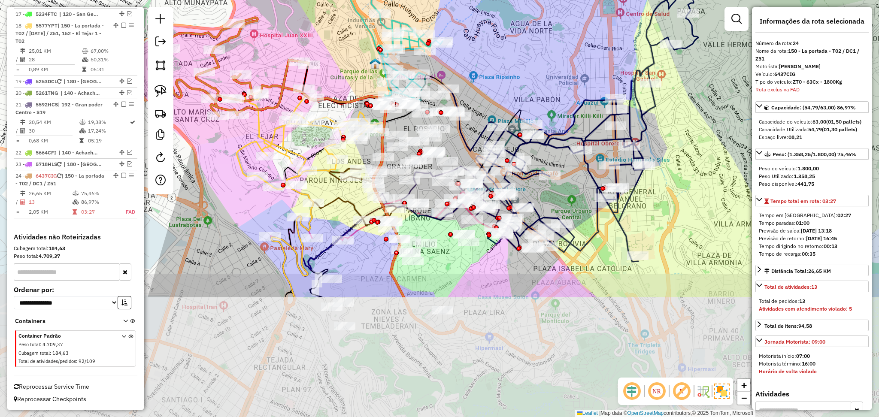
drag, startPoint x: 266, startPoint y: 382, endPoint x: 258, endPoint y: 218, distance: 163.6
click at [258, 218] on div "Janela de atendimento Grade de atendimento Capacidade Transportadoras Veículos …" at bounding box center [439, 208] width 879 height 417
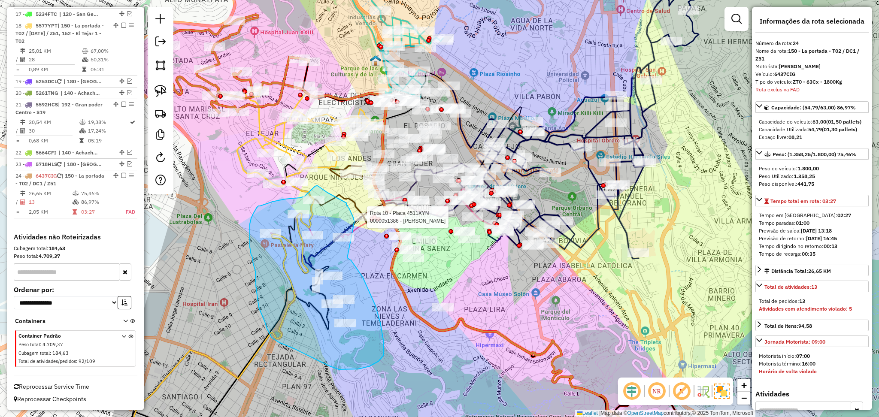
click at [354, 221] on div "Rota 10 - Placa 4511XYN 0000051386 - MYRIAM GUTIERRE Janela de atendimento Grad…" at bounding box center [439, 208] width 879 height 417
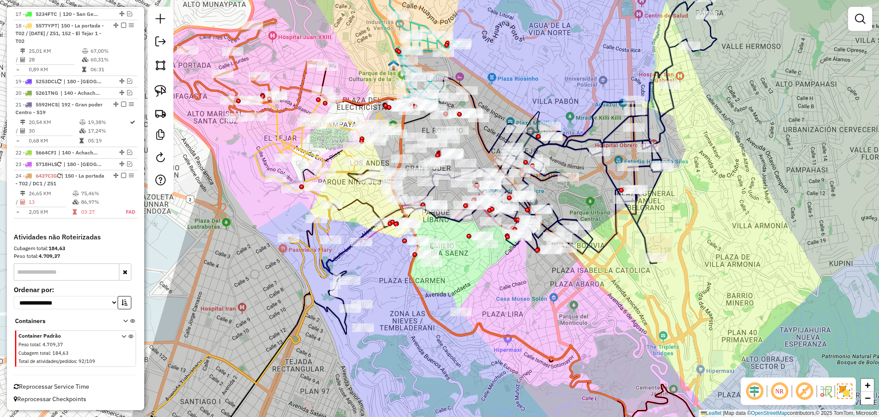
drag, startPoint x: 390, startPoint y: 305, endPoint x: 449, endPoint y: 320, distance: 61.1
click at [449, 320] on div "Janela de atendimento Grade de atendimento Capacidade Transportadoras Veículos …" at bounding box center [439, 208] width 879 height 417
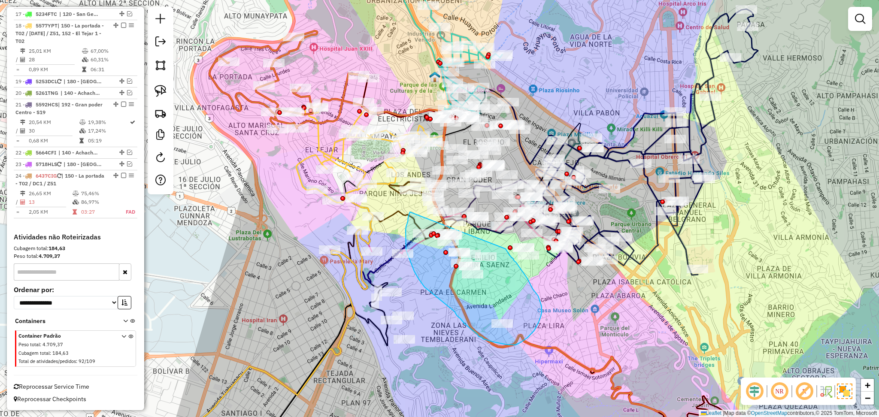
drag, startPoint x: 410, startPoint y: 212, endPoint x: 505, endPoint y: 248, distance: 102.4
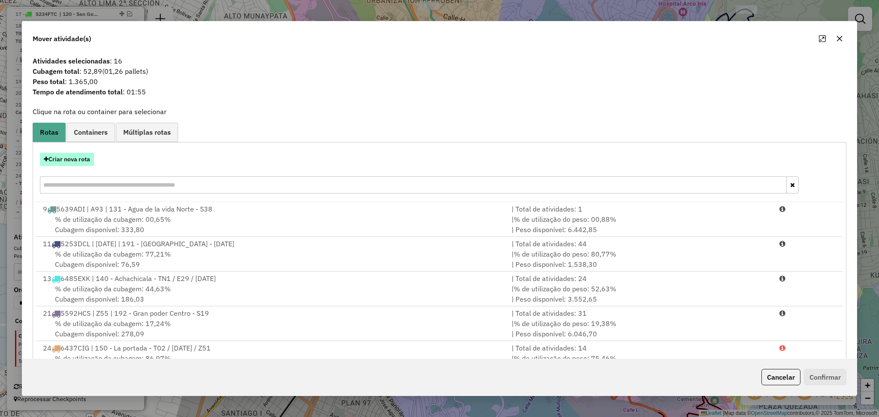
click at [73, 165] on button "Criar nova rota" at bounding box center [67, 159] width 54 height 13
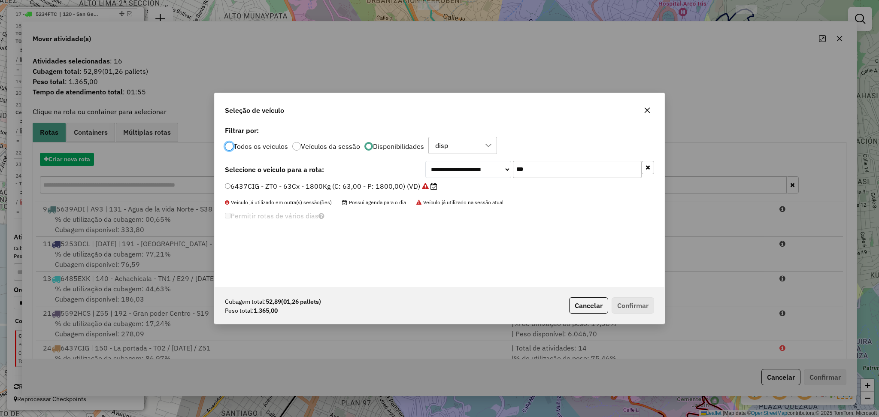
scroll to position [4, 3]
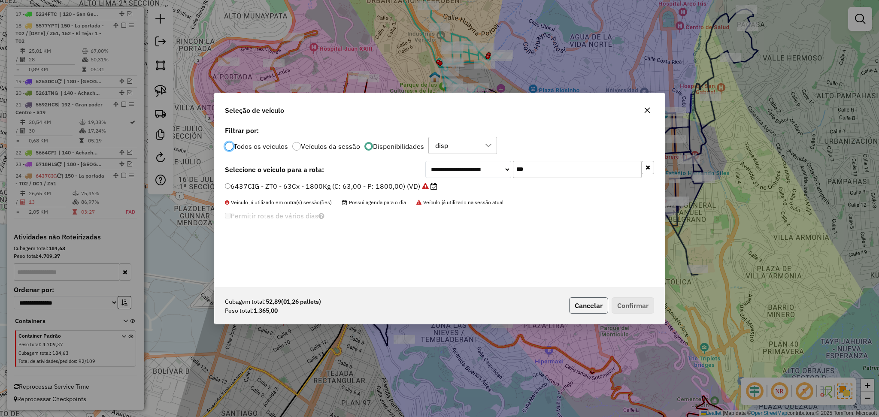
click at [592, 309] on button "Cancelar" at bounding box center [588, 305] width 39 height 16
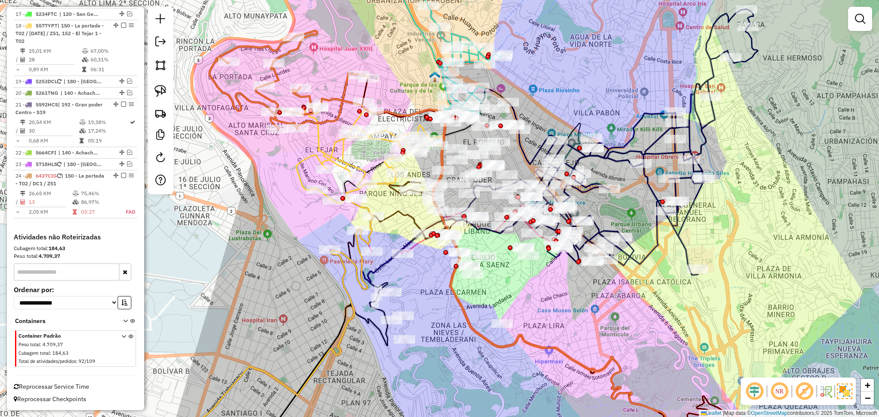
click at [275, 50] on icon at bounding box center [288, 80] width 159 height 98
select select "**********"
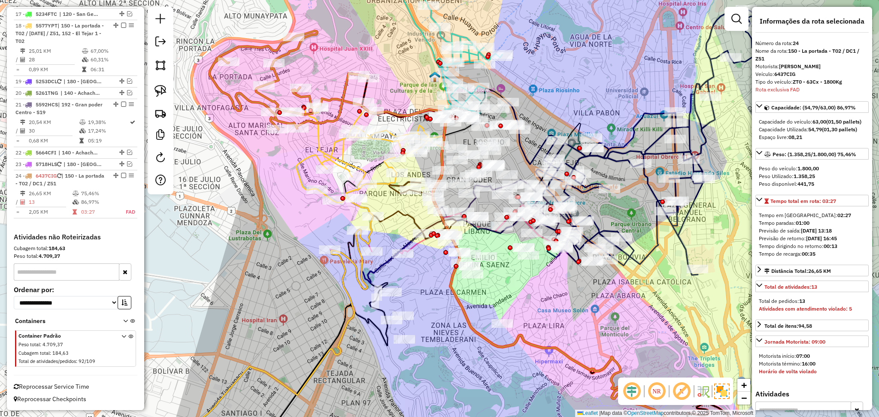
click at [341, 150] on icon at bounding box center [370, 152] width 149 height 100
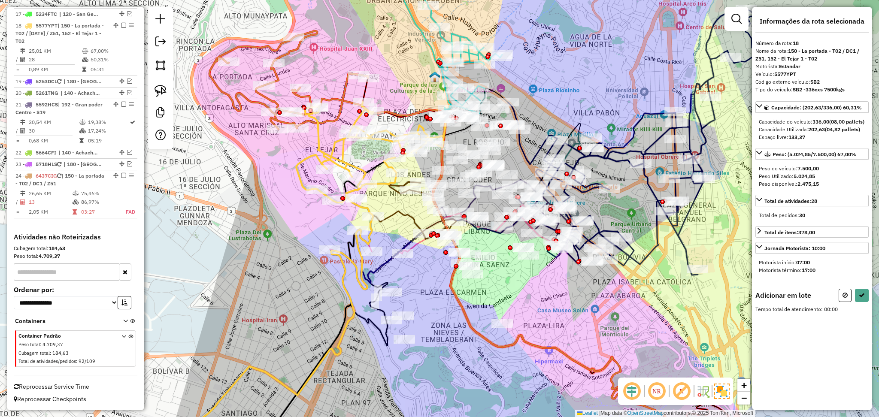
click at [345, 88] on icon at bounding box center [288, 80] width 159 height 98
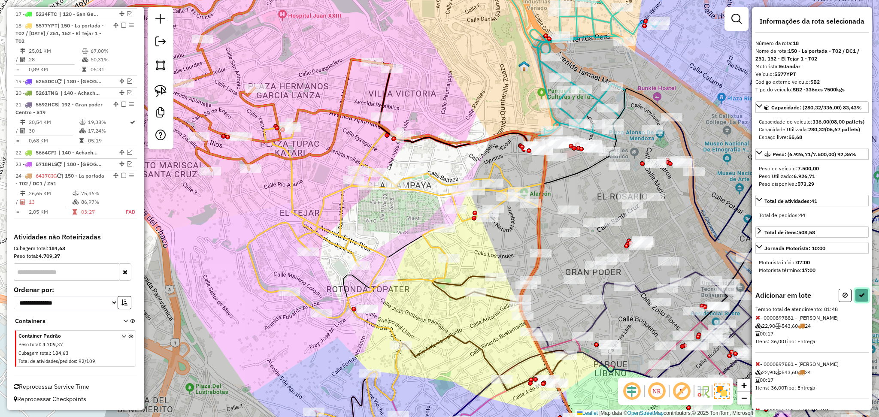
click at [861, 302] on button at bounding box center [862, 295] width 14 height 13
select select "**********"
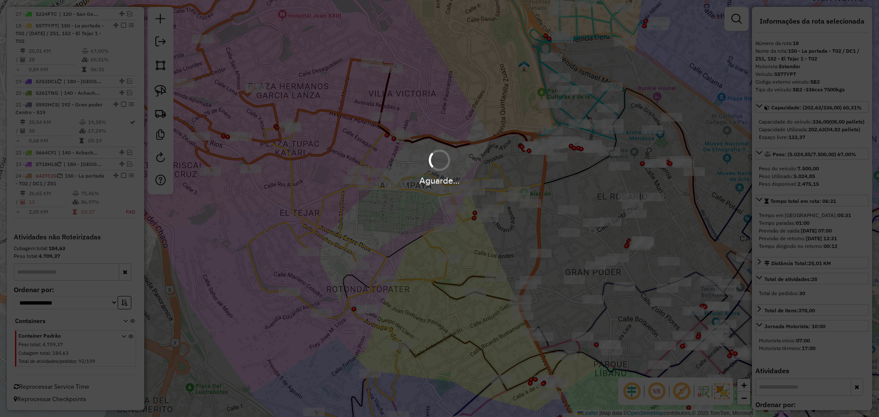
scroll to position [664, 0]
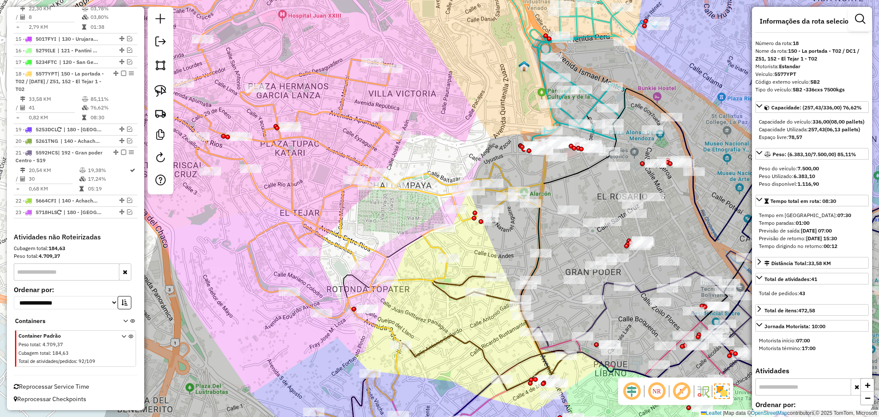
click at [426, 276] on icon at bounding box center [310, 146] width 472 height 344
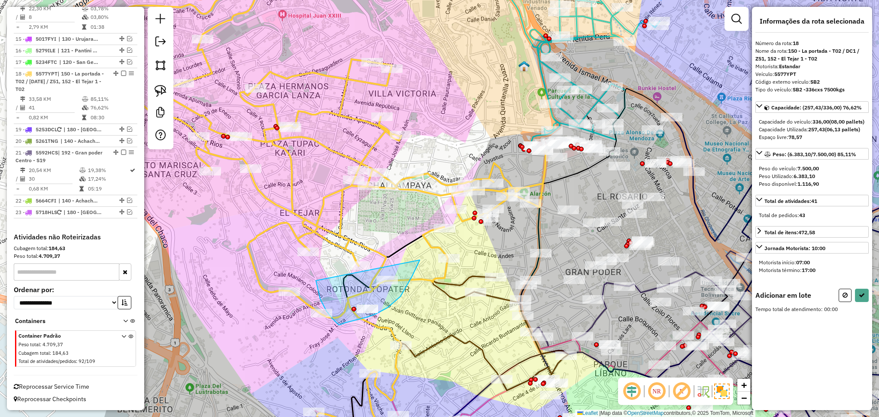
drag, startPoint x: 420, startPoint y: 260, endPoint x: 316, endPoint y: 281, distance: 105.8
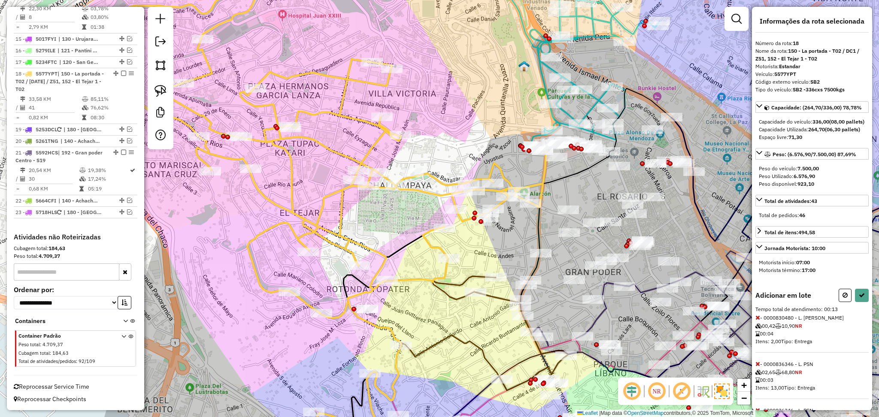
click at [840, 303] on div "Informações da rota selecionada Número da rota: 18 Nome da rota: 150 - La porta…" at bounding box center [812, 208] width 120 height 403
select select "**********"
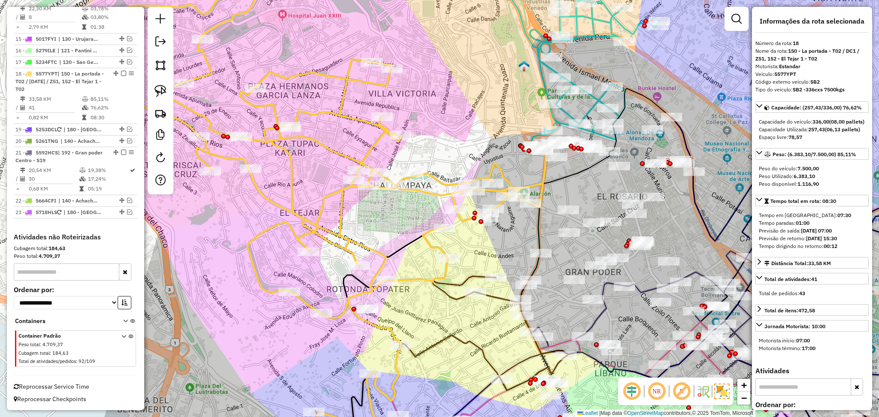
click at [344, 196] on icon at bounding box center [310, 146] width 472 height 344
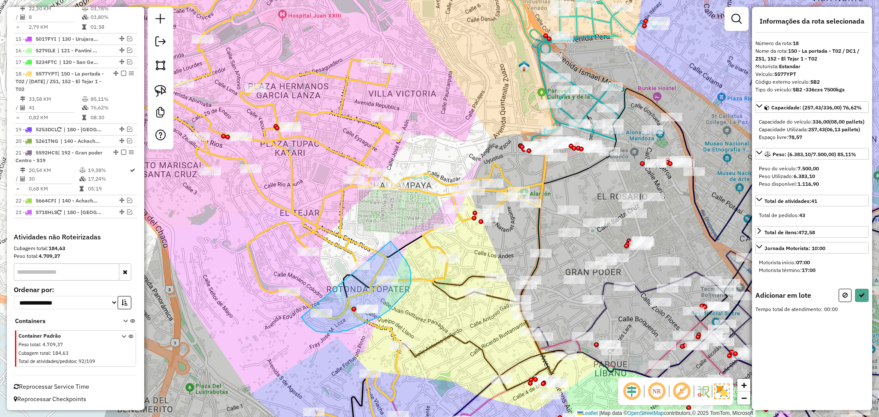
drag, startPoint x: 390, startPoint y: 241, endPoint x: 301, endPoint y: 317, distance: 117.8
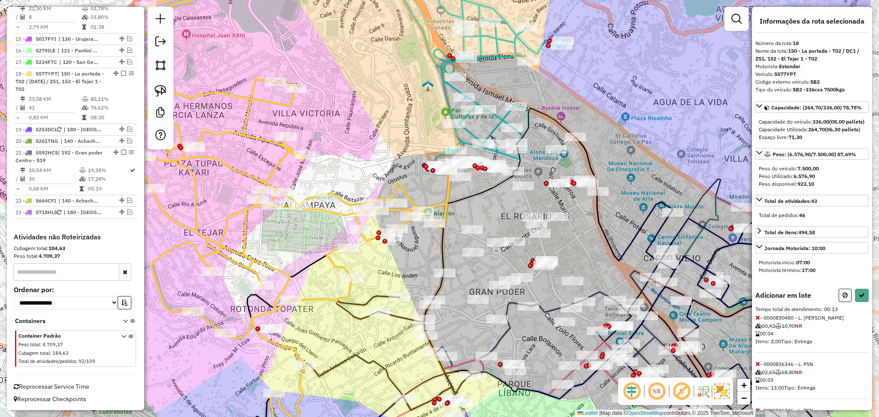
drag, startPoint x: 477, startPoint y: 263, endPoint x: 381, endPoint y: 283, distance: 98.1
click at [381, 283] on div "Janela de atendimento Grade de atendimento Capacidade Transportadoras Veículos …" at bounding box center [439, 208] width 879 height 417
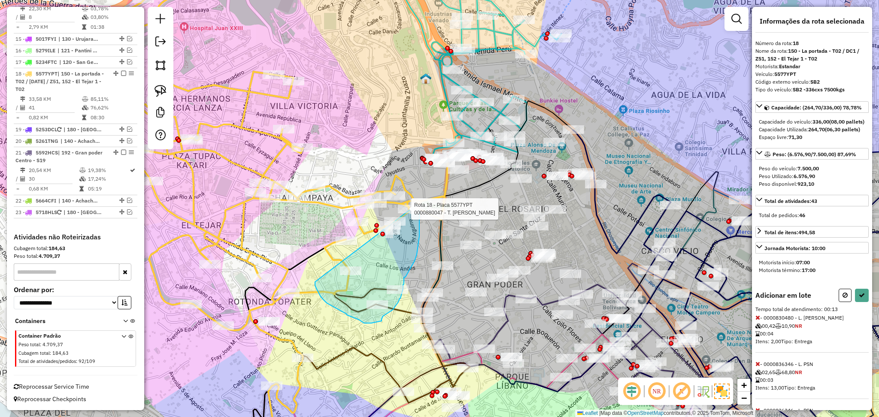
click at [417, 204] on div "Rota 18 - Placa 5577YPT 0000809878 - R. Magico Rota 18 - Placa 5577YPT 00008800…" at bounding box center [439, 208] width 879 height 417
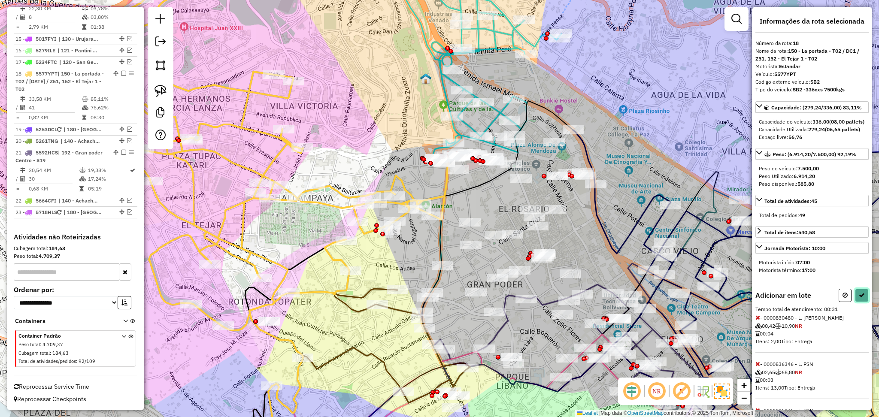
click at [858, 298] on icon at bounding box center [861, 295] width 6 height 6
select select "**********"
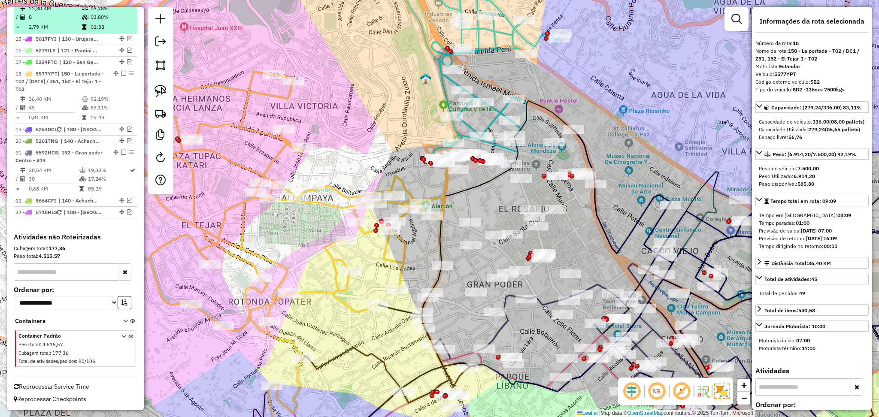
click at [122, 72] on em at bounding box center [123, 73] width 5 height 5
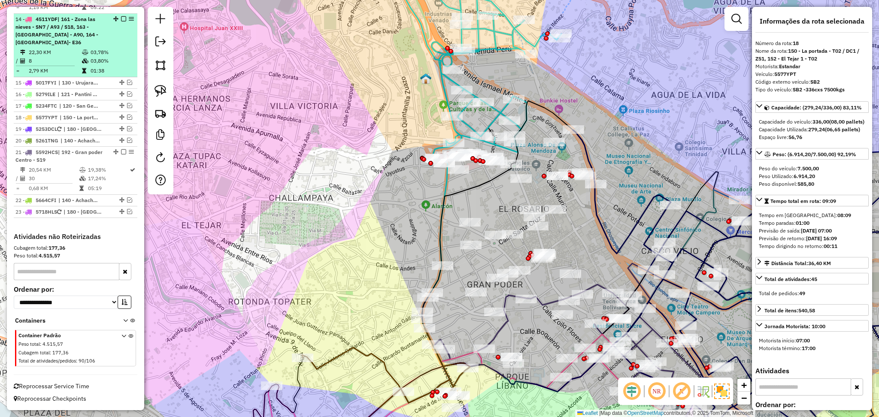
scroll to position [620, 0]
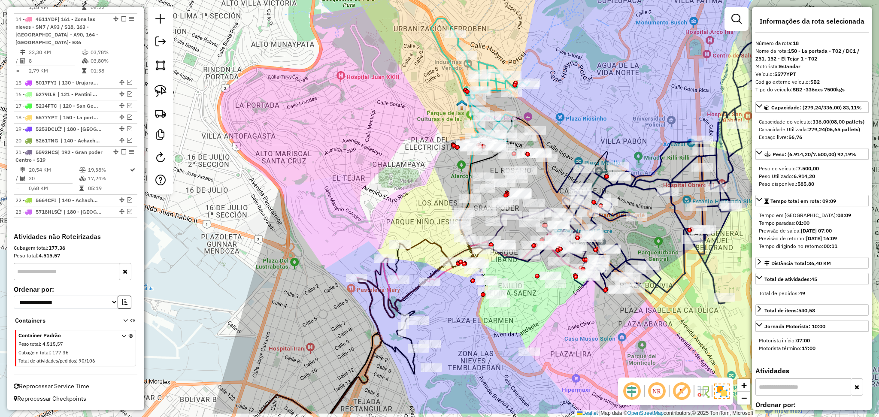
drag, startPoint x: 291, startPoint y: 248, endPoint x: 386, endPoint y: 124, distance: 155.4
click at [386, 124] on div "Janela de atendimento Grade de atendimento Capacidade Transportadoras Veículos …" at bounding box center [439, 208] width 879 height 417
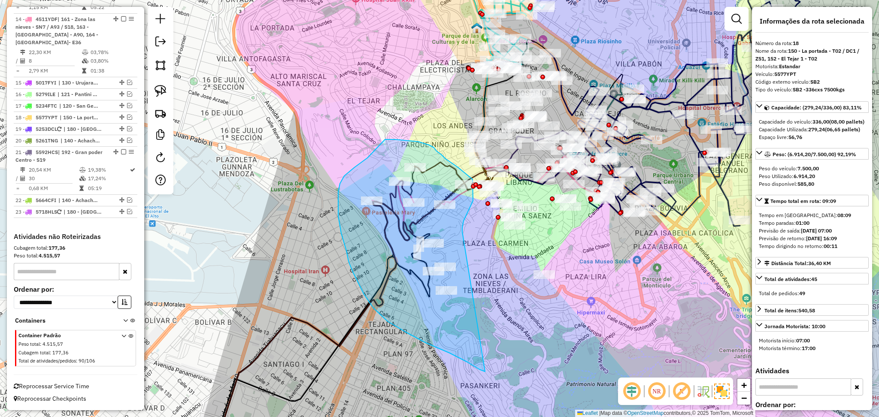
drag, startPoint x: 462, startPoint y: 232, endPoint x: 485, endPoint y: 371, distance: 141.7
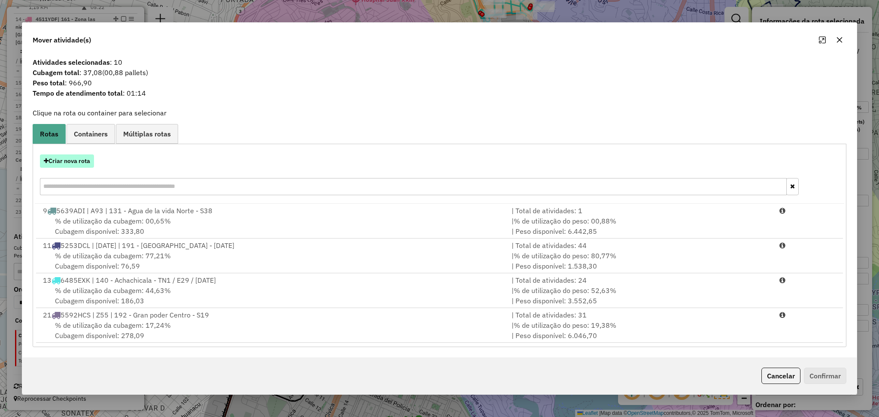
click at [86, 161] on button "Criar nova rota" at bounding box center [67, 160] width 54 height 13
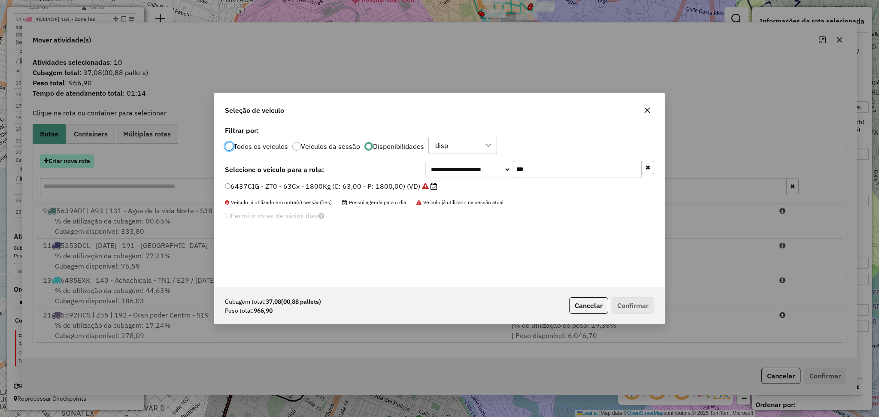
scroll to position [4, 3]
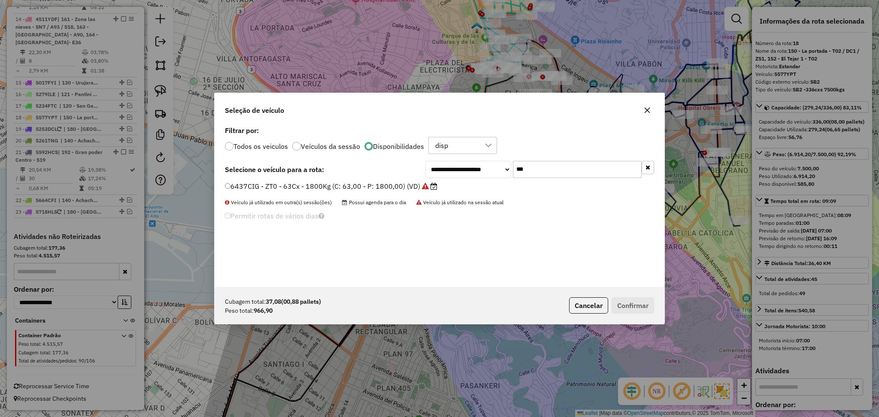
drag, startPoint x: 558, startPoint y: 172, endPoint x: 503, endPoint y: 157, distance: 56.9
click at [503, 157] on div "**********" at bounding box center [439, 205] width 450 height 163
click at [574, 311] on button "Cancelar" at bounding box center [588, 305] width 39 height 16
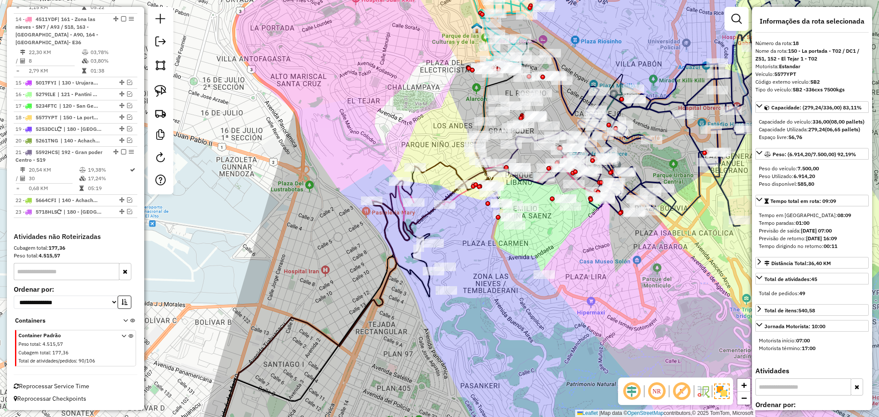
click at [441, 161] on icon at bounding box center [456, 171] width 84 height 37
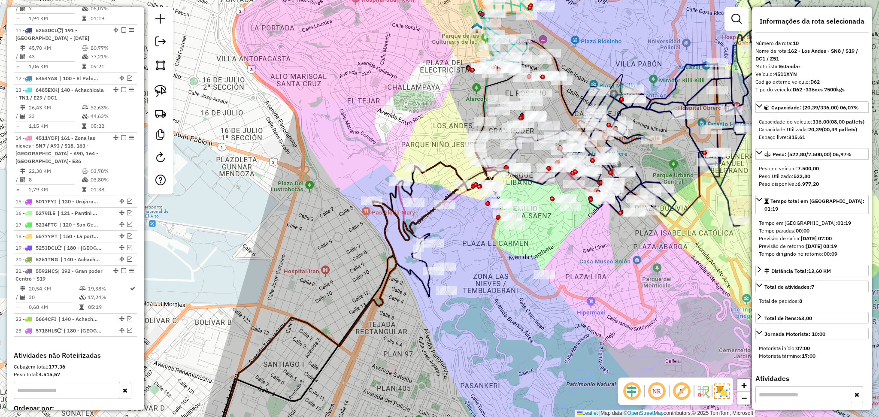
scroll to position [471, 0]
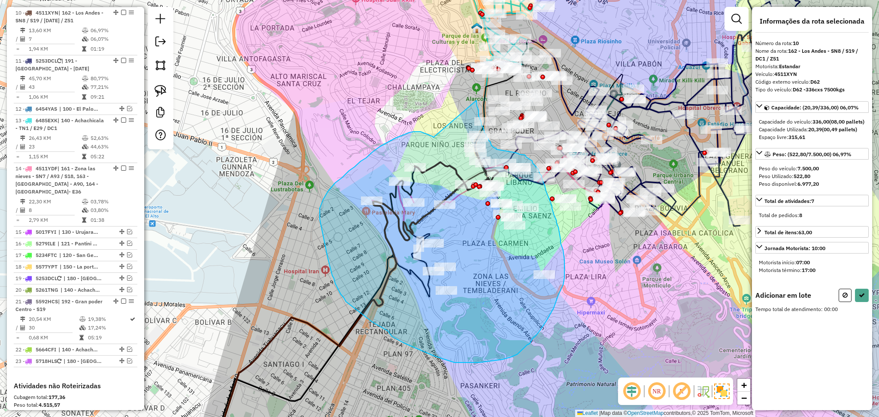
drag, startPoint x: 433, startPoint y: 137, endPoint x: 476, endPoint y: 100, distance: 56.6
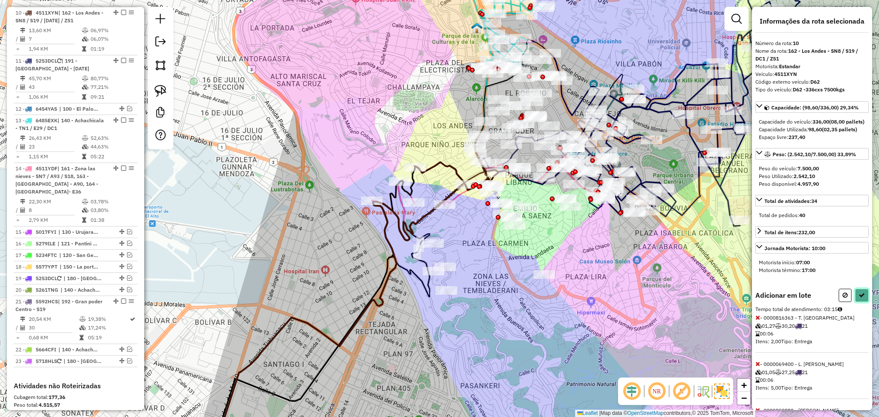
click at [858, 298] on icon at bounding box center [861, 295] width 6 height 6
select select "**********"
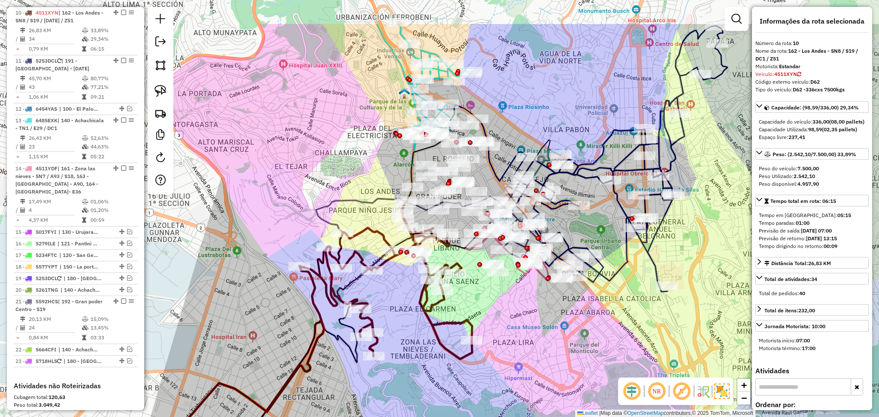
drag, startPoint x: 596, startPoint y: 271, endPoint x: 524, endPoint y: 337, distance: 97.8
click at [524, 337] on div "Janela de atendimento Grade de atendimento Capacidade Transportadoras Veículos …" at bounding box center [439, 208] width 879 height 417
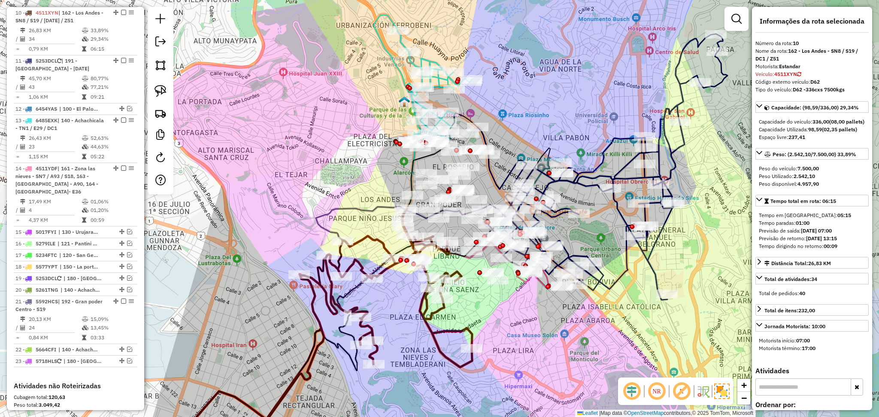
drag, startPoint x: 507, startPoint y: 108, endPoint x: 493, endPoint y: 207, distance: 100.0
click at [493, 207] on div "Janela de atendimento Grade de atendimento Capacidade Transportadoras Veículos …" at bounding box center [439, 208] width 879 height 417
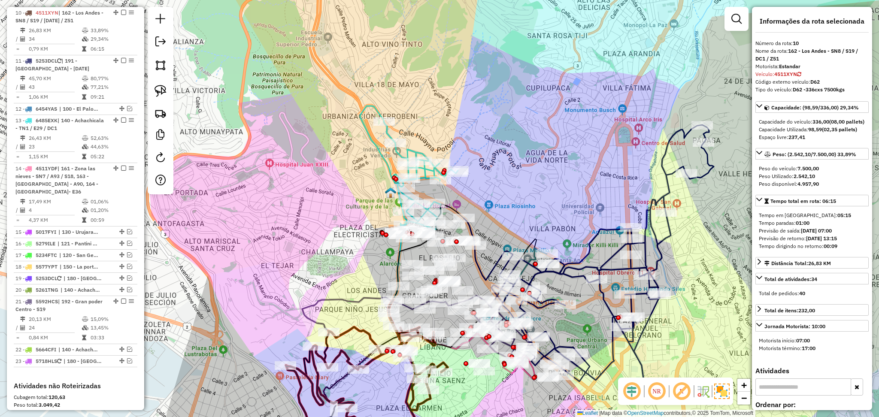
click at [656, 247] on icon at bounding box center [589, 258] width 250 height 266
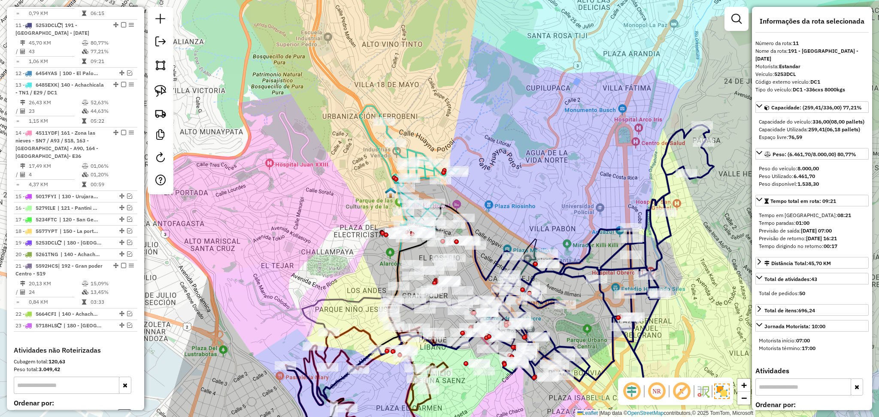
scroll to position [519, 0]
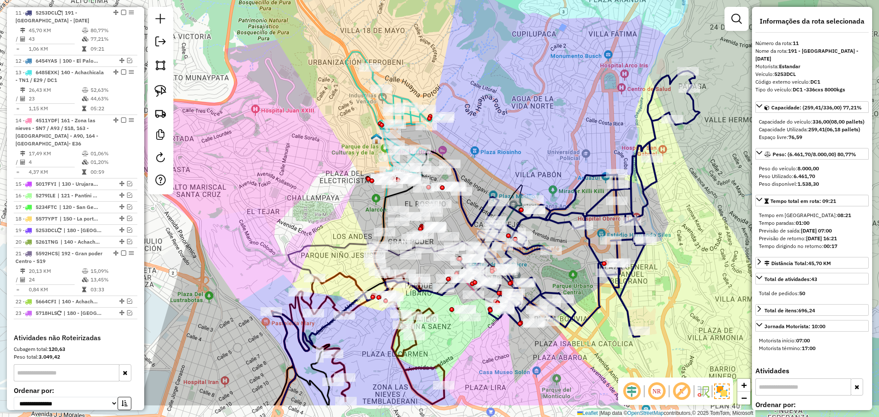
drag, startPoint x: 536, startPoint y: 184, endPoint x: 514, endPoint y: 114, distance: 73.7
click at [514, 114] on div "Janela de atendimento Grade de atendimento Capacidade Transportadoras Veículos …" at bounding box center [439, 208] width 879 height 417
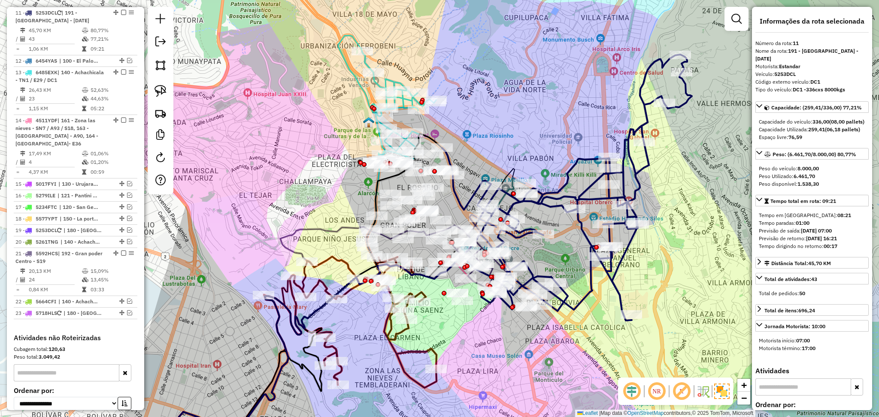
click at [564, 187] on icon at bounding box center [567, 187] width 250 height 266
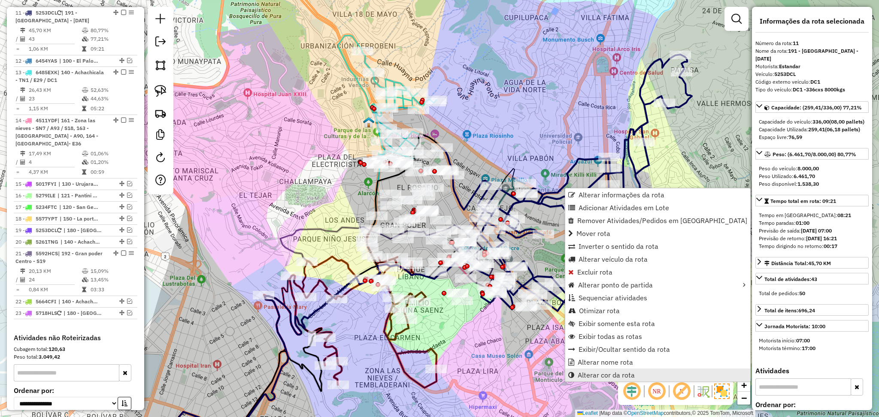
click at [604, 374] on span "Alterar cor da rota" at bounding box center [605, 374] width 57 height 7
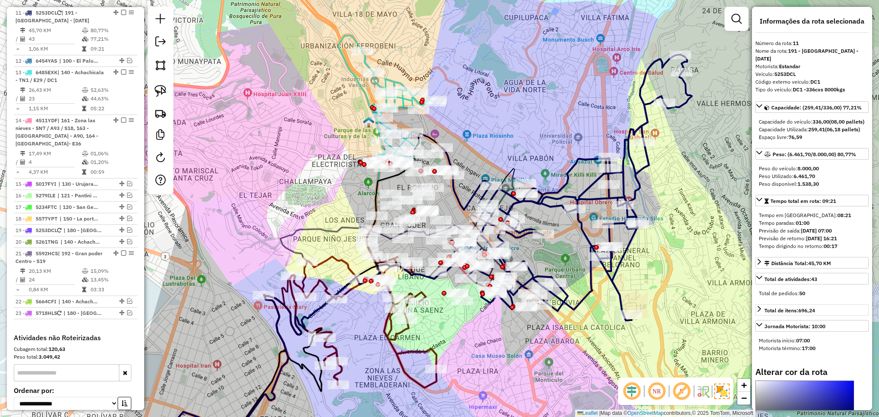
scroll to position [114, 0]
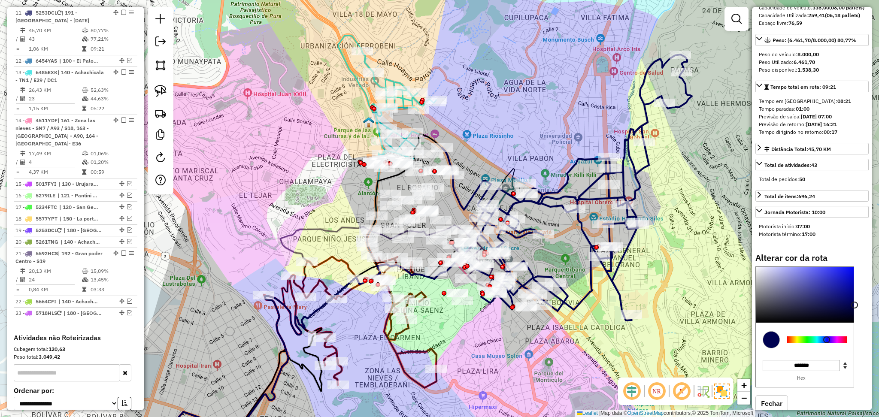
click at [802, 343] on div at bounding box center [816, 339] width 60 height 7
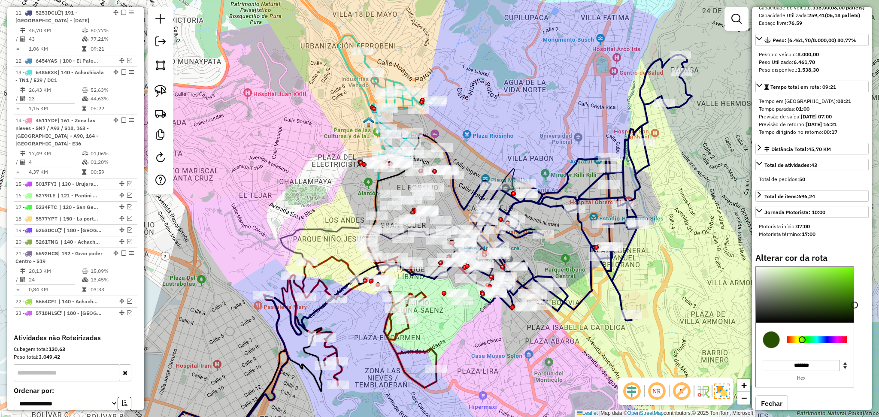
type input "*******"
drag, startPoint x: 799, startPoint y: 308, endPoint x: 804, endPoint y: 251, distance: 57.8
click at [804, 251] on div "Informações da rota selecionada Número da rota: 11 Nome da rota: 191 - Casca vi…" at bounding box center [812, 208] width 120 height 403
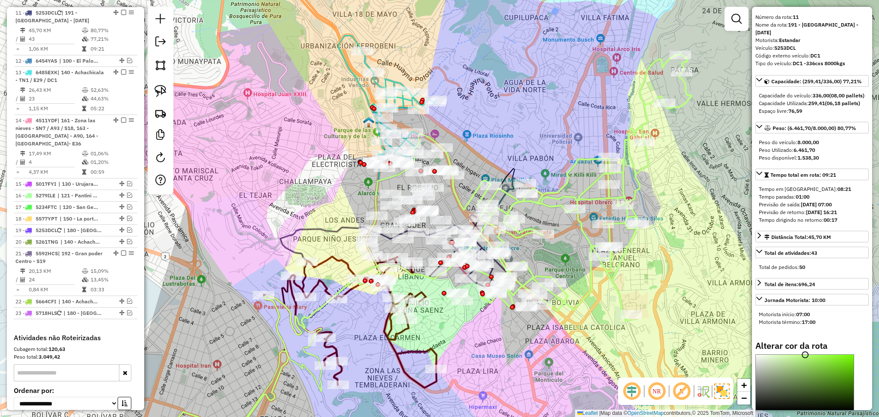
scroll to position [0, 0]
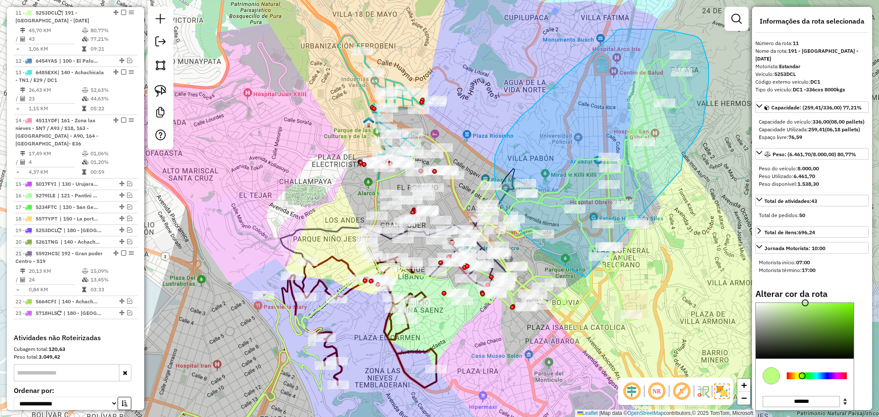
drag, startPoint x: 681, startPoint y: 170, endPoint x: 585, endPoint y: 277, distance: 143.7
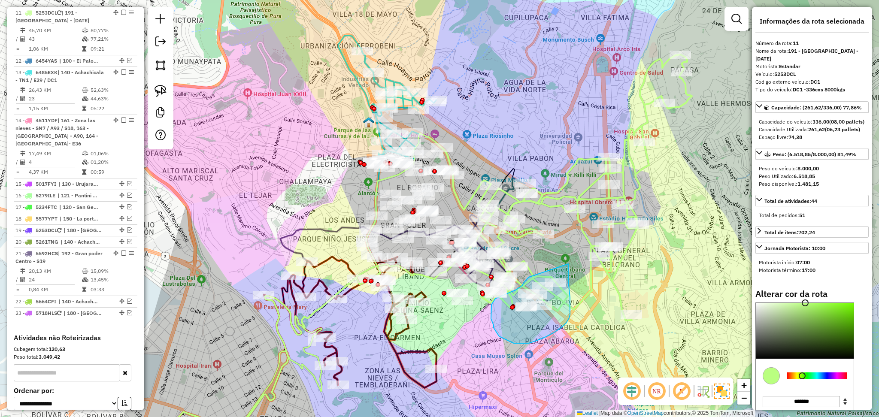
drag, startPoint x: 568, startPoint y: 264, endPoint x: 528, endPoint y: 277, distance: 41.6
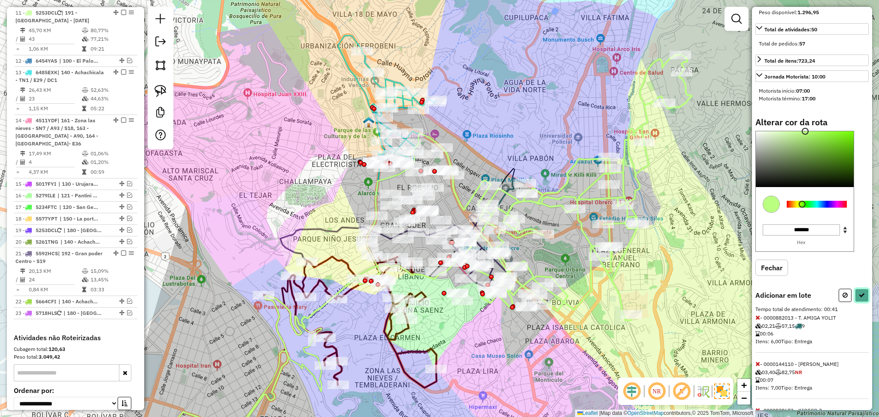
click at [859, 298] on icon at bounding box center [861, 295] width 6 height 6
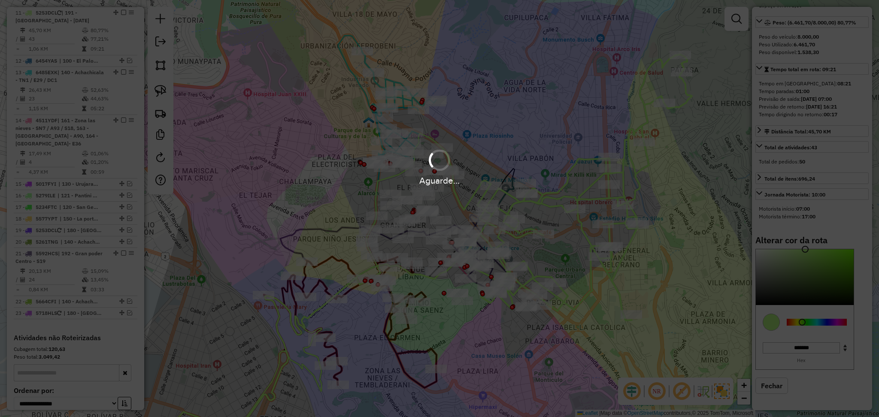
scroll to position [140, 0]
select select "**********"
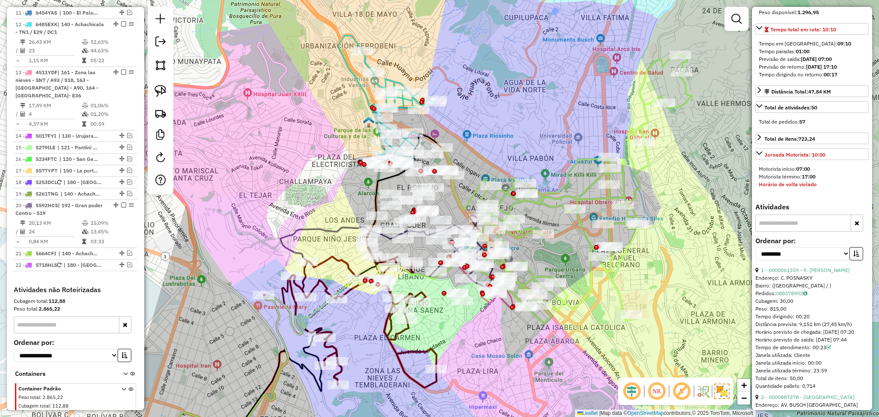
scroll to position [57, 0]
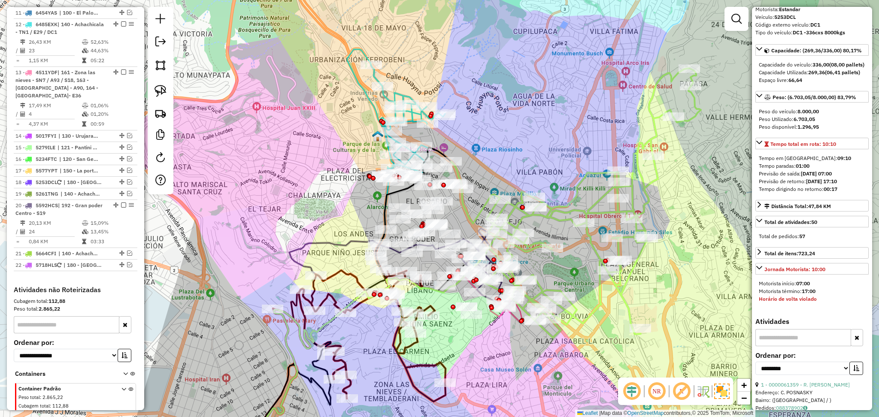
drag, startPoint x: 451, startPoint y: 118, endPoint x: 460, endPoint y: 132, distance: 16.4
click at [460, 132] on div "Janela de atendimento Grade de atendimento Capacidade Transportadoras Veículos …" at bounding box center [439, 208] width 879 height 417
click at [358, 79] on icon at bounding box center [279, 254] width 232 height 410
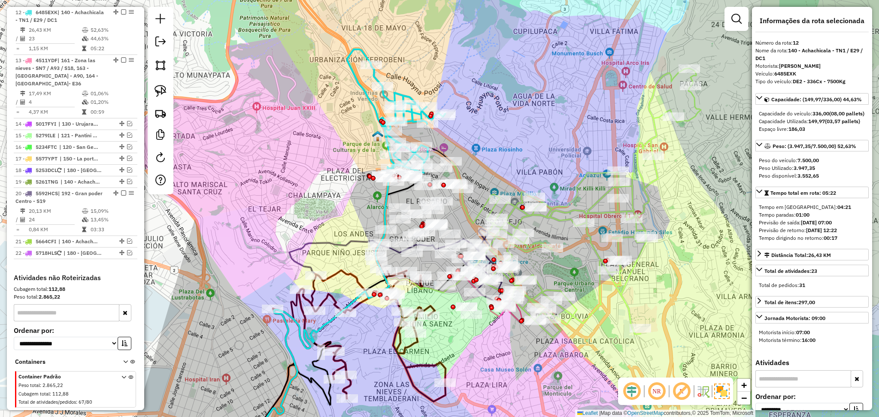
scroll to position [0, 0]
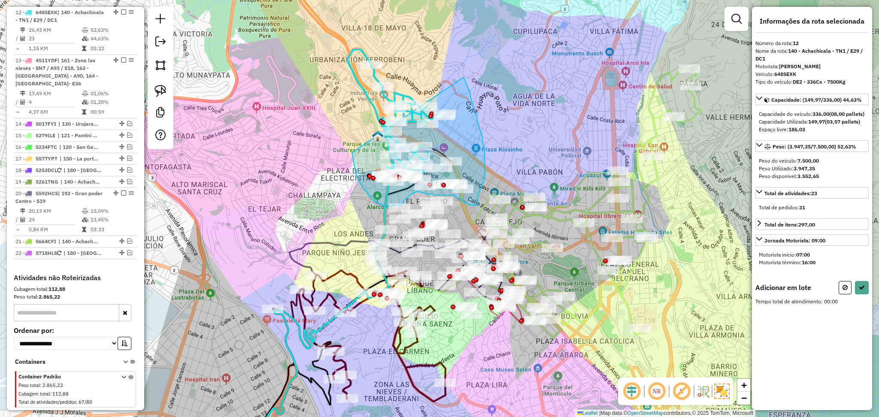
drag, startPoint x: 352, startPoint y: 153, endPoint x: 463, endPoint y: 77, distance: 134.7
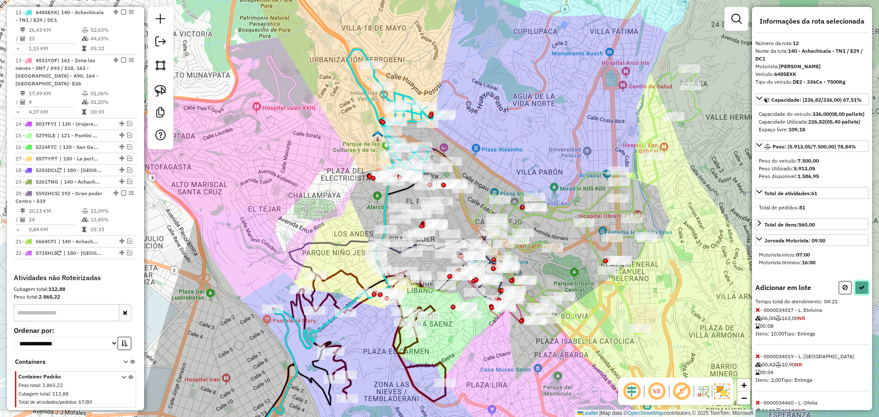
click at [863, 294] on button at bounding box center [862, 287] width 14 height 13
select select "**********"
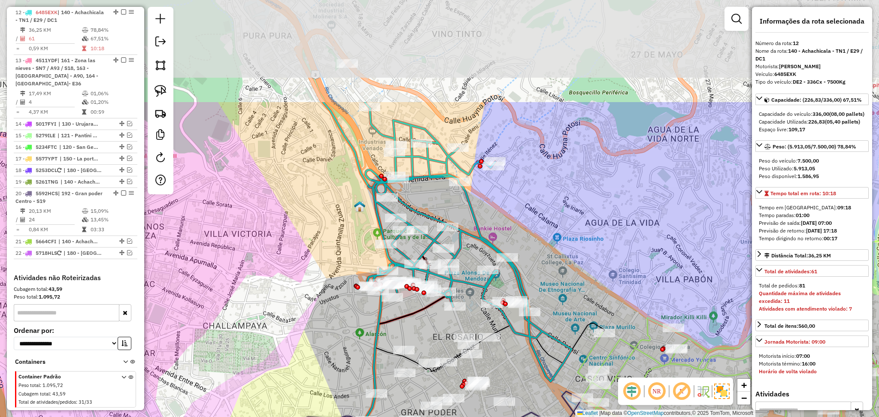
drag, startPoint x: 452, startPoint y: 225, endPoint x: 541, endPoint y: 384, distance: 182.1
click at [541, 384] on div "Janela de atendimento Grade de atendimento Capacidade Transportadoras Veículos …" at bounding box center [439, 208] width 879 height 417
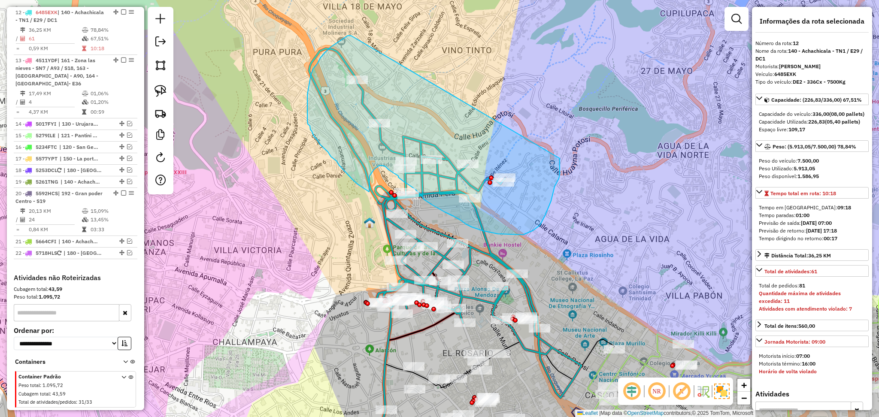
drag, startPoint x: 351, startPoint y: 36, endPoint x: 559, endPoint y: 158, distance: 241.9
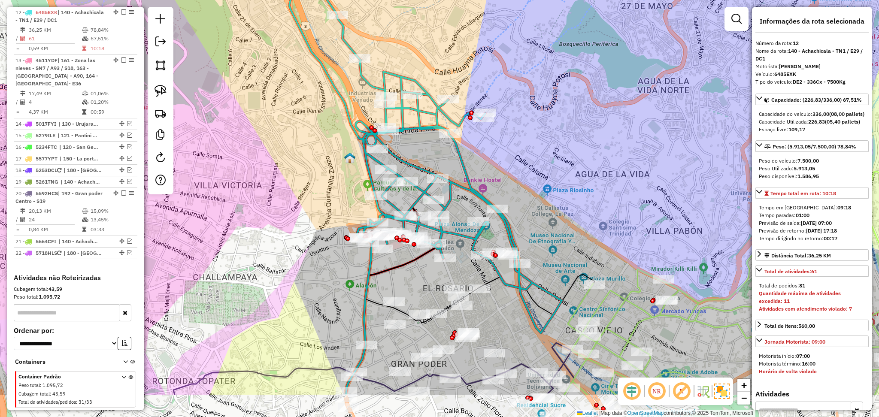
drag, startPoint x: 553, startPoint y: 258, endPoint x: 533, endPoint y: 193, distance: 67.7
click at [533, 193] on div "Janela de atendimento Grade de atendimento Capacidade Transportadoras Veículos …" at bounding box center [439, 208] width 879 height 417
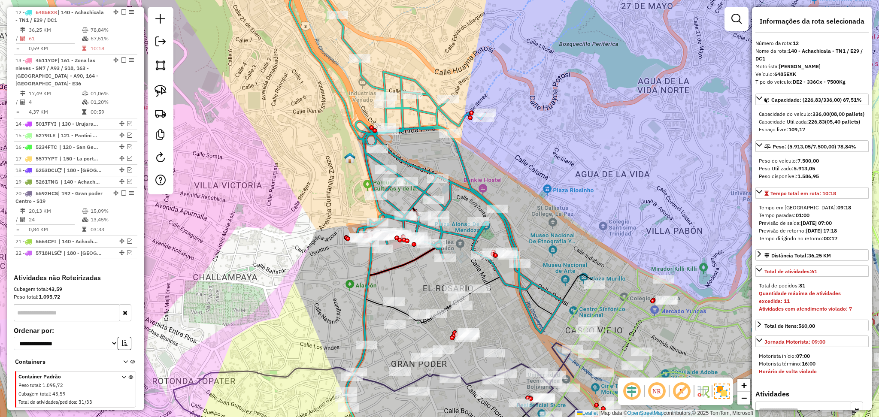
click at [470, 179] on icon at bounding box center [449, 174] width 225 height 318
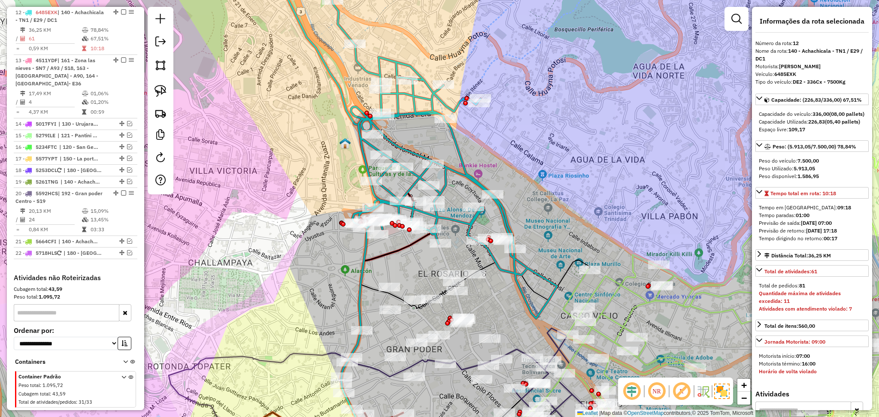
drag, startPoint x: 549, startPoint y: 191, endPoint x: 516, endPoint y: 88, distance: 108.0
click at [516, 88] on div "Janela de atendimento Grade de atendimento Capacidade Transportadoras Veículos …" at bounding box center [439, 208] width 879 height 417
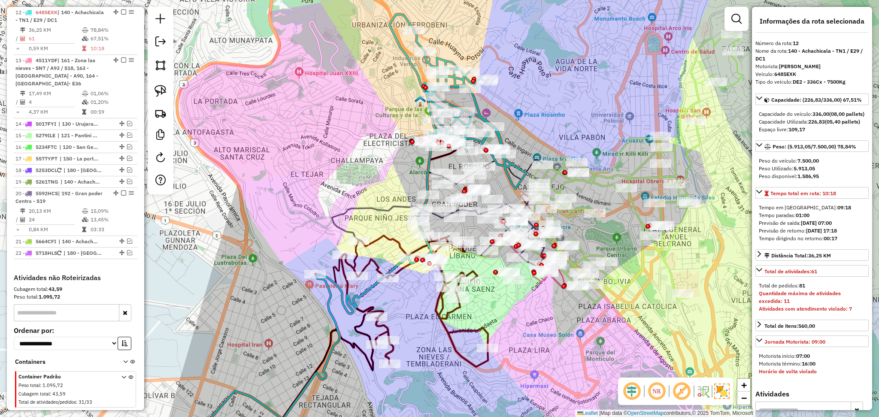
click at [391, 235] on icon at bounding box center [401, 287] width 172 height 159
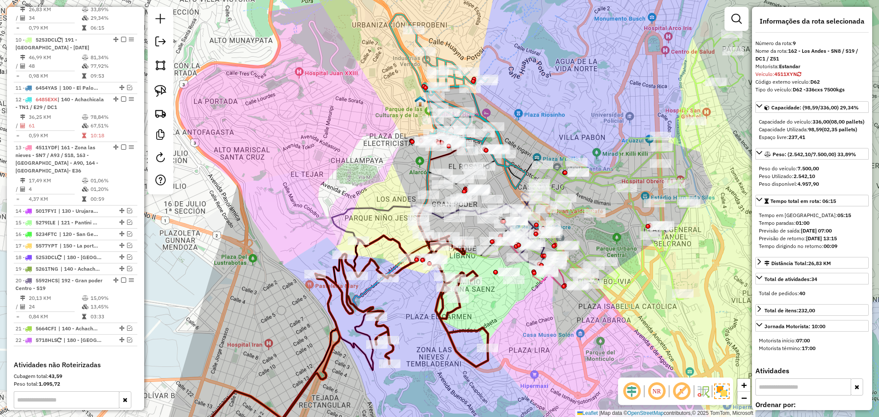
scroll to position [423, 0]
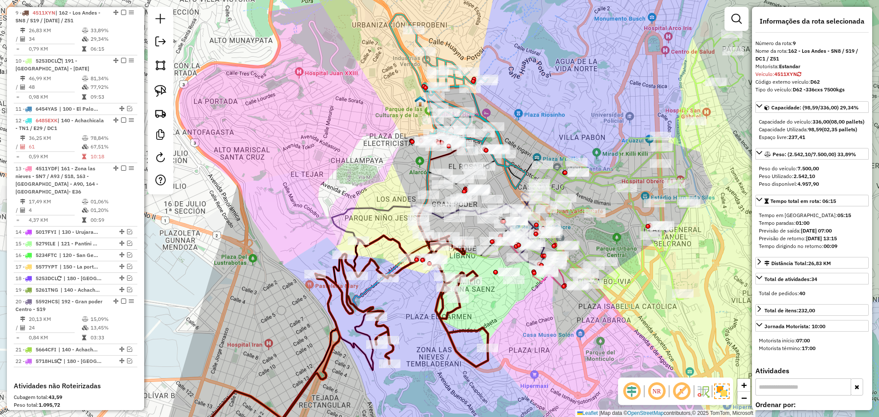
click at [383, 241] on icon at bounding box center [401, 287] width 172 height 159
click at [387, 235] on icon at bounding box center [401, 287] width 172 height 159
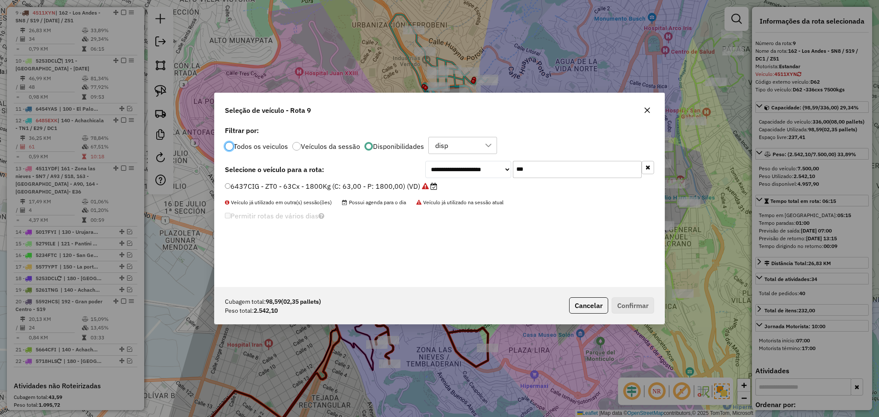
scroll to position [4, 3]
drag, startPoint x: 529, startPoint y: 166, endPoint x: 505, endPoint y: 164, distance: 24.6
click at [505, 164] on div "**********" at bounding box center [539, 169] width 229 height 17
paste input "****"
type input "*******"
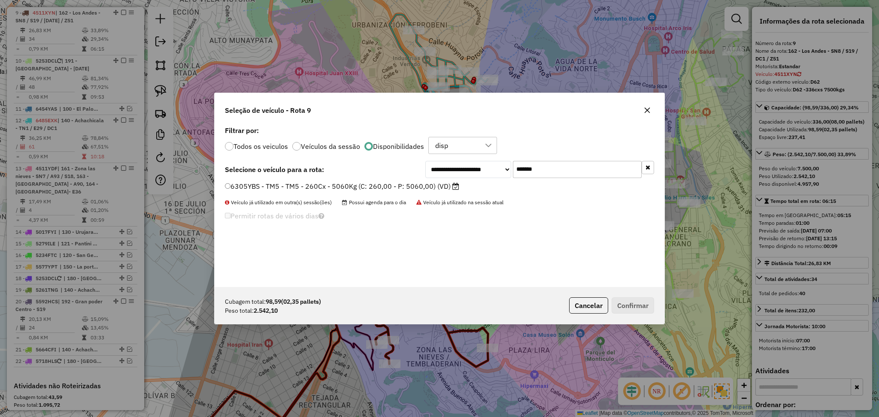
click at [399, 188] on label "6305YBS - TM5 - TM5 - 260Cx - 5060Kg (C: 260,00 - P: 5060,00) (VD)" at bounding box center [342, 186] width 234 height 10
click at [635, 304] on button "Confirmar" at bounding box center [632, 305] width 42 height 16
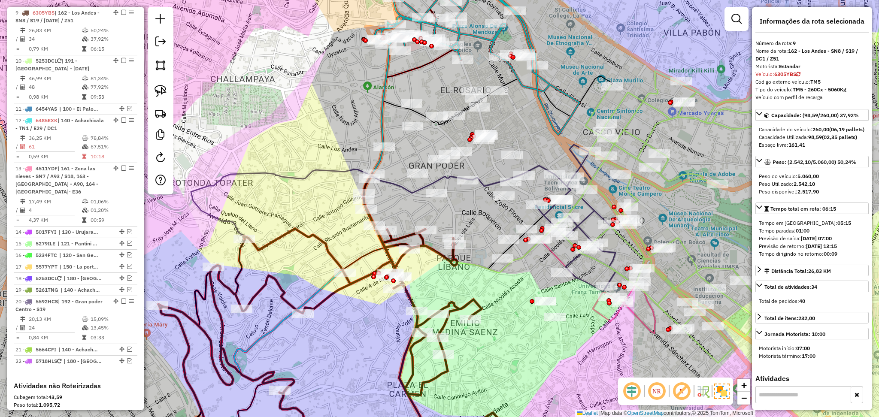
click at [455, 260] on icon at bounding box center [330, 316] width 345 height 287
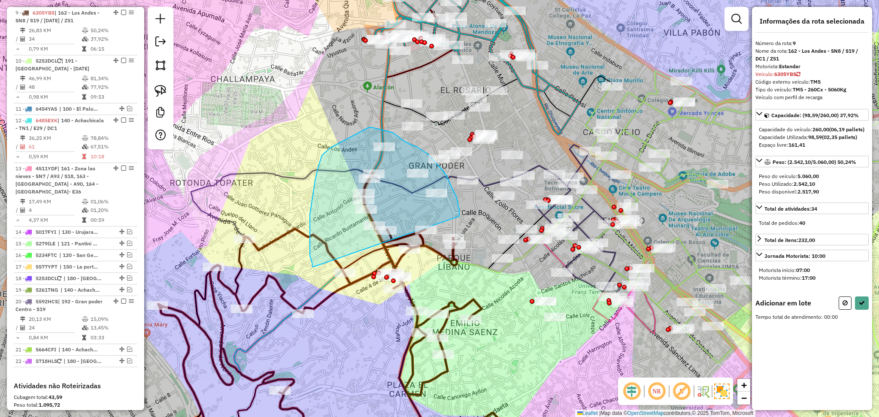
drag, startPoint x: 459, startPoint y: 216, endPoint x: 313, endPoint y: 267, distance: 154.4
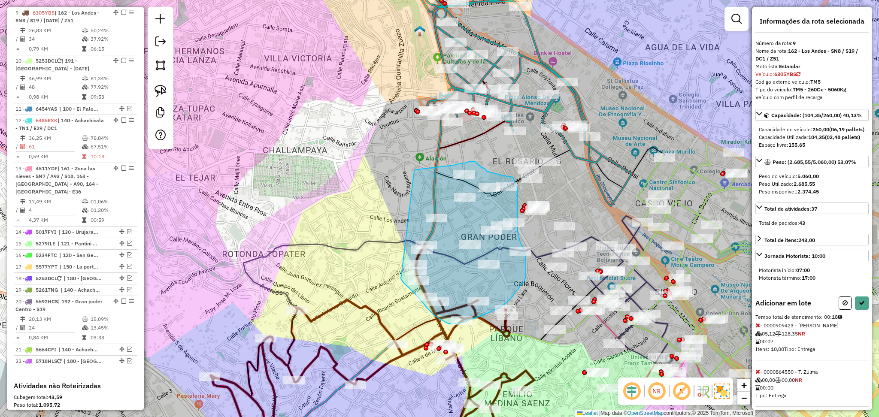
drag, startPoint x: 414, startPoint y: 171, endPoint x: 400, endPoint y: 277, distance: 107.3
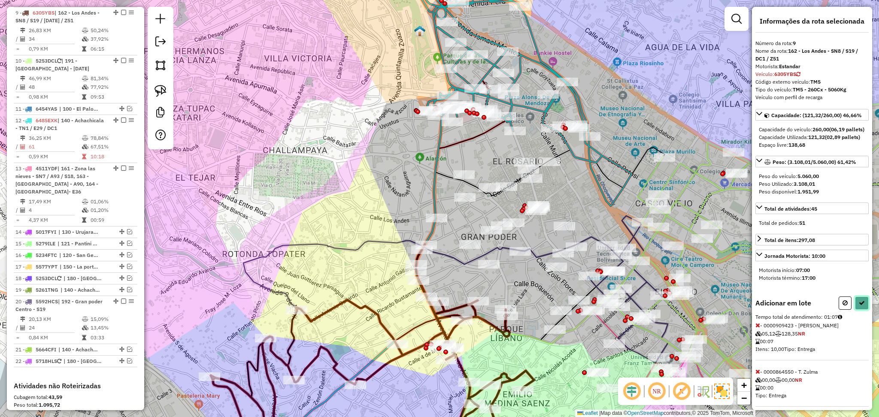
click at [859, 306] on icon at bounding box center [861, 303] width 6 height 6
select select "**********"
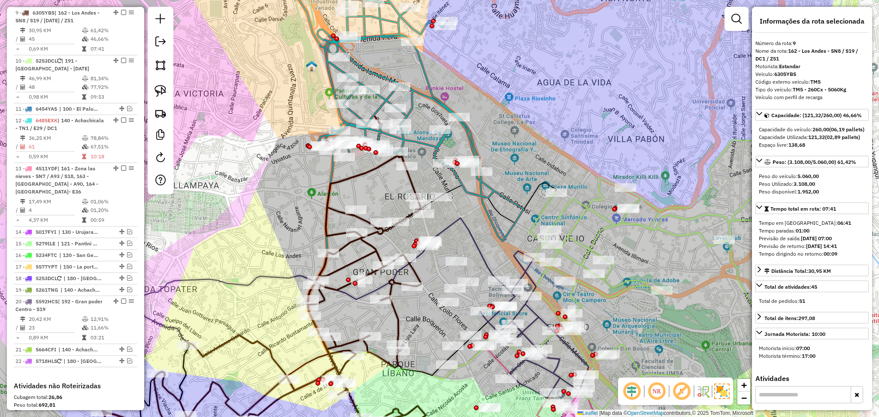
drag, startPoint x: 582, startPoint y: 199, endPoint x: 478, endPoint y: 214, distance: 105.0
click at [476, 241] on icon at bounding box center [302, 356] width 394 height 277
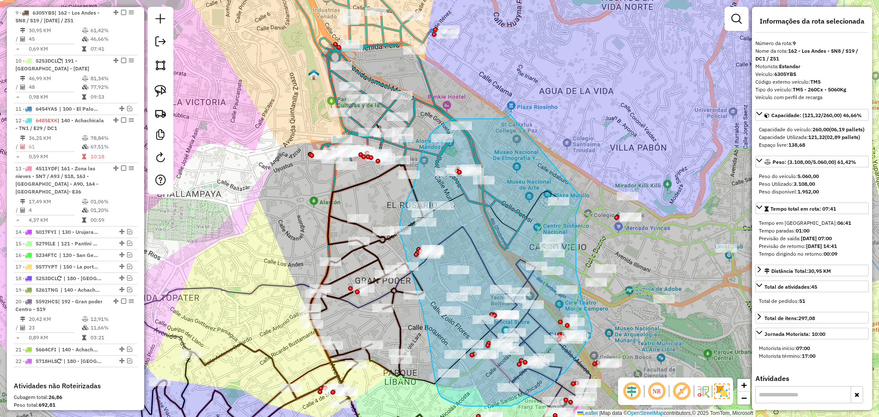
drag, startPoint x: 510, startPoint y: 115, endPoint x: 581, endPoint y: 197, distance: 108.6
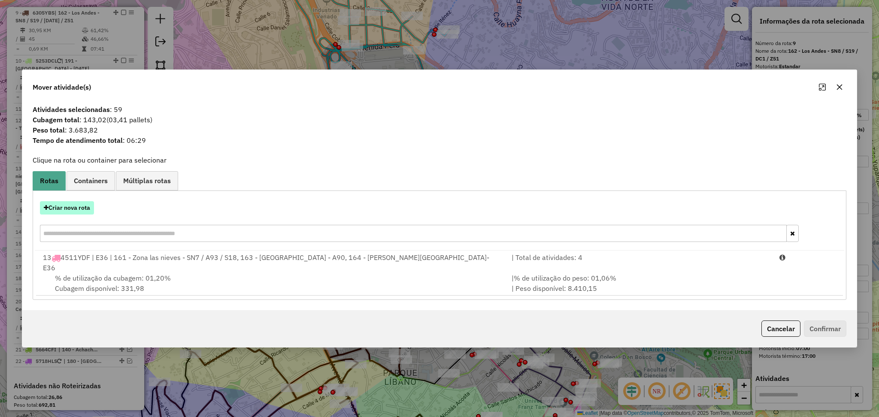
click at [83, 212] on button "Criar nova rota" at bounding box center [67, 207] width 54 height 13
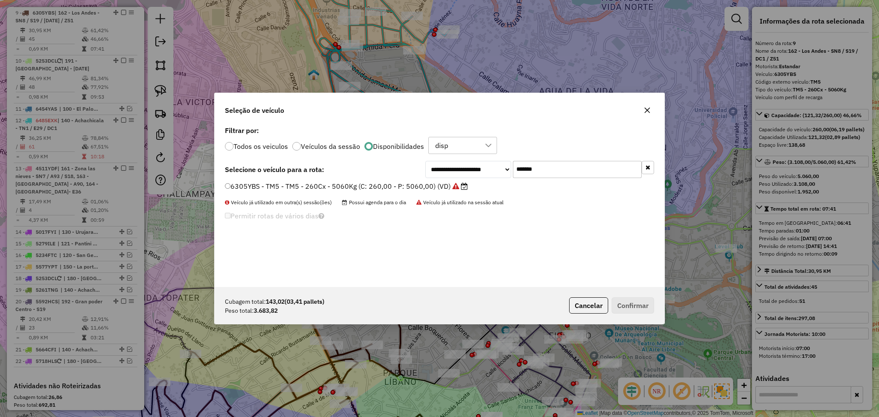
drag, startPoint x: 554, startPoint y: 177, endPoint x: 499, endPoint y: 173, distance: 55.1
click at [499, 173] on div "**********" at bounding box center [539, 169] width 229 height 17
paste input "text"
type input "*******"
click at [399, 184] on label "5639ADI - A93 - A93 -336cxs 6500kgs (C: 336,00 - P: 6500,00) (VD)" at bounding box center [340, 186] width 231 height 10
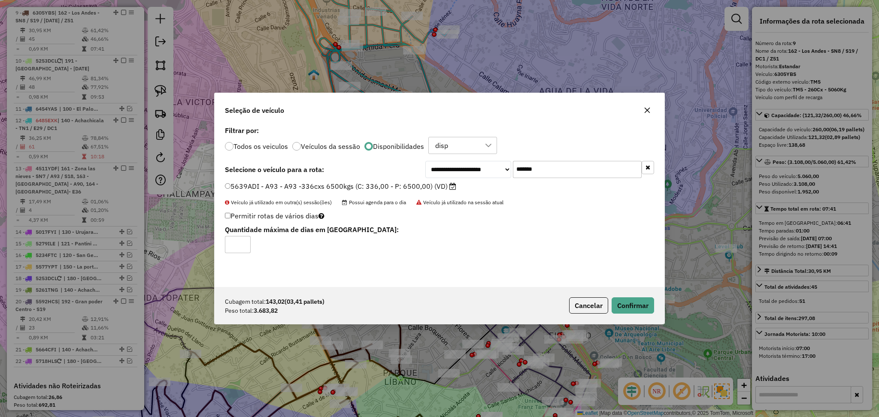
click at [619, 314] on div "Cubagem total: 143,02 (03,41 pallets) Peso total: 3.683,82 Cancelar Confirmar" at bounding box center [439, 305] width 450 height 37
click at [622, 301] on button "Confirmar" at bounding box center [632, 305] width 42 height 16
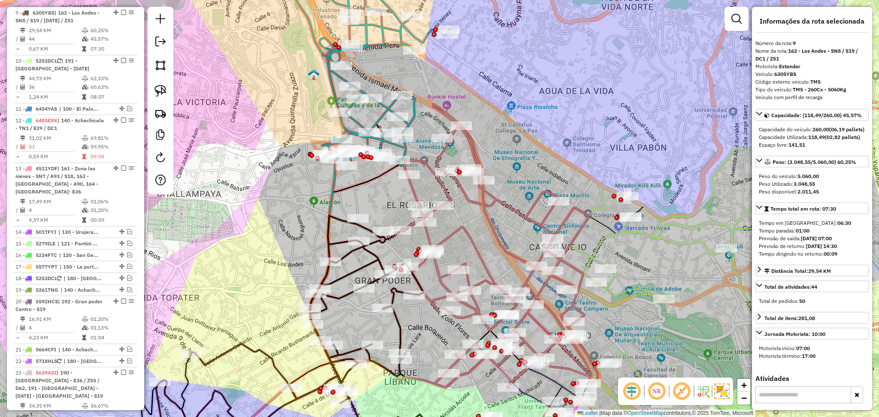
click at [198, 297] on div "Janela de atendimento Grade de atendimento Capacidade Transportadoras Veículos …" at bounding box center [439, 208] width 879 height 417
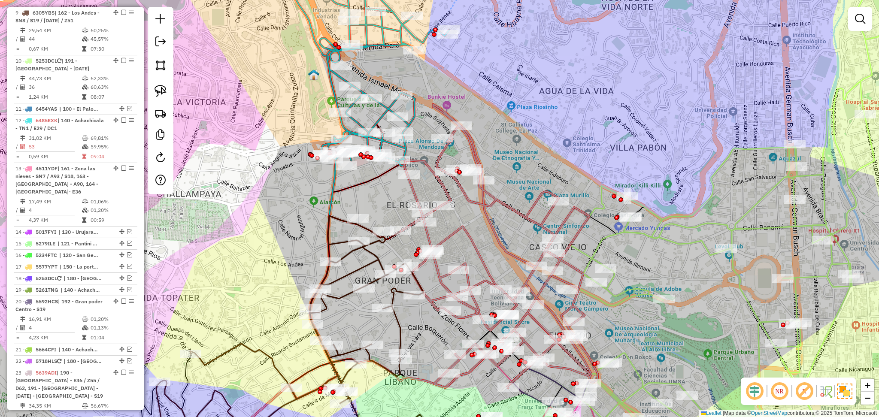
click at [436, 157] on icon at bounding box center [499, 246] width 197 height 284
select select "**********"
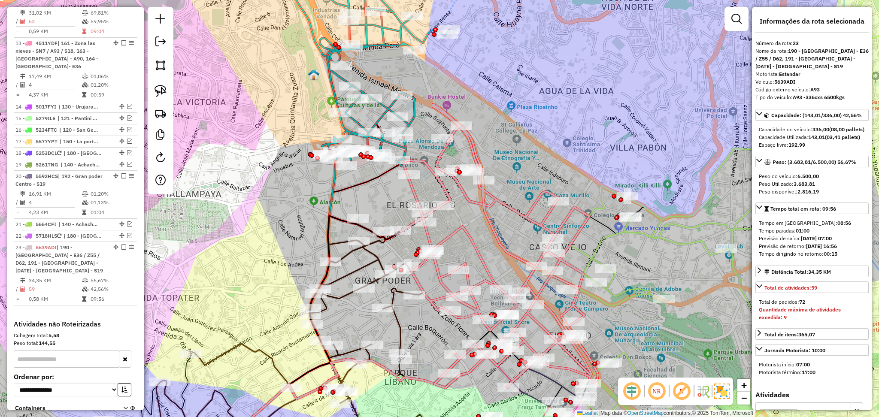
scroll to position [635, 0]
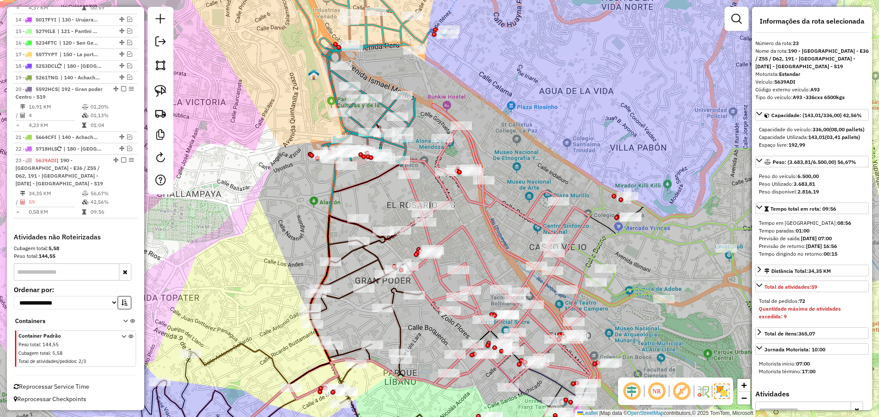
click at [414, 120] on icon at bounding box center [379, 66] width 140 height 217
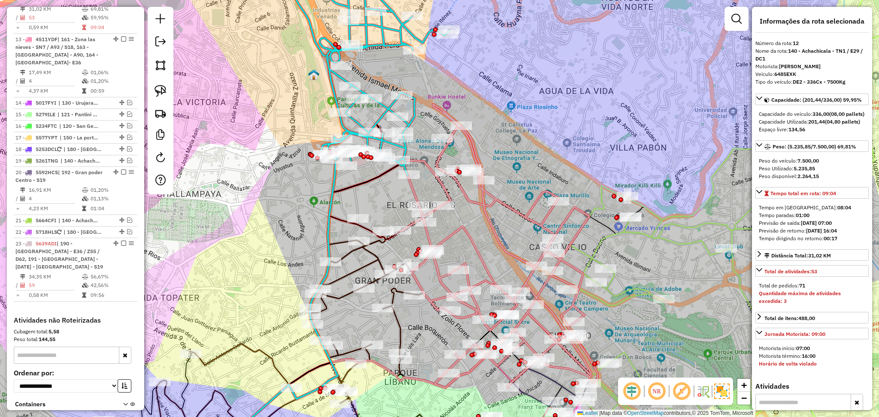
scroll to position [531, 0]
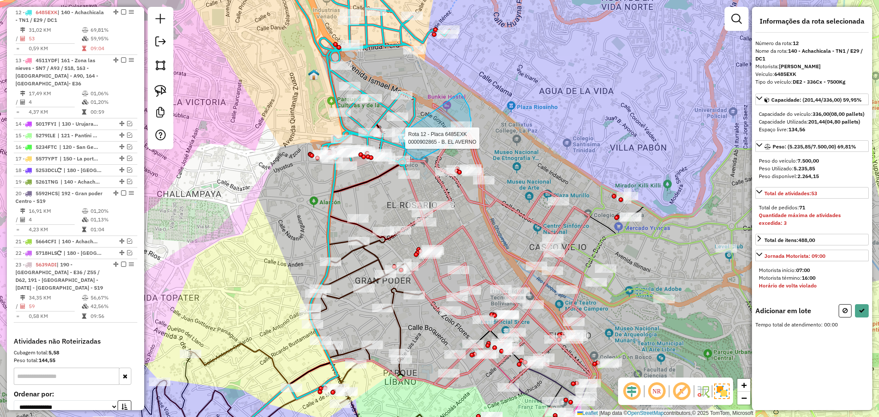
click at [399, 136] on div "Rota 12 - Placa 6485EXK 0000902865 - B. EL AVERNO Janela de atendimento Grade d…" at bounding box center [439, 208] width 879 height 417
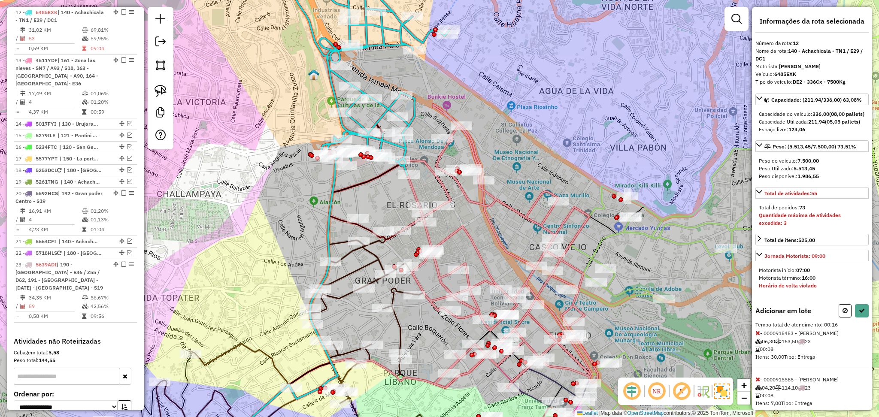
click at [827, 317] on div "Adicionar em lote" at bounding box center [811, 310] width 113 height 13
click at [840, 317] on button at bounding box center [844, 310] width 13 height 13
select select "**********"
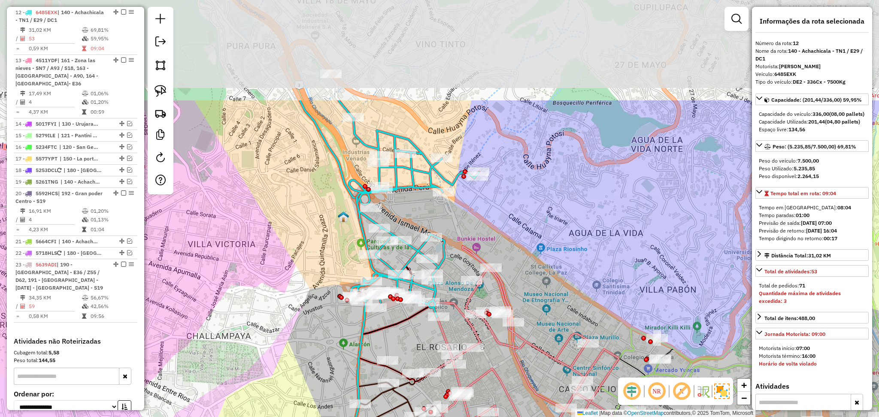
drag, startPoint x: 390, startPoint y: 67, endPoint x: 419, endPoint y: 209, distance: 145.5
click at [419, 209] on div "Janela de atendimento Grade de atendimento Capacidade Transportadoras Veículos …" at bounding box center [439, 208] width 879 height 417
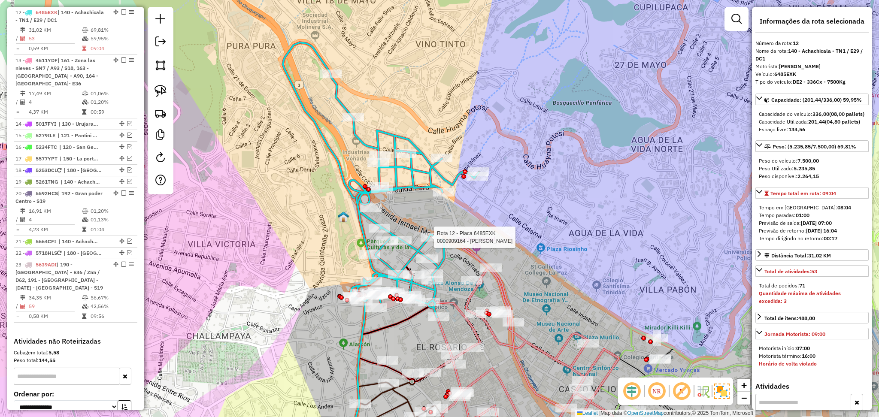
click at [412, 183] on icon at bounding box center [404, 195] width 148 height 243
click at [423, 173] on icon at bounding box center [404, 195] width 148 height 243
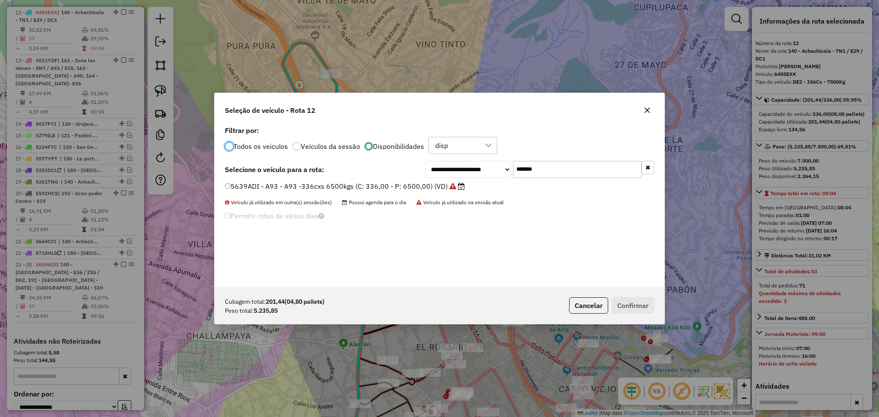
scroll to position [4, 3]
drag, startPoint x: 549, startPoint y: 175, endPoint x: 486, endPoint y: 165, distance: 63.8
click at [486, 165] on div "**********" at bounding box center [539, 169] width 229 height 17
paste input "text"
type input "*******"
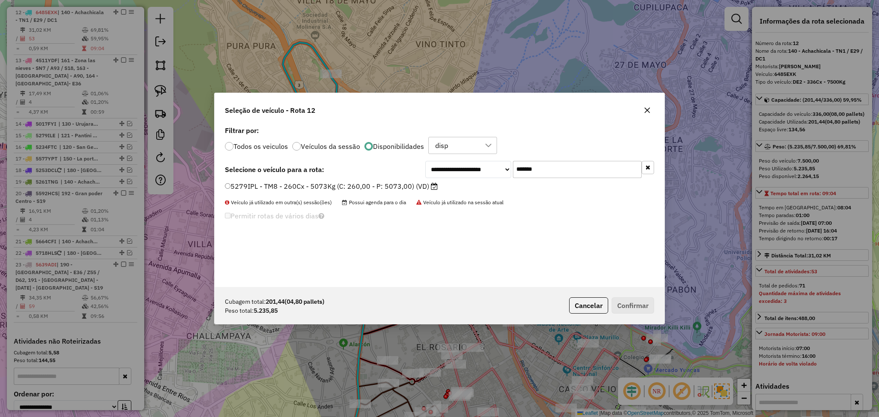
click at [405, 185] on label "5279IPL - TM8 - 260Cx - 5073Kg (C: 260,00 - P: 5073,00) (VD)" at bounding box center [331, 186] width 213 height 10
click at [641, 308] on button "Confirmar" at bounding box center [632, 305] width 42 height 16
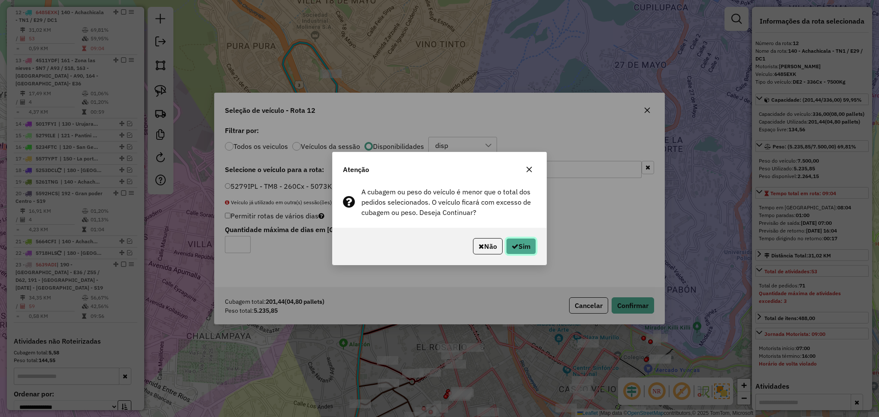
click at [520, 248] on button "Sim" at bounding box center [521, 246] width 30 height 16
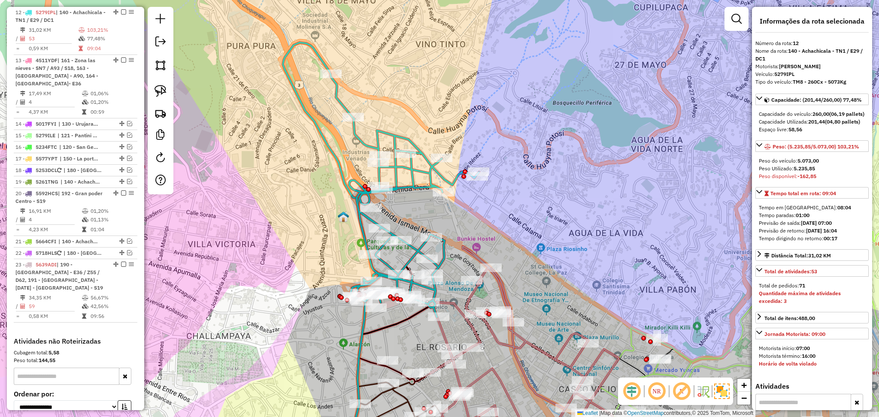
click at [458, 180] on icon at bounding box center [404, 195] width 148 height 243
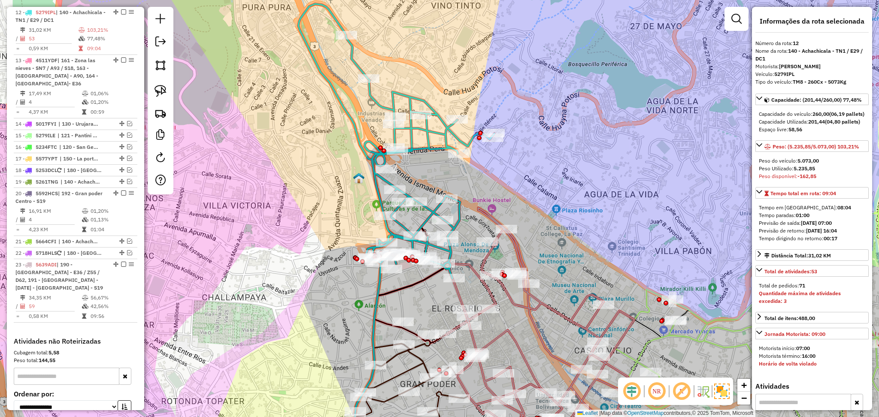
drag, startPoint x: 496, startPoint y: 221, endPoint x: 511, endPoint y: 182, distance: 41.6
click at [511, 182] on div "Janela de atendimento Grade de atendimento Capacidade Transportadoras Veículos …" at bounding box center [439, 208] width 879 height 417
click at [479, 258] on div "Janela de atendimento Grade de atendimento Capacidade Transportadoras Veículos …" at bounding box center [439, 208] width 879 height 417
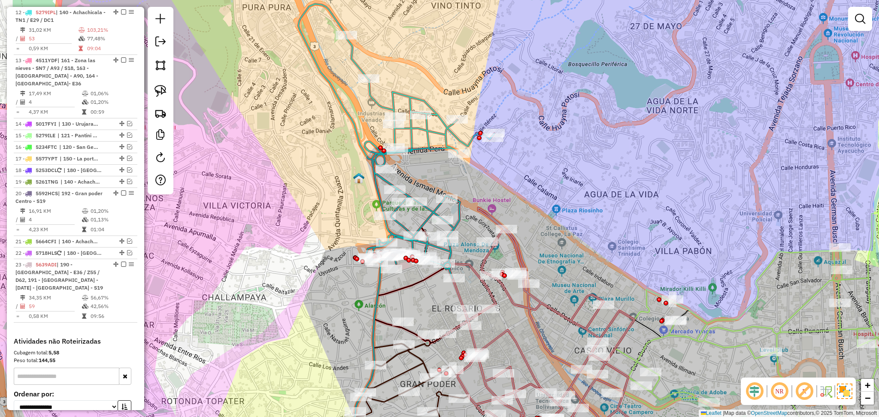
click at [485, 263] on icon at bounding box center [540, 334] width 188 height 252
select select "**********"
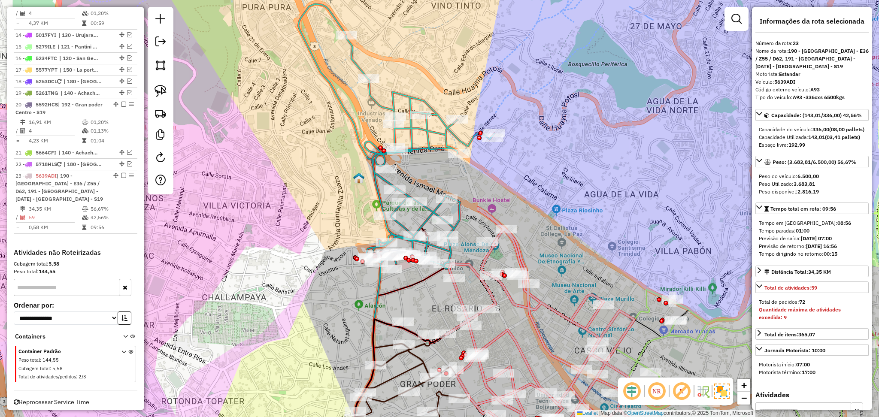
scroll to position [635, 0]
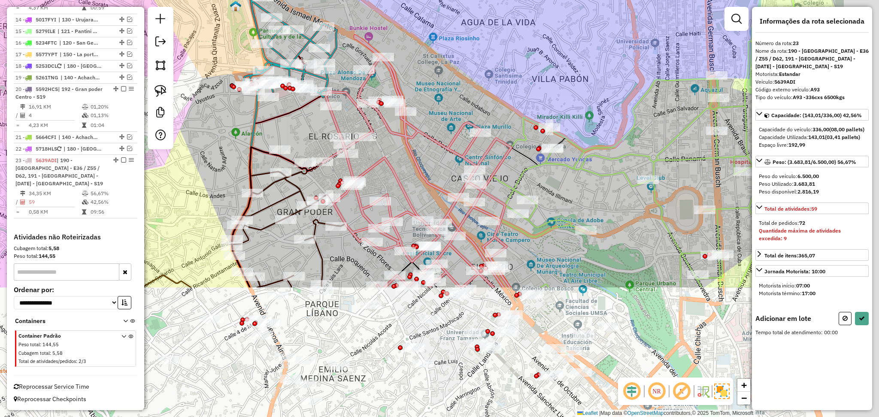
drag, startPoint x: 587, startPoint y: 261, endPoint x: 408, endPoint y: 27, distance: 294.0
click at [430, 51] on div "Janela de atendimento Grade de atendimento Capacidade Transportadoras Veículos …" at bounding box center [439, 208] width 879 height 417
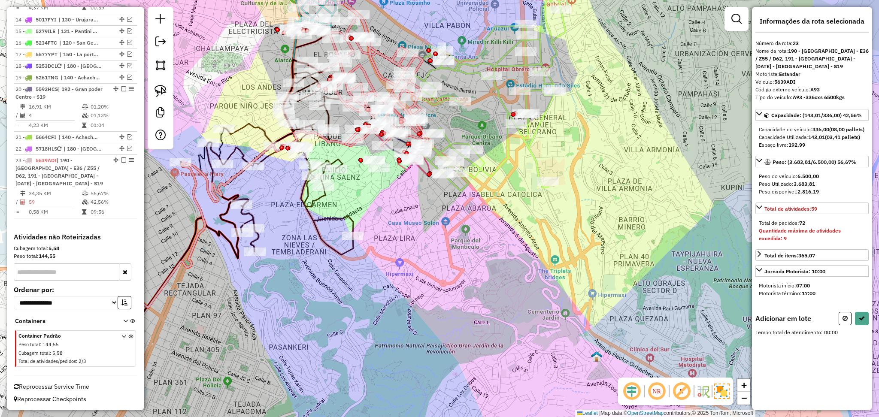
click at [541, 264] on div "Janela de atendimento Grade de atendimento Capacidade Transportadoras Veículos …" at bounding box center [439, 208] width 879 height 417
click at [842, 325] on button at bounding box center [844, 318] width 13 height 13
select select "**********"
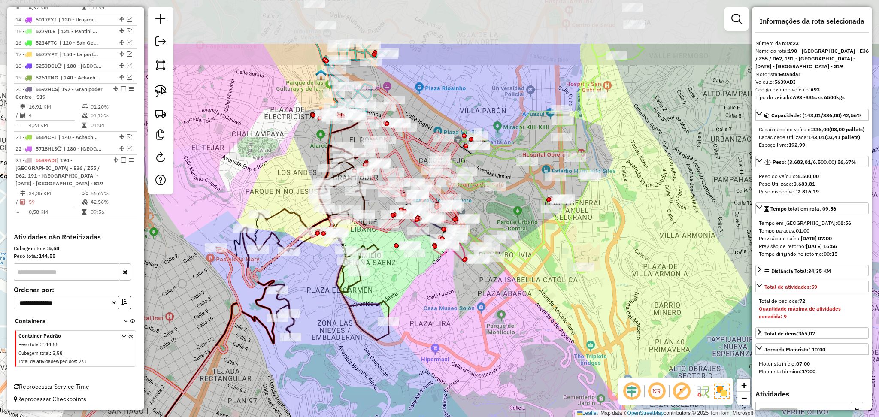
drag, startPoint x: 519, startPoint y: 214, endPoint x: 555, endPoint y: 300, distance: 93.7
click at [555, 300] on div "Janela de atendimento Grade de atendimento Capacidade Transportadoras Veículos …" at bounding box center [439, 208] width 879 height 417
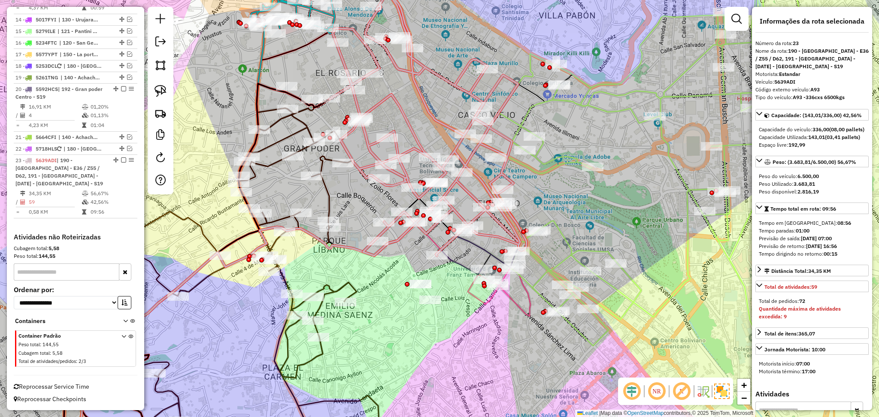
click at [389, 192] on div "Janela de atendimento Grade de atendimento Capacidade Transportadoras Veículos …" at bounding box center [439, 208] width 879 height 417
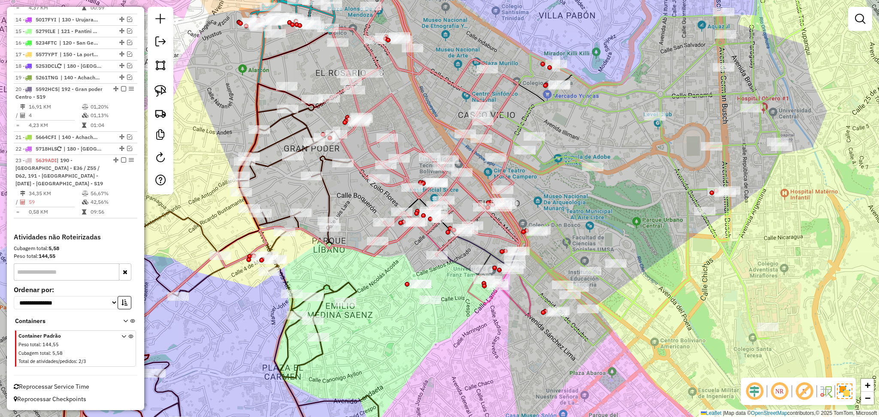
click at [400, 187] on icon at bounding box center [427, 114] width 197 height 284
select select "**********"
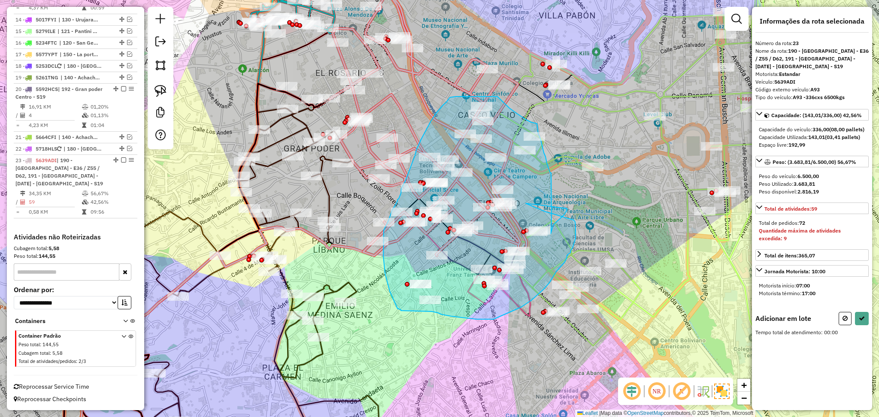
drag, startPoint x: 527, startPoint y: 203, endPoint x: 567, endPoint y: 208, distance: 40.2
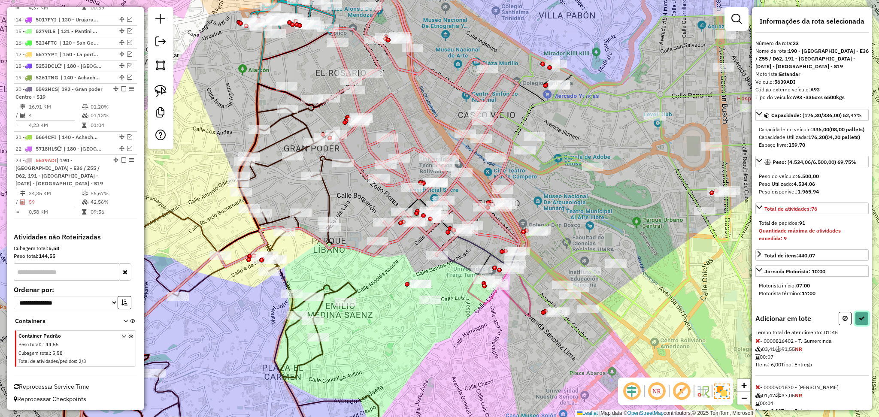
click at [861, 321] on icon at bounding box center [861, 318] width 6 height 6
select select "**********"
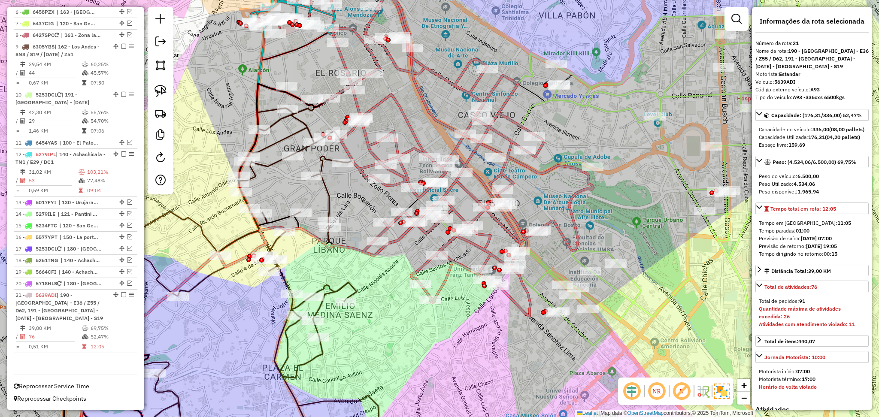
scroll to position [388, 0]
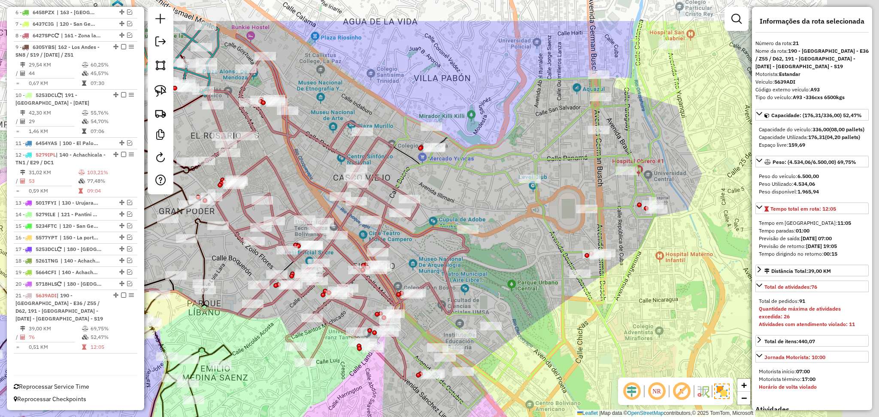
drag, startPoint x: 631, startPoint y: 201, endPoint x: 581, endPoint y: 216, distance: 51.6
click at [513, 258] on div "Janela de atendimento Grade de atendimento Capacidade Transportadoras Veículos …" at bounding box center [439, 208] width 879 height 417
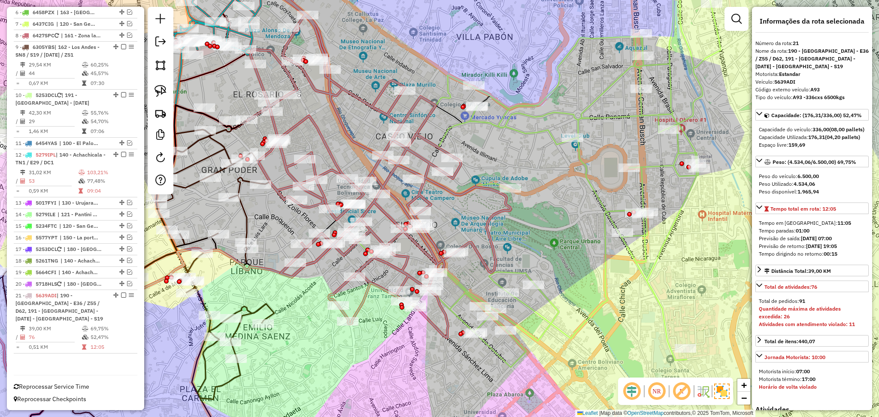
click at [601, 201] on icon at bounding box center [533, 162] width 373 height 409
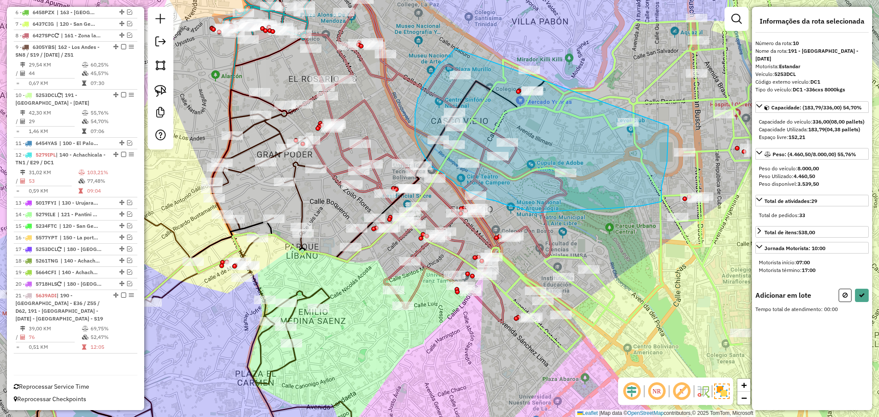
drag, startPoint x: 455, startPoint y: 48, endPoint x: 668, endPoint y: 126, distance: 226.3
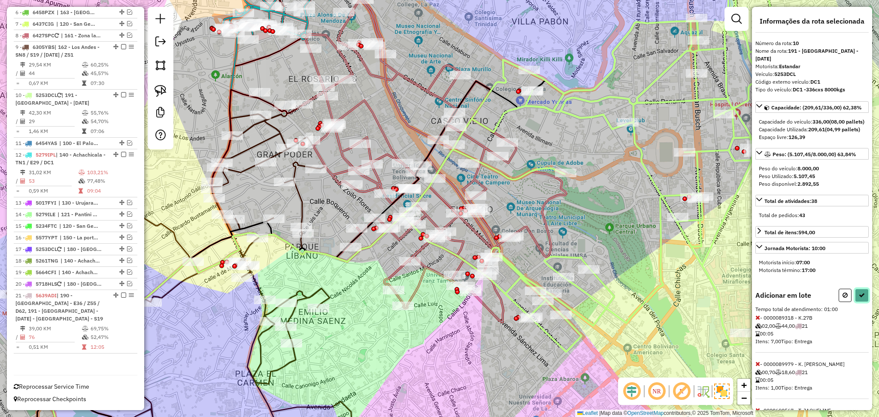
click at [863, 302] on button at bounding box center [862, 295] width 14 height 13
select select "**********"
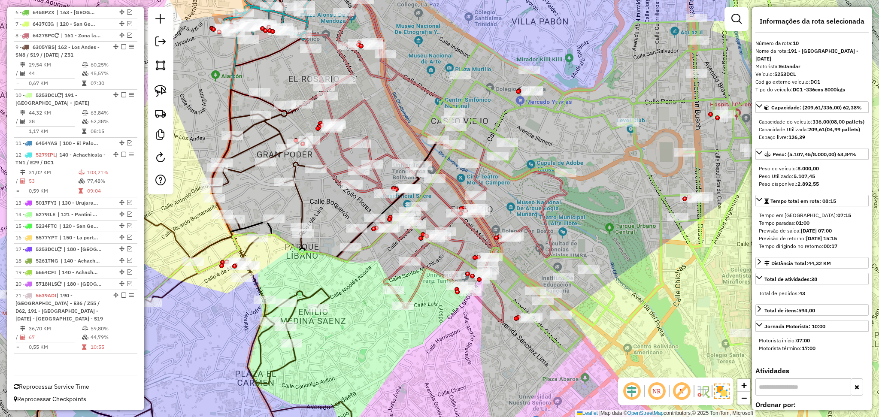
click at [589, 109] on div "Janela de atendimento Grade de atendimento Capacidade Transportadoras Veículos …" at bounding box center [439, 208] width 879 height 417
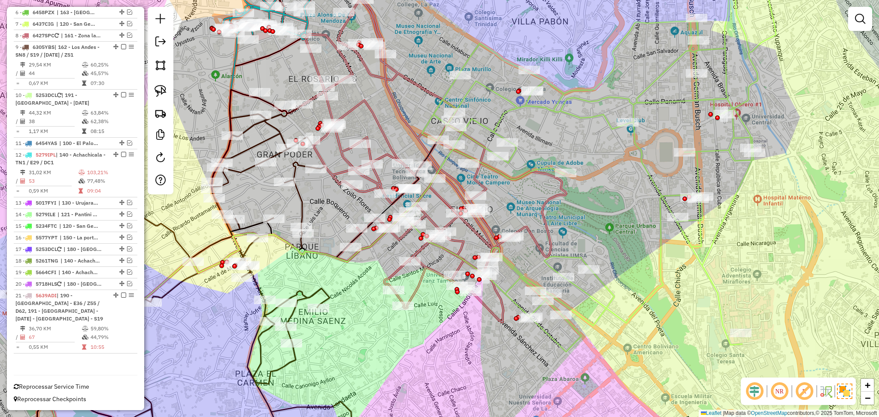
click at [642, 155] on icon at bounding box center [588, 154] width 373 height 393
select select "**********"
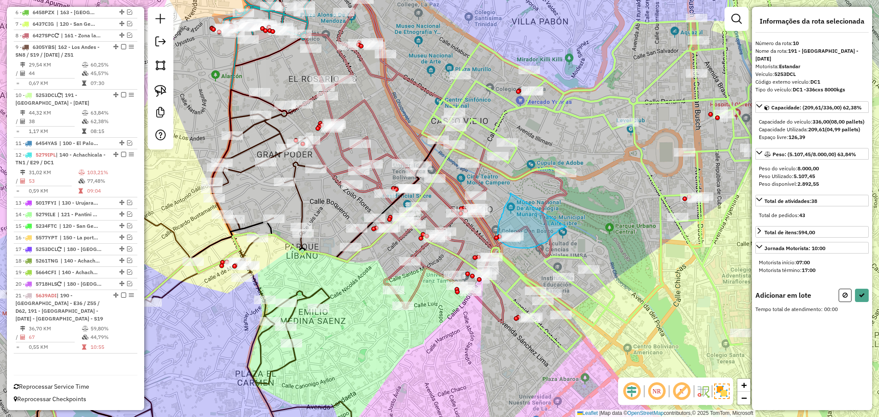
drag, startPoint x: 510, startPoint y: 193, endPoint x: 566, endPoint y: 227, distance: 65.8
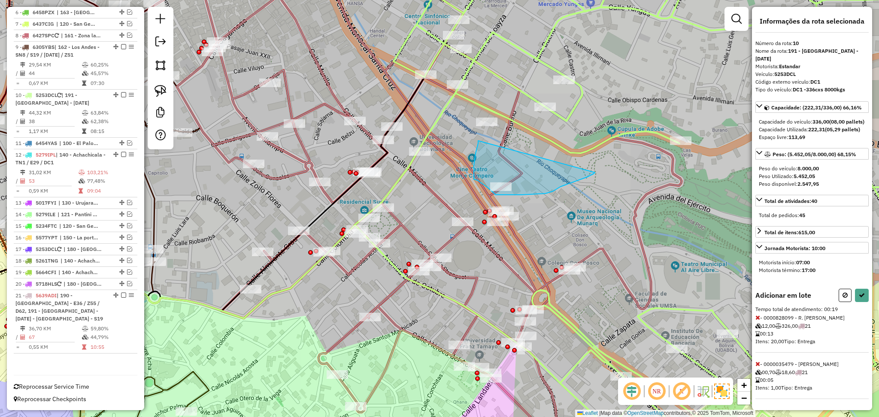
drag, startPoint x: 478, startPoint y: 141, endPoint x: 595, endPoint y: 172, distance: 121.8
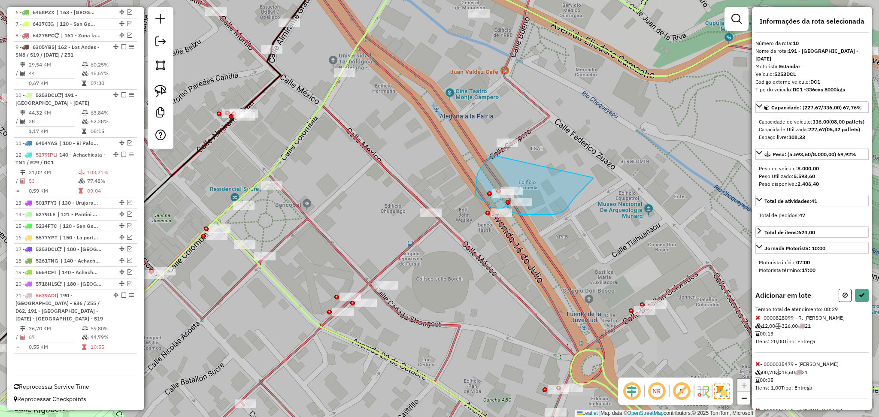
drag, startPoint x: 491, startPoint y: 155, endPoint x: 595, endPoint y: 171, distance: 105.0
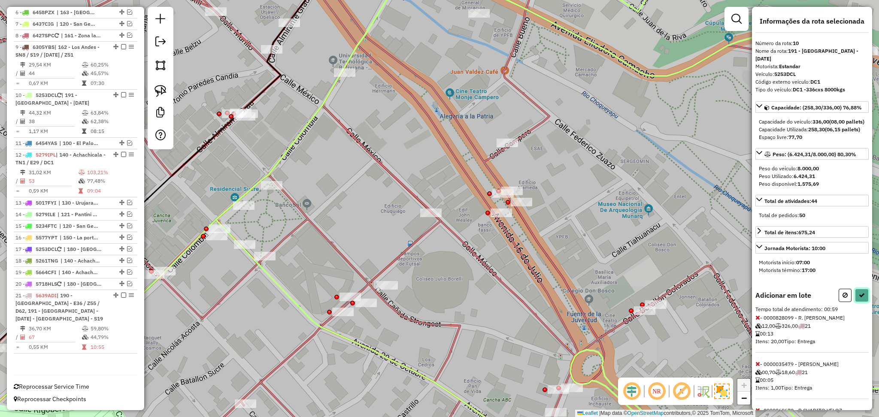
click at [859, 298] on icon at bounding box center [861, 295] width 6 height 6
select select "**********"
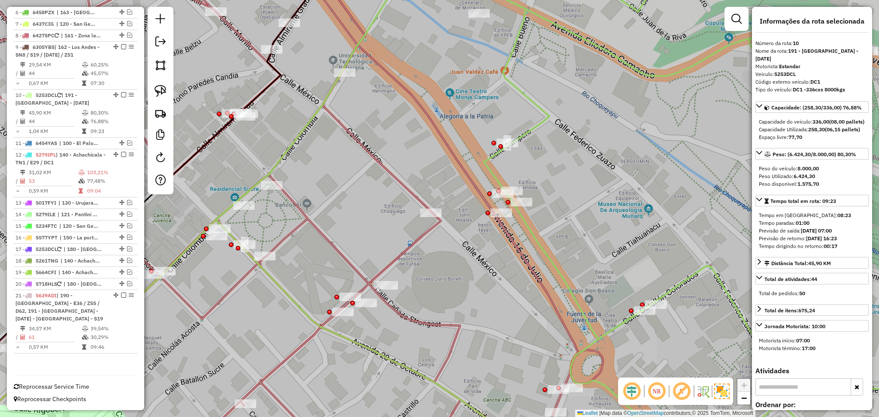
click at [522, 141] on icon at bounding box center [591, 208] width 751 height 501
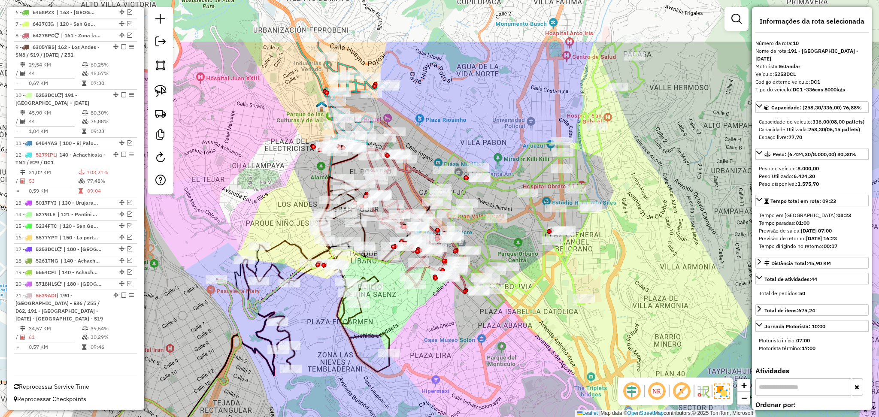
drag, startPoint x: 678, startPoint y: 170, endPoint x: 591, endPoint y: 253, distance: 119.8
click at [591, 253] on div "Janela de atendimento Grade de atendimento Capacidade Transportadoras Veículos …" at bounding box center [439, 208] width 879 height 417
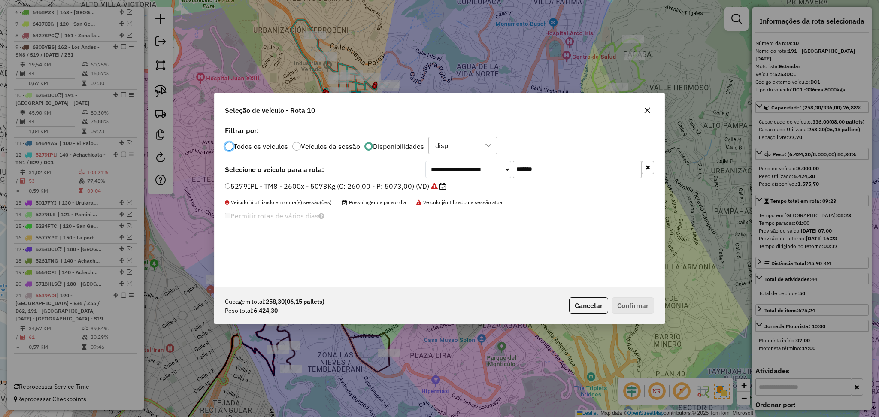
scroll to position [4, 3]
drag, startPoint x: 544, startPoint y: 164, endPoint x: 486, endPoint y: 174, distance: 58.4
click at [486, 174] on div "**********" at bounding box center [539, 169] width 229 height 17
paste input "text"
type input "*******"
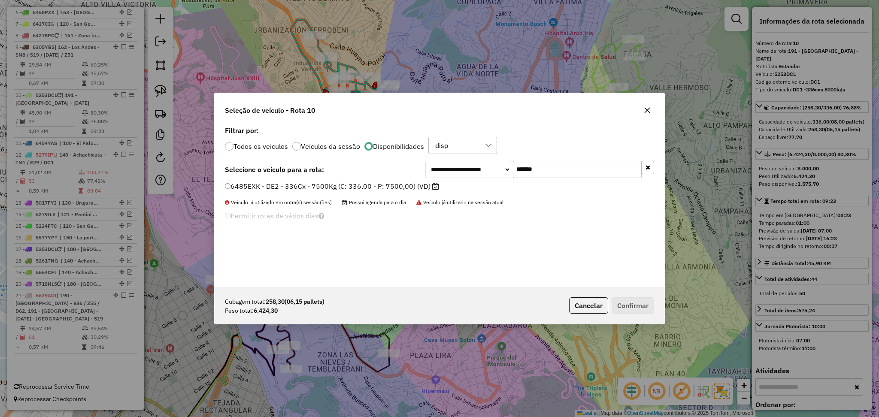
click at [387, 184] on label "6485EXK - DE2 - 336Cx - 7500Kg (C: 336,00 - P: 7500,00) (VD)" at bounding box center [332, 186] width 214 height 10
click at [623, 302] on button "Confirmar" at bounding box center [632, 305] width 42 height 16
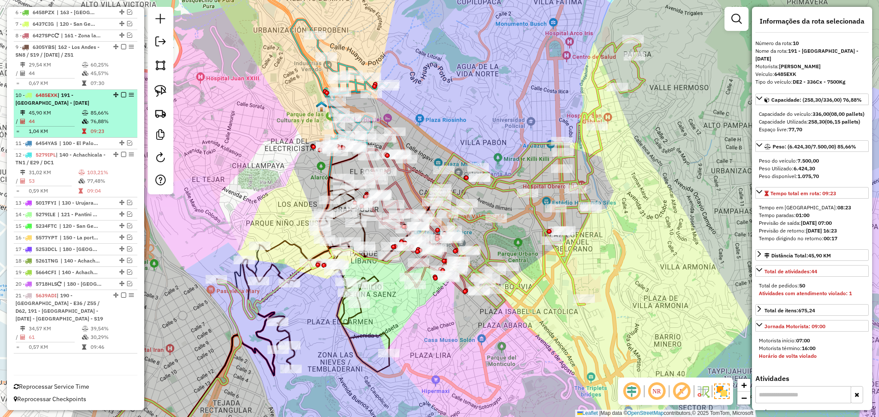
click at [121, 94] on em at bounding box center [123, 94] width 5 height 5
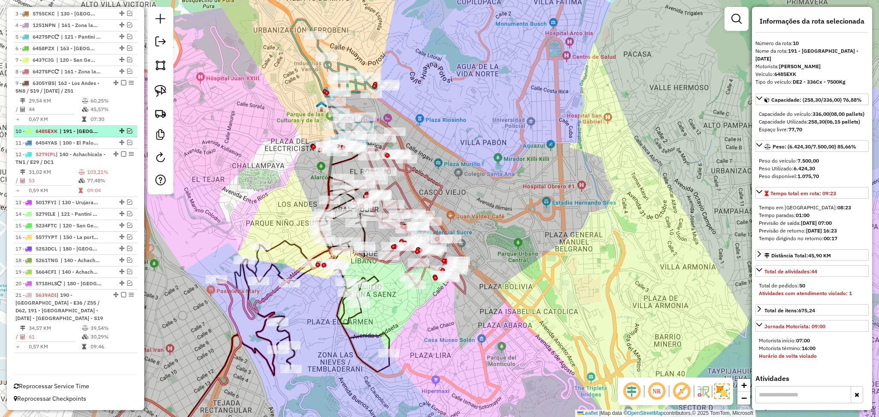
scroll to position [352, 0]
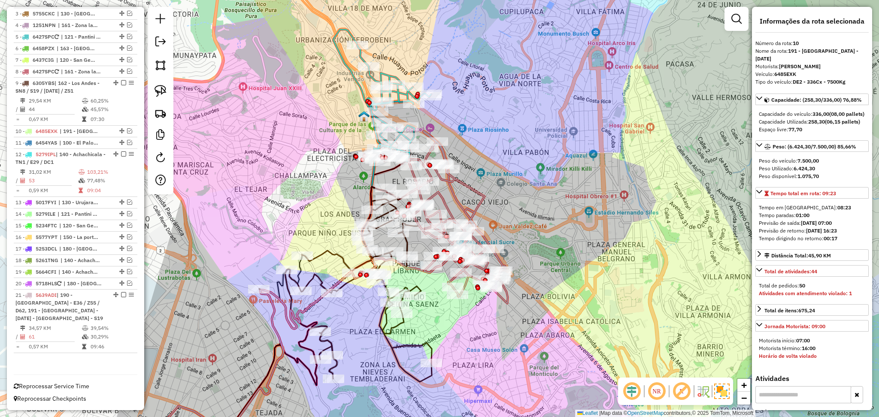
drag, startPoint x: 550, startPoint y: 125, endPoint x: 637, endPoint y: 154, distance: 92.2
click at [637, 154] on div "Janela de atendimento Grade de atendimento Capacidade Transportadoras Veículos …" at bounding box center [439, 208] width 879 height 417
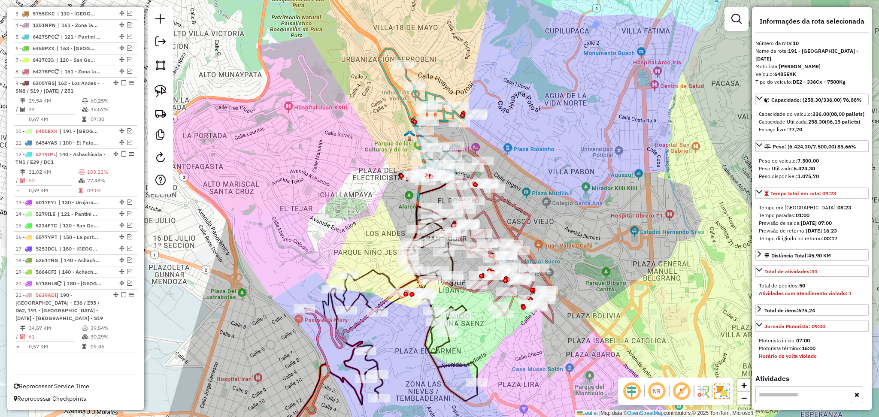
click at [367, 271] on icon at bounding box center [391, 303] width 172 height 195
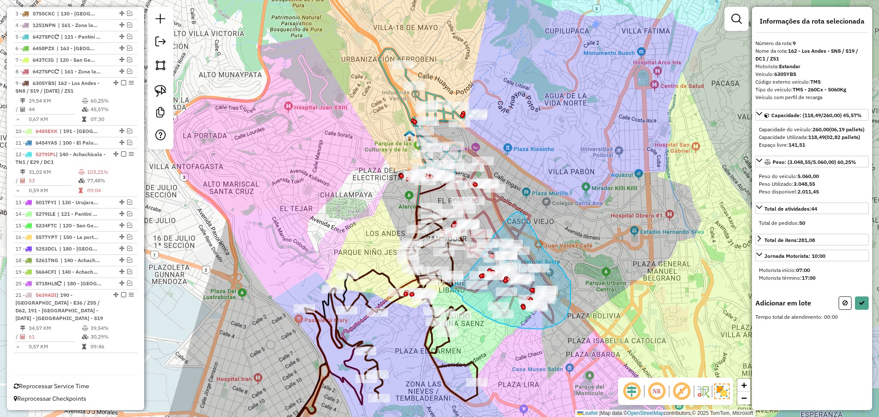
drag, startPoint x: 462, startPoint y: 297, endPoint x: 450, endPoint y: 288, distance: 15.0
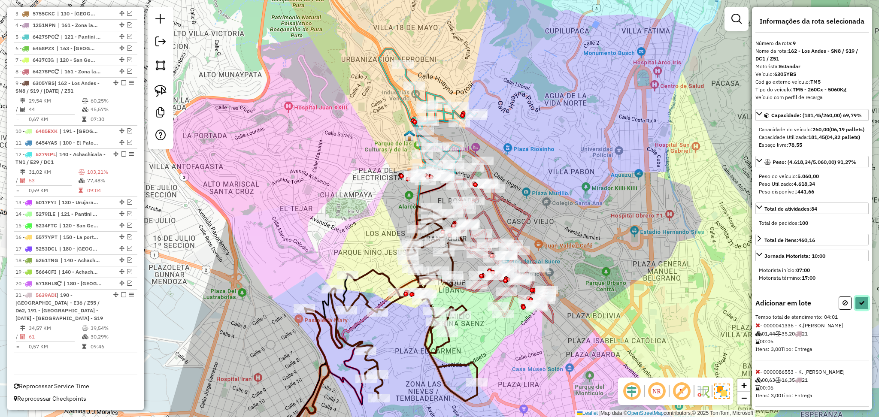
click at [855, 310] on button at bounding box center [862, 302] width 14 height 13
select select "**********"
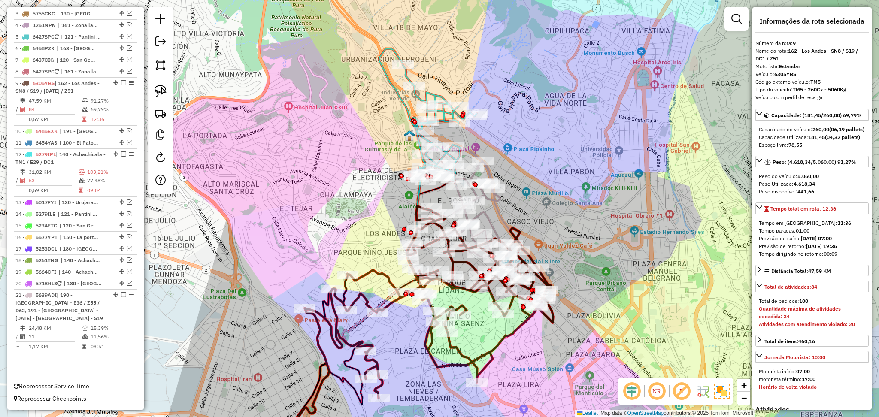
click at [397, 91] on icon at bounding box center [310, 254] width 233 height 411
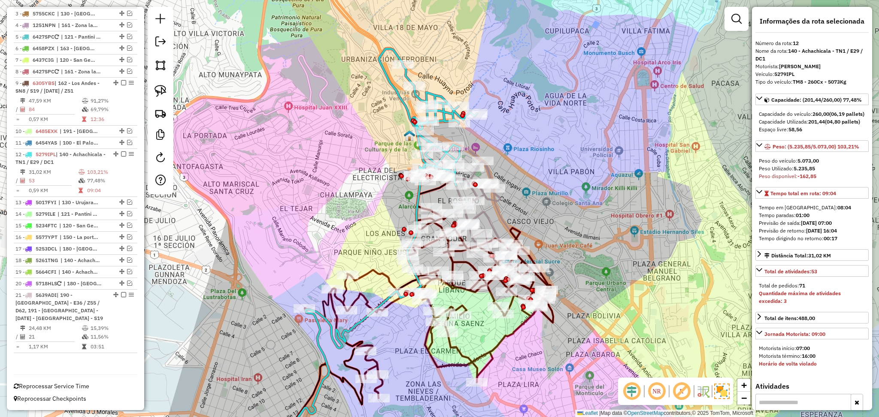
click at [477, 214] on icon at bounding box center [482, 207] width 58 height 113
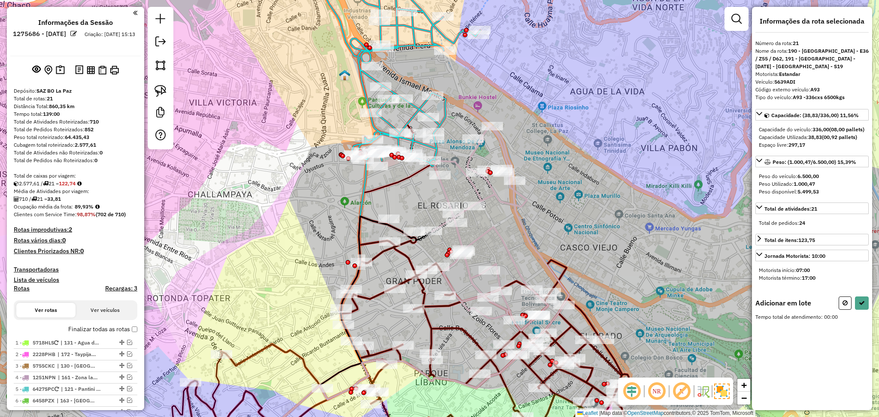
scroll to position [352, 0]
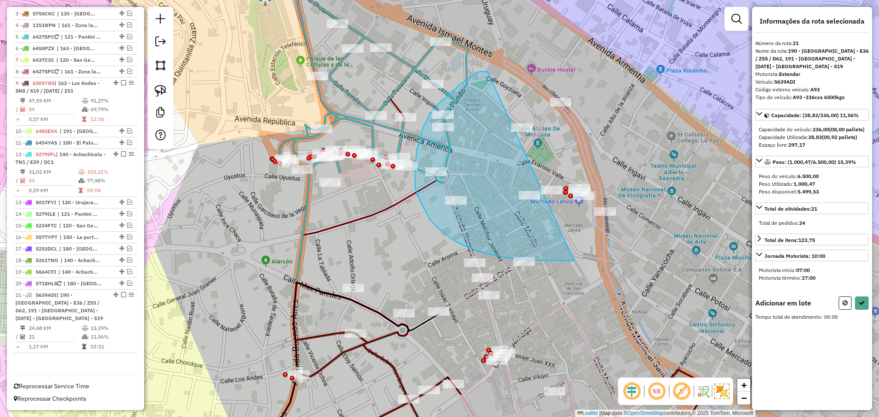
drag, startPoint x: 487, startPoint y: 72, endPoint x: 574, endPoint y: 260, distance: 207.5
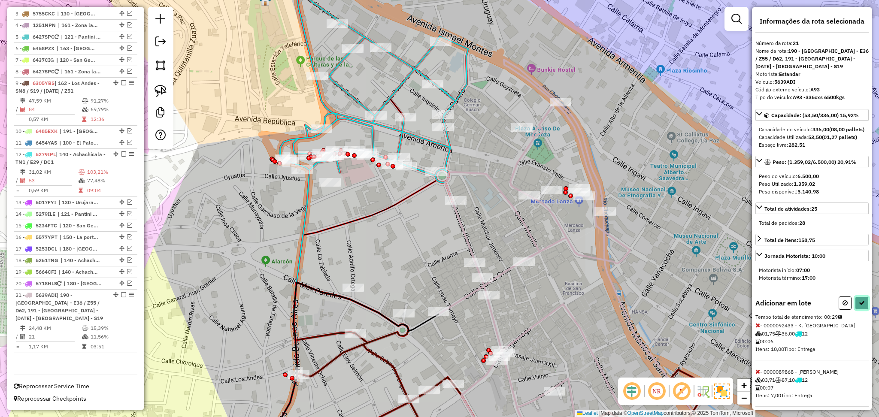
click at [863, 310] on button at bounding box center [862, 302] width 14 height 13
select select "**********"
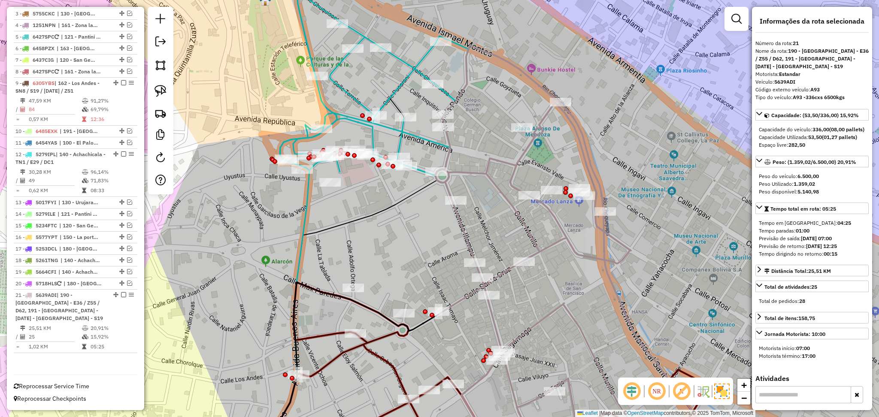
click at [340, 84] on icon at bounding box center [374, 66] width 188 height 217
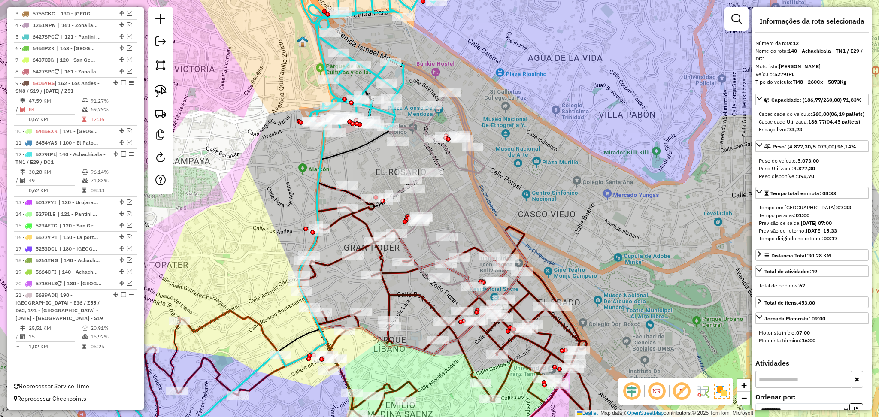
click at [397, 156] on icon at bounding box center [446, 180] width 118 height 233
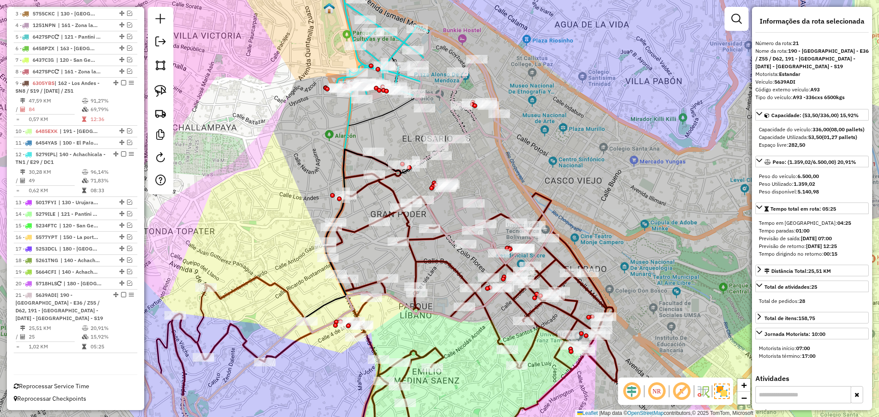
drag, startPoint x: 483, startPoint y: 217, endPoint x: 509, endPoint y: 184, distance: 42.7
click at [509, 184] on div "Janela de atendimento Grade de atendimento Capacidade Transportadoras Veículos …" at bounding box center [439, 208] width 879 height 417
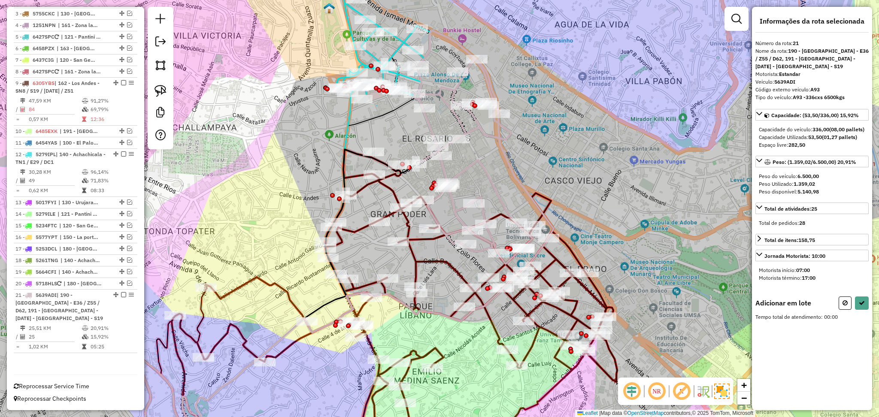
click at [377, 106] on div "Janela de atendimento Grade de atendimento Capacidade Transportadoras Veículos …" at bounding box center [439, 208] width 879 height 417
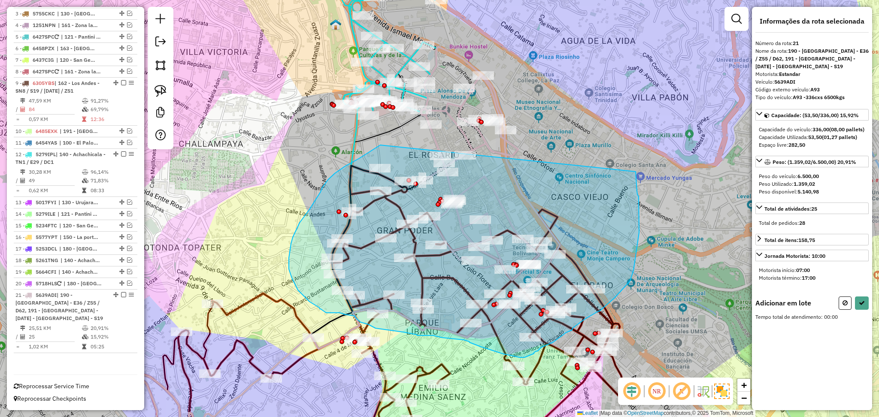
drag, startPoint x: 380, startPoint y: 145, endPoint x: 635, endPoint y: 172, distance: 256.6
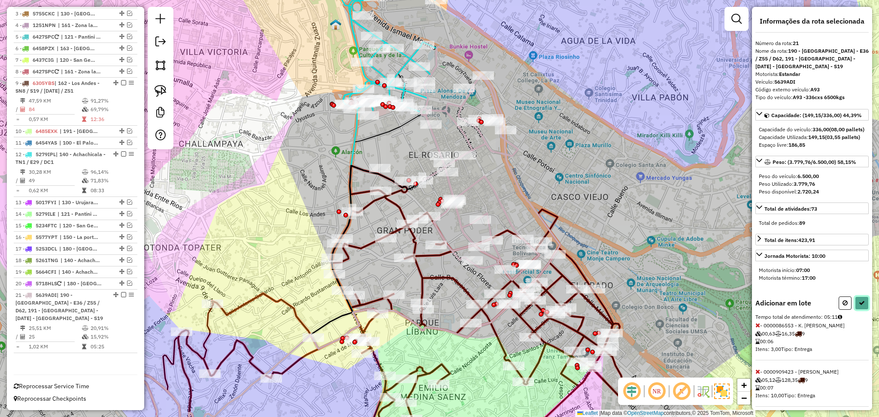
click at [861, 306] on icon at bounding box center [861, 303] width 6 height 6
select select "**********"
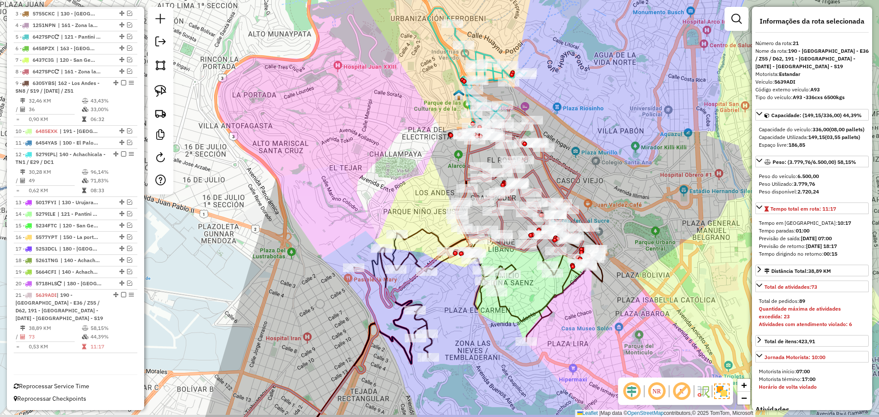
drag, startPoint x: 638, startPoint y: 229, endPoint x: 631, endPoint y: 175, distance: 54.6
click at [643, 173] on div "Janela de atendimento Grade de atendimento Capacidade Transportadoras Veículos …" at bounding box center [439, 208] width 879 height 417
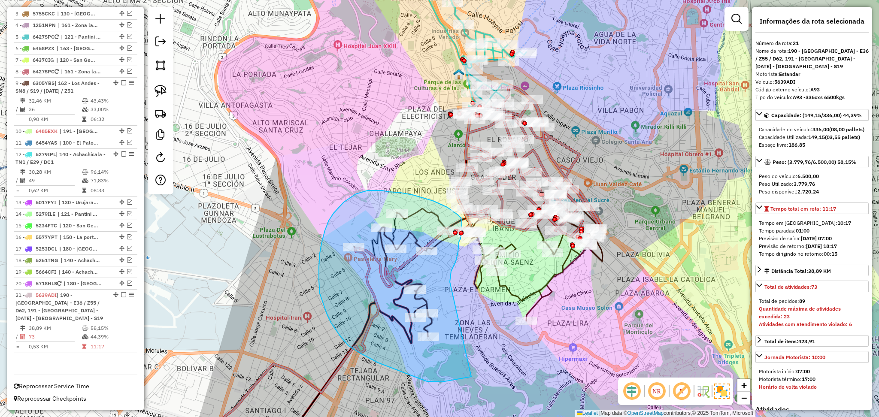
drag, startPoint x: 450, startPoint y: 282, endPoint x: 491, endPoint y: 369, distance: 96.5
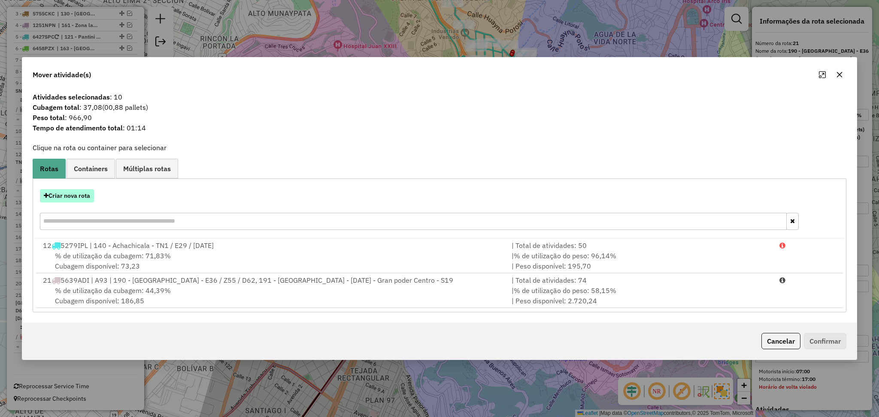
click at [84, 194] on button "Criar nova rota" at bounding box center [67, 195] width 54 height 13
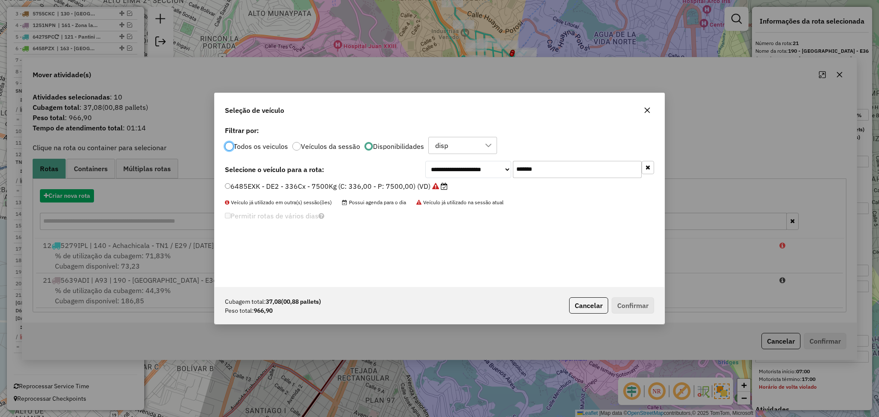
scroll to position [4, 3]
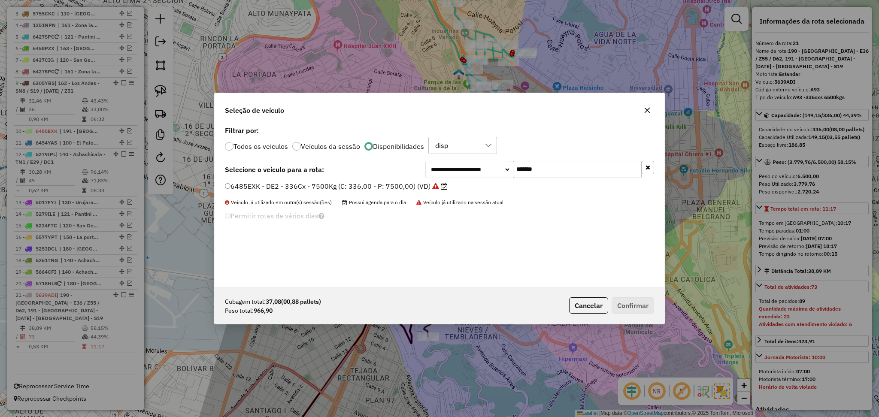
click at [557, 168] on input "*******" at bounding box center [577, 169] width 129 height 17
paste input "text"
type input "***"
click at [388, 190] on label "6437CIG - ZT0 - 63Cx - 1800Kg (C: 63,00 - P: 1800,00) (VD)" at bounding box center [331, 186] width 212 height 10
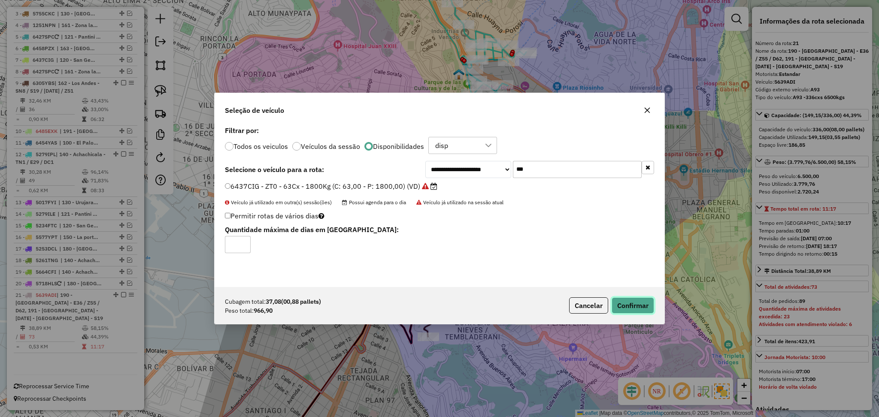
click at [630, 304] on button "Confirmar" at bounding box center [632, 305] width 42 height 16
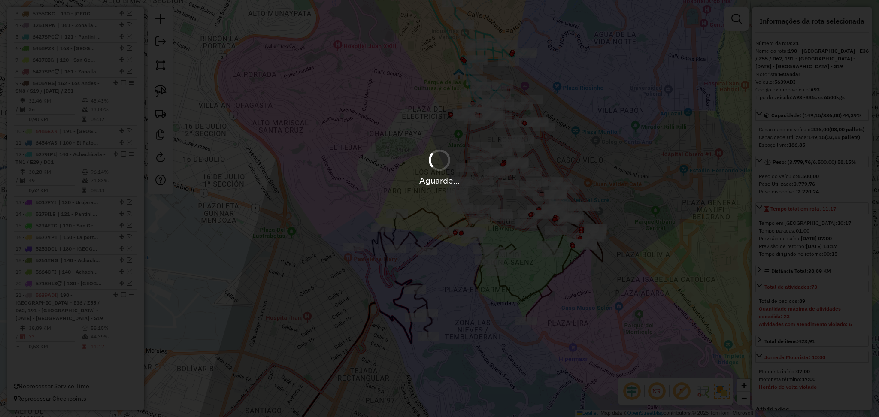
scroll to position [408, 0]
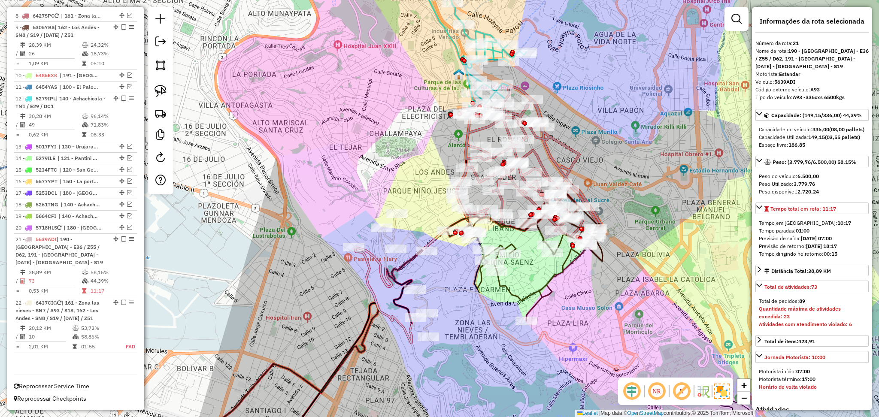
click at [414, 232] on icon at bounding box center [400, 279] width 93 height 130
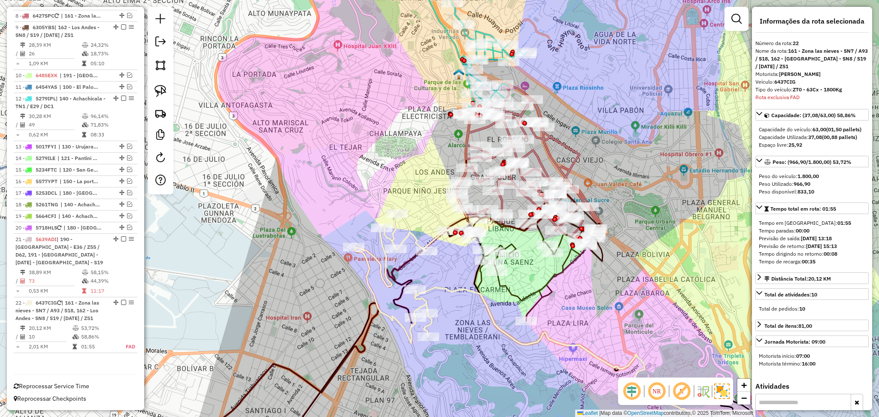
click at [543, 286] on icon at bounding box center [535, 257] width 134 height 128
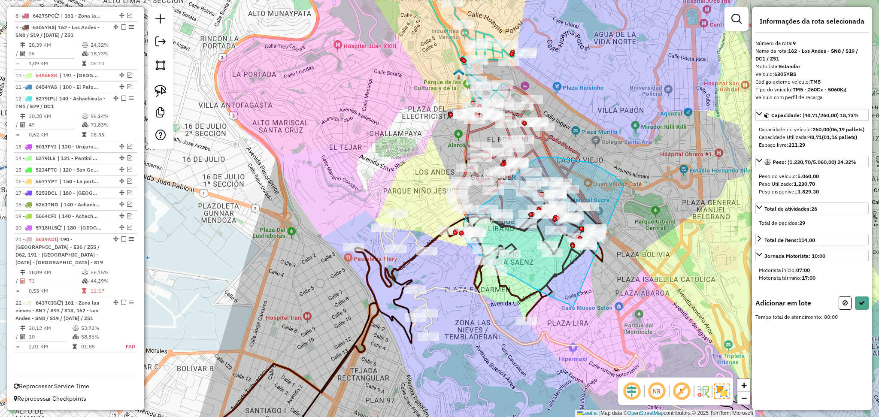
drag, startPoint x: 624, startPoint y: 185, endPoint x: 573, endPoint y: 308, distance: 132.7
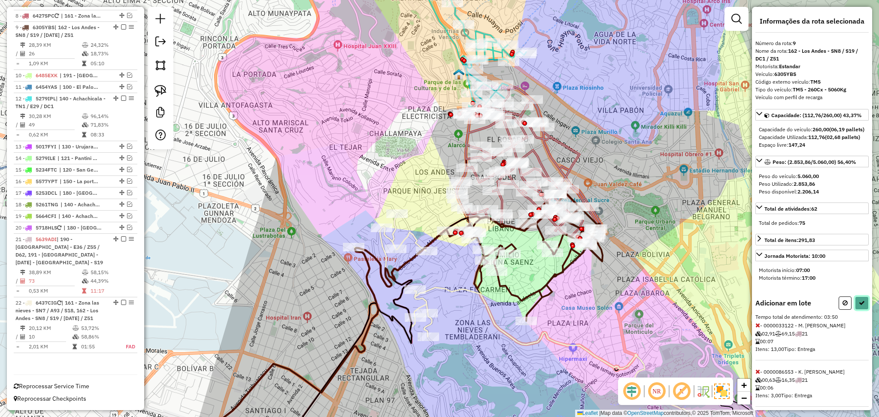
click at [857, 310] on button at bounding box center [862, 302] width 14 height 13
select select "**********"
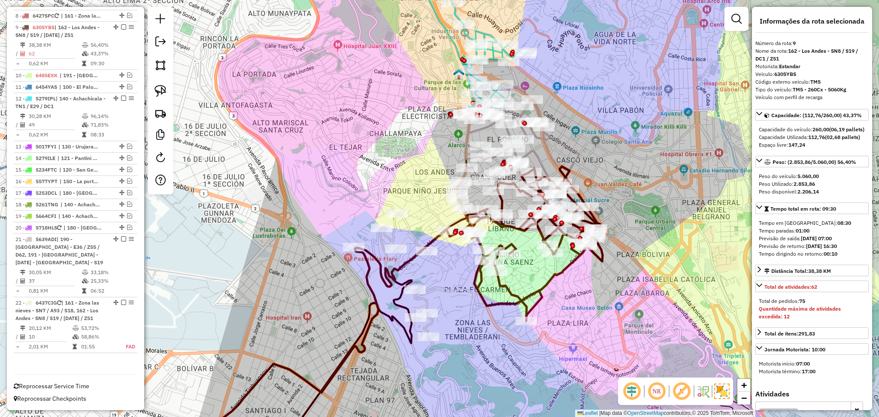
click at [407, 234] on icon at bounding box center [400, 279] width 93 height 130
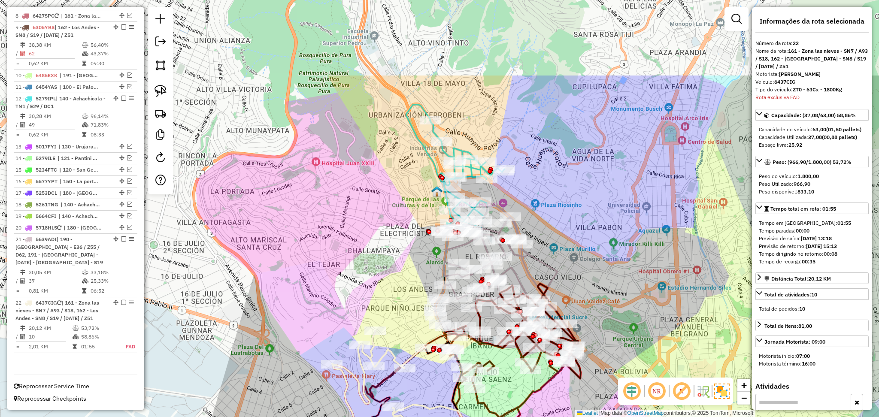
drag, startPoint x: 606, startPoint y: 145, endPoint x: 584, endPoint y: 262, distance: 119.1
click at [584, 262] on div "Janela de atendimento Grade de atendimento Capacidade Transportadoras Veículos …" at bounding box center [439, 208] width 879 height 417
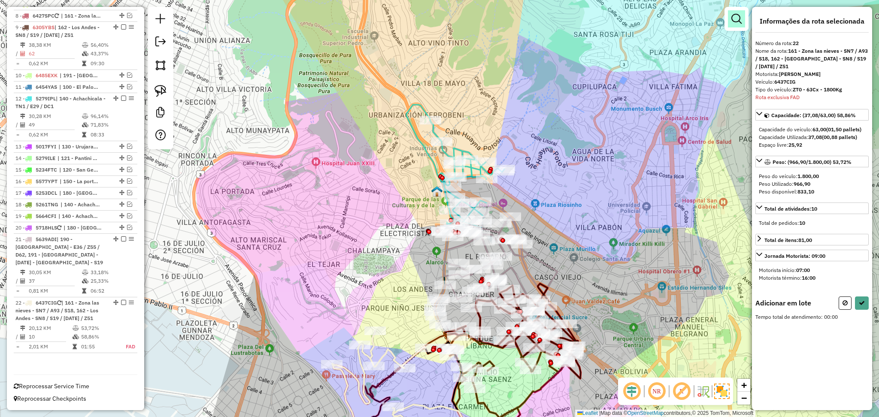
click at [733, 23] on em at bounding box center [736, 19] width 10 height 10
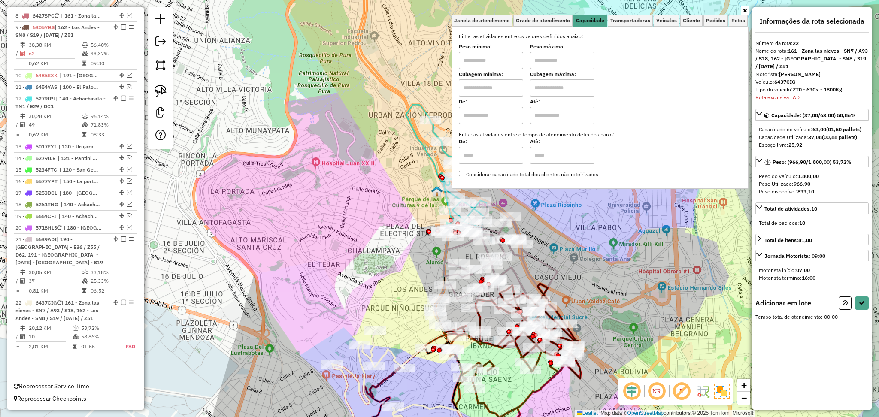
click at [492, 54] on input "text" at bounding box center [491, 60] width 64 height 17
type input "*******"
click at [559, 65] on input "text" at bounding box center [562, 60] width 64 height 17
type input "**********"
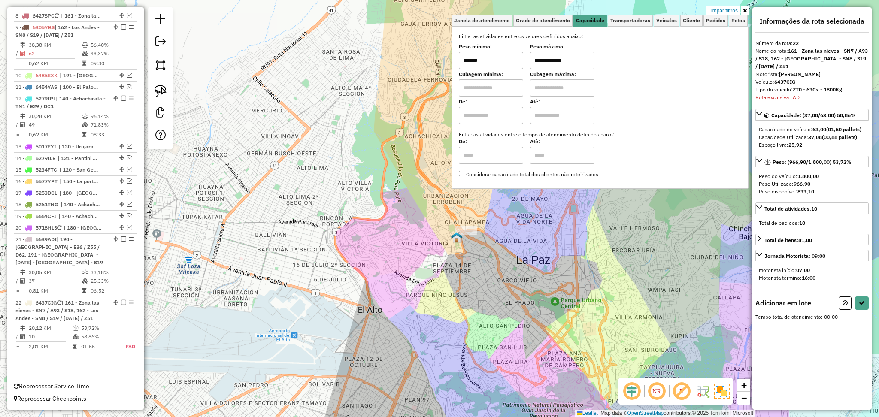
click at [512, 61] on input "*******" at bounding box center [491, 60] width 64 height 17
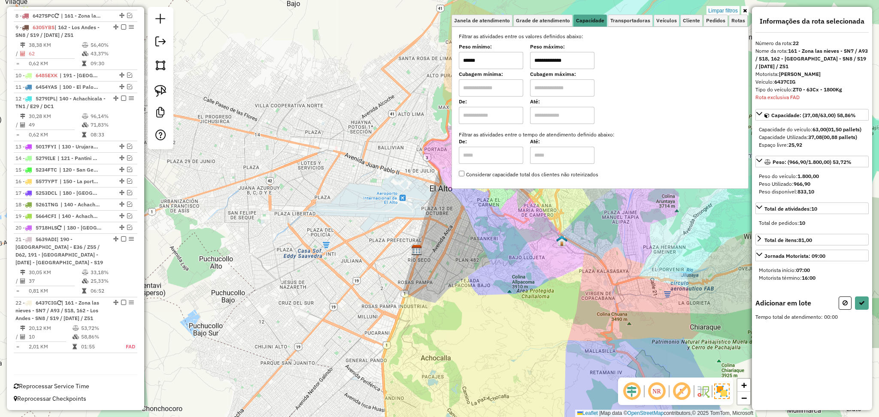
type input "******"
click at [836, 305] on div "Adicionar em lote Tempo total de atendimento: 00:00" at bounding box center [811, 308] width 113 height 24
click at [837, 296] on div "Adicionar em lote" at bounding box center [811, 302] width 113 height 13
click at [848, 296] on button at bounding box center [844, 302] width 13 height 13
select select "**********"
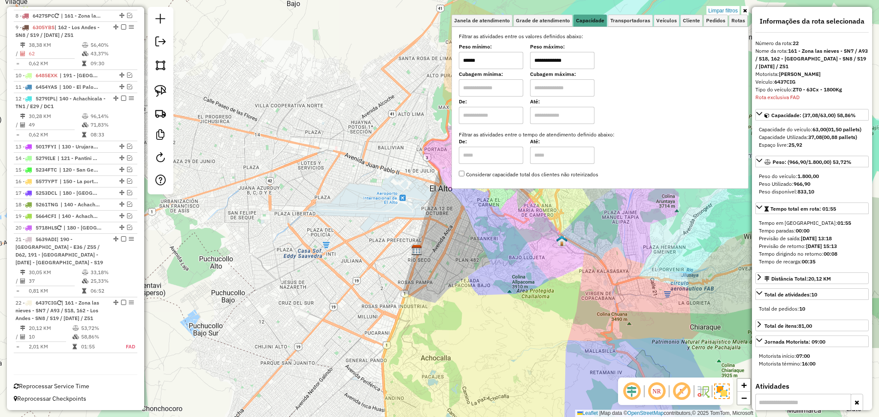
click at [571, 237] on div "**********" at bounding box center [439, 208] width 879 height 417
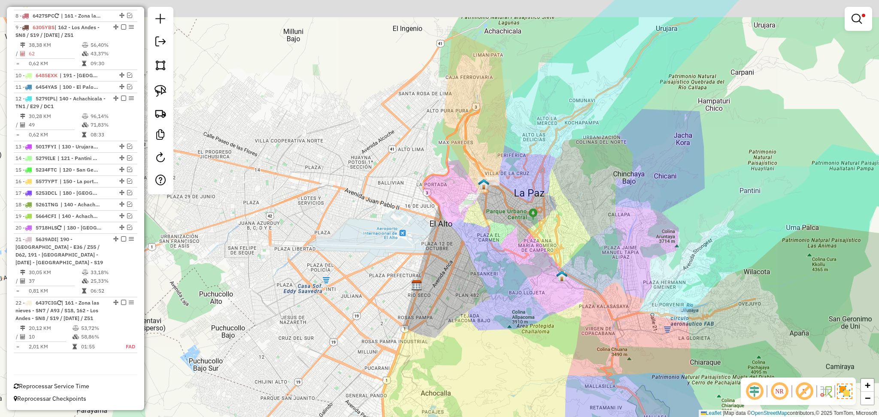
drag, startPoint x: 573, startPoint y: 214, endPoint x: 573, endPoint y: 249, distance: 35.2
click at [573, 249] on div "**********" at bounding box center [439, 208] width 879 height 417
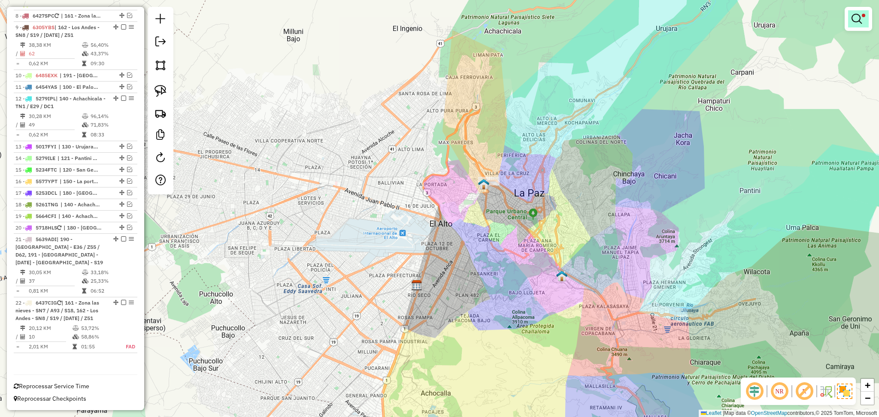
click at [864, 23] on link at bounding box center [858, 18] width 21 height 17
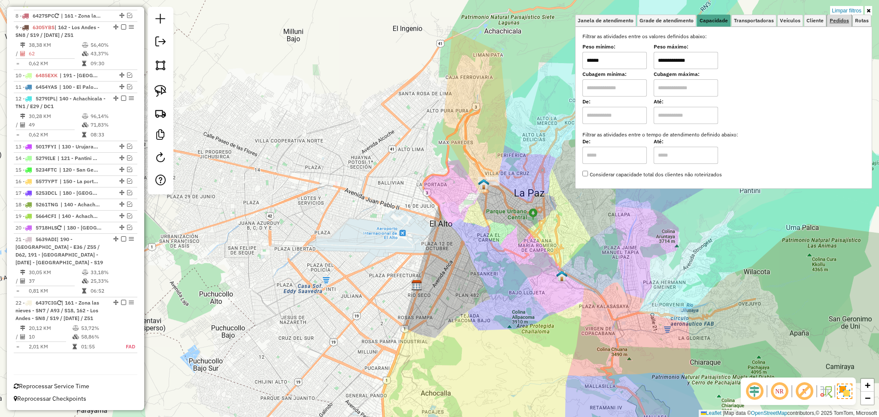
click at [843, 15] on link "Pedidos" at bounding box center [839, 21] width 24 height 12
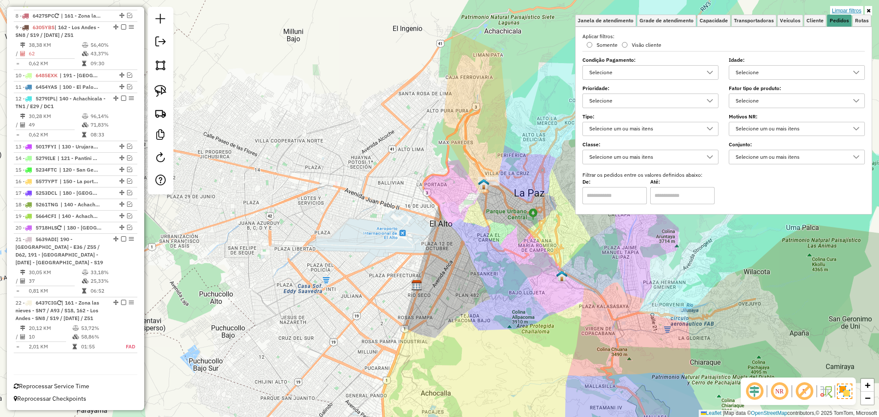
click at [838, 9] on link "Limpar filtros" at bounding box center [846, 10] width 33 height 9
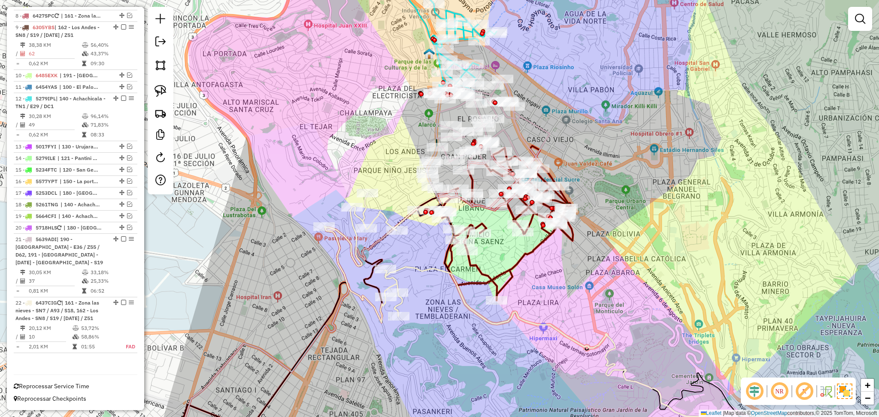
click at [429, 278] on div "Janela de atendimento Grade de atendimento Capacidade Transportadoras Veículos …" at bounding box center [439, 208] width 879 height 417
click at [429, 275] on div "Janela de atendimento Grade de atendimento Capacidade Transportadoras Veículos …" at bounding box center [439, 208] width 879 height 417
click at [429, 269] on icon at bounding box center [581, 363] width 393 height 193
select select "**********"
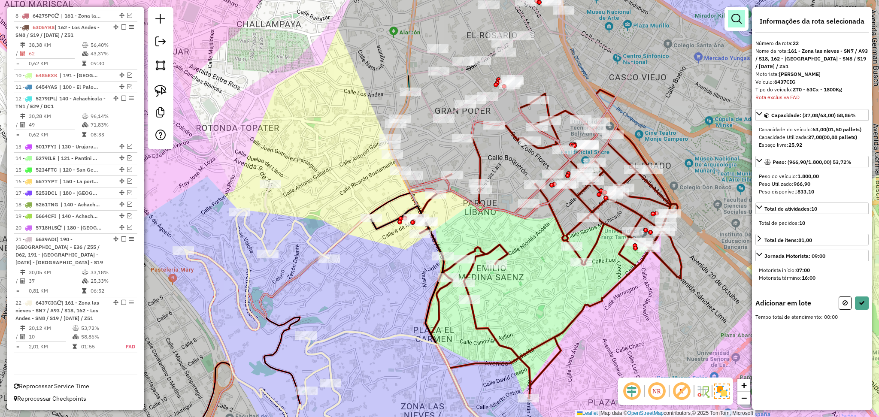
click at [742, 20] on link at bounding box center [736, 18] width 17 height 17
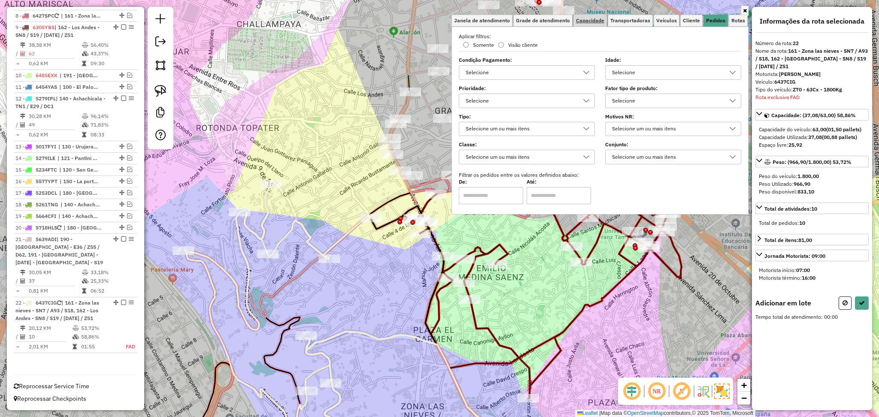
click at [591, 16] on link "Capacidade" at bounding box center [589, 21] width 33 height 12
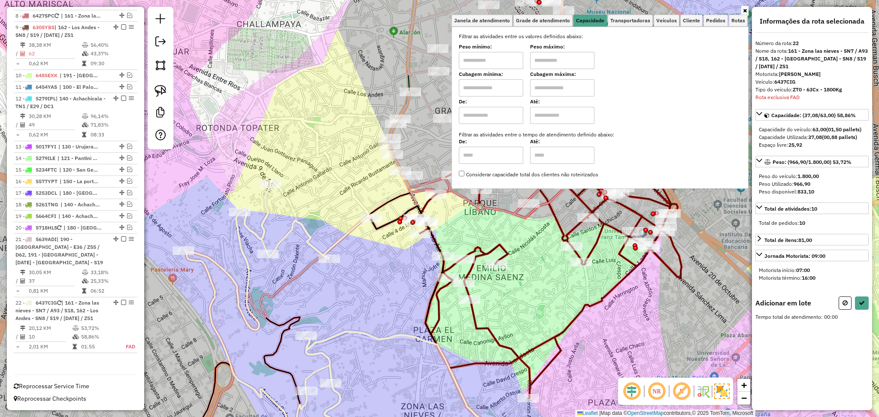
click at [538, 62] on input "text" at bounding box center [562, 60] width 64 height 17
type input "**********"
click at [490, 62] on input "text" at bounding box center [491, 60] width 64 height 17
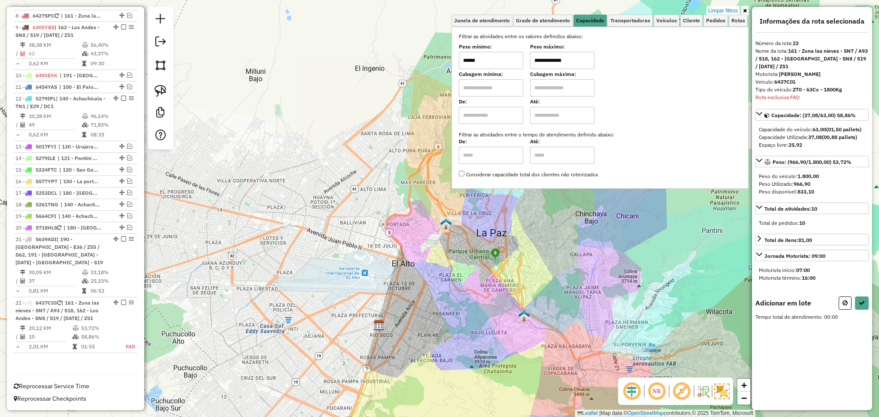
click at [503, 58] on input "******" at bounding box center [491, 60] width 64 height 17
type input "******"
drag, startPoint x: 454, startPoint y: 272, endPoint x: 400, endPoint y: 301, distance: 61.4
click at [862, 302] on button at bounding box center [862, 302] width 14 height 13
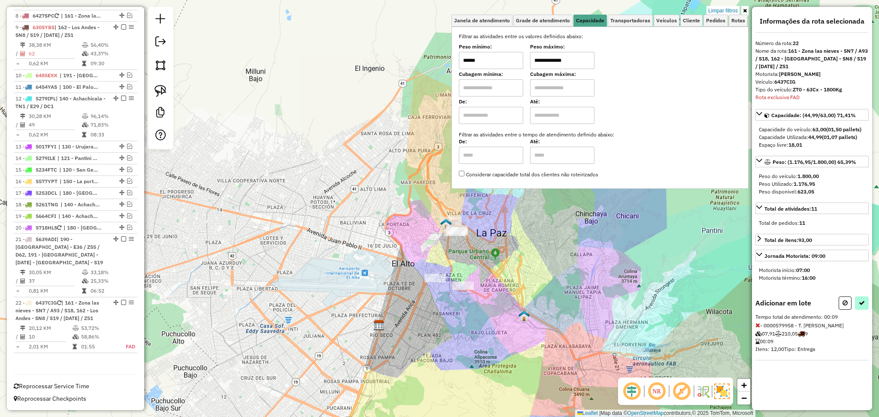
select select "**********"
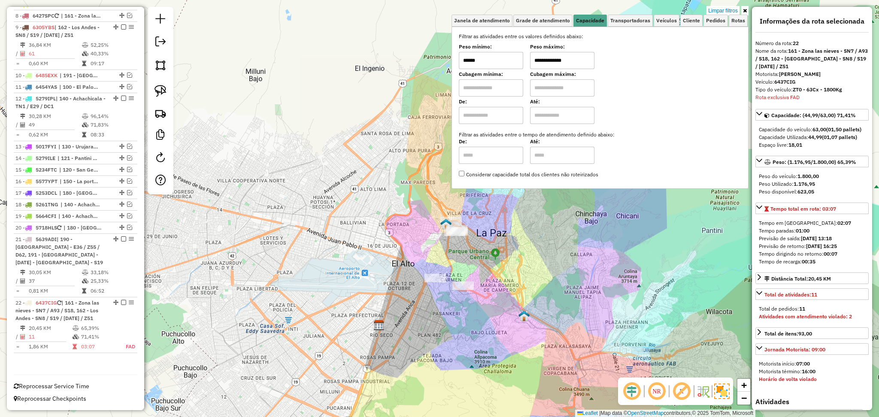
click at [726, 9] on link "Limpar filtros" at bounding box center [722, 10] width 33 height 9
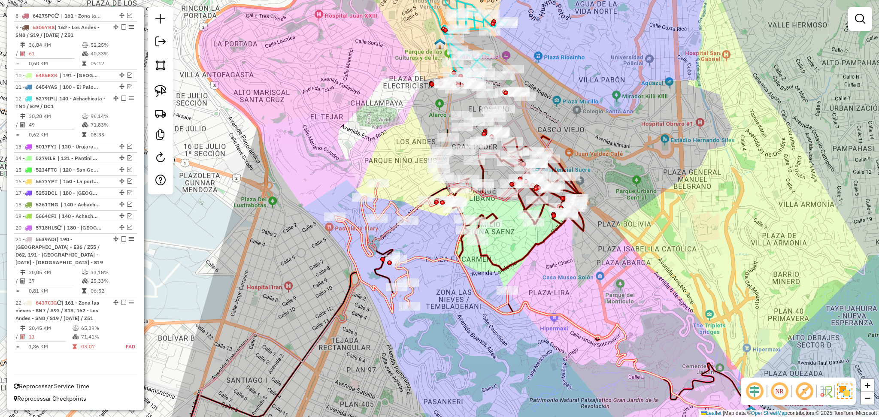
click at [426, 257] on icon at bounding box center [595, 358] width 399 height 202
select select "**********"
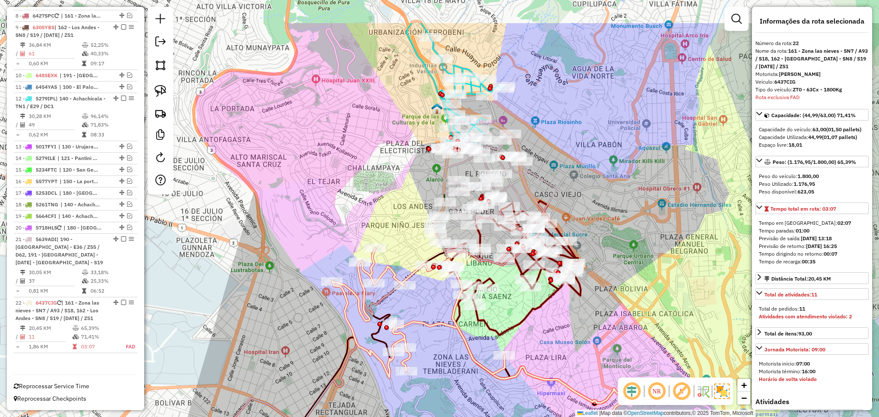
drag, startPoint x: 429, startPoint y: 246, endPoint x: 426, endPoint y: 311, distance: 64.8
click at [426, 311] on div "Janela de atendimento Grade de atendimento Capacidade Transportadoras Veículos …" at bounding box center [439, 208] width 879 height 417
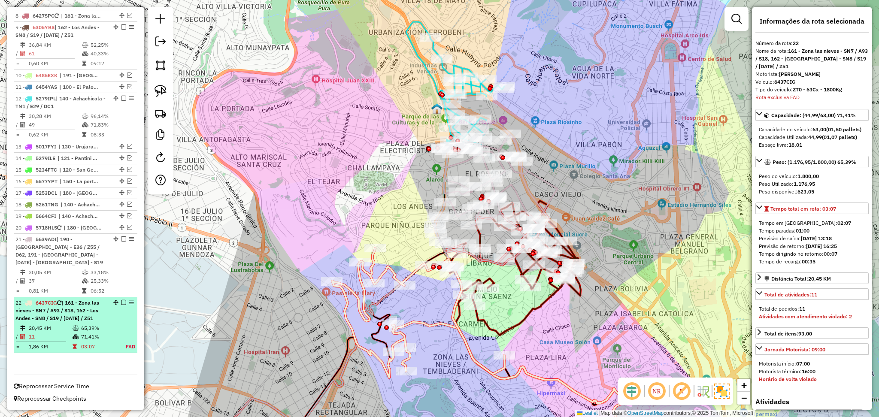
click at [124, 300] on div at bounding box center [121, 302] width 26 height 5
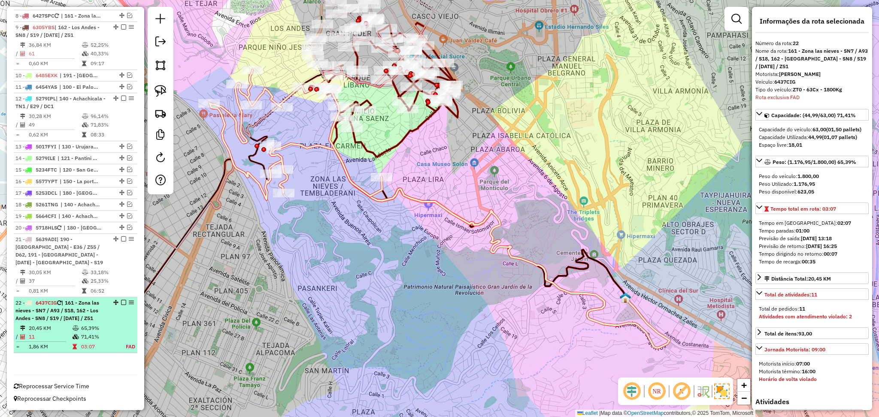
click at [118, 302] on div at bounding box center [121, 302] width 26 height 5
click at [121, 301] on em at bounding box center [123, 302] width 5 height 5
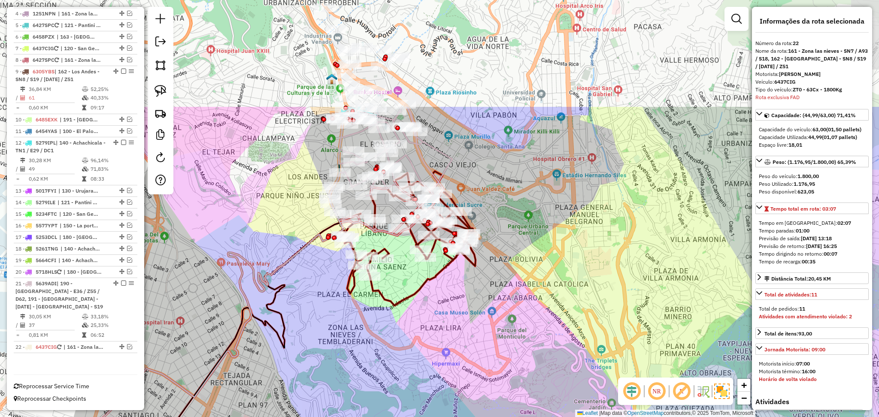
drag, startPoint x: 402, startPoint y: 148, endPoint x: 416, endPoint y: 305, distance: 158.1
click at [422, 305] on icon at bounding box center [407, 238] width 136 height 134
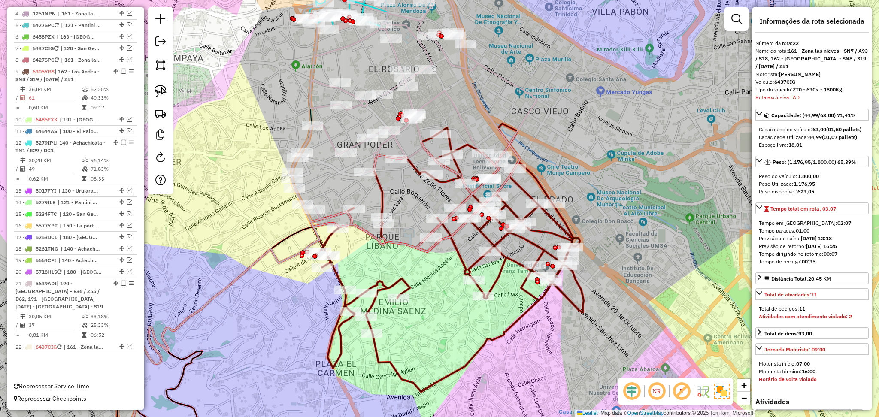
click at [381, 193] on icon at bounding box center [447, 258] width 273 height 268
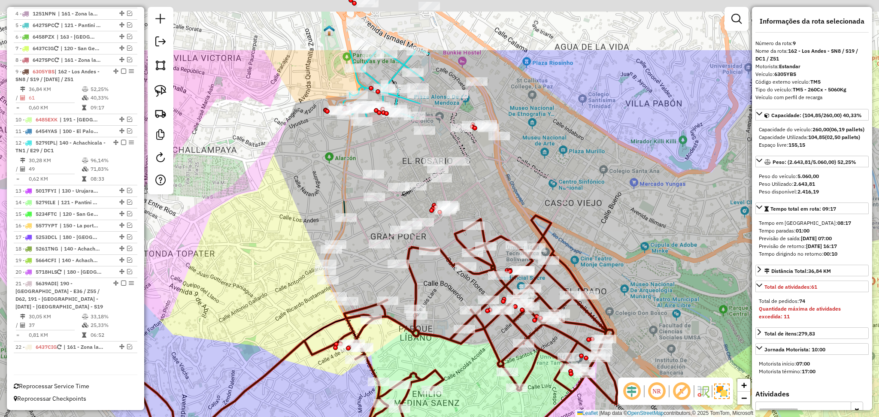
drag, startPoint x: 555, startPoint y: 70, endPoint x: 596, endPoint y: 205, distance: 141.0
click at [596, 205] on div "Janela de atendimento Grade de atendimento Capacidade Transportadoras Veículos …" at bounding box center [439, 208] width 879 height 417
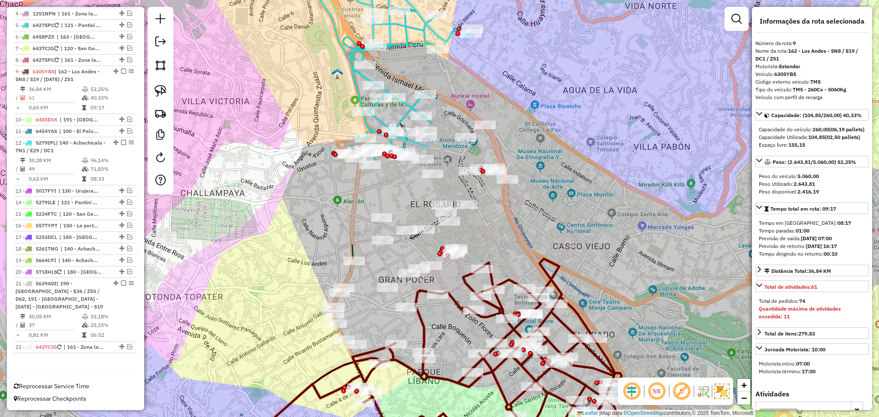
click at [409, 178] on div "Janela de atendimento Grade de atendimento Capacidade Transportadoras Veículos …" at bounding box center [439, 208] width 879 height 417
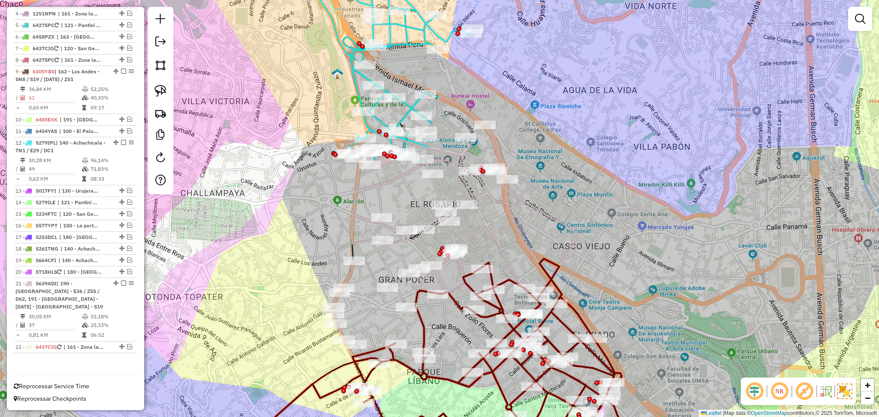
click at [400, 176] on icon at bounding box center [455, 241] width 245 height 291
select select "**********"
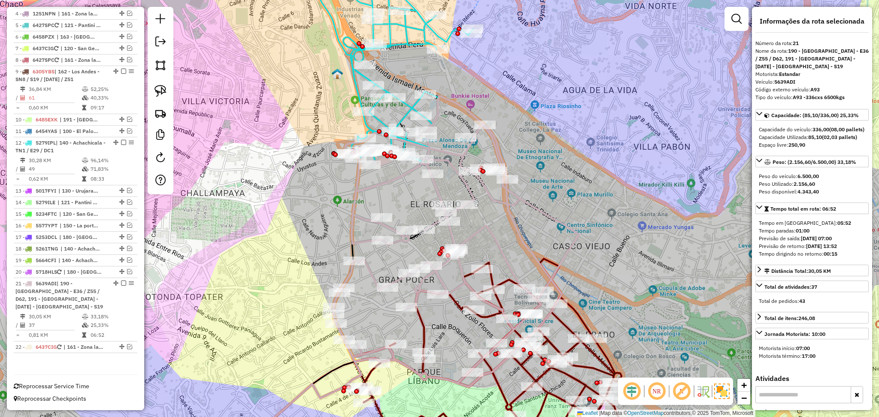
click at [403, 42] on icon at bounding box center [403, 59] width 140 height 203
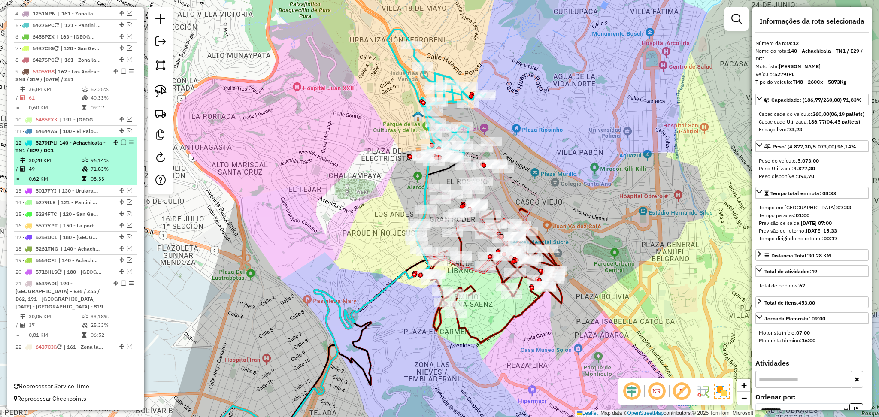
click at [121, 142] on em at bounding box center [123, 142] width 5 height 5
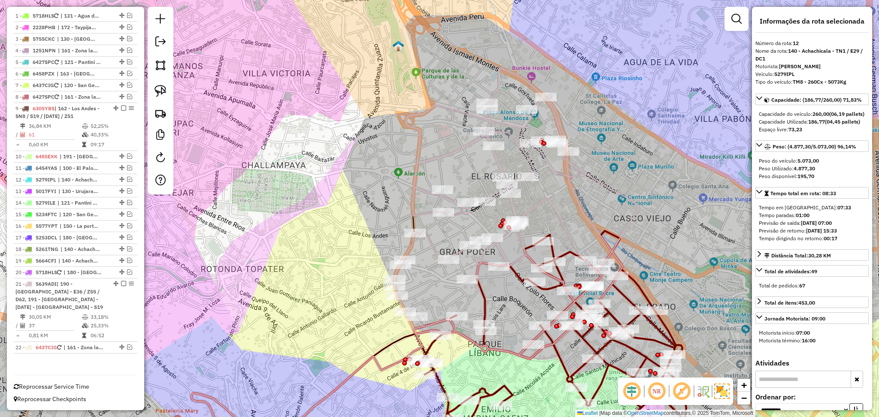
click at [451, 153] on icon at bounding box center [516, 213] width 245 height 291
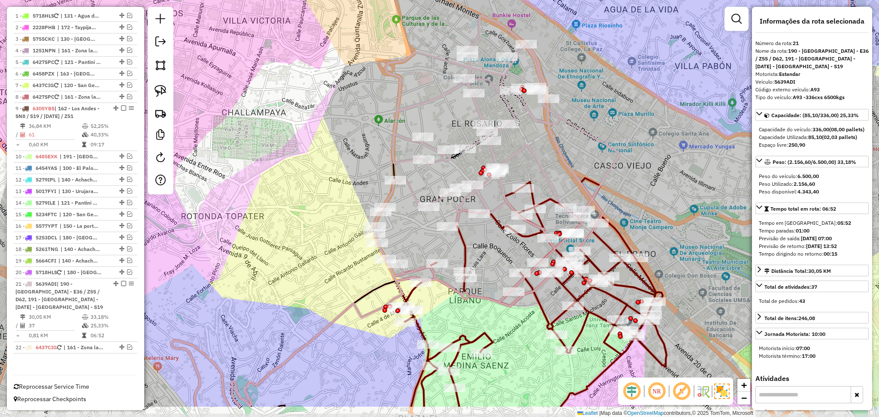
drag, startPoint x: 647, startPoint y: 223, endPoint x: 628, endPoint y: 171, distance: 56.3
click at [628, 171] on div "Janela de atendimento Grade de atendimento Capacidade Transportadoras Veículos …" at bounding box center [439, 208] width 879 height 417
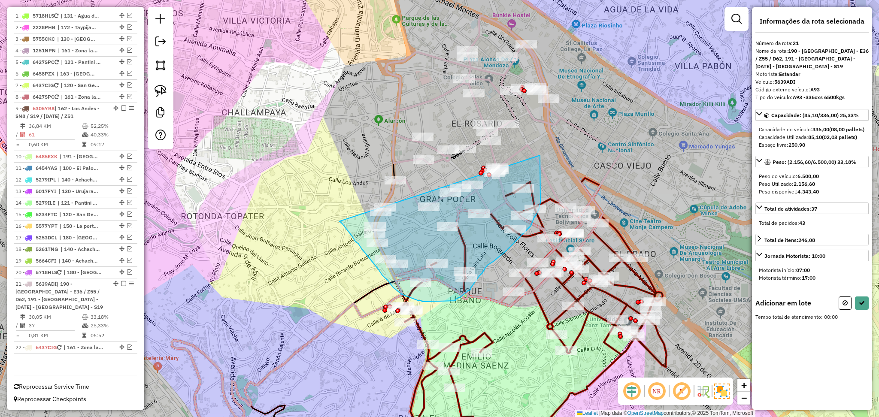
drag, startPoint x: 540, startPoint y: 155, endPoint x: 339, endPoint y: 221, distance: 211.4
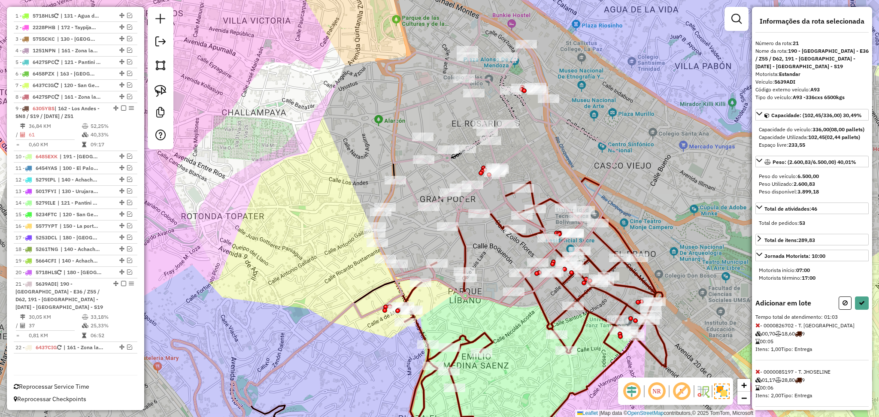
click at [846, 310] on button at bounding box center [844, 302] width 13 height 13
select select "**********"
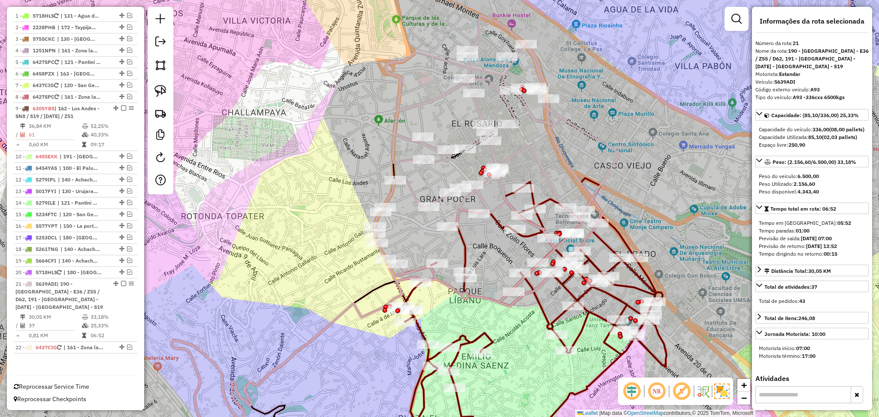
click at [606, 232] on div "Janela de atendimento Grade de atendimento Capacidade Transportadoras Veículos …" at bounding box center [439, 208] width 879 height 417
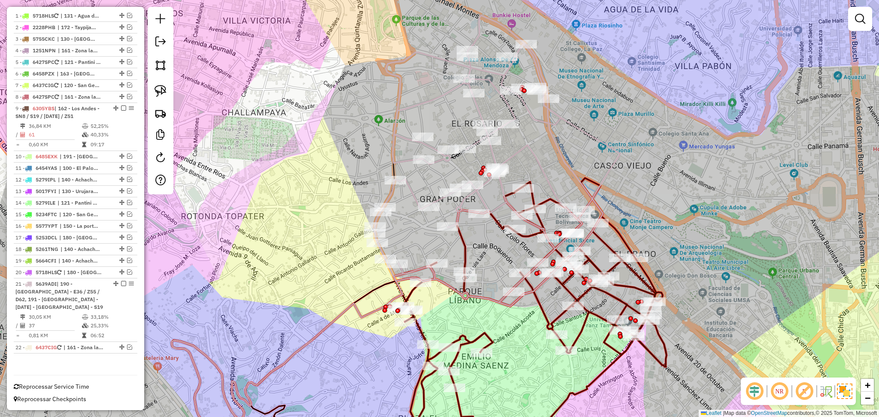
click at [606, 243] on icon at bounding box center [529, 312] width 273 height 268
select select "**********"
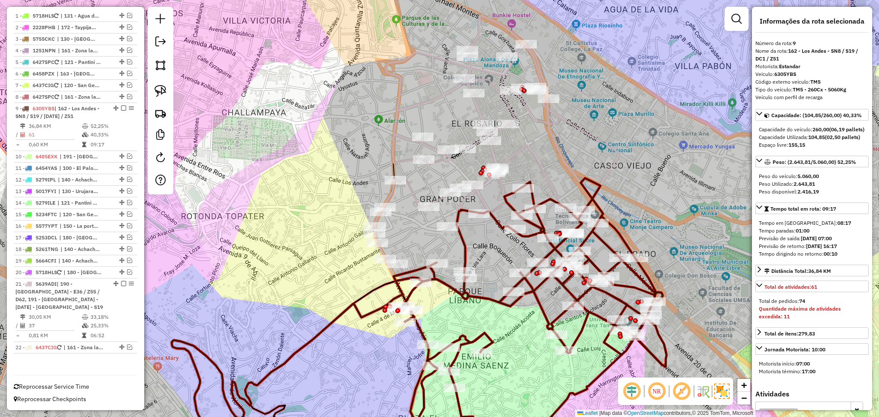
click at [512, 150] on icon at bounding box center [496, 160] width 245 height 291
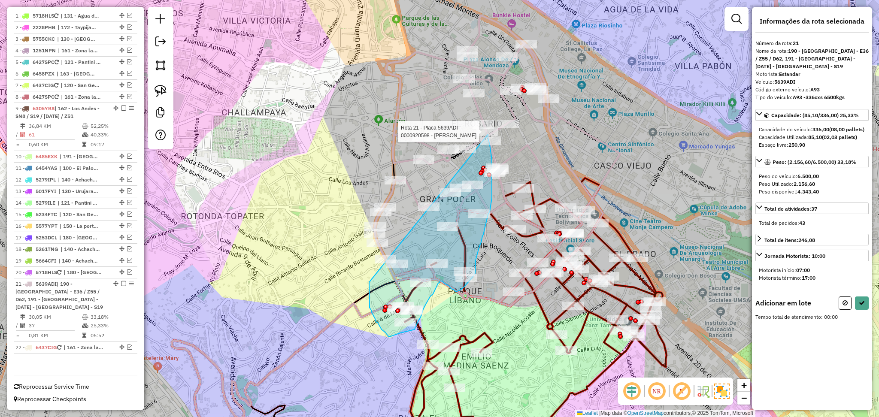
click at [488, 134] on div "Rota 21 - Placa 5639ADI 0000033474 - R. Pzia. Italy Rota 21 - Placa 5639ADI 000…" at bounding box center [439, 208] width 879 height 417
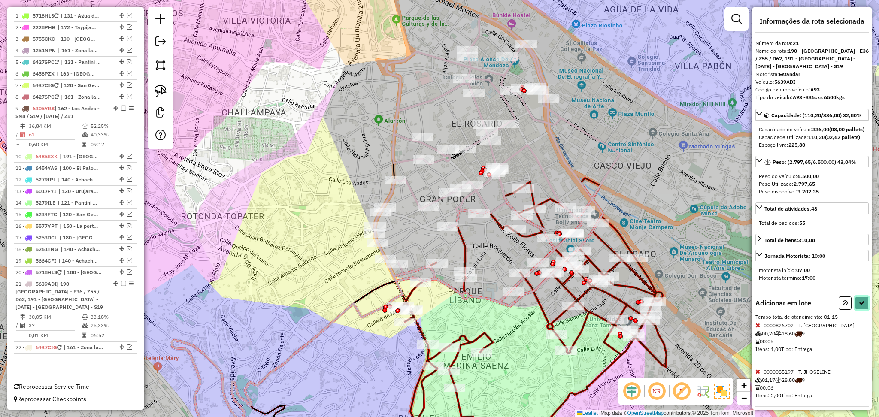
click at [857, 310] on button at bounding box center [862, 302] width 14 height 13
select select "**********"
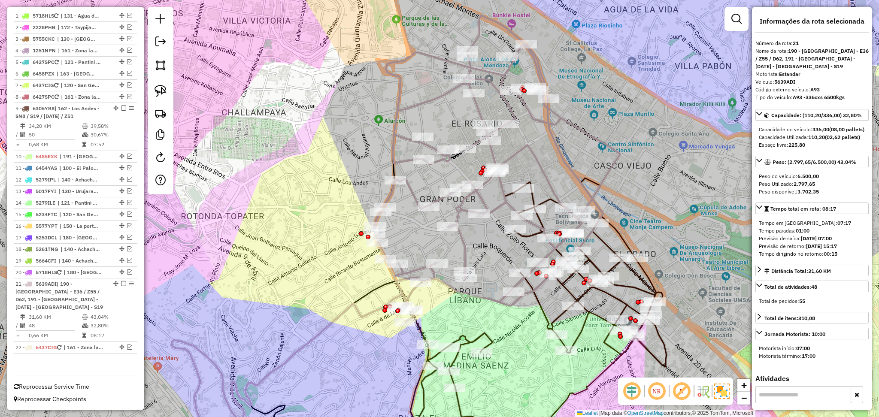
click at [609, 248] on icon at bounding box center [536, 312] width 260 height 268
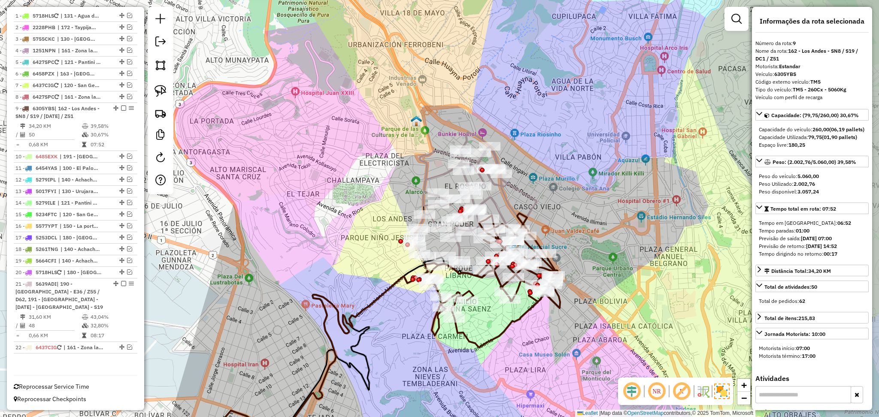
drag, startPoint x: 670, startPoint y: 216, endPoint x: 587, endPoint y: 229, distance: 83.3
click at [587, 229] on div "Janela de atendimento Grade de atendimento Capacidade Transportadoras Veículos …" at bounding box center [439, 208] width 879 height 417
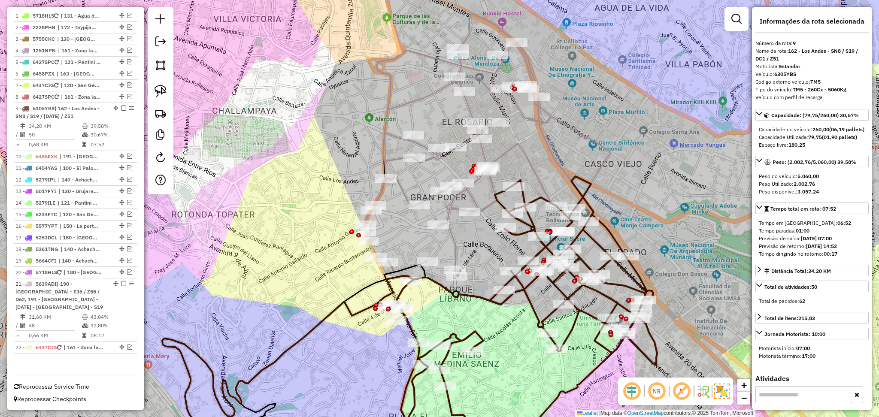
click at [451, 242] on icon at bounding box center [487, 167] width 245 height 306
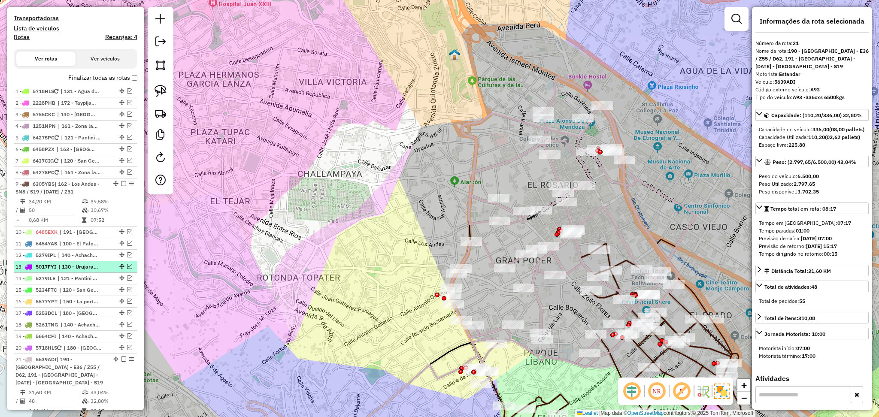
scroll to position [98, 0]
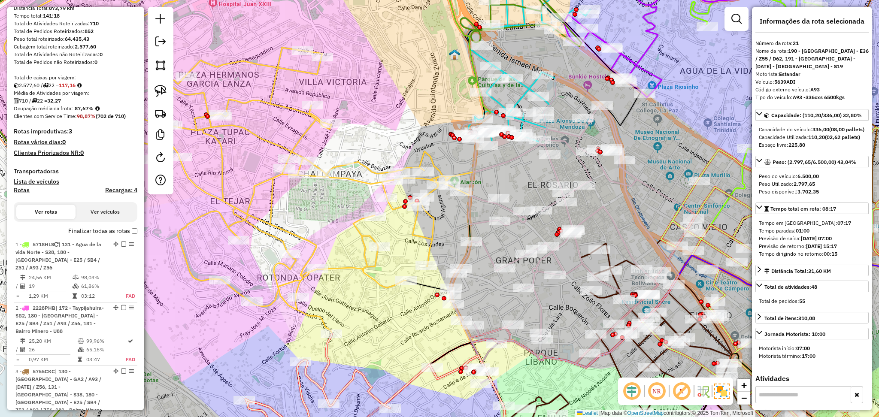
click at [19, 190] on h4 "Rotas" at bounding box center [22, 190] width 16 height 7
select select
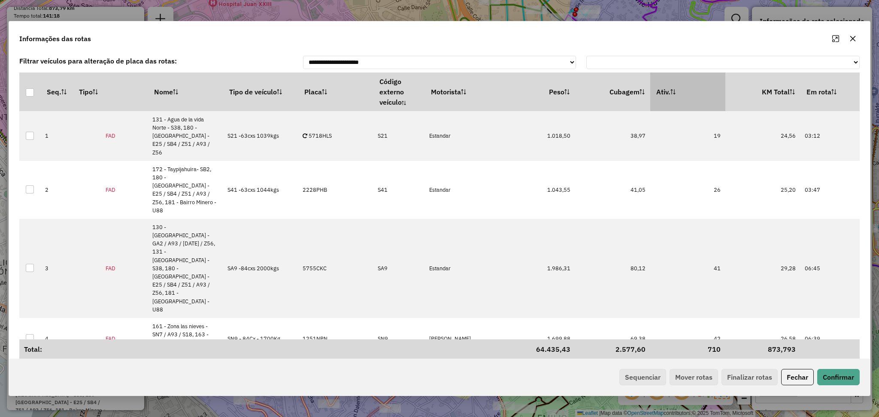
click at [694, 94] on th "Ativ." at bounding box center [687, 91] width 75 height 39
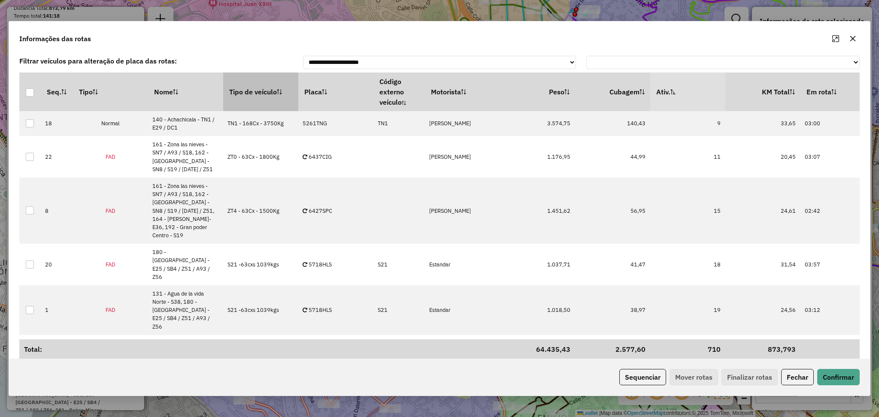
click at [235, 75] on th "Tipo de veículo" at bounding box center [260, 91] width 75 height 39
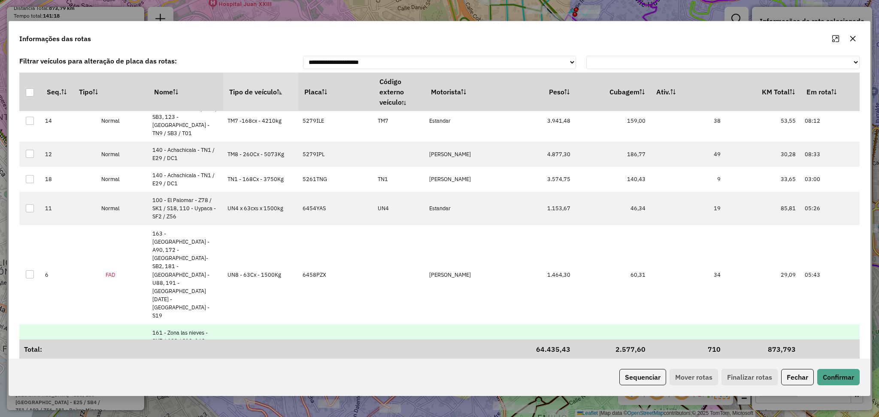
scroll to position [596, 0]
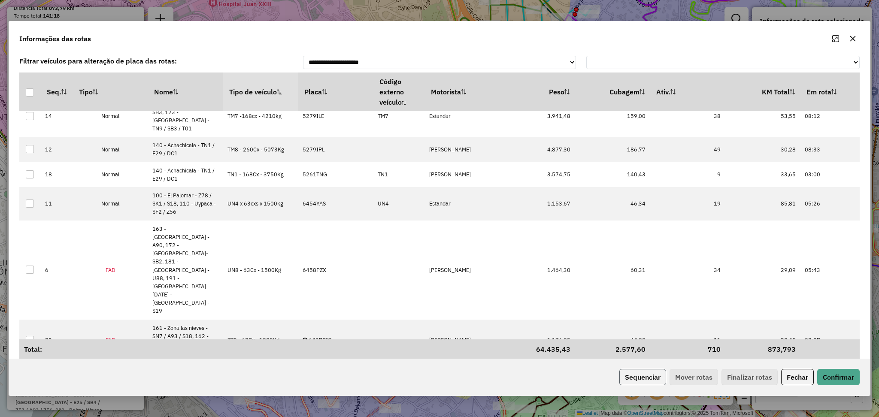
click at [630, 379] on button "Sequenciar" at bounding box center [642, 377] width 47 height 16
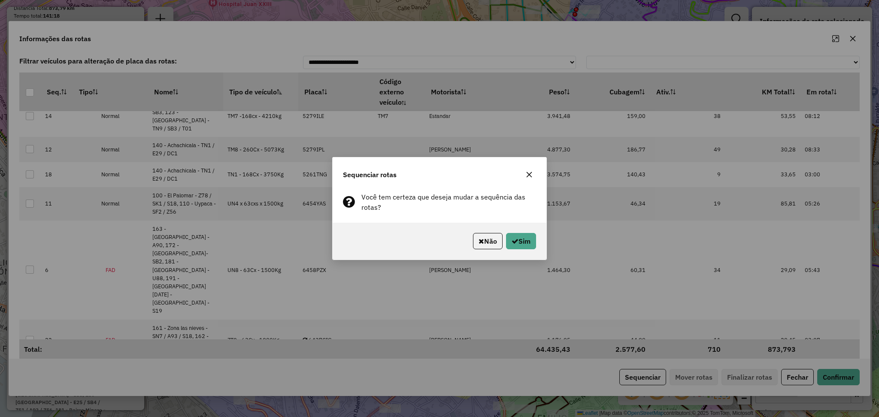
click at [518, 250] on div "Não Sim" at bounding box center [439, 241] width 214 height 37
click at [518, 245] on button "Sim" at bounding box center [521, 241] width 30 height 16
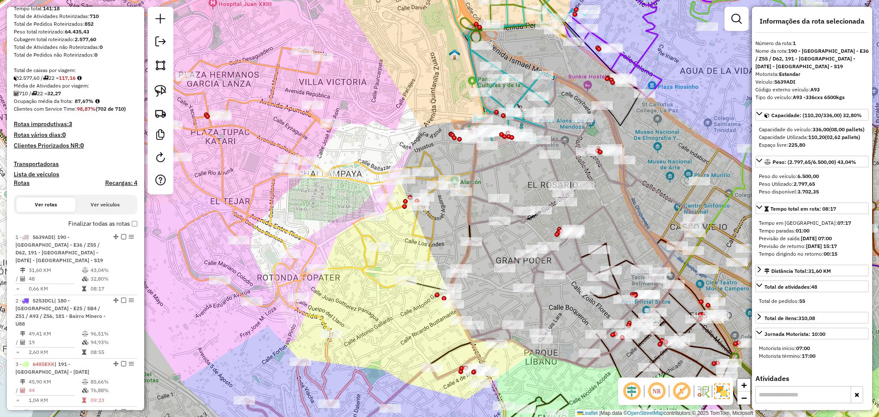
scroll to position [0, 0]
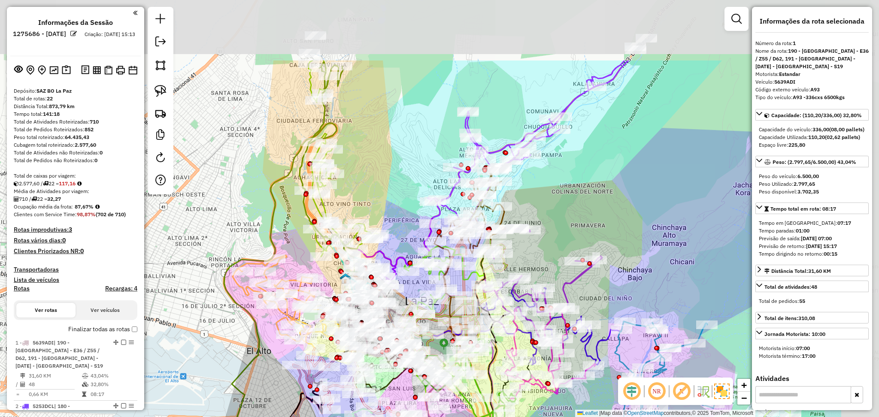
drag, startPoint x: 553, startPoint y: 82, endPoint x: 428, endPoint y: 184, distance: 161.9
click at [428, 184] on div "Janela de atendimento Grade de atendimento Capacidade Transportadoras Veículos …" at bounding box center [439, 208] width 879 height 417
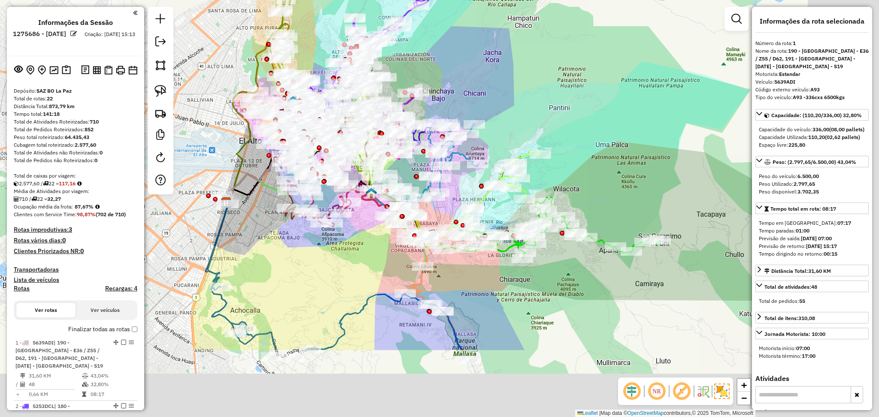
drag, startPoint x: 673, startPoint y: 221, endPoint x: 537, endPoint y: 97, distance: 184.0
click at [537, 97] on div "Janela de atendimento Grade de atendimento Capacidade Transportadoras Veículos …" at bounding box center [439, 208] width 879 height 417
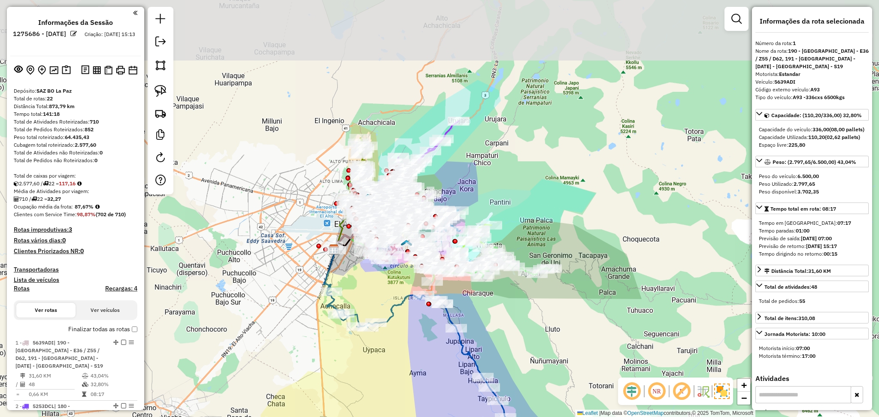
drag, startPoint x: 582, startPoint y: 265, endPoint x: 541, endPoint y: 374, distance: 116.2
click at [541, 374] on div "Janela de atendimento Grade de atendimento Capacidade Transportadoras Veículos …" at bounding box center [439, 208] width 879 height 417
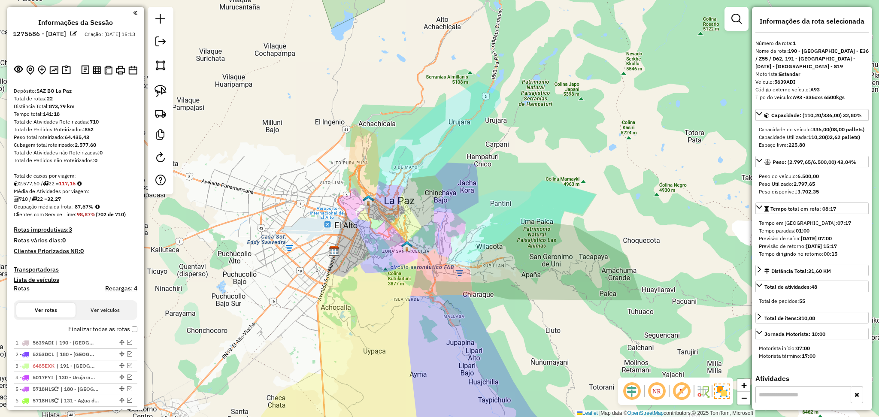
click at [577, 143] on div "Janela de atendimento Grade de atendimento Capacidade Transportadoras Veículos …" at bounding box center [439, 208] width 879 height 417
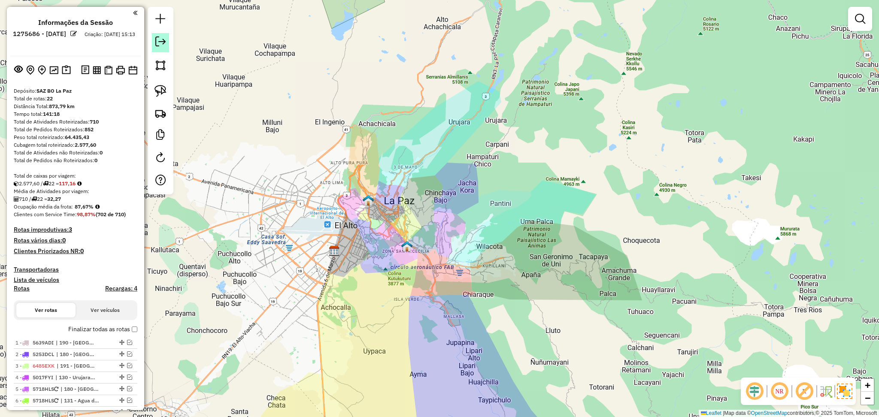
click at [167, 41] on link at bounding box center [160, 42] width 17 height 19
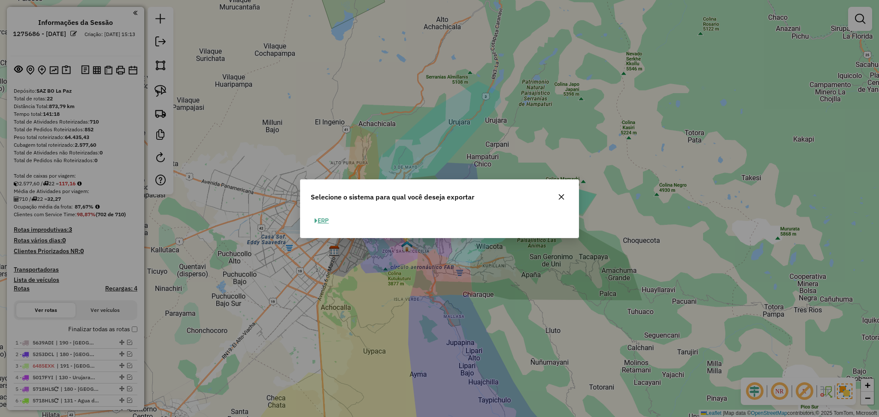
click at [328, 220] on button "ERP" at bounding box center [322, 220] width 22 height 13
select select "**"
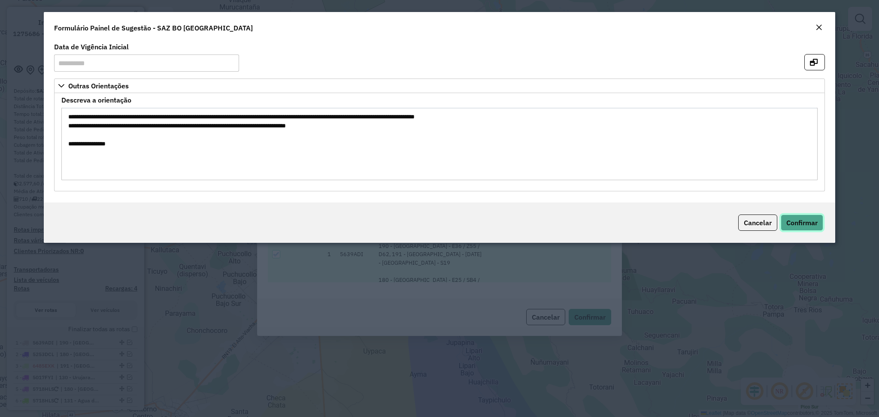
click at [801, 218] on button "Confirmar" at bounding box center [801, 222] width 42 height 16
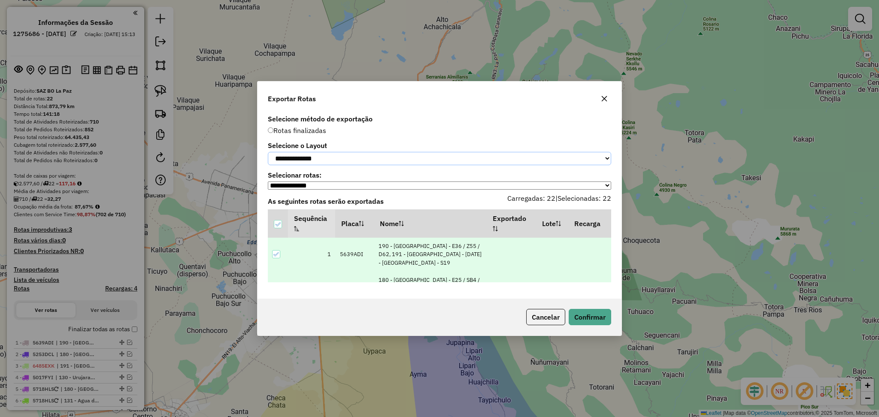
click at [486, 157] on select "**********" at bounding box center [439, 158] width 343 height 13
select select "*********"
click at [268, 152] on select "**********" at bounding box center [439, 158] width 343 height 13
click at [582, 312] on button "Confirmar" at bounding box center [589, 317] width 42 height 16
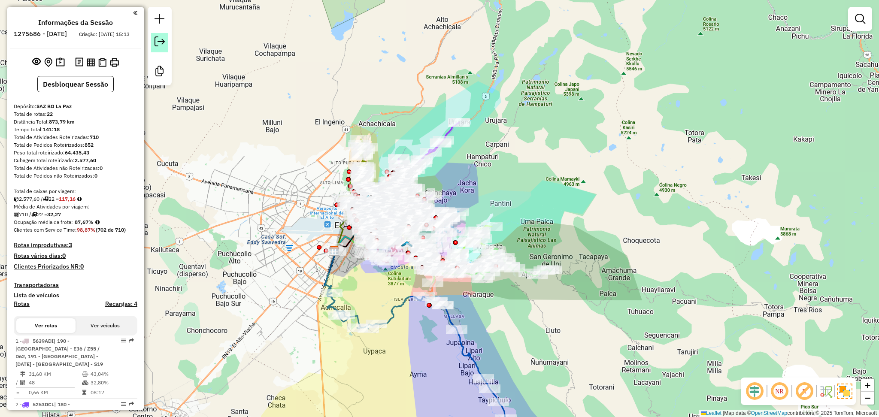
click at [152, 38] on link at bounding box center [159, 42] width 17 height 19
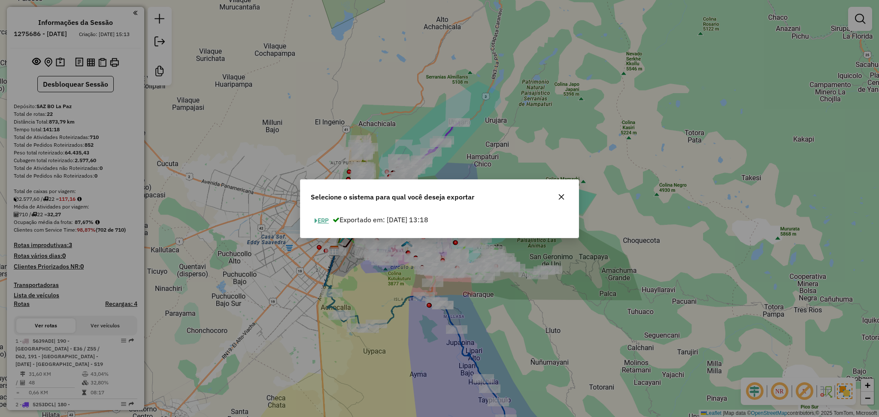
click at [323, 214] on button "ERP" at bounding box center [322, 220] width 22 height 13
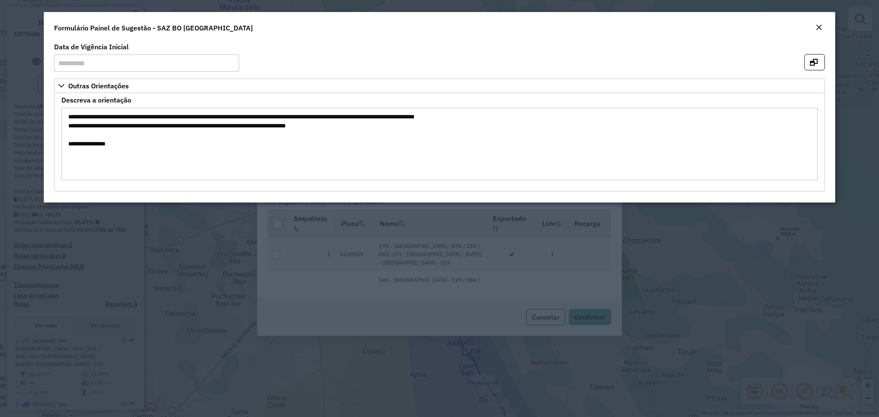
click at [816, 28] on em "Close" at bounding box center [818, 27] width 7 height 7
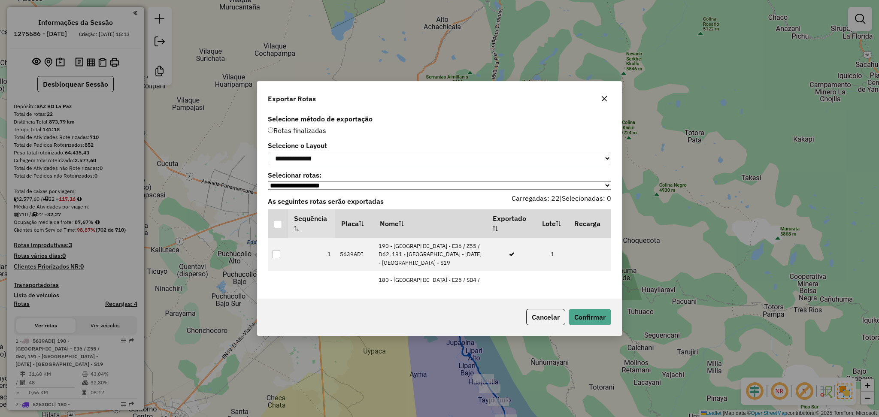
click at [434, 148] on label "Selecione o Layout" at bounding box center [439, 145] width 343 height 10
click at [434, 160] on select "**********" at bounding box center [439, 158] width 343 height 13
select select "*********"
click at [268, 152] on select "**********" at bounding box center [439, 158] width 343 height 13
click at [281, 228] on div at bounding box center [278, 224] width 8 height 8
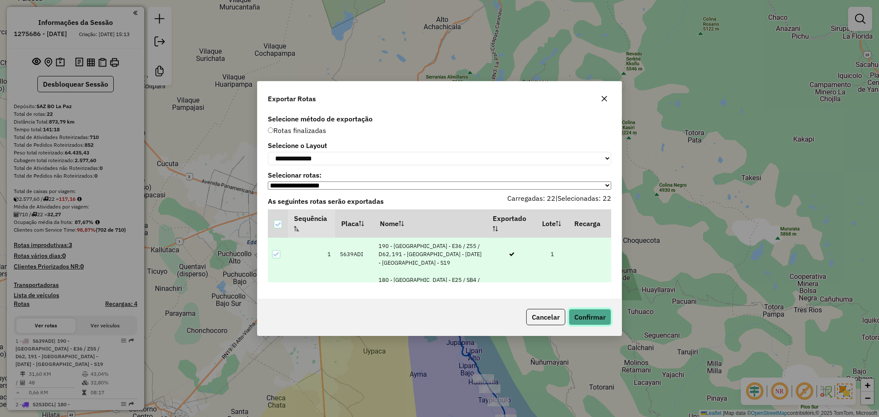
click at [601, 321] on button "Confirmar" at bounding box center [589, 317] width 42 height 16
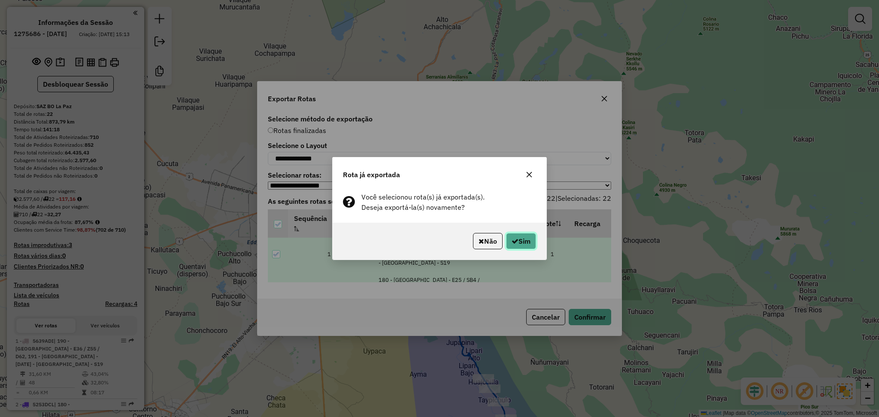
click at [532, 238] on button "Sim" at bounding box center [521, 241] width 30 height 16
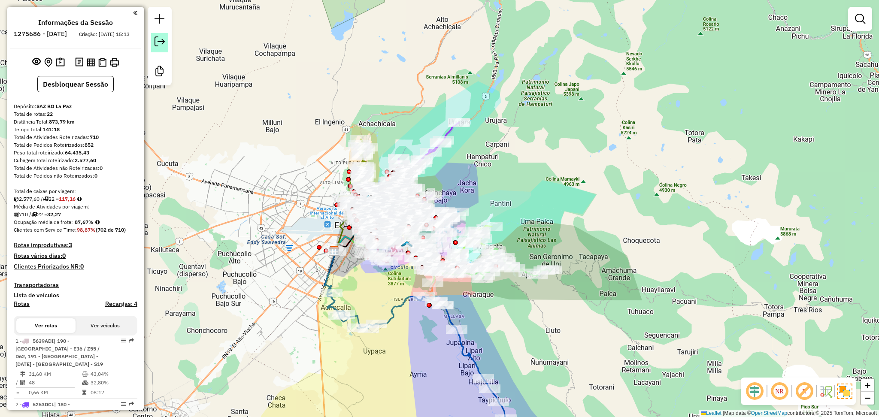
click at [166, 38] on link at bounding box center [159, 42] width 17 height 19
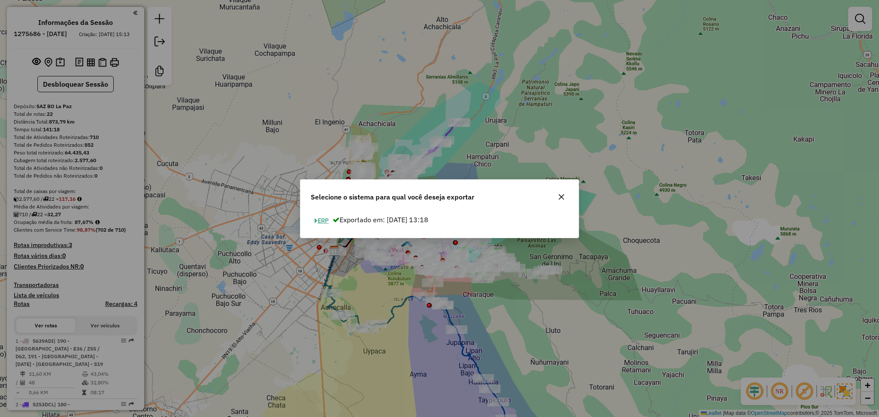
click at [326, 220] on button "ERP" at bounding box center [322, 220] width 22 height 13
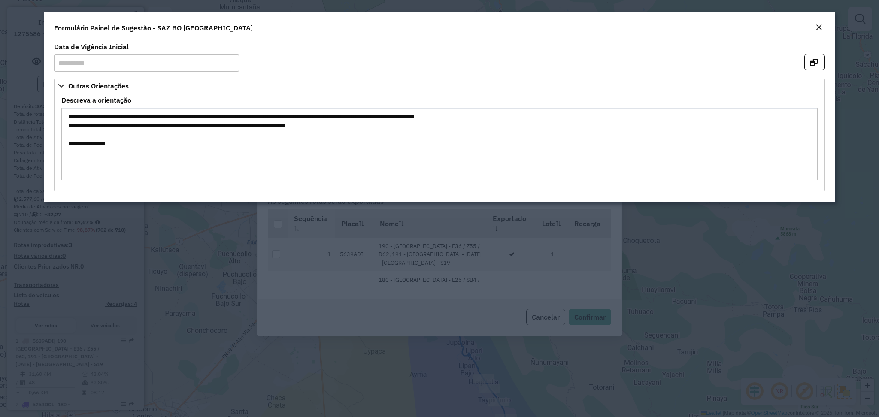
click at [817, 26] on em "Close" at bounding box center [818, 27] width 7 height 7
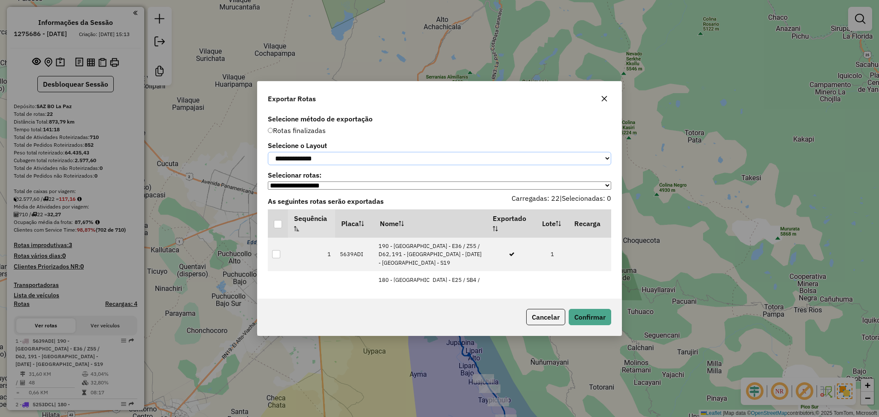
click at [391, 154] on select "**********" at bounding box center [439, 158] width 343 height 13
select select "*********"
click at [268, 152] on select "**********" at bounding box center [439, 158] width 343 height 13
click at [275, 226] on div at bounding box center [278, 224] width 8 height 8
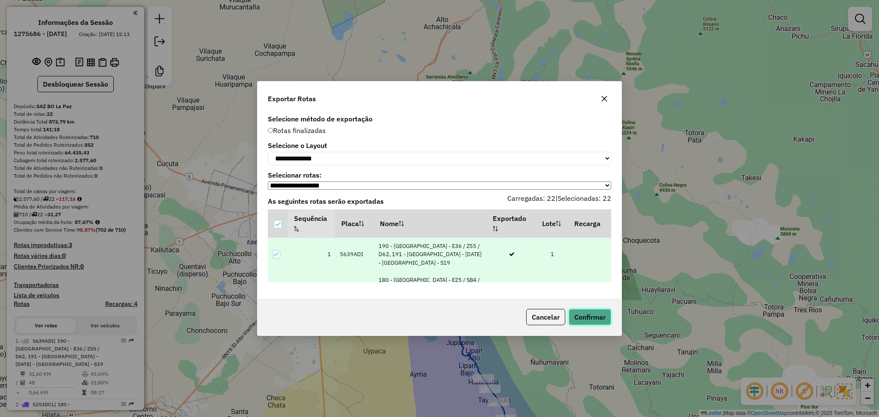
click at [598, 314] on button "Confirmar" at bounding box center [589, 317] width 42 height 16
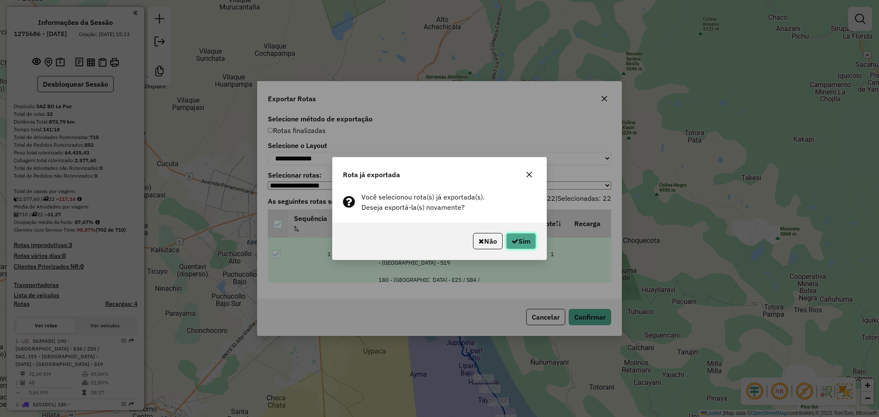
click at [506, 242] on button "Sim" at bounding box center [521, 241] width 30 height 16
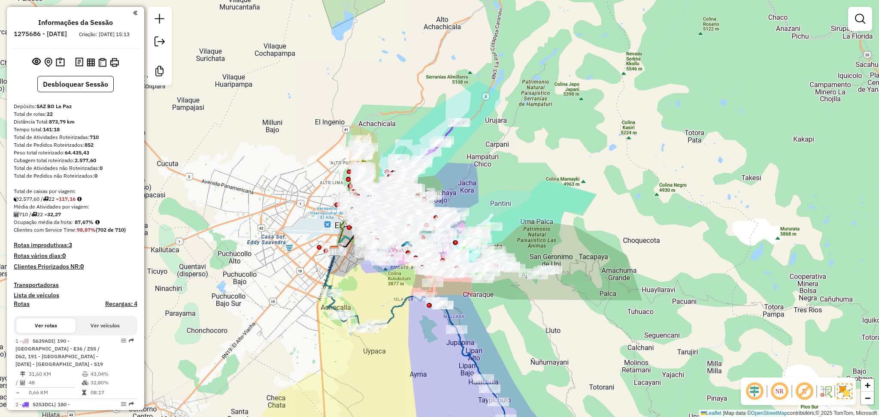
click at [190, 387] on div "Janela de atendimento Grade de atendimento Capacidade Transportadoras Veículos …" at bounding box center [439, 208] width 879 height 417
